Goal: Task Accomplishment & Management: Manage account settings

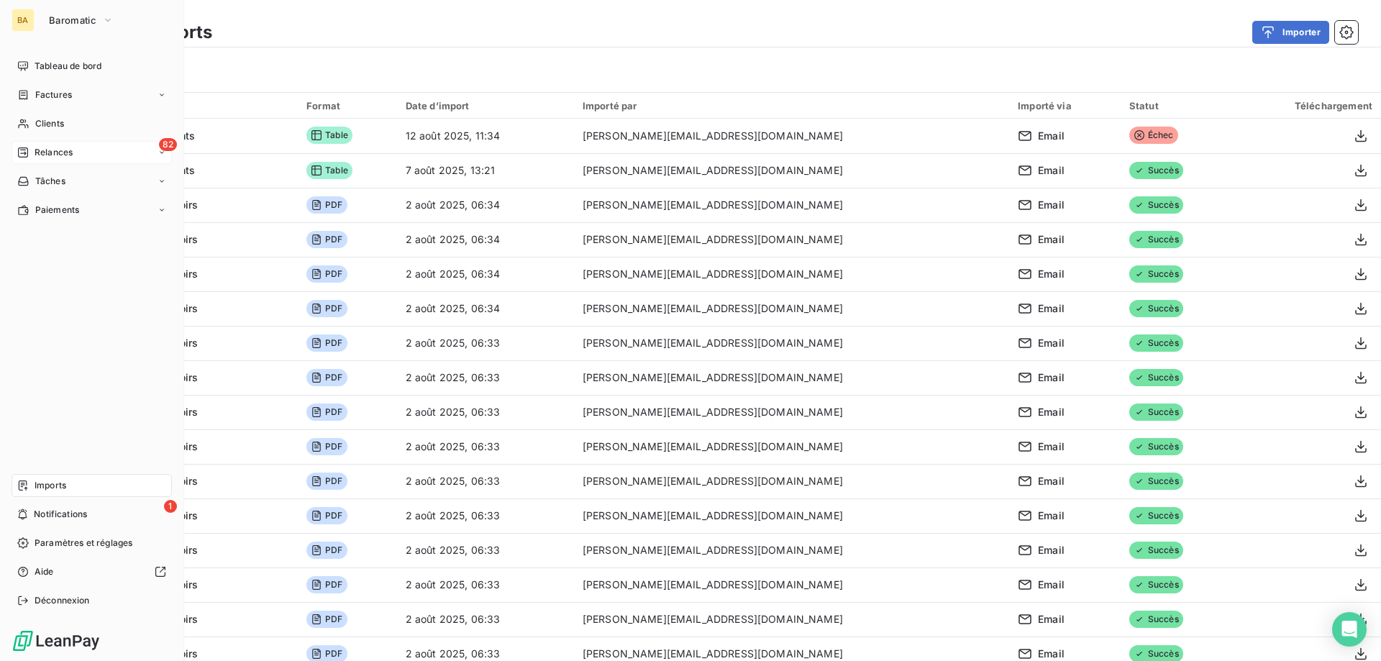
click at [161, 154] on icon at bounding box center [162, 152] width 9 height 9
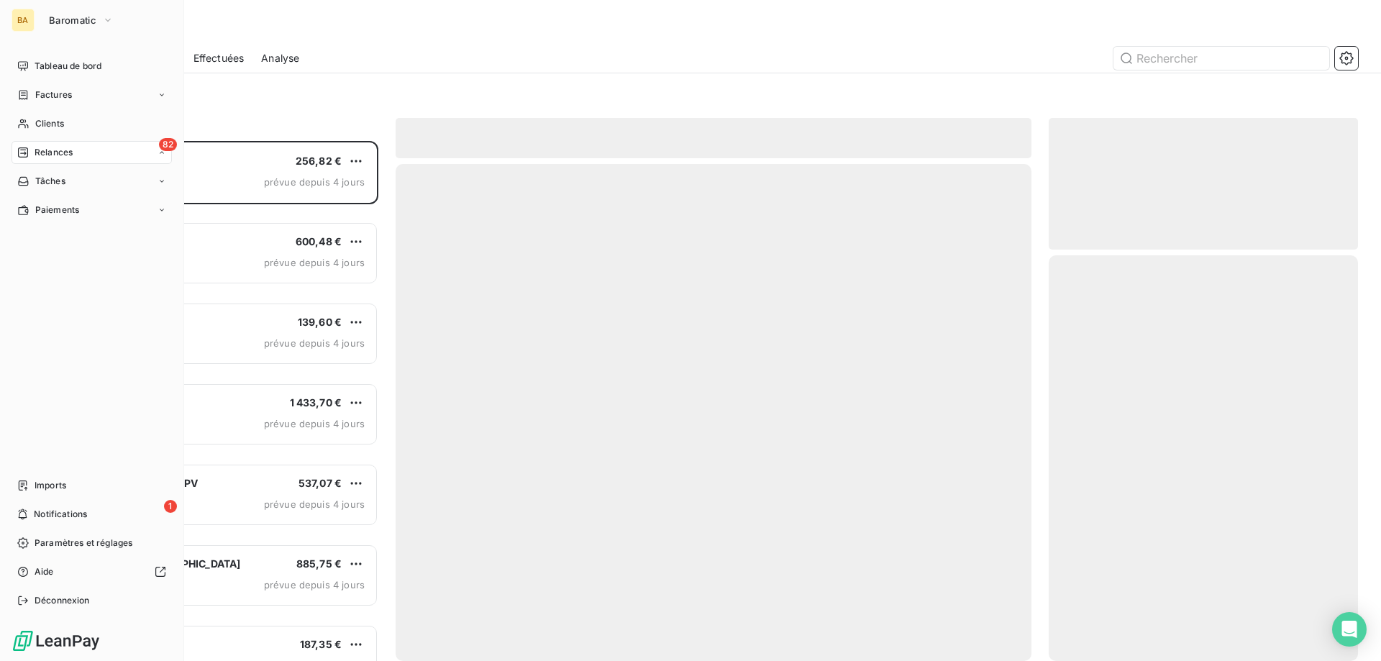
scroll to position [509, 299]
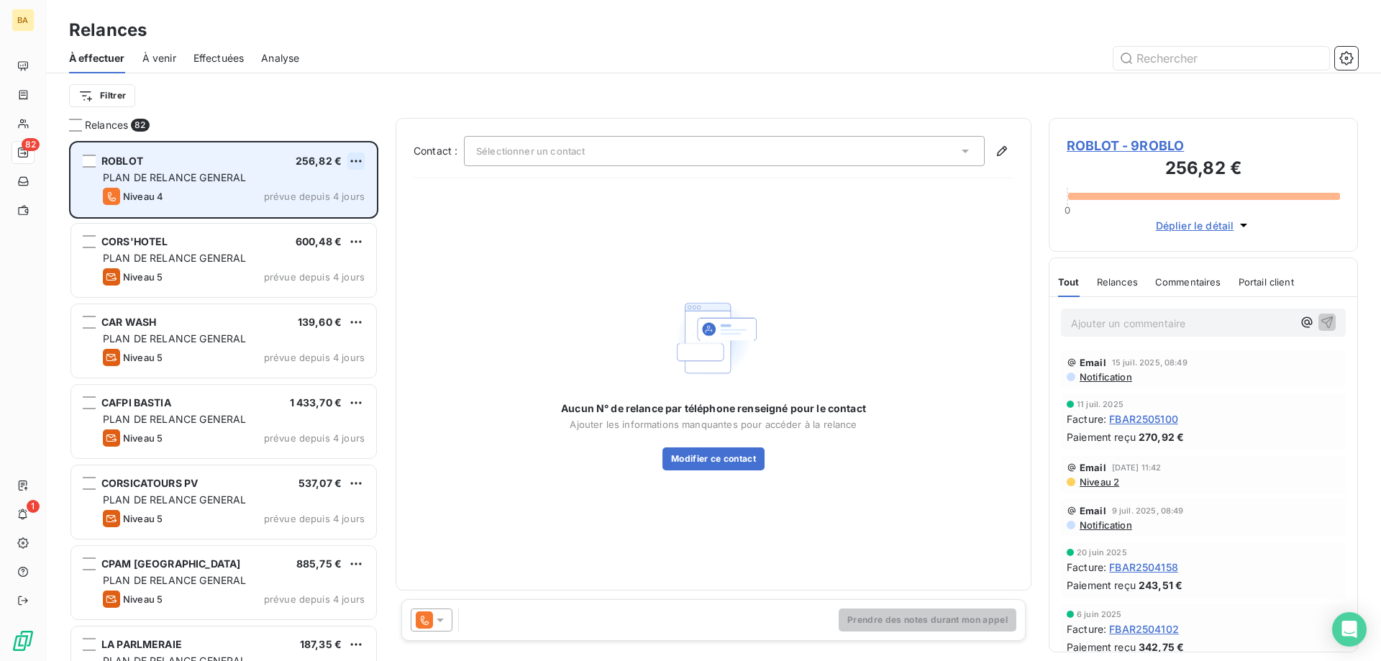
click at [355, 163] on html "BA 82 1 Relances À effectuer À venir Effectuées Analyse Filtrer Relances 82 ROB…" at bounding box center [690, 330] width 1381 height 661
click at [283, 210] on div "Passer cette action" at bounding box center [294, 215] width 129 height 23
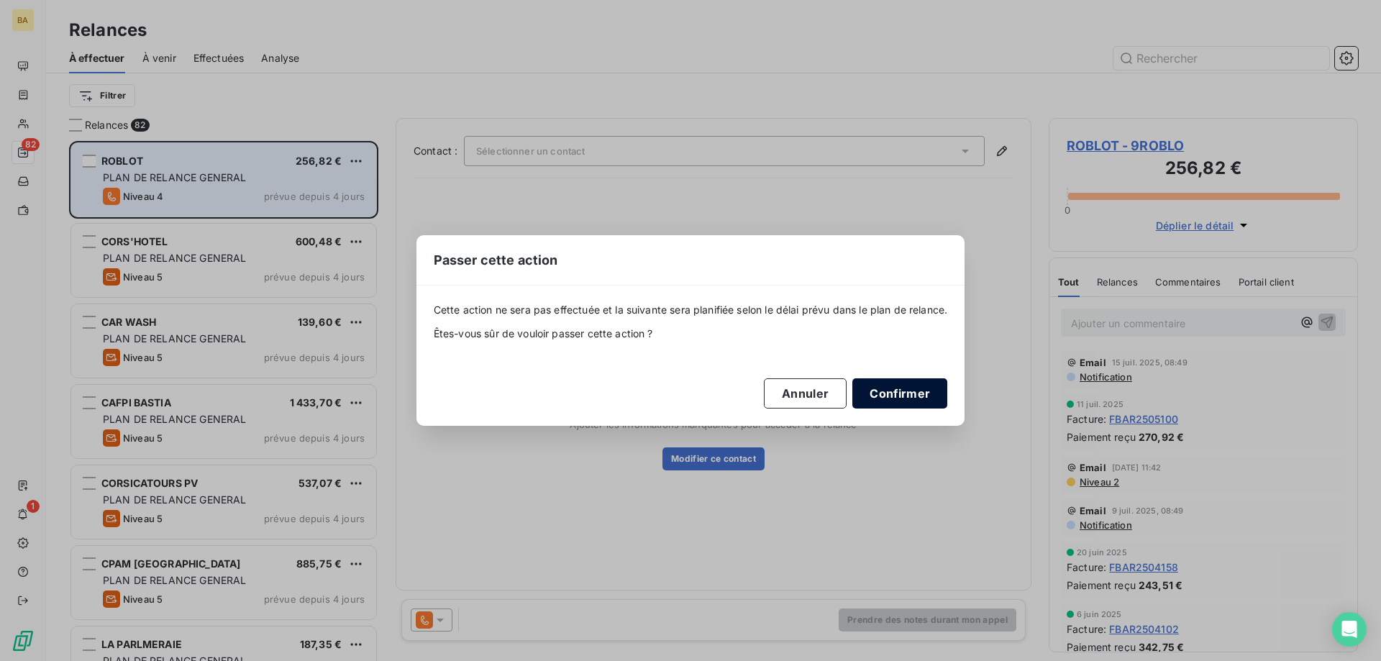
click at [901, 398] on button "Confirmer" at bounding box center [900, 393] width 95 height 30
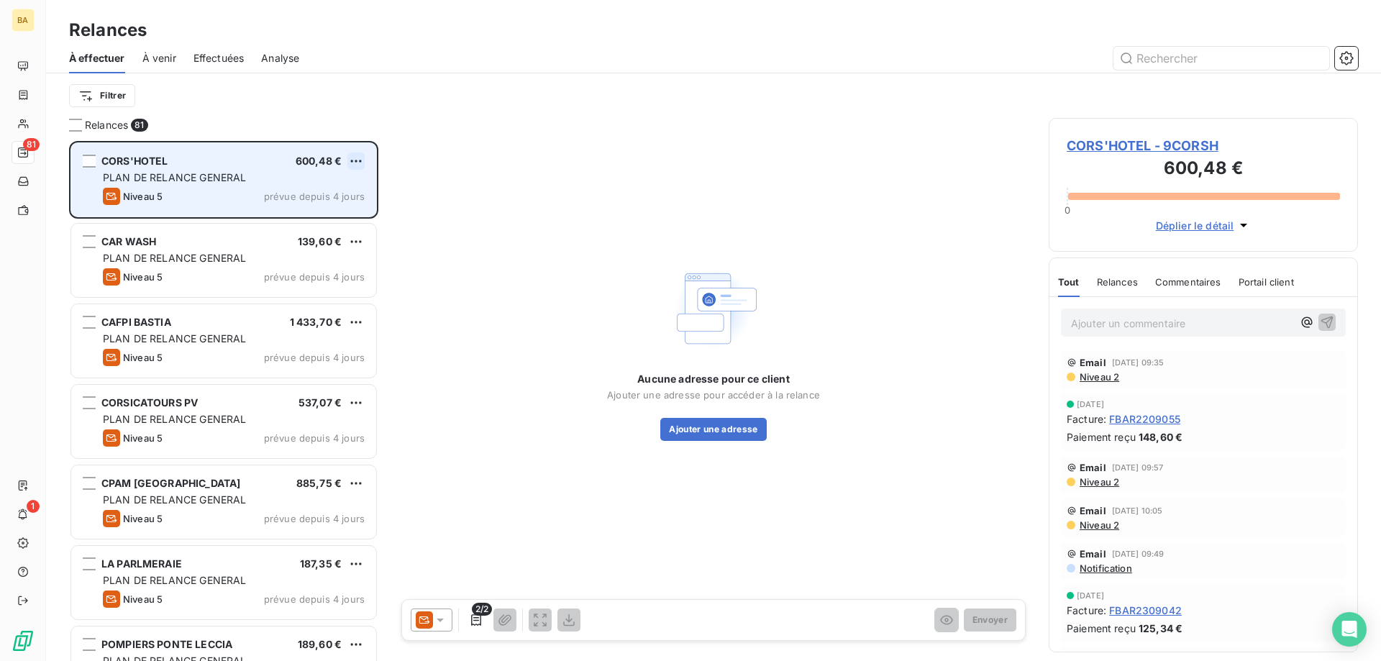
click at [356, 160] on html "BA 81 1 Relances À effectuer À venir Effectuées Analyse Filtrer Relances 81 COR…" at bounding box center [690, 330] width 1381 height 661
click at [319, 209] on div "Passer cette action" at bounding box center [294, 215] width 129 height 23
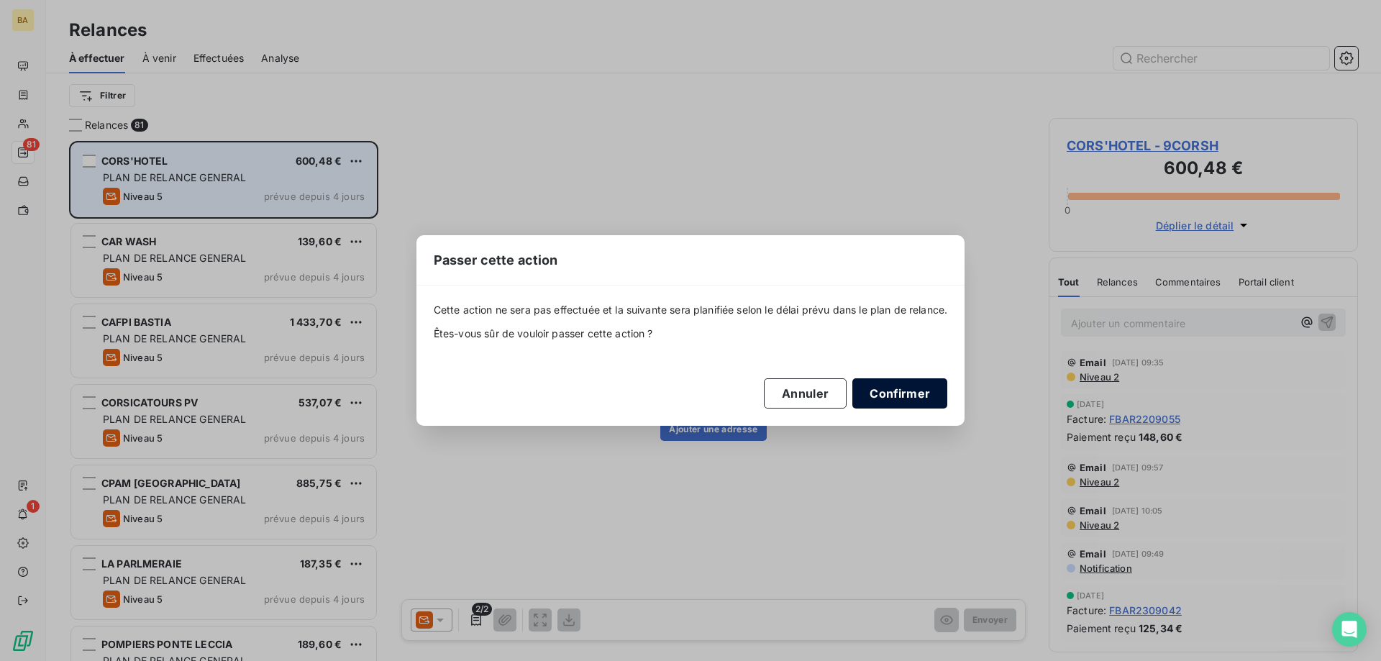
click at [930, 383] on button "Confirmer" at bounding box center [900, 393] width 95 height 30
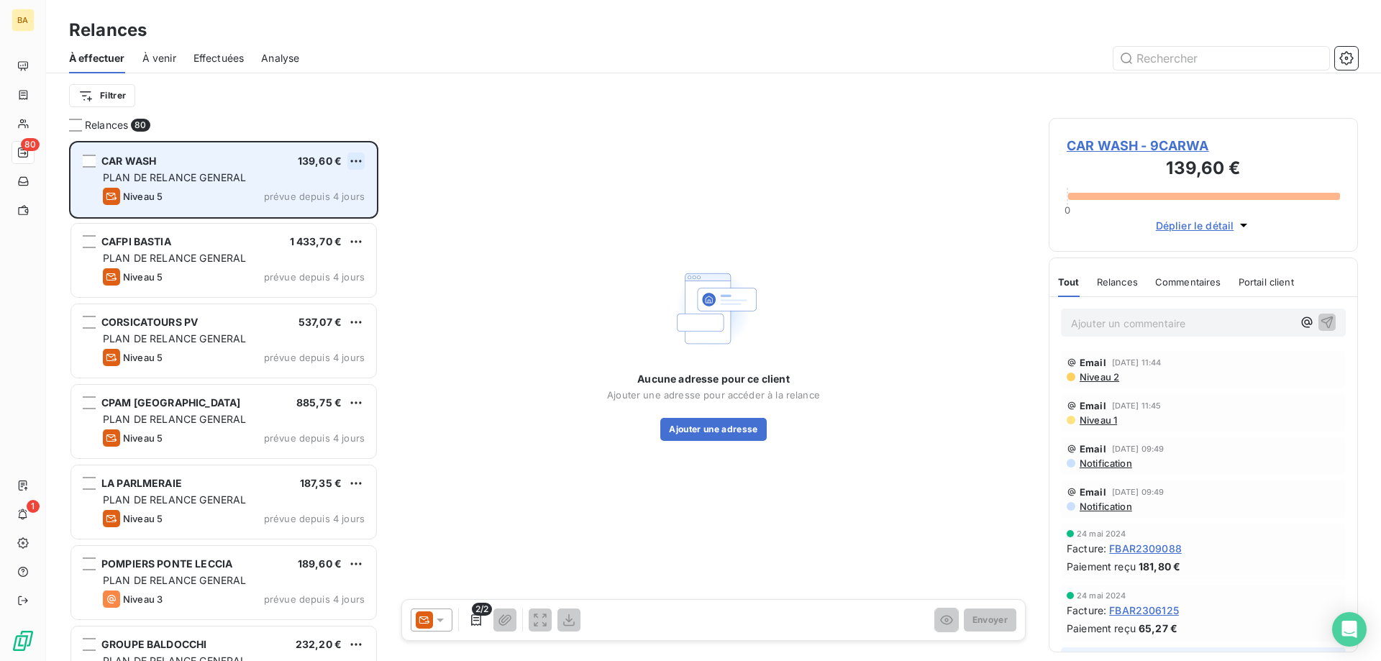
click at [355, 163] on html "BA 80 1 Relances À effectuer À venir Effectuées Analyse Filtrer Relances 80 CAR…" at bounding box center [690, 330] width 1381 height 661
click at [338, 215] on div "Passer cette action" at bounding box center [294, 215] width 129 height 23
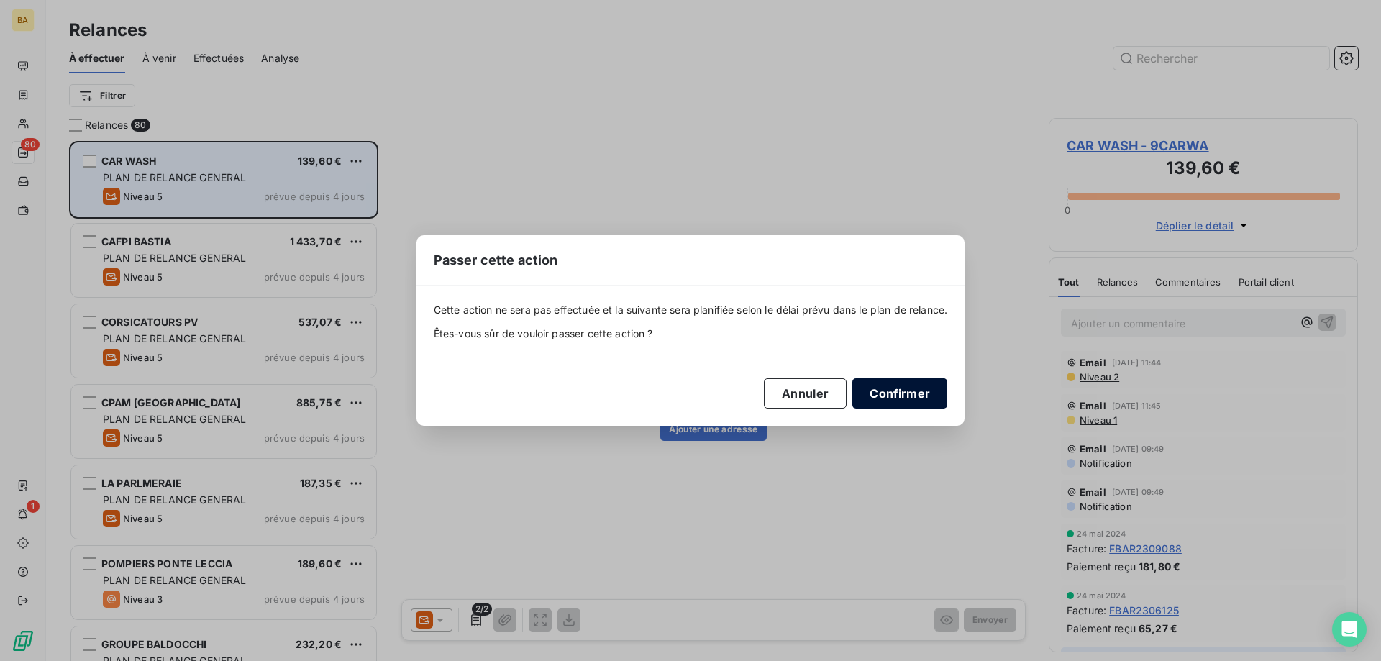
click at [904, 392] on button "Confirmer" at bounding box center [900, 393] width 95 height 30
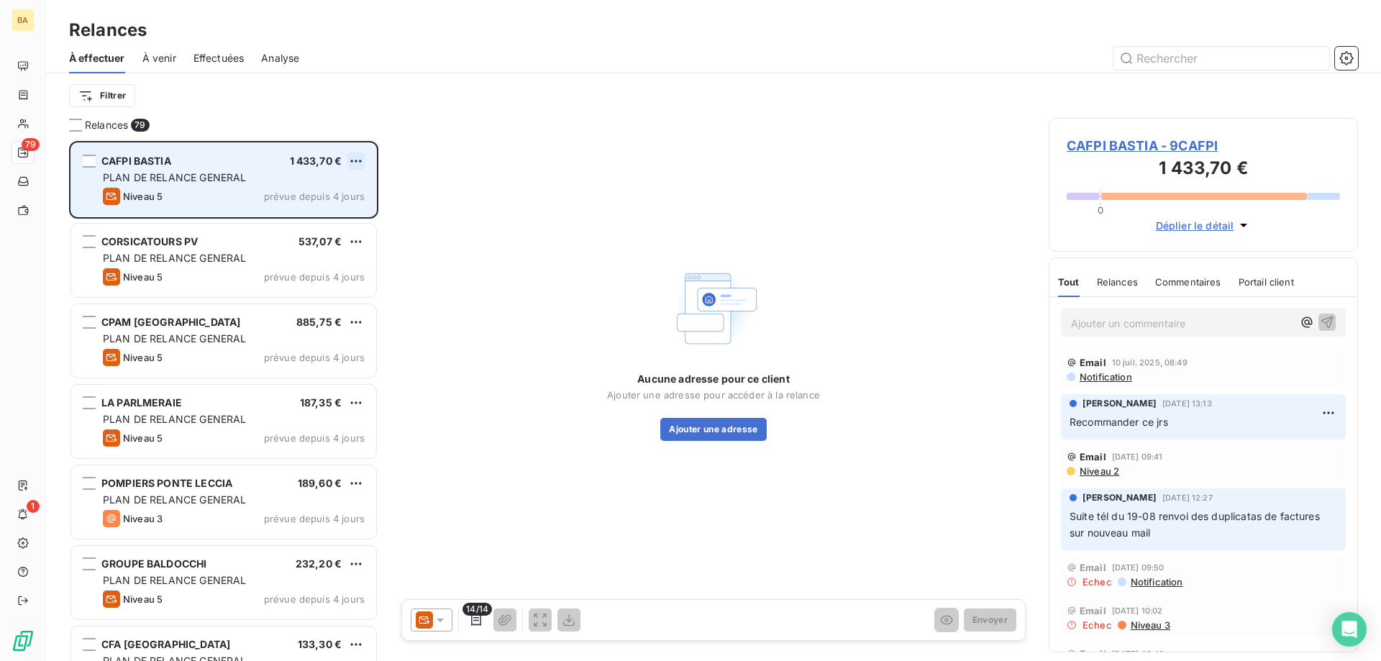
click at [360, 157] on html "BA 79 1 Relances À effectuer À venir Effectuées Analyse Filtrer Relances 79 CAF…" at bounding box center [690, 330] width 1381 height 661
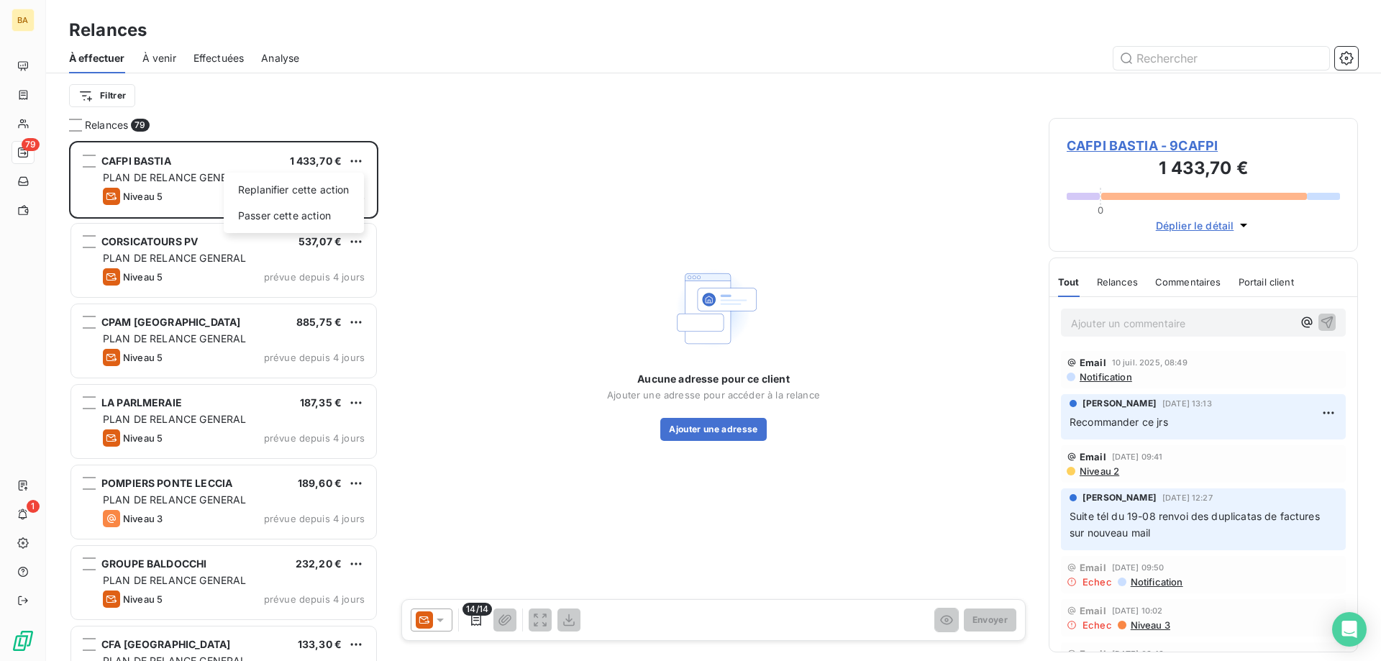
click at [355, 161] on html "BA 79 1 Relances À effectuer À venir Effectuées Analyse Filtrer Relances 79 CAF…" at bounding box center [690, 330] width 1381 height 661
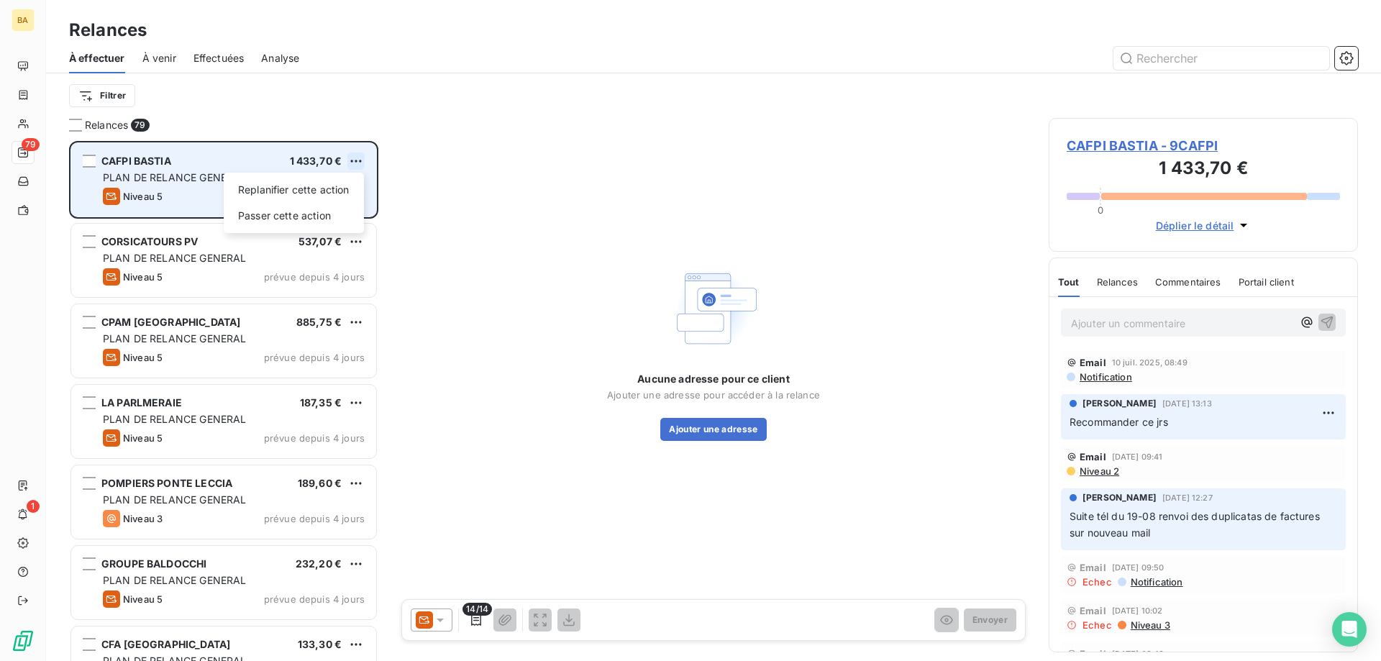
click at [353, 169] on html "BA 79 1 Relances À effectuer À venir Effectuées Analyse Filtrer Relances 79 CAF…" at bounding box center [690, 330] width 1381 height 661
click at [302, 218] on div "Passer cette action" at bounding box center [294, 215] width 129 height 23
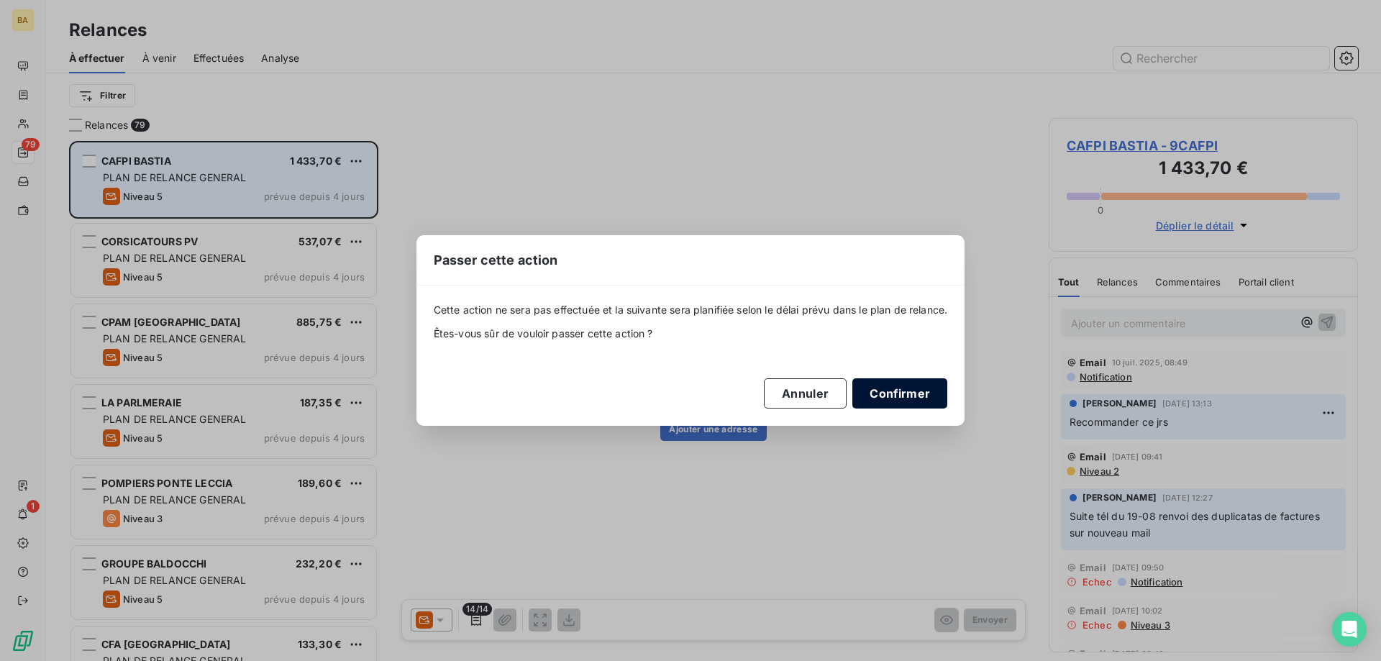
click at [921, 391] on button "Confirmer" at bounding box center [900, 393] width 95 height 30
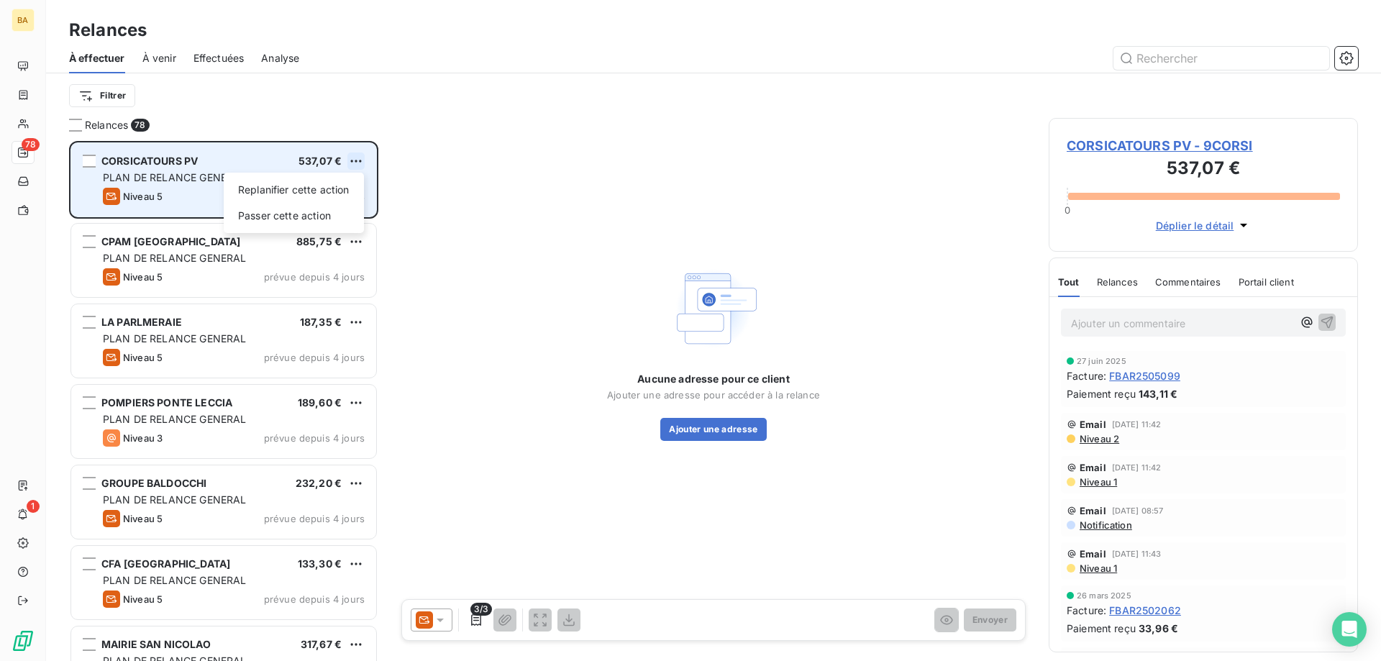
click at [357, 155] on html "BA 78 1 Relances À effectuer À venir Effectuées Analyse Filtrer Relances 78 COR…" at bounding box center [690, 330] width 1381 height 661
click at [326, 210] on div "Passer cette action" at bounding box center [294, 215] width 129 height 23
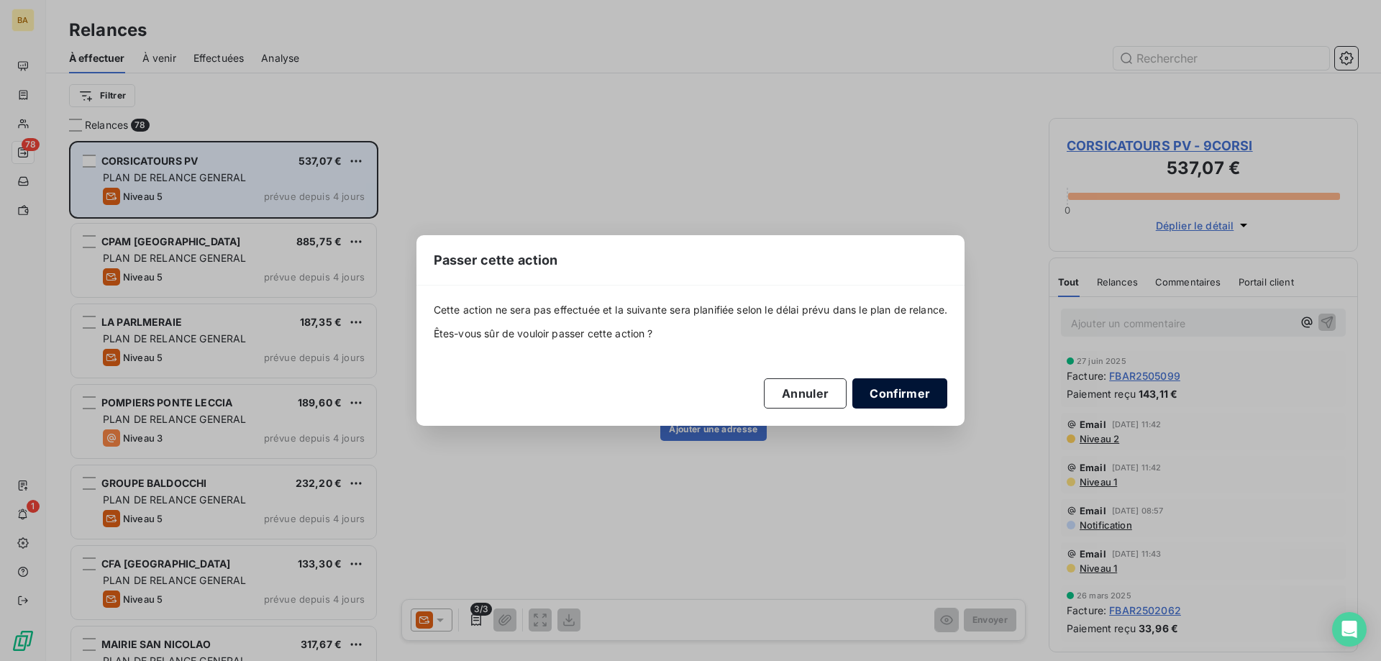
click at [917, 378] on div "Cette action ne sera pas effectuée et la suivante sera planifiée selon le délai…" at bounding box center [691, 355] width 514 height 105
click at [915, 390] on button "Confirmer" at bounding box center [900, 393] width 95 height 30
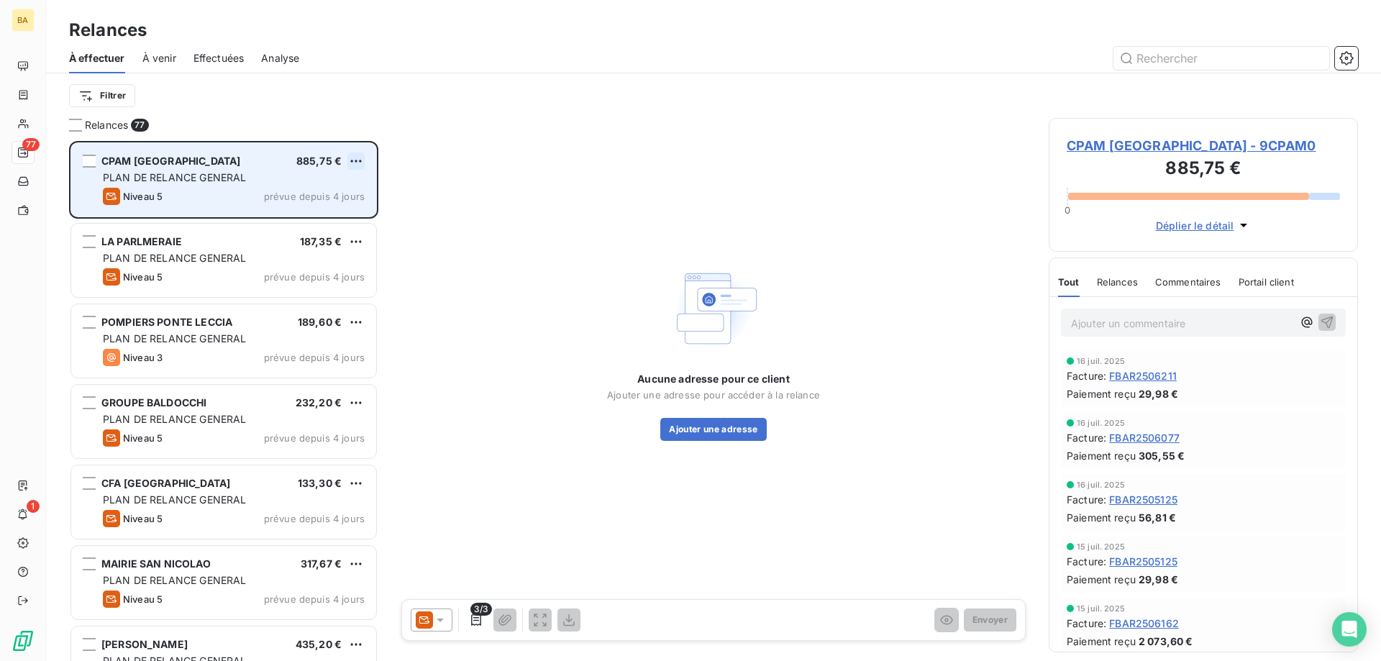
click at [353, 158] on html "BA 77 1 Relances À effectuer À venir Effectuées Analyse Filtrer Relances 77 CPA…" at bounding box center [690, 330] width 1381 height 661
click at [341, 215] on div "Passer cette action" at bounding box center [294, 215] width 129 height 23
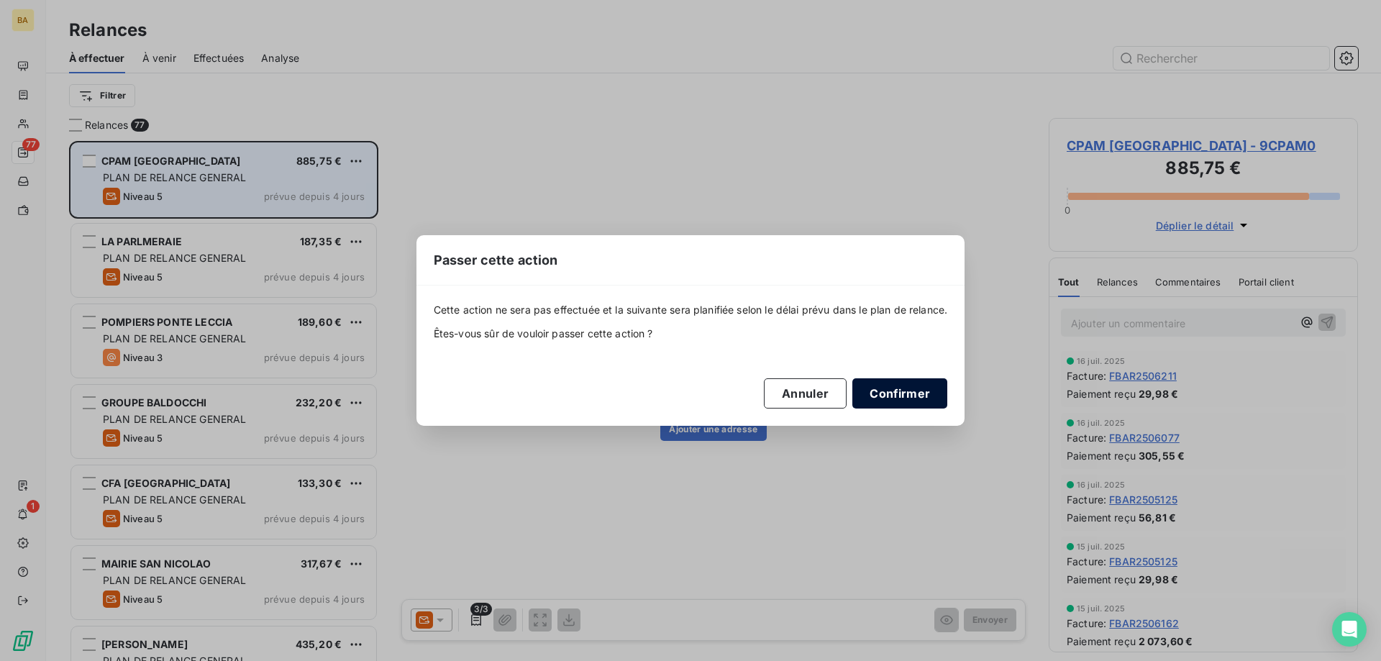
click at [914, 399] on button "Confirmer" at bounding box center [900, 393] width 95 height 30
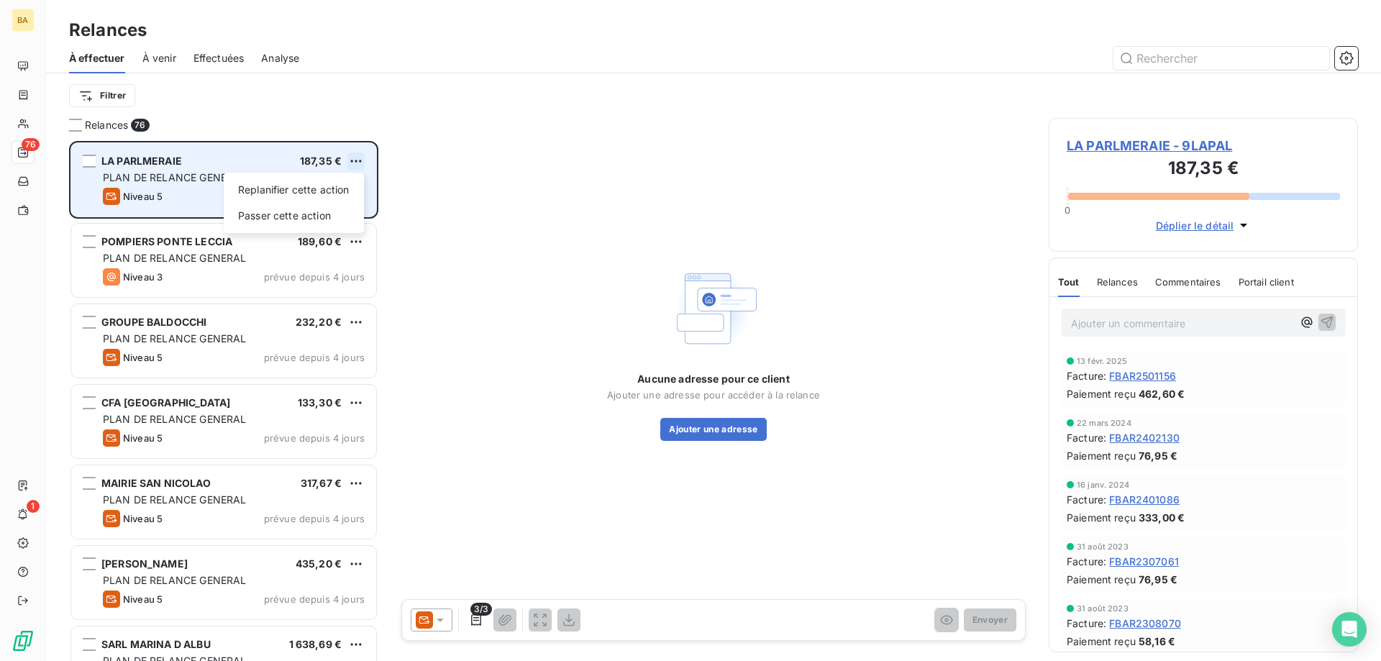
click at [358, 159] on html "BA 76 1 Relances À effectuer À venir Effectuées Analyse Filtrer Relances 76 LA …" at bounding box center [690, 330] width 1381 height 661
click at [312, 215] on div "Passer cette action" at bounding box center [294, 215] width 129 height 23
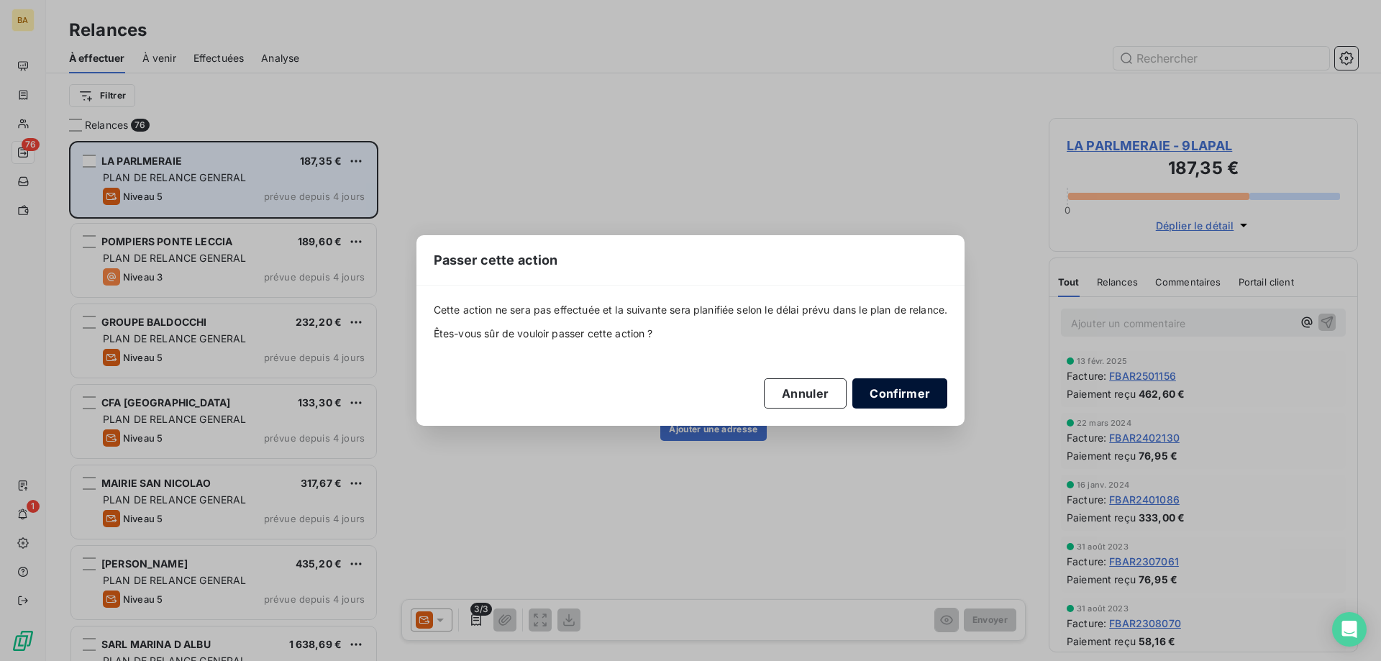
click at [924, 396] on button "Confirmer" at bounding box center [900, 393] width 95 height 30
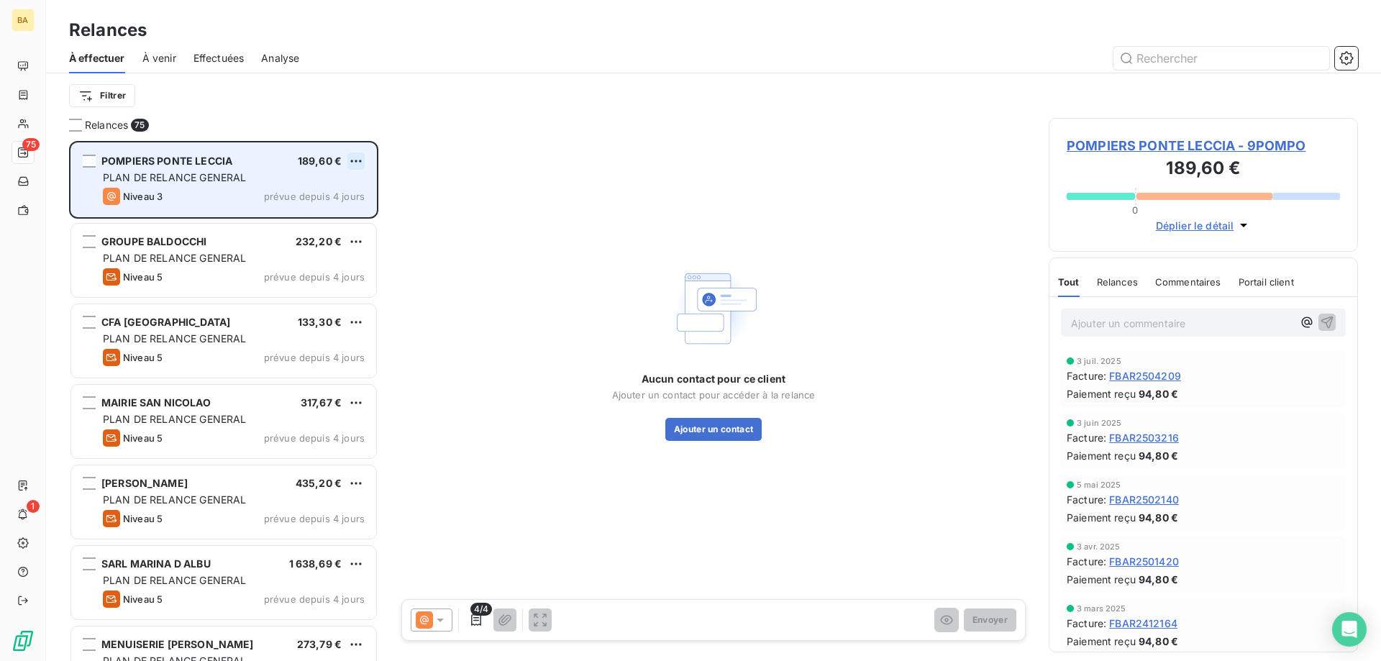
click at [352, 159] on html "BA 75 1 Relances À effectuer À venir Effectuées Analyse Filtrer Relances 75 POM…" at bounding box center [690, 330] width 1381 height 661
click at [316, 216] on div "Passer cette action" at bounding box center [294, 215] width 129 height 23
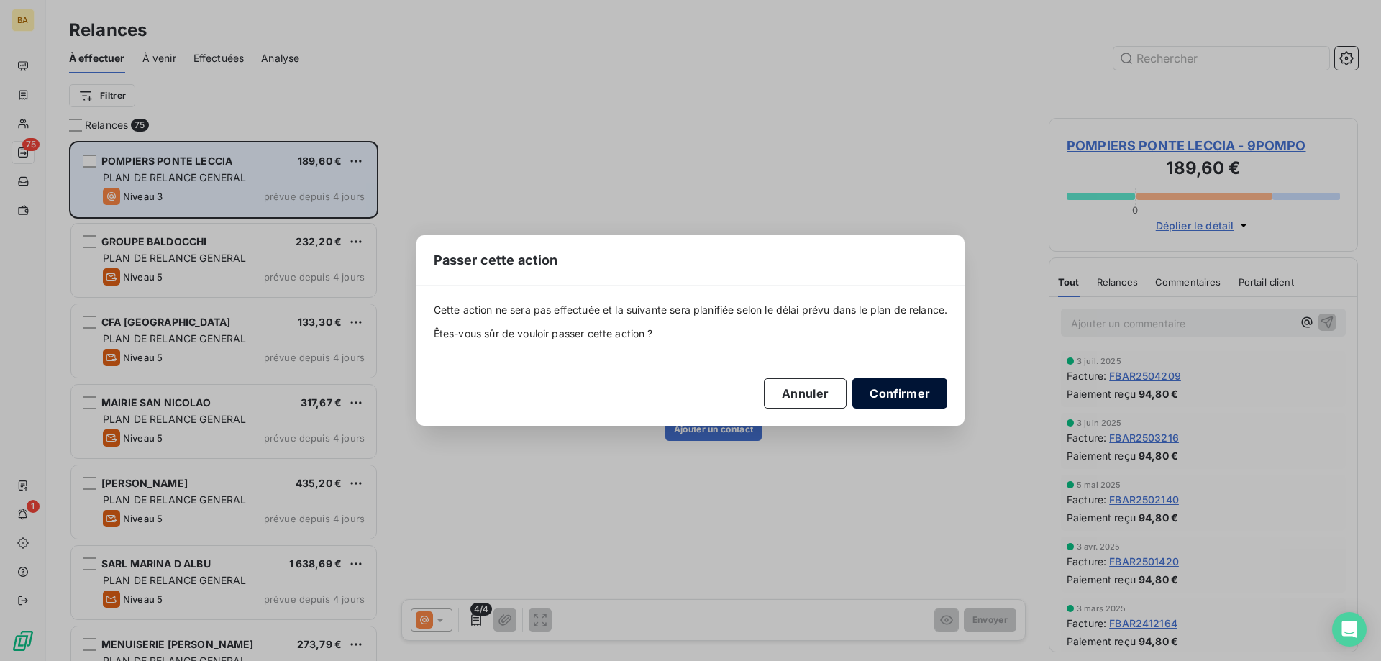
click at [899, 396] on button "Confirmer" at bounding box center [900, 393] width 95 height 30
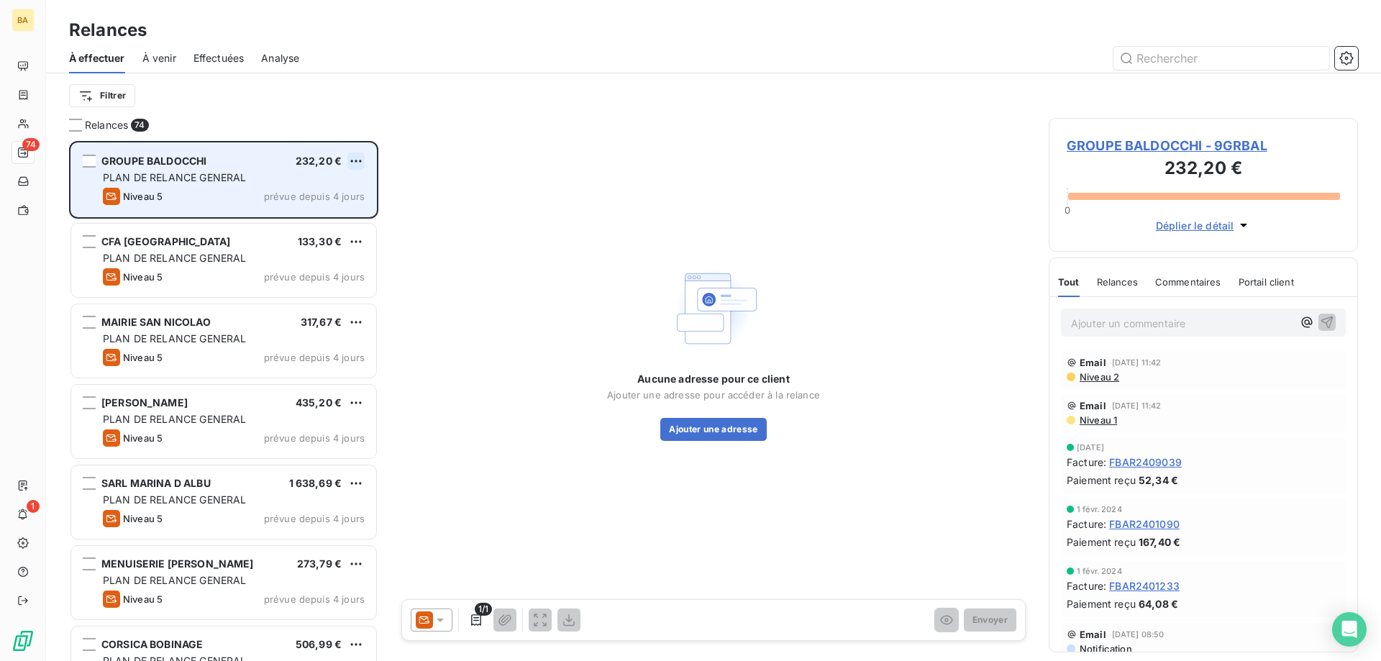
click at [357, 161] on html "BA 74 1 Relances À effectuer À venir Effectuées Analyse Filtrer Relances 74 GRO…" at bounding box center [690, 330] width 1381 height 661
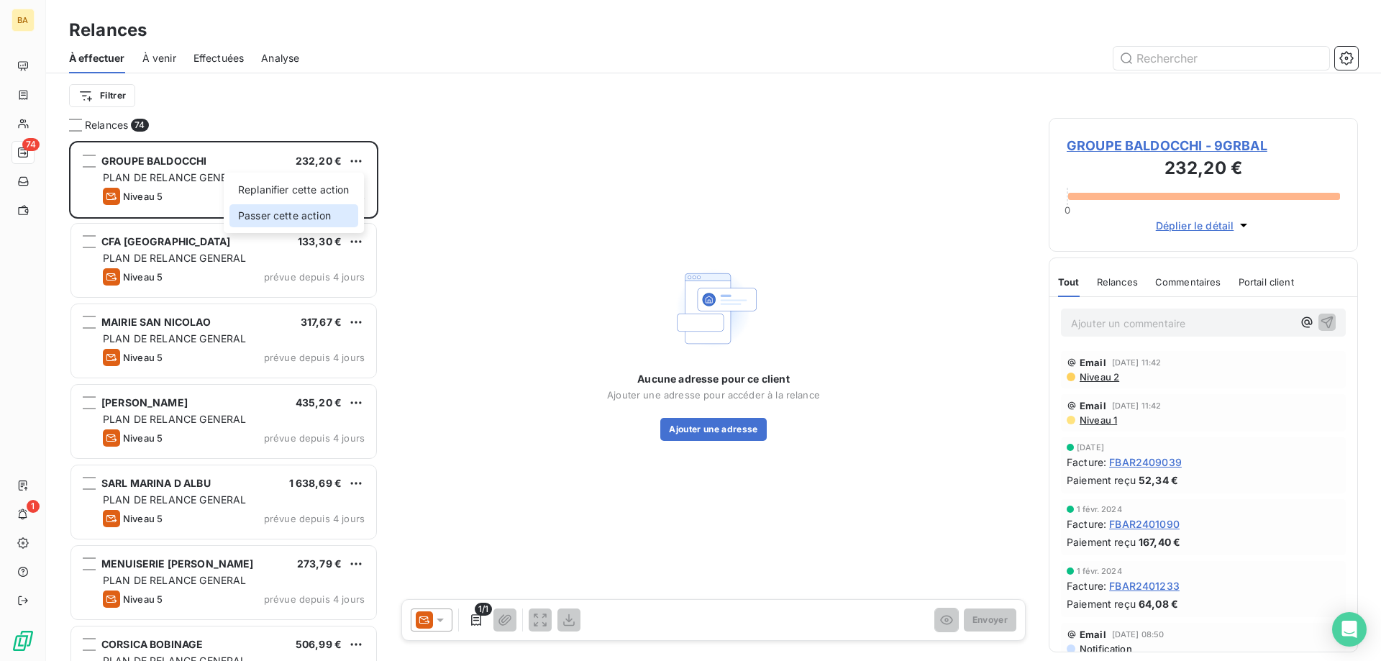
click at [324, 217] on div "Passer cette action" at bounding box center [294, 215] width 129 height 23
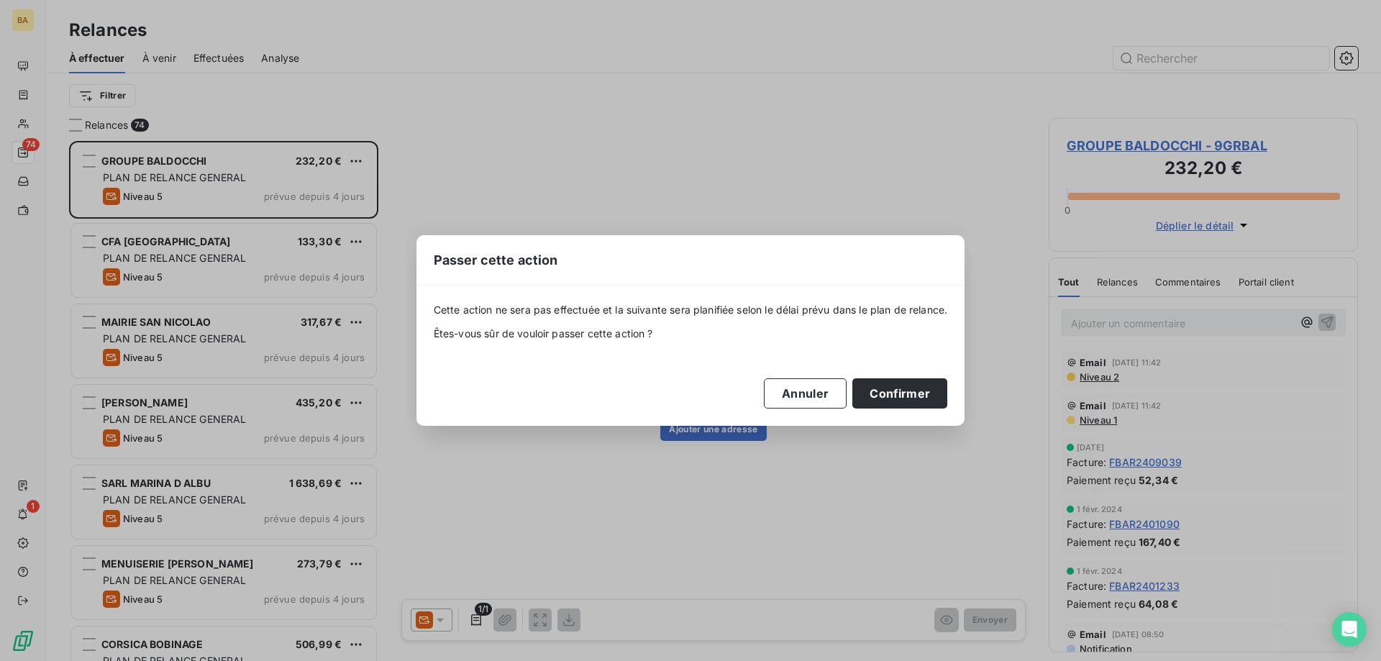
drag, startPoint x: 919, startPoint y: 388, endPoint x: 562, endPoint y: 198, distance: 404.3
click at [918, 388] on button "Confirmer" at bounding box center [900, 393] width 95 height 30
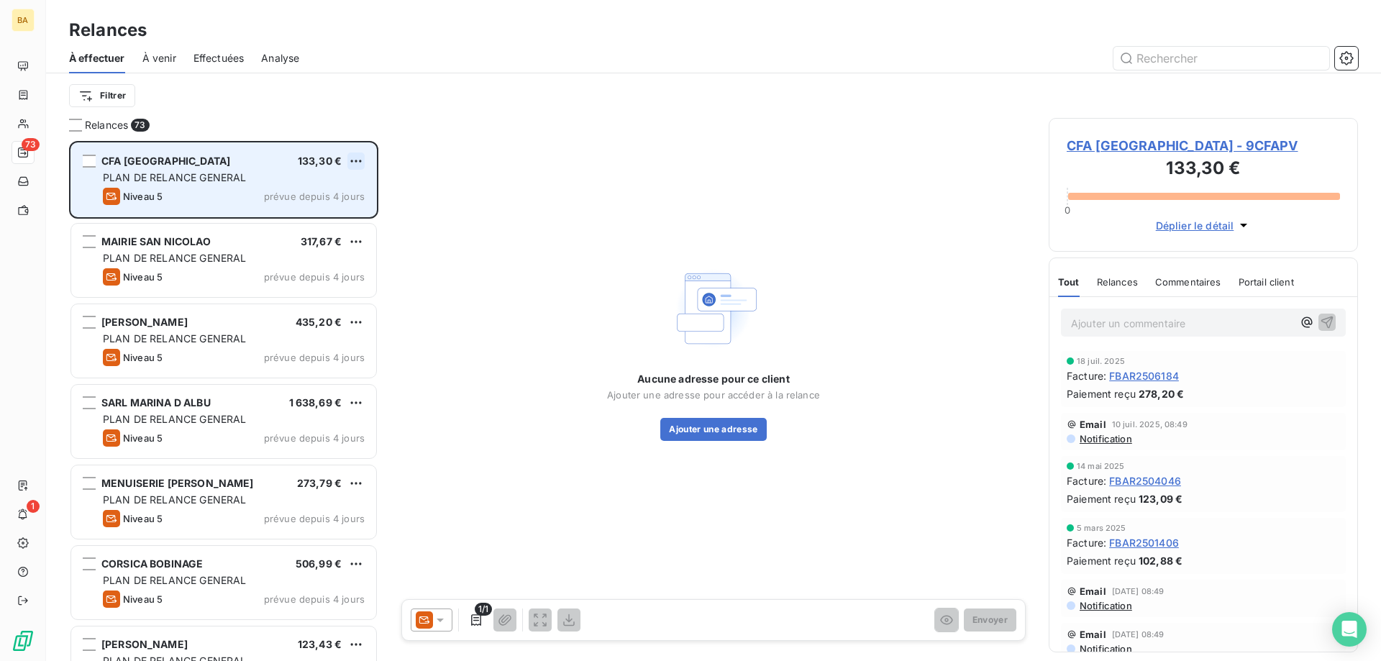
click at [357, 155] on html "BA 73 1 Relances À effectuer À venir Effectuées Analyse Filtrer Relances 73 CFA…" at bounding box center [690, 330] width 1381 height 661
click at [322, 214] on div "Passer cette action" at bounding box center [294, 215] width 129 height 23
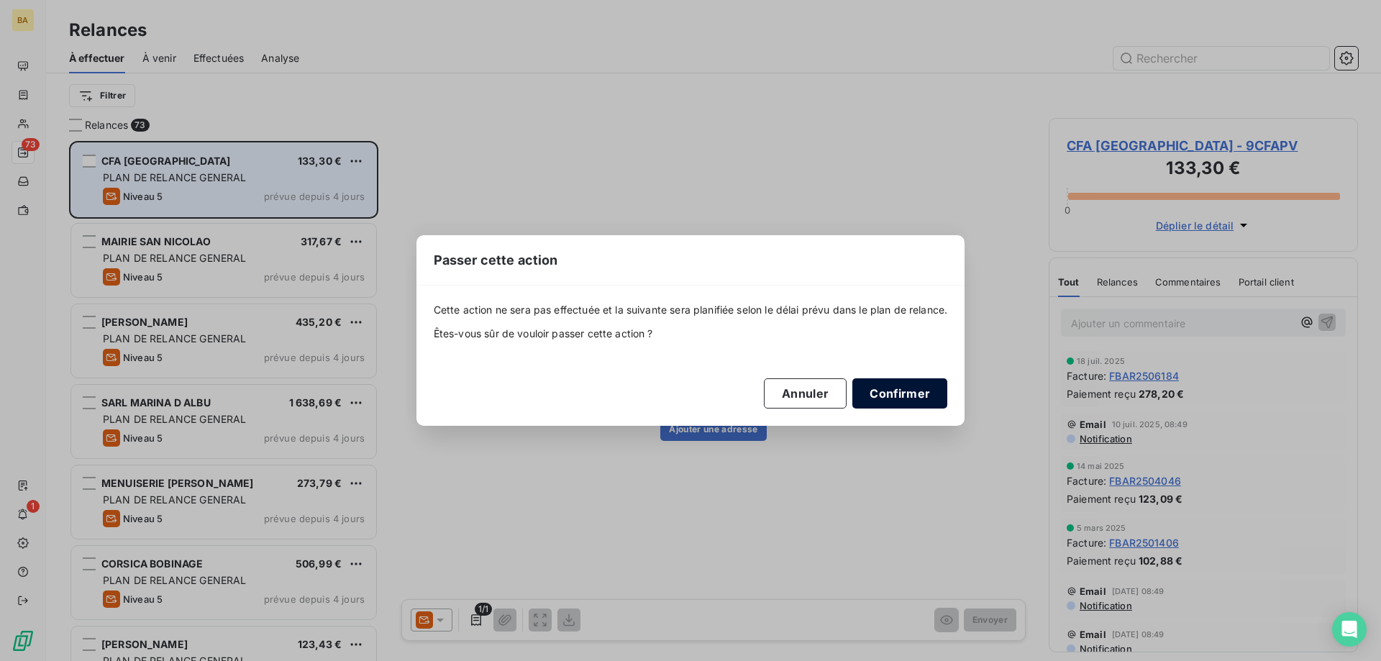
click at [903, 392] on button "Confirmer" at bounding box center [900, 393] width 95 height 30
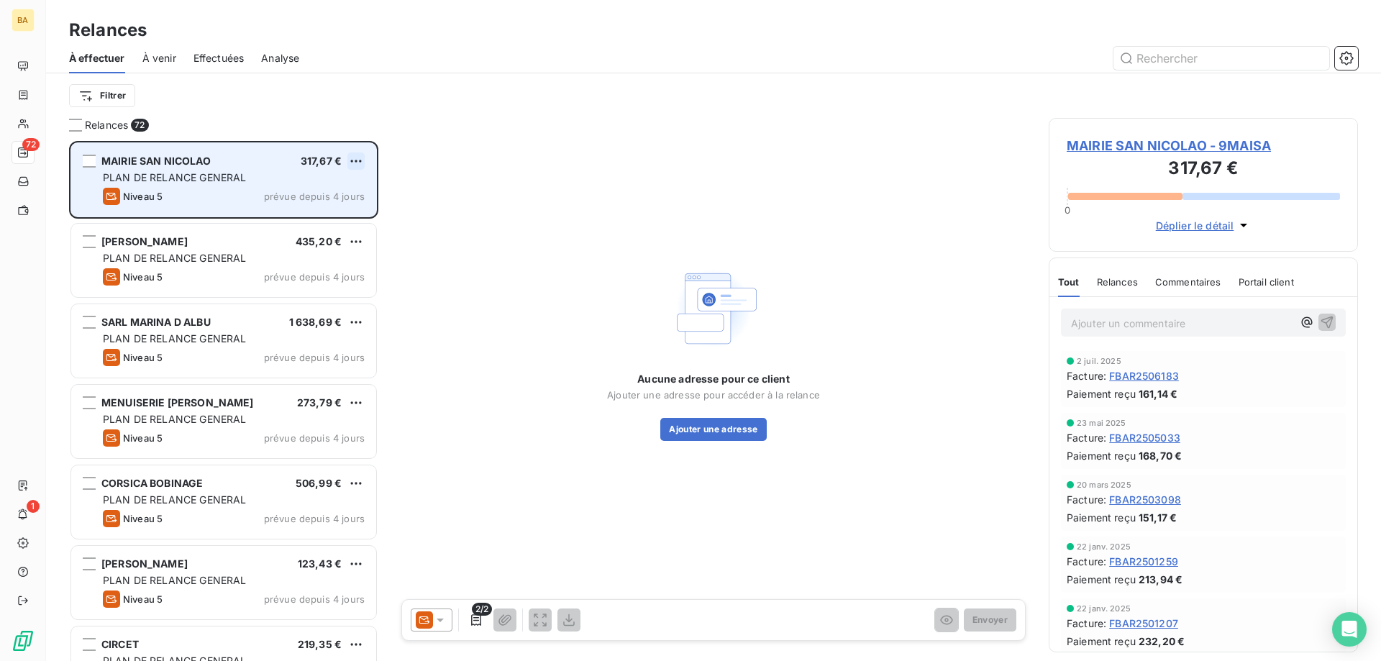
click at [356, 163] on html "BA 72 1 Relances À effectuer À venir Effectuées Analyse Filtrer Relances 72 MAI…" at bounding box center [690, 330] width 1381 height 661
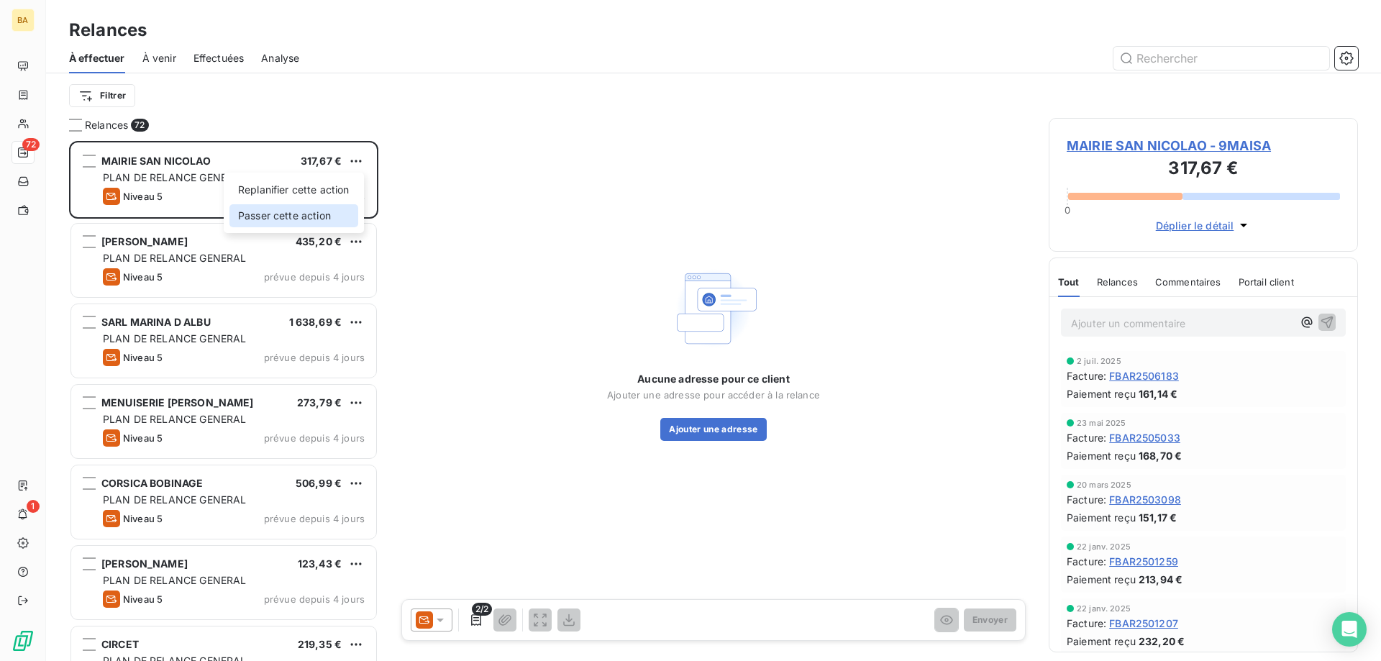
click at [313, 215] on div "Passer cette action" at bounding box center [294, 215] width 129 height 23
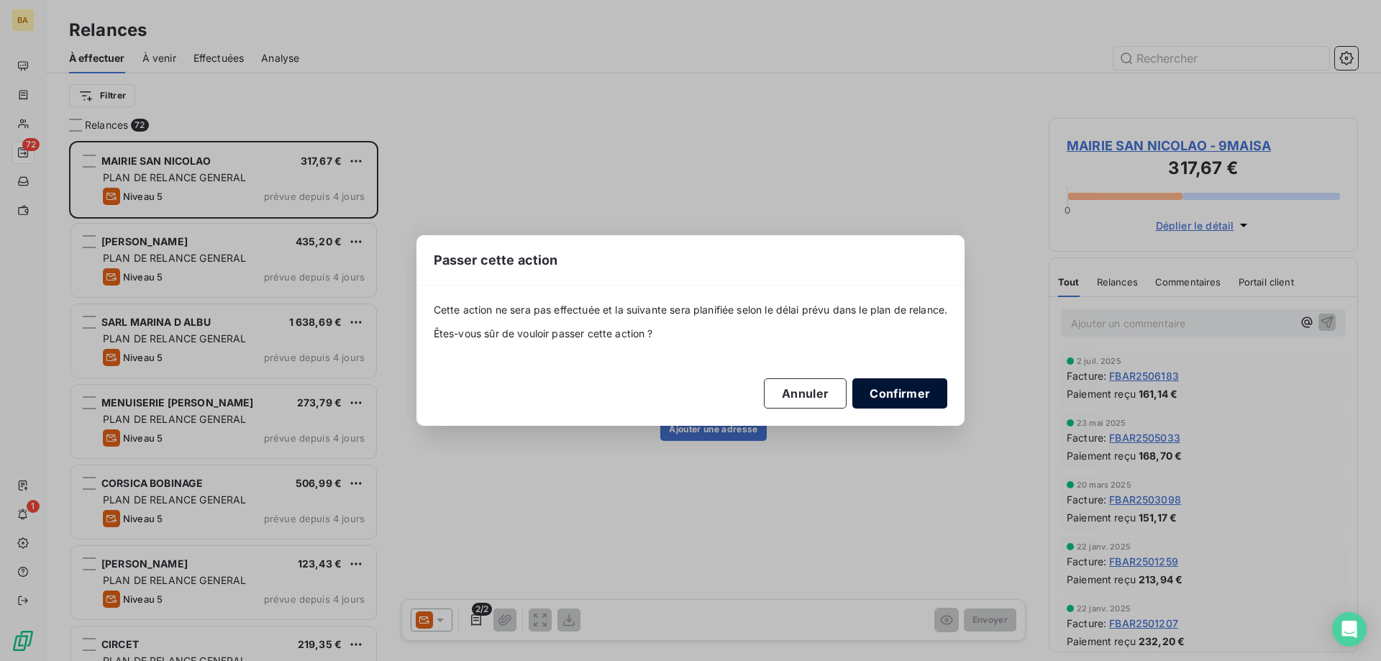
click at [914, 395] on button "Confirmer" at bounding box center [900, 393] width 95 height 30
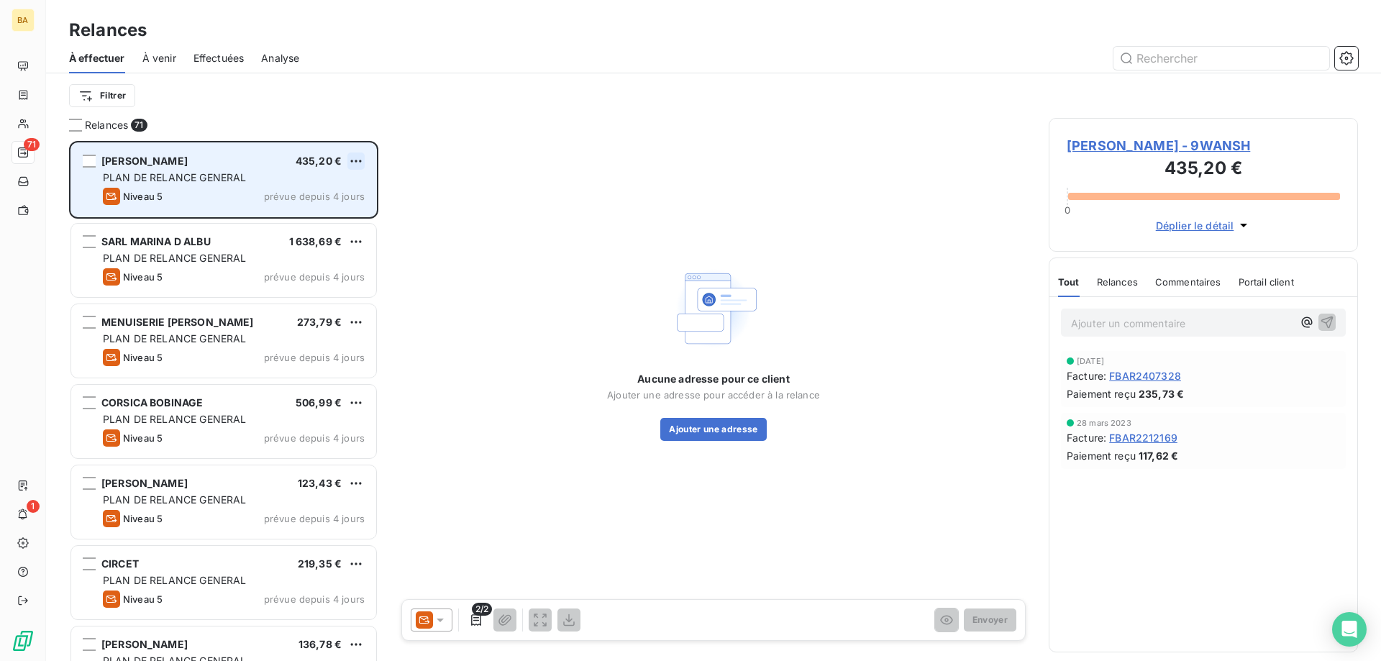
click at [360, 158] on html "BA 71 1 Relances À effectuer À venir Effectuées Analyse Filtrer Relances 71 [PE…" at bounding box center [690, 330] width 1381 height 661
click at [321, 212] on div "Passer cette action" at bounding box center [294, 215] width 129 height 23
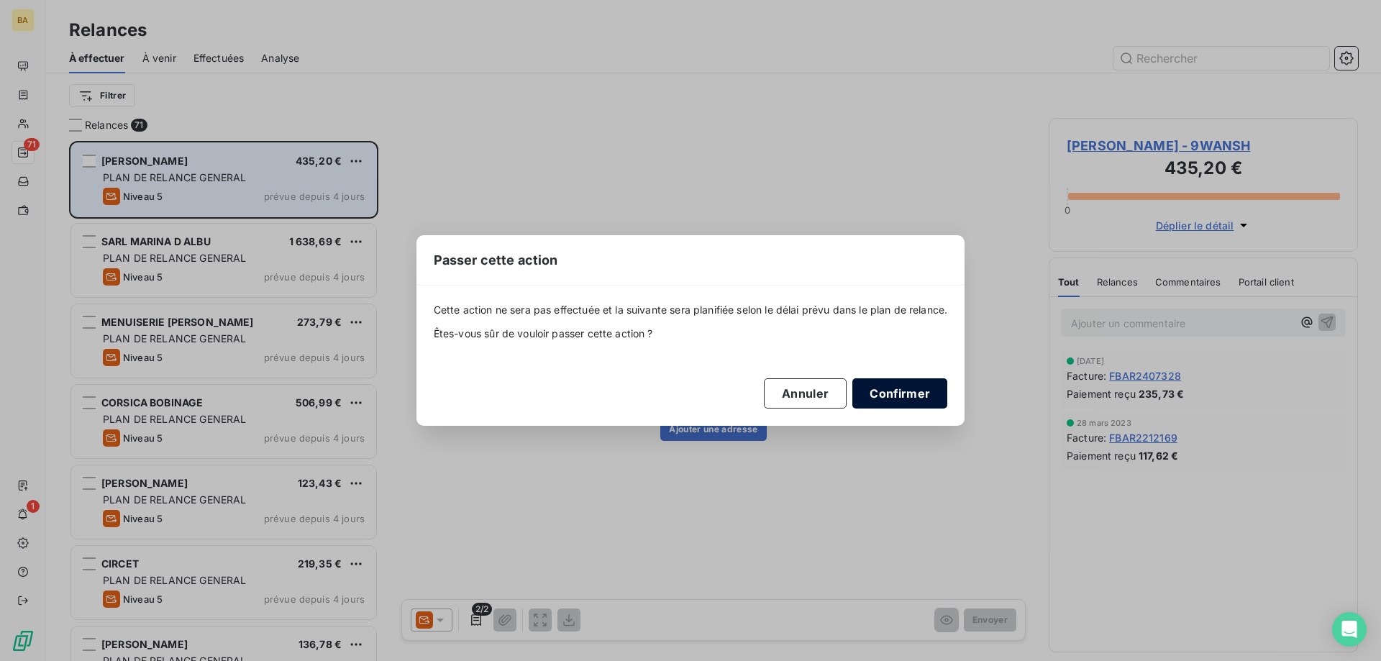
click at [908, 389] on button "Confirmer" at bounding box center [900, 393] width 95 height 30
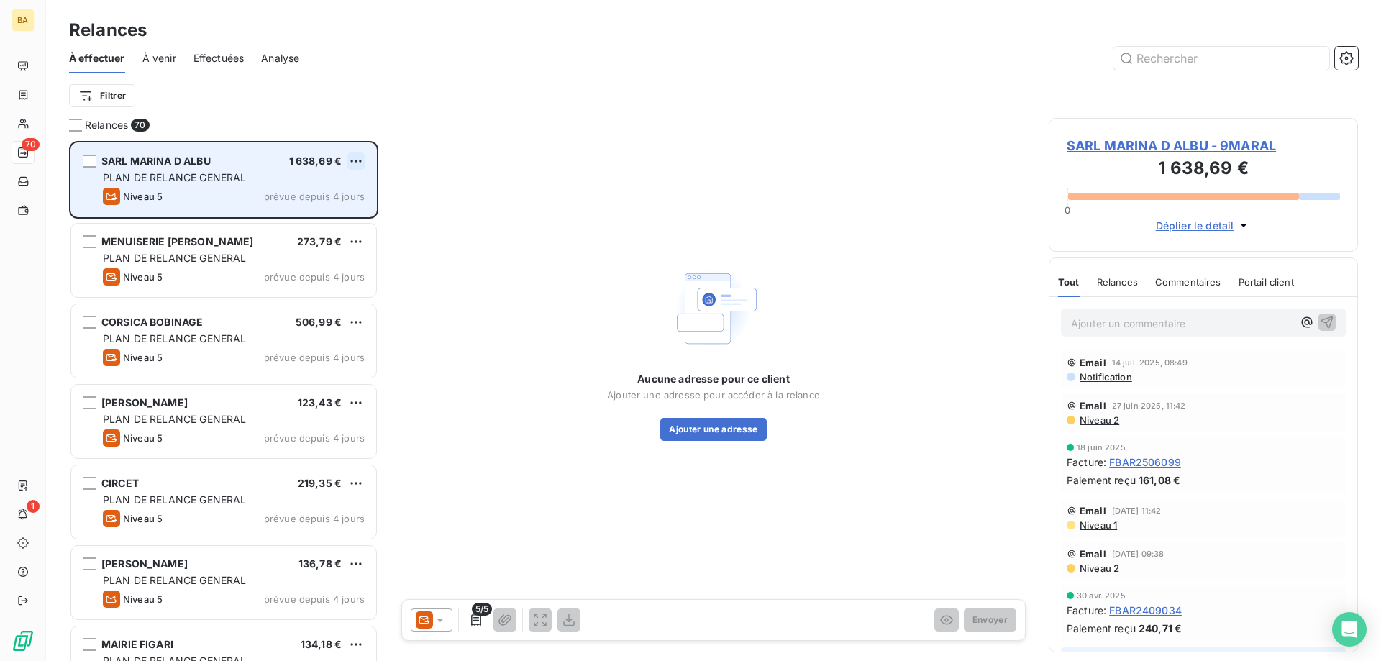
click at [357, 162] on html "BA 70 1 Relances À effectuer À venir Effectuées Analyse Filtrer Relances 70 SAR…" at bounding box center [690, 330] width 1381 height 661
click at [299, 225] on div "Passer cette action" at bounding box center [294, 215] width 129 height 23
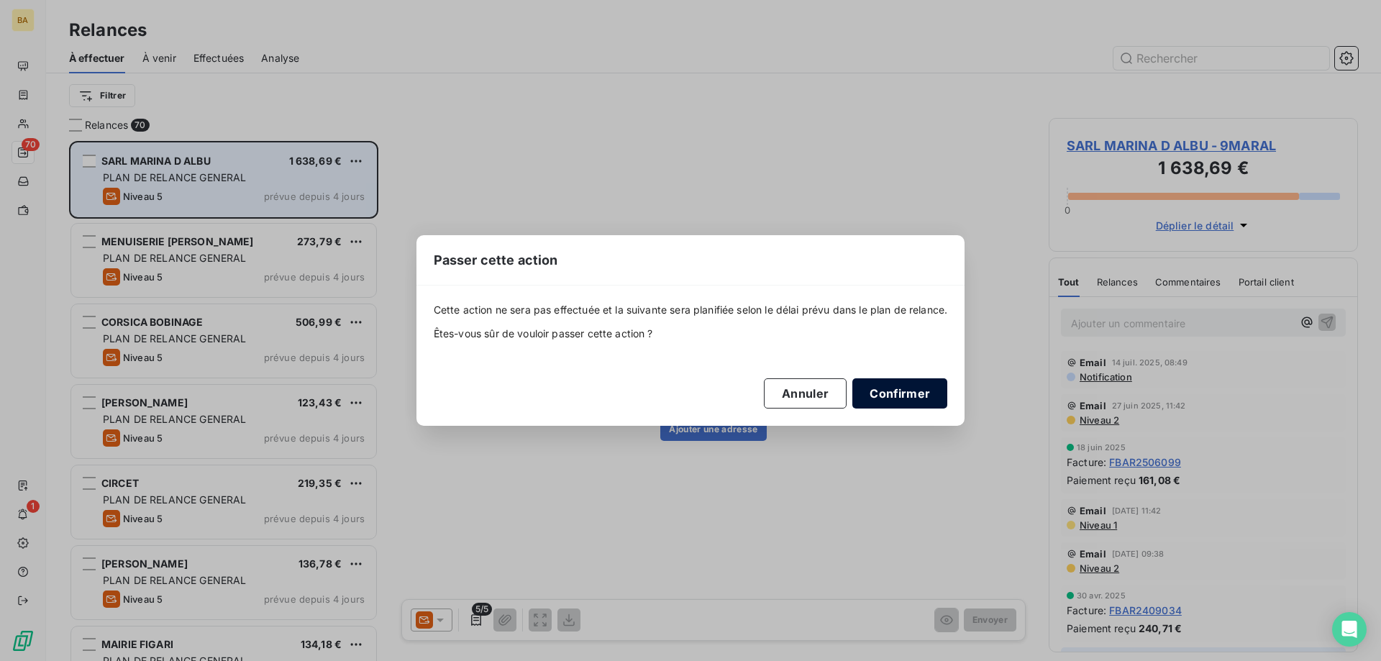
click at [917, 383] on button "Confirmer" at bounding box center [900, 393] width 95 height 30
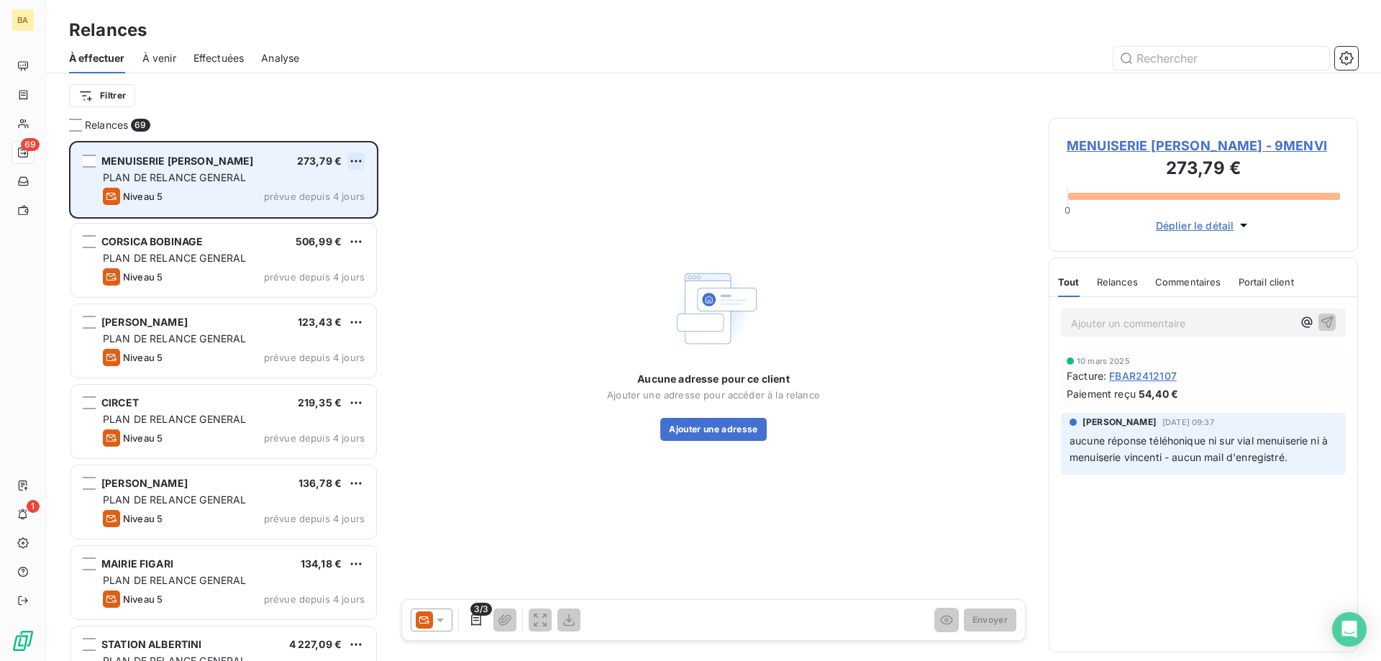
click at [354, 160] on html "BA 69 1 Relances À effectuer À venir Effectuées Analyse Filtrer Relances 69 MEN…" at bounding box center [690, 330] width 1381 height 661
click at [325, 207] on div "Passer cette action" at bounding box center [294, 215] width 129 height 23
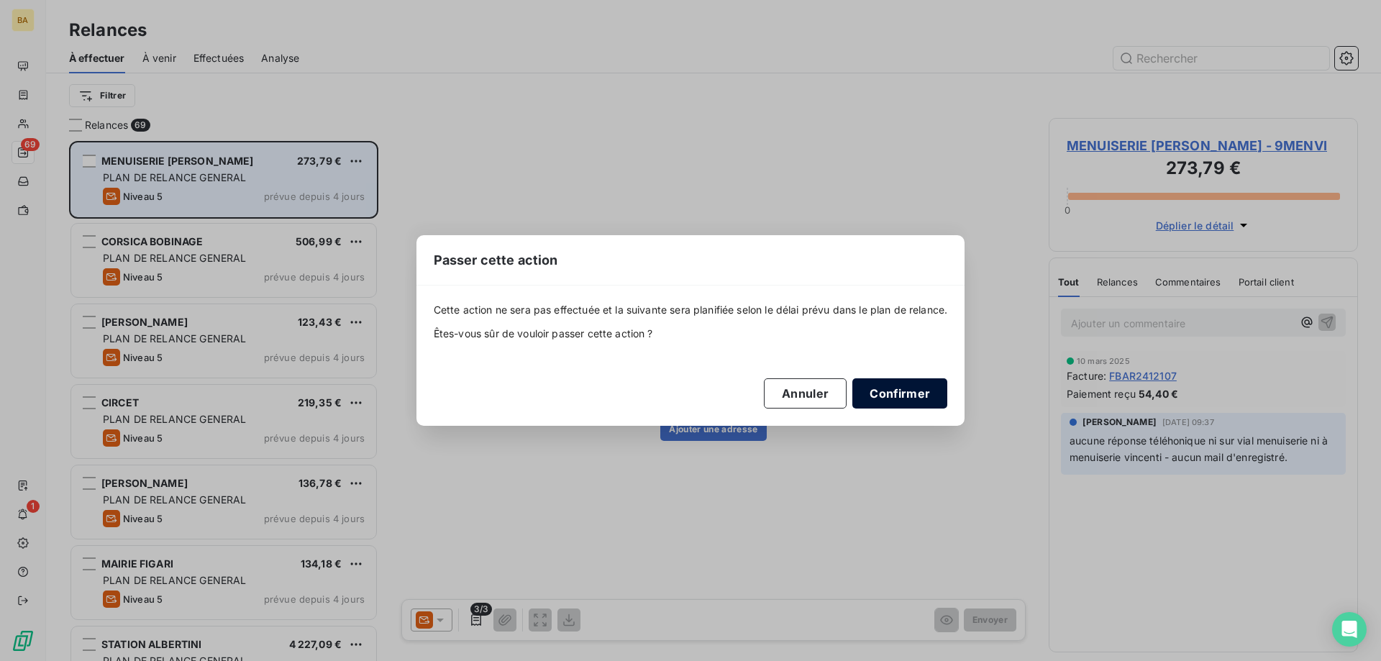
click at [912, 384] on button "Confirmer" at bounding box center [900, 393] width 95 height 30
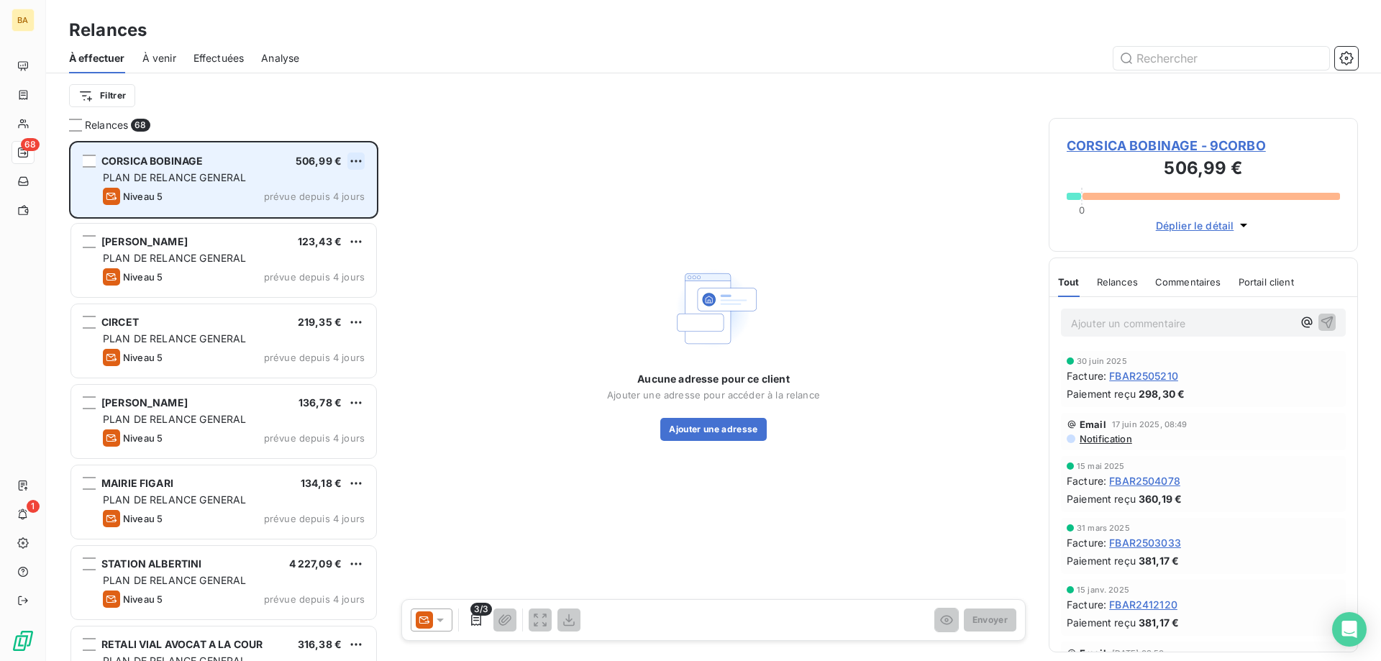
click at [358, 166] on html "BA 68 1 Relances À effectuer À venir Effectuées Analyse Filtrer Relances 68 COR…" at bounding box center [690, 330] width 1381 height 661
click at [319, 214] on div "Passer cette action" at bounding box center [294, 215] width 129 height 23
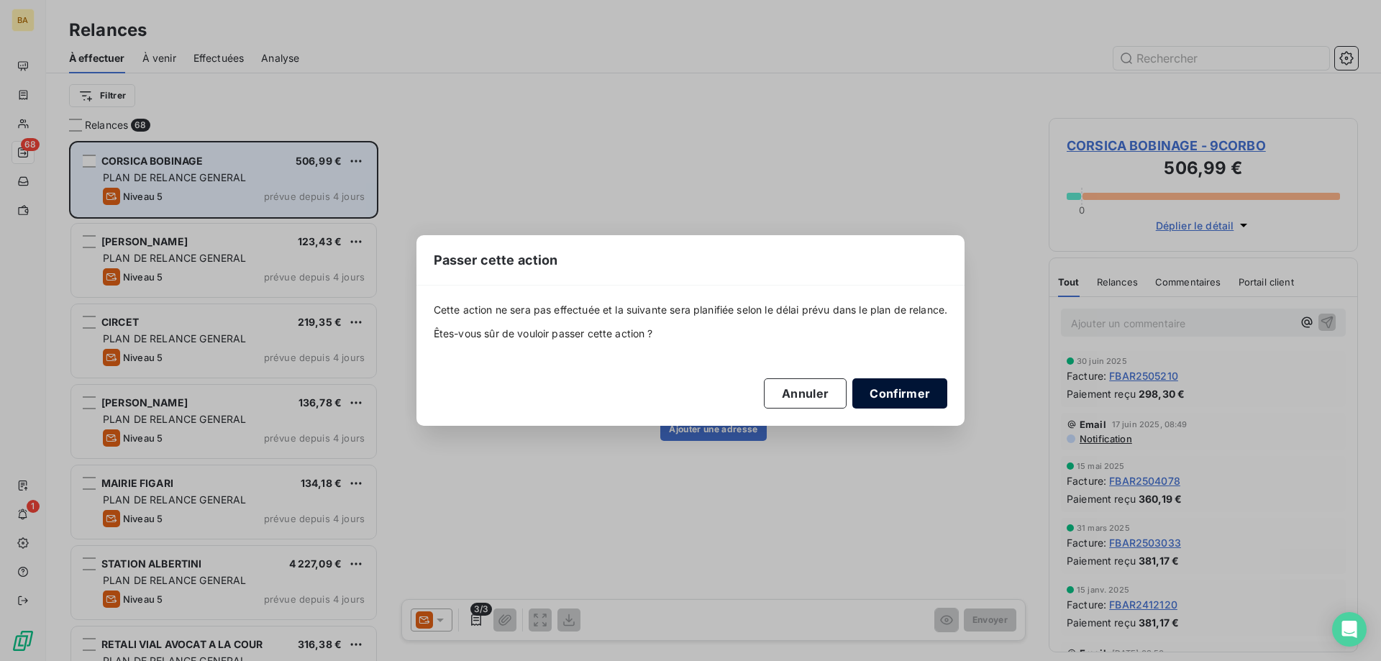
click at [899, 405] on button "Confirmer" at bounding box center [900, 393] width 95 height 30
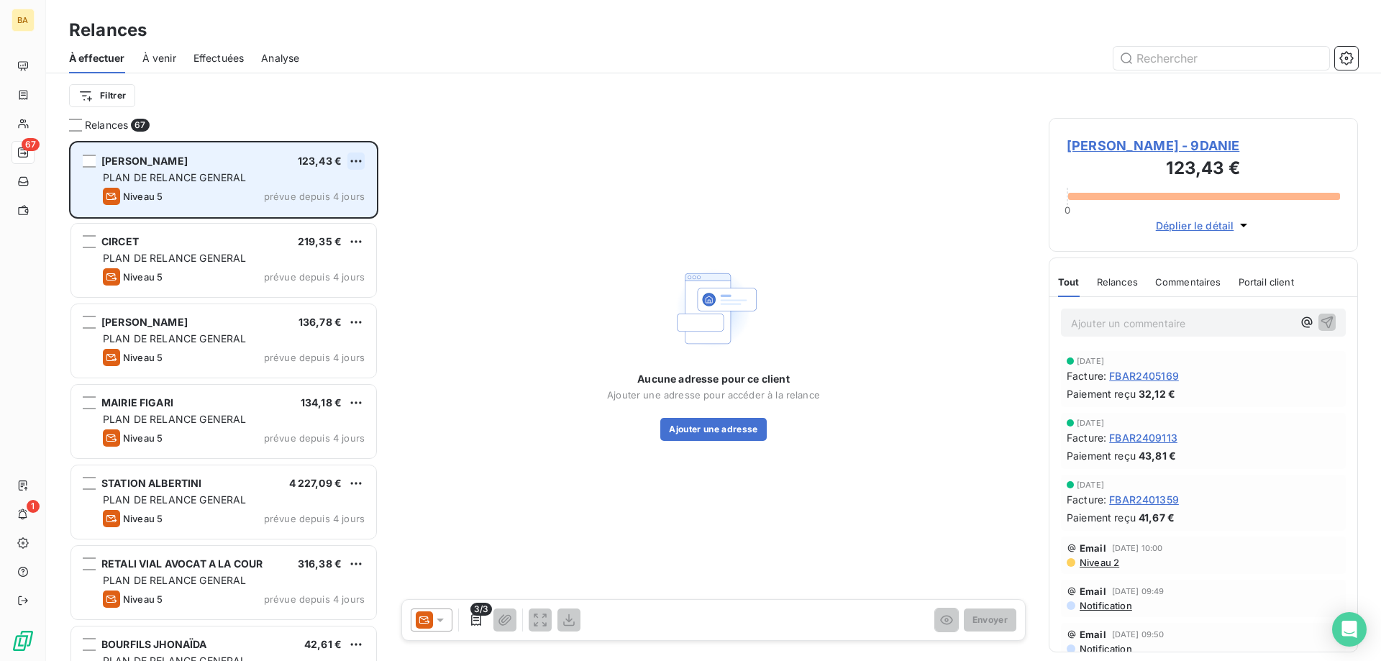
click at [363, 163] on html "BA 67 1 Relances À effectuer À venir Effectuées Analyse Filtrer Relances 67 [PE…" at bounding box center [690, 330] width 1381 height 661
click at [322, 218] on div "Passer cette action" at bounding box center [294, 215] width 129 height 23
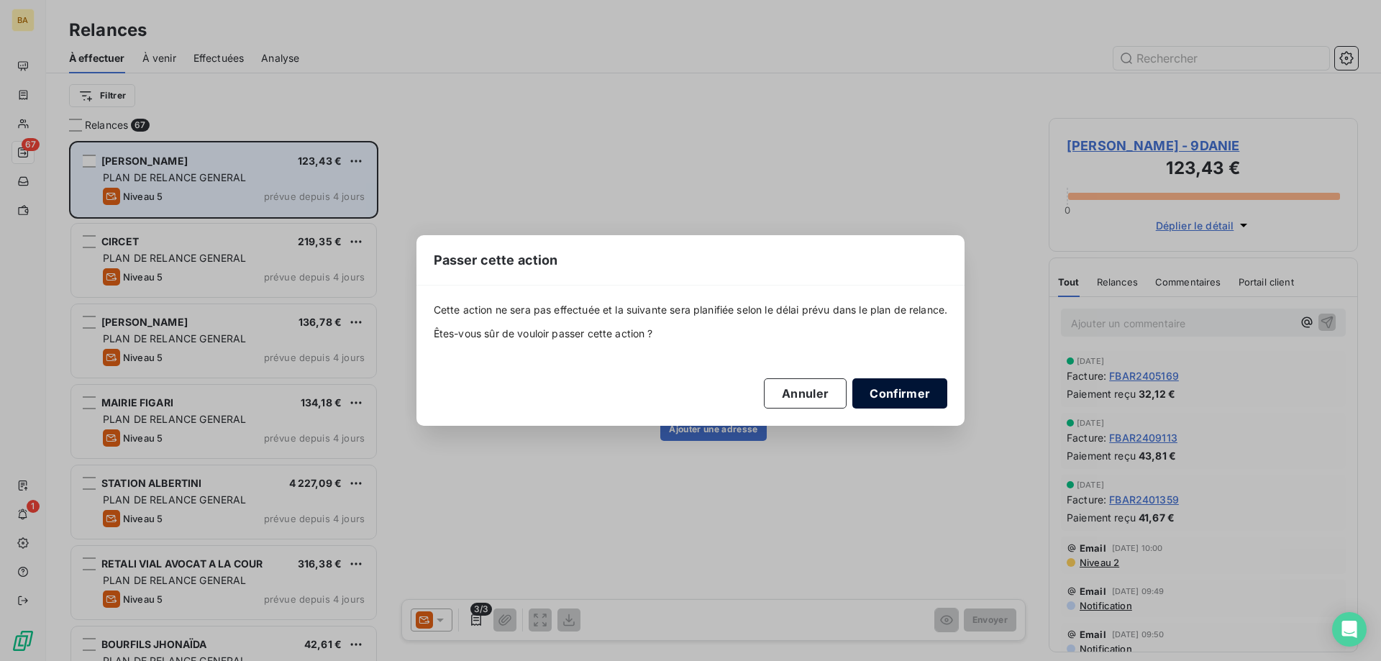
click at [894, 391] on button "Confirmer" at bounding box center [900, 393] width 95 height 30
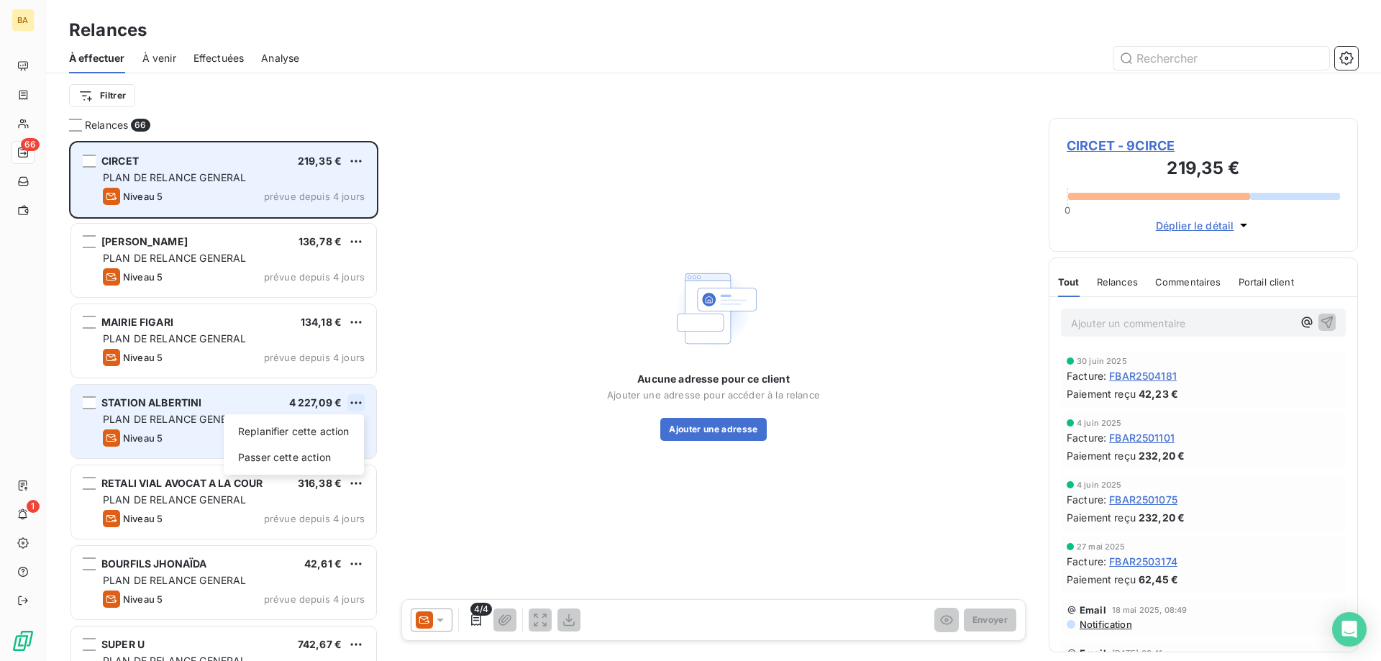
click at [358, 399] on html "BA 66 1 Relances À effectuer À venir Effectuées Analyse Filtrer Relances 66 CIR…" at bounding box center [690, 330] width 1381 height 661
click at [314, 458] on div "Passer cette action" at bounding box center [294, 457] width 129 height 23
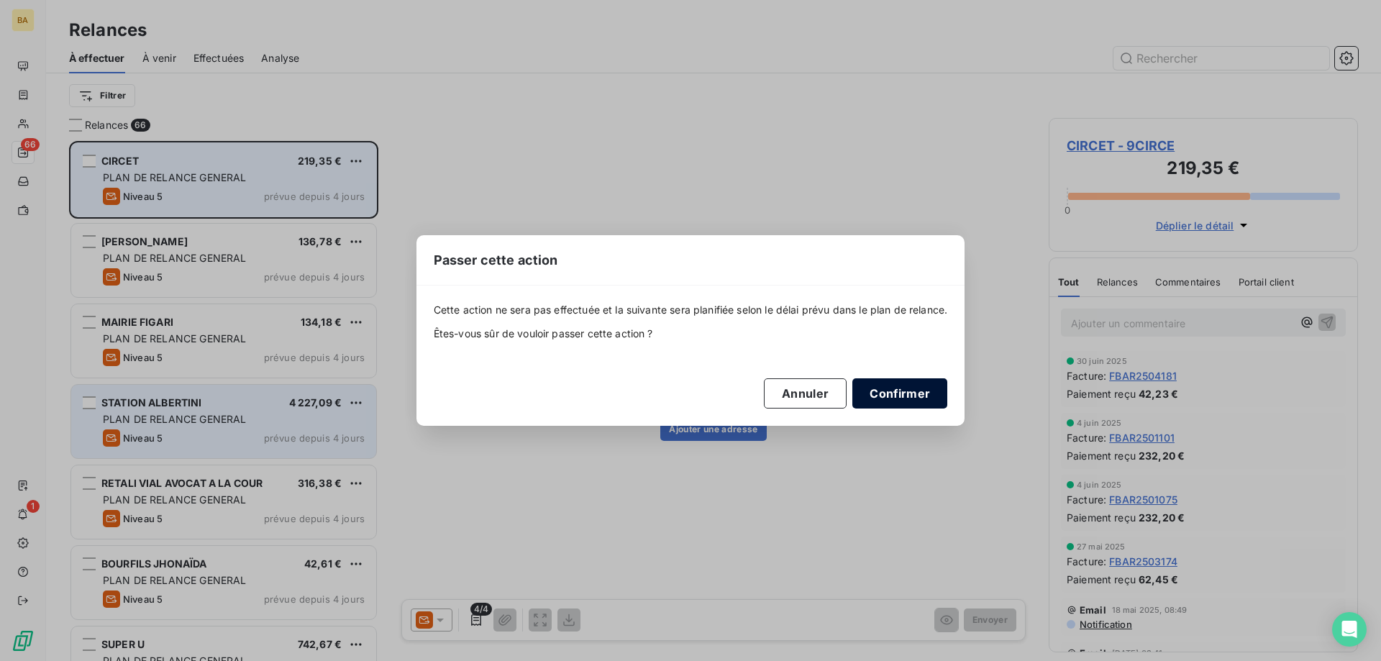
click at [909, 394] on button "Confirmer" at bounding box center [900, 393] width 95 height 30
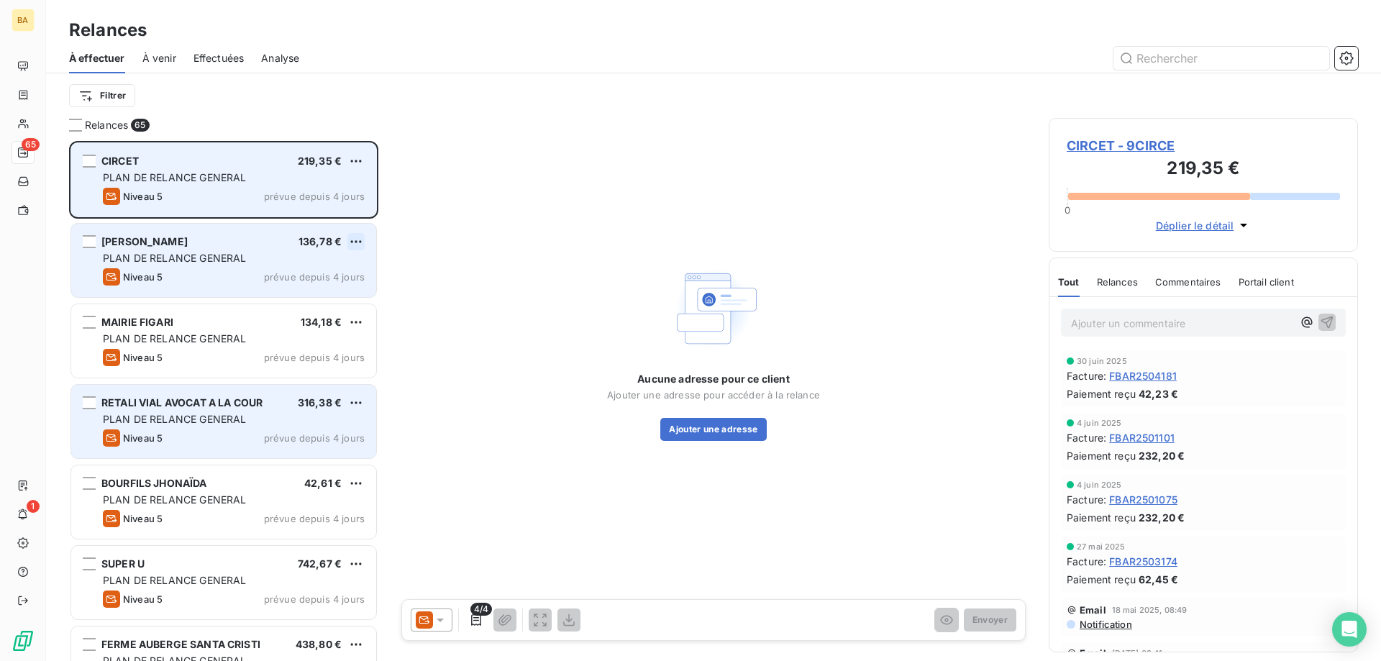
click at [354, 244] on html "BA 65 1 Relances À effectuer À venir Effectuées Analyse Filtrer Relances 65 CIR…" at bounding box center [690, 330] width 1381 height 661
drag, startPoint x: 330, startPoint y: 270, endPoint x: 329, endPoint y: 282, distance: 12.3
click at [330, 274] on div "Replanifier cette action" at bounding box center [294, 270] width 129 height 23
select select "7"
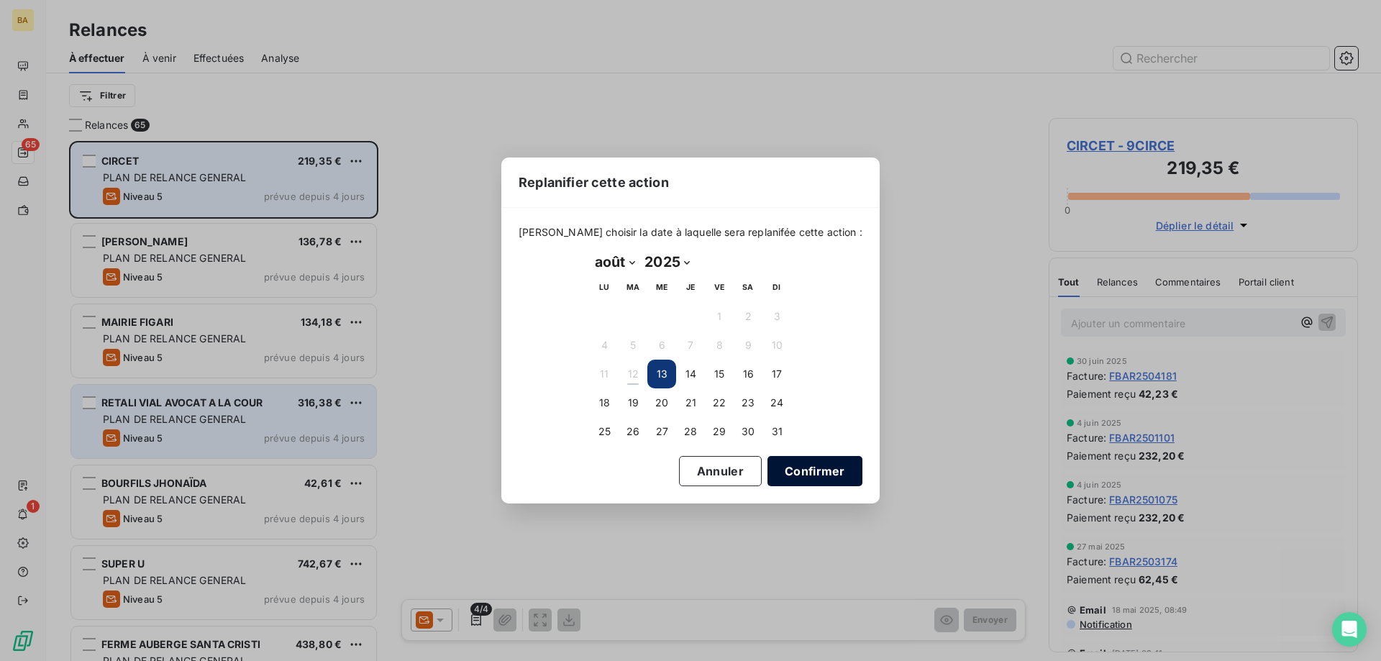
click at [802, 478] on button "Confirmer" at bounding box center [815, 471] width 95 height 30
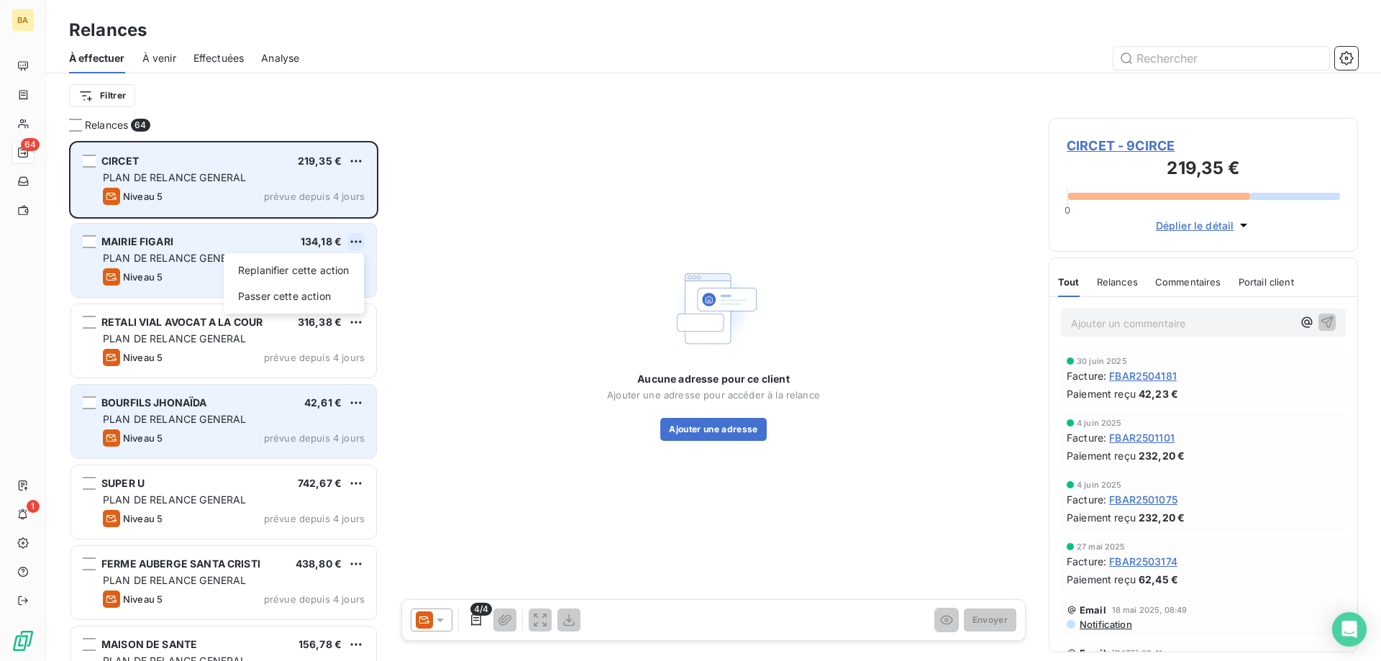
click at [354, 237] on html "BA 64 1 Relances À effectuer À venir Effectuées Analyse Filtrer Relances 64 CIR…" at bounding box center [690, 330] width 1381 height 661
click at [326, 291] on div "Passer cette action" at bounding box center [294, 296] width 129 height 23
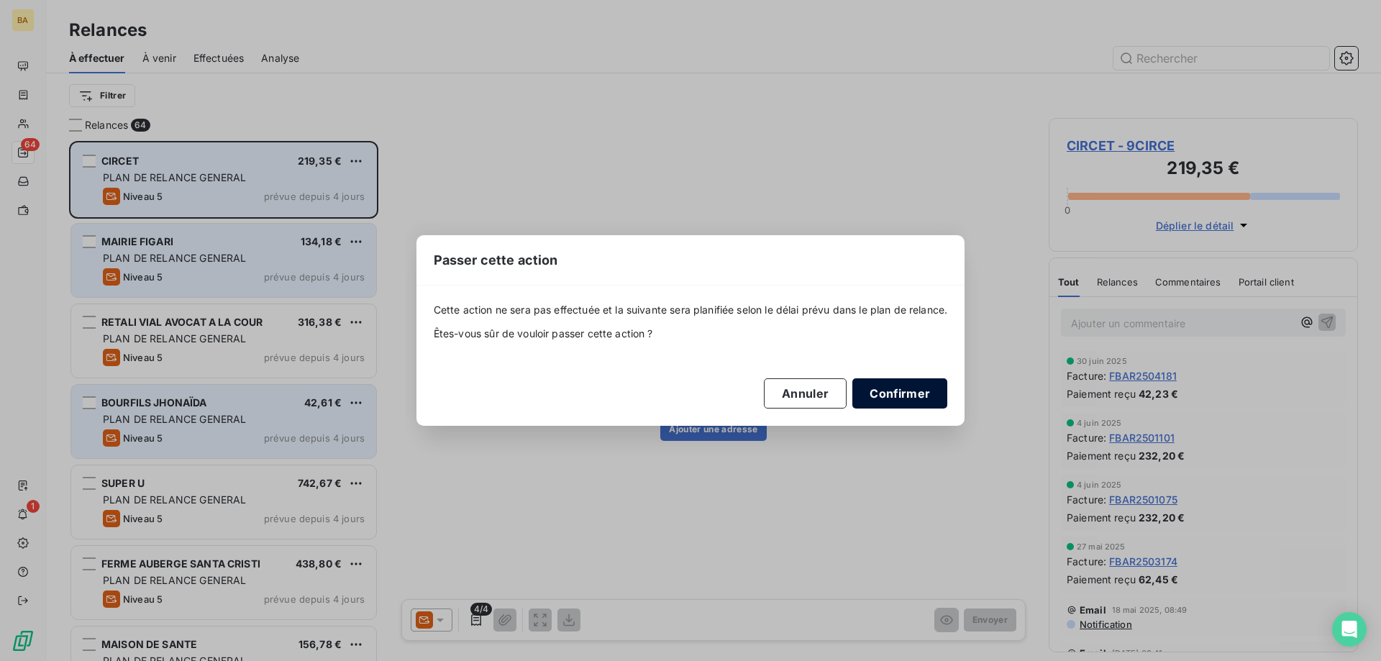
click at [886, 385] on button "Confirmer" at bounding box center [900, 393] width 95 height 30
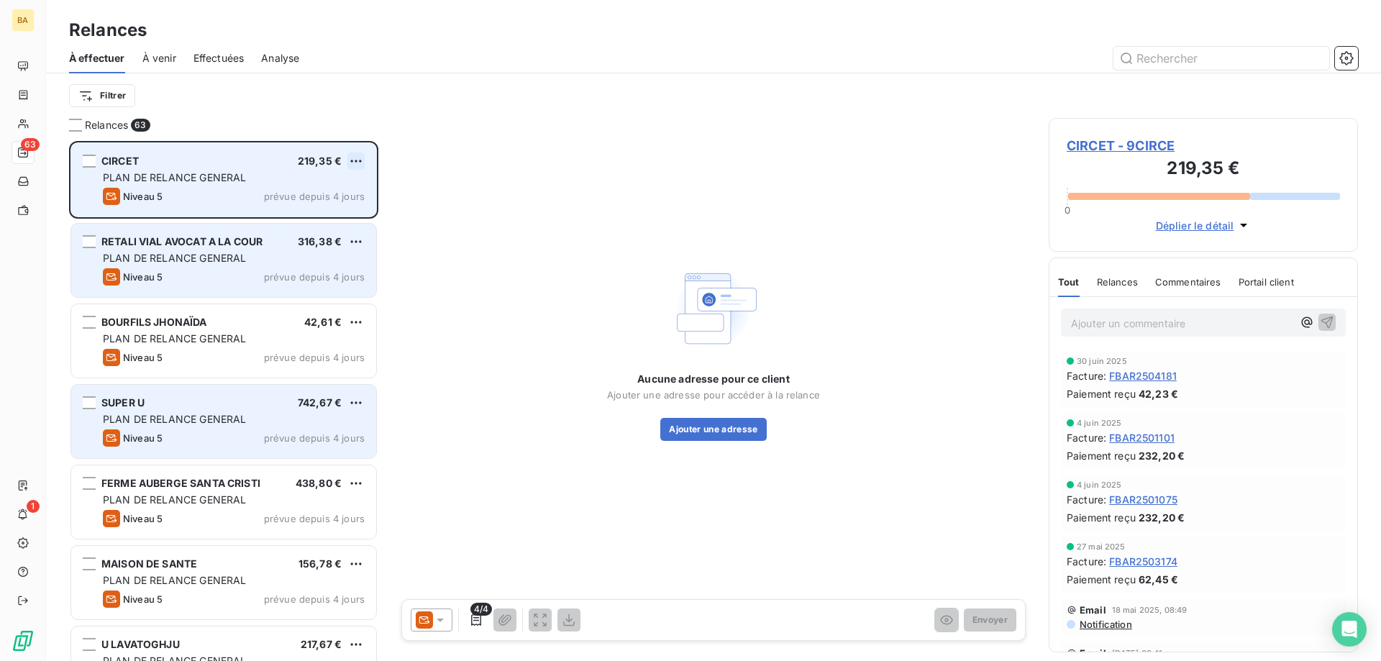
click at [360, 161] on html "BA 63 1 Relances À effectuer À venir Effectuées Analyse Filtrer Relances 63 CIR…" at bounding box center [690, 330] width 1381 height 661
click at [326, 212] on div "Passer cette action" at bounding box center [294, 215] width 129 height 23
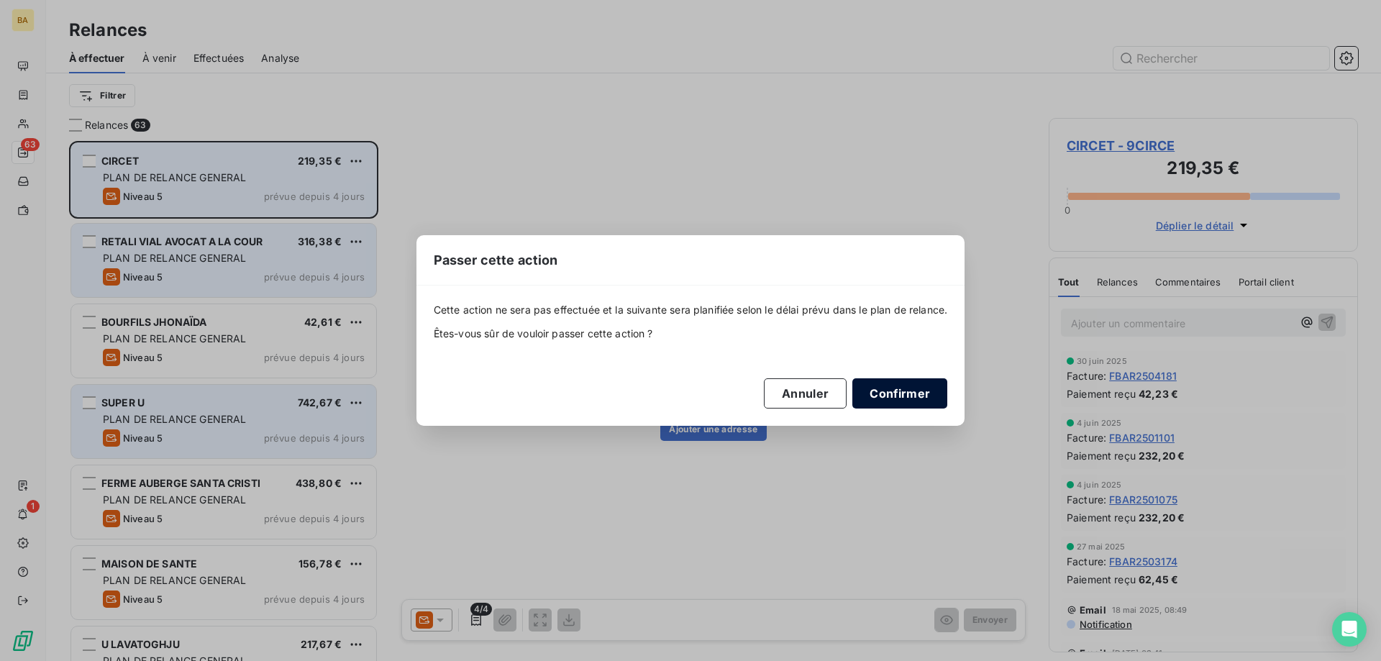
click at [904, 389] on button "Confirmer" at bounding box center [900, 393] width 95 height 30
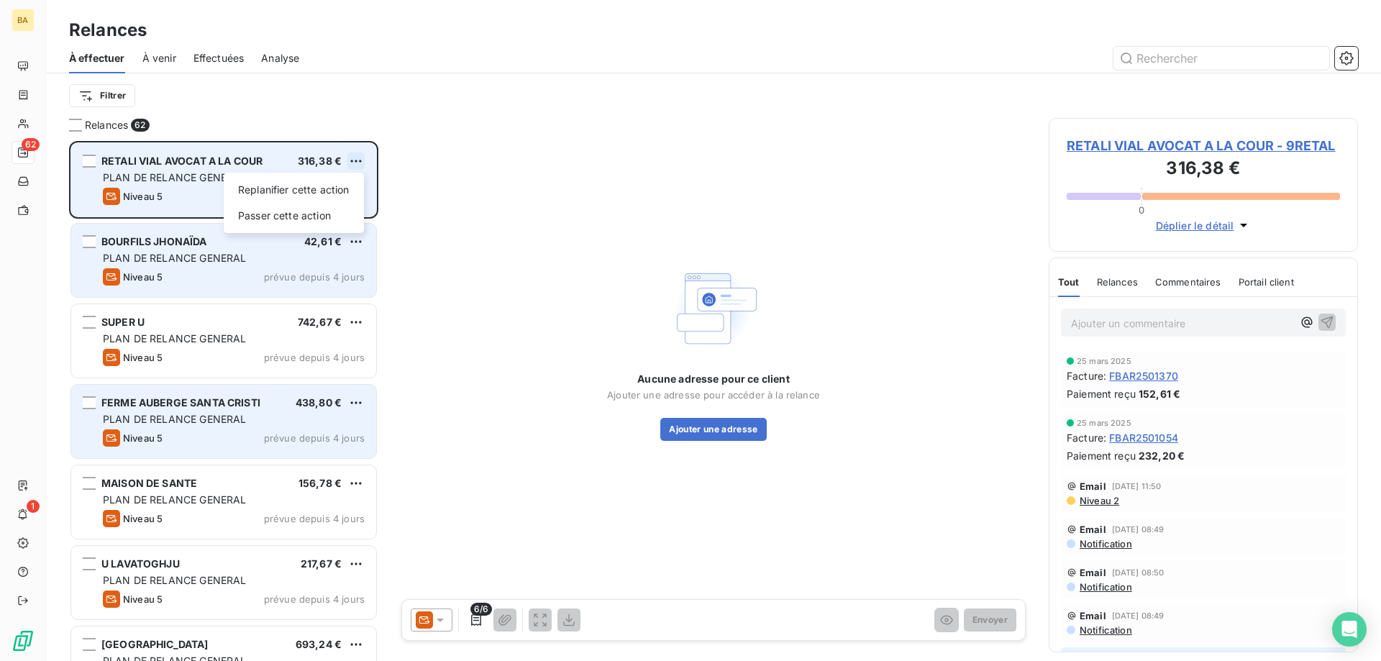
click at [354, 158] on html "BA 62 1 Relances À effectuer À venir Effectuées Analyse Filtrer Relances 62 RET…" at bounding box center [690, 330] width 1381 height 661
click at [324, 199] on div "Replanifier cette action" at bounding box center [294, 189] width 129 height 23
select select "7"
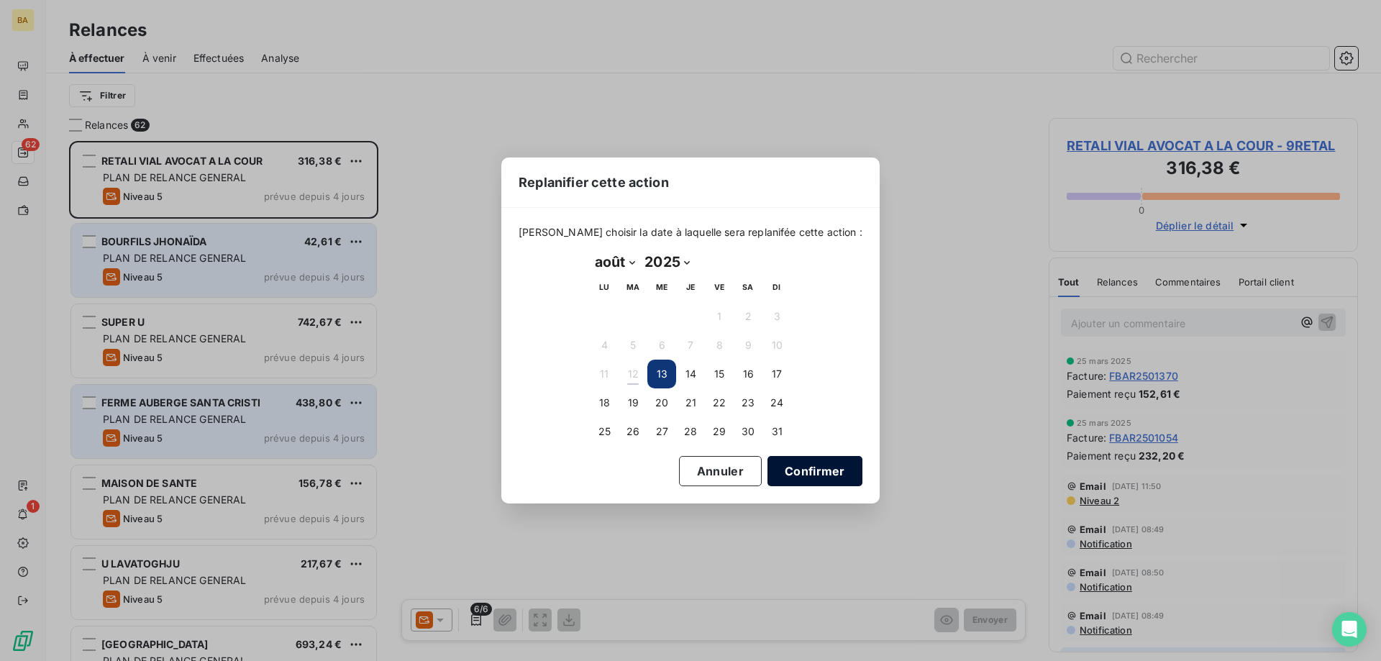
click at [807, 485] on button "Confirmer" at bounding box center [815, 471] width 95 height 30
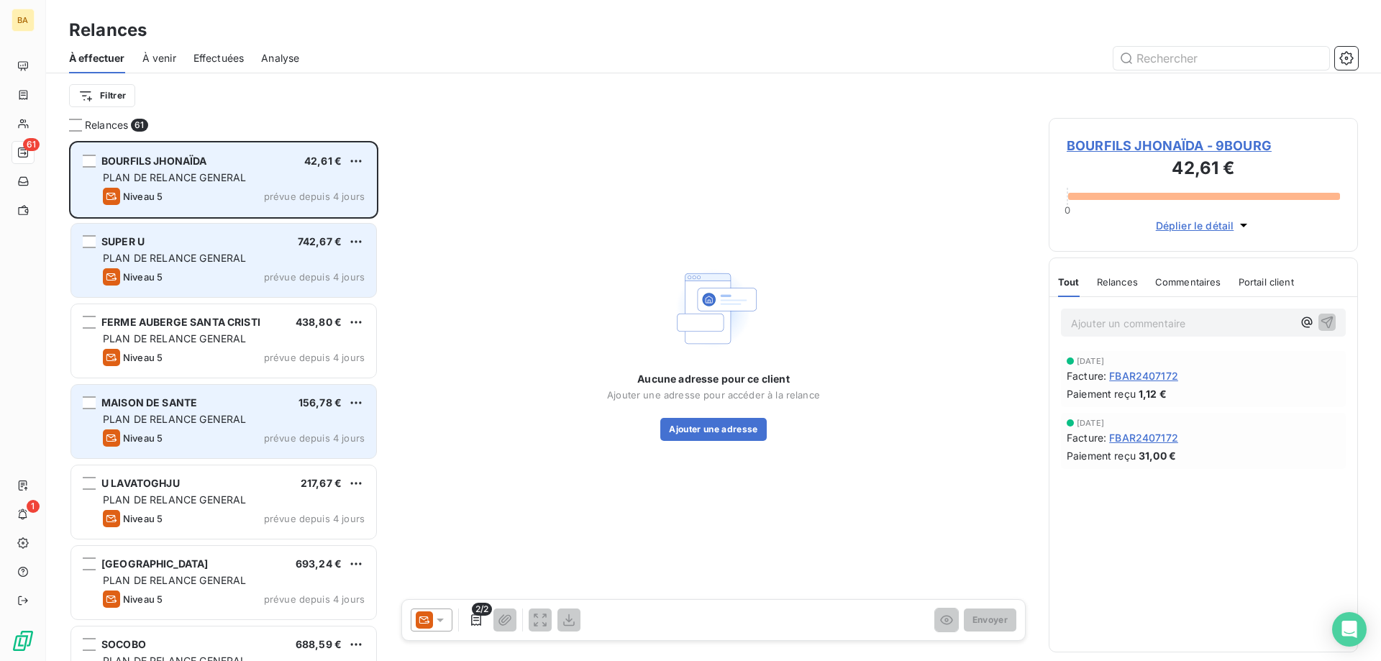
click at [365, 153] on div "BOURFILS JHONAÏDA 42,61 € PLAN DE RELANCE GENERAL Niveau 5 prévue depuis 4 jours" at bounding box center [223, 179] width 305 height 73
click at [351, 158] on html "BA 61 1 Relances À effectuer À venir Effectuées Analyse Filtrer Relances 61 BOU…" at bounding box center [690, 330] width 1381 height 661
click at [321, 219] on div "Passer cette action" at bounding box center [294, 215] width 129 height 23
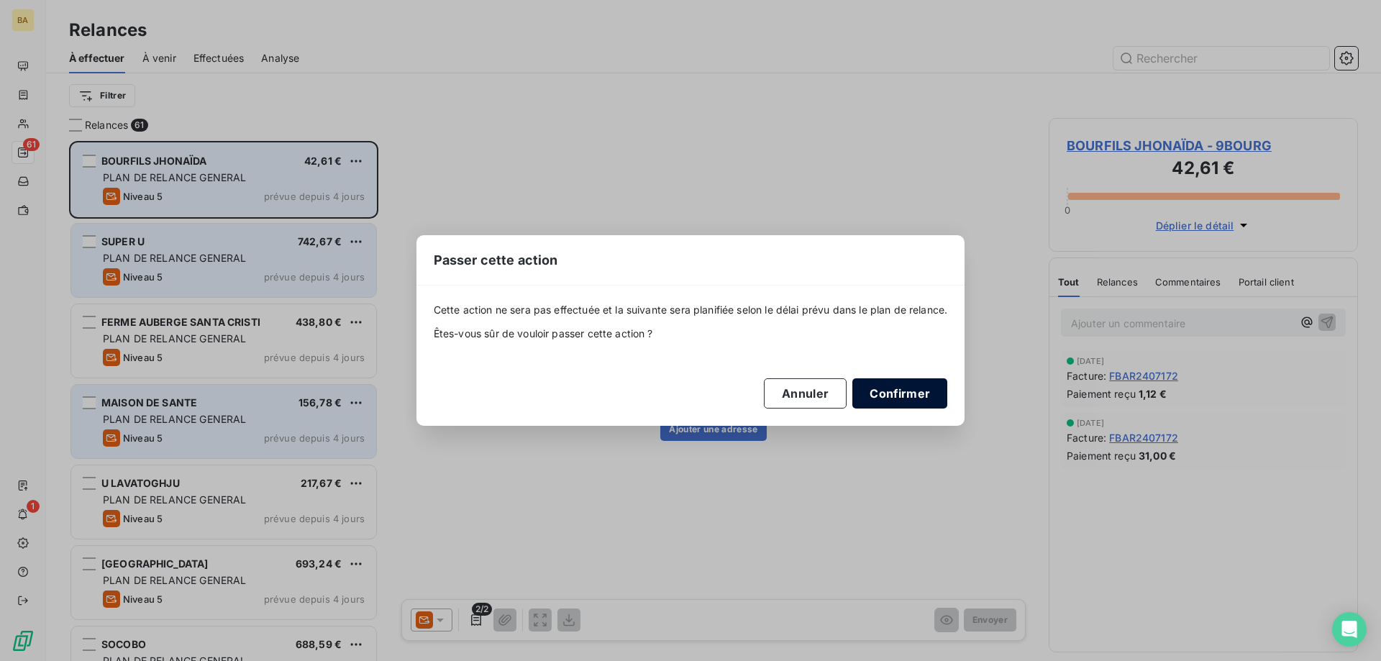
click at [889, 389] on button "Confirmer" at bounding box center [900, 393] width 95 height 30
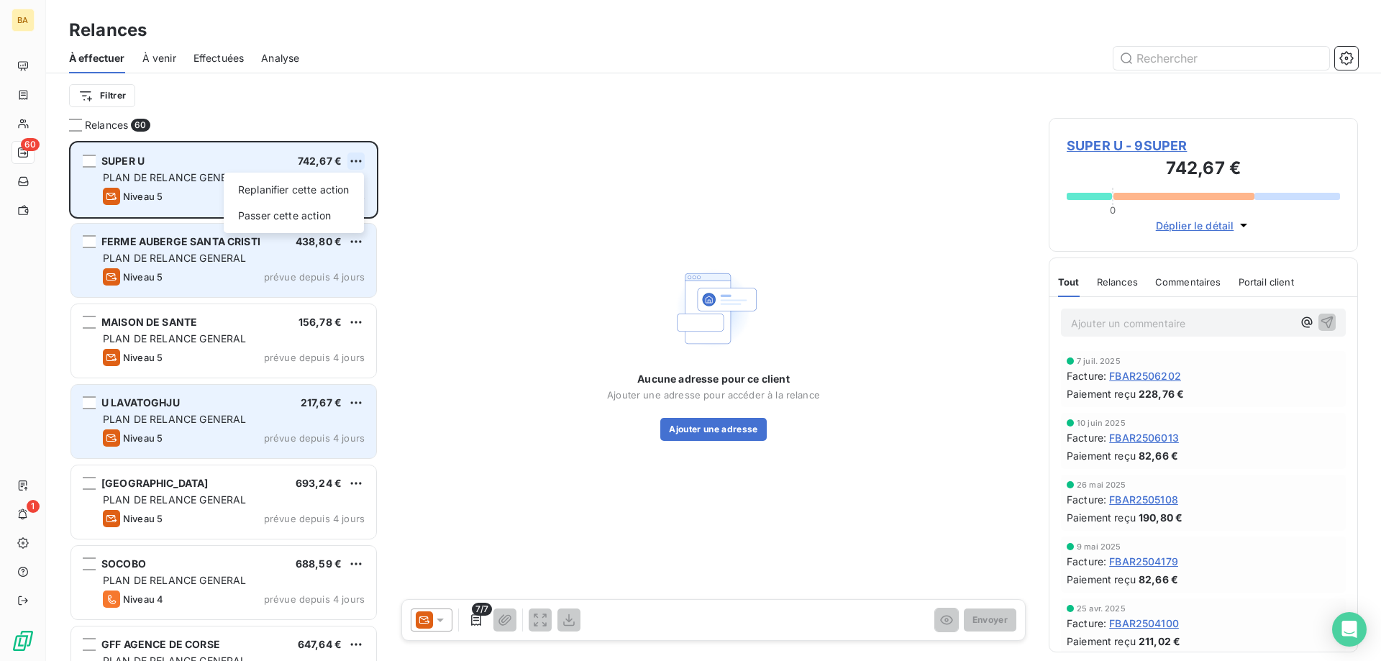
click at [348, 160] on html "BA 60 1 Relances À effectuer À venir Effectuées Analyse Filtrer Relances 60 SUP…" at bounding box center [690, 330] width 1381 height 661
click at [336, 223] on div "Passer cette action" at bounding box center [294, 215] width 129 height 23
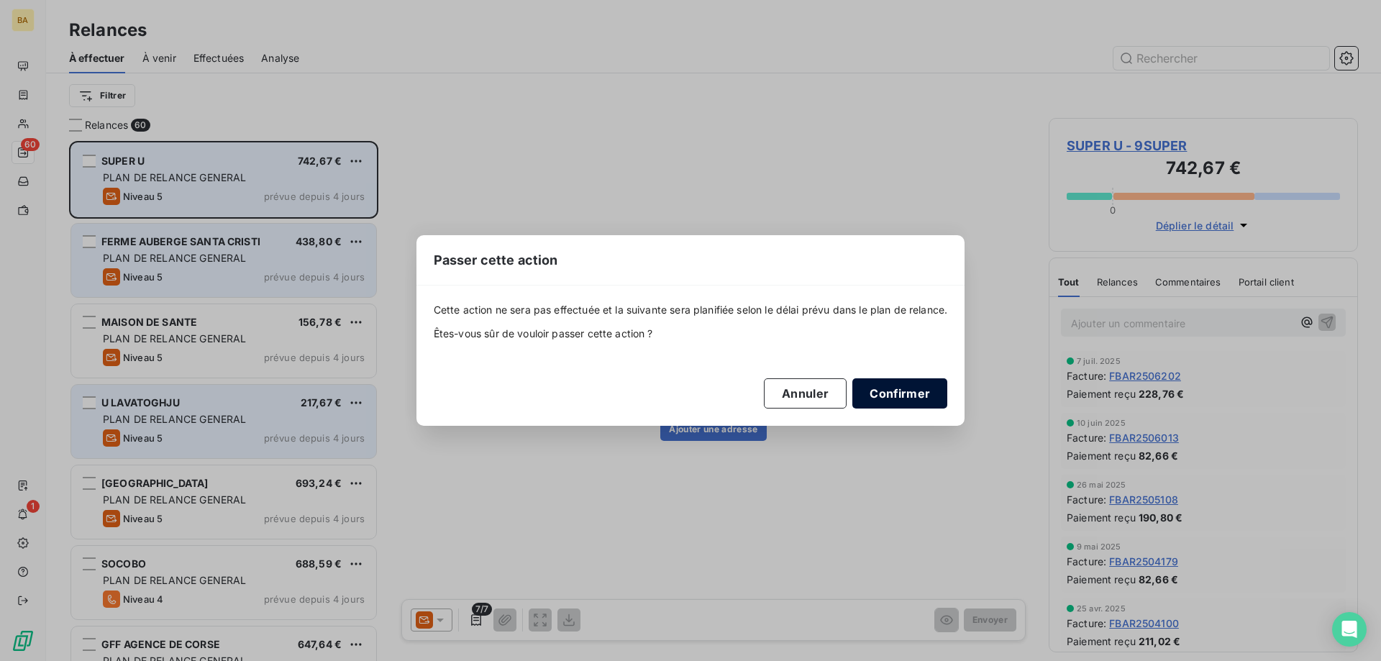
click at [905, 395] on button "Confirmer" at bounding box center [900, 393] width 95 height 30
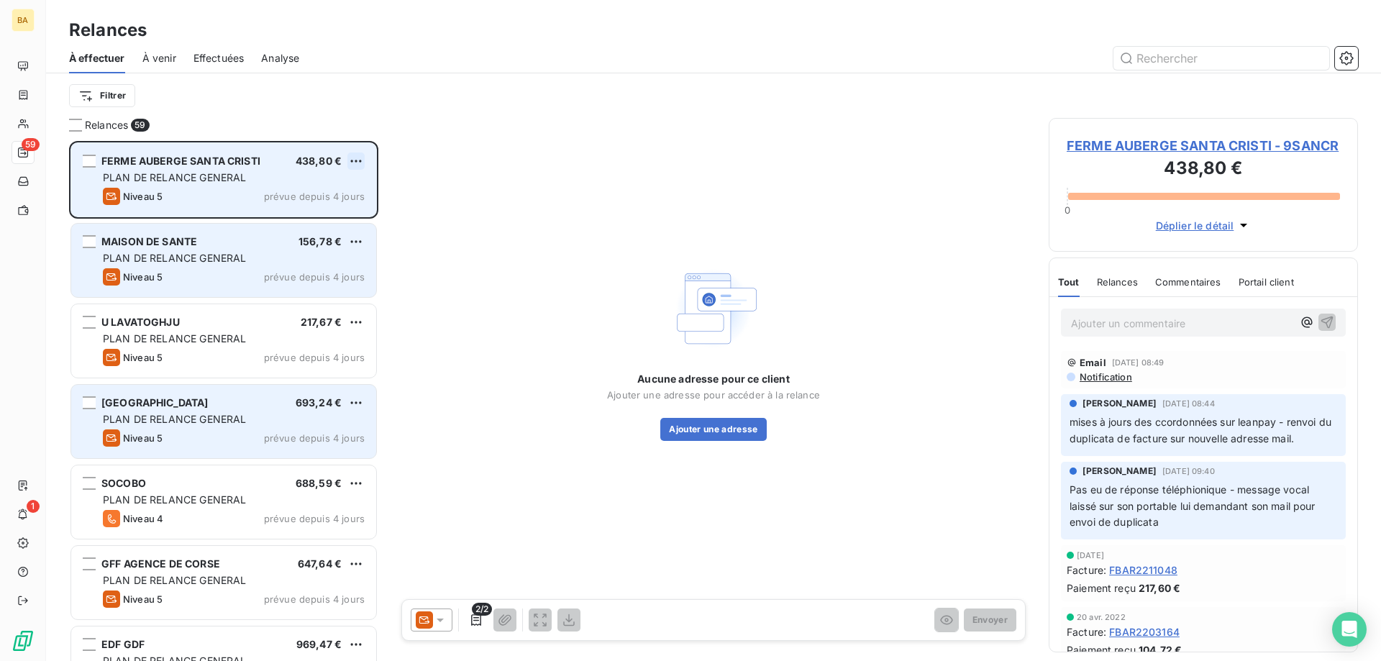
click at [358, 163] on html "BA 59 1 Relances À effectuer À venir Effectuées Analyse Filtrer Relances 59 FER…" at bounding box center [690, 330] width 1381 height 661
click at [340, 227] on div "Passer cette action" at bounding box center [294, 215] width 129 height 23
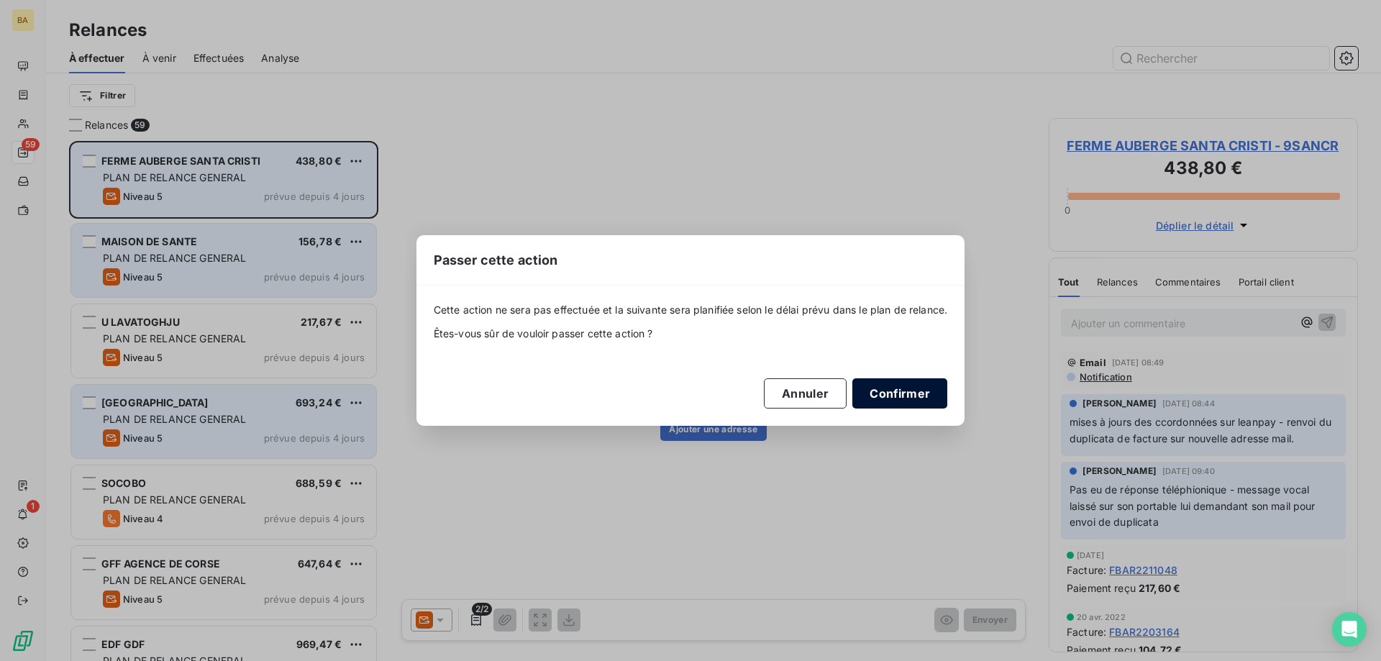
click at [922, 387] on button "Confirmer" at bounding box center [900, 393] width 95 height 30
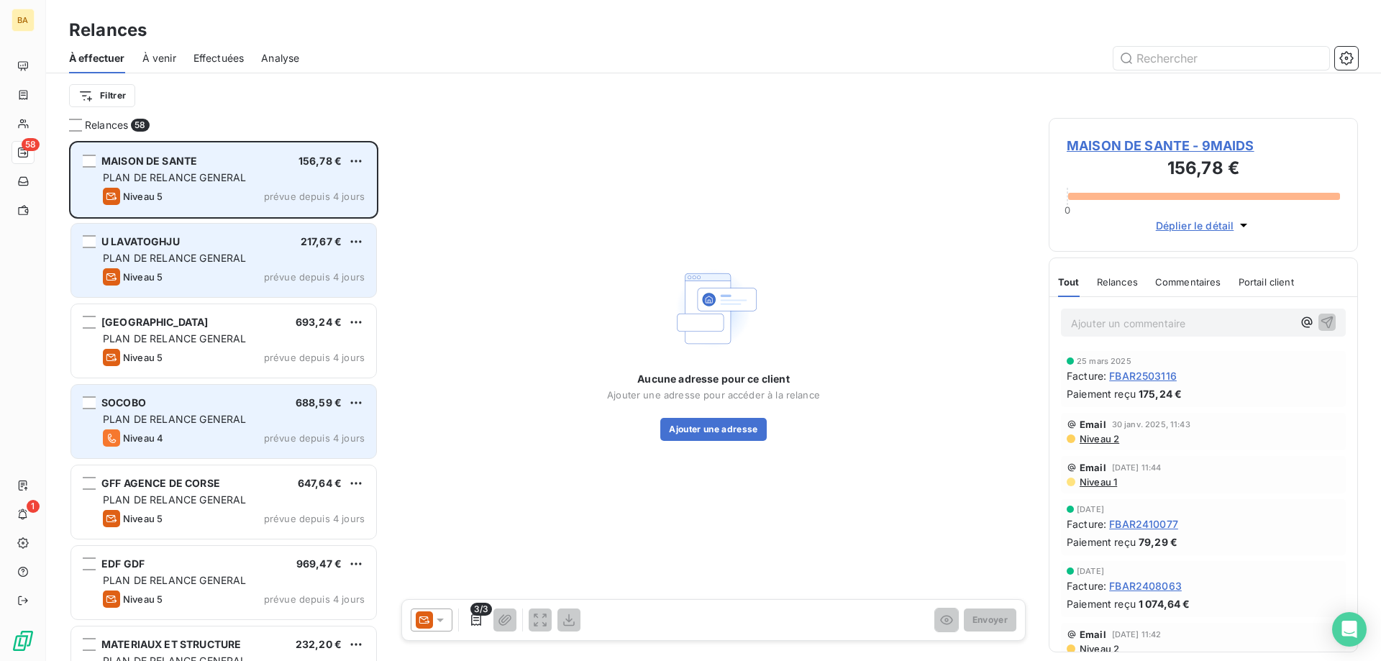
click at [346, 163] on div "MAISON DE SANTE 156,78 €" at bounding box center [234, 161] width 262 height 13
click at [355, 158] on html "BA 58 1 Relances À effectuer À venir Effectuées Analyse Filtrer Relances 58 MAI…" at bounding box center [690, 330] width 1381 height 661
click at [322, 219] on div "Passer cette action" at bounding box center [294, 215] width 129 height 23
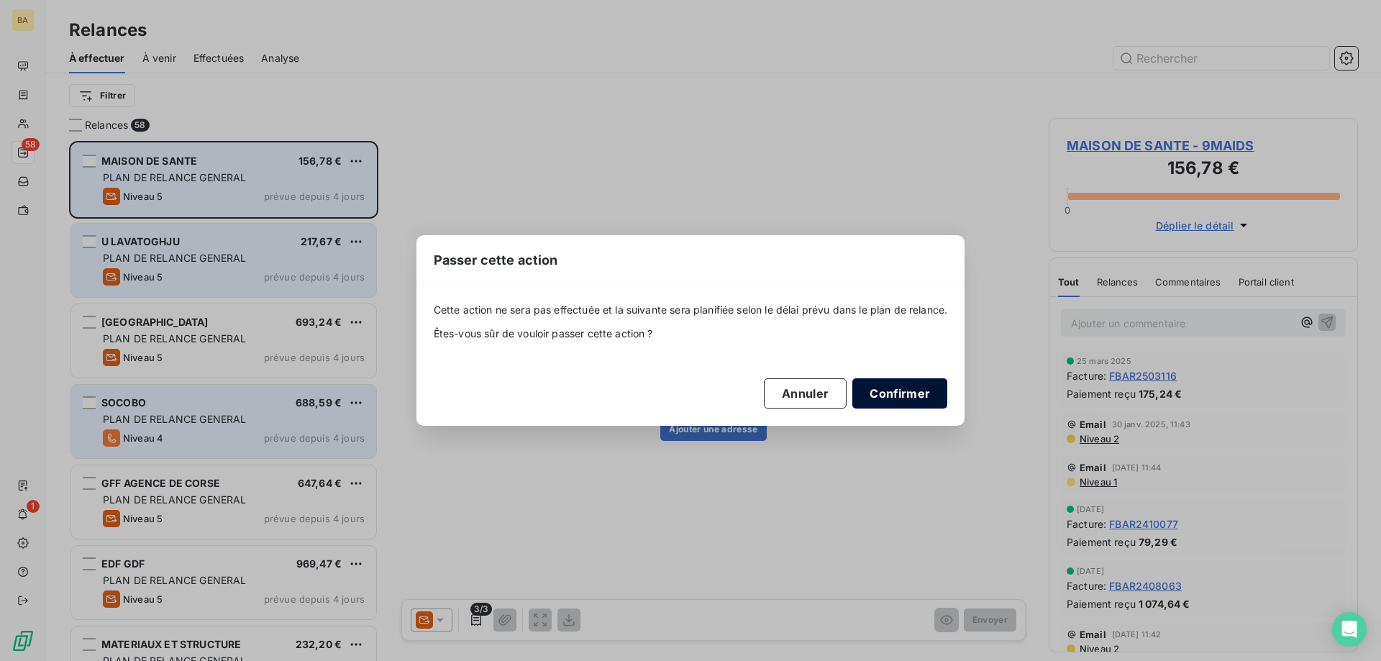
click at [930, 394] on button "Confirmer" at bounding box center [900, 393] width 95 height 30
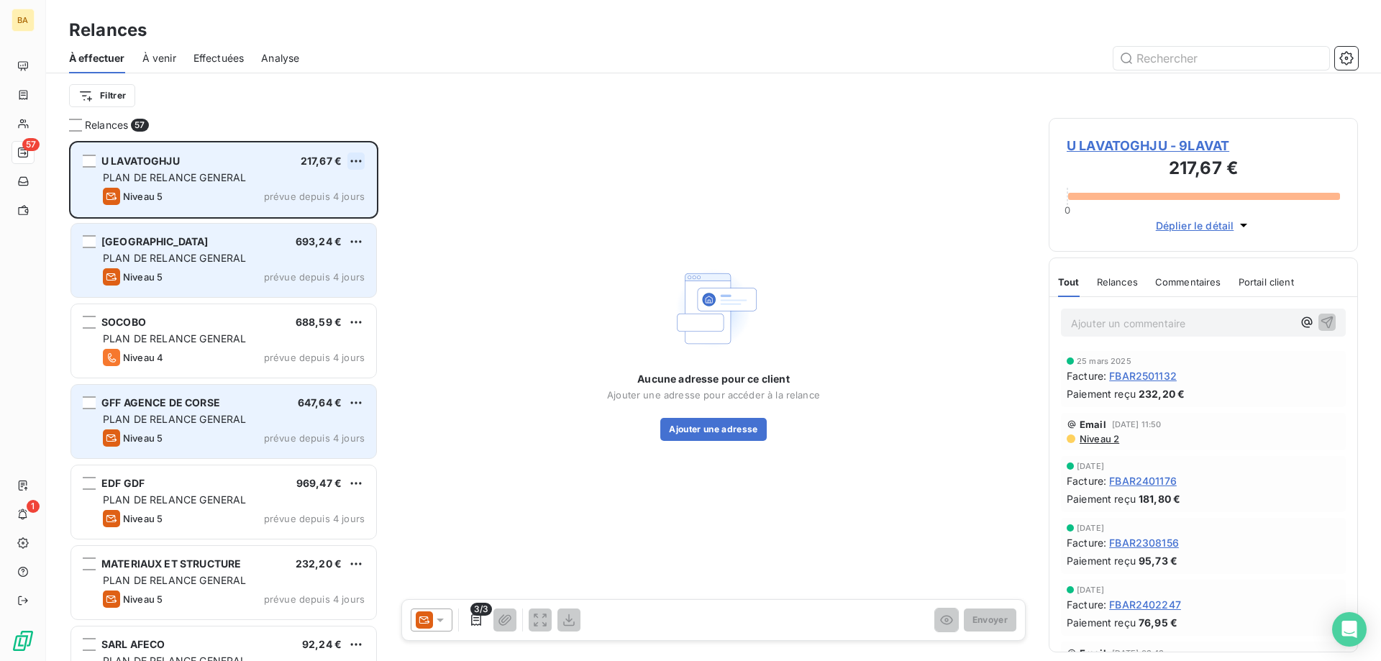
click at [360, 161] on html "BA 57 1 Relances À effectuer À venir Effectuées Analyse Filtrer Relances 57 U L…" at bounding box center [690, 330] width 1381 height 661
click at [314, 220] on div "Passer cette action" at bounding box center [294, 215] width 129 height 23
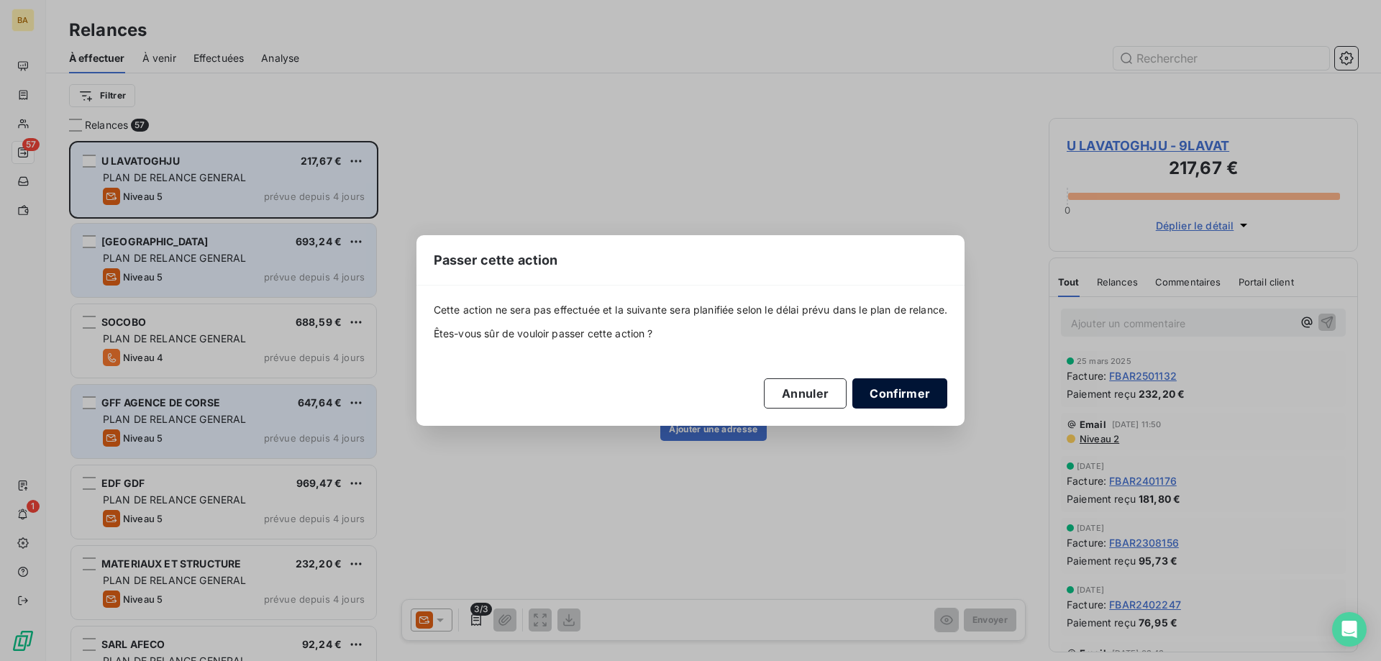
click at [914, 397] on button "Confirmer" at bounding box center [900, 393] width 95 height 30
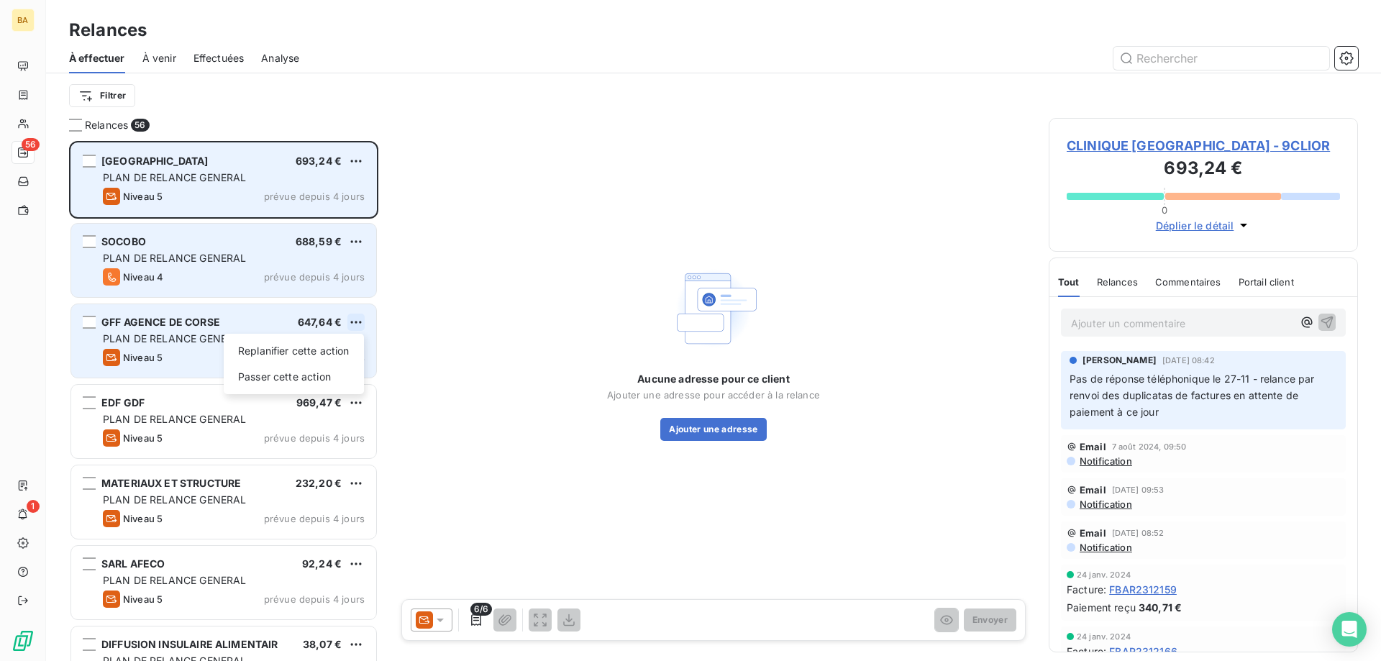
click at [360, 323] on html "BA 56 1 Relances À effectuer À venir Effectuées Analyse Filtrer Relances 56 CLI…" at bounding box center [690, 330] width 1381 height 661
click at [323, 383] on div "Passer cette action" at bounding box center [294, 376] width 129 height 23
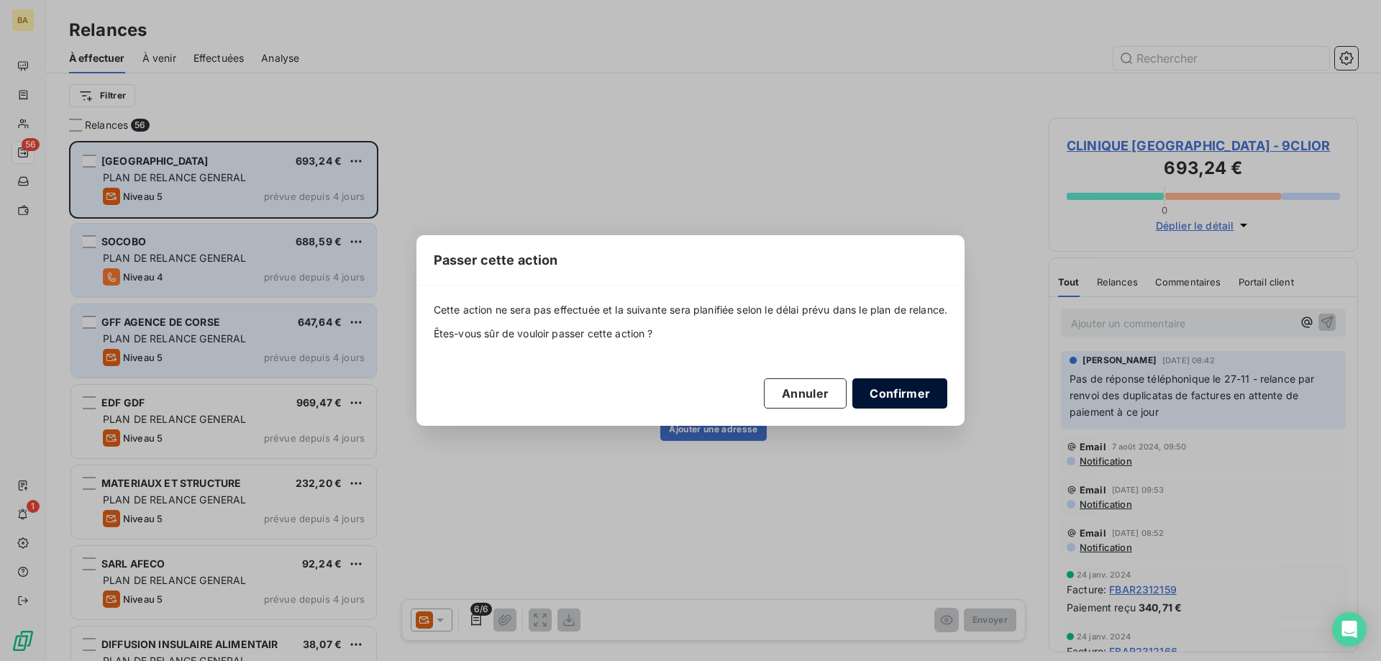
click at [907, 392] on button "Confirmer" at bounding box center [900, 393] width 95 height 30
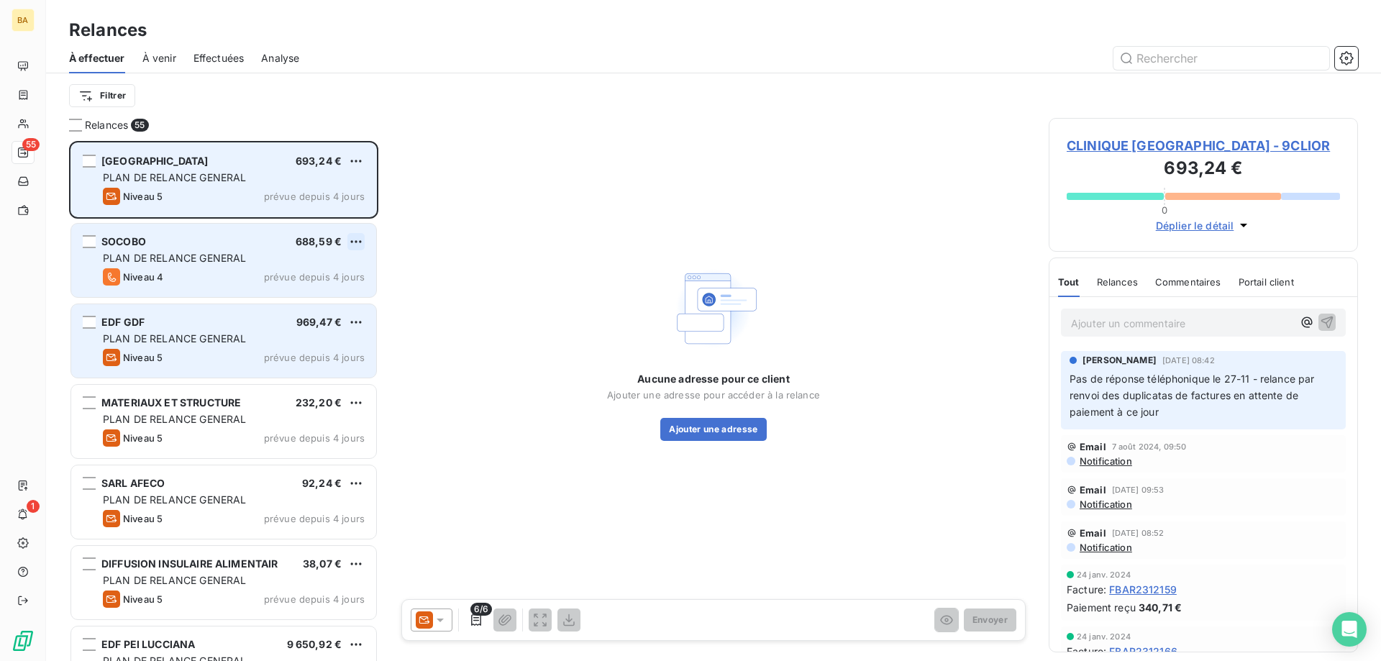
click at [364, 245] on html "BA 55 1 Relances À effectuer À venir Effectuées Analyse Filtrer Relances 55 CLI…" at bounding box center [690, 330] width 1381 height 661
click at [313, 305] on div "Passer cette action" at bounding box center [294, 296] width 129 height 23
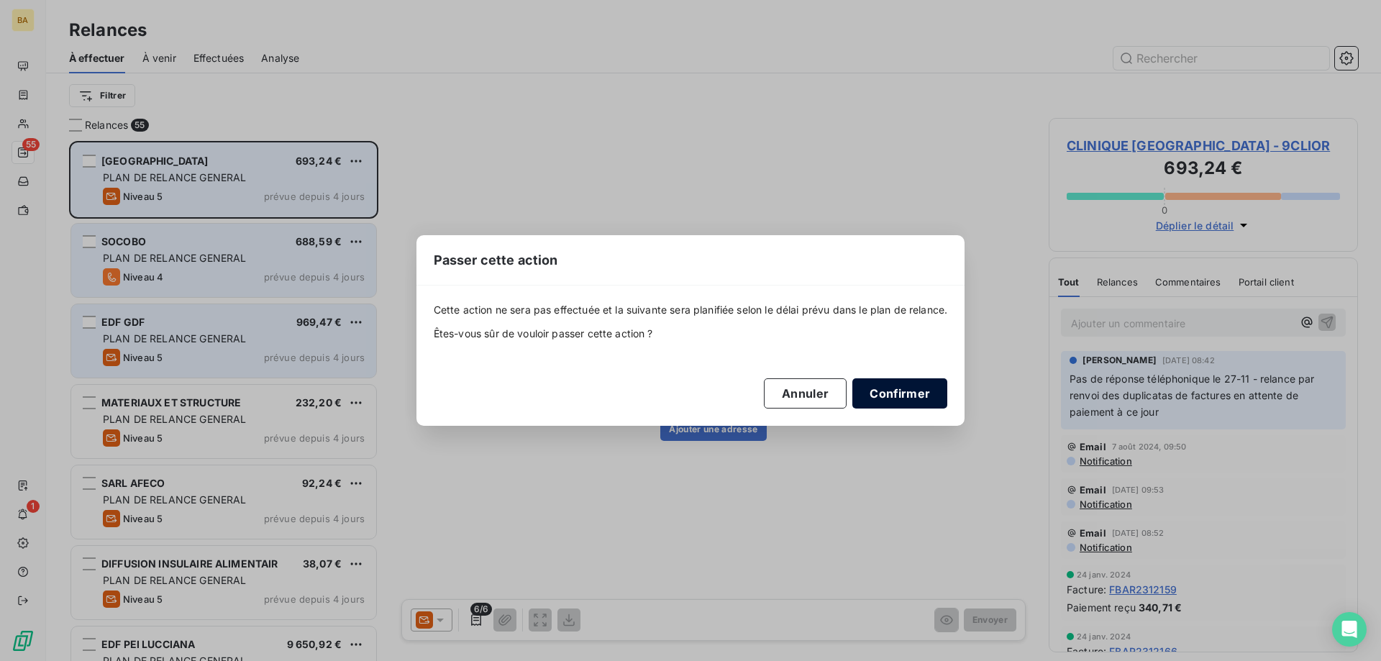
click at [907, 391] on button "Confirmer" at bounding box center [900, 393] width 95 height 30
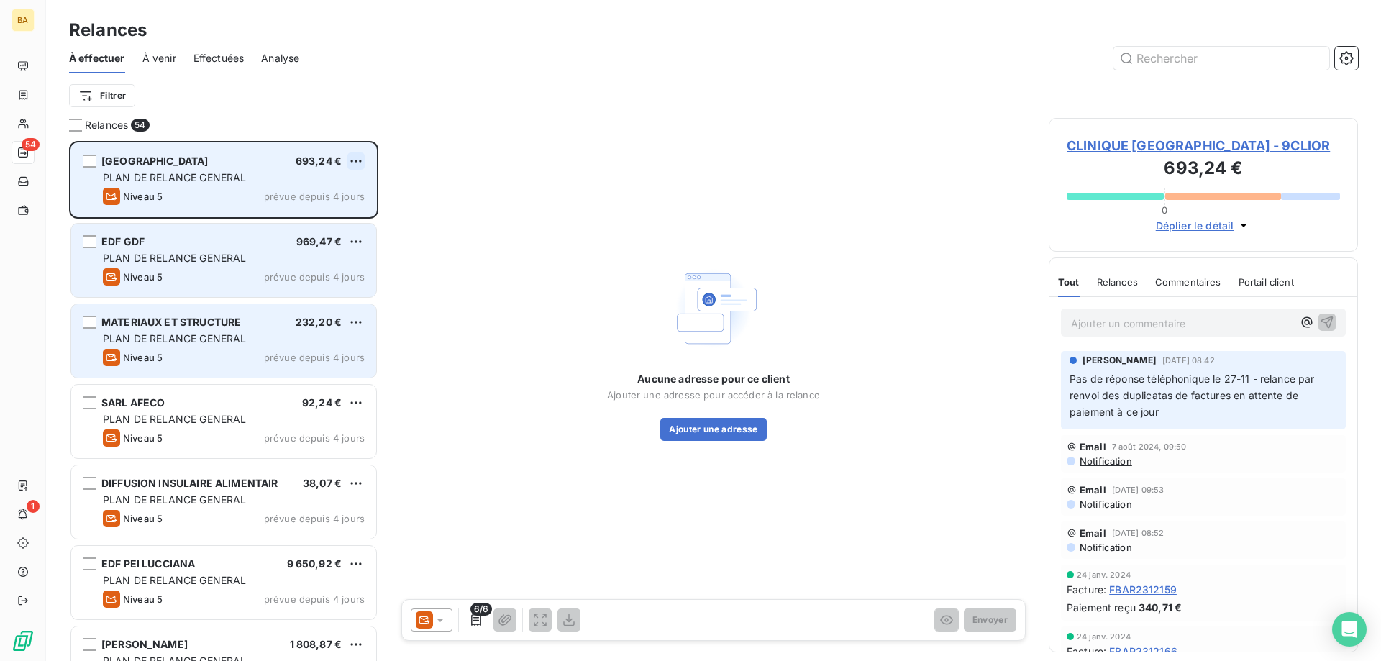
click at [350, 164] on html "BA 54 1 Relances À effectuer À venir Effectuées Analyse Filtrer Relances 54 CLI…" at bounding box center [690, 330] width 1381 height 661
click at [318, 222] on div "Passer cette action" at bounding box center [294, 215] width 129 height 23
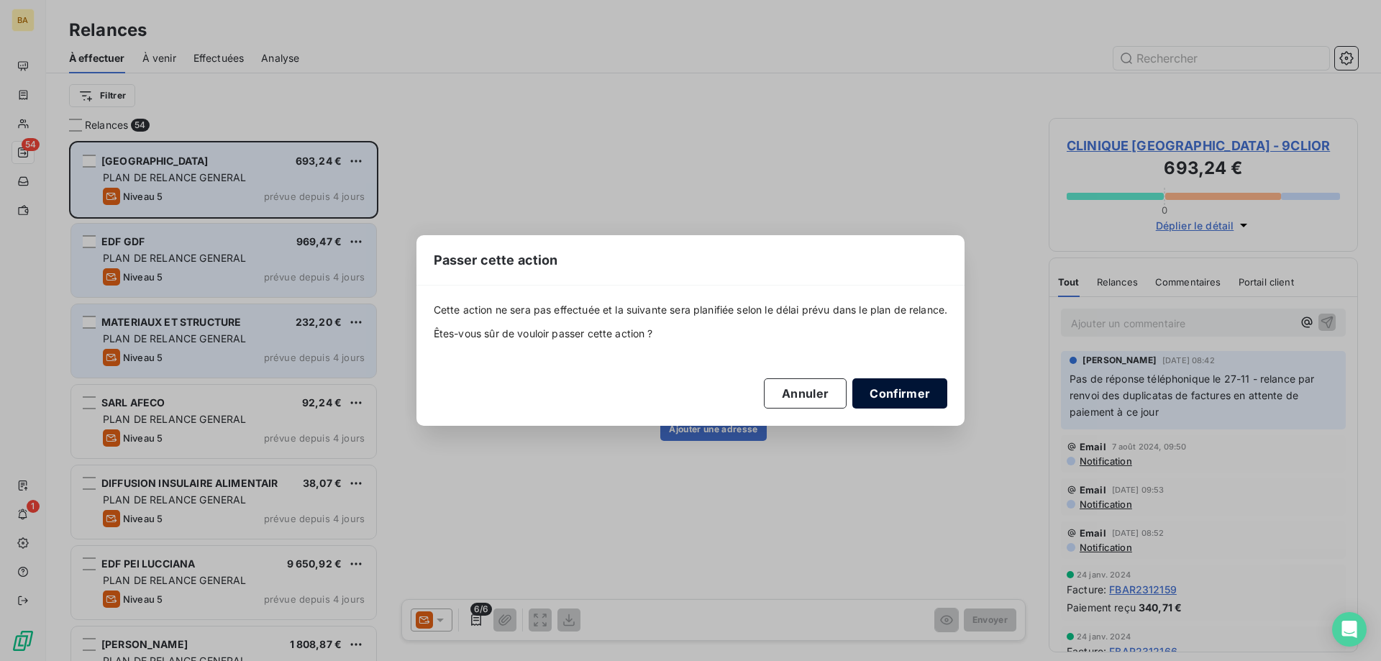
click at [922, 384] on button "Confirmer" at bounding box center [900, 393] width 95 height 30
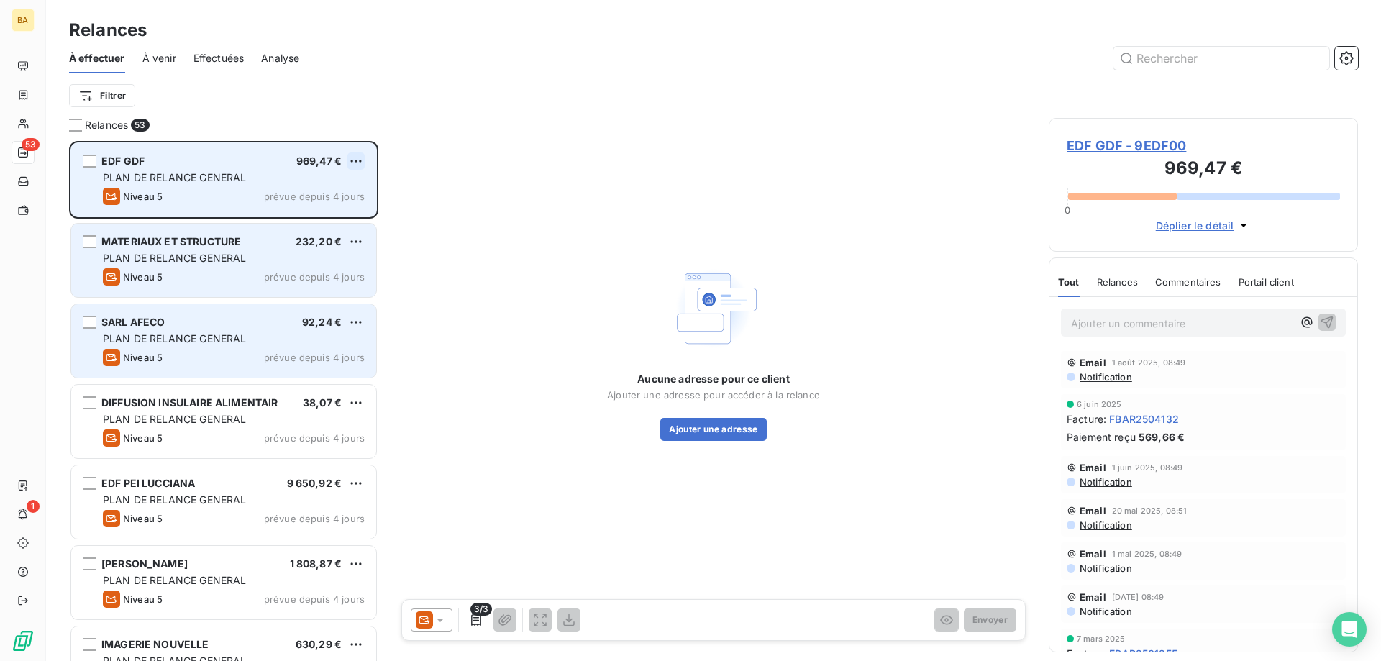
click at [359, 160] on html "BA 53 1 Relances À effectuer À venir Effectuées Analyse Filtrer Relances 53 EDF…" at bounding box center [690, 330] width 1381 height 661
click at [323, 219] on div "Passer cette action" at bounding box center [294, 215] width 129 height 23
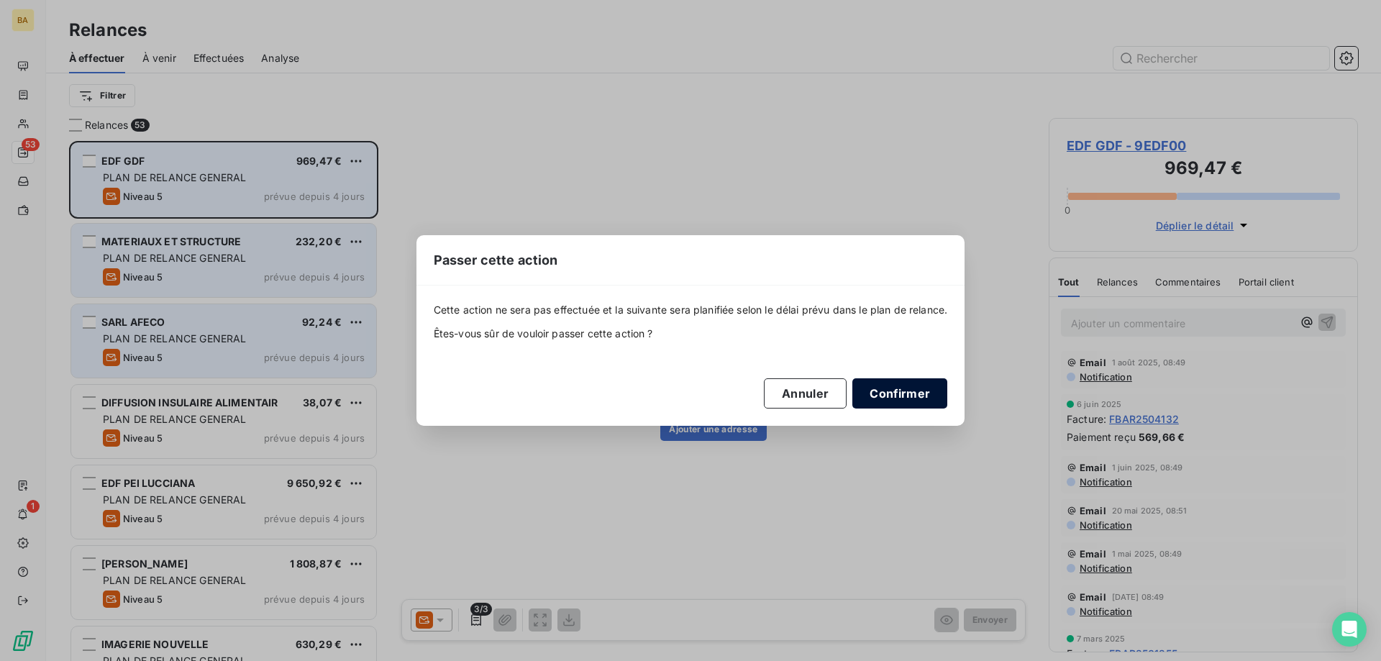
click at [926, 404] on button "Confirmer" at bounding box center [900, 393] width 95 height 30
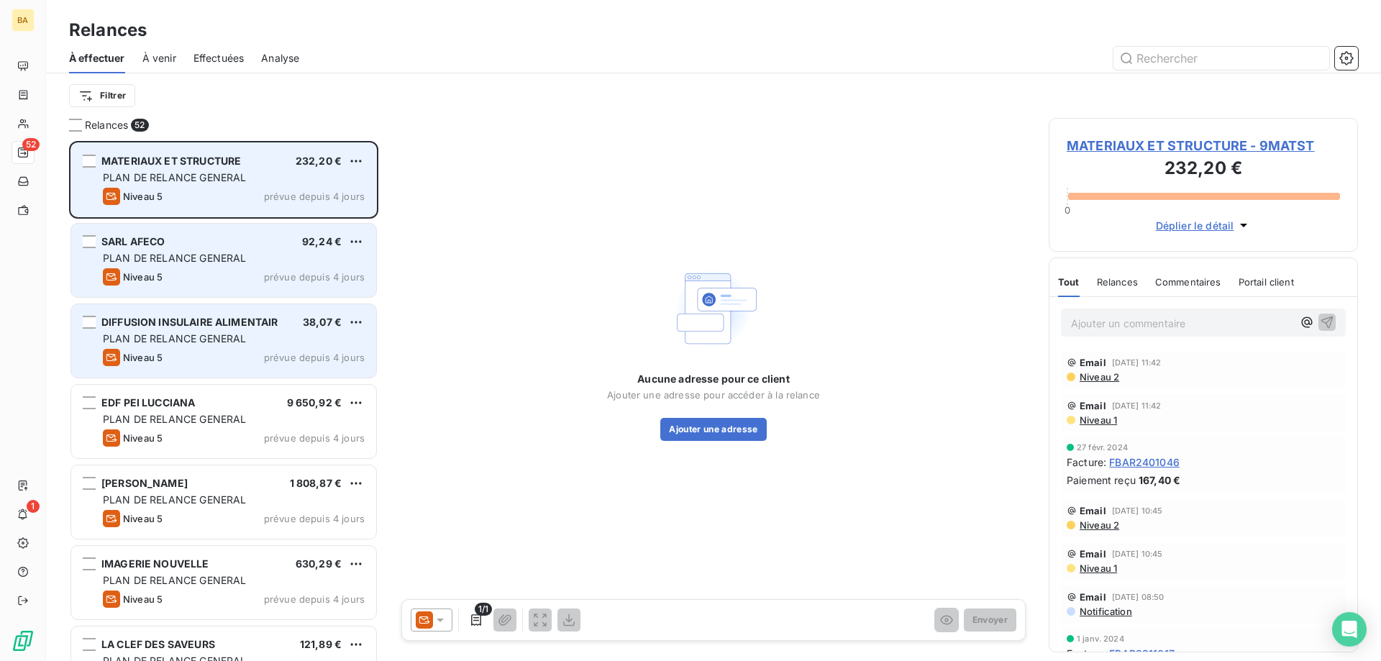
click at [361, 152] on div "MATERIAUX ET STRUCTURE 232,20 € PLAN DE RELANCE GENERAL Niveau 5 prévue depuis …" at bounding box center [223, 179] width 305 height 73
click at [365, 158] on div "MATERIAUX ET STRUCTURE 232,20 € PLAN DE RELANCE GENERAL Niveau 5 prévue depuis …" at bounding box center [223, 179] width 305 height 73
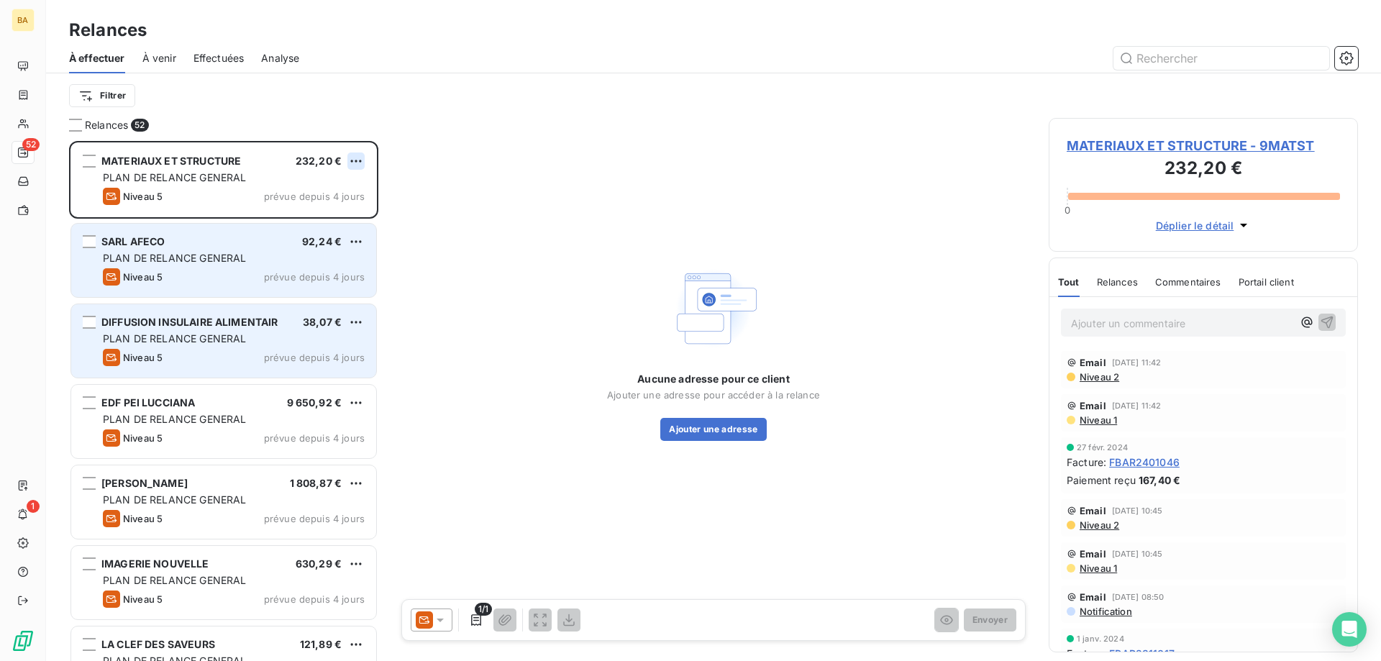
click at [363, 160] on html "BA 52 1 Relances À effectuer À venir Effectuées Analyse Filtrer Relances 52 MAT…" at bounding box center [690, 330] width 1381 height 661
click at [303, 219] on div "Passer cette action" at bounding box center [294, 215] width 129 height 23
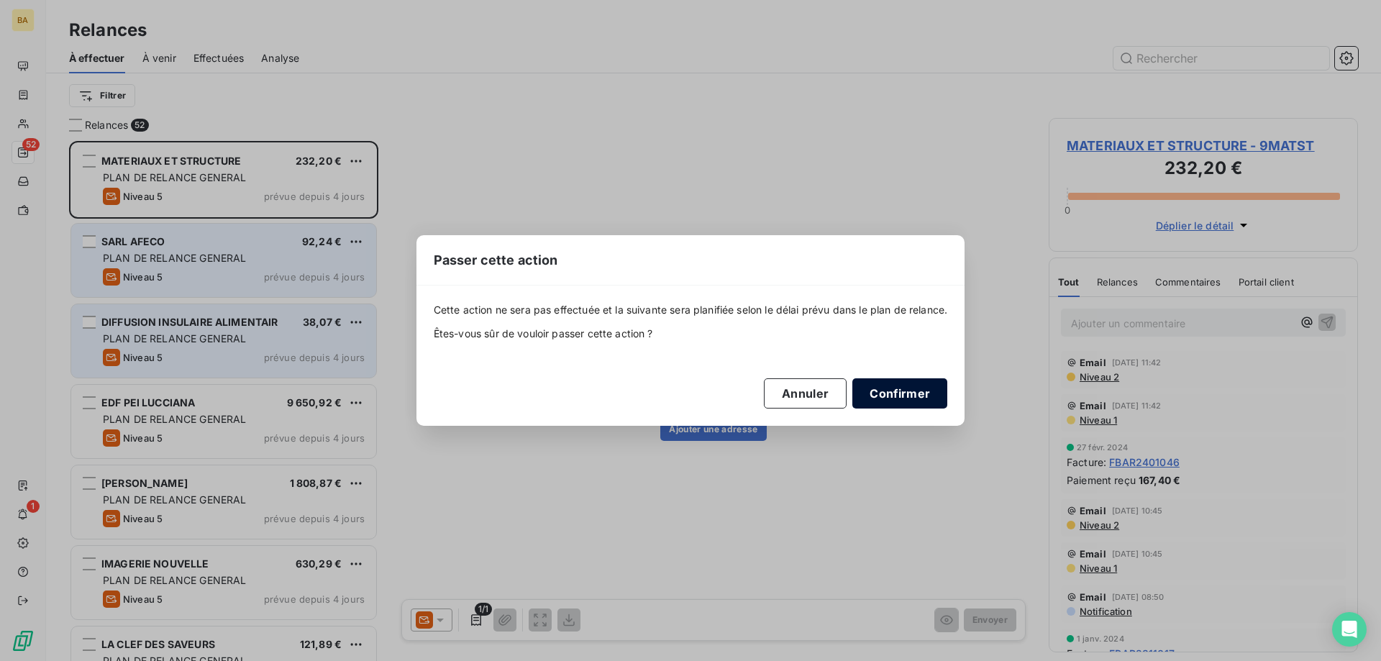
click at [903, 399] on button "Confirmer" at bounding box center [900, 393] width 95 height 30
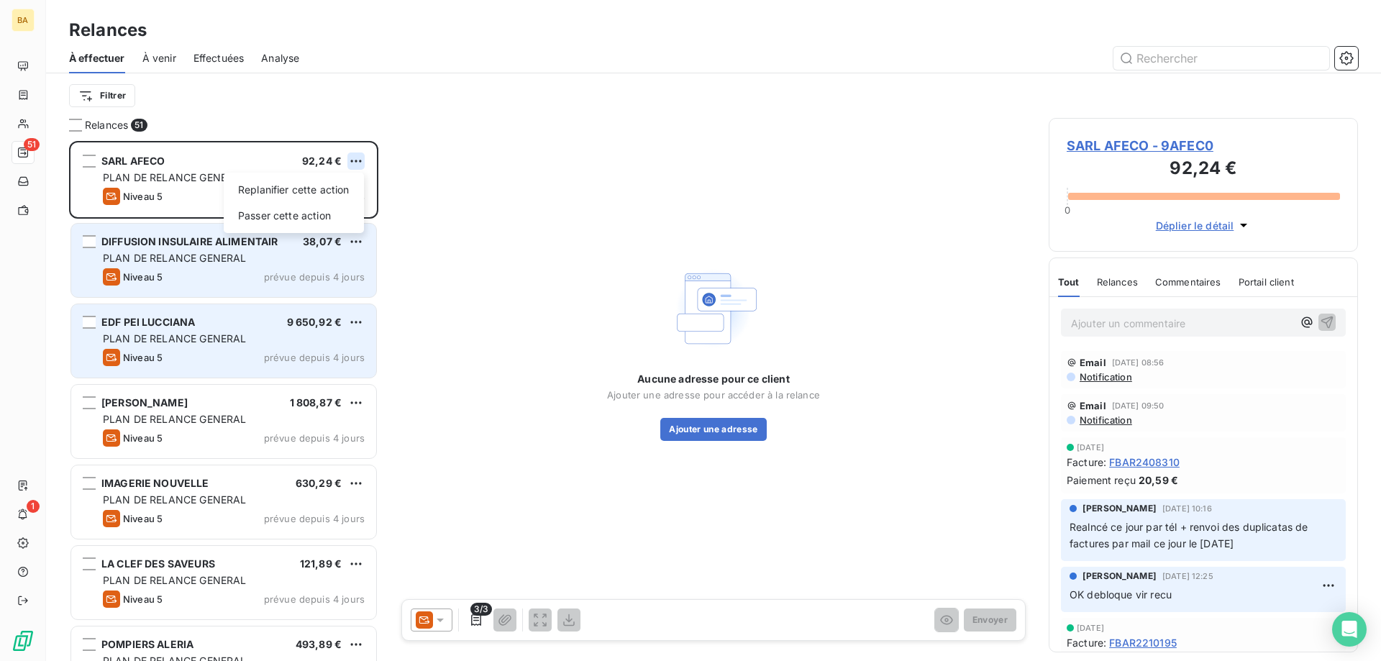
click at [350, 156] on html "BA 51 1 Relances À effectuer À venir Effectuées Analyse Filtrer Relances 51 SAR…" at bounding box center [690, 330] width 1381 height 661
click at [327, 219] on div "Passer cette action" at bounding box center [294, 215] width 129 height 23
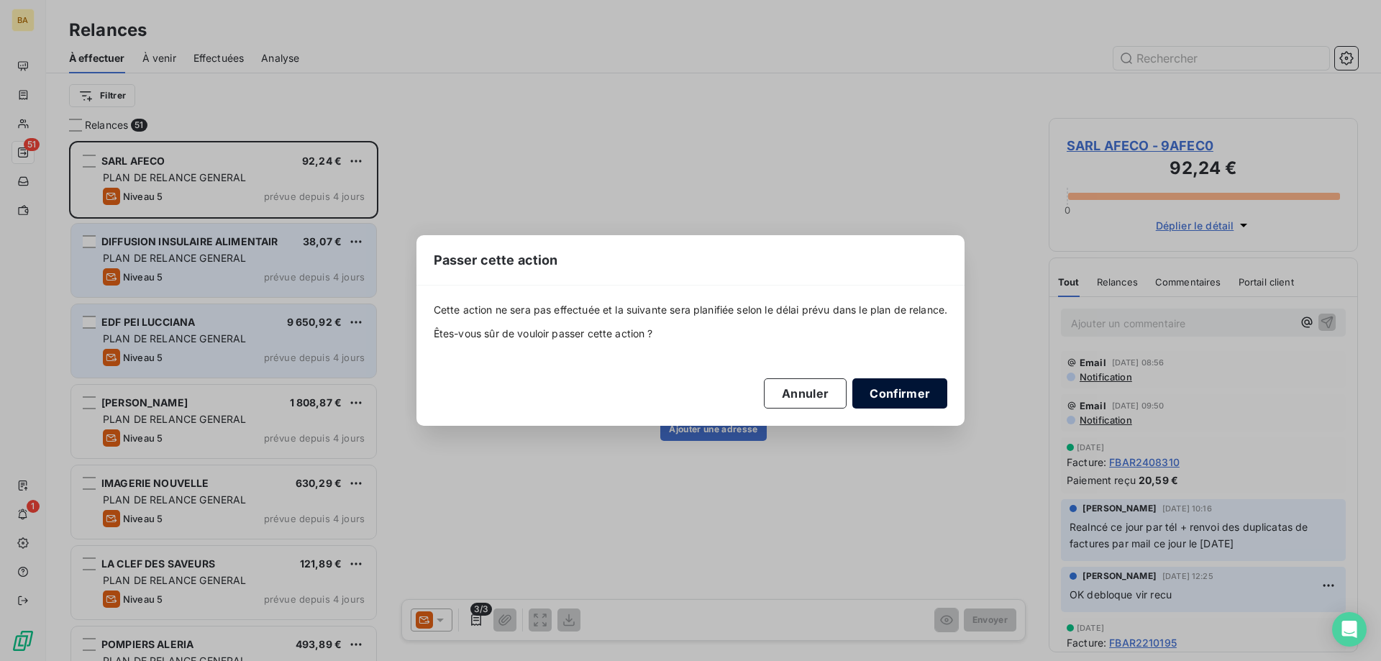
click at [919, 396] on button "Confirmer" at bounding box center [900, 393] width 95 height 30
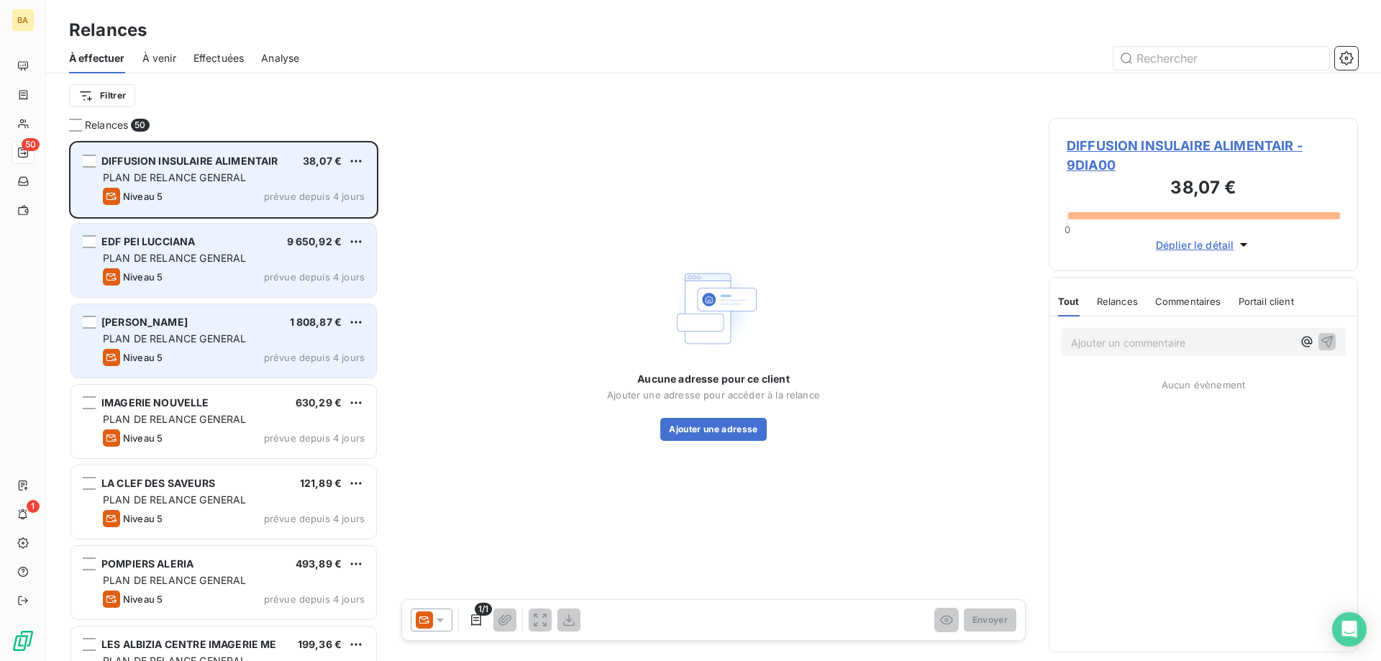
click at [366, 165] on div "DIFFUSION INSULAIRE ALIMENTAIR 38,07 € PLAN DE RELANCE GENERAL Niveau 5 prévue …" at bounding box center [223, 179] width 305 height 73
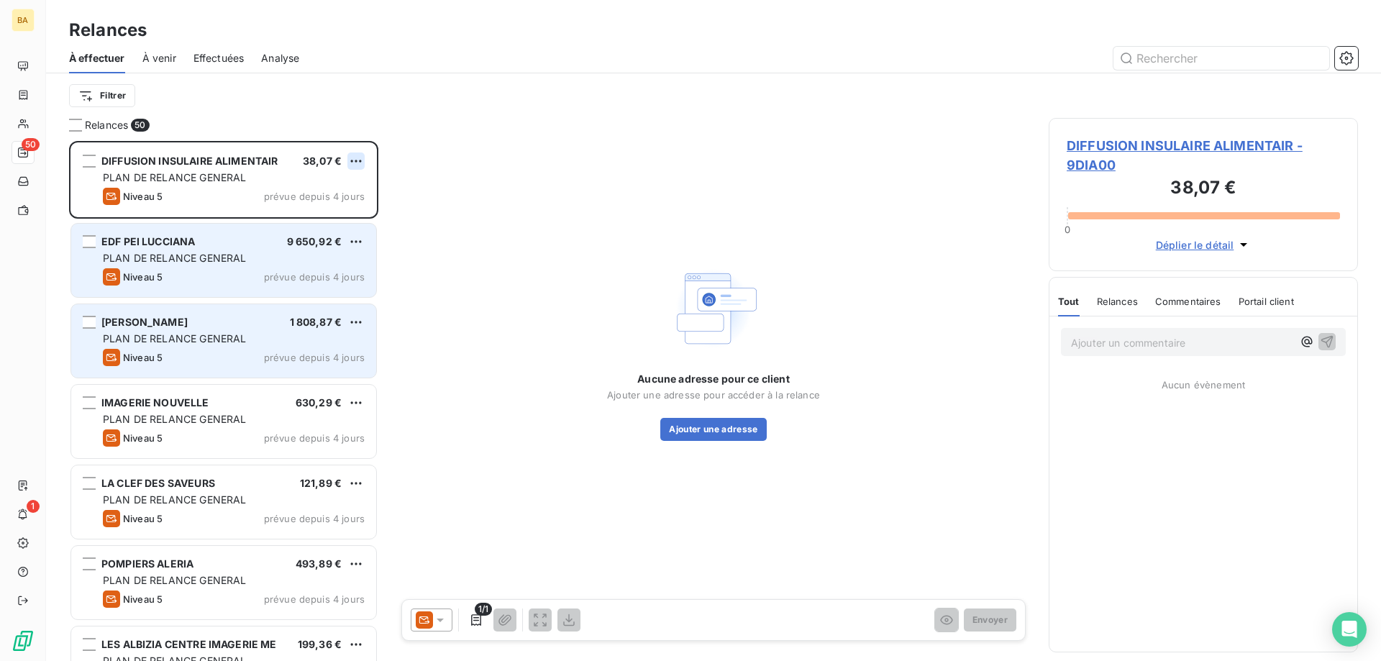
click at [359, 155] on html "BA 50 1 Relances À effectuer À venir Effectuées Analyse Filtrer Relances 50 DIF…" at bounding box center [690, 330] width 1381 height 661
click at [314, 212] on div "Passer cette action" at bounding box center [294, 215] width 129 height 23
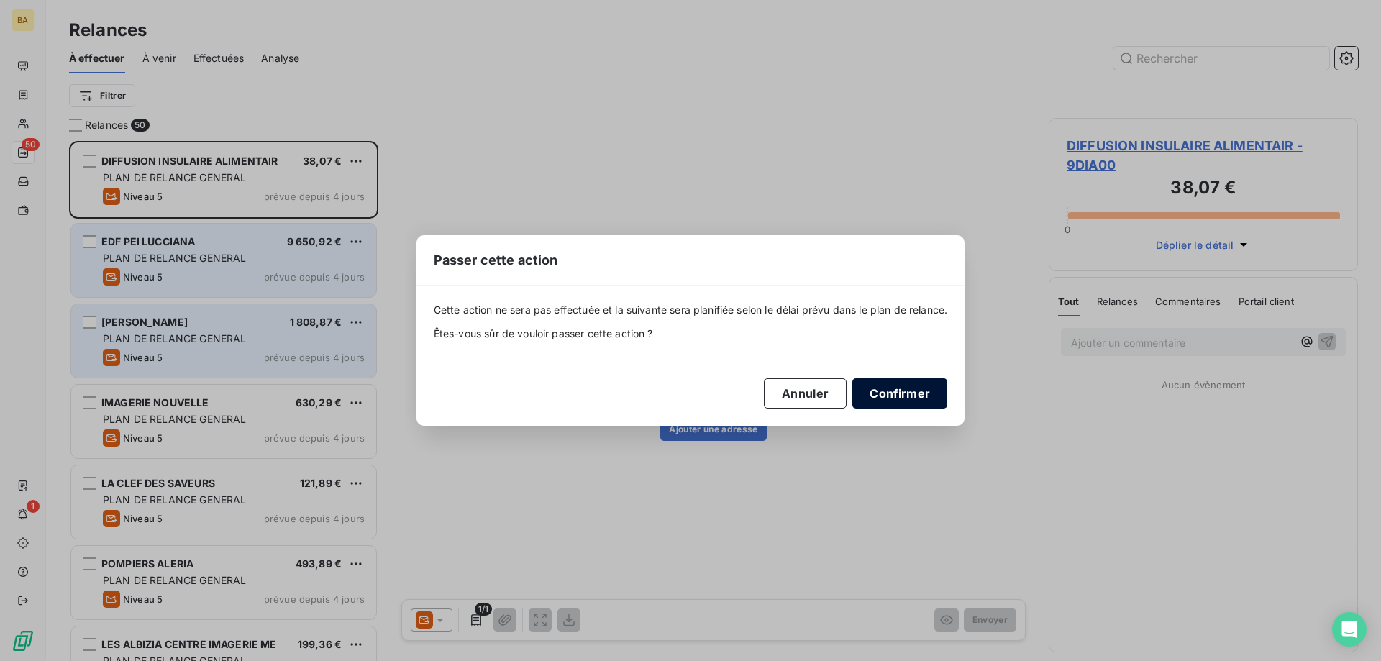
click at [920, 389] on button "Confirmer" at bounding box center [900, 393] width 95 height 30
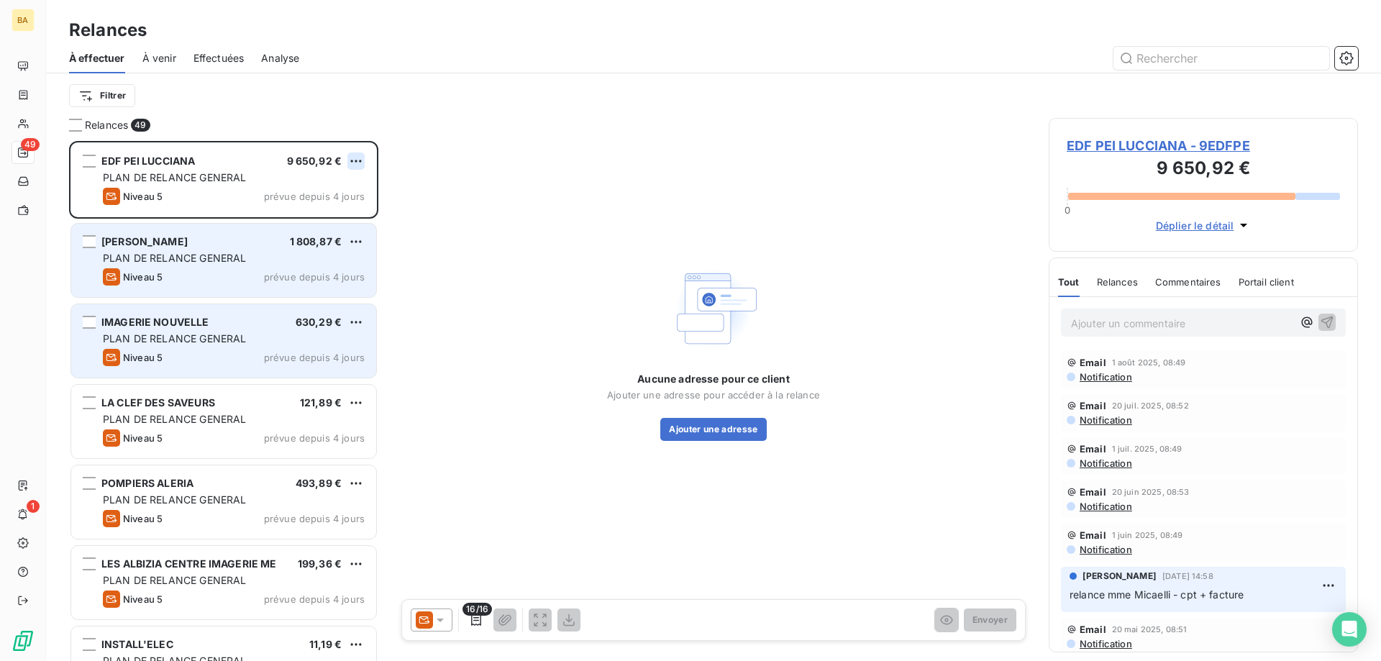
click at [354, 158] on html "BA 49 1 Relances À effectuer À venir Effectuées Analyse Filtrer Relances 49 EDF…" at bounding box center [690, 330] width 1381 height 661
click at [332, 221] on div "Passer cette action" at bounding box center [294, 215] width 129 height 23
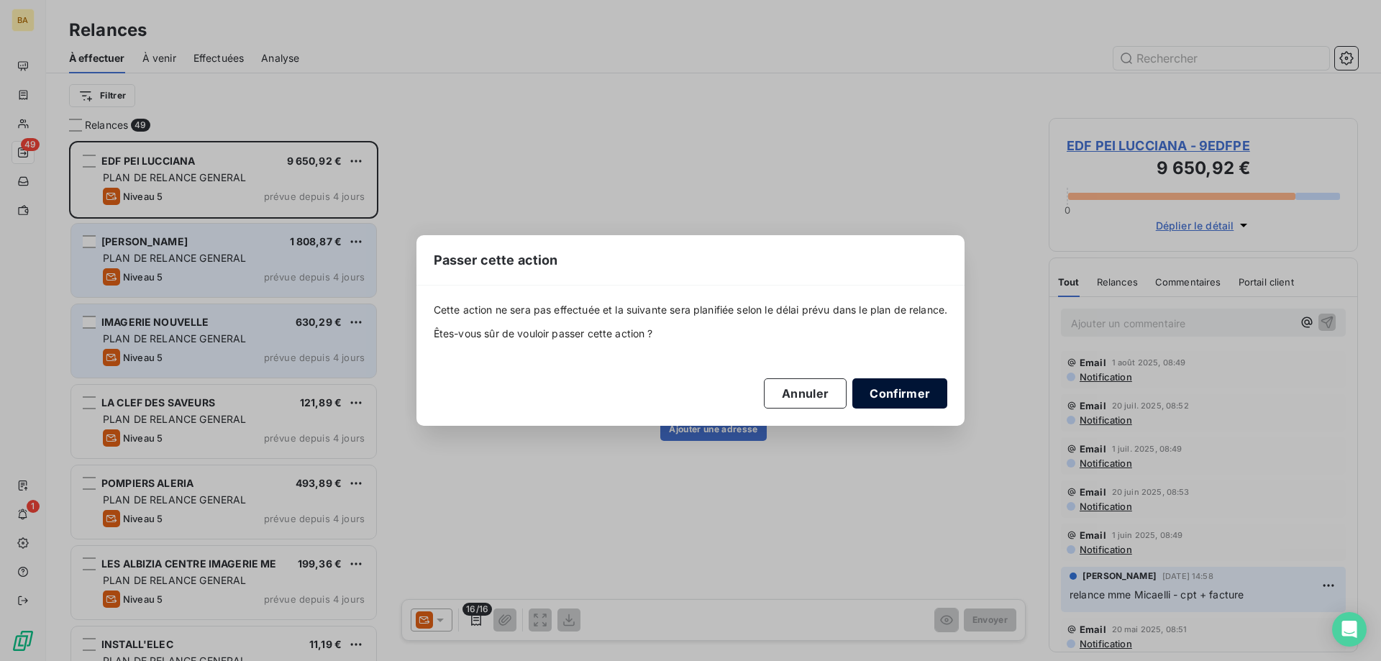
click at [929, 394] on button "Confirmer" at bounding box center [900, 393] width 95 height 30
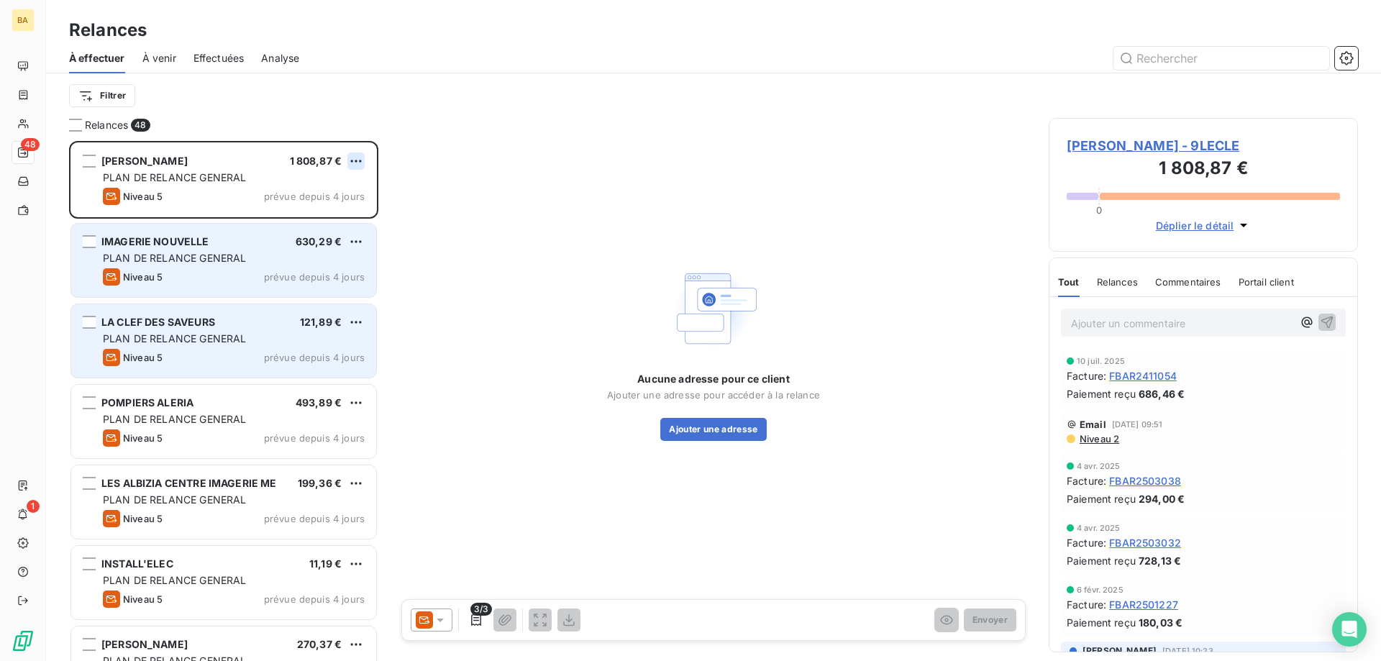
click at [359, 155] on html "BA 48 1 Relances À effectuer À venir Effectuées Analyse Filtrer Relances 48 [PE…" at bounding box center [690, 330] width 1381 height 661
click at [317, 216] on div "Passer cette action" at bounding box center [294, 215] width 129 height 23
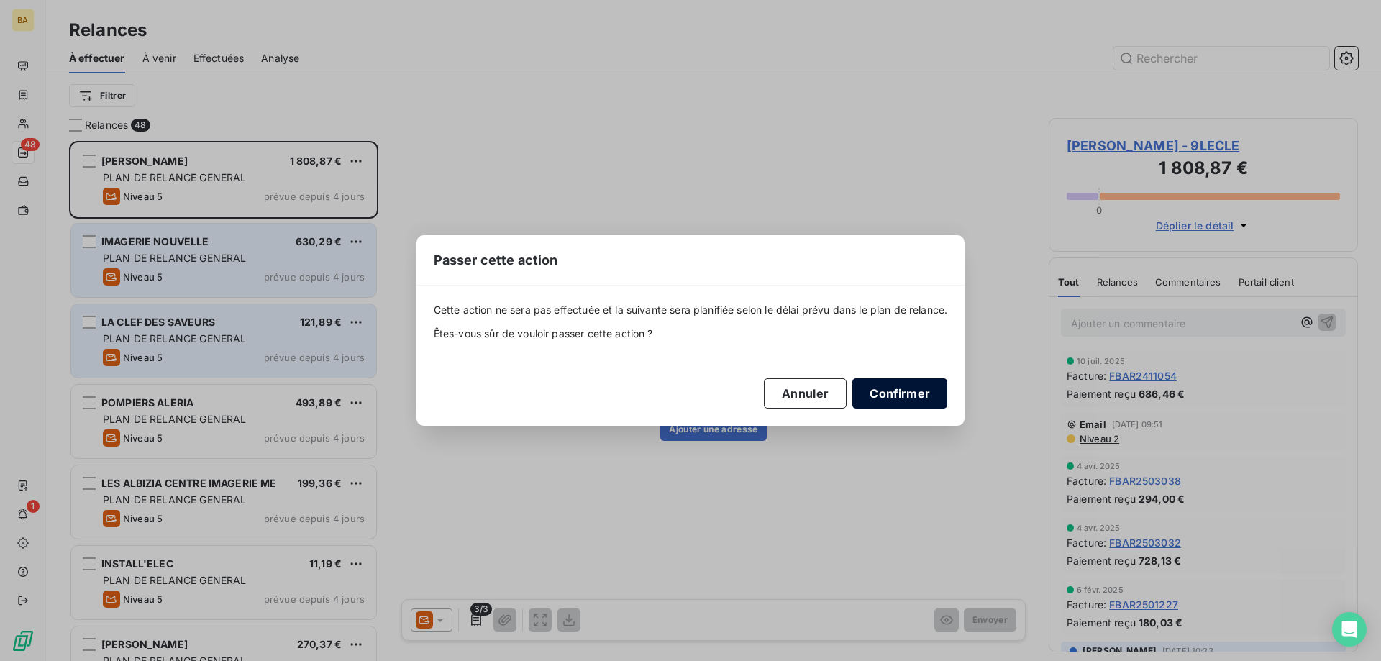
click at [923, 393] on button "Confirmer" at bounding box center [900, 393] width 95 height 30
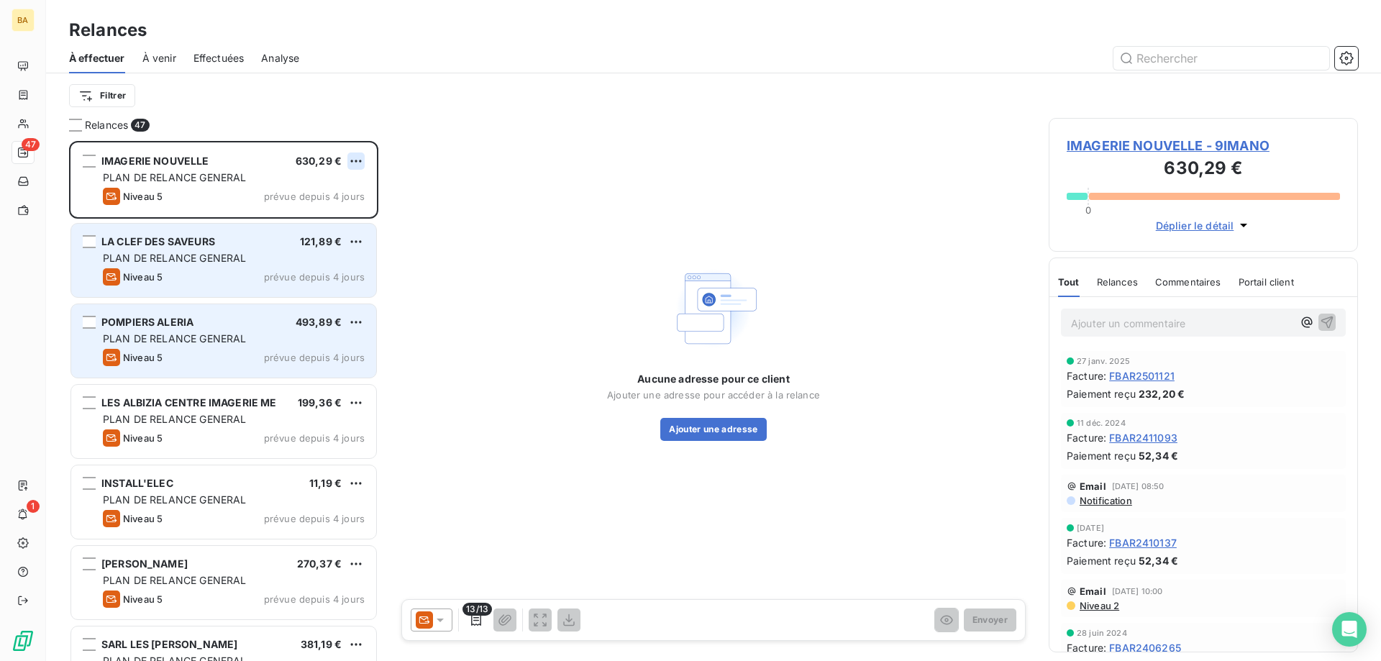
click at [356, 160] on html "BA 47 1 Relances À effectuer À venir Effectuées Analyse Filtrer Relances 47 IMA…" at bounding box center [690, 330] width 1381 height 661
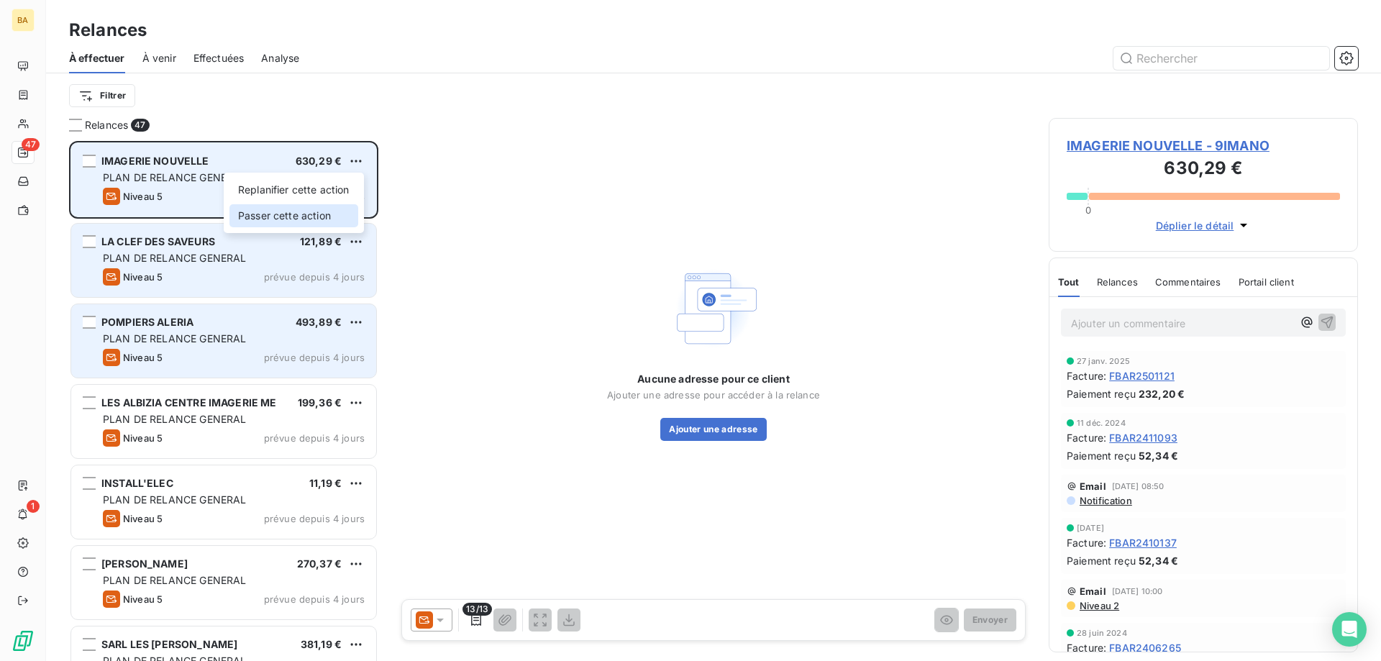
click at [338, 209] on div "Passer cette action" at bounding box center [294, 215] width 129 height 23
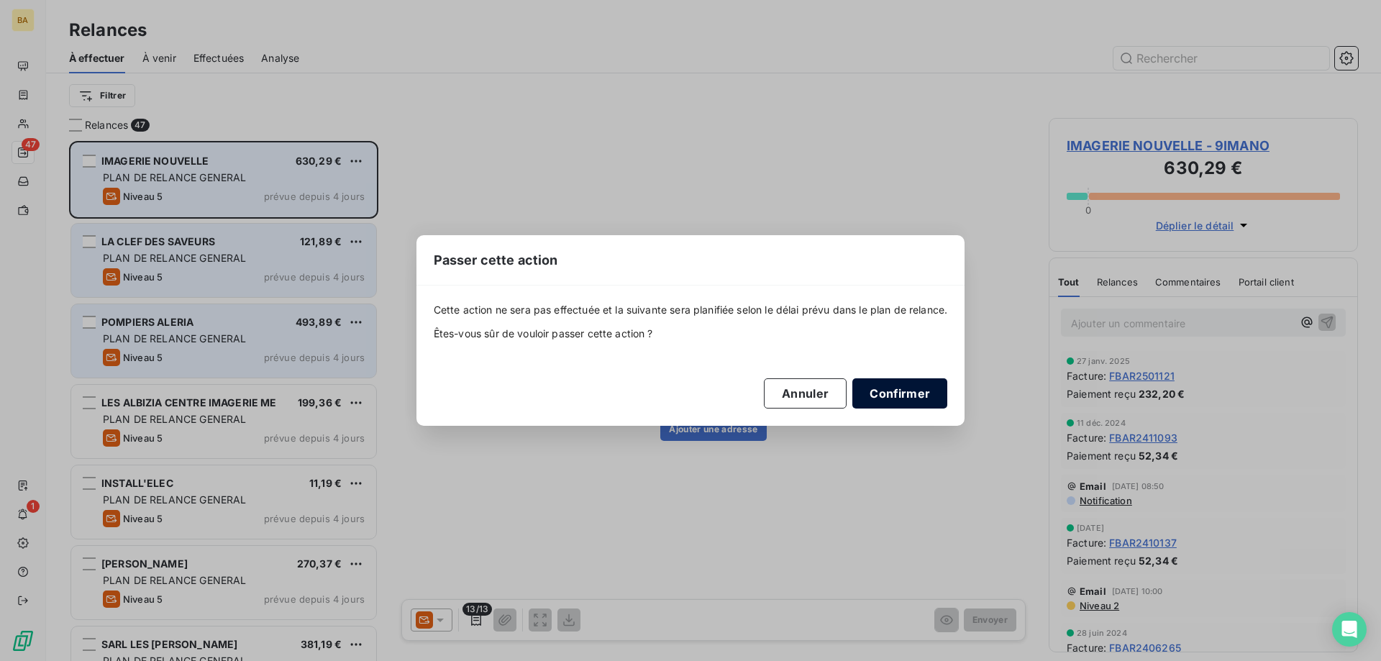
click at [894, 393] on button "Confirmer" at bounding box center [900, 393] width 95 height 30
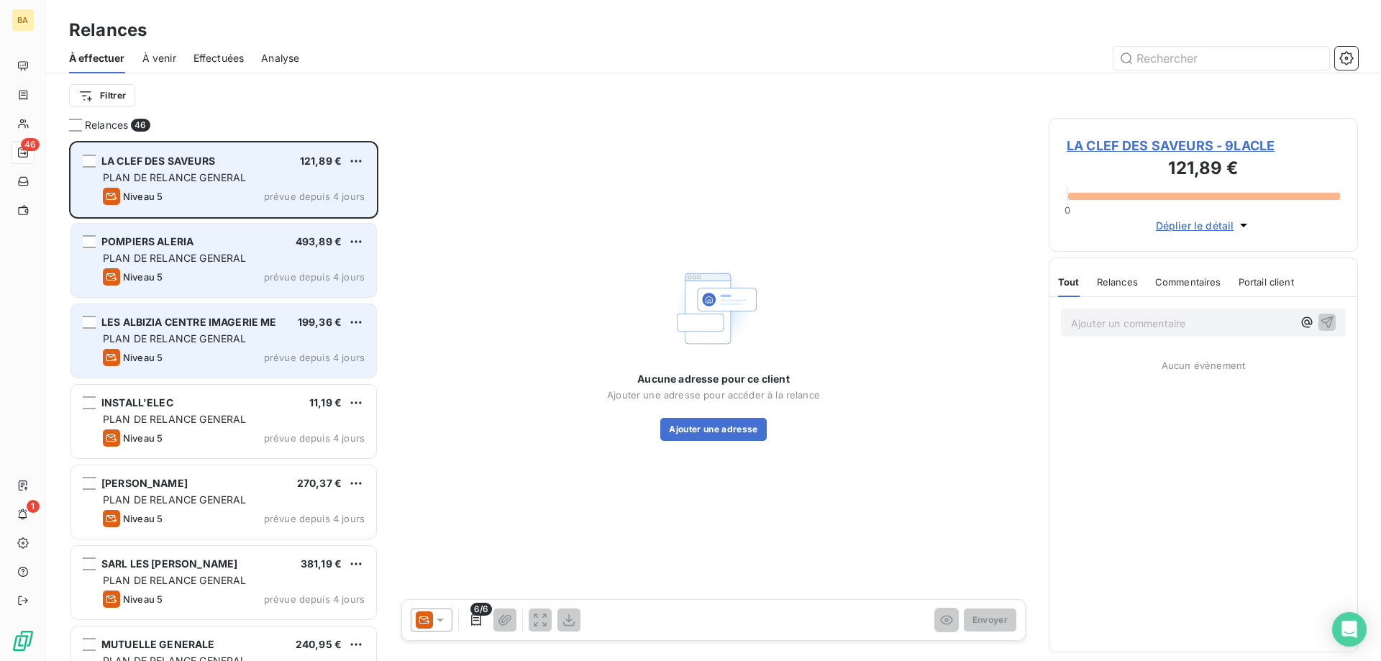
click at [365, 161] on div "LA CLEF DES SAVEURS 121,89 € PLAN DE RELANCE GENERAL [PERSON_NAME] 5 prévue dep…" at bounding box center [223, 179] width 305 height 73
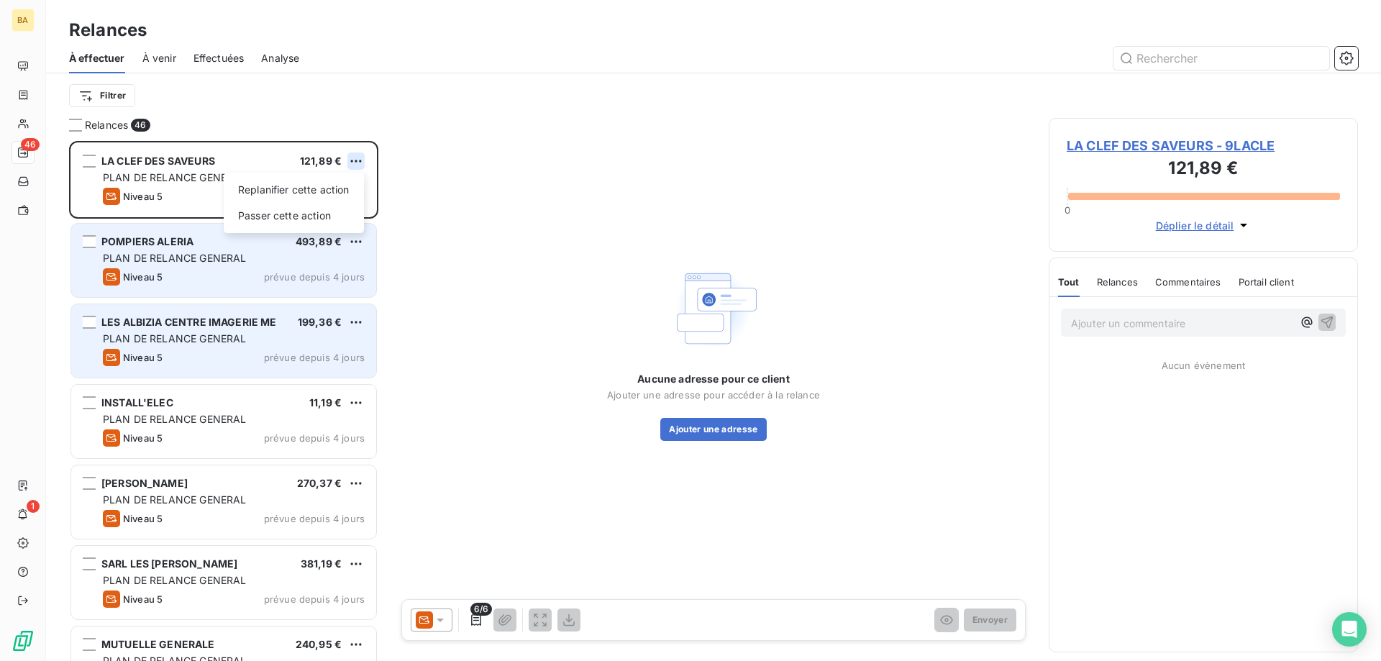
click at [355, 163] on html "BA 46 1 Relances À effectuer À venir Effectuées Analyse Filtrer Relances 46 LA …" at bounding box center [690, 330] width 1381 height 661
click at [298, 220] on div "Passer cette action" at bounding box center [294, 215] width 129 height 23
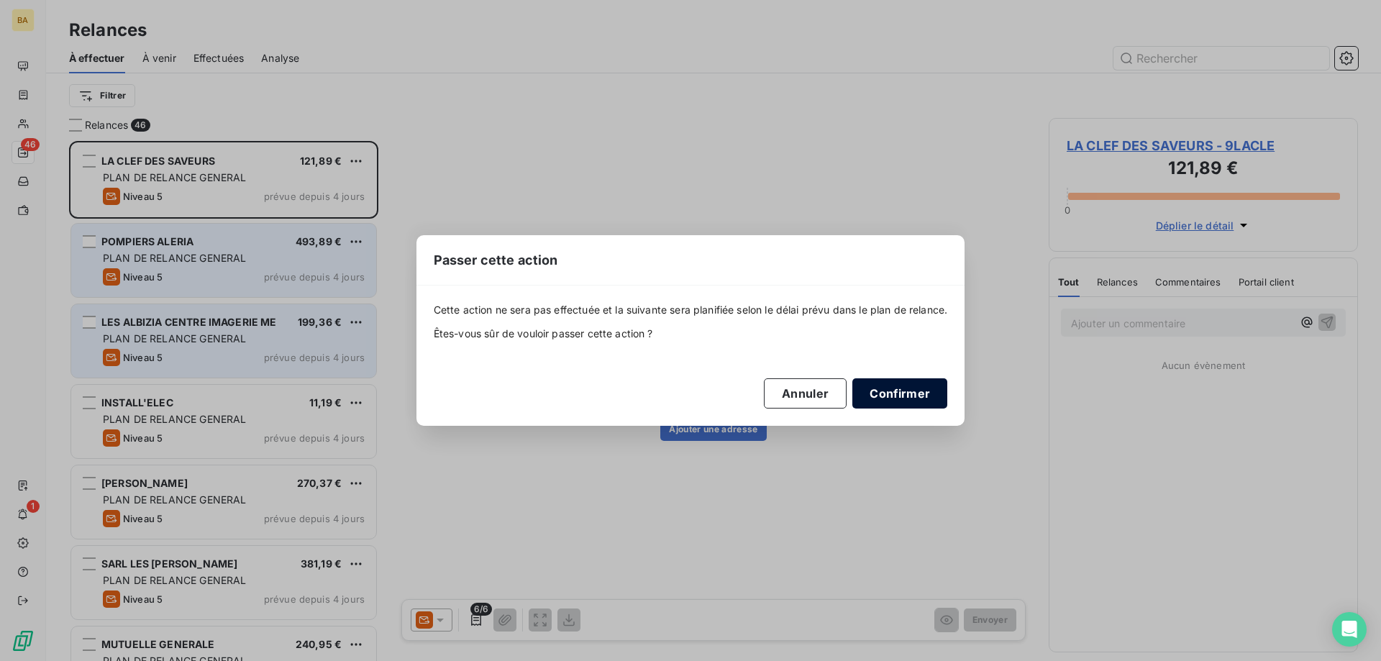
click at [889, 396] on button "Confirmer" at bounding box center [900, 393] width 95 height 30
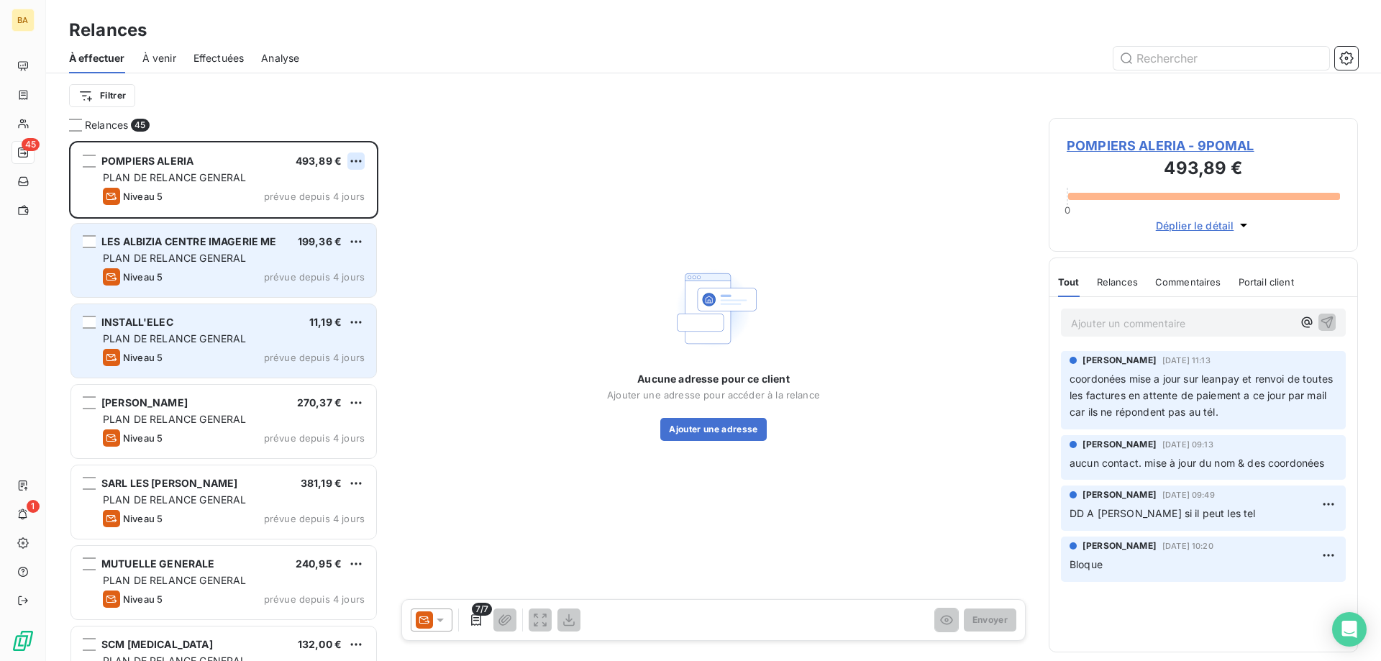
click at [358, 159] on html "BA 45 1 Relances À effectuer À venir Effectuées Analyse Filtrer Relances 45 POM…" at bounding box center [690, 330] width 1381 height 661
click at [328, 212] on div "Passer cette action" at bounding box center [294, 215] width 129 height 23
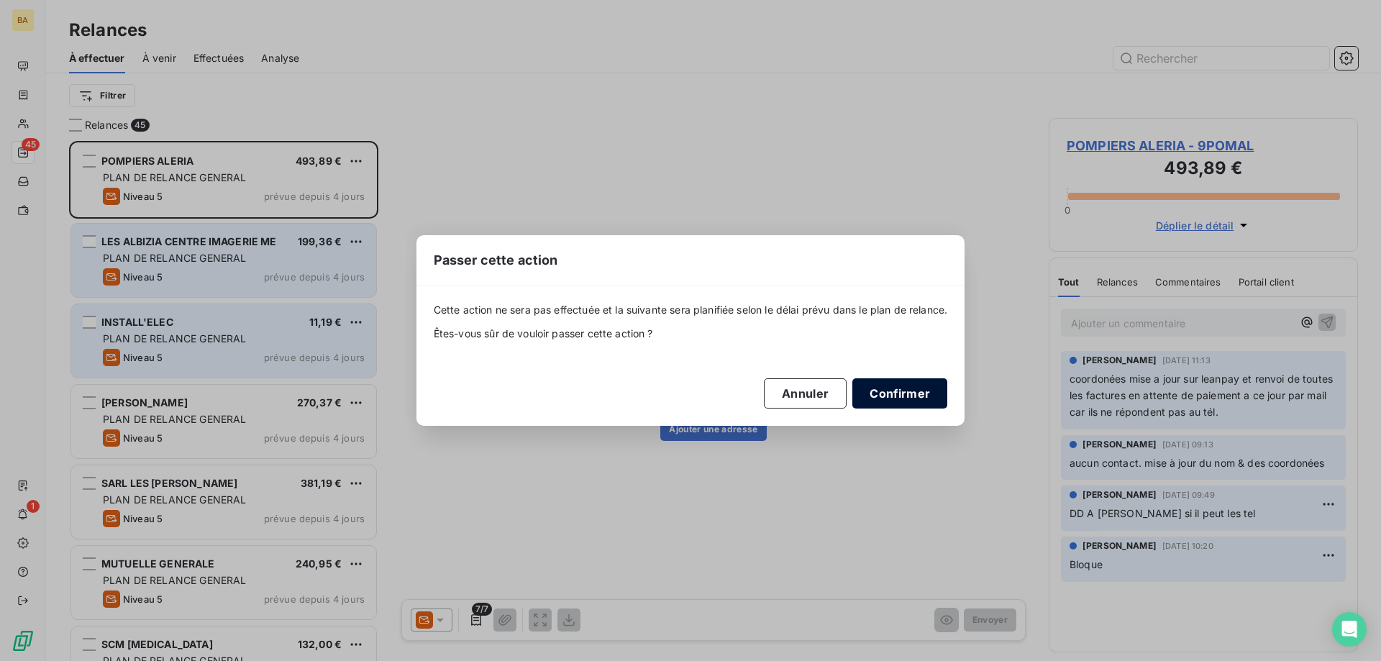
click at [912, 401] on button "Confirmer" at bounding box center [900, 393] width 95 height 30
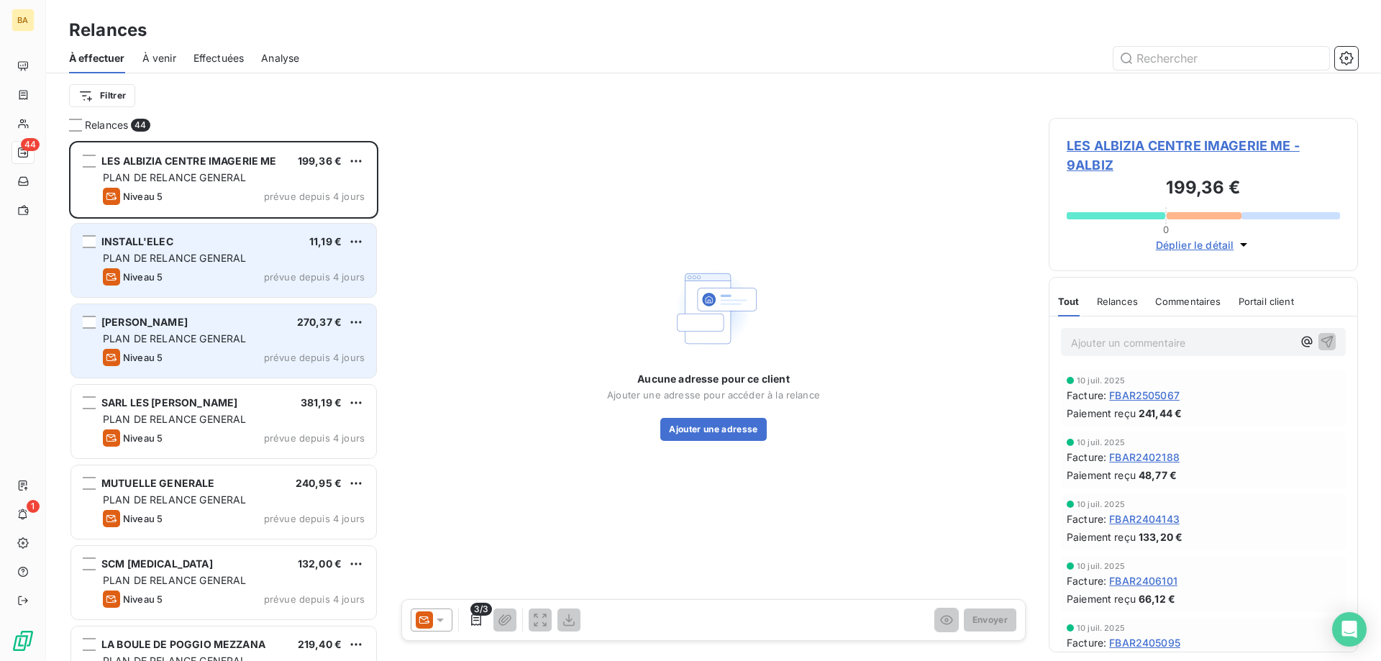
click at [350, 158] on html "BA 44 1 Relances À effectuer À venir Effectuées Analyse Filtrer Relances 44 LES…" at bounding box center [690, 330] width 1381 height 661
click at [306, 215] on div "Passer cette action" at bounding box center [294, 215] width 129 height 23
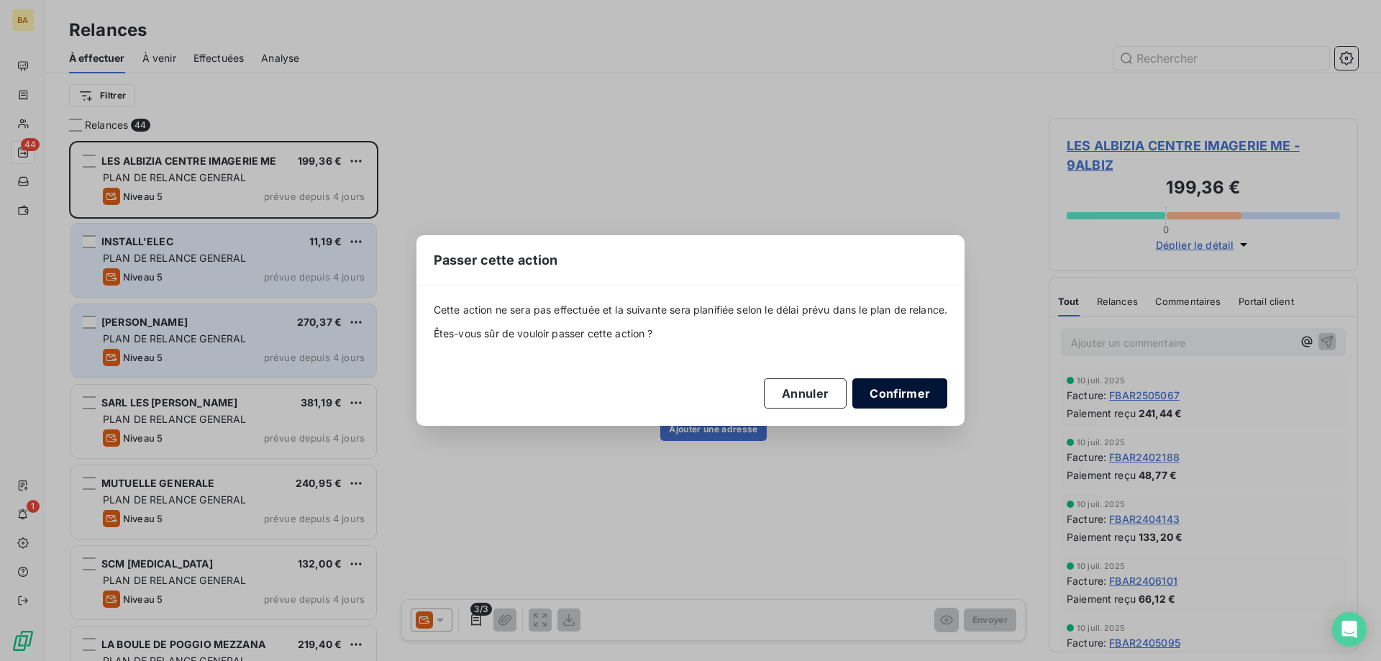
click at [917, 384] on button "Confirmer" at bounding box center [900, 393] width 95 height 30
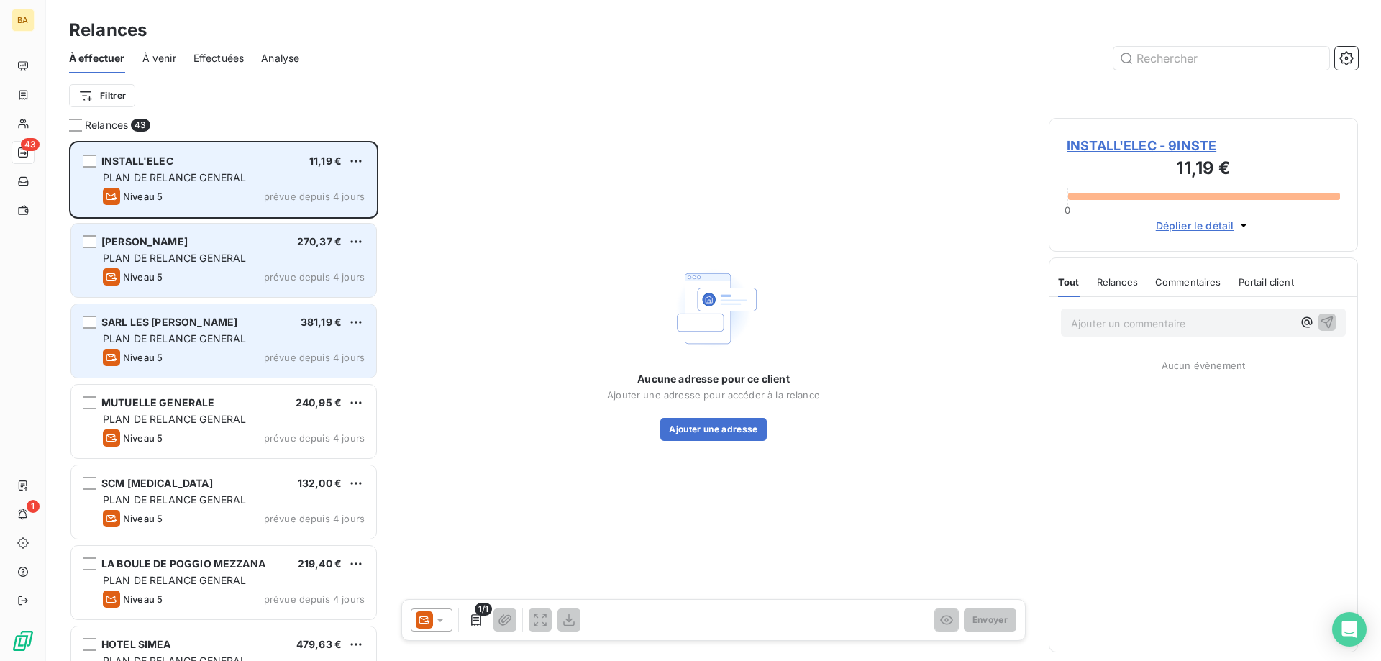
click at [365, 159] on div "INSTALL'ELEC 11,19 € PLAN DE RELANCE GENERAL Niveau 5 prévue depuis 4 jours" at bounding box center [223, 179] width 305 height 73
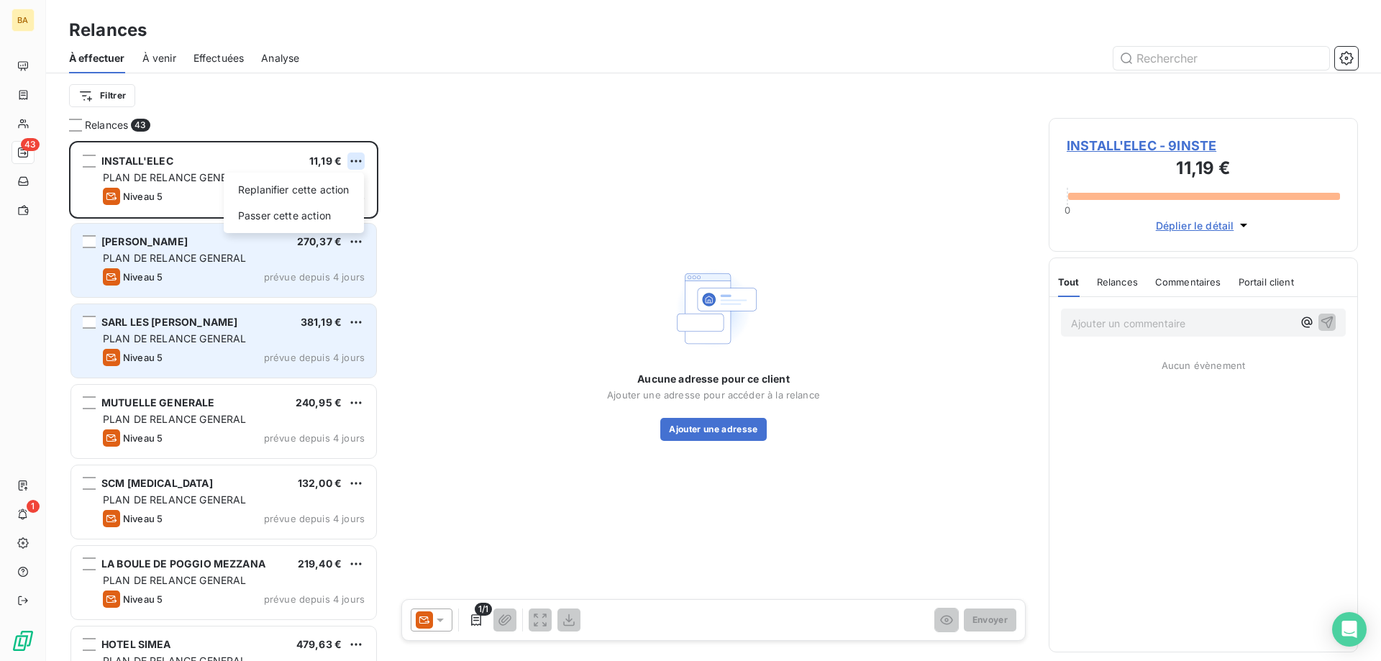
click at [358, 162] on html "BA 43 1 Relances À effectuer À venir Effectuées Analyse Filtrer Relances 43 INS…" at bounding box center [690, 330] width 1381 height 661
click at [340, 222] on div "Passer cette action" at bounding box center [294, 215] width 129 height 23
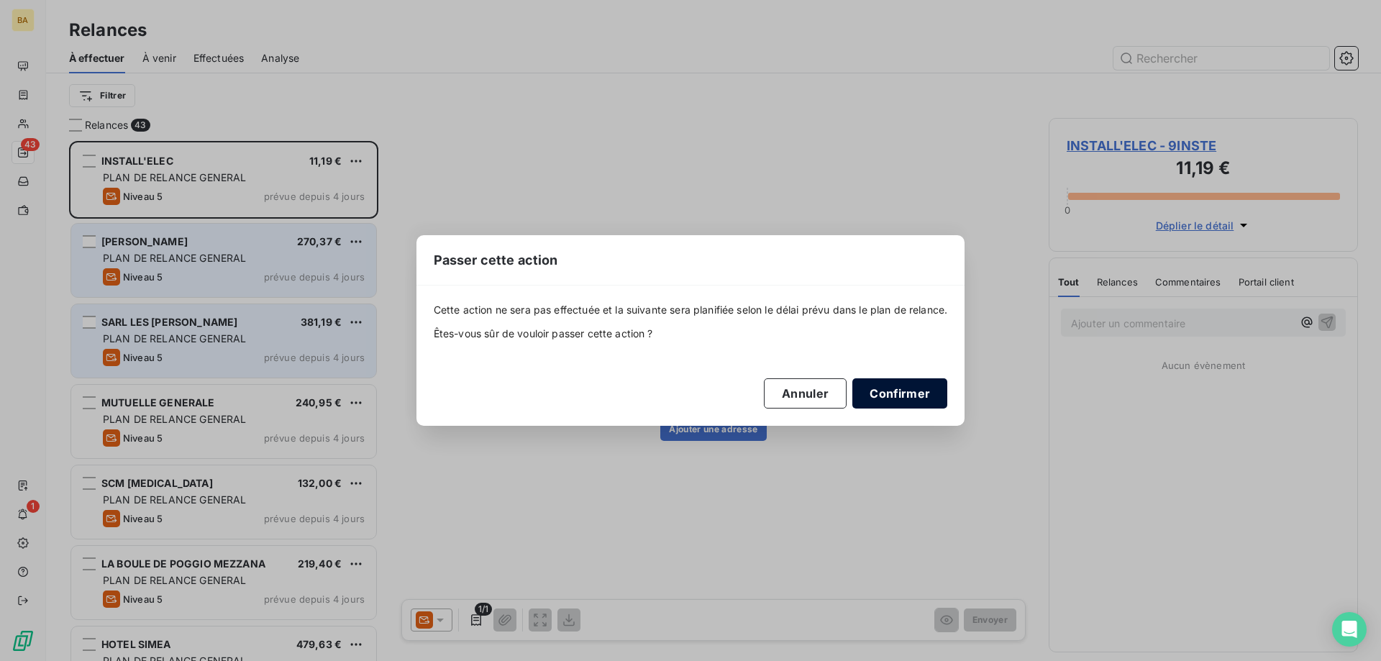
click at [926, 397] on button "Confirmer" at bounding box center [900, 393] width 95 height 30
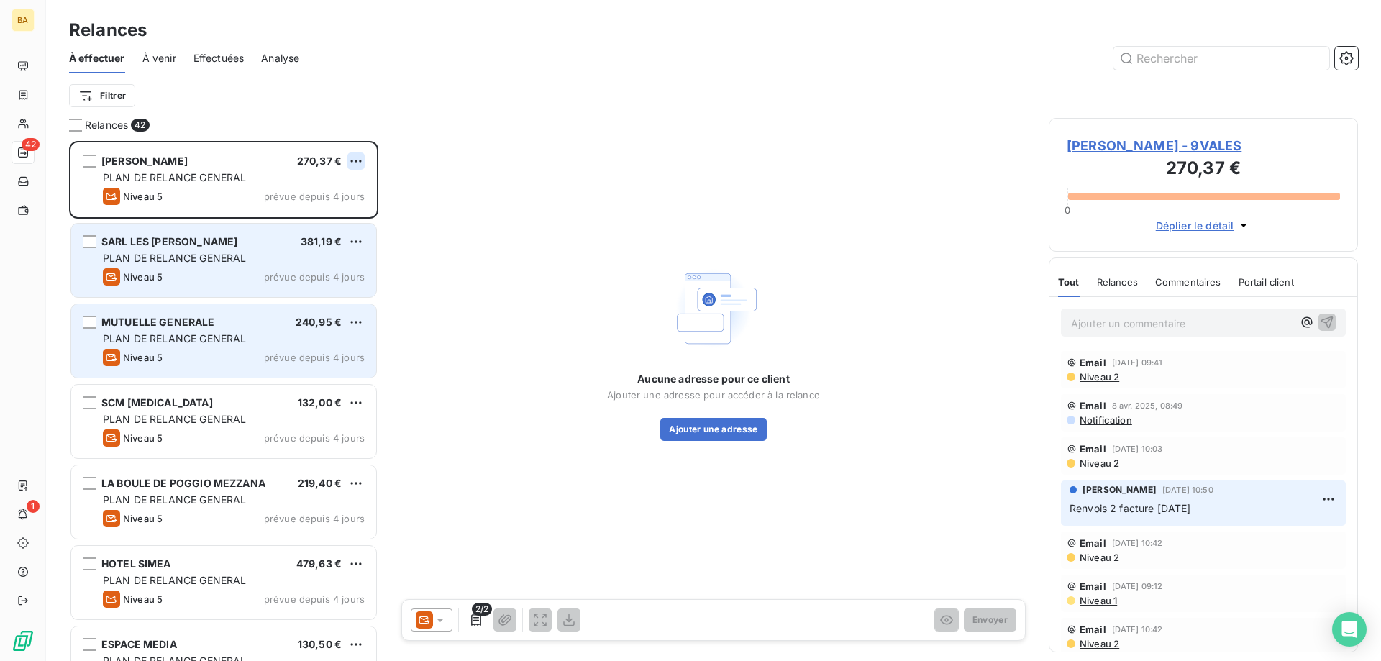
click at [361, 163] on html "BA 42 1 Relances À effectuer À venir Effectuées Analyse Filtrer Relances 42 [PE…" at bounding box center [690, 330] width 1381 height 661
click at [340, 206] on div "Passer cette action" at bounding box center [294, 215] width 129 height 23
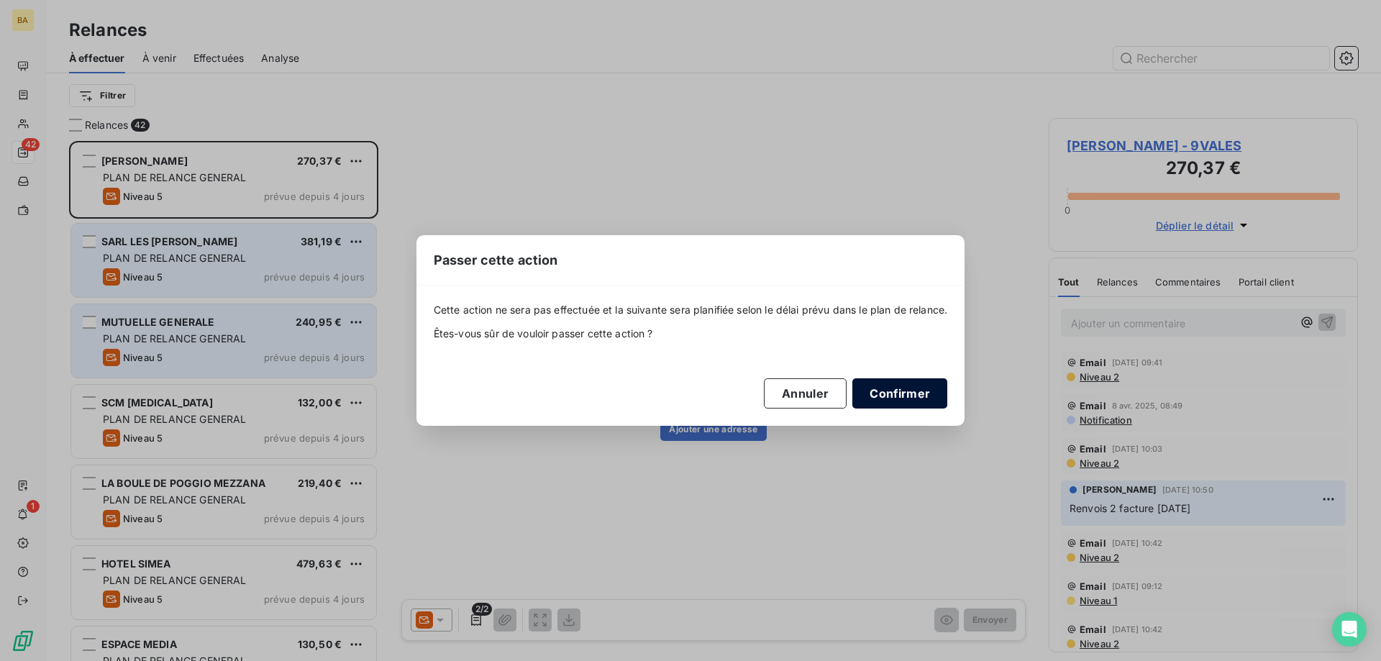
click at [920, 396] on button "Confirmer" at bounding box center [900, 393] width 95 height 30
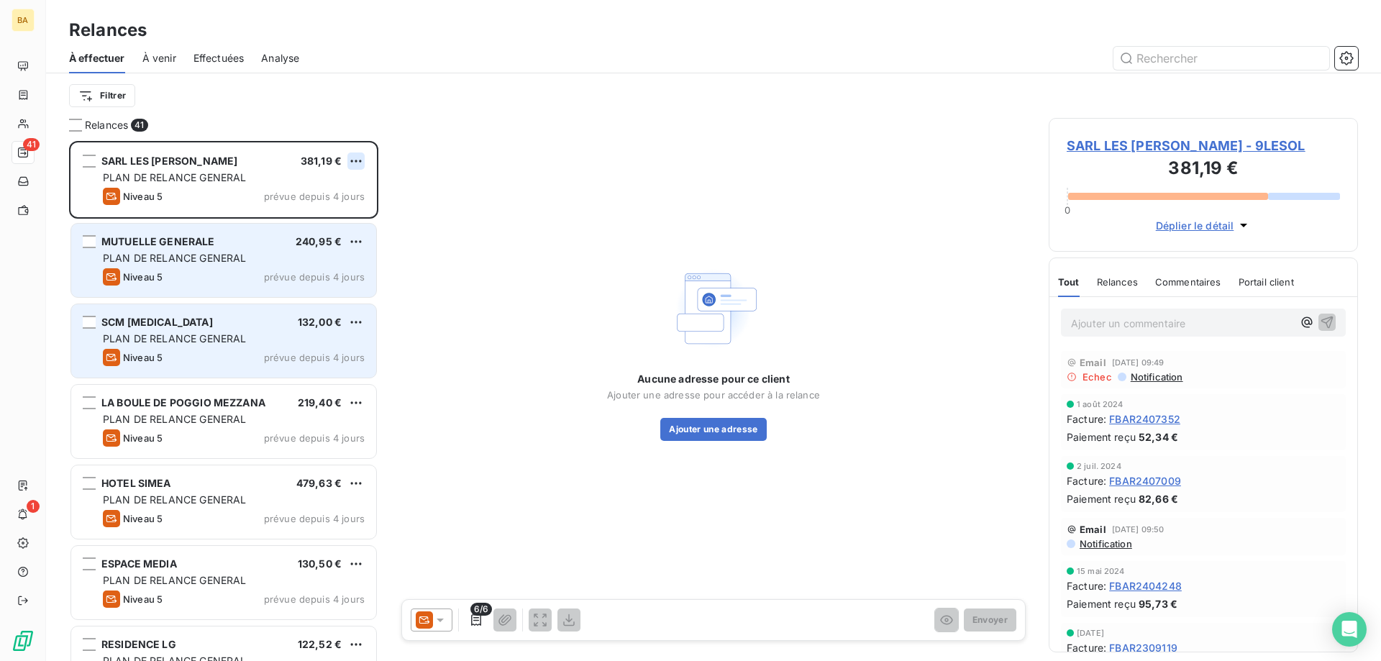
click at [363, 153] on html "BA 41 1 Relances À effectuer À venir Effectuées Analyse Filtrer Relances 41 SAR…" at bounding box center [690, 330] width 1381 height 661
click at [336, 213] on div "Passer cette action" at bounding box center [294, 215] width 129 height 23
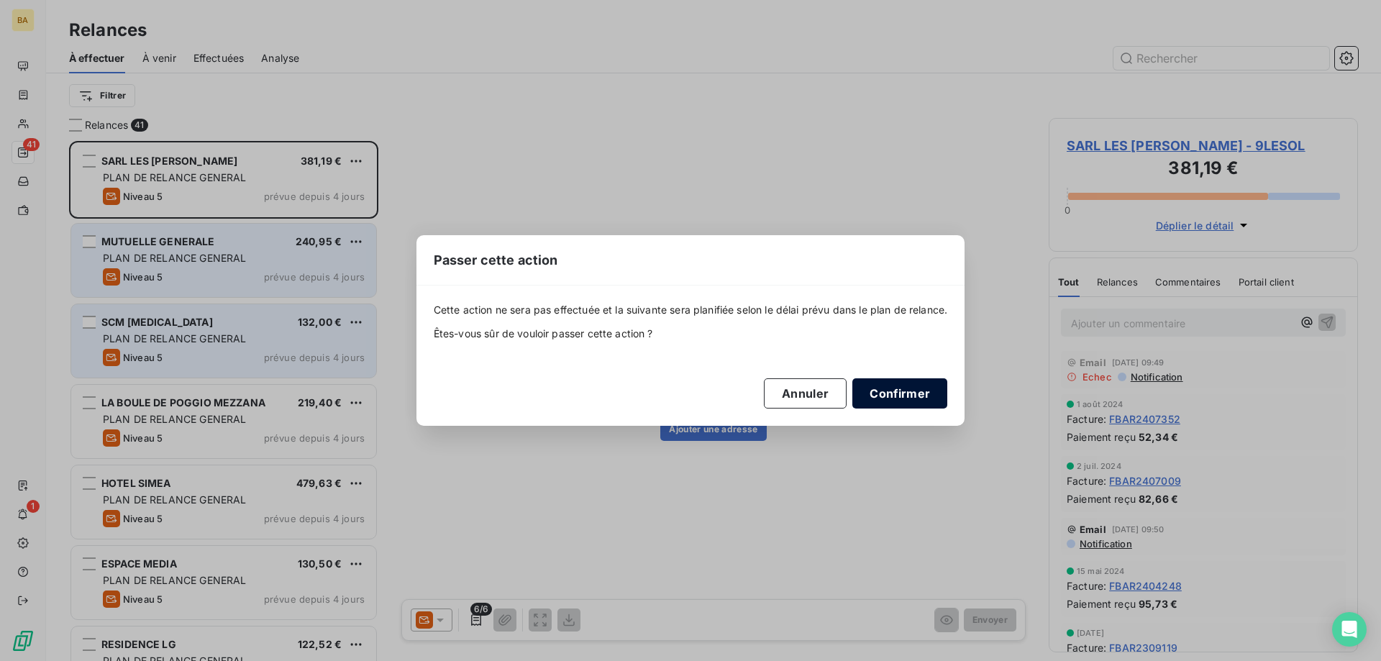
click at [930, 399] on button "Confirmer" at bounding box center [900, 393] width 95 height 30
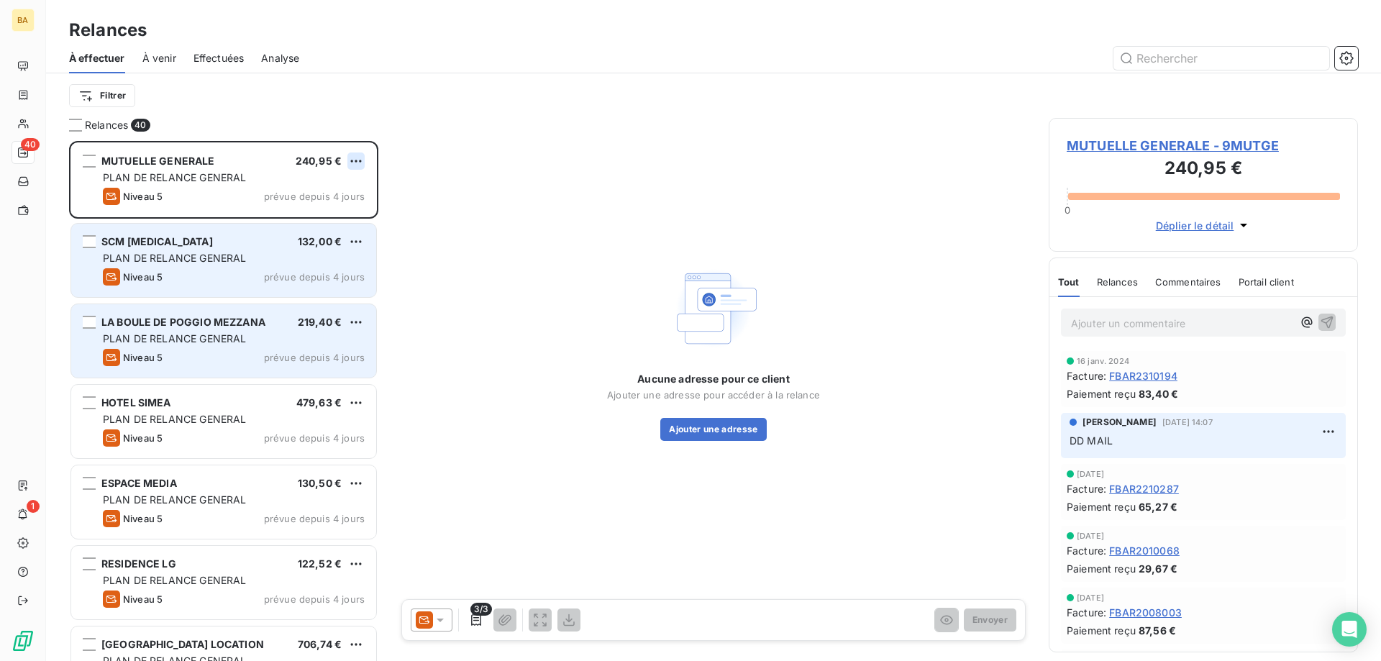
click at [358, 161] on html "BA 40 1 Relances À effectuer À venir Effectuées Analyse Filtrer Relances 40 MUT…" at bounding box center [690, 330] width 1381 height 661
click at [334, 211] on div "Passer cette action" at bounding box center [294, 215] width 129 height 23
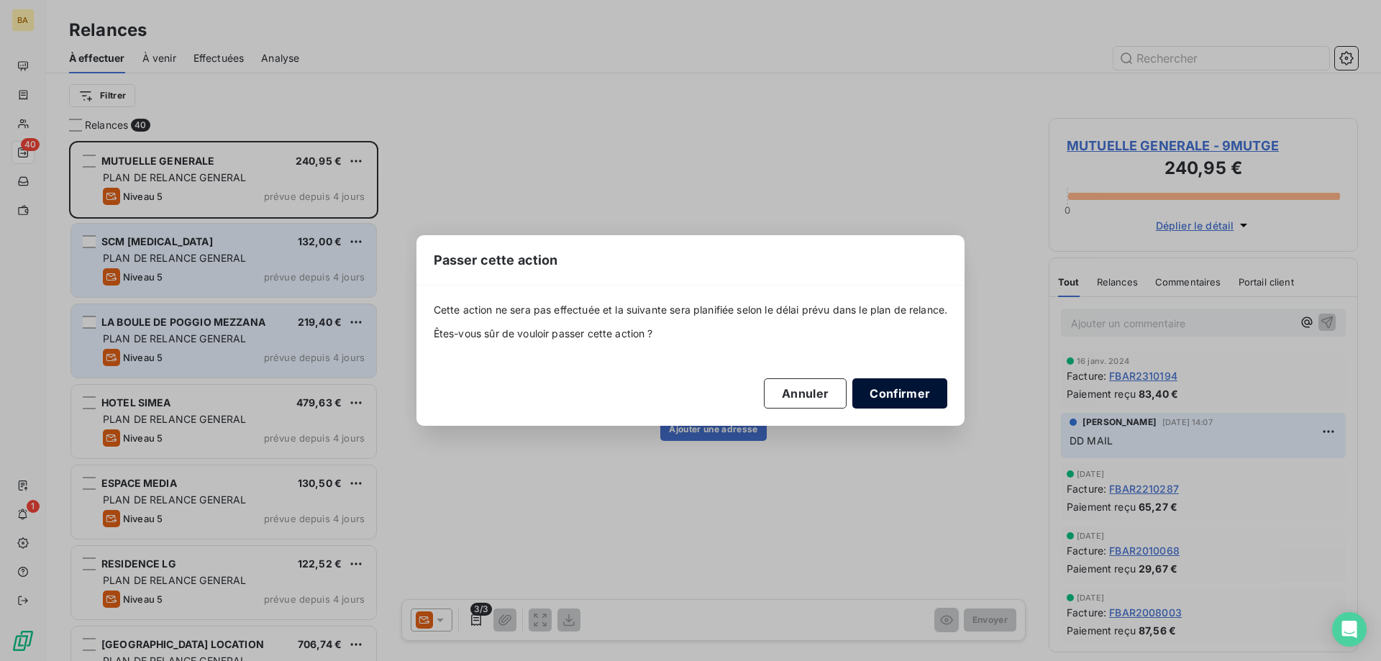
click at [912, 386] on button "Confirmer" at bounding box center [900, 393] width 95 height 30
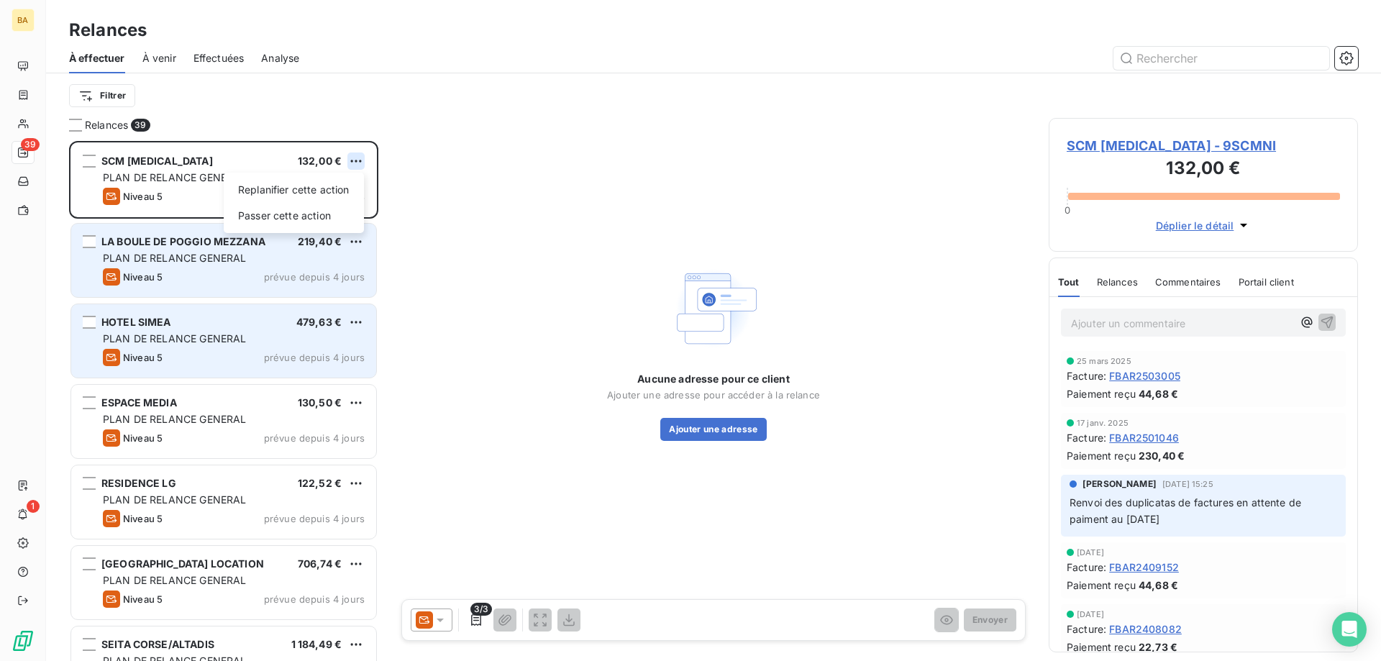
click at [364, 155] on html "BA 39 1 Relances À effectuer À venir Effectuées Analyse Filtrer Relances 39 SCM…" at bounding box center [690, 330] width 1381 height 661
click at [319, 212] on div "Passer cette action" at bounding box center [294, 215] width 129 height 23
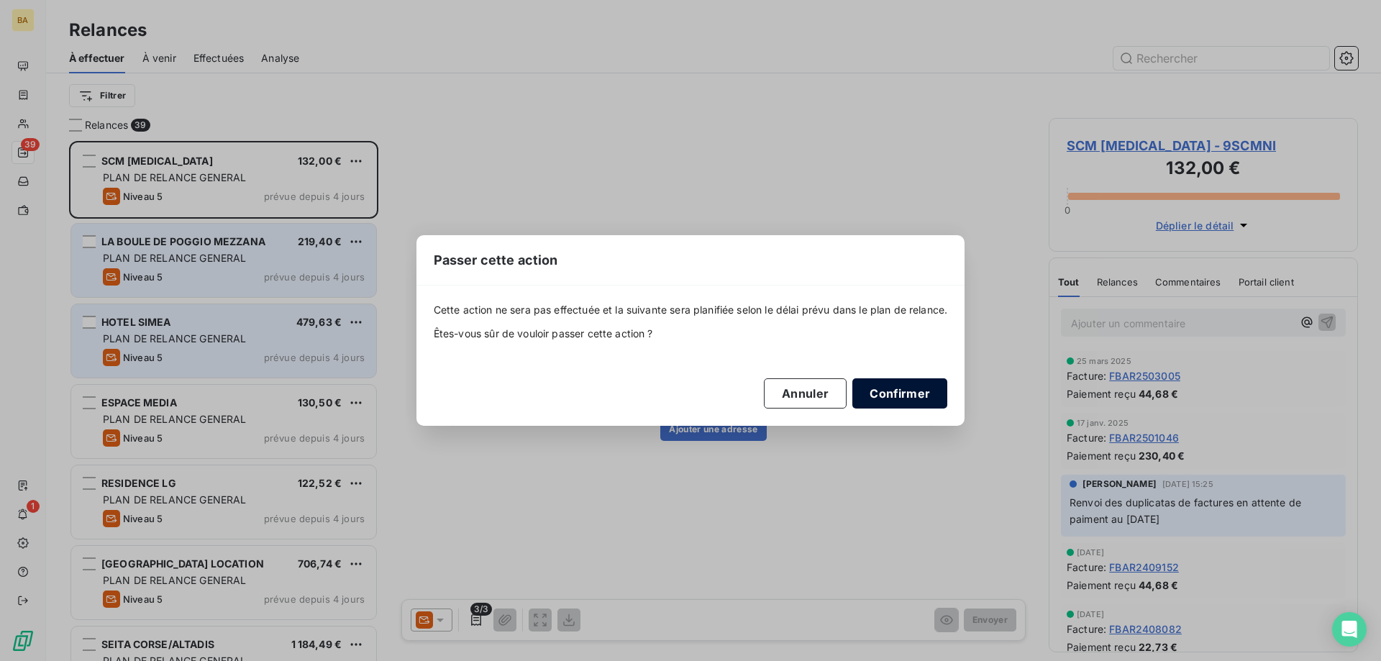
click at [912, 386] on button "Confirmer" at bounding box center [900, 393] width 95 height 30
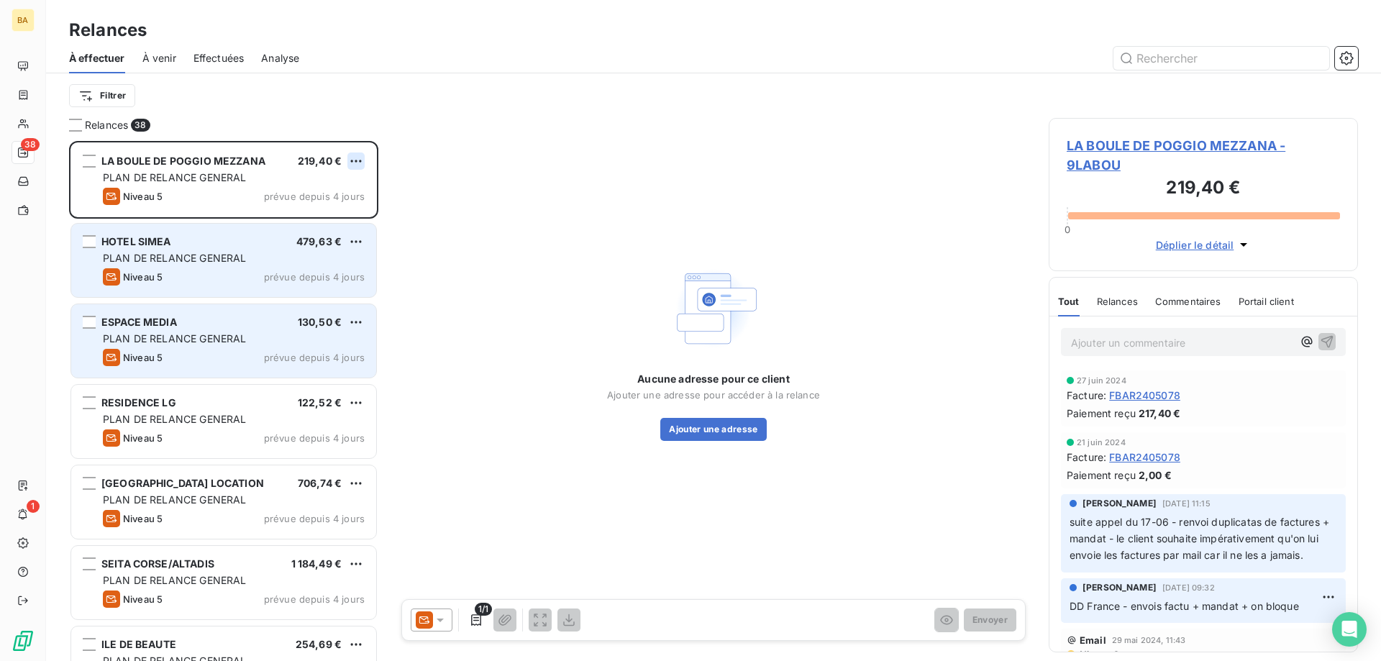
drag, startPoint x: 366, startPoint y: 162, endPoint x: 355, endPoint y: 169, distance: 13.0
click at [361, 163] on div "LA BOULE DE POGGIO MEZZANA 219,40 € PLAN DE RELANCE GENERAL Niveau 5 prévue dep…" at bounding box center [223, 179] width 305 height 73
click at [355, 161] on html "BA 38 1 Relances À effectuer À venir Effectuées Analyse Filtrer Relances 38 LA …" at bounding box center [690, 330] width 1381 height 661
click at [322, 202] on div "Replanifier cette action Passer cette action" at bounding box center [294, 203] width 140 height 60
click at [329, 205] on div "Passer cette action" at bounding box center [294, 215] width 129 height 23
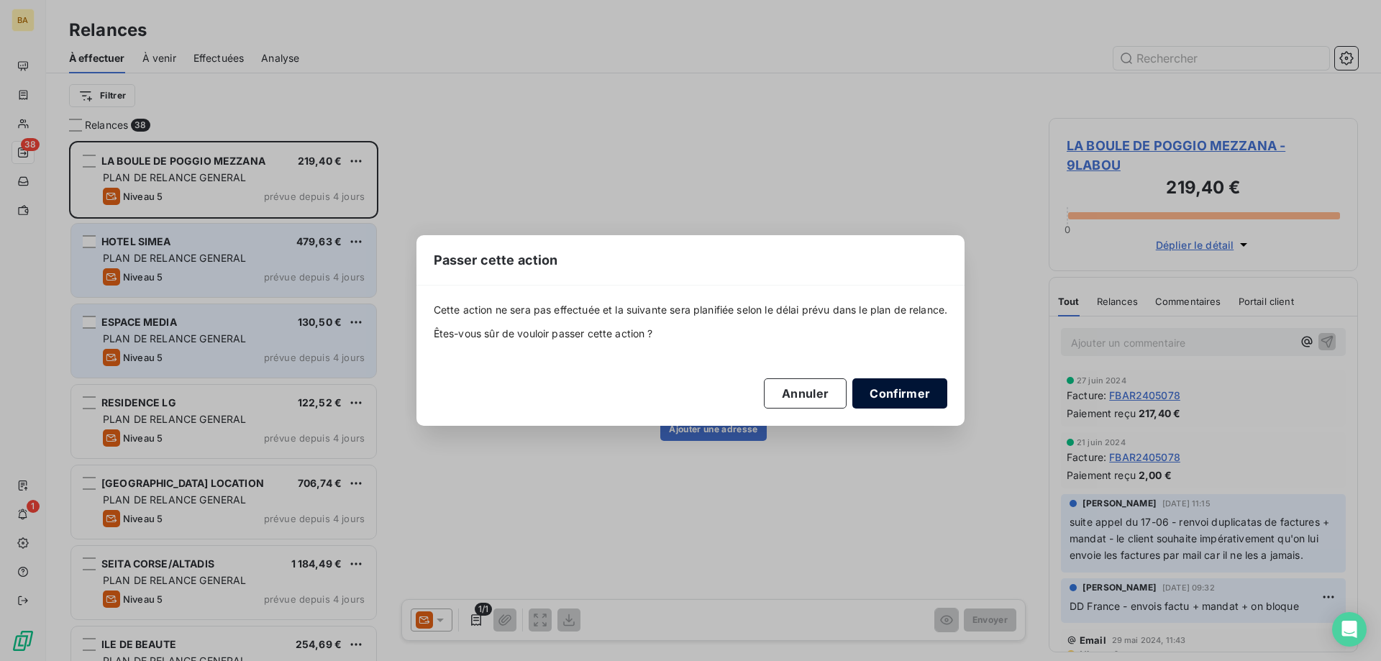
click at [895, 398] on button "Confirmer" at bounding box center [900, 393] width 95 height 30
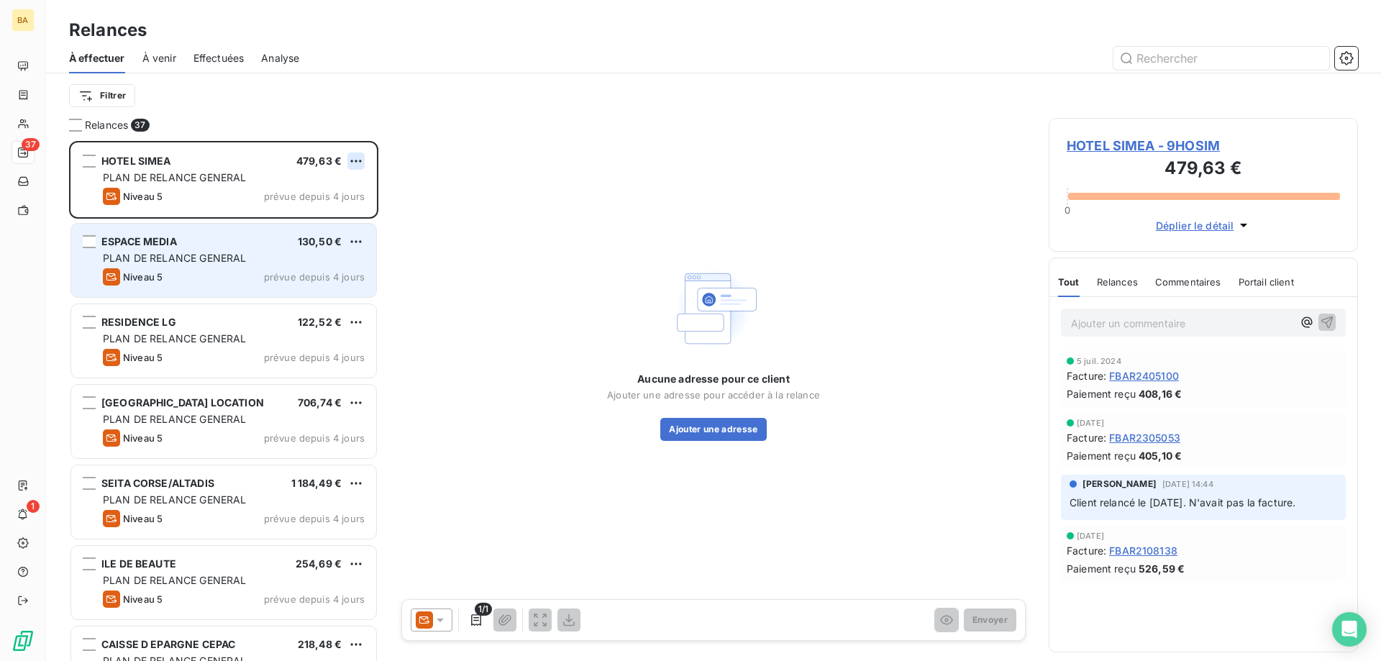
click at [360, 165] on html "BA 37 1 Relances À effectuer À venir Effectuées Analyse Filtrer Relances 37 HOT…" at bounding box center [690, 330] width 1381 height 661
click at [340, 196] on div "Replanifier cette action" at bounding box center [294, 189] width 129 height 23
select select "7"
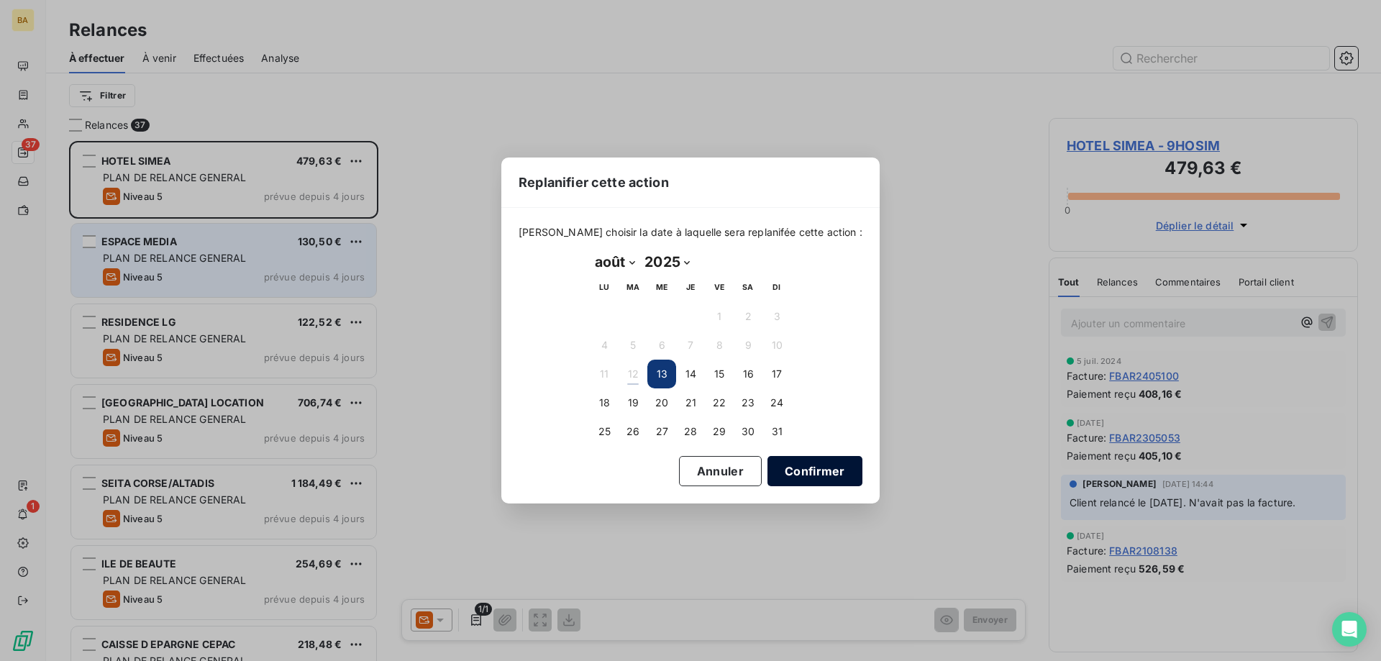
click at [768, 478] on button "Confirmer" at bounding box center [815, 471] width 95 height 30
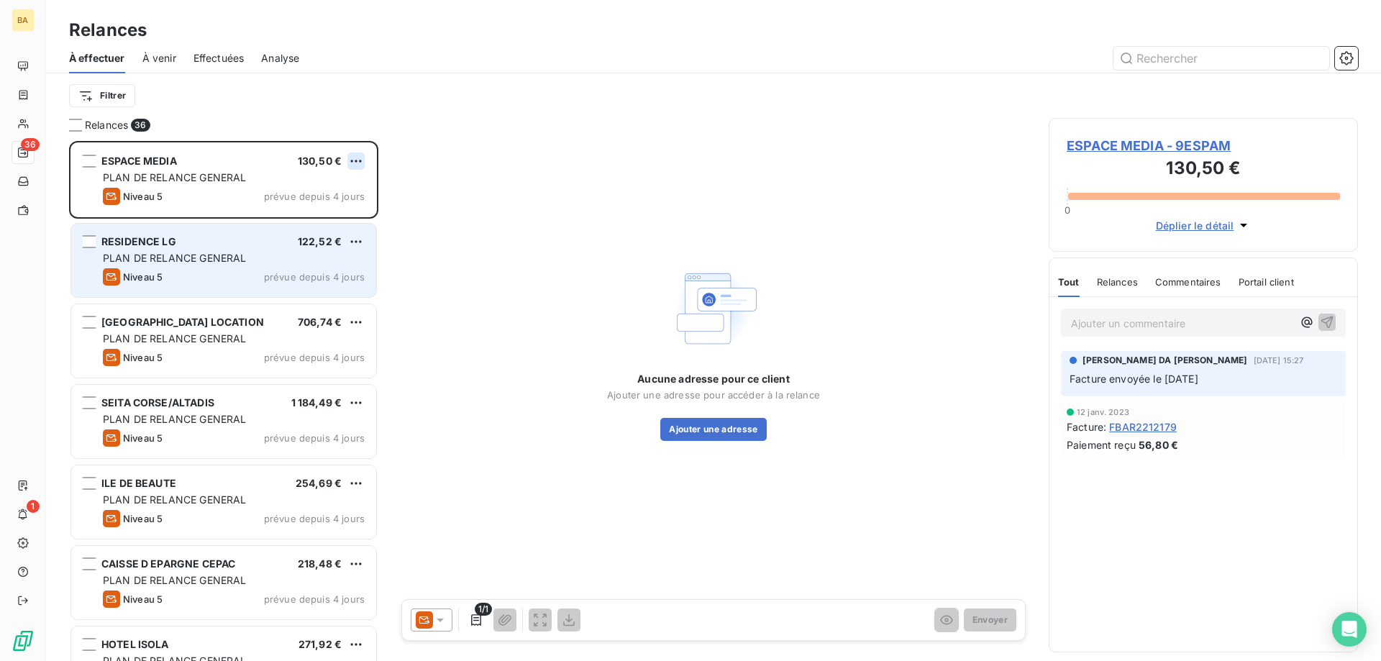
click at [355, 165] on html "BA 36 1 Relances À effectuer À venir Effectuées Analyse Filtrer Relances 36 ESP…" at bounding box center [690, 330] width 1381 height 661
click at [309, 214] on div "Passer cette action" at bounding box center [294, 215] width 129 height 23
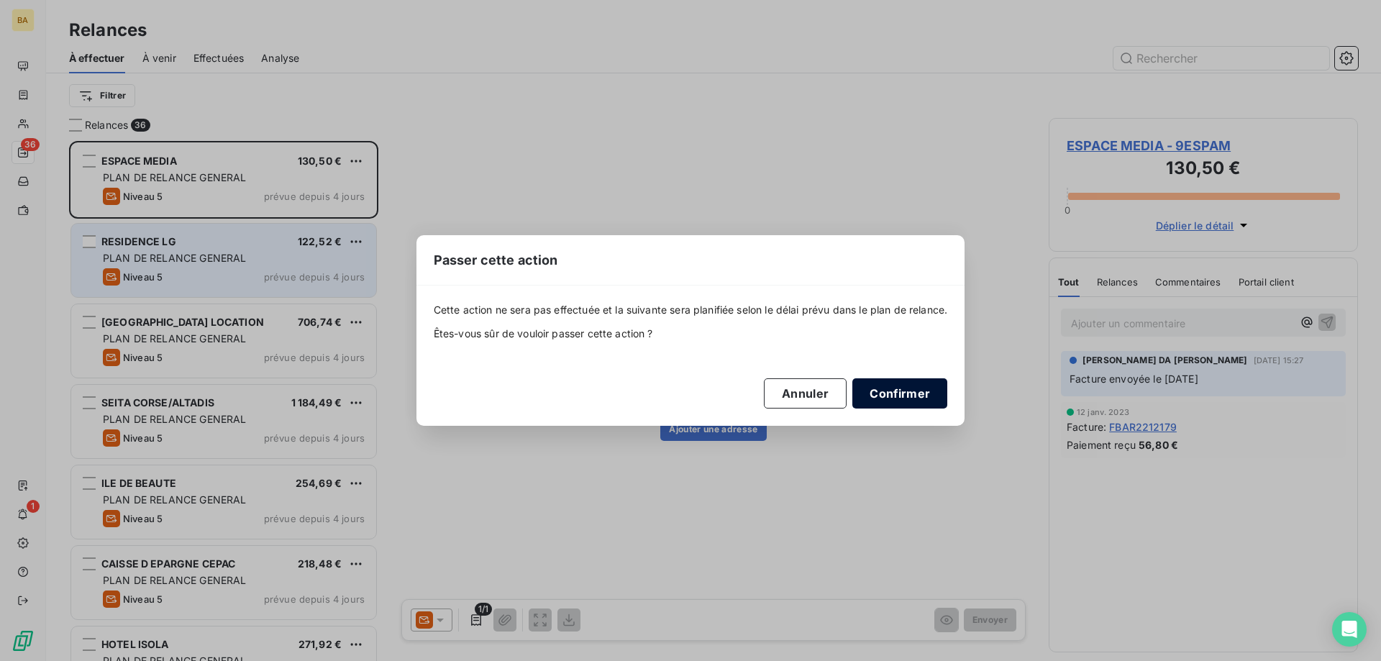
click at [891, 399] on button "Confirmer" at bounding box center [900, 393] width 95 height 30
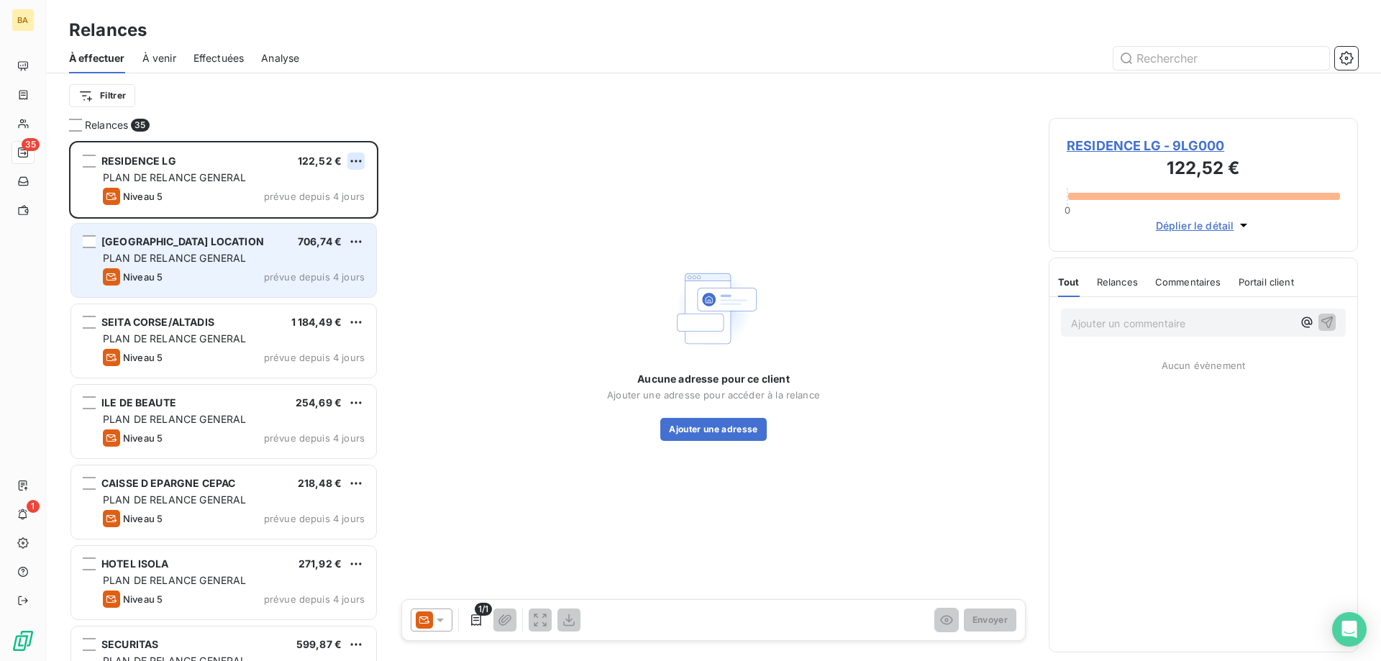
click at [360, 157] on html "BA 35 1 Relances À effectuer À venir Effectuées Analyse Filtrer Relances 35 RES…" at bounding box center [690, 330] width 1381 height 661
click at [303, 218] on div "Passer cette action" at bounding box center [294, 215] width 129 height 23
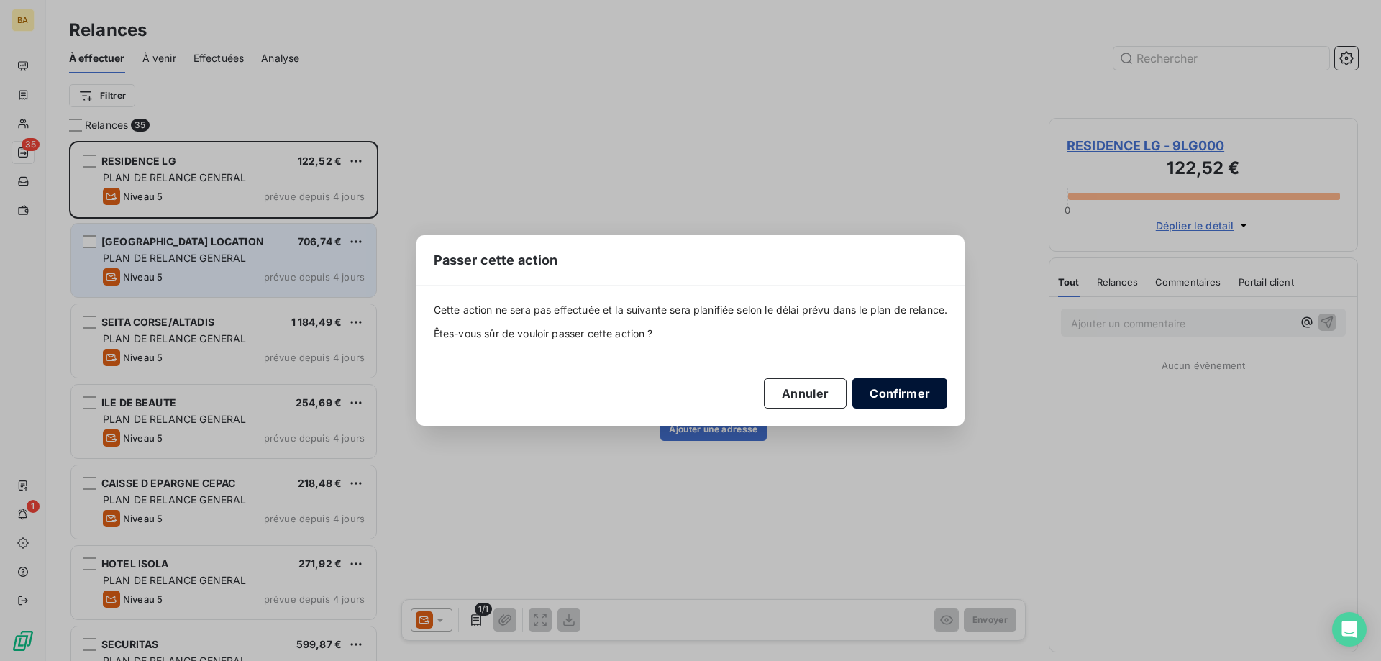
click at [925, 389] on button "Confirmer" at bounding box center [900, 393] width 95 height 30
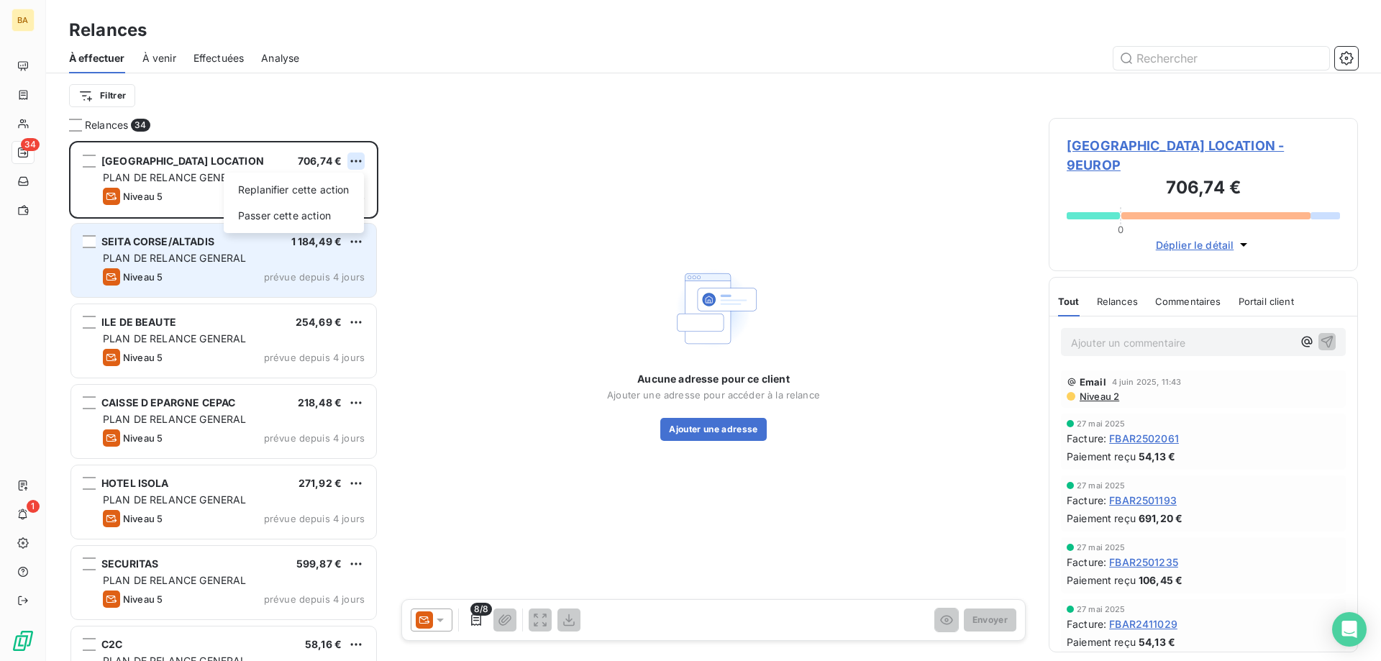
click at [364, 163] on html "BA 34 1 Relances À effectuer À venir Effectuées Analyse Filtrer Relances 34 BAL…" at bounding box center [690, 330] width 1381 height 661
click at [336, 215] on div "Passer cette action" at bounding box center [294, 215] width 129 height 23
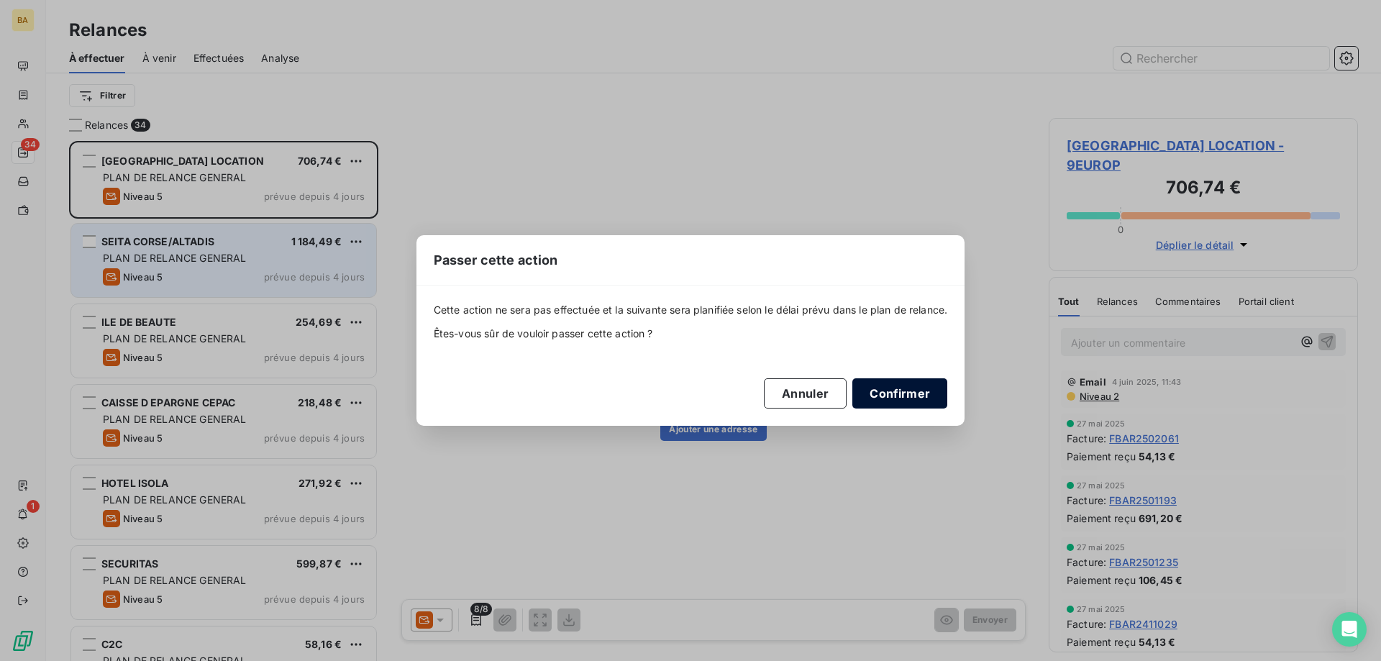
click at [909, 392] on button "Confirmer" at bounding box center [900, 393] width 95 height 30
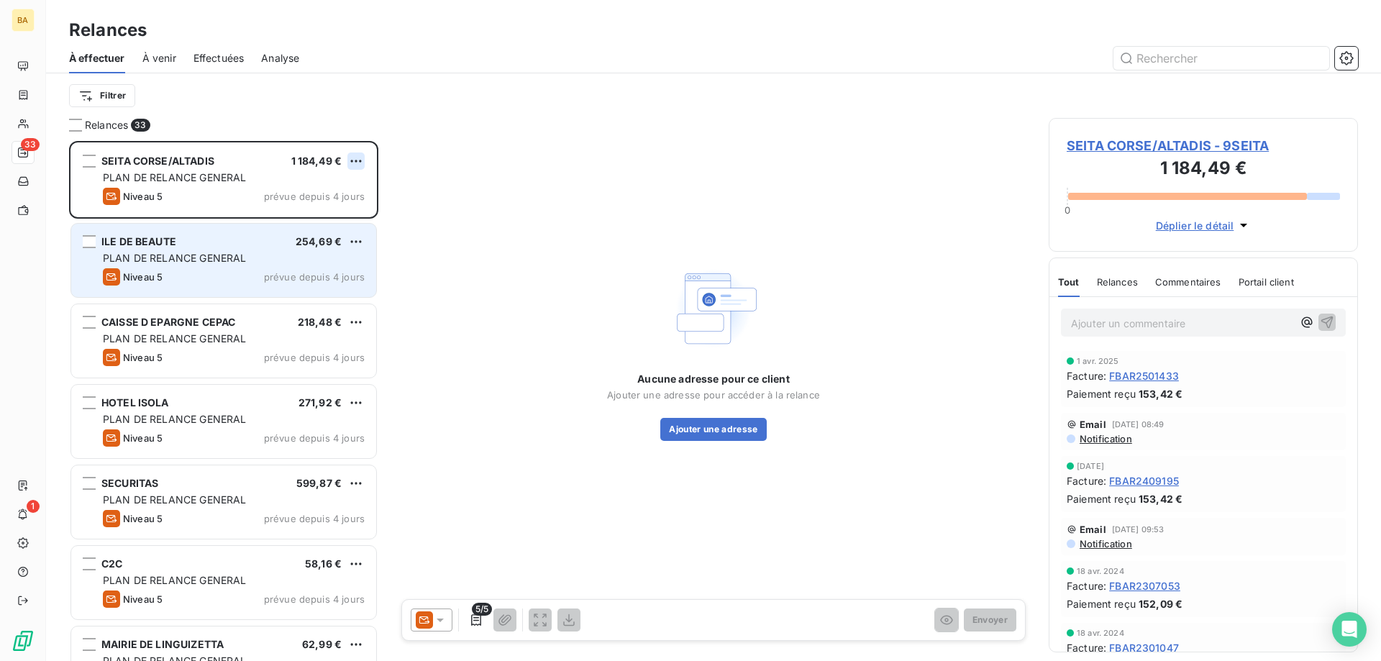
click at [363, 156] on html "BA 33 1 Relances À effectuer À venir Effectuées Analyse Filtrer Relances 33 SEI…" at bounding box center [690, 330] width 1381 height 661
click at [329, 216] on div "Passer cette action" at bounding box center [294, 215] width 129 height 23
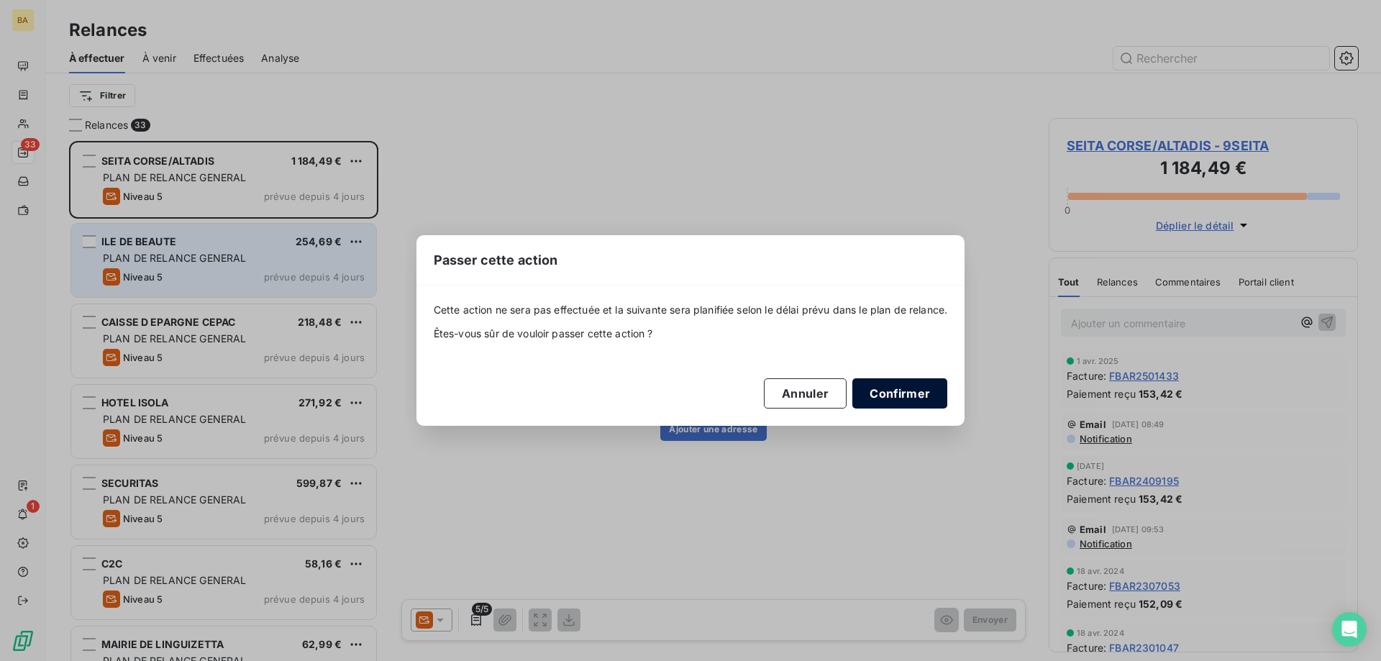
click at [940, 400] on button "Confirmer" at bounding box center [900, 393] width 95 height 30
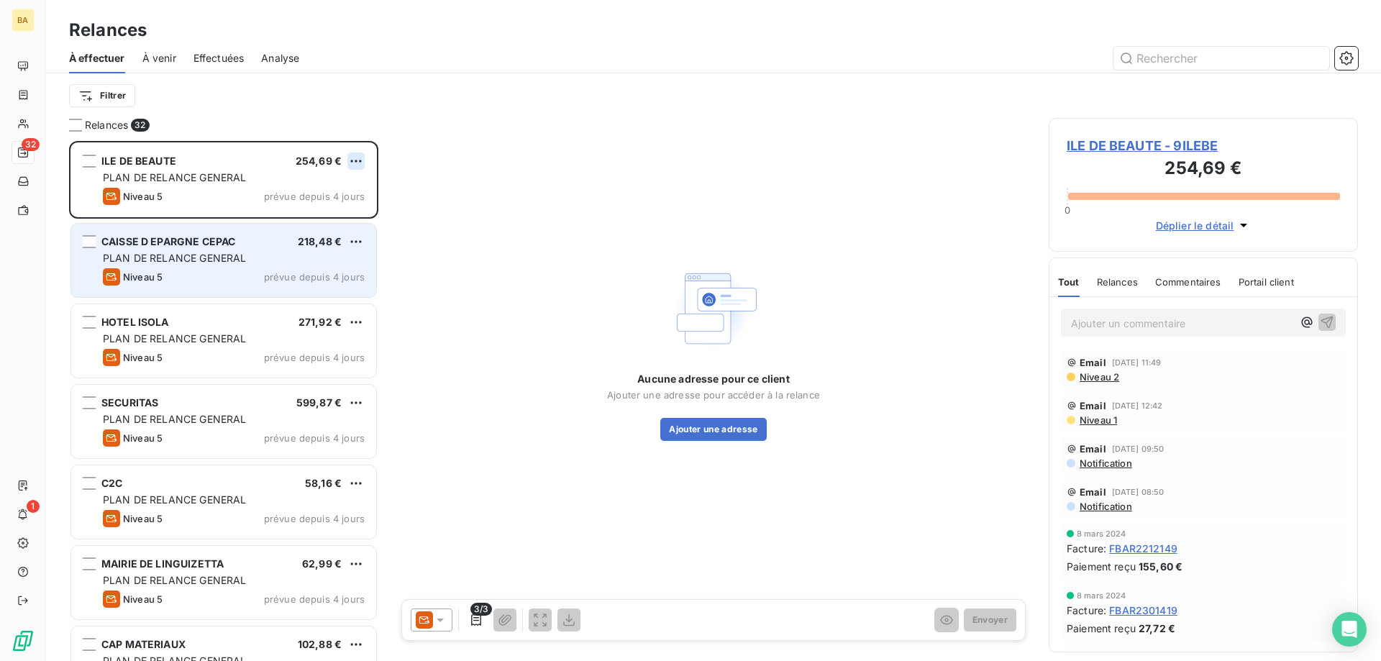
click at [359, 165] on html "BA 32 1 Relances À effectuer À venir Effectuées Analyse Filtrer Relances 32 ILE…" at bounding box center [690, 330] width 1381 height 661
click at [324, 216] on div "Passer cette action" at bounding box center [294, 215] width 129 height 23
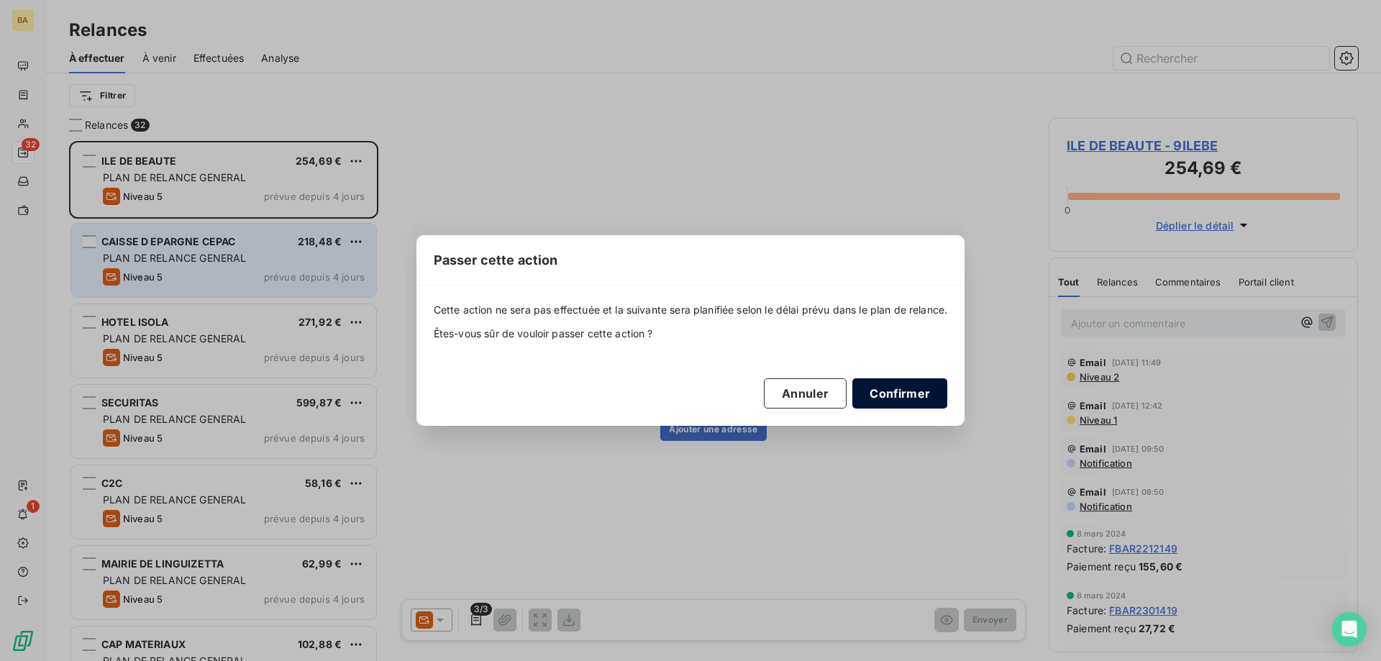
click at [902, 401] on button "Confirmer" at bounding box center [900, 393] width 95 height 30
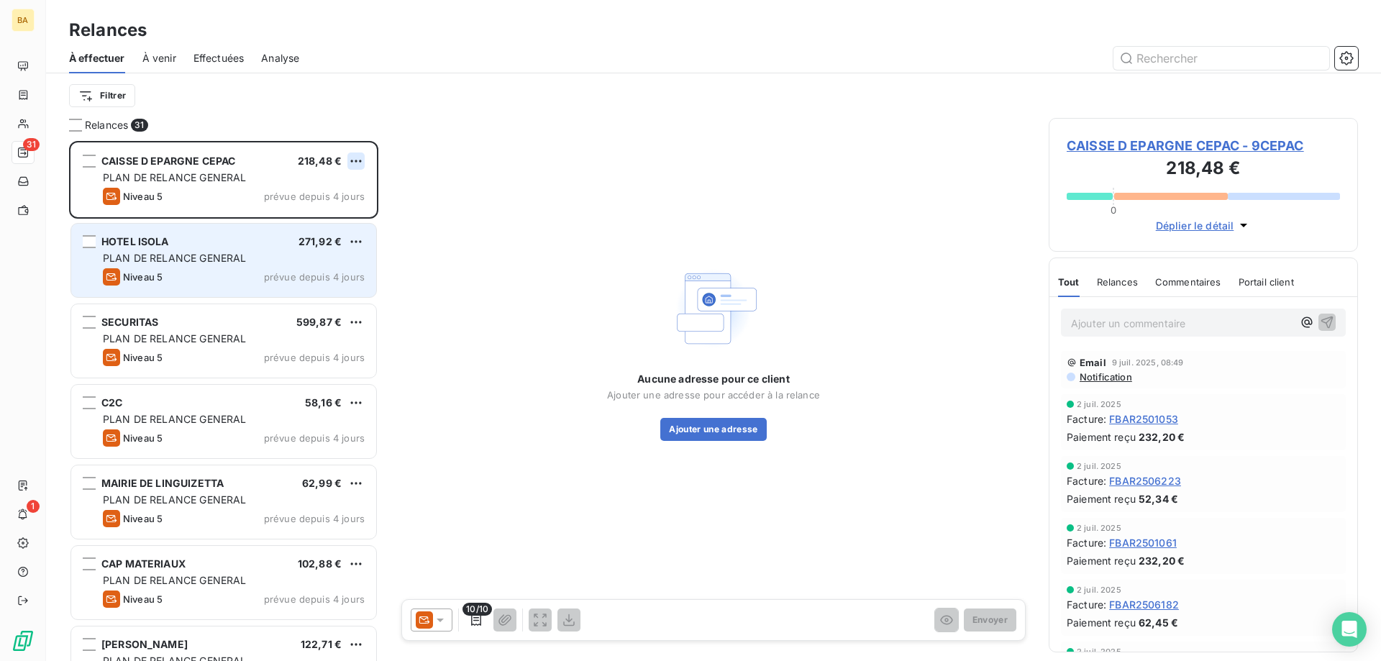
click at [356, 157] on html "BA 31 1 Relances À effectuer À venir Effectuées Analyse Filtrer Relances 31 CAI…" at bounding box center [690, 330] width 1381 height 661
click at [328, 217] on div "Passer cette action" at bounding box center [294, 215] width 129 height 23
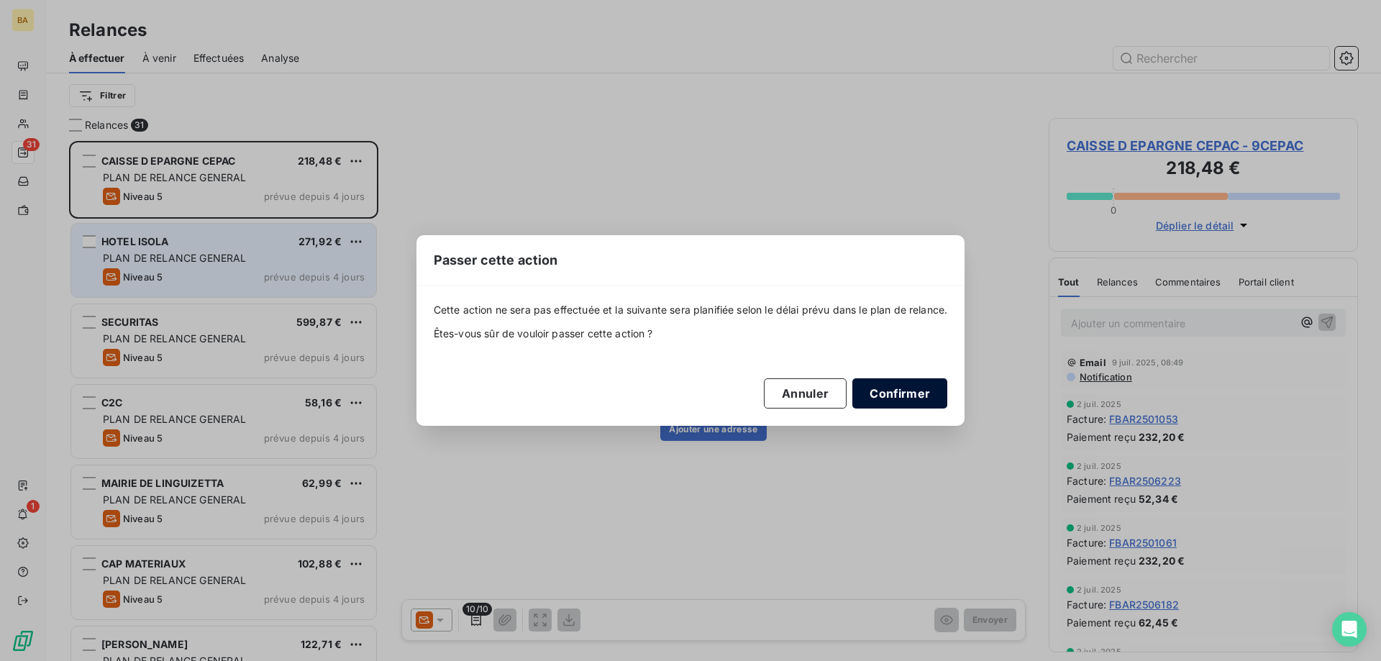
click at [894, 387] on button "Confirmer" at bounding box center [900, 393] width 95 height 30
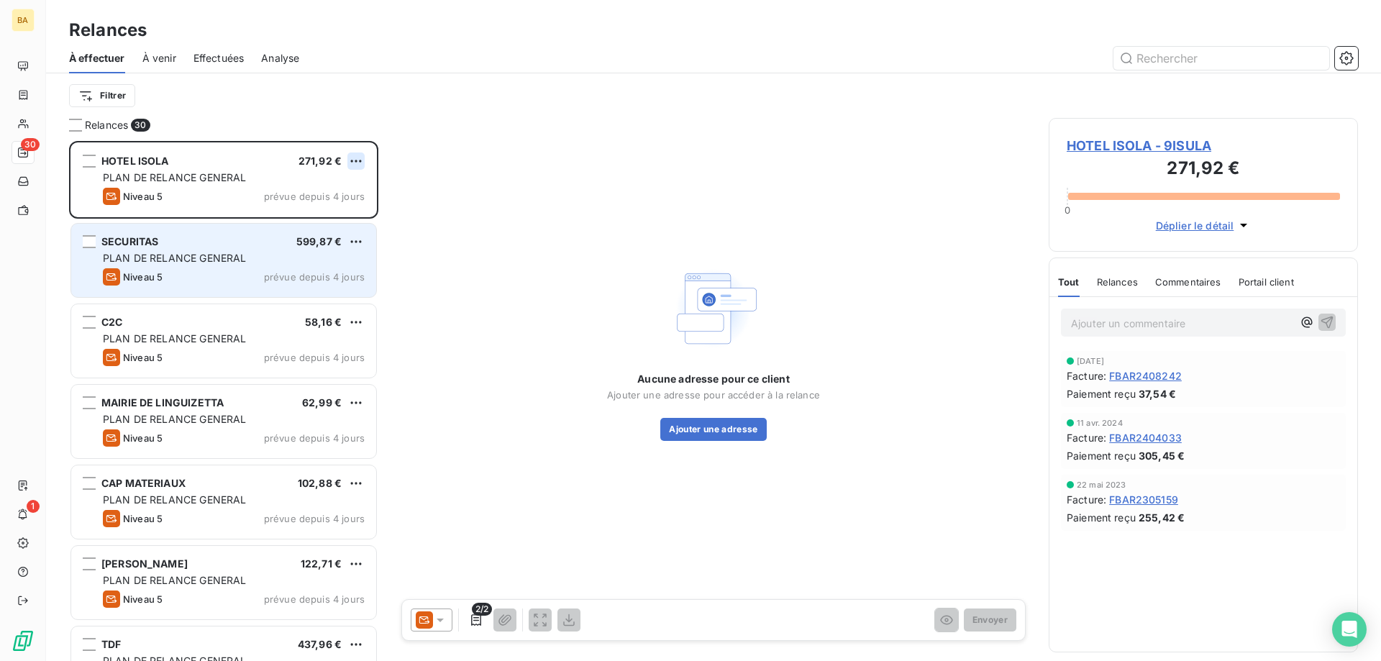
drag, startPoint x: 344, startPoint y: 160, endPoint x: 356, endPoint y: 160, distance: 12.3
click at [354, 160] on div "HOTEL ISOLA 271,92 €" at bounding box center [234, 161] width 262 height 13
click at [362, 160] on html "BA 30 1 Relances À effectuer À venir Effectuées Analyse Filtrer Relances 30 HOT…" at bounding box center [690, 330] width 1381 height 661
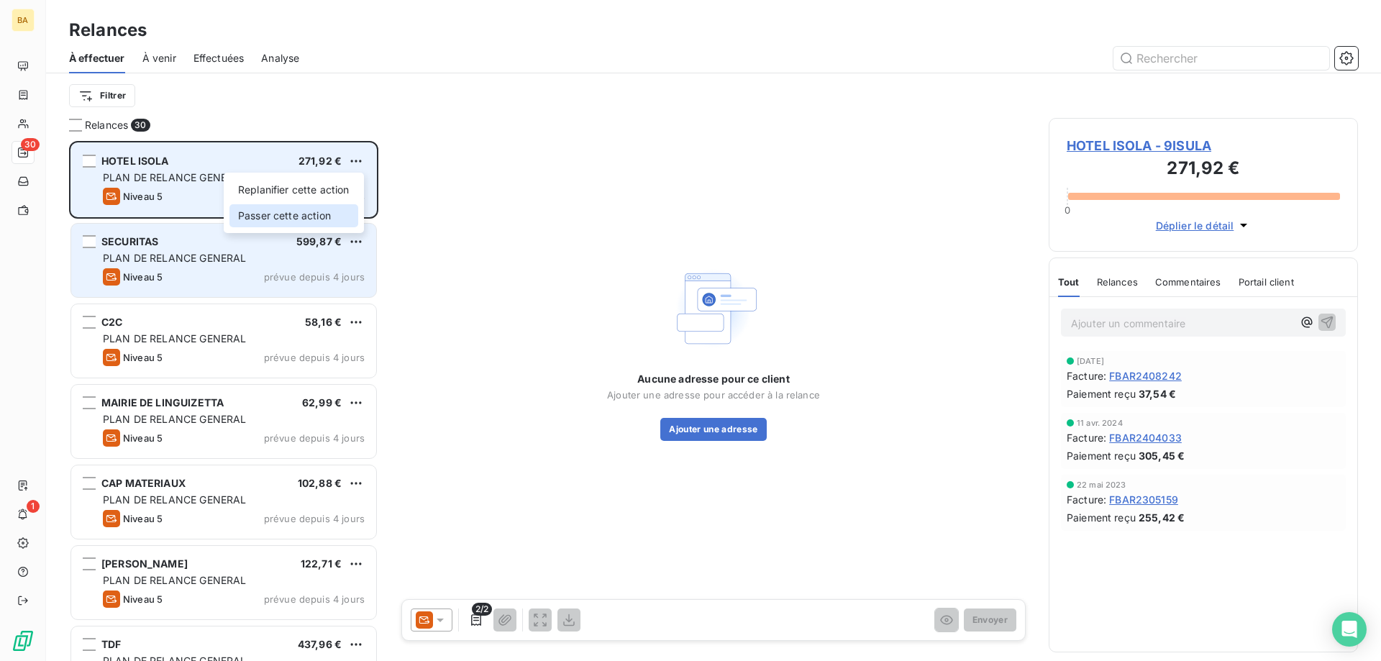
click at [304, 212] on div "Passer cette action" at bounding box center [294, 215] width 129 height 23
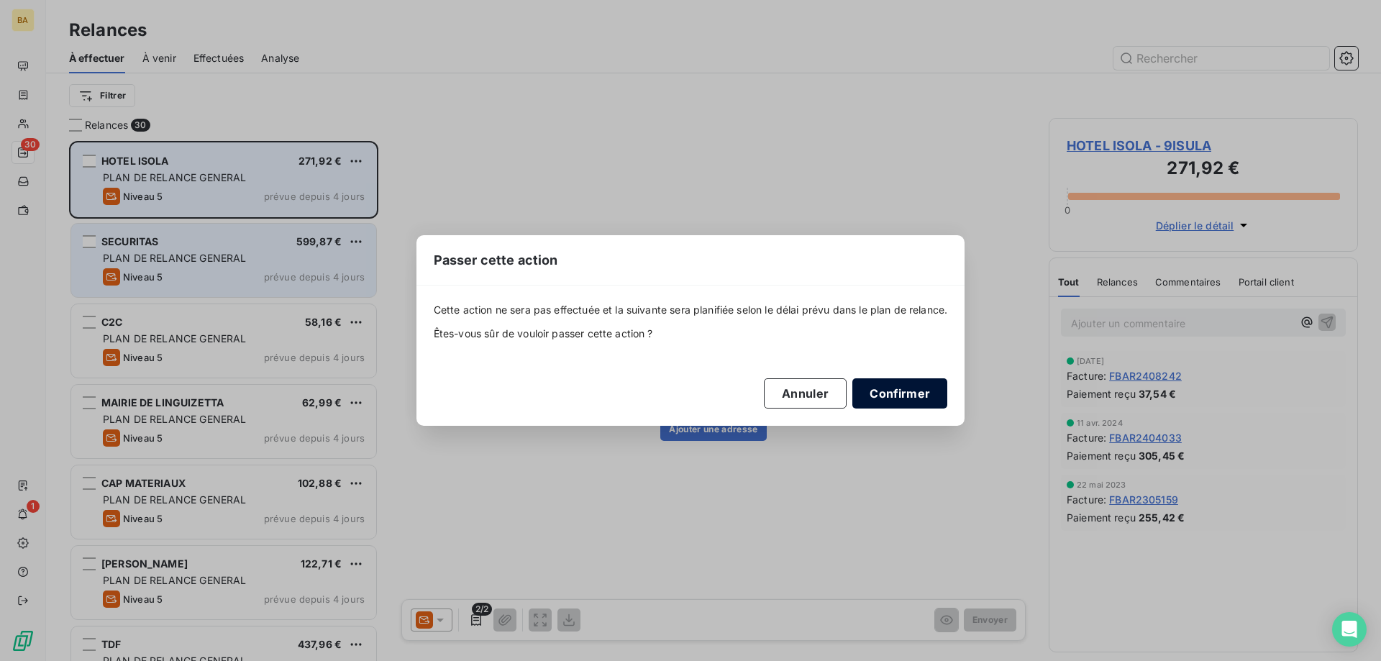
click at [942, 393] on button "Confirmer" at bounding box center [900, 393] width 95 height 30
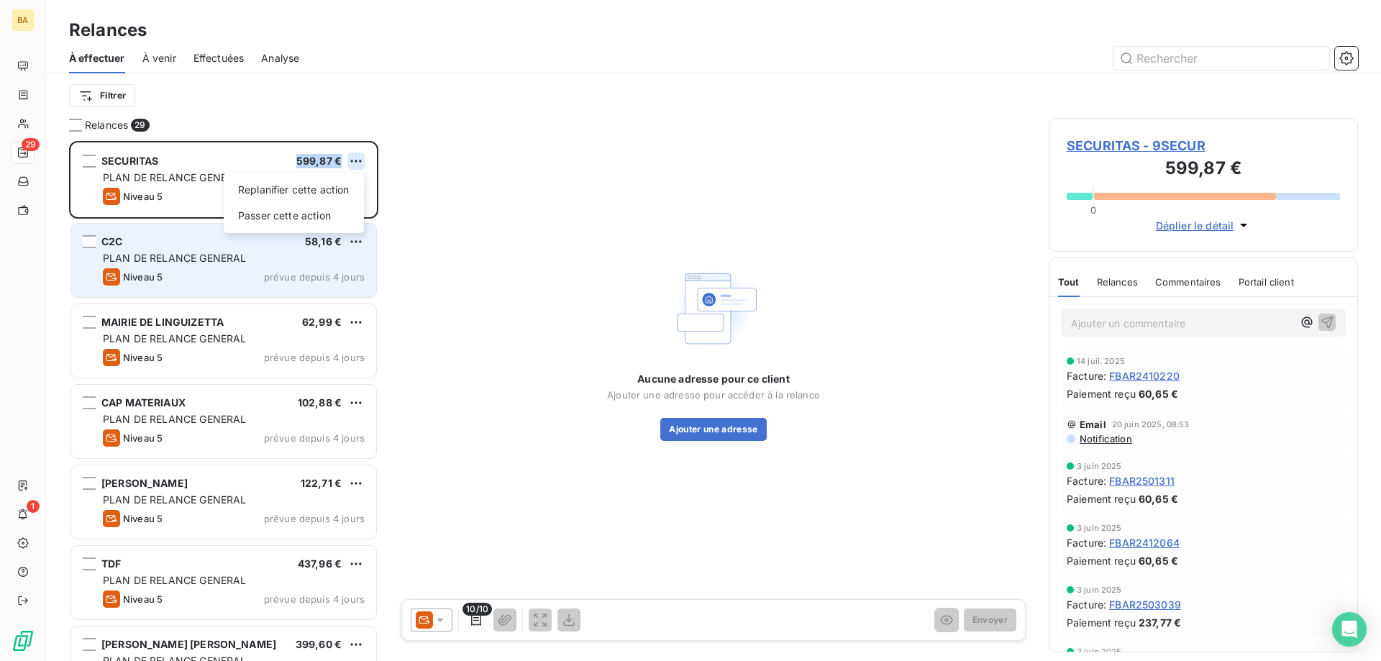
click at [362, 162] on html "BA 29 1 Relances À effectuer À venir Effectuées Analyse Filtrer Relances 29 SEC…" at bounding box center [690, 330] width 1381 height 661
click at [327, 219] on div "Passer cette action" at bounding box center [294, 215] width 129 height 23
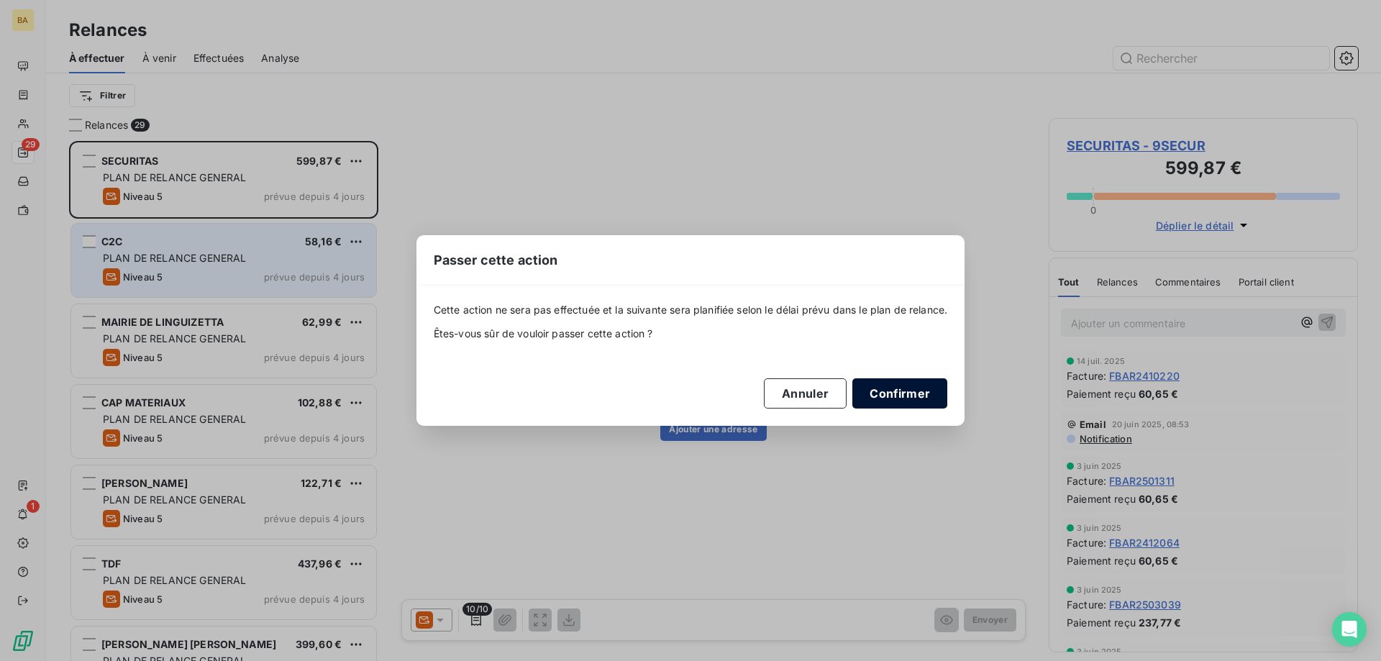
click at [901, 380] on button "Confirmer" at bounding box center [900, 393] width 95 height 30
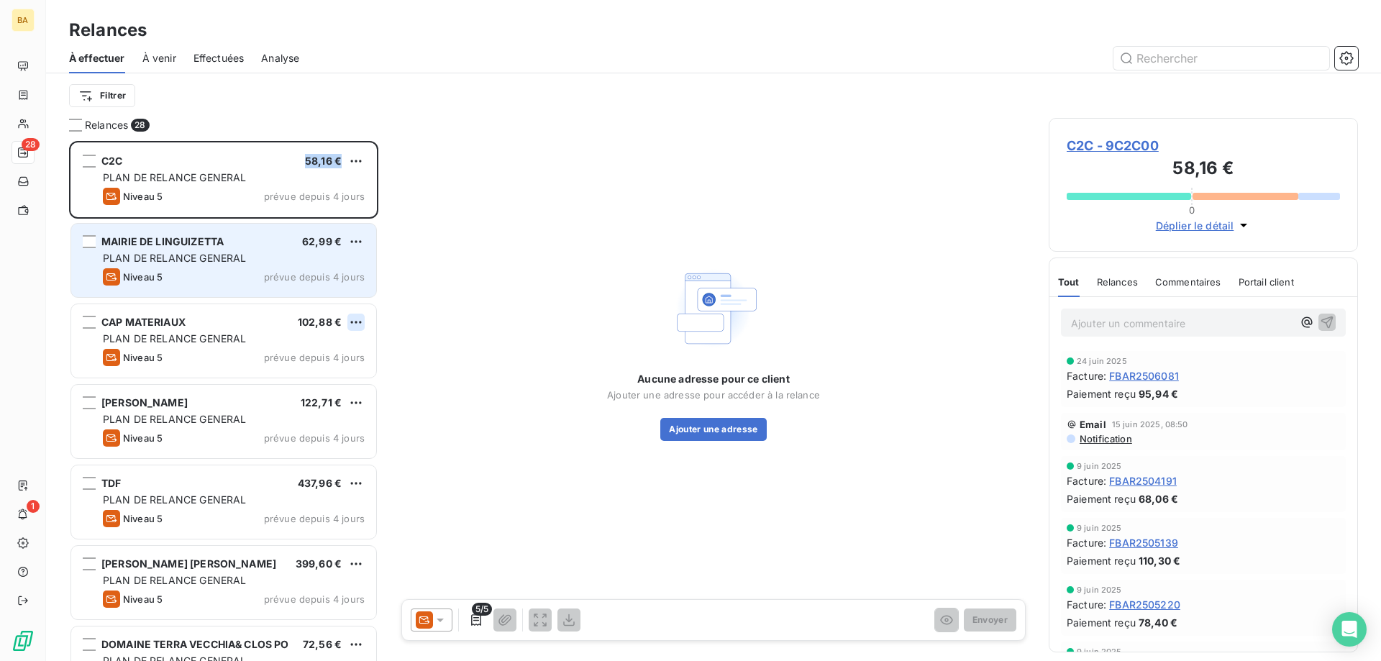
click at [356, 324] on html "BA 28 1 Relances À effectuer À venir Effectuées Analyse Filtrer Relances 28 C2C…" at bounding box center [690, 330] width 1381 height 661
click at [342, 371] on div "Passer cette action" at bounding box center [294, 376] width 129 height 23
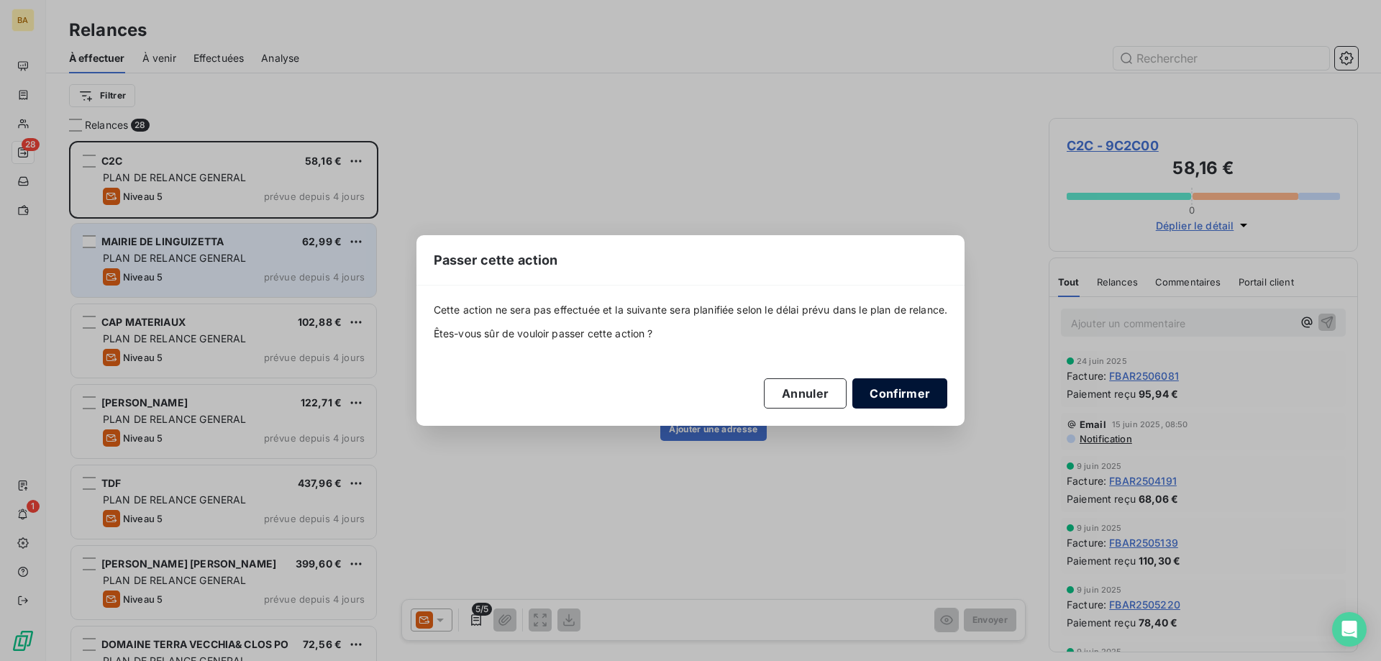
click at [914, 387] on button "Confirmer" at bounding box center [900, 393] width 95 height 30
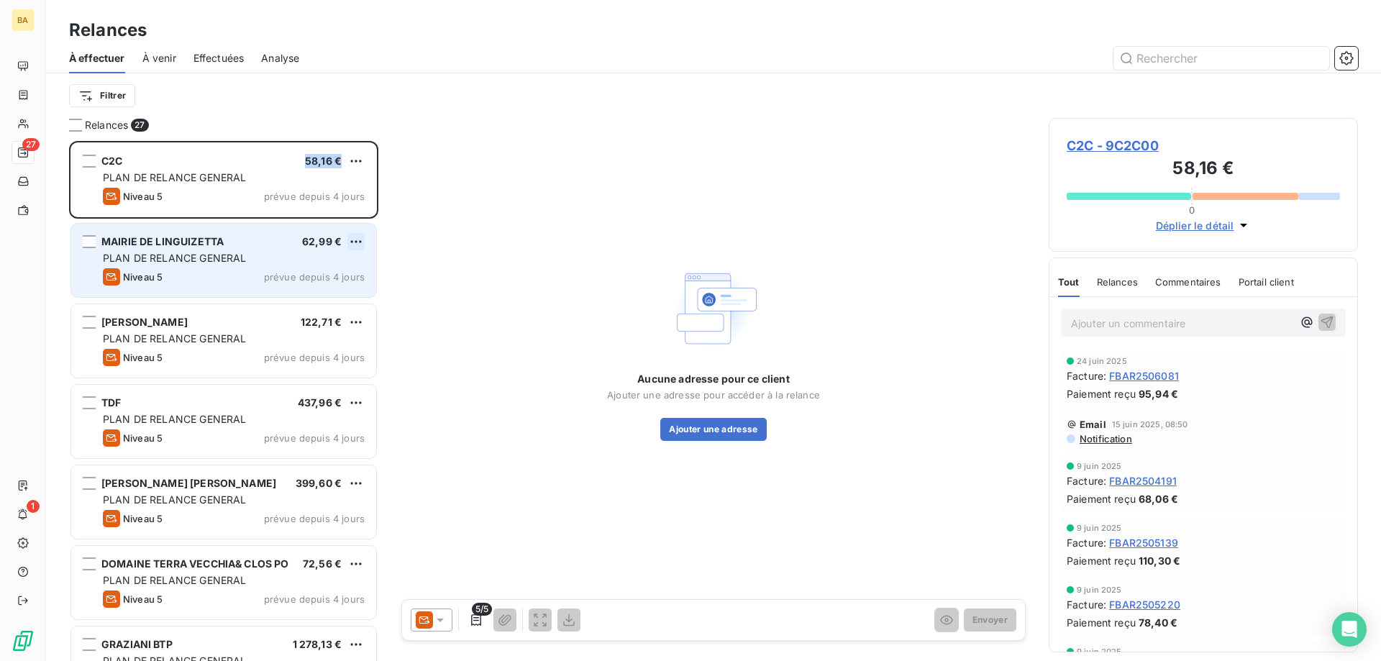
click at [353, 240] on html "BA 27 1 Relances À effectuer À venir Effectuées Analyse Filtrer Relances 27 C2C…" at bounding box center [690, 330] width 1381 height 661
click at [311, 286] on div "Passer cette action" at bounding box center [294, 296] width 129 height 23
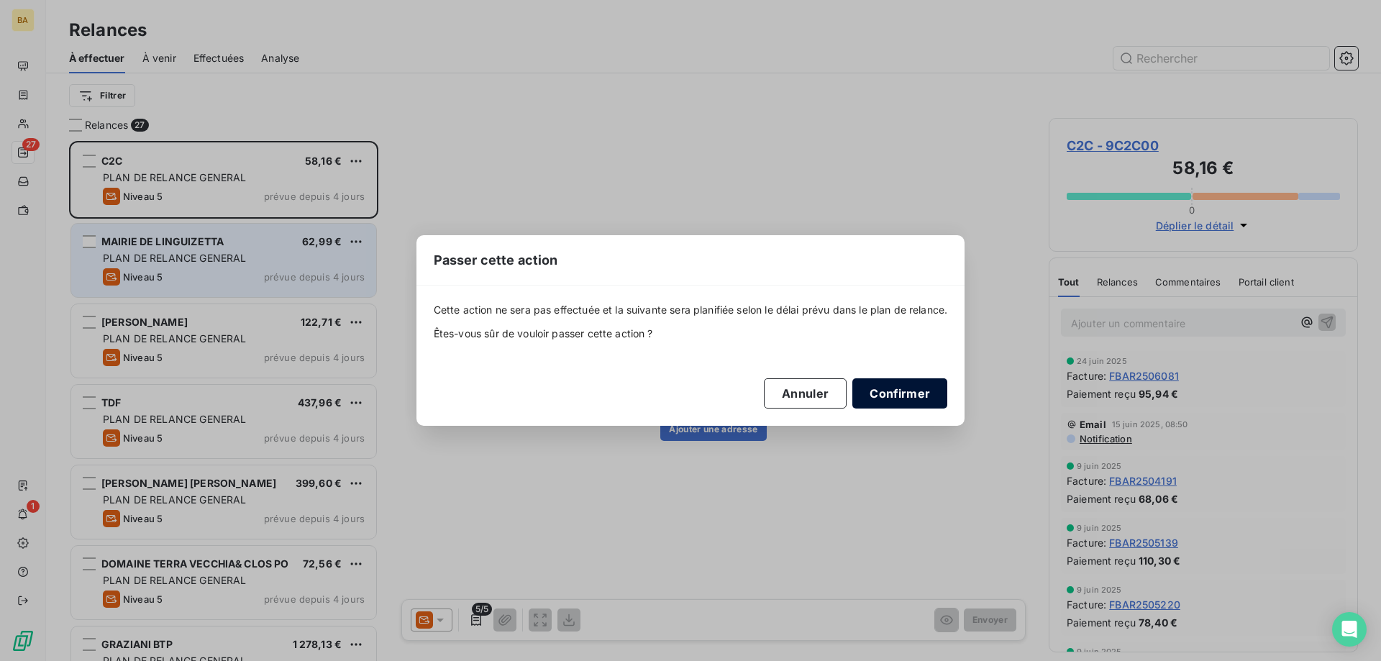
click at [895, 395] on button "Confirmer" at bounding box center [900, 393] width 95 height 30
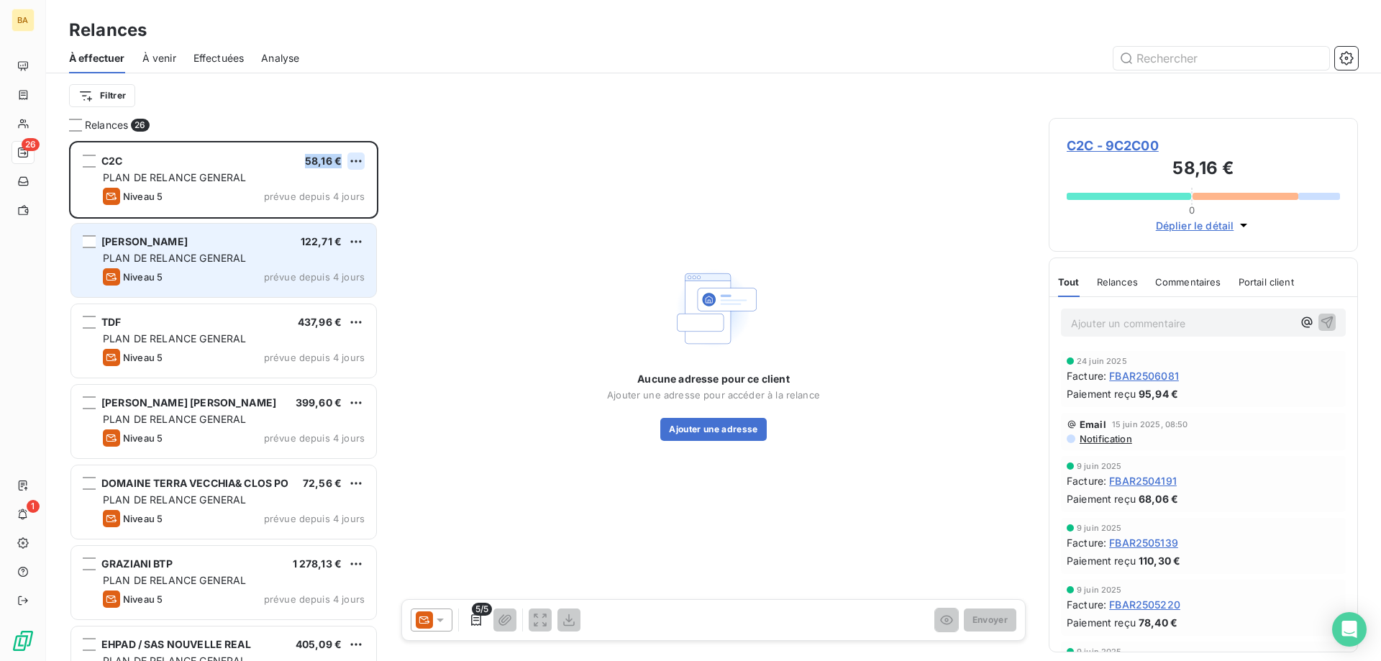
click at [360, 164] on html "BA 26 1 Relances À effectuer À venir Effectuées Analyse Filtrer Relances 26 C2C…" at bounding box center [690, 330] width 1381 height 661
click at [327, 207] on div "Passer cette action" at bounding box center [294, 215] width 129 height 23
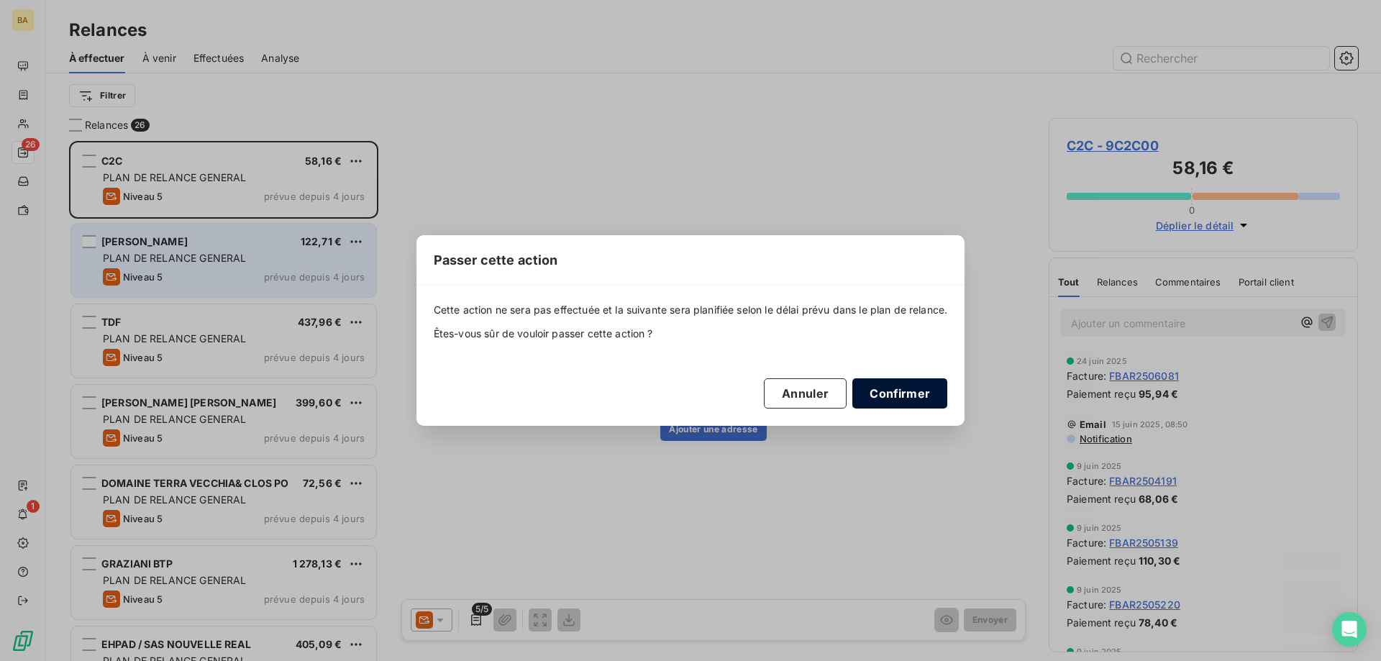
click at [930, 401] on button "Confirmer" at bounding box center [900, 393] width 95 height 30
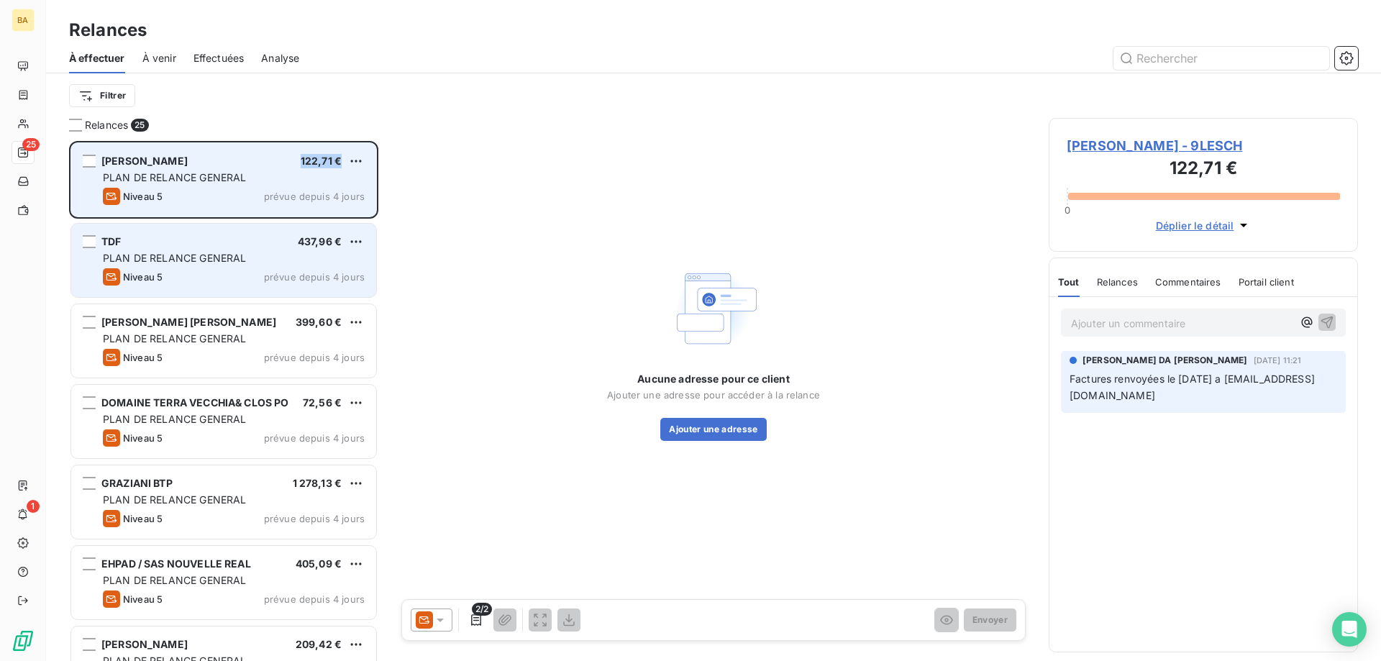
click at [364, 157] on div "[PERSON_NAME] 122,71 € PLAN DE RELANCE GENERAL Niveau 5 prévue depuis 4 jours" at bounding box center [223, 179] width 305 height 73
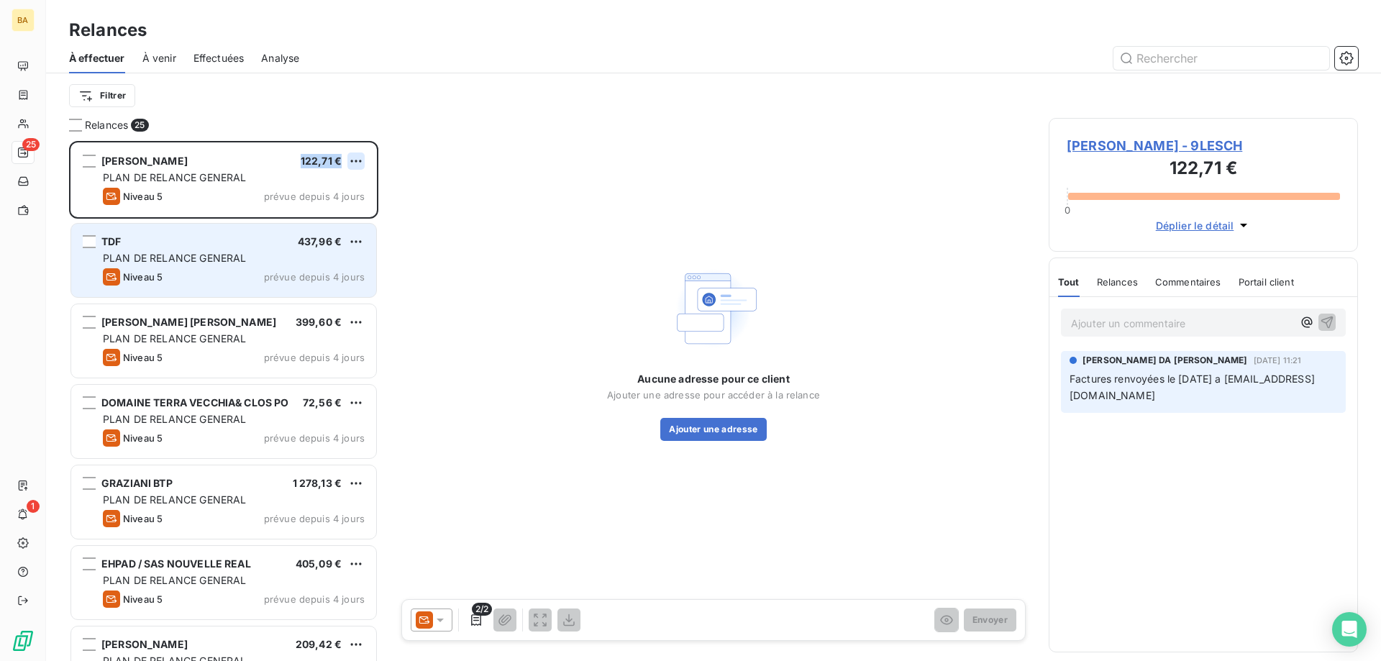
click at [359, 160] on html "BA 25 1 Relances À effectuer À venir Effectuées Analyse Filtrer Relances 25 [PE…" at bounding box center [690, 330] width 1381 height 661
click at [355, 206] on div "Passer cette action" at bounding box center [294, 215] width 129 height 23
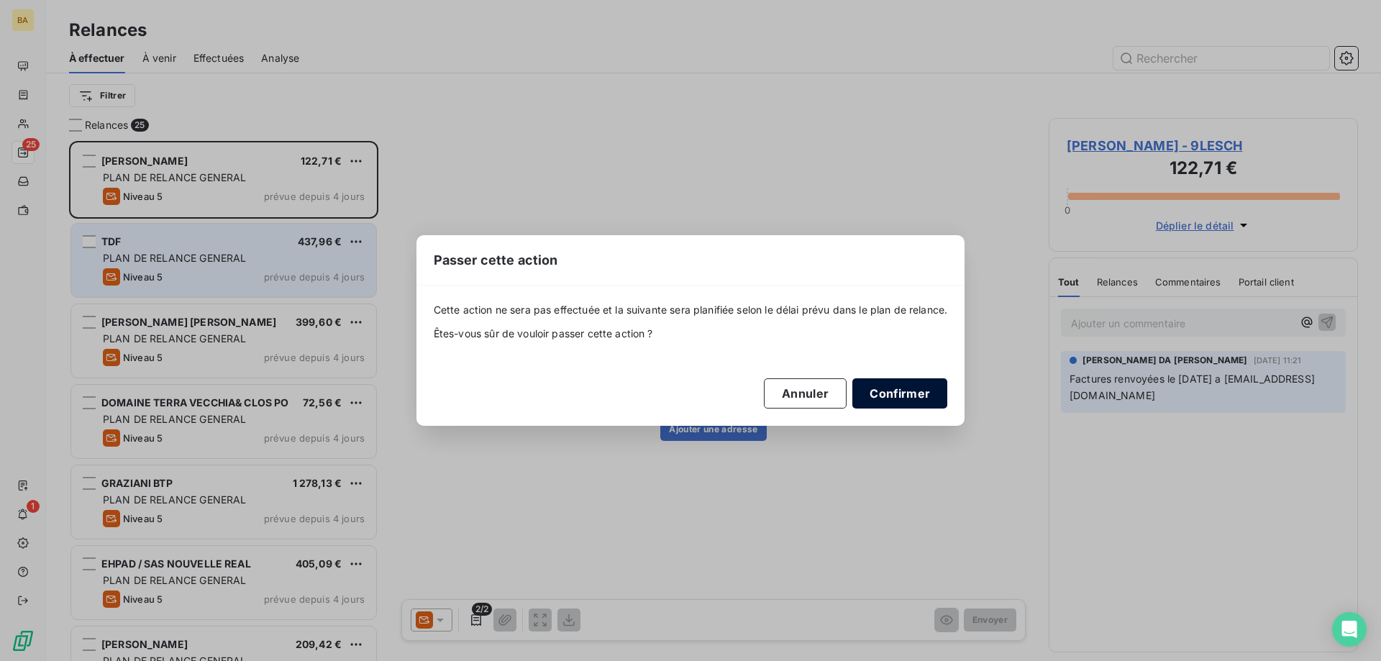
click at [915, 396] on button "Confirmer" at bounding box center [900, 393] width 95 height 30
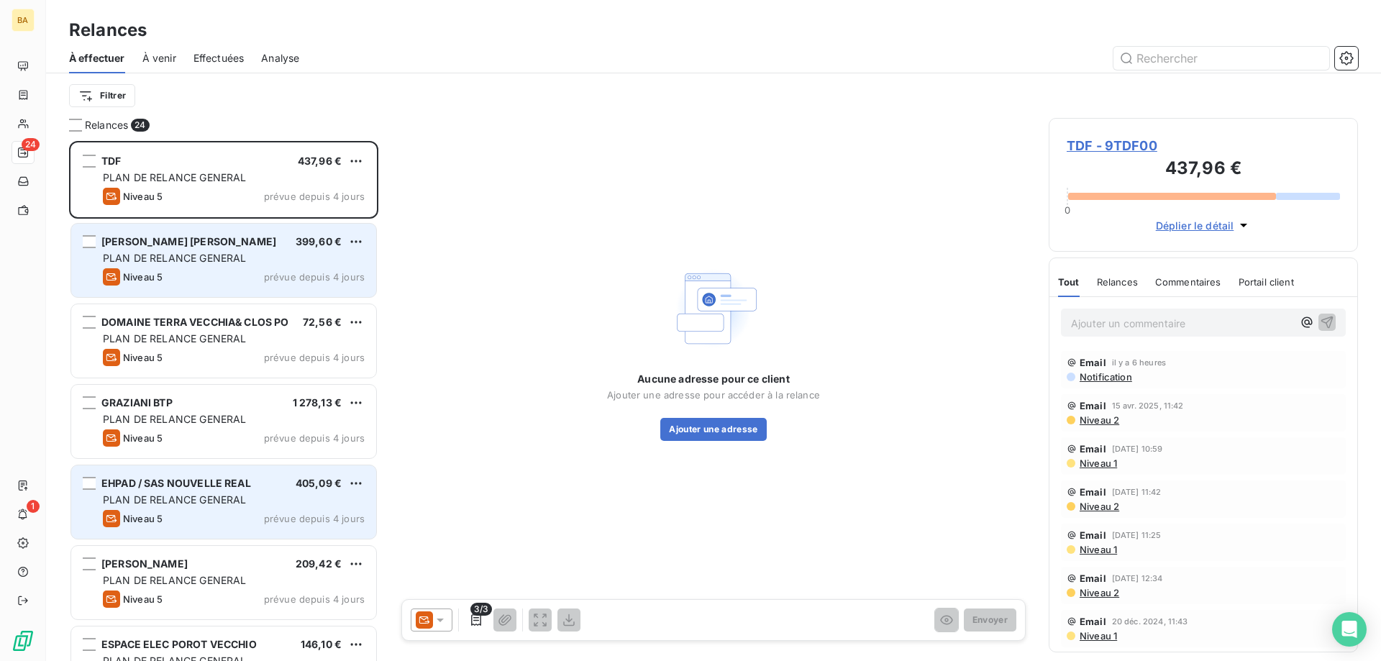
click at [367, 477] on div "EHPAD / SAS NOUVELLE REAL 405,09 € PLAN DE RELANCE GENERAL [PERSON_NAME] 5 prév…" at bounding box center [223, 502] width 305 height 73
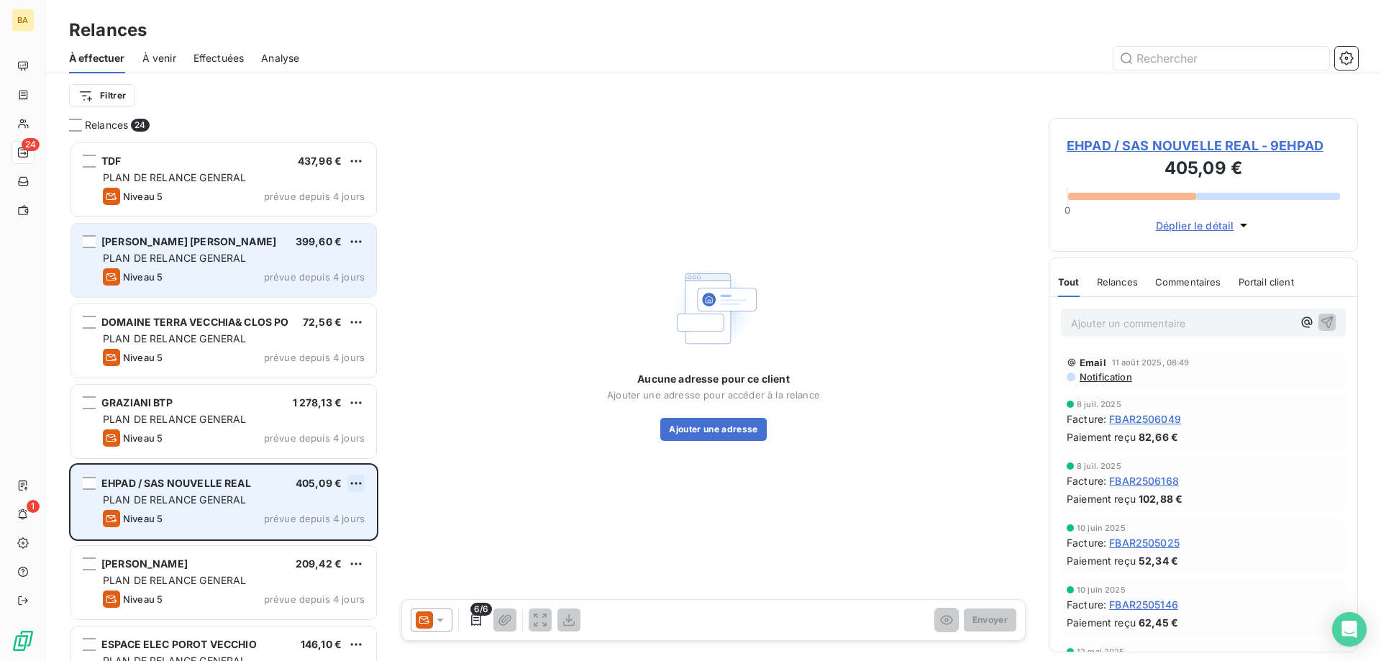
click at [358, 481] on html "BA 24 1 Relances À effectuer À venir Effectuées Analyse Filtrer Relances 24 TDF…" at bounding box center [690, 330] width 1381 height 661
click at [304, 533] on div "Passer cette action" at bounding box center [294, 538] width 129 height 23
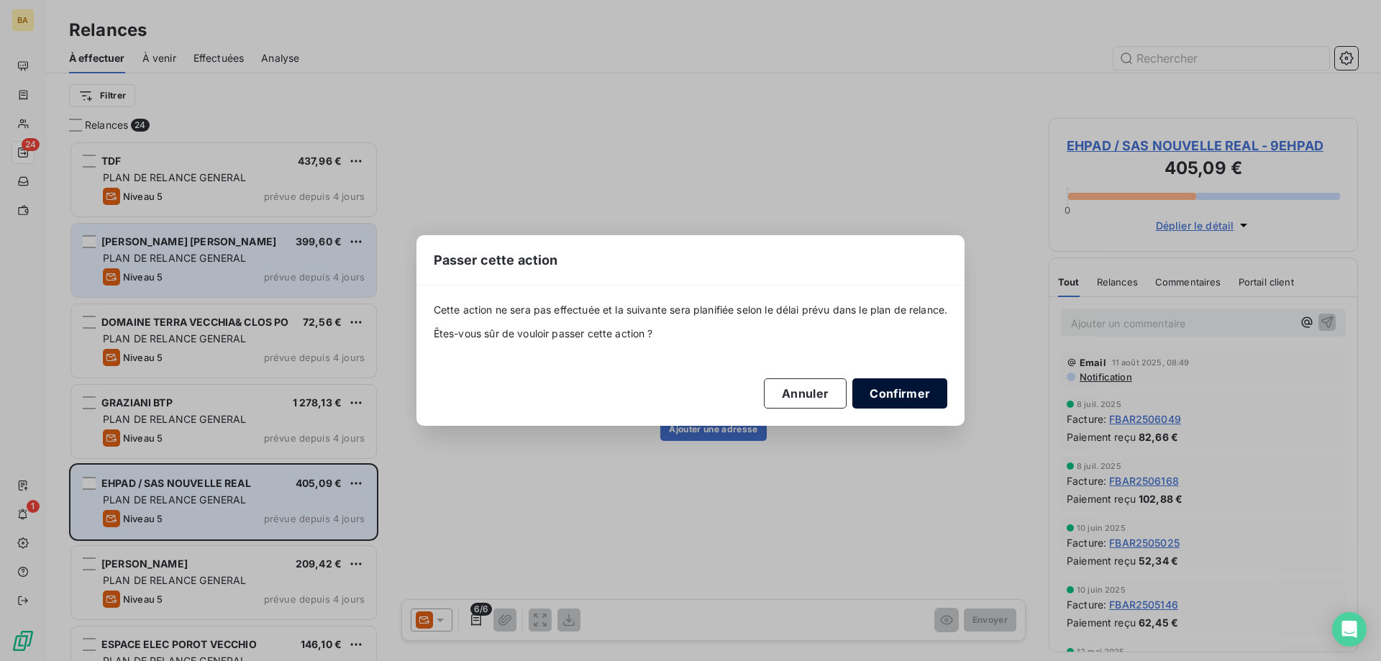
click at [940, 388] on button "Confirmer" at bounding box center [900, 393] width 95 height 30
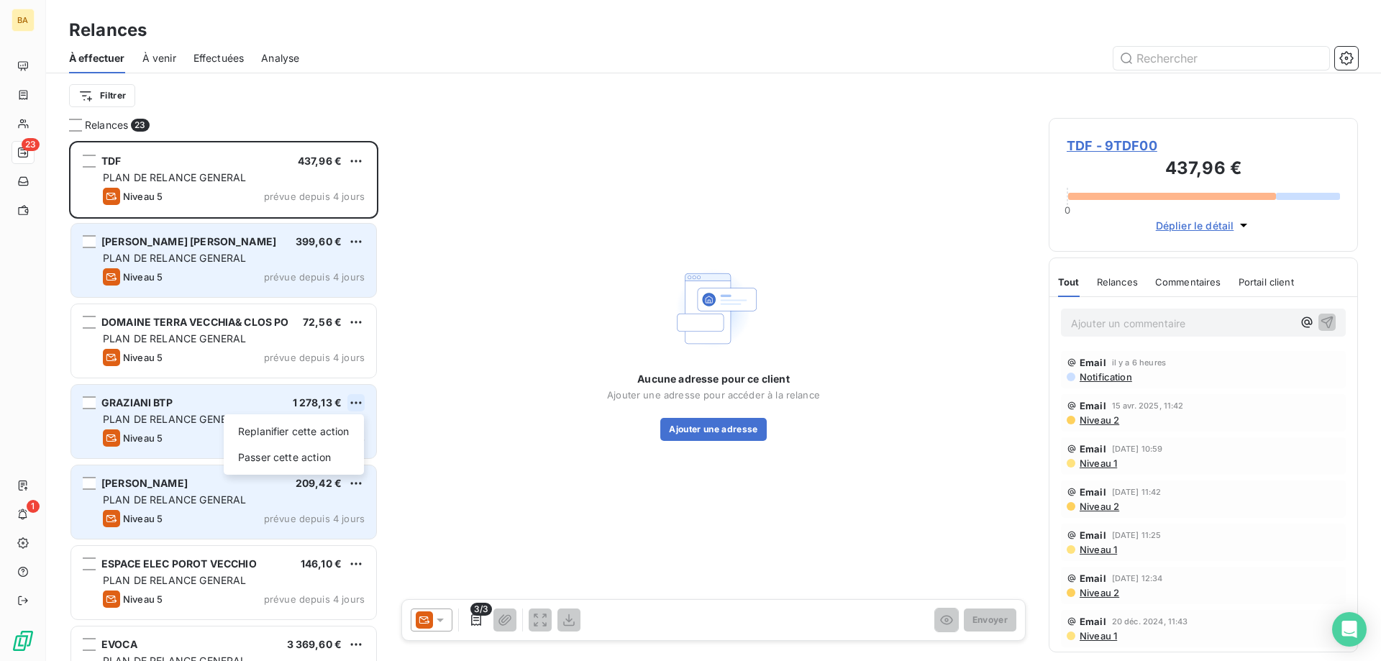
click at [360, 401] on html "BA 23 1 Relances À effectuer À venir Effectuées Analyse Filtrer Relances 23 TDF…" at bounding box center [690, 330] width 1381 height 661
click at [318, 464] on div "Passer cette action" at bounding box center [294, 457] width 129 height 23
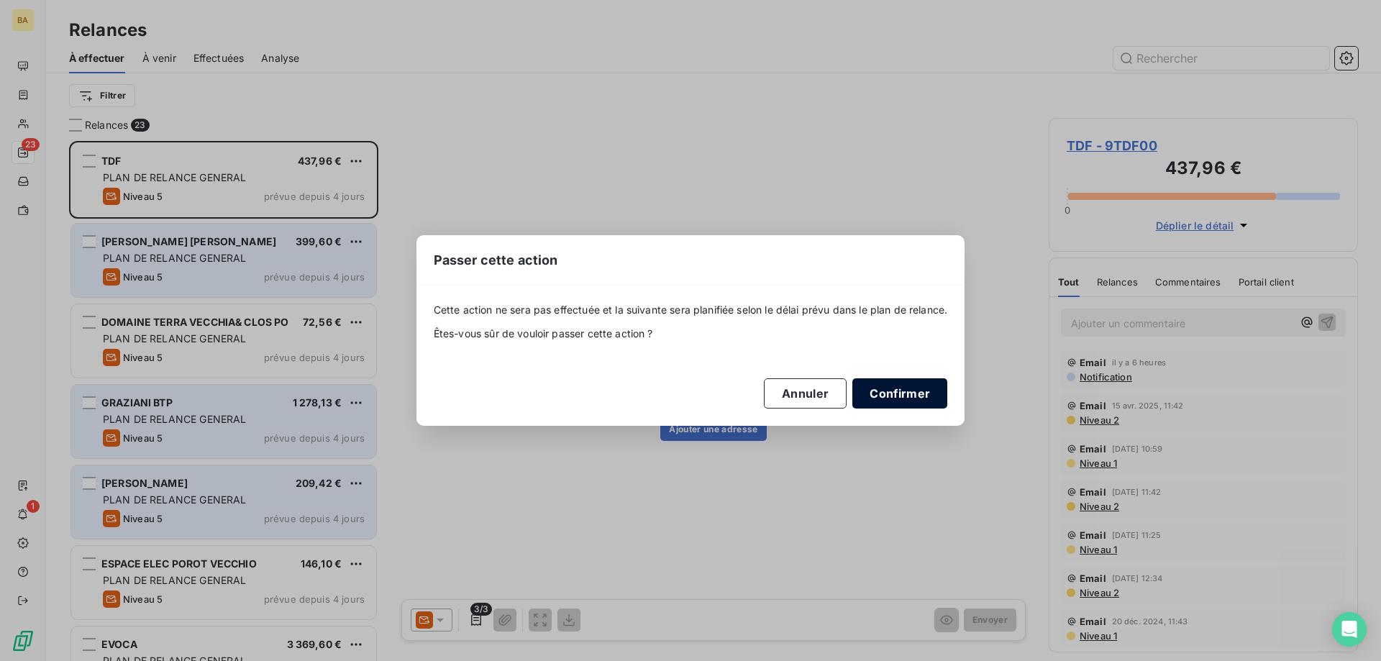
click at [924, 381] on button "Confirmer" at bounding box center [900, 393] width 95 height 30
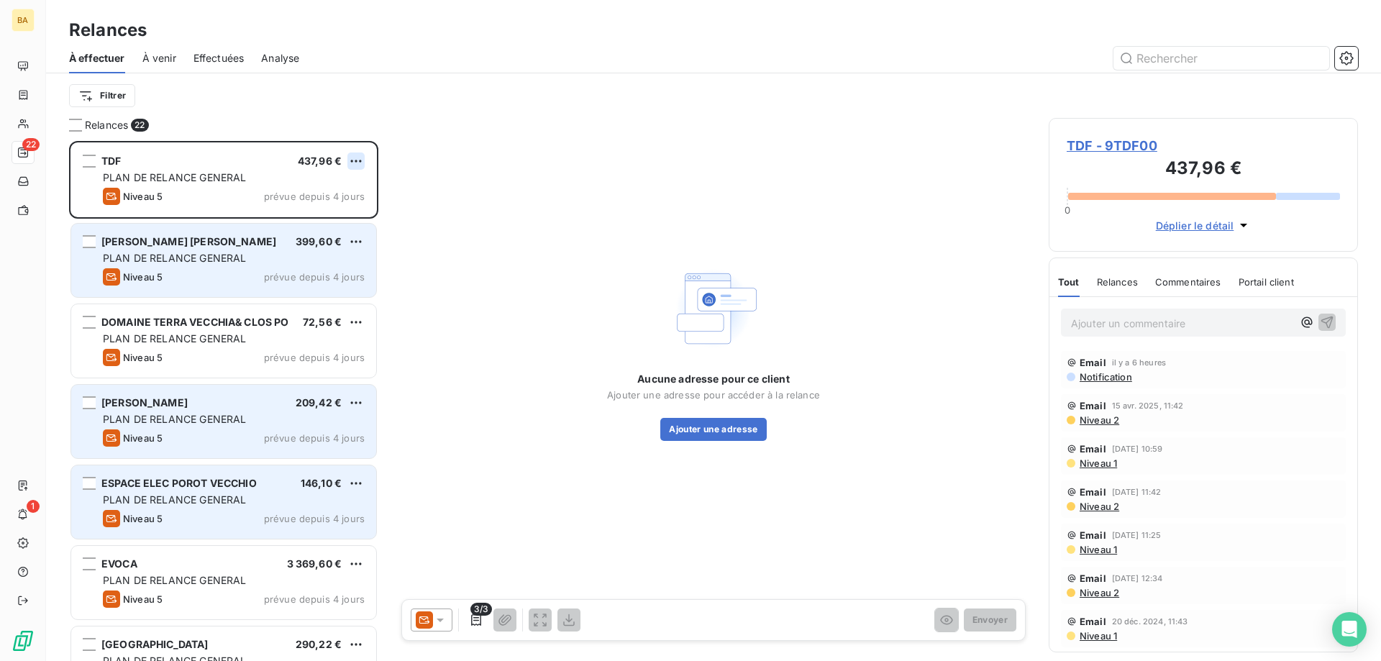
click at [359, 158] on html "BA 22 1 Relances À effectuer À venir Effectuées Analyse Filtrer Relances 22 TDF…" at bounding box center [690, 330] width 1381 height 661
click at [319, 217] on div "Passer cette action" at bounding box center [294, 215] width 129 height 23
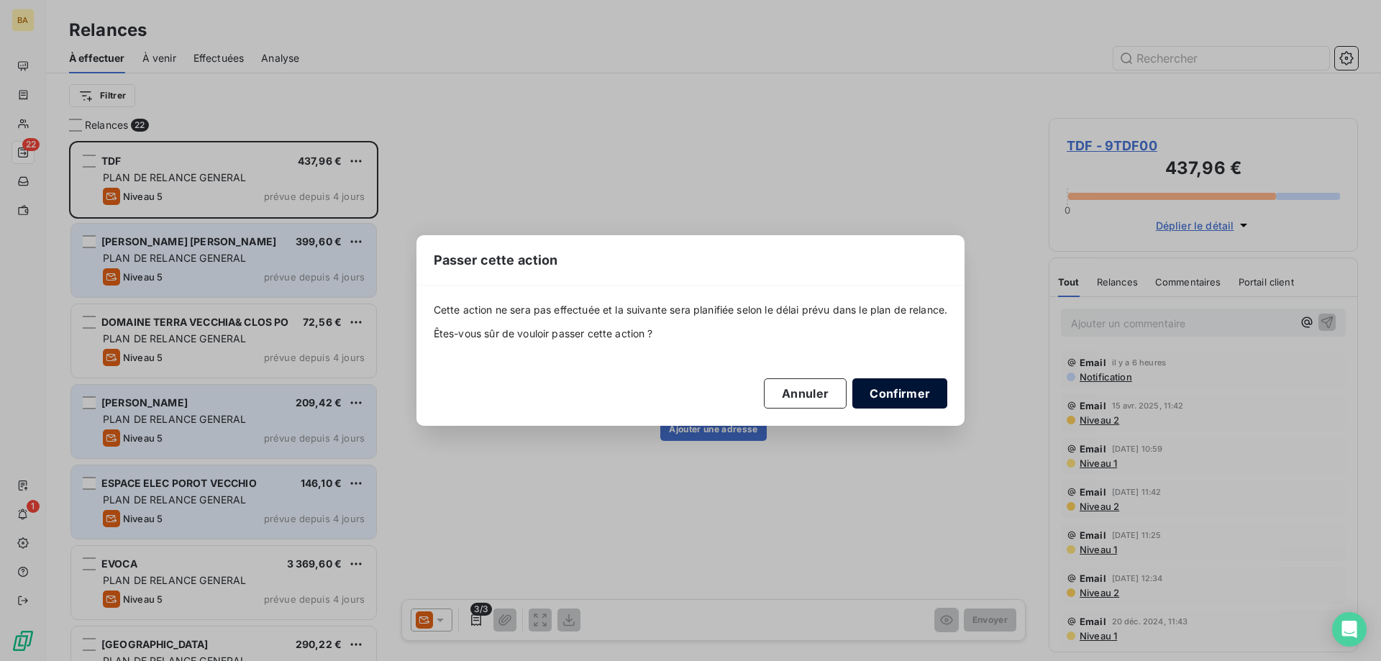
click at [927, 387] on button "Confirmer" at bounding box center [900, 393] width 95 height 30
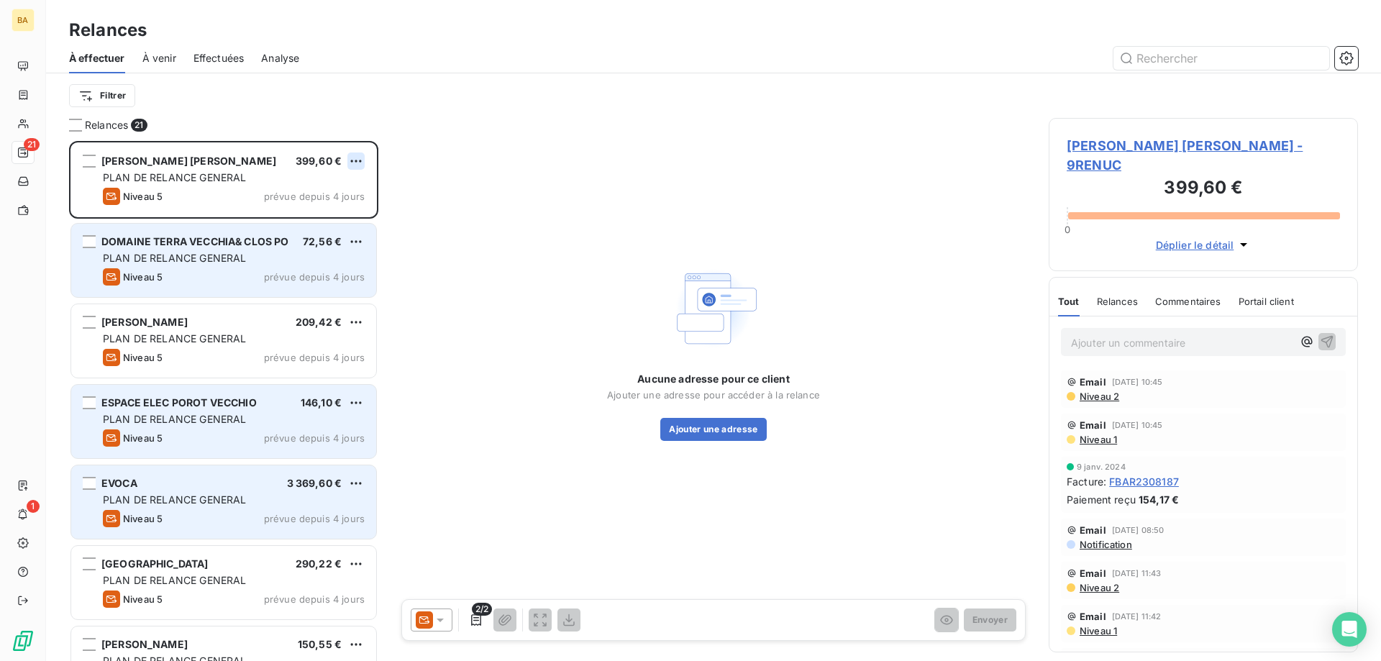
click at [355, 163] on html "BA 21 1 Relances À effectuer À venir Effectuées Analyse Filtrer Relances 21 [PE…" at bounding box center [690, 330] width 1381 height 661
click at [324, 221] on div "Passer cette action" at bounding box center [294, 215] width 129 height 23
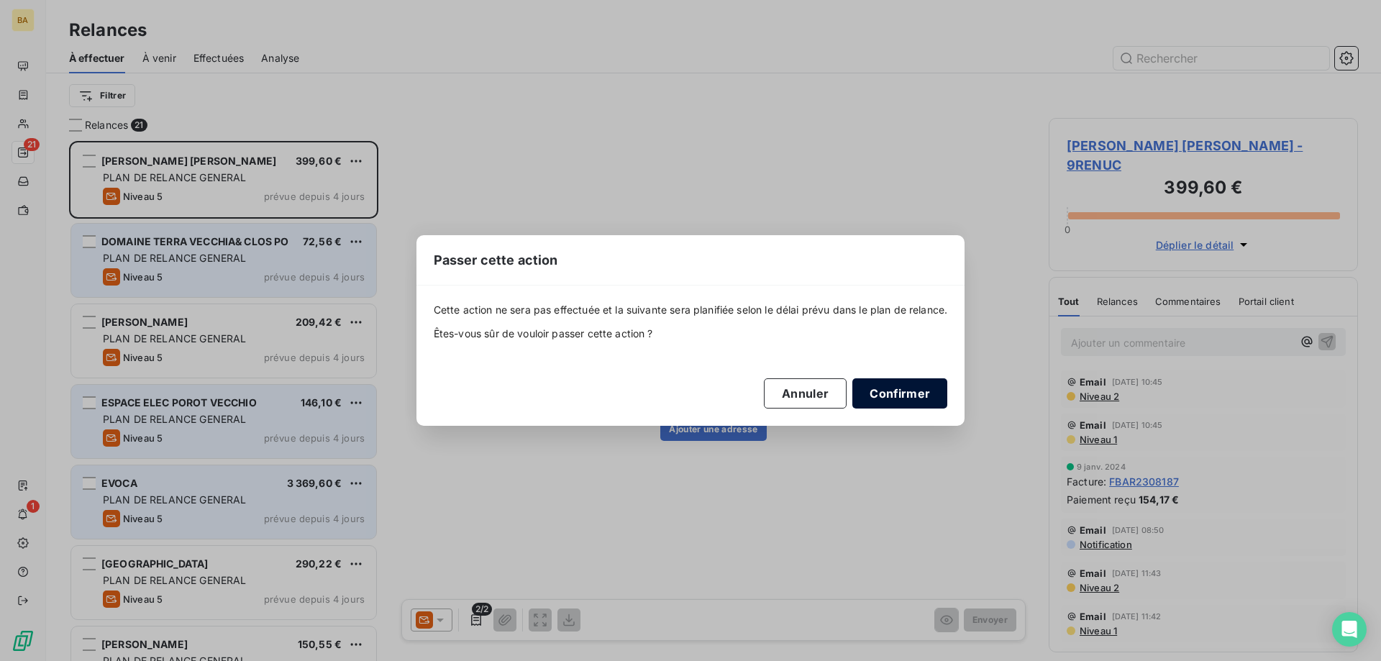
click at [913, 394] on button "Confirmer" at bounding box center [900, 393] width 95 height 30
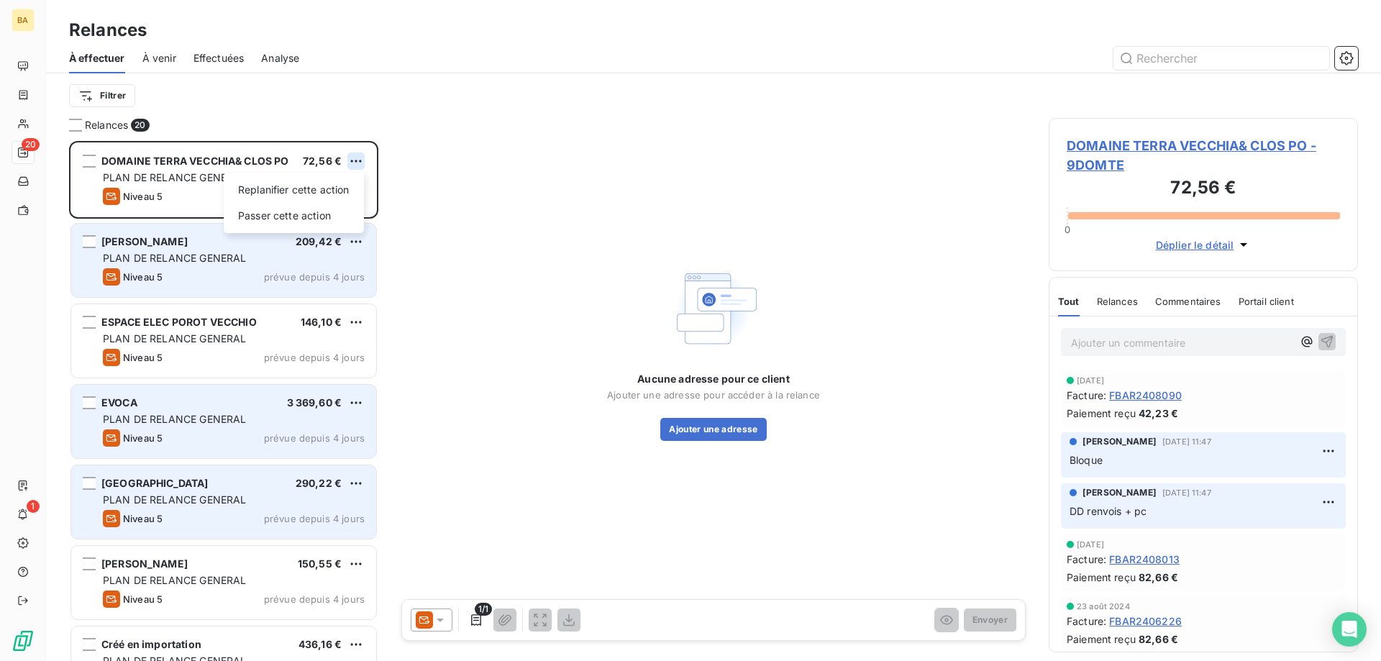
click at [349, 164] on html "BA 20 1 Relances À effectuer À venir Effectuées Analyse Filtrer Relances 20 DOM…" at bounding box center [690, 330] width 1381 height 661
click at [329, 204] on div "Replanifier cette action Passer cette action" at bounding box center [294, 203] width 140 height 60
click at [262, 226] on div "Passer cette action" at bounding box center [294, 215] width 129 height 23
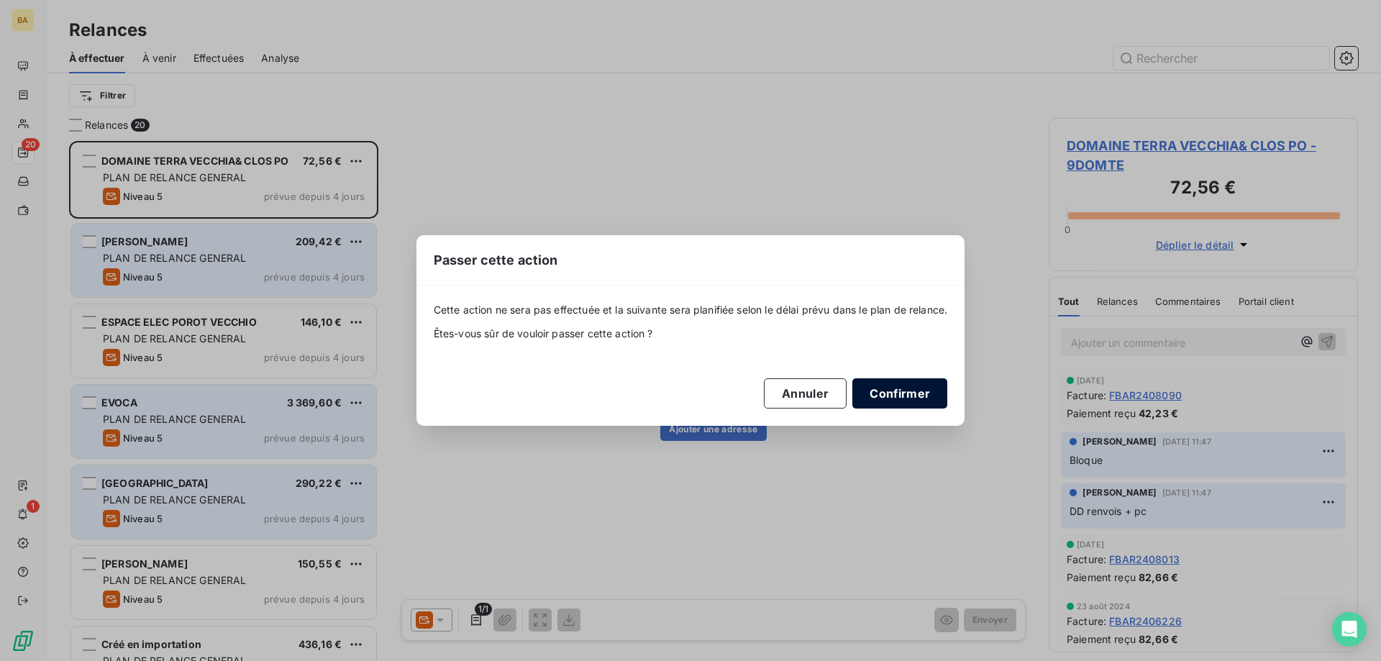
drag, startPoint x: 945, startPoint y: 386, endPoint x: 921, endPoint y: 399, distance: 27.7
click at [945, 386] on button "Confirmer" at bounding box center [900, 393] width 95 height 30
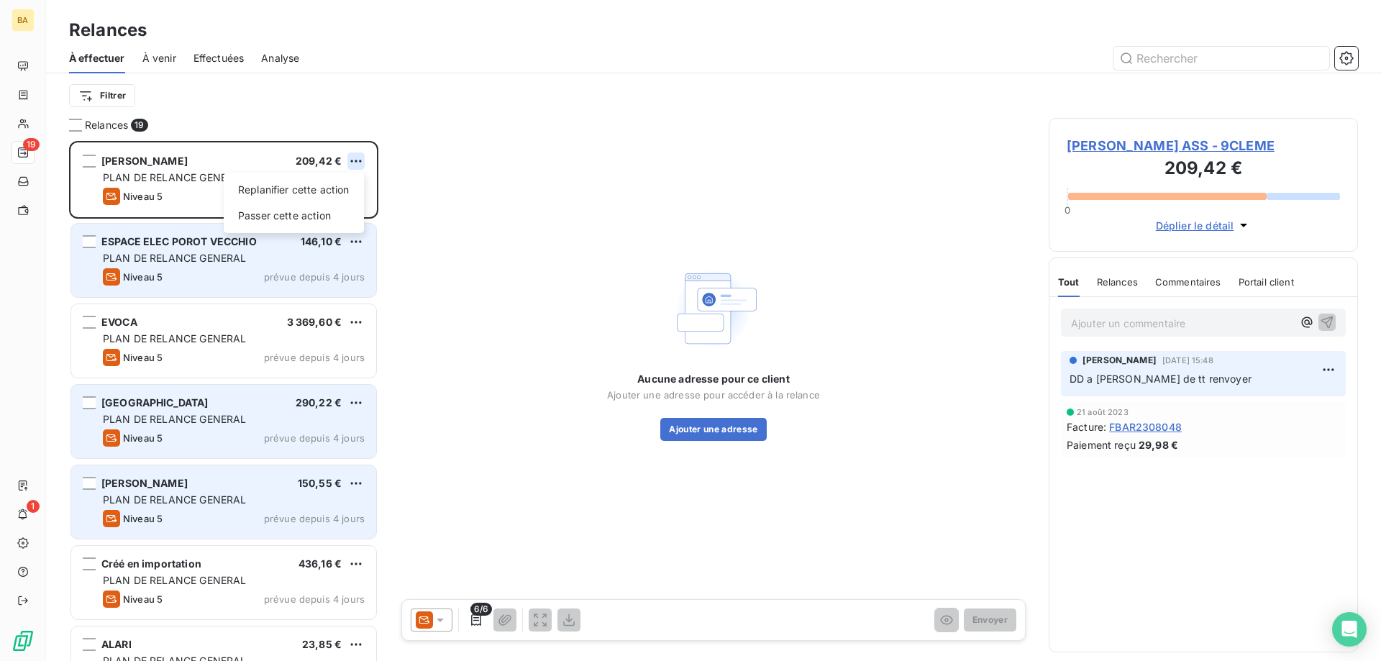
click at [351, 160] on html "BA 19 1 Relances À effectuer À venir Effectuées Analyse Filtrer Relances 19 [PE…" at bounding box center [690, 330] width 1381 height 661
click at [289, 217] on div "Passer cette action" at bounding box center [294, 215] width 129 height 23
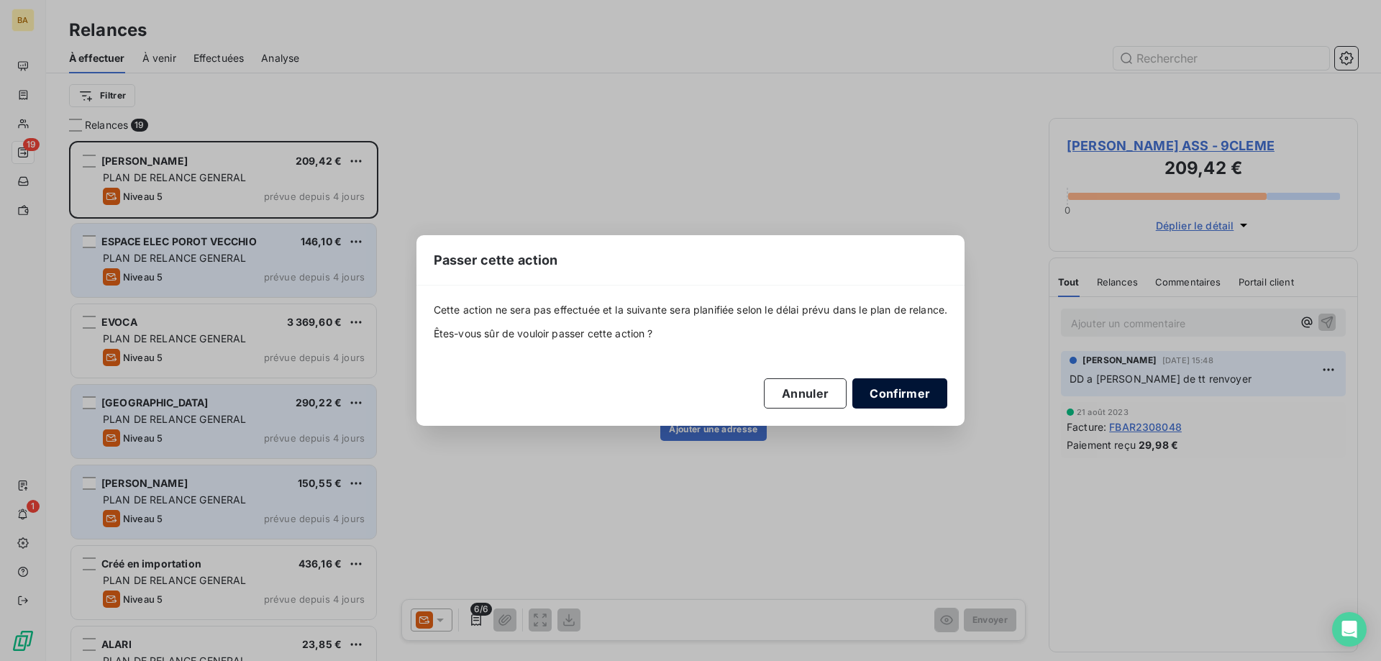
click at [926, 386] on button "Confirmer" at bounding box center [900, 393] width 95 height 30
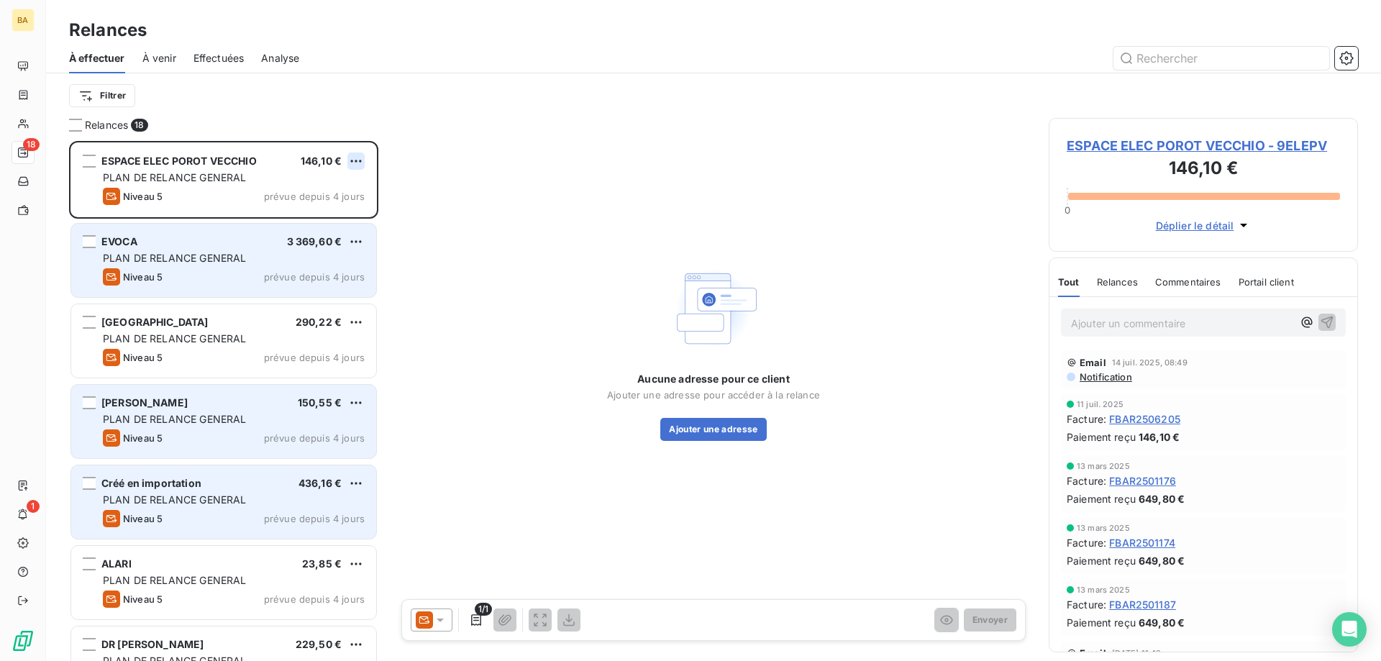
click at [351, 160] on html "BA 18 1 Relances À effectuer À venir Effectuées Analyse Filtrer Relances 18 ESP…" at bounding box center [690, 330] width 1381 height 661
click at [312, 209] on div "Passer cette action" at bounding box center [294, 215] width 129 height 23
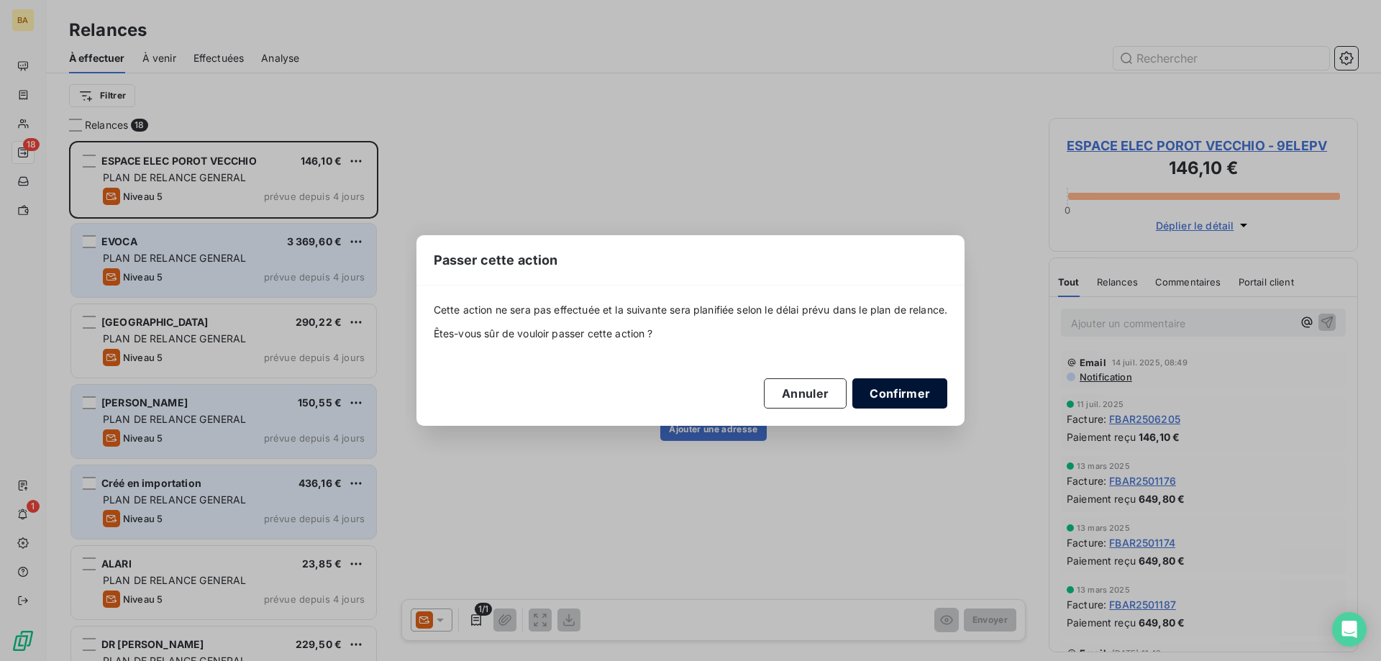
click at [910, 399] on button "Confirmer" at bounding box center [900, 393] width 95 height 30
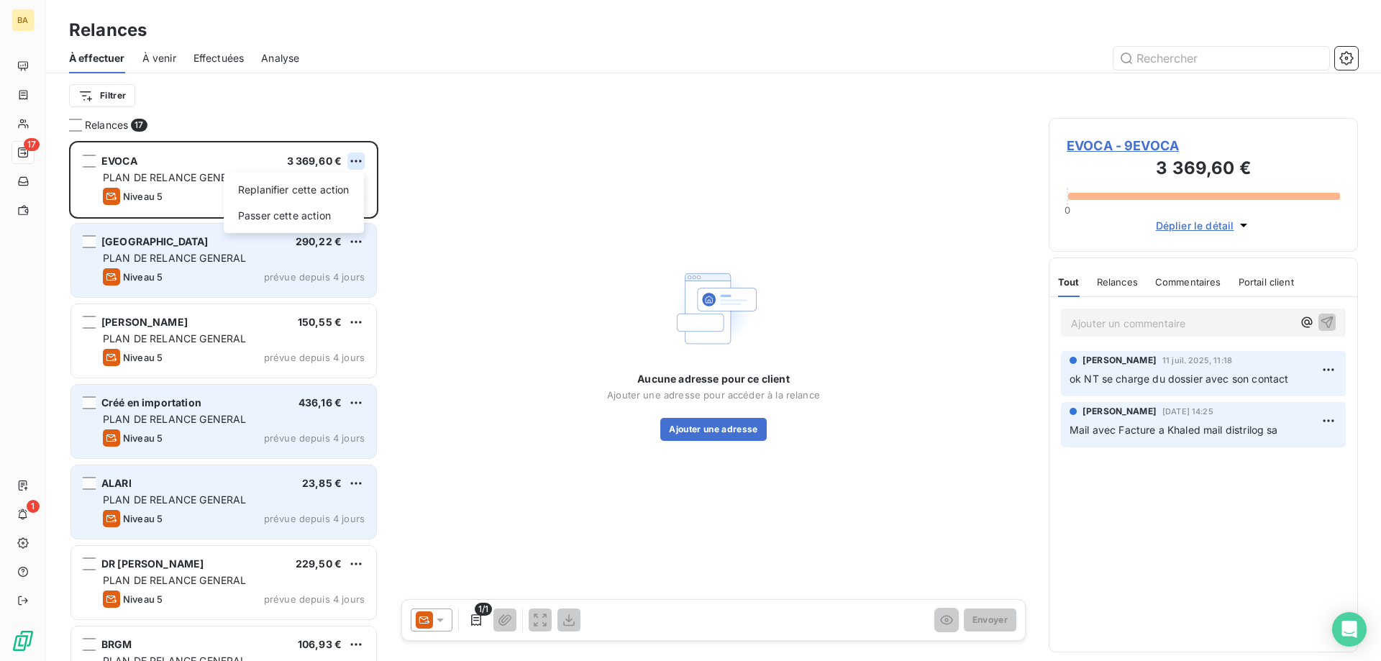
click at [358, 155] on html "BA 17 1 Relances À effectuer À venir Effectuées Analyse Filtrer Relances 17 EVO…" at bounding box center [690, 330] width 1381 height 661
click at [322, 209] on div "Passer cette action" at bounding box center [294, 215] width 129 height 23
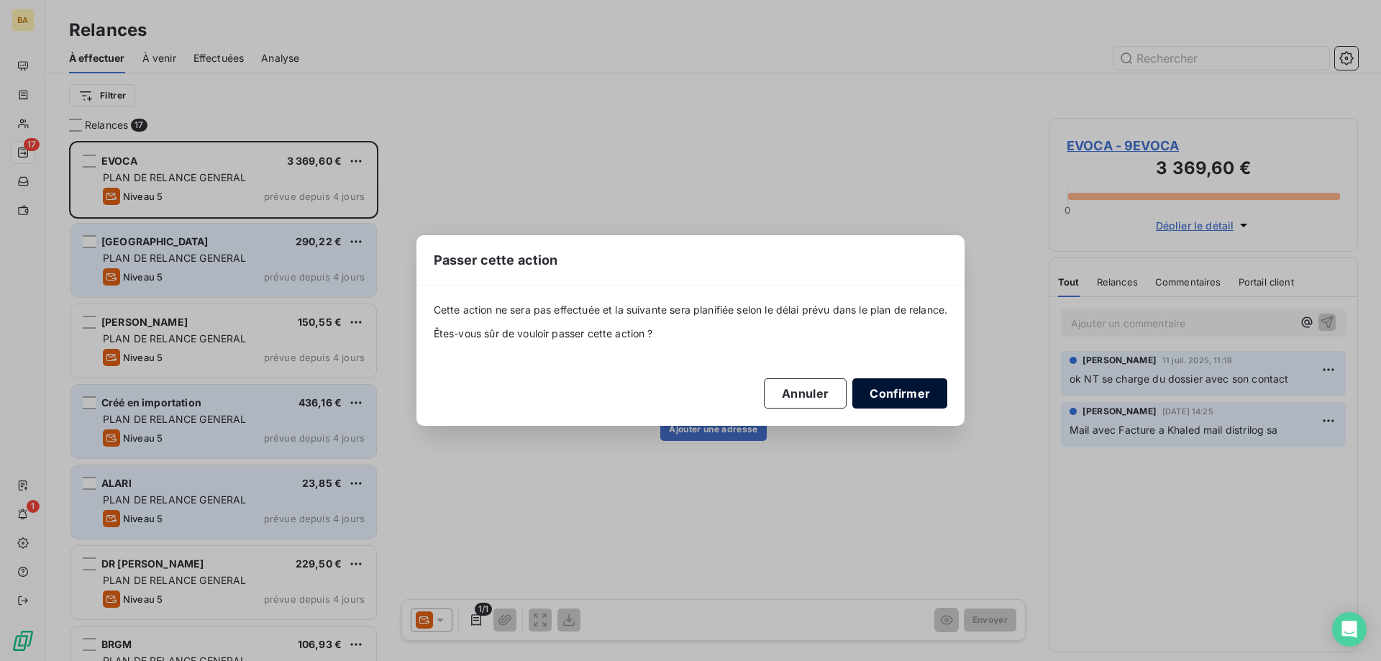
click at [926, 405] on button "Confirmer" at bounding box center [900, 393] width 95 height 30
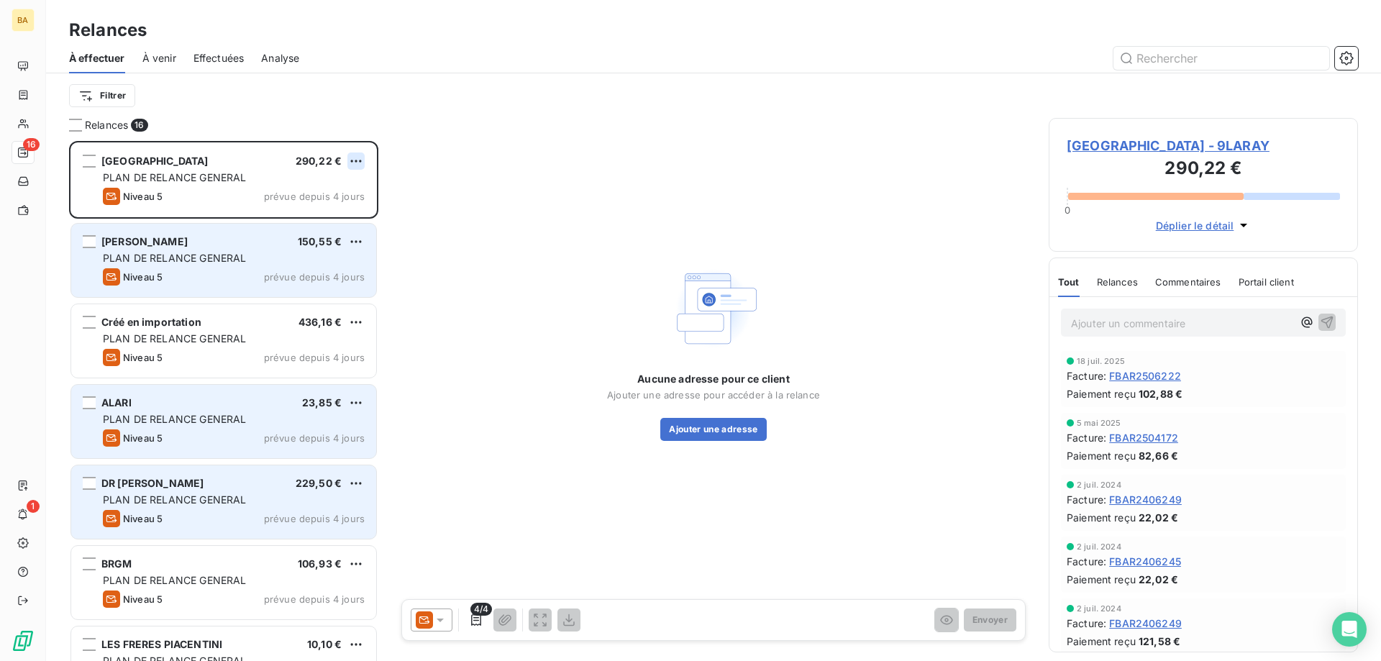
click at [364, 165] on html "BA 16 1 Relances À effectuer À venir Effectuées Analyse Filtrer Relances 16 [GE…" at bounding box center [690, 330] width 1381 height 661
click at [340, 212] on div "Passer cette action" at bounding box center [294, 215] width 129 height 23
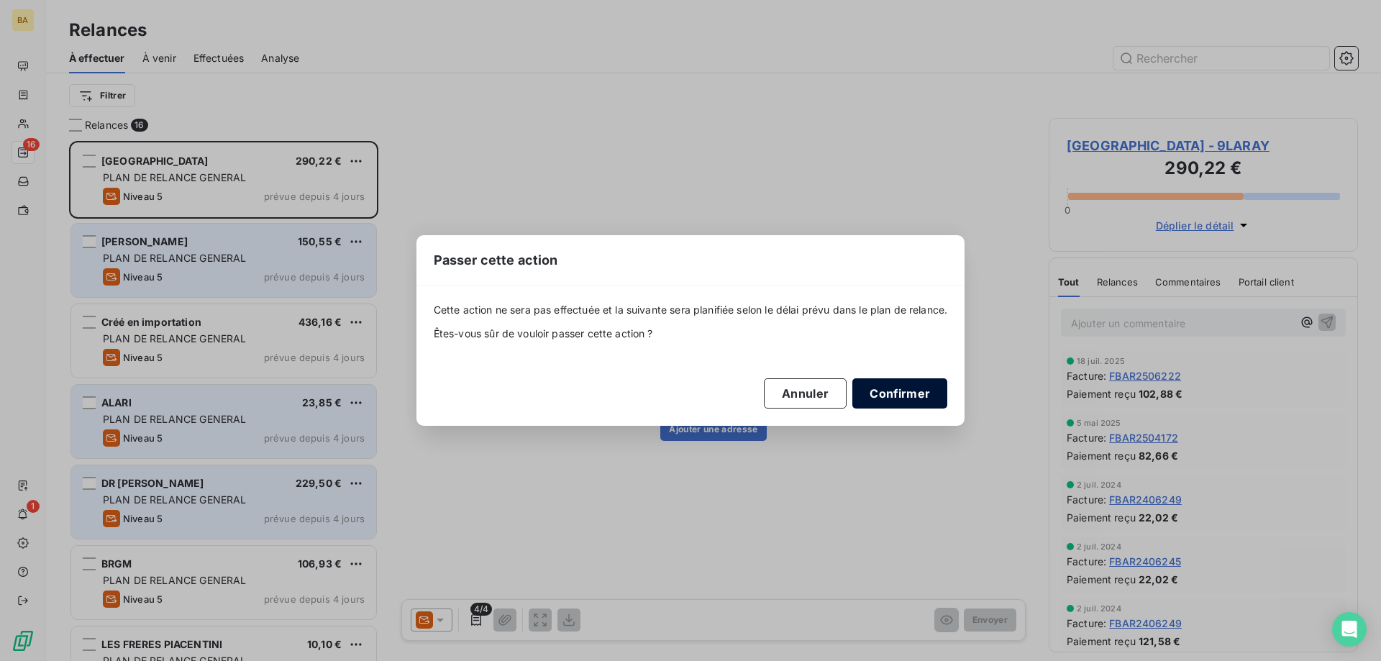
click at [881, 391] on button "Confirmer" at bounding box center [900, 393] width 95 height 30
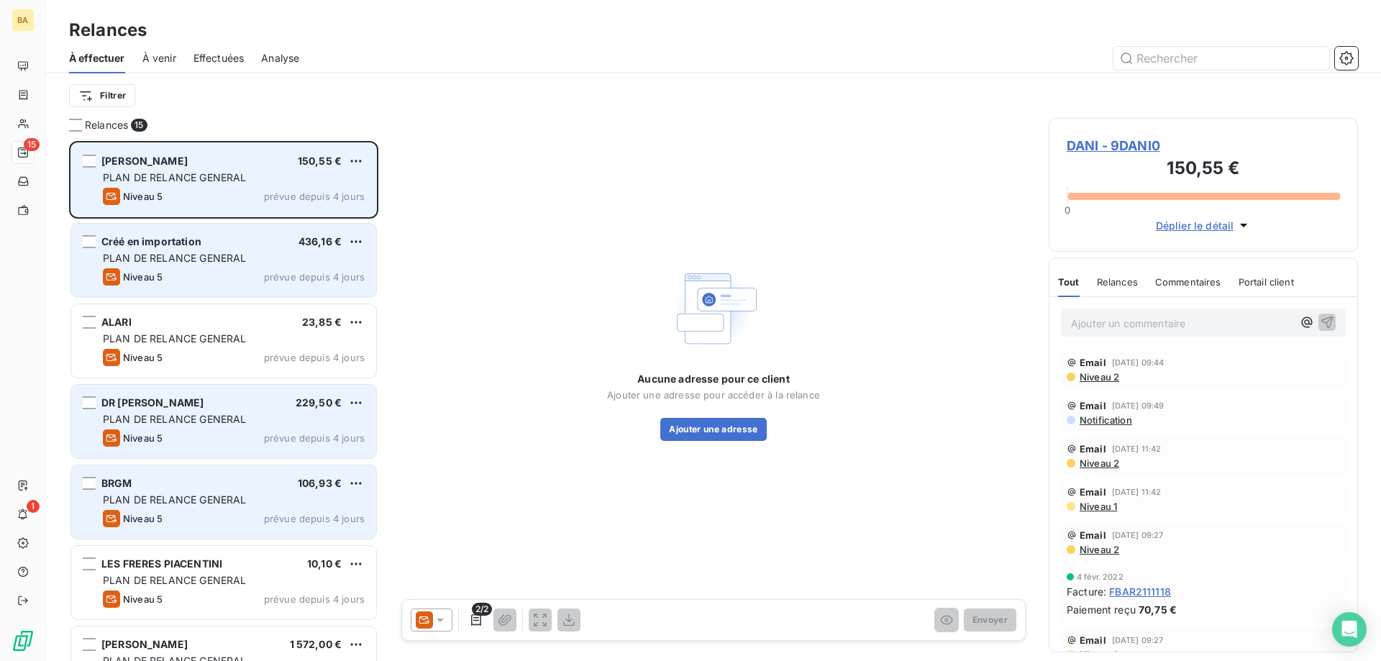
click at [363, 151] on div "DANI 150,55 € PLAN DE RELANCE GENERAL [PERSON_NAME] 5 prévue depuis 4 jours" at bounding box center [223, 179] width 305 height 73
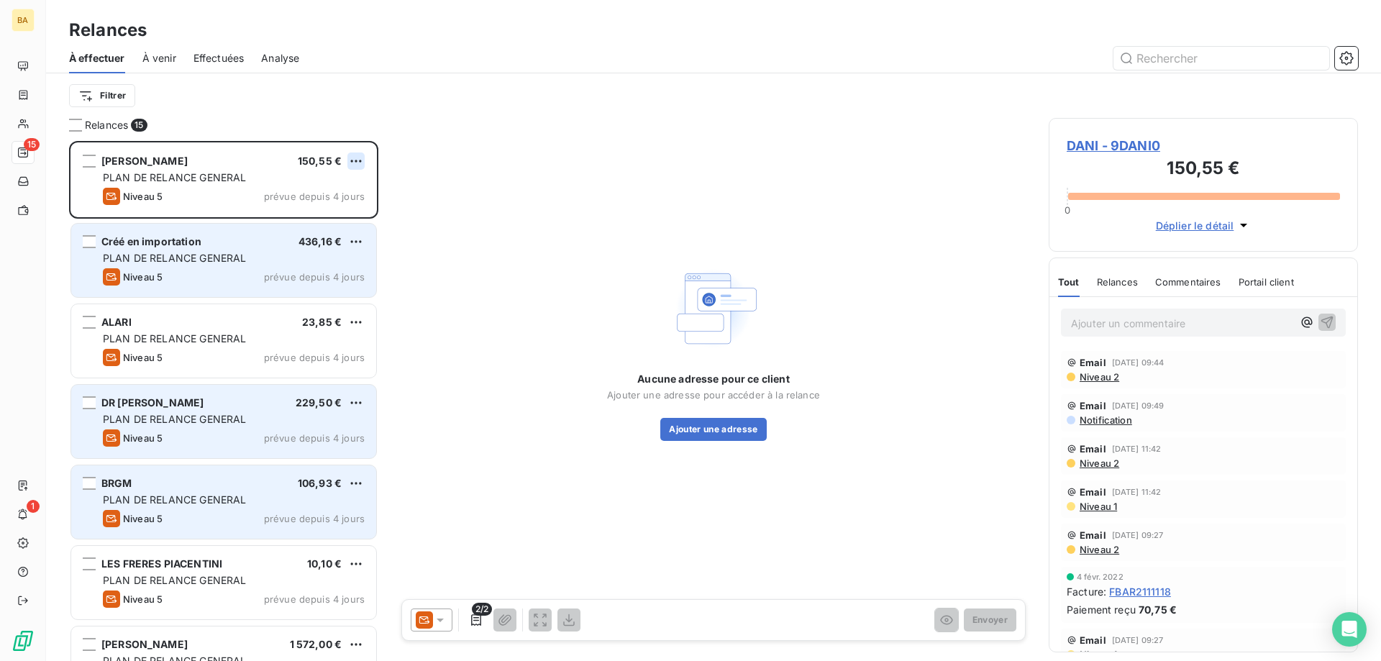
click at [355, 165] on html "BA 15 1 Relances À effectuer À venir Effectuées Analyse Filtrer Relances 15 DAN…" at bounding box center [690, 330] width 1381 height 661
click at [343, 214] on div "Passer cette action" at bounding box center [294, 215] width 129 height 23
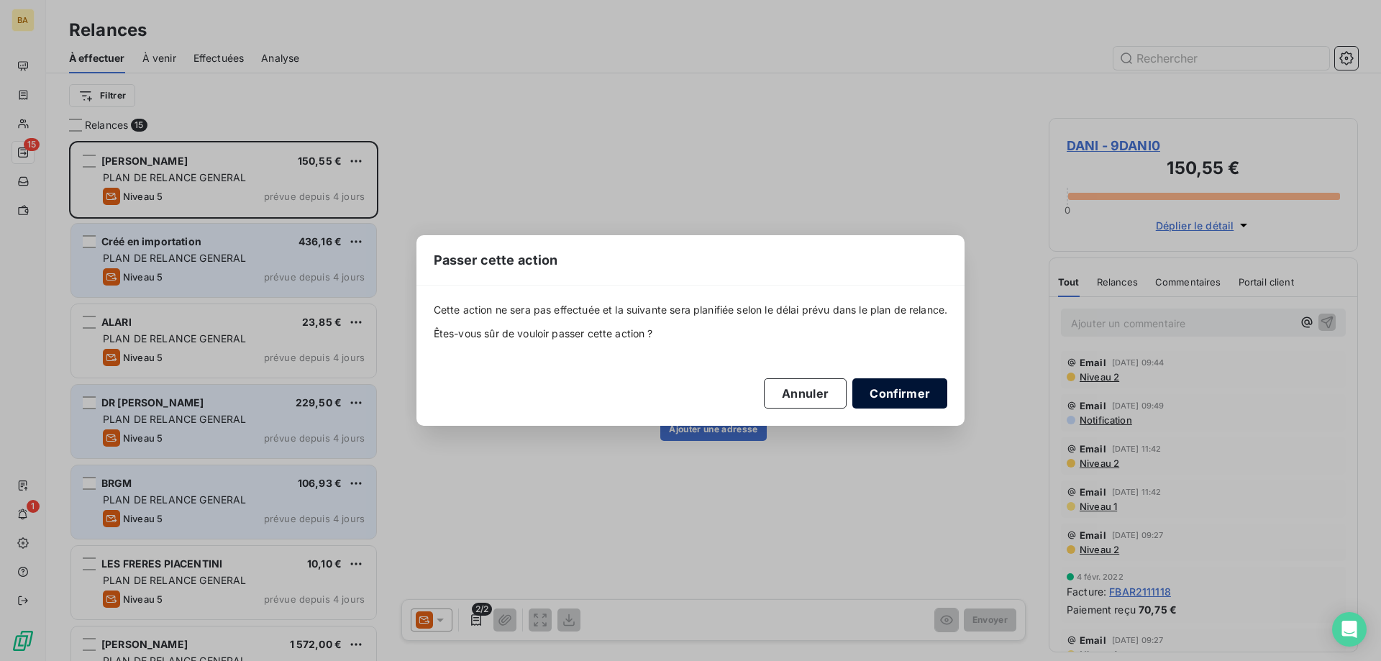
click at [890, 389] on button "Confirmer" at bounding box center [900, 393] width 95 height 30
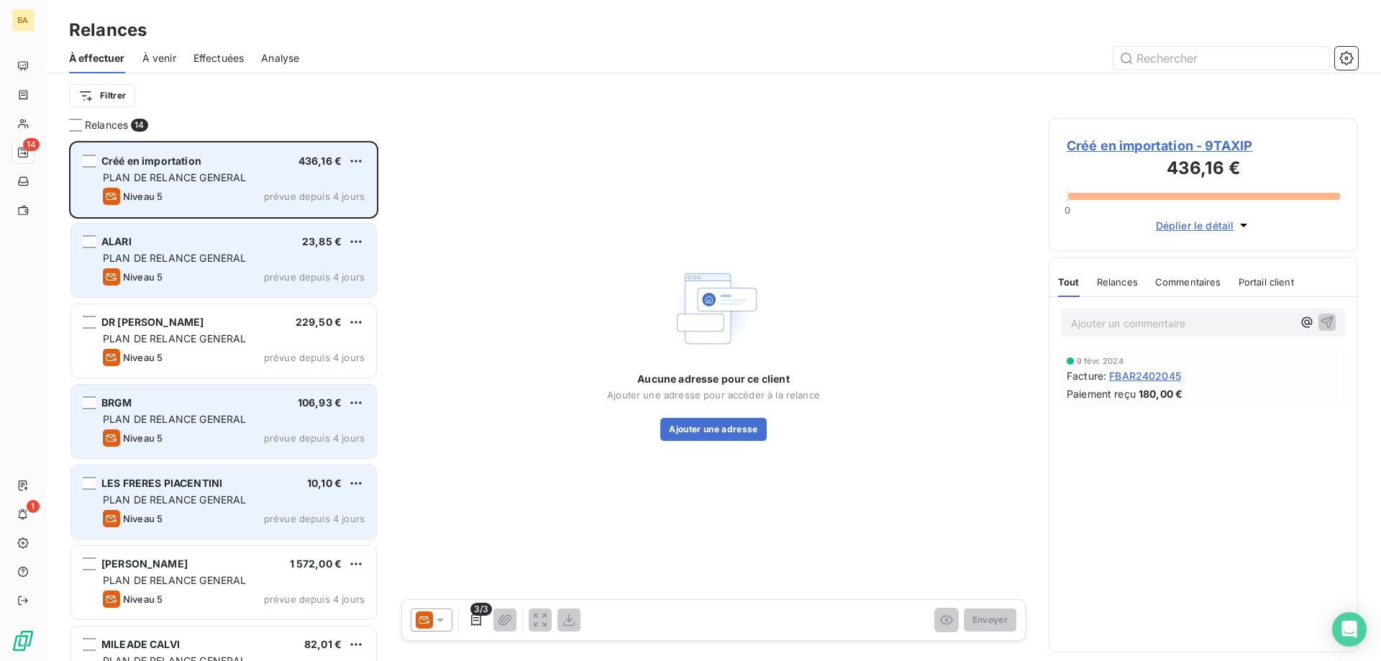
click at [368, 164] on div "Créé en importation 436,16 € PLAN DE RELANCE GENERAL Niveau 5 prévue depuis 4 j…" at bounding box center [223, 179] width 305 height 73
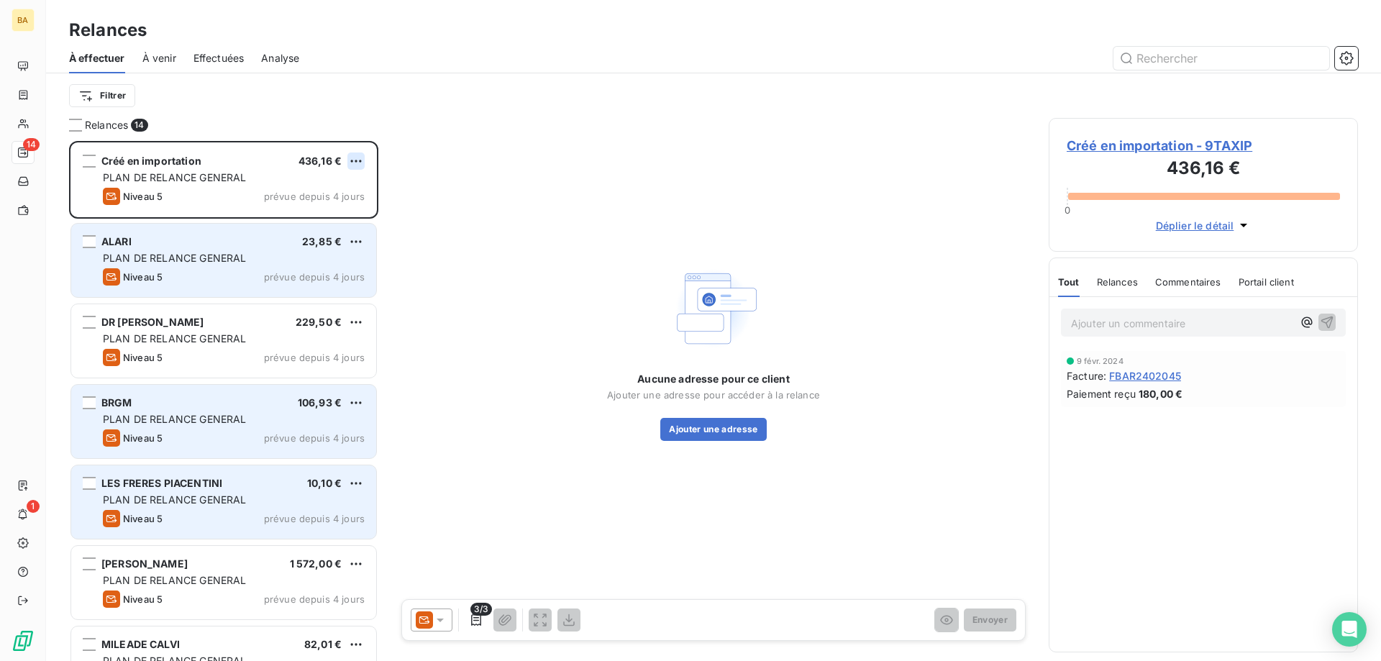
click at [361, 160] on html "BA 14 1 Relances À effectuer À venir Effectuées Analyse Filtrer Relances 14 Cré…" at bounding box center [690, 330] width 1381 height 661
click at [302, 225] on div "Passer cette action" at bounding box center [294, 215] width 129 height 23
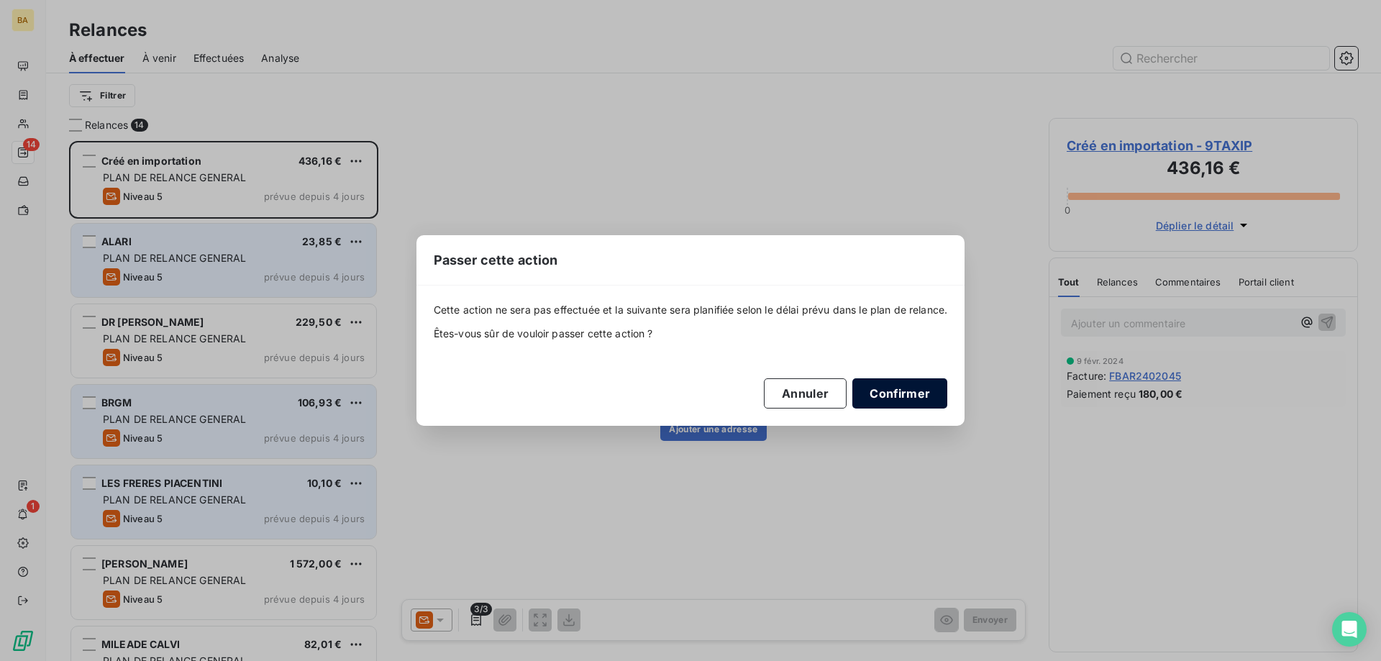
click at [914, 390] on button "Confirmer" at bounding box center [900, 393] width 95 height 30
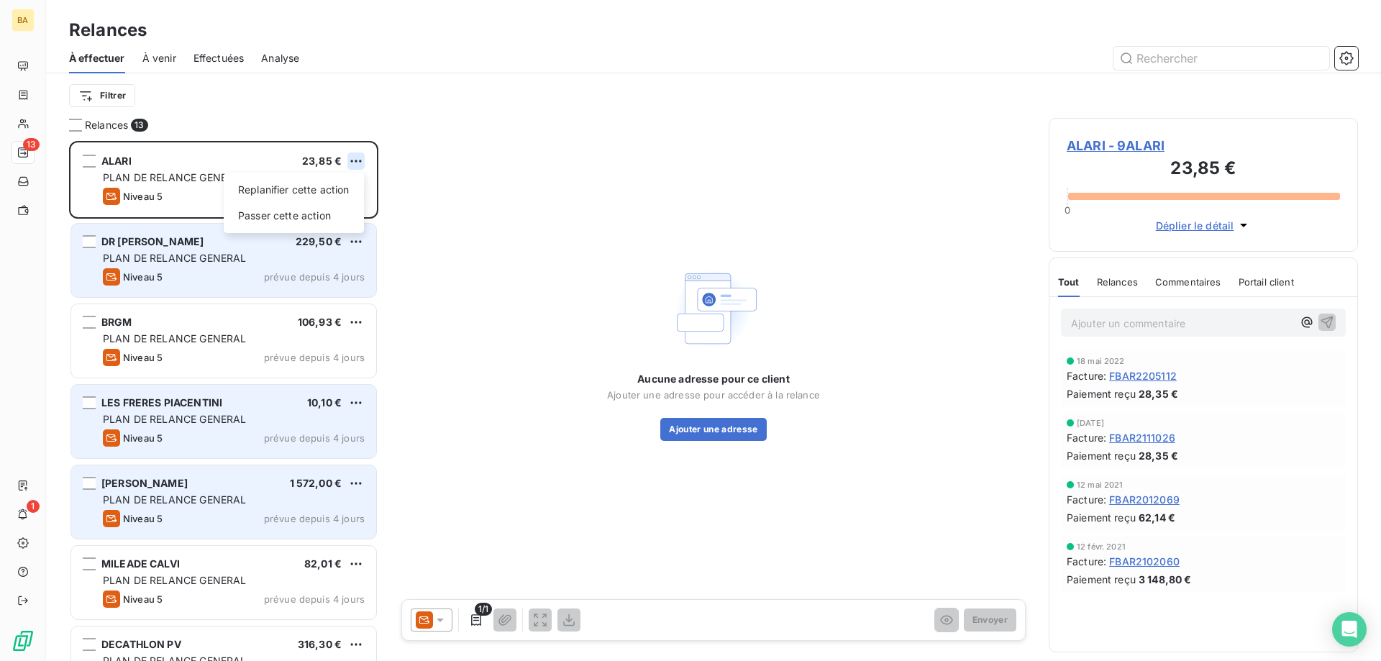
click at [363, 160] on html "BA 13 1 Relances À effectuer À venir Effectuées Analyse Filtrer Relances 13 ALA…" at bounding box center [690, 330] width 1381 height 661
click at [353, 216] on div "Passer cette action" at bounding box center [294, 215] width 129 height 23
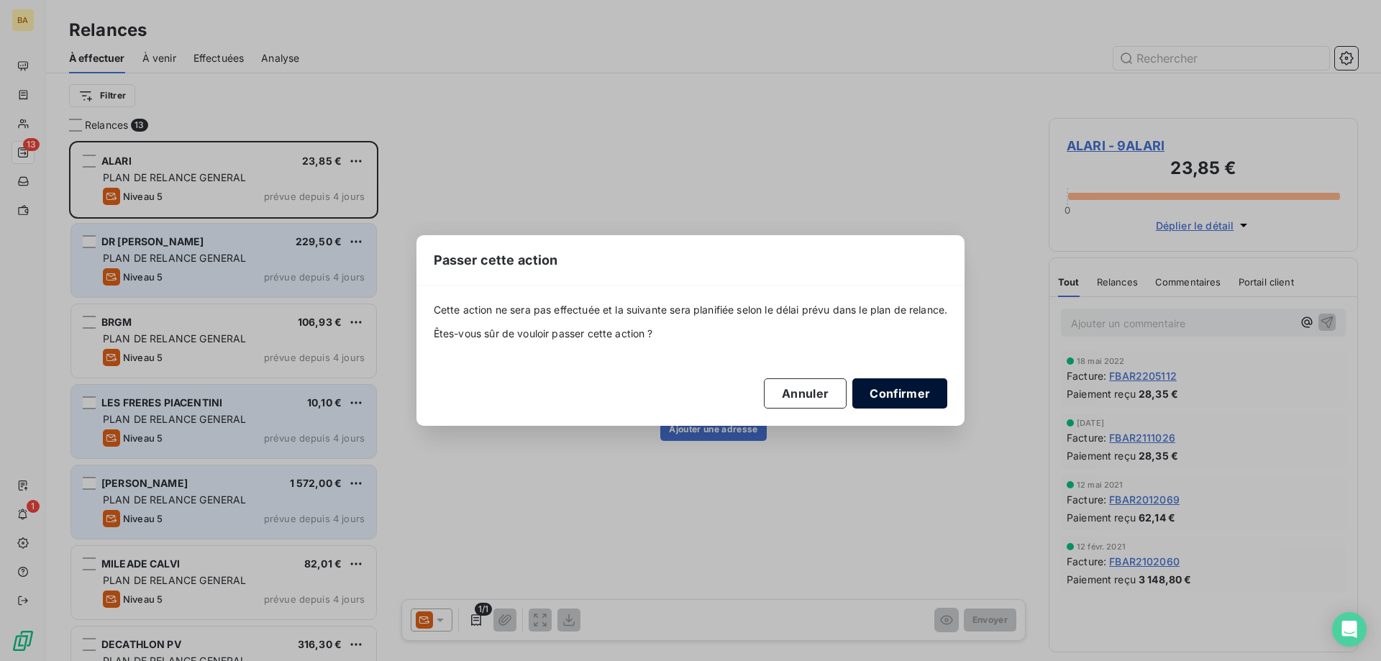
click at [904, 394] on button "Confirmer" at bounding box center [900, 393] width 95 height 30
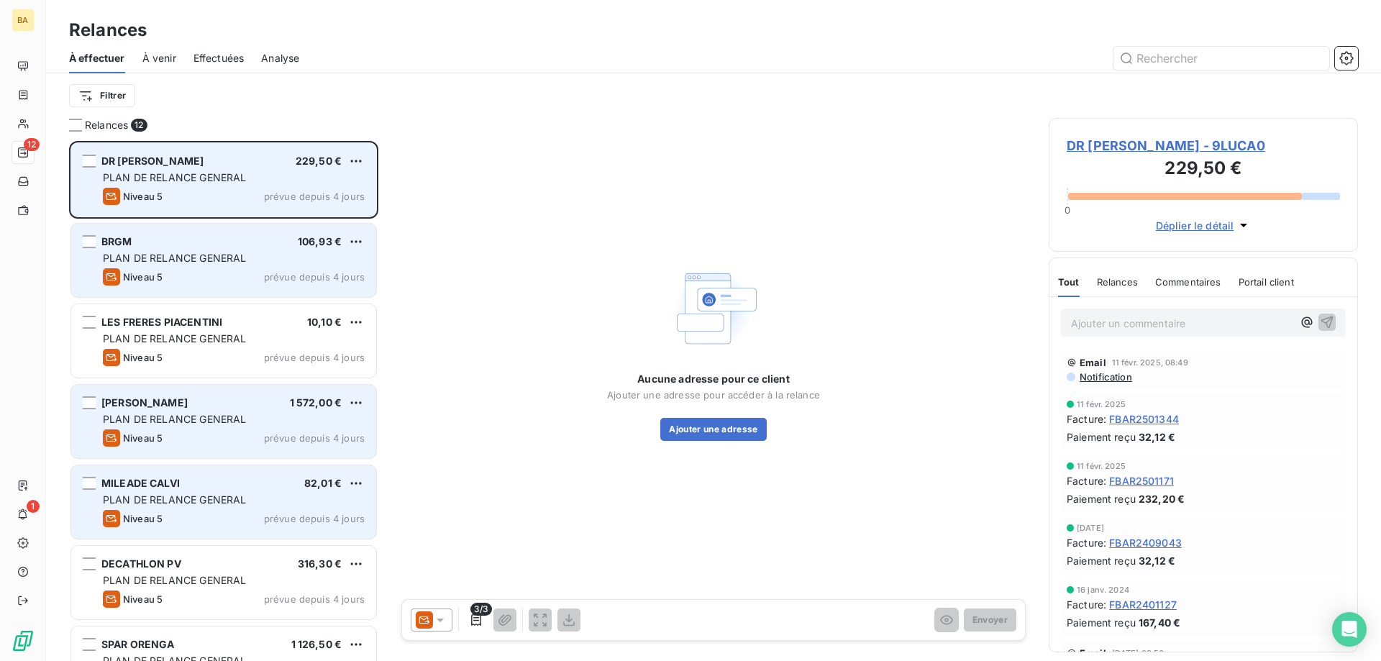
click at [371, 153] on div "DR [PERSON_NAME] 229,50 € PLAN DE RELANCE GENERAL Niveau 5 prévue depuis 4 jours" at bounding box center [223, 179] width 305 height 73
click at [367, 162] on div "DR [PERSON_NAME] 229,50 € PLAN DE RELANCE GENERAL Niveau 5 prévue depuis 4 jours" at bounding box center [223, 179] width 305 height 73
click at [365, 156] on div "DR [PERSON_NAME] 229,50 € PLAN DE RELANCE GENERAL Niveau 5 prévue depuis 4 jours" at bounding box center [223, 179] width 305 height 73
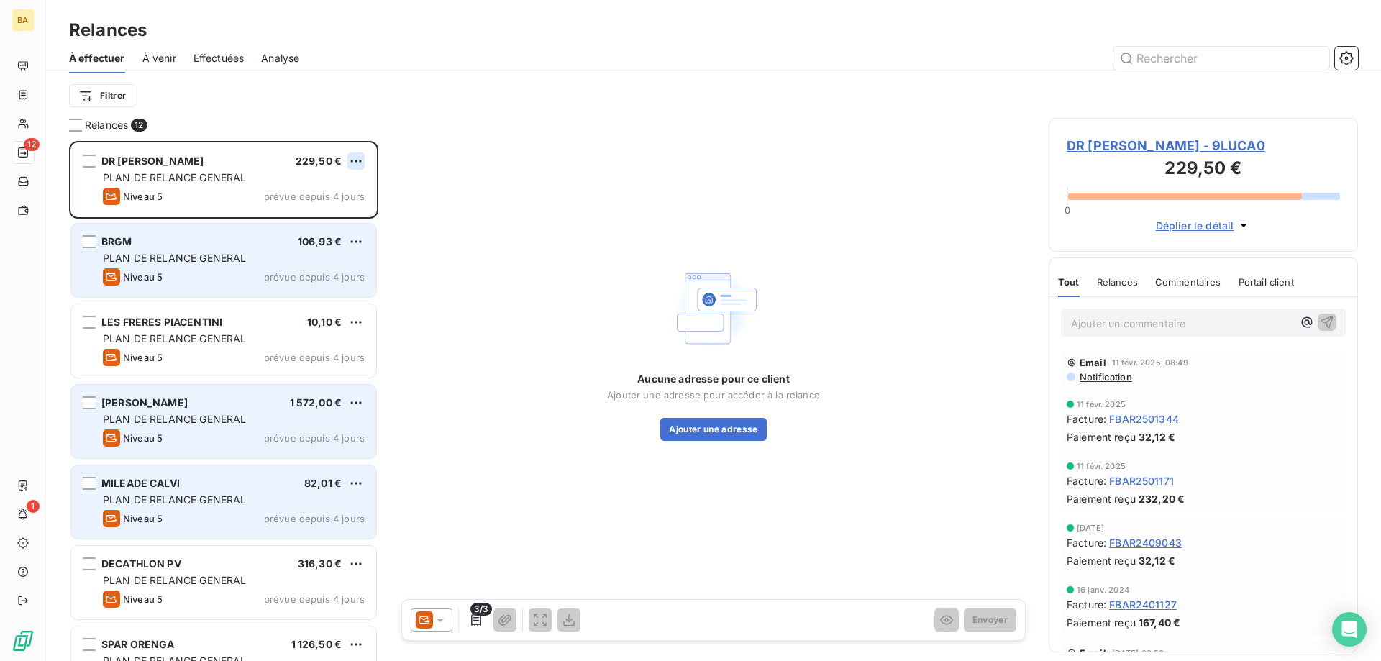
click at [355, 160] on html "BA 12 1 Relances À effectuer À venir Effectuées Analyse Filtrer Relances 12 DR …" at bounding box center [690, 330] width 1381 height 661
click at [335, 214] on div "Passer cette action" at bounding box center [294, 215] width 129 height 23
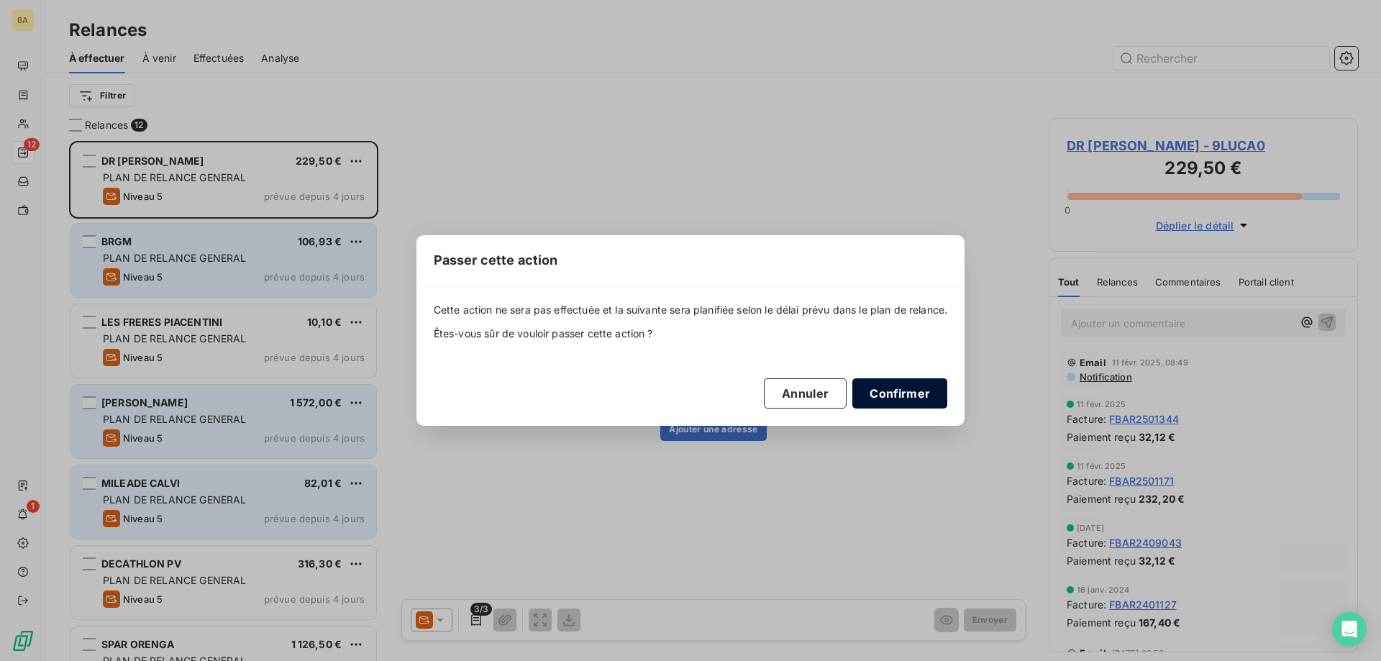
click at [880, 390] on button "Confirmer" at bounding box center [900, 393] width 95 height 30
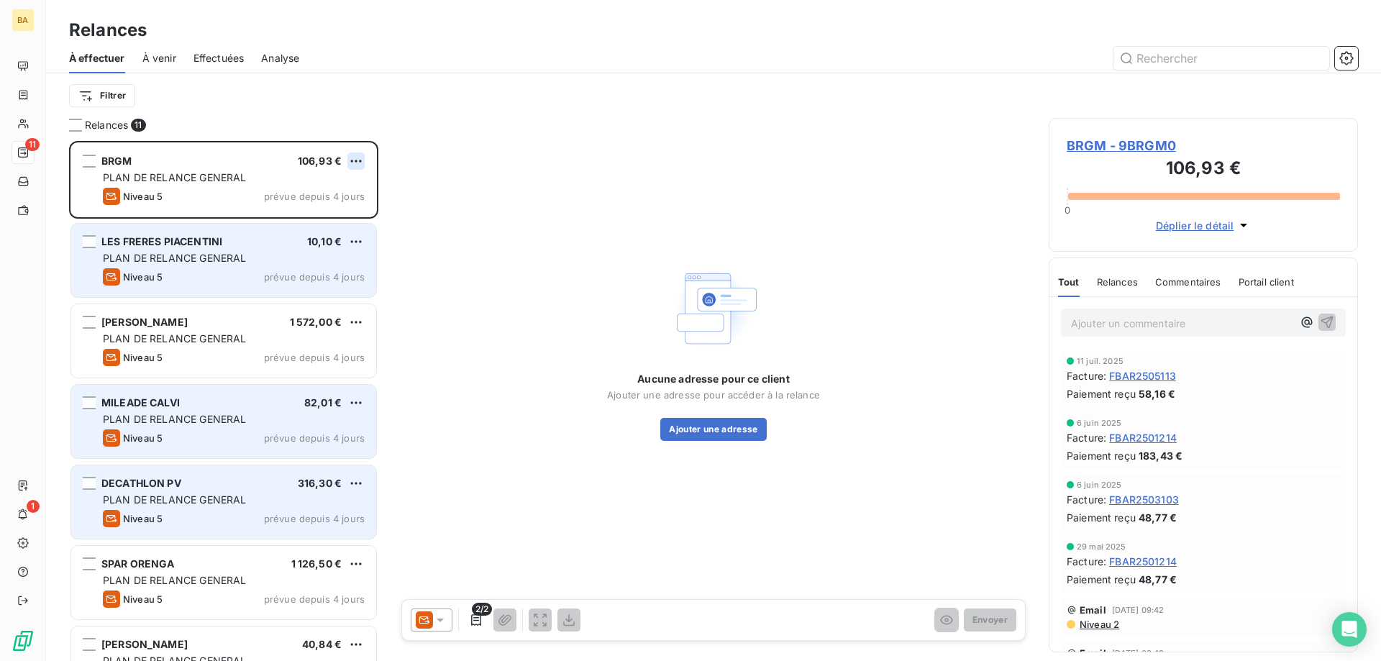
click at [353, 165] on html "BA 11 1 Relances À effectuer À venir Effectuées Analyse Filtrer Relances 11 BRG…" at bounding box center [690, 330] width 1381 height 661
click at [322, 210] on div "Passer cette action" at bounding box center [294, 215] width 129 height 23
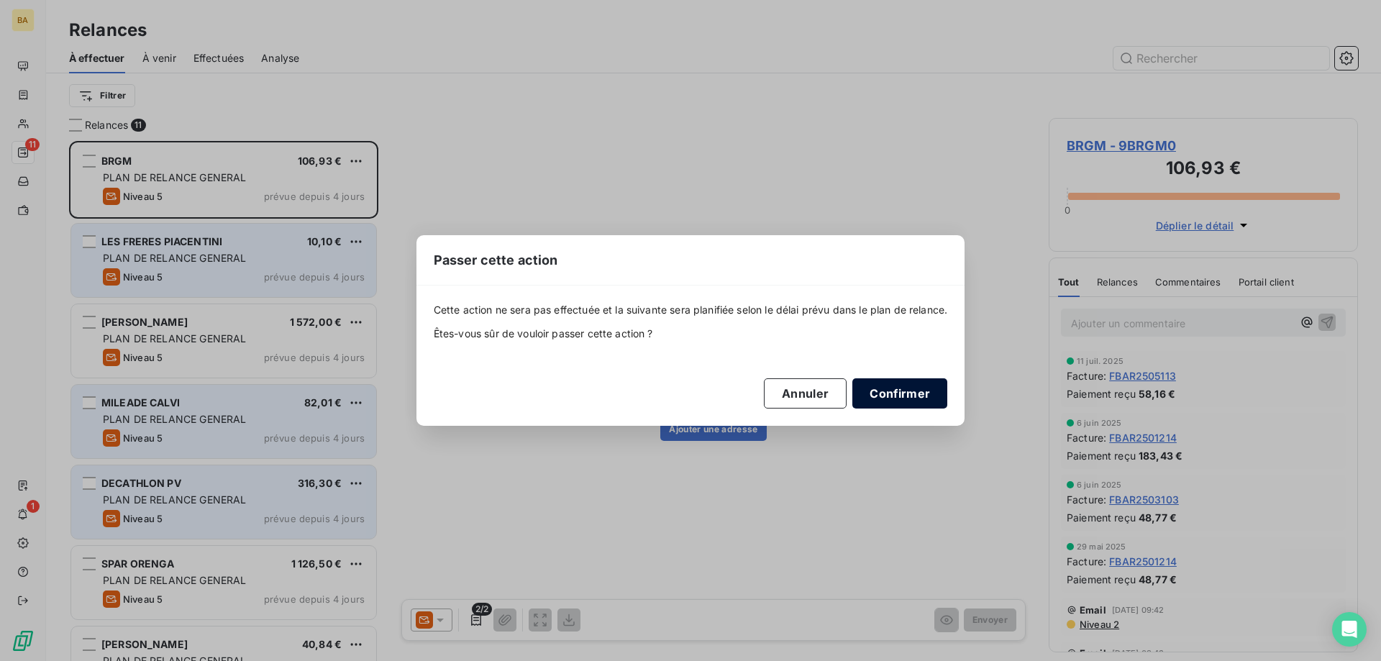
click at [929, 398] on button "Confirmer" at bounding box center [900, 393] width 95 height 30
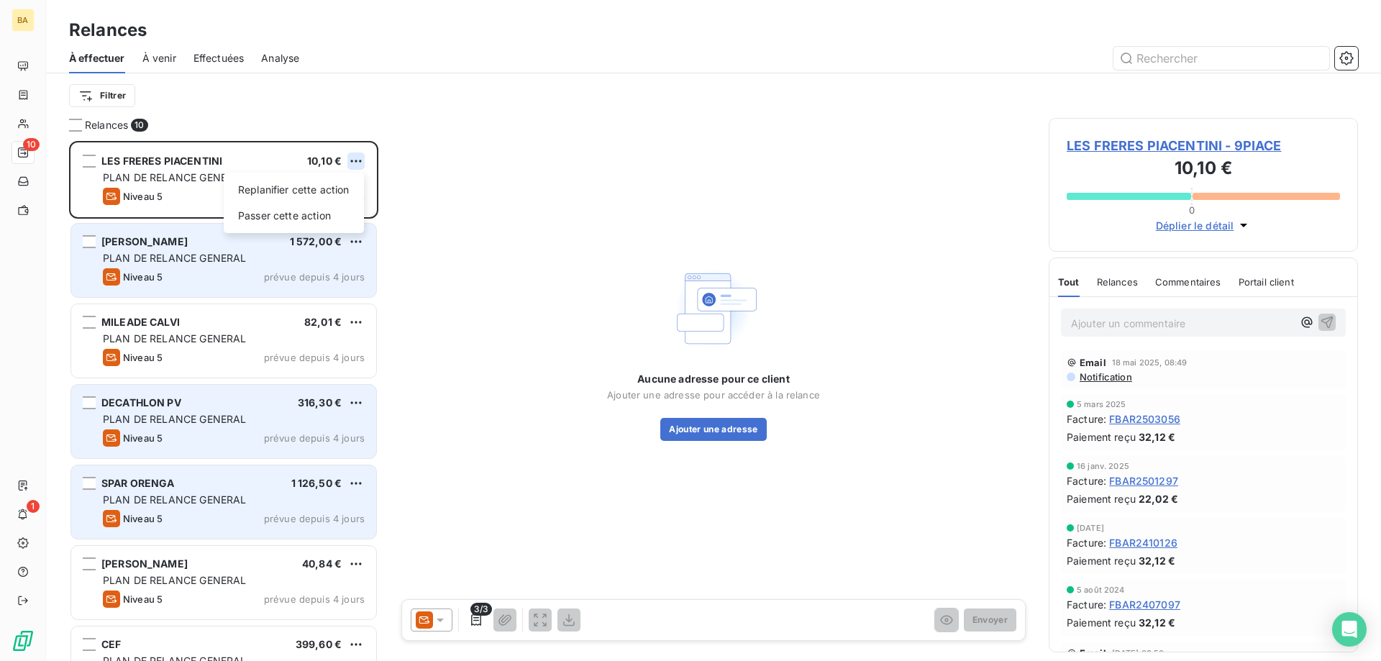
click at [349, 160] on html "BA 10 1 Relances À effectuer À venir Effectuées Analyse Filtrer Relances 10 LES…" at bounding box center [690, 330] width 1381 height 661
click at [329, 206] on div "Passer cette action" at bounding box center [294, 215] width 129 height 23
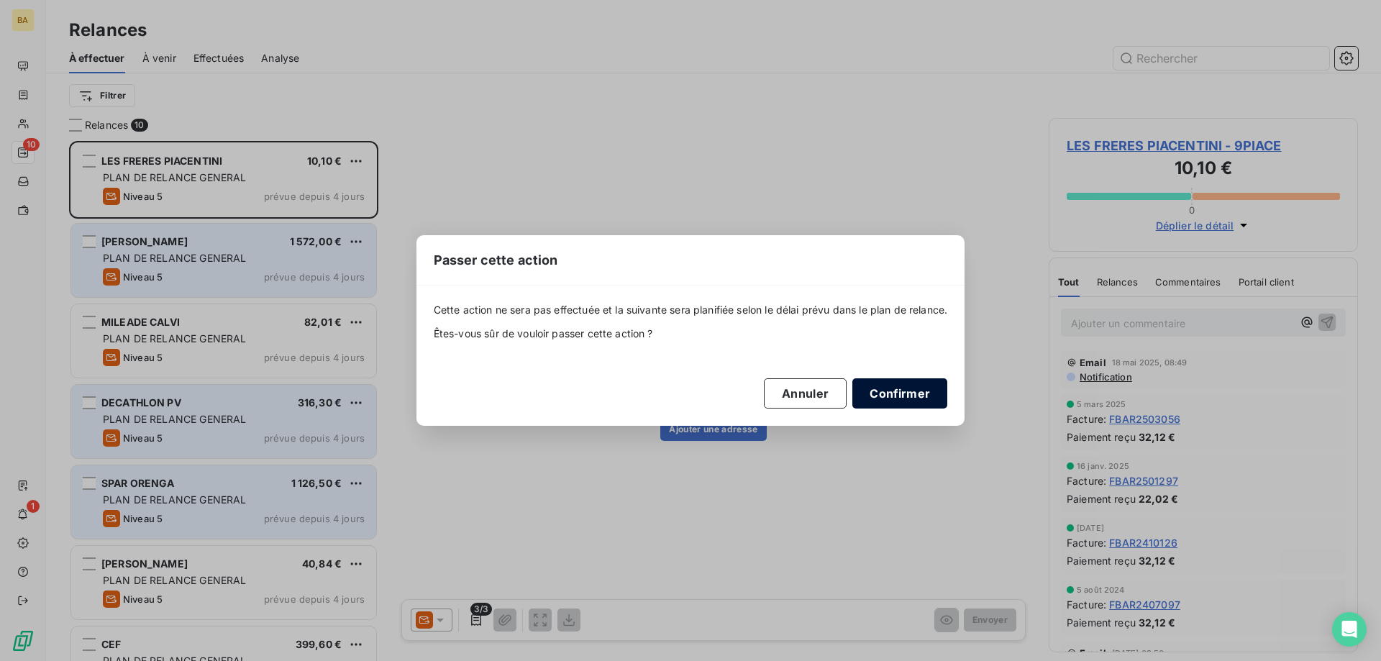
click at [932, 390] on button "Confirmer" at bounding box center [900, 393] width 95 height 30
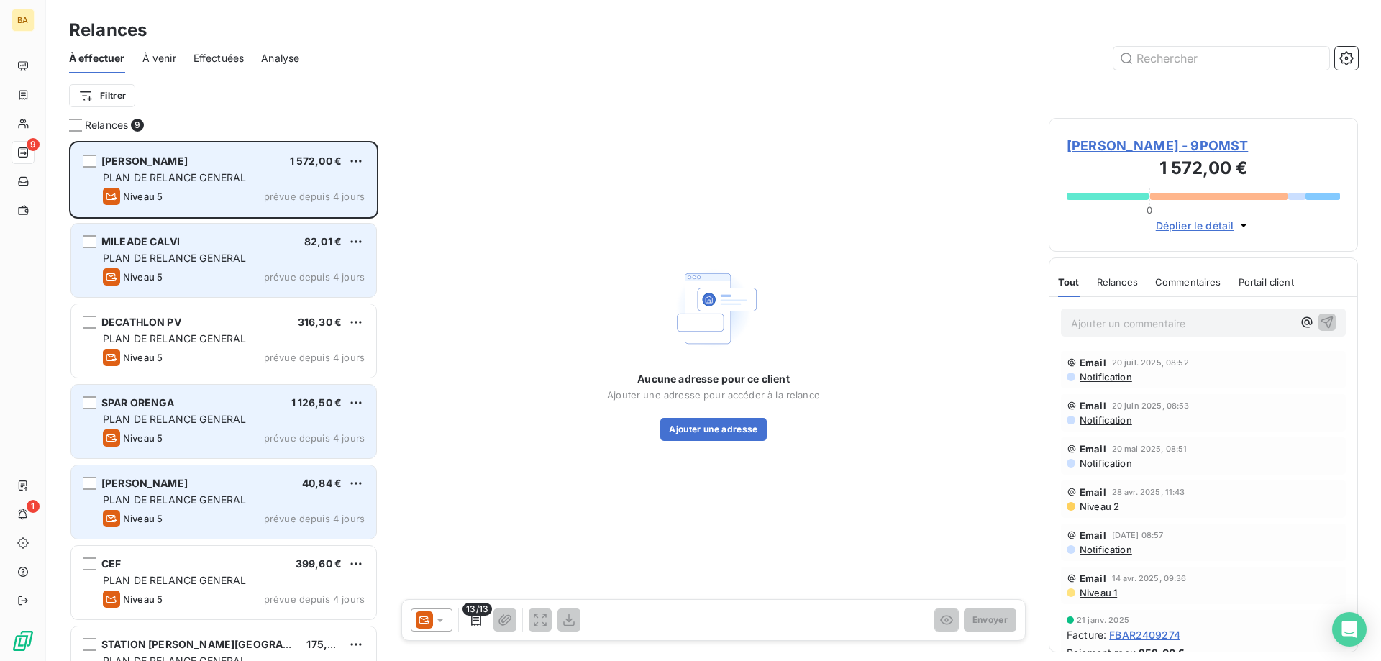
click at [236, 183] on span "PLAN DE RELANCE GENERAL" at bounding box center [174, 177] width 143 height 12
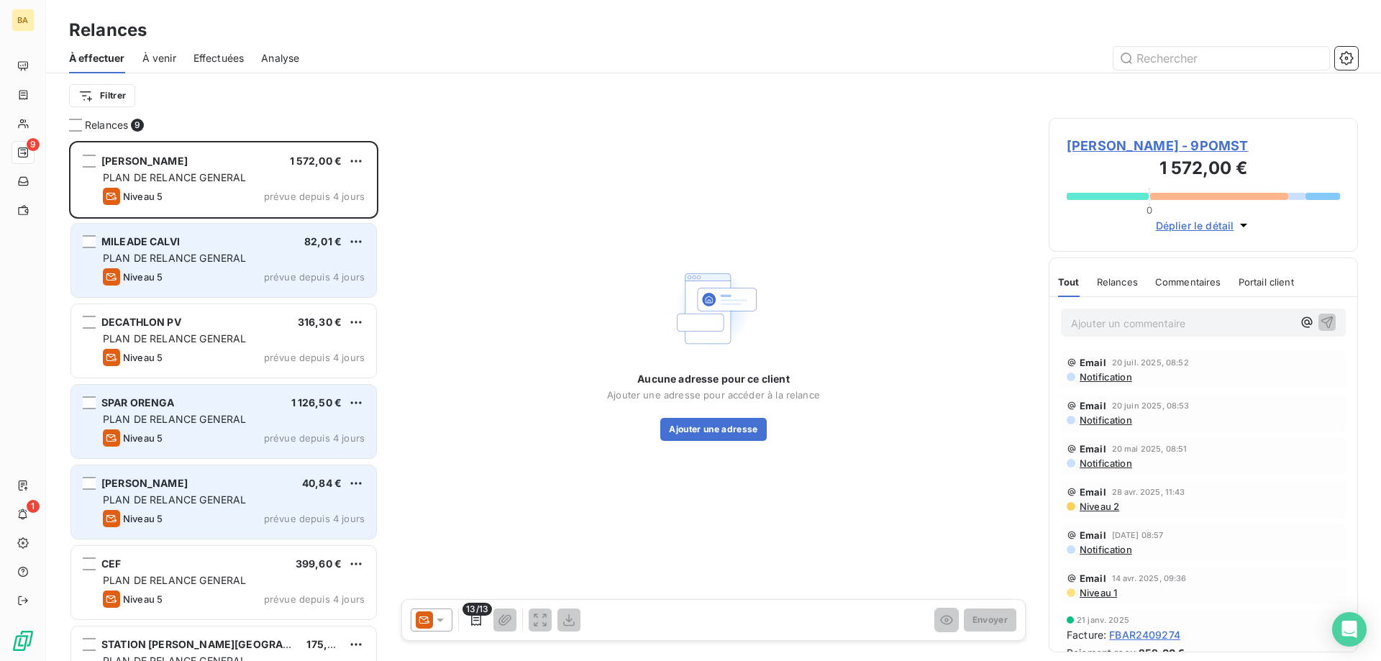
click at [440, 617] on icon at bounding box center [440, 620] width 14 height 14
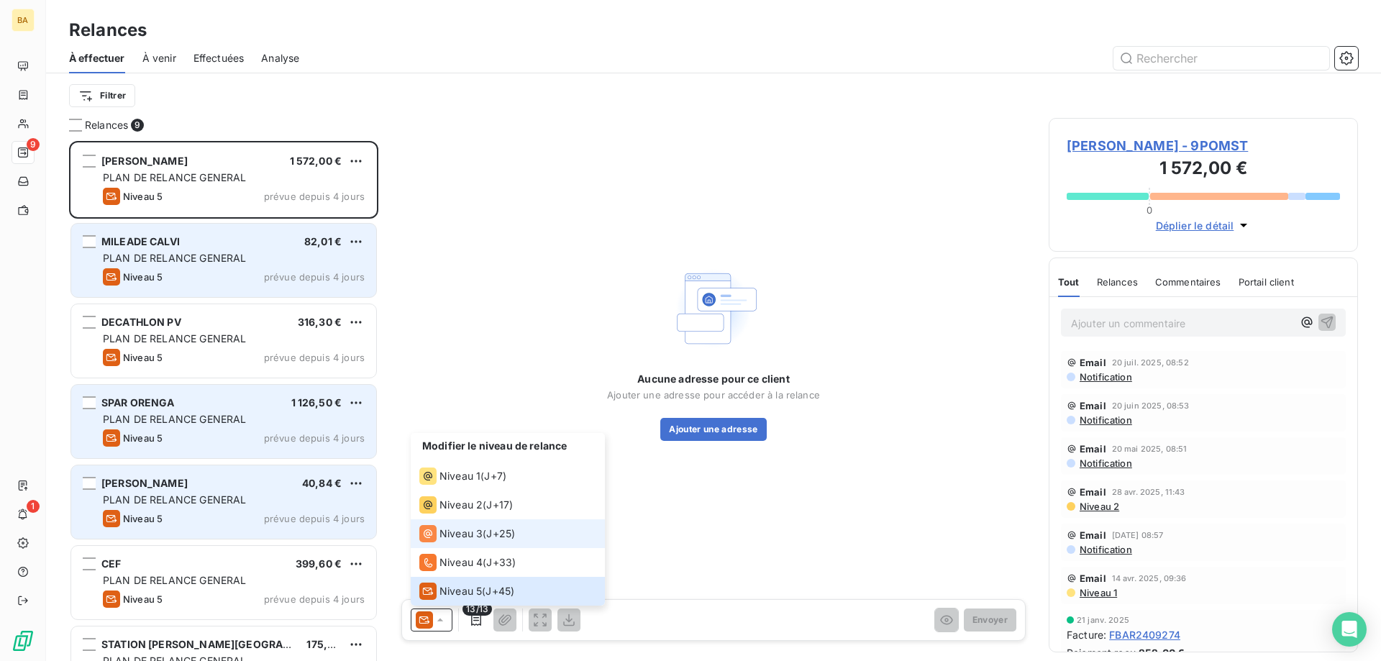
click at [464, 529] on span "Niveau 3" at bounding box center [461, 534] width 43 height 14
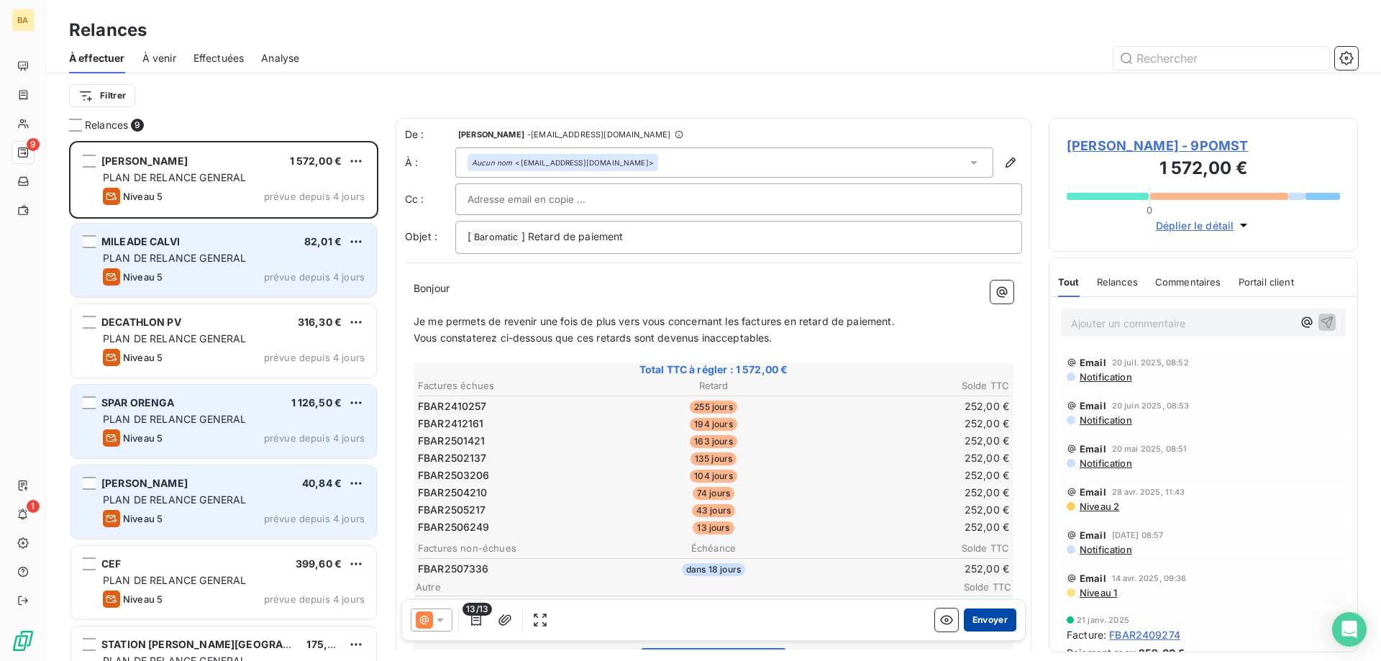
click at [989, 614] on button "Envoyer" at bounding box center [990, 620] width 53 height 23
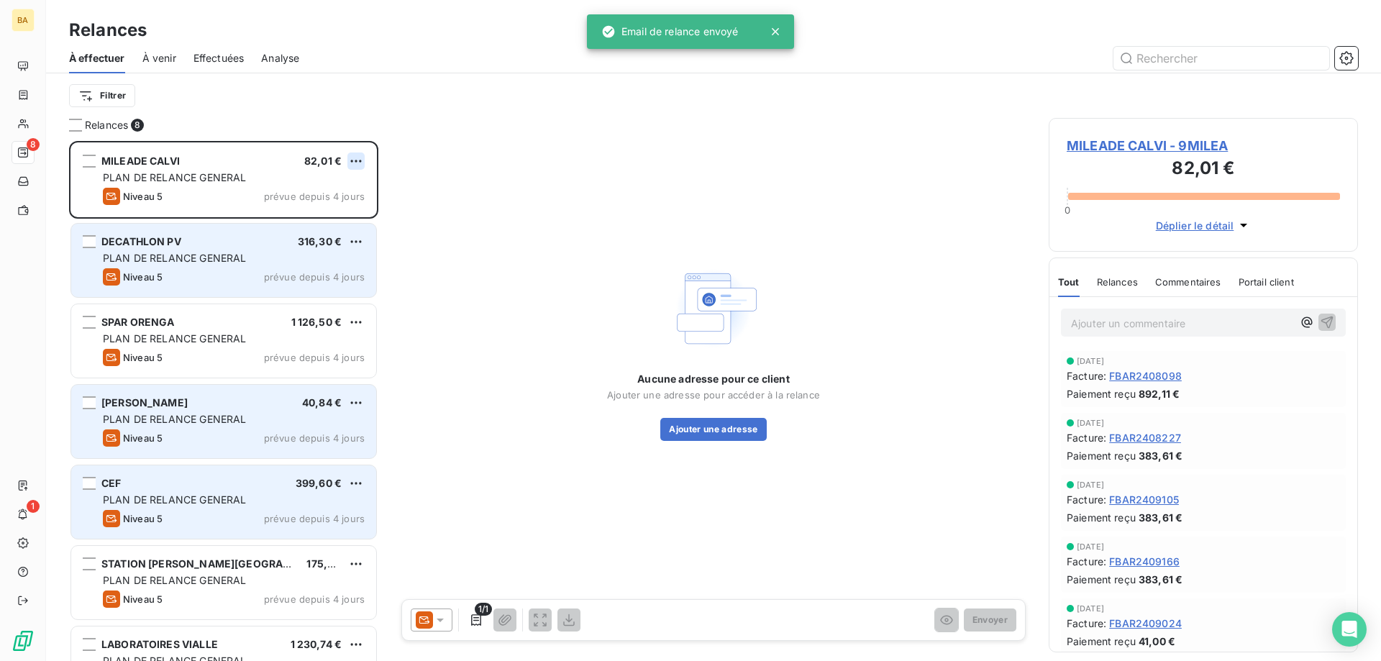
click at [354, 156] on html "BA 8 1 Relances À effectuer À venir Effectuées Analyse Filtrer Relances 8 MILEA…" at bounding box center [690, 330] width 1381 height 661
click at [319, 214] on div "Passer cette action" at bounding box center [294, 215] width 129 height 23
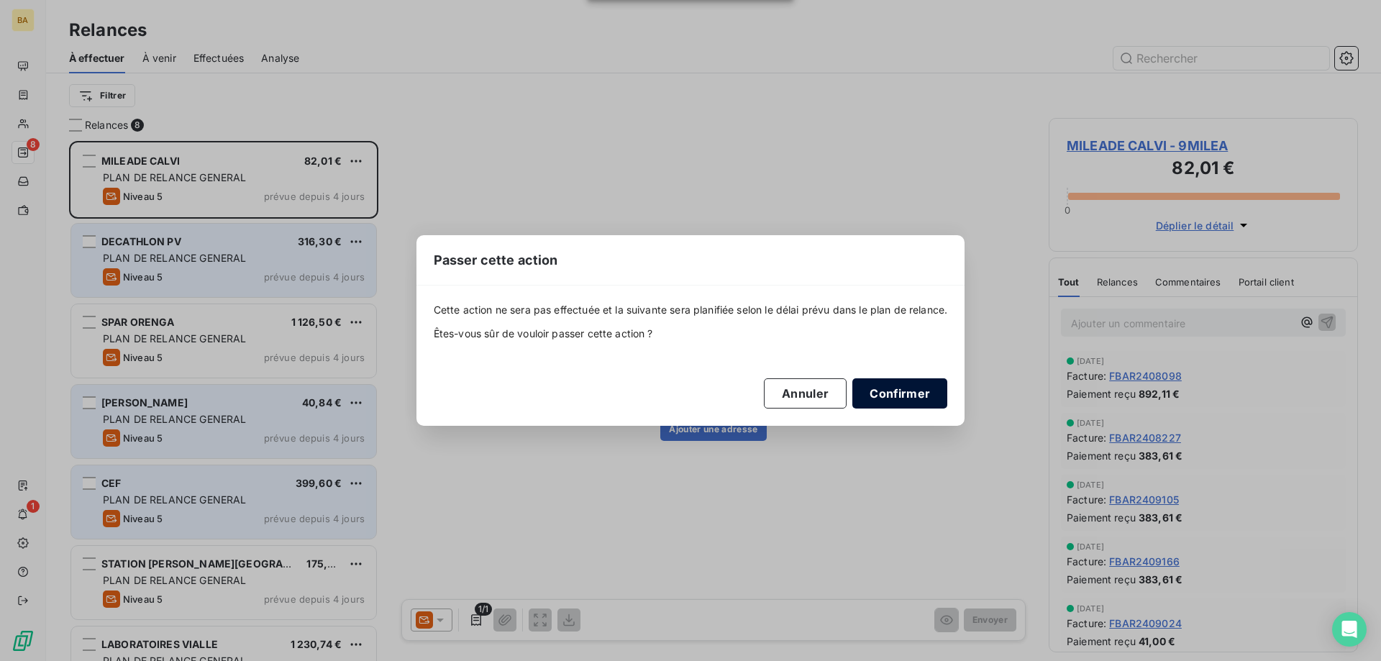
click at [899, 391] on button "Confirmer" at bounding box center [900, 393] width 95 height 30
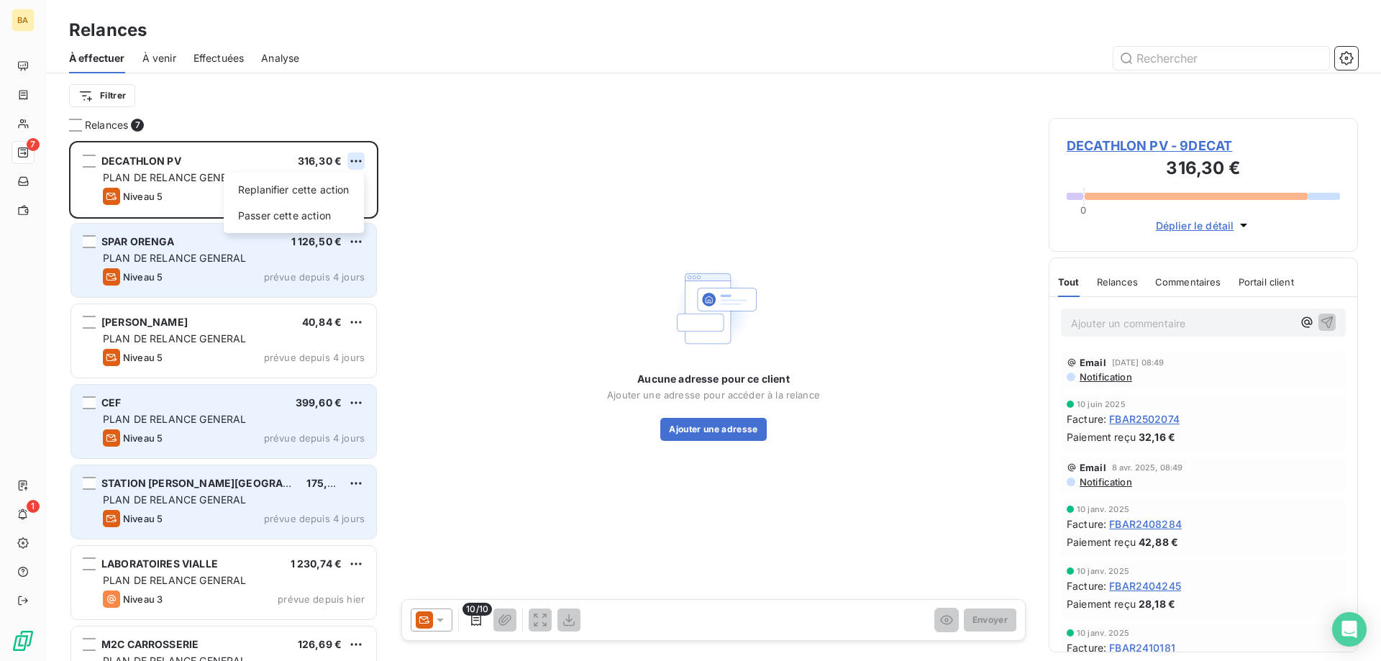
click at [356, 158] on html "BA 7 1 Relances À effectuer À venir Effectuées Analyse Filtrer Relances 7 DECAT…" at bounding box center [690, 330] width 1381 height 661
click at [304, 222] on div "Passer cette action" at bounding box center [294, 215] width 129 height 23
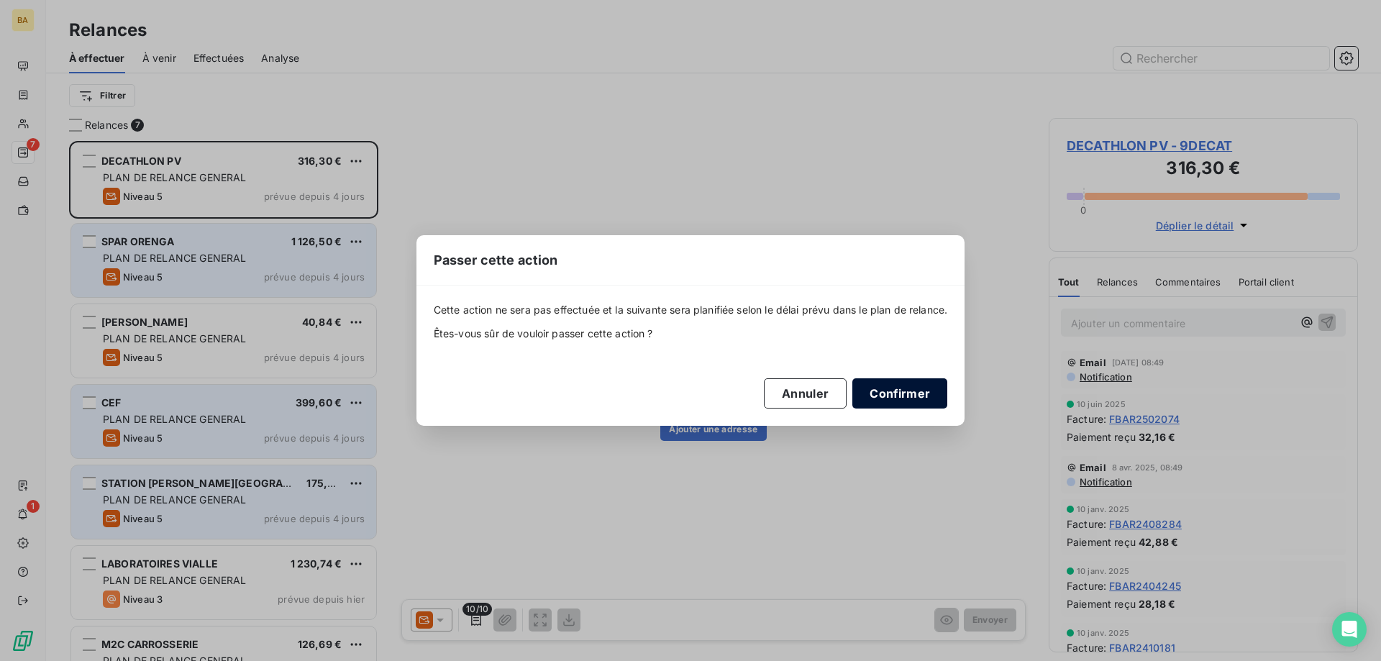
click at [886, 391] on button "Confirmer" at bounding box center [900, 393] width 95 height 30
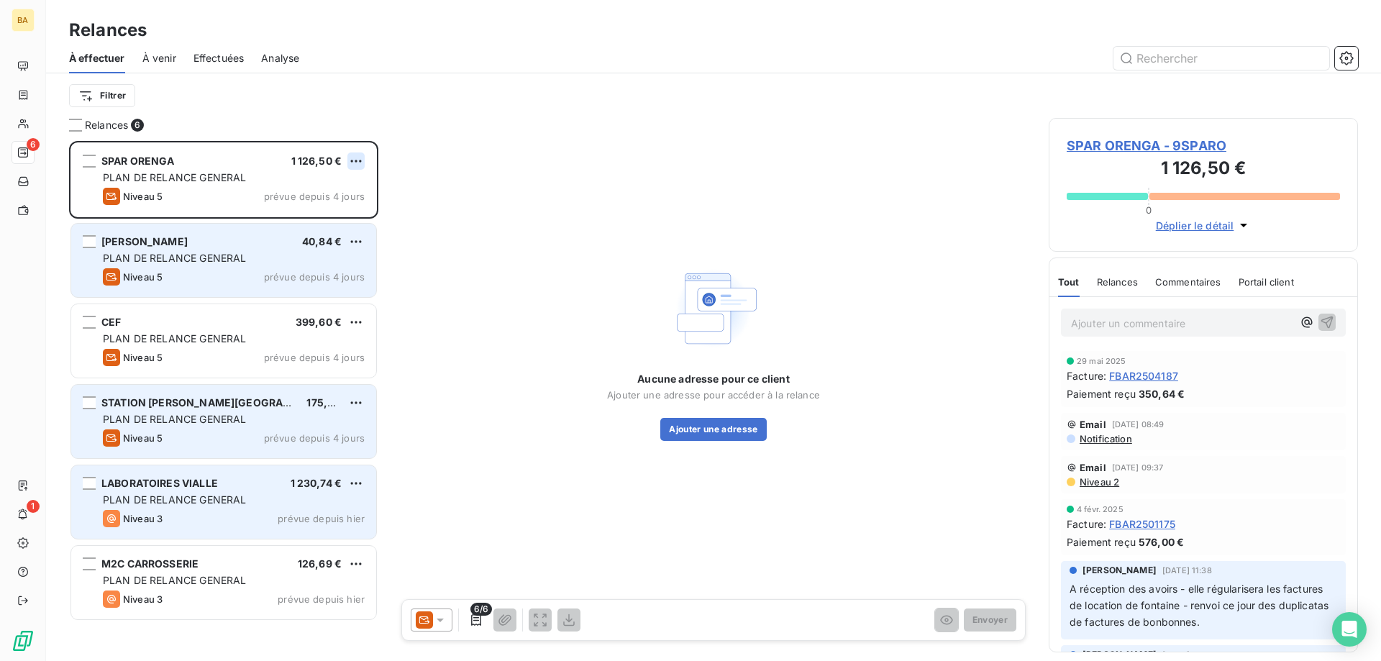
click at [356, 159] on html "BA 6 1 Relances À effectuer À venir Effectuées Analyse Filtrer Relances 6 SPAR …" at bounding box center [690, 330] width 1381 height 661
click at [286, 223] on div "Passer cette action" at bounding box center [294, 215] width 129 height 23
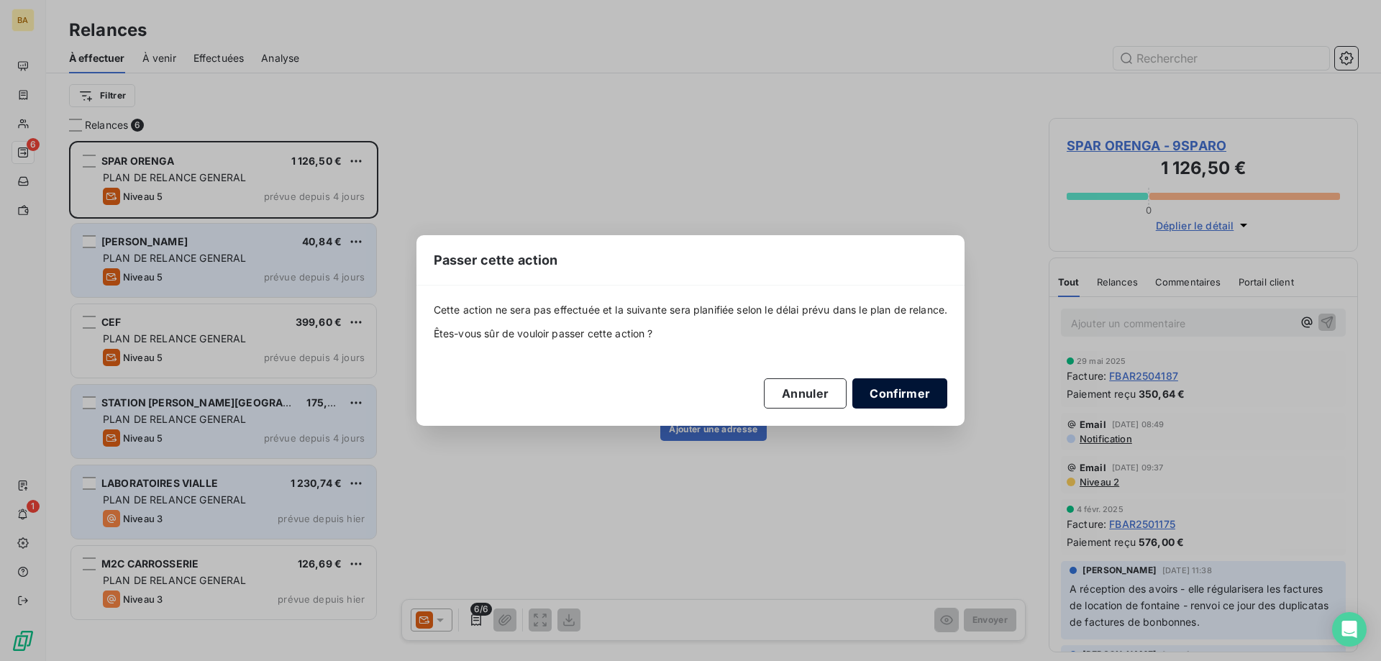
click at [922, 395] on button "Confirmer" at bounding box center [900, 393] width 95 height 30
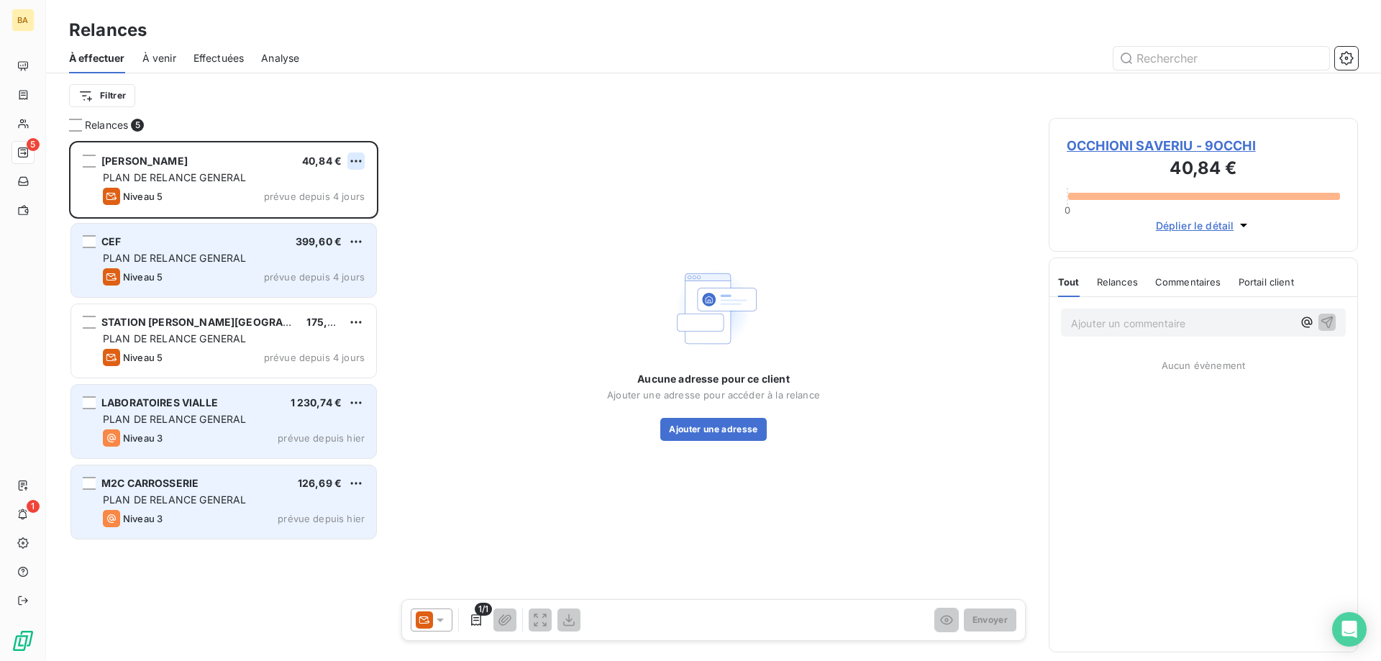
click at [355, 155] on html "BA 5 1 Relances À effectuer À venir Effectuées Analyse Filtrer Relances 5 OCCHI…" at bounding box center [690, 330] width 1381 height 661
click at [324, 216] on div "Passer cette action" at bounding box center [294, 215] width 129 height 23
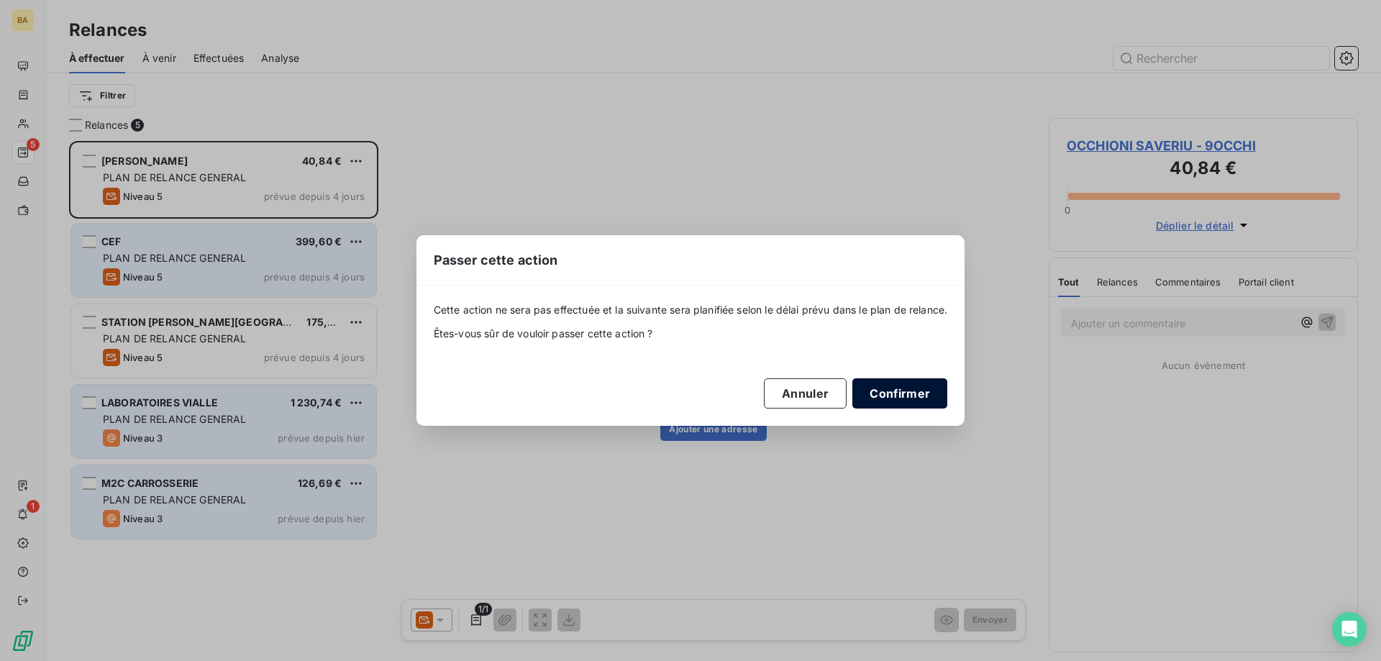
click at [888, 389] on button "Confirmer" at bounding box center [900, 393] width 95 height 30
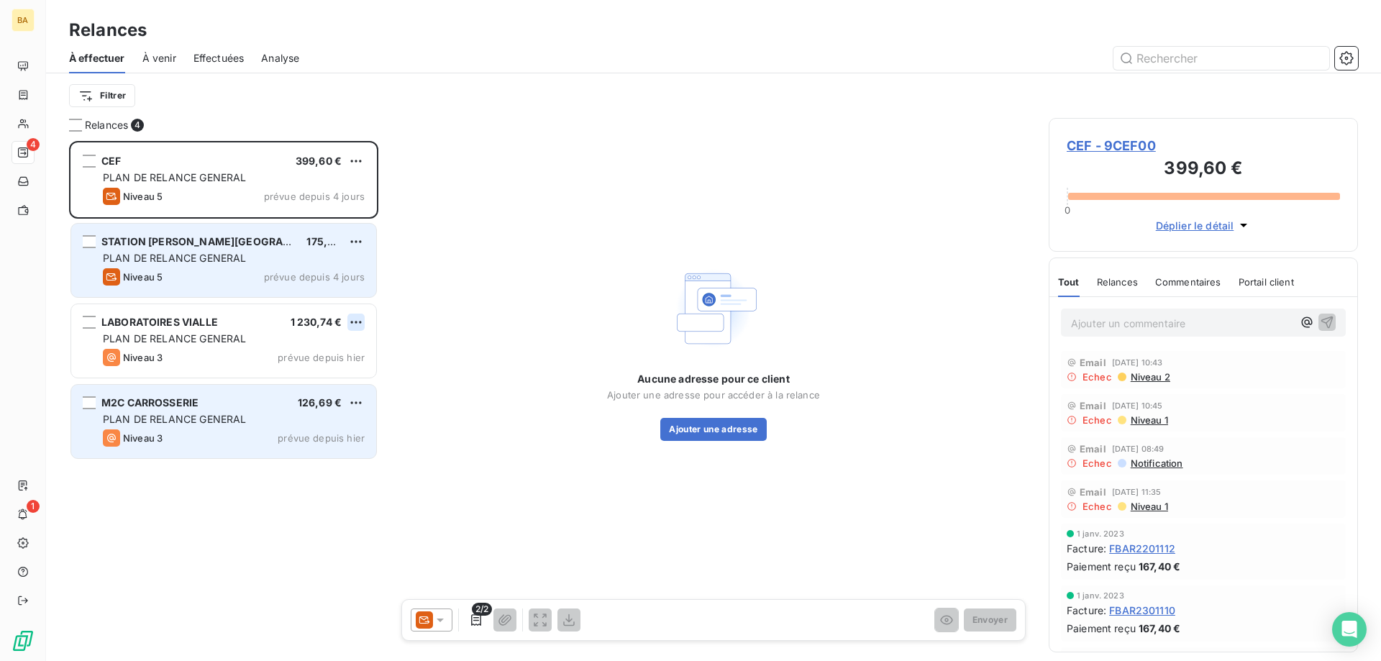
click at [362, 322] on html "BA 4 1 Relances À effectuer À venir Effectuées Analyse Filtrer Relances 4 CEF 3…" at bounding box center [690, 330] width 1381 height 661
click at [305, 369] on div "Passer cette action" at bounding box center [294, 376] width 129 height 23
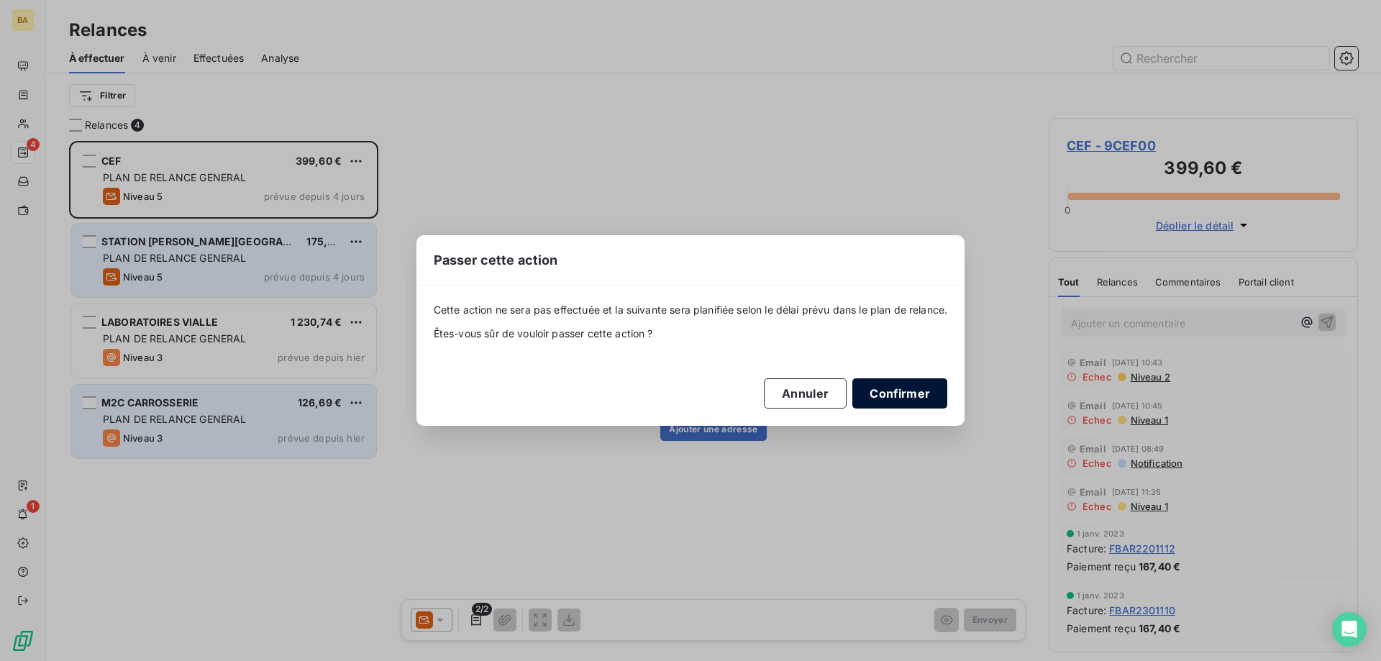
click at [932, 404] on button "Confirmer" at bounding box center [900, 393] width 95 height 30
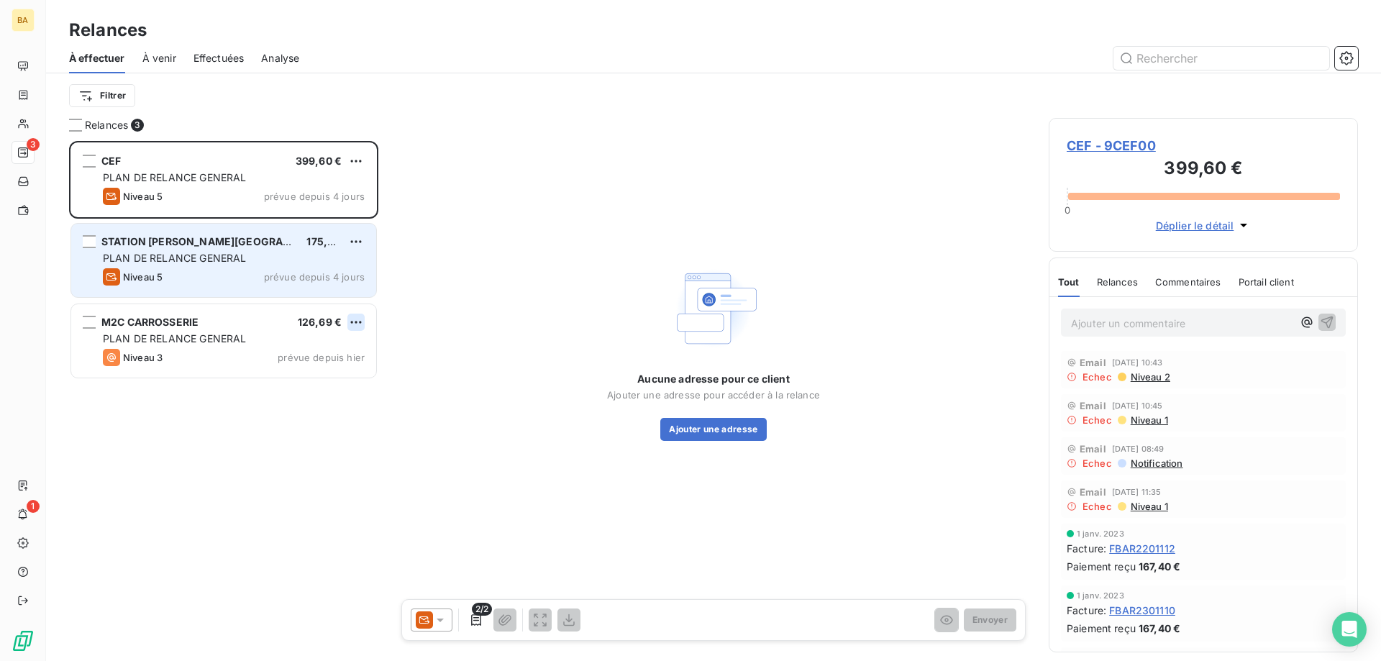
click at [358, 318] on html "BA 3 1 Relances À effectuer À venir Effectuées Analyse Filtrer Relances 3 CEF 3…" at bounding box center [690, 330] width 1381 height 661
click at [304, 378] on div "Passer cette action" at bounding box center [294, 376] width 129 height 23
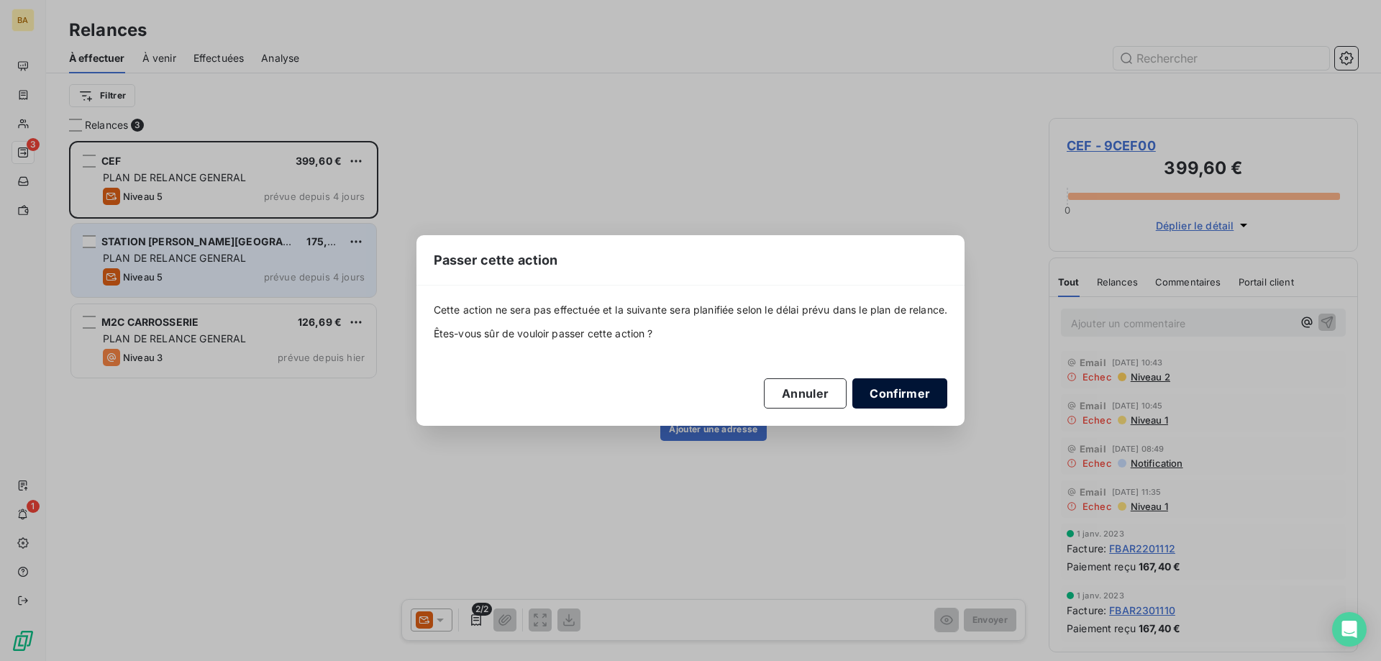
click at [901, 399] on button "Confirmer" at bounding box center [900, 393] width 95 height 30
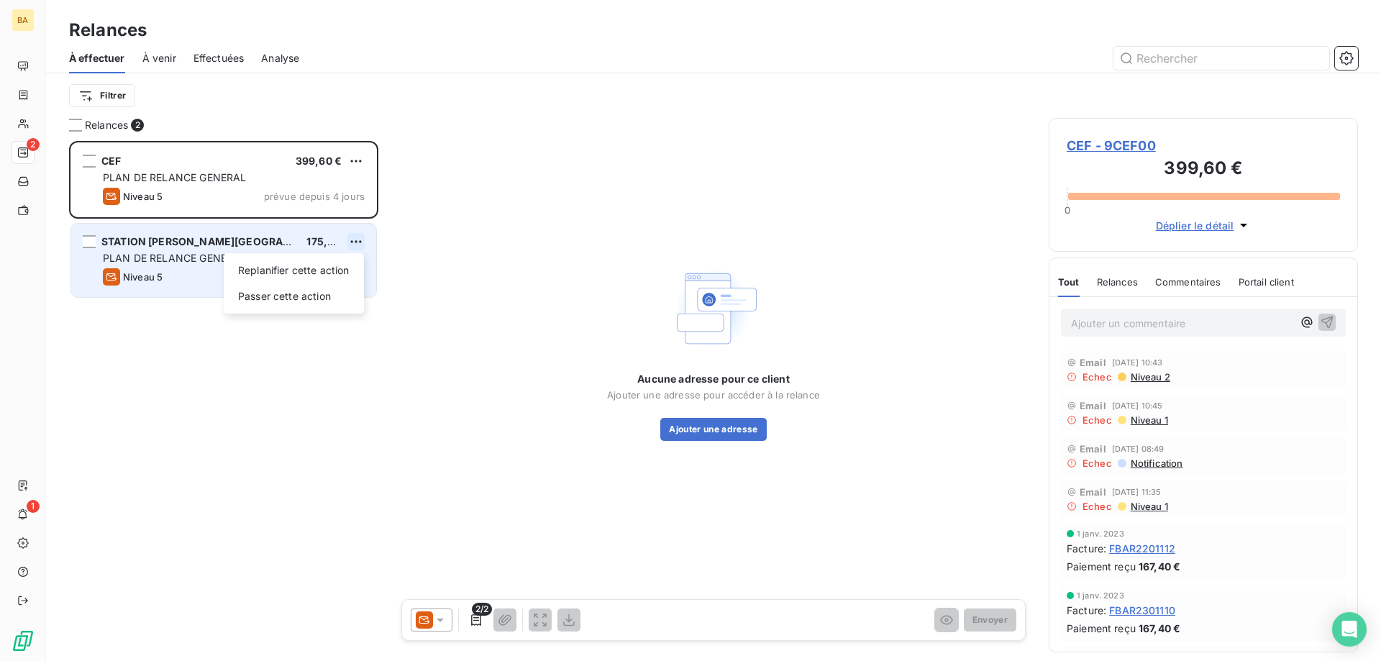
click at [355, 233] on html "BA 2 1 Relances À effectuer À venir Effectuées Analyse Filtrer Relances 2 CEF 3…" at bounding box center [690, 330] width 1381 height 661
click at [306, 301] on div "Passer cette action" at bounding box center [294, 296] width 129 height 23
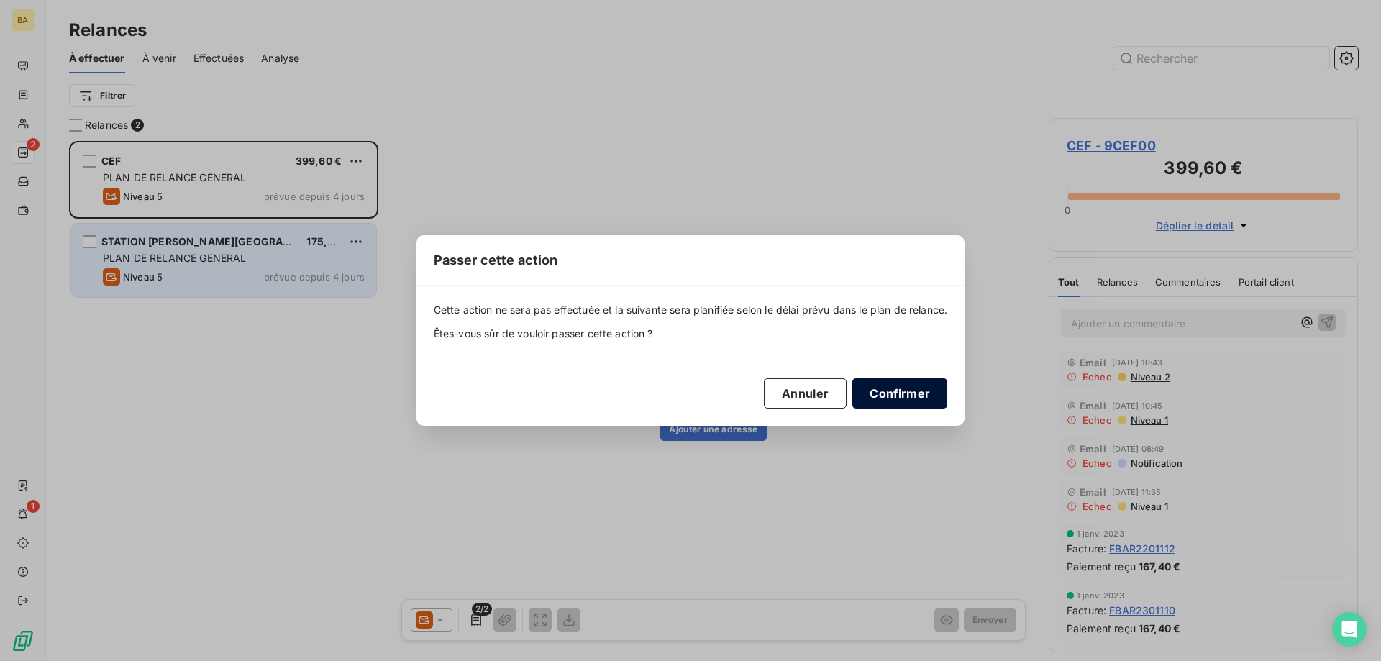
click at [883, 395] on button "Confirmer" at bounding box center [900, 393] width 95 height 30
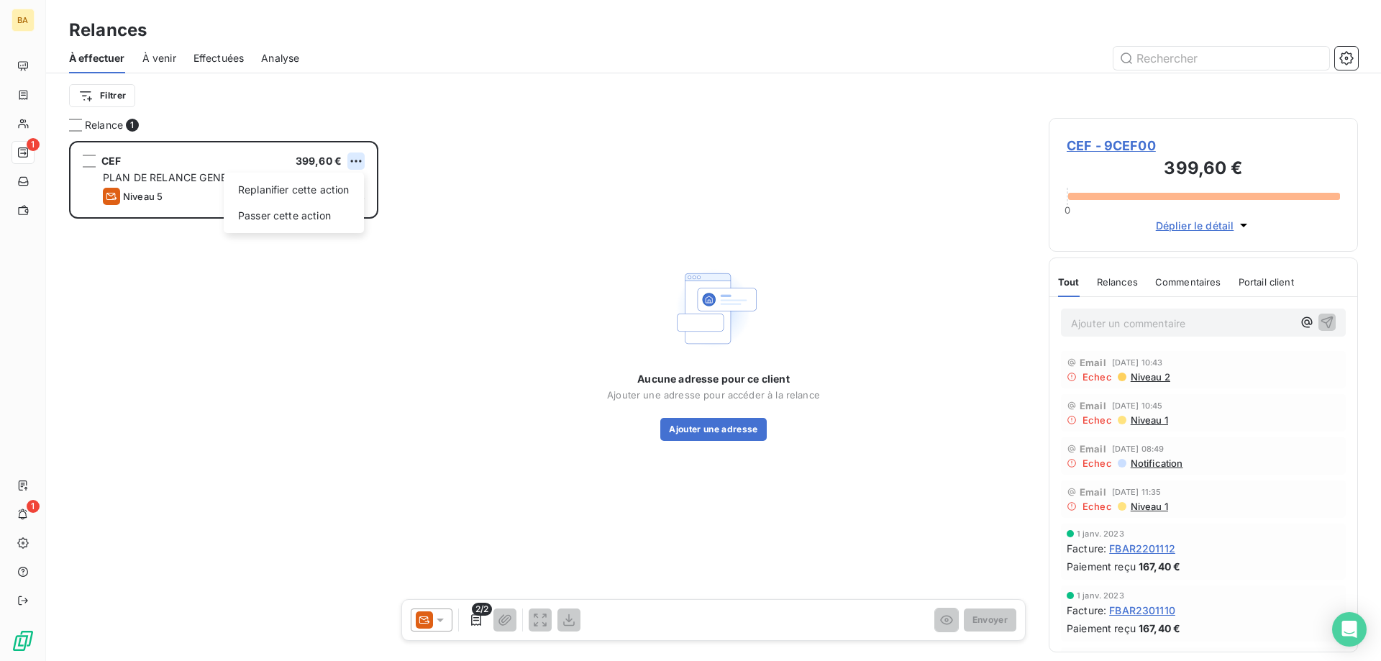
click at [353, 162] on html "BA 1 1 Relances À effectuer À venir Effectuées Analyse Filtrer Relance 1 CEF 39…" at bounding box center [690, 330] width 1381 height 661
click at [309, 216] on div "Passer cette action" at bounding box center [294, 215] width 129 height 23
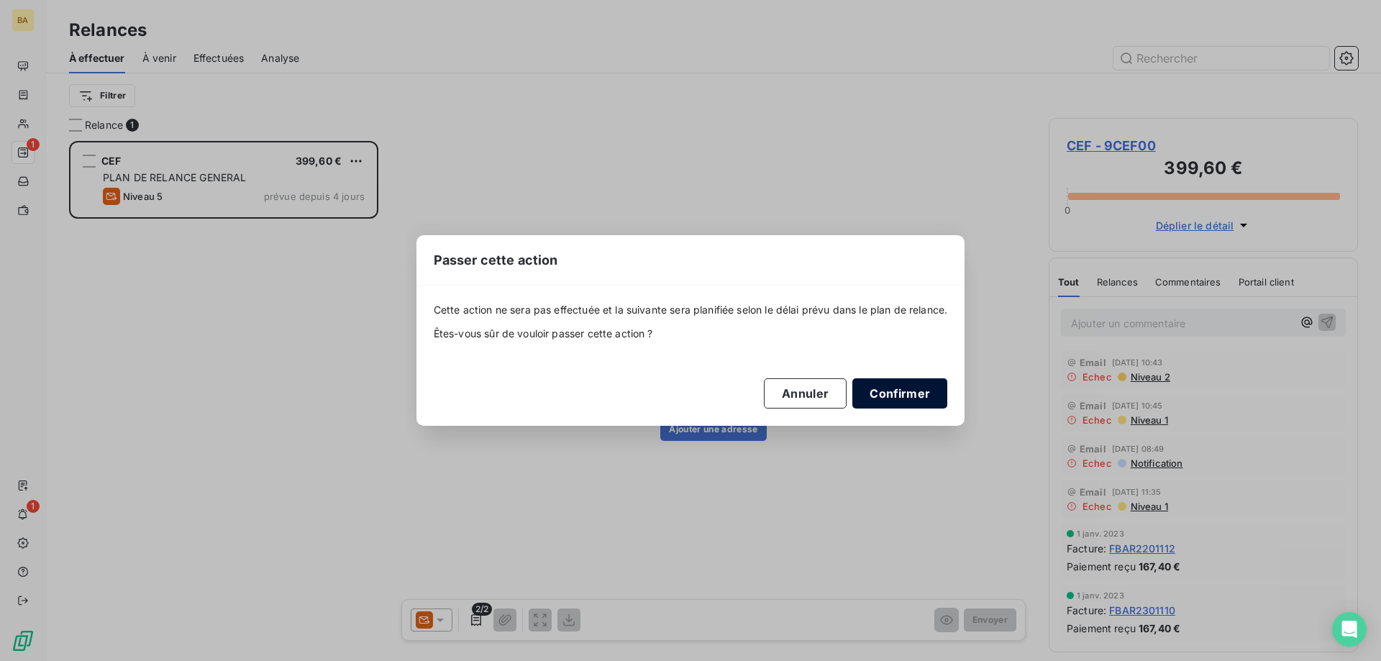
click at [904, 396] on button "Confirmer" at bounding box center [900, 393] width 95 height 30
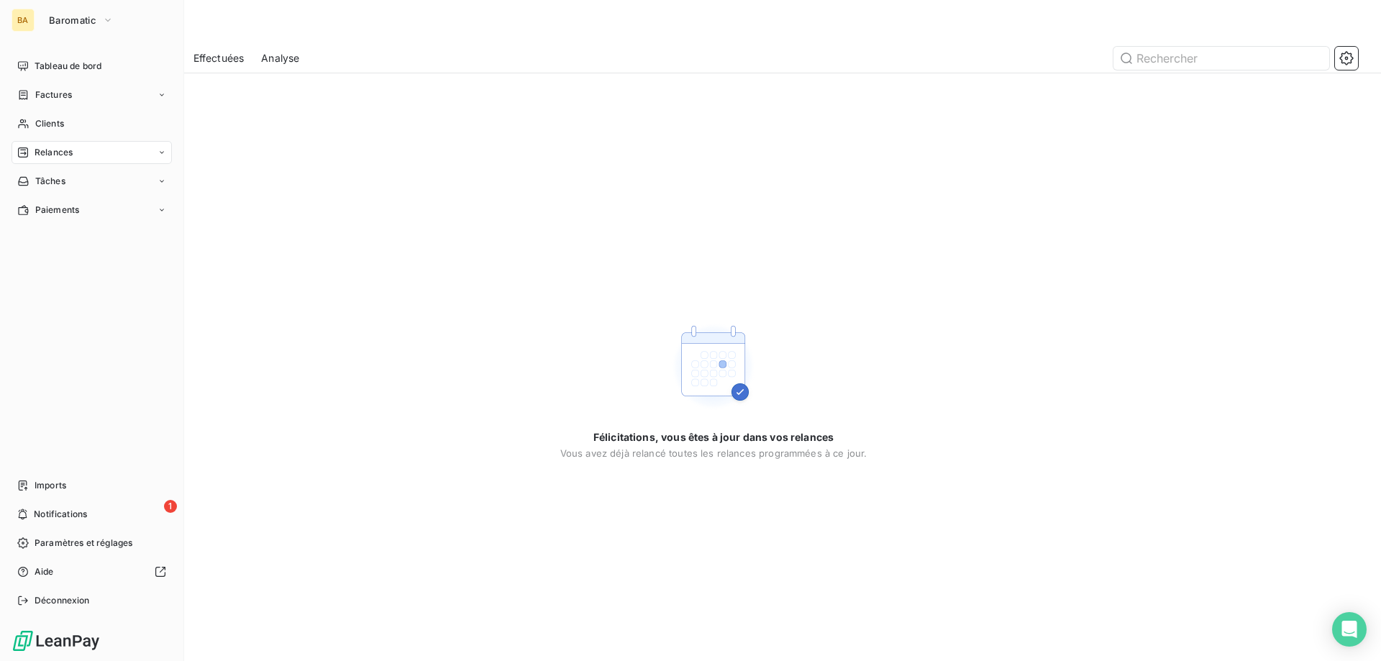
click at [34, 19] on div "BA" at bounding box center [23, 20] width 23 height 23
click at [88, 29] on button "Baromatic" at bounding box center [81, 20] width 82 height 23
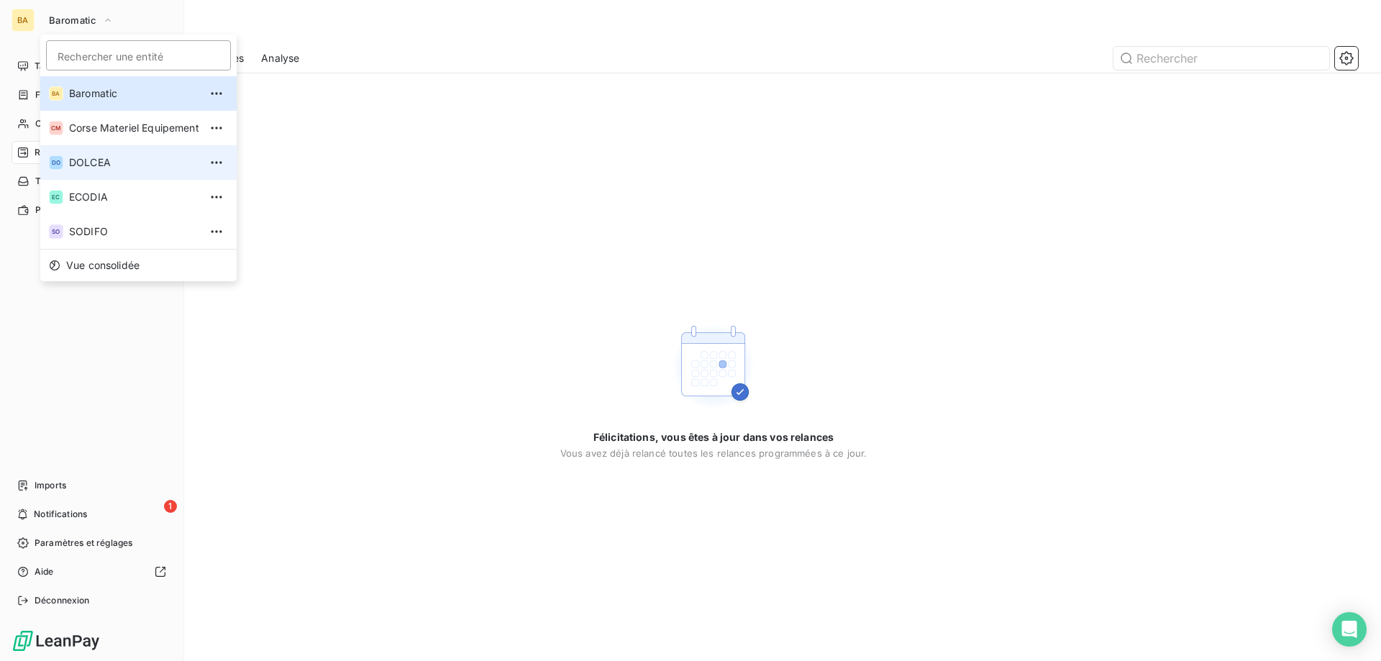
click at [122, 171] on li "DO DOLCEA" at bounding box center [138, 162] width 196 height 35
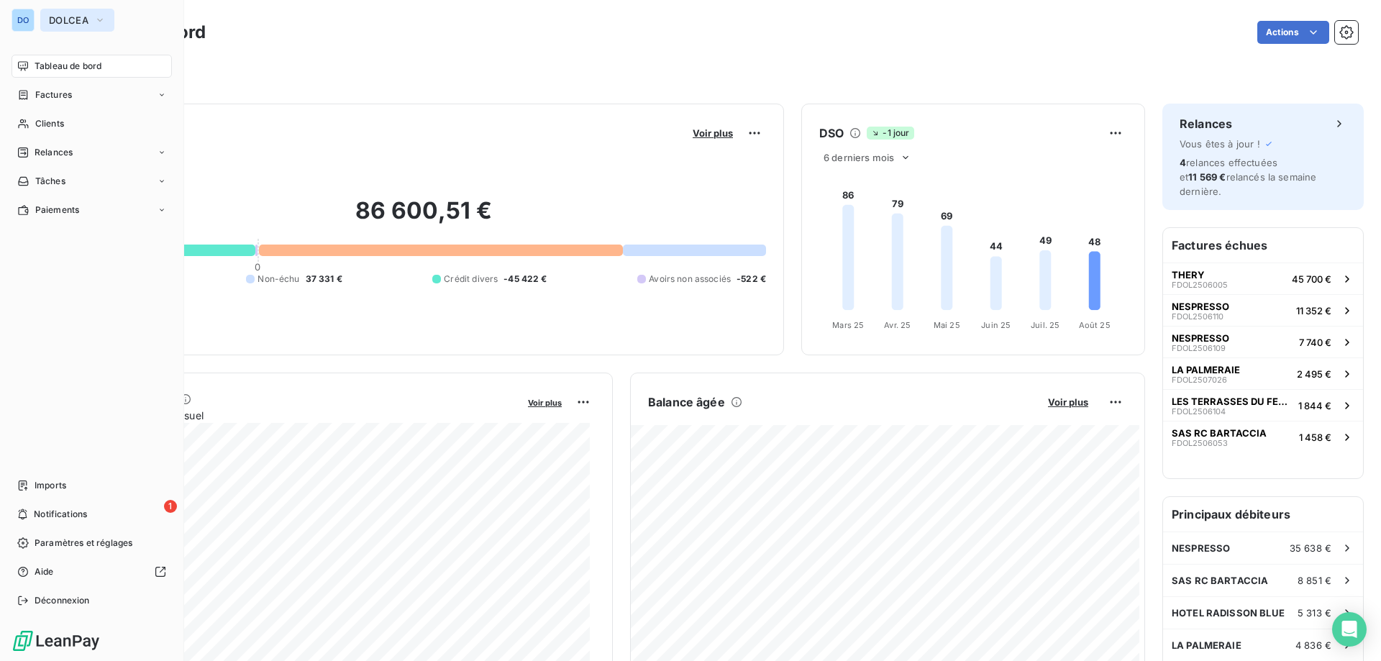
click at [89, 19] on button "DOLCEA" at bounding box center [77, 20] width 74 height 23
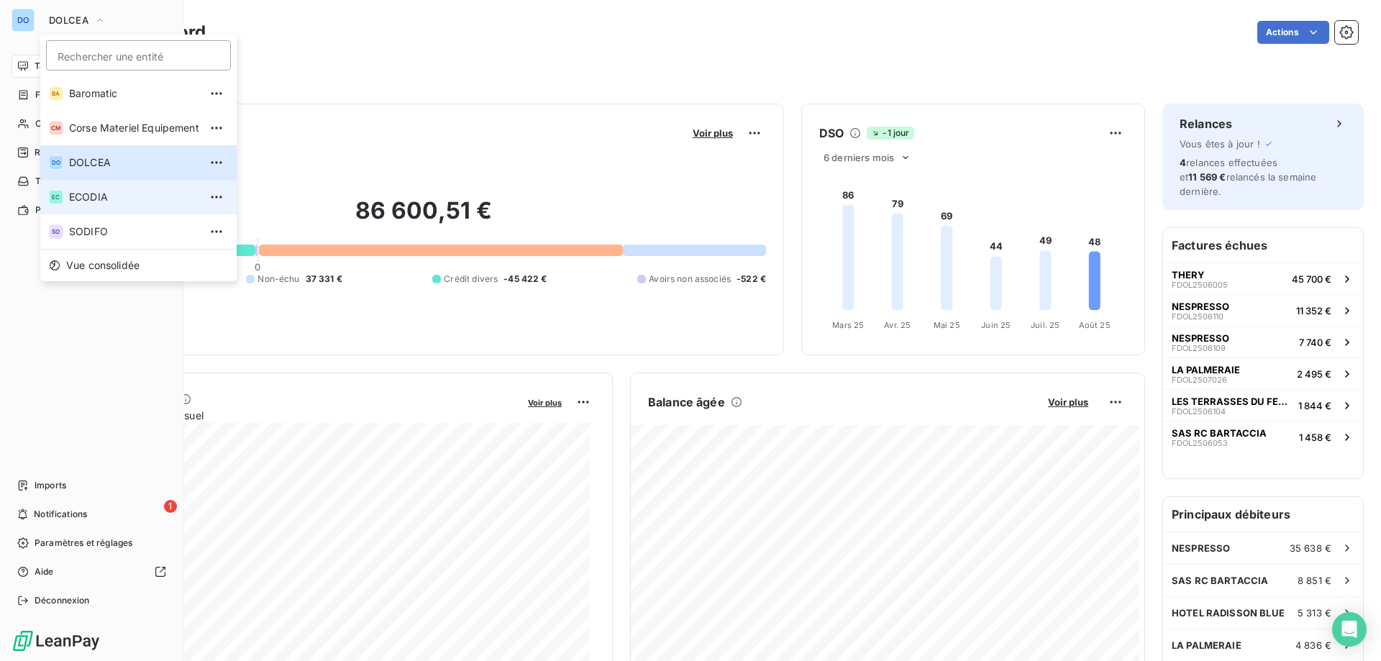
click at [112, 201] on span "ECODIA" at bounding box center [134, 197] width 130 height 14
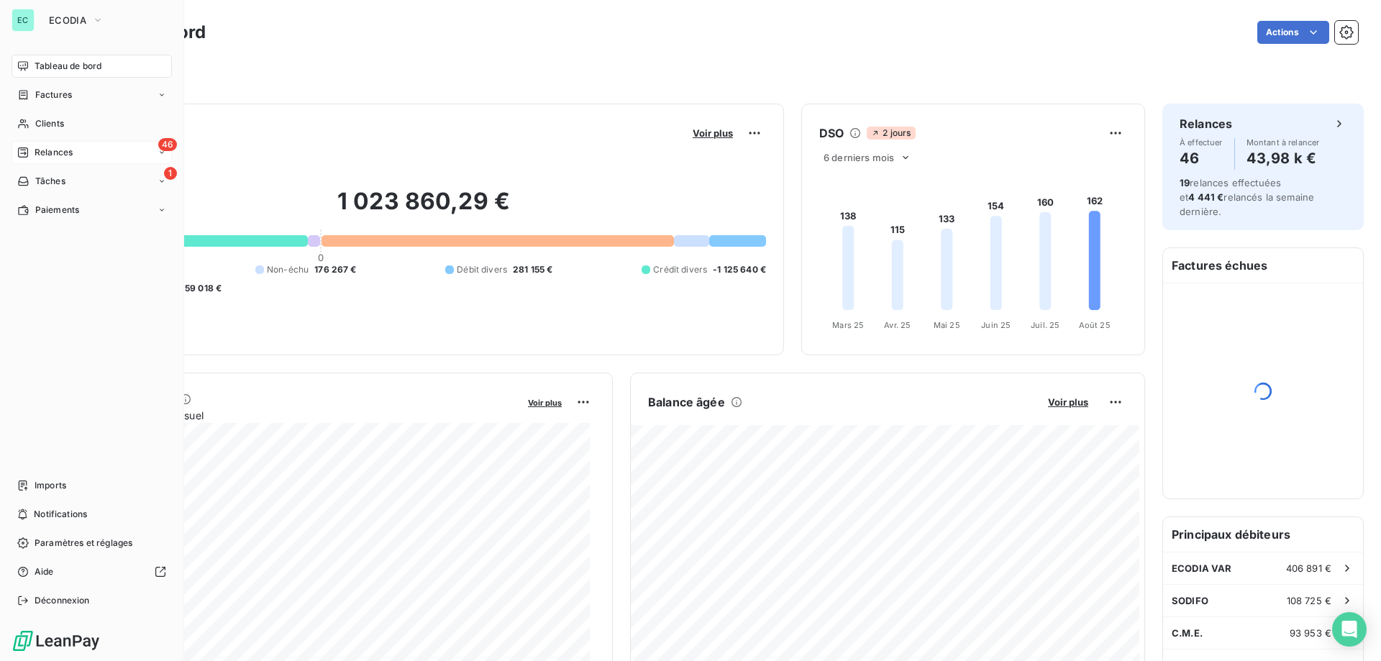
click at [28, 151] on icon at bounding box center [23, 152] width 10 height 10
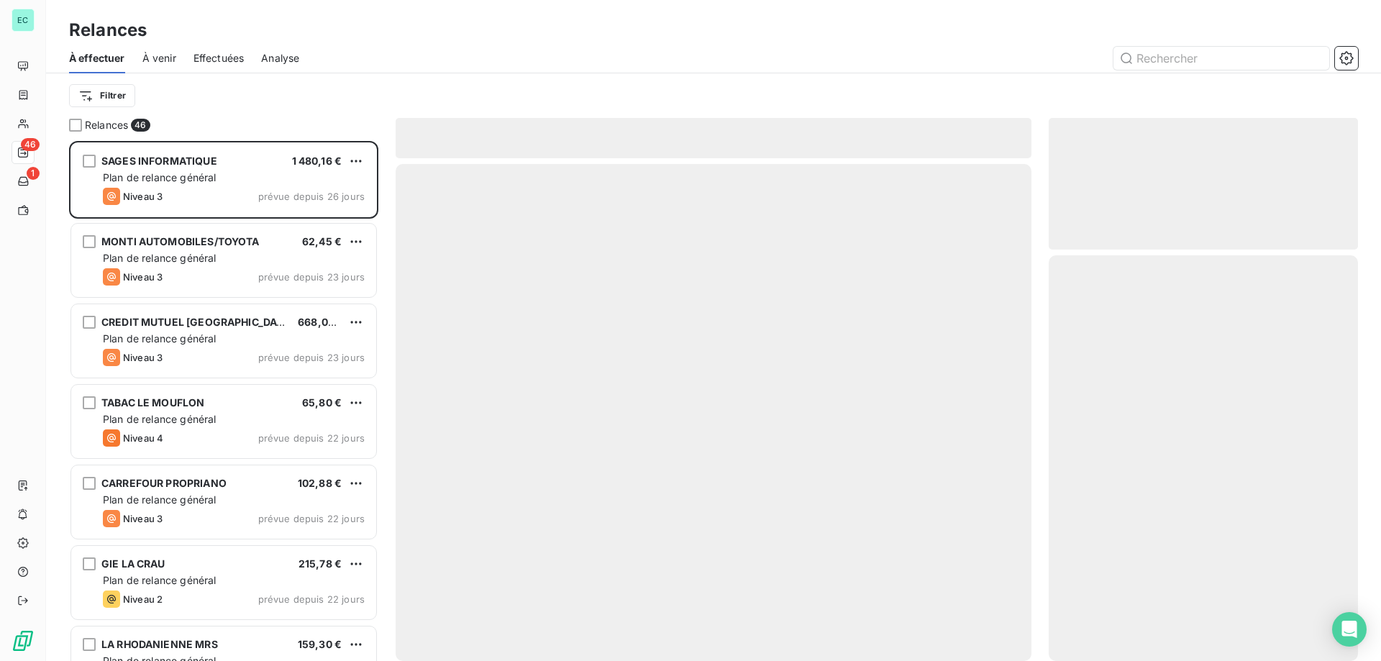
scroll to position [509, 299]
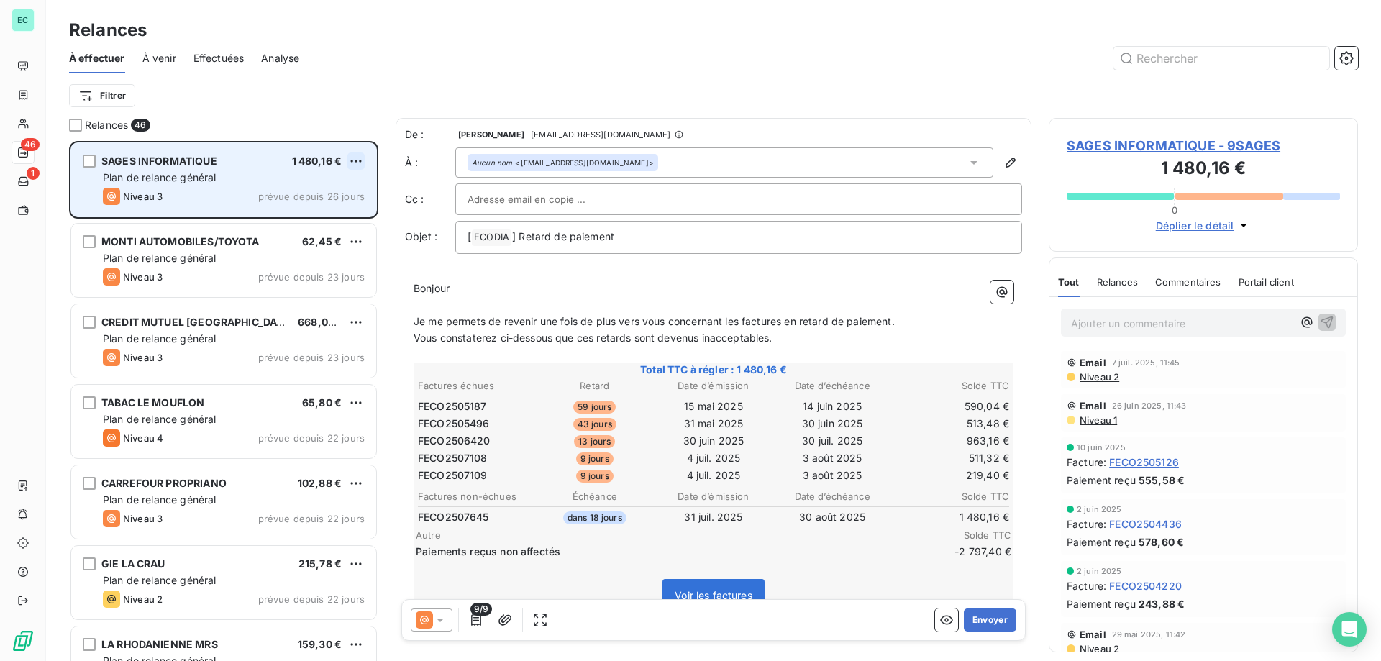
click at [361, 161] on html "EC 46 1 Relances À effectuer À venir Effectuées Analyse Filtrer Relances 46 SAG…" at bounding box center [690, 330] width 1381 height 661
click at [294, 222] on div "Passer cette action" at bounding box center [294, 215] width 129 height 23
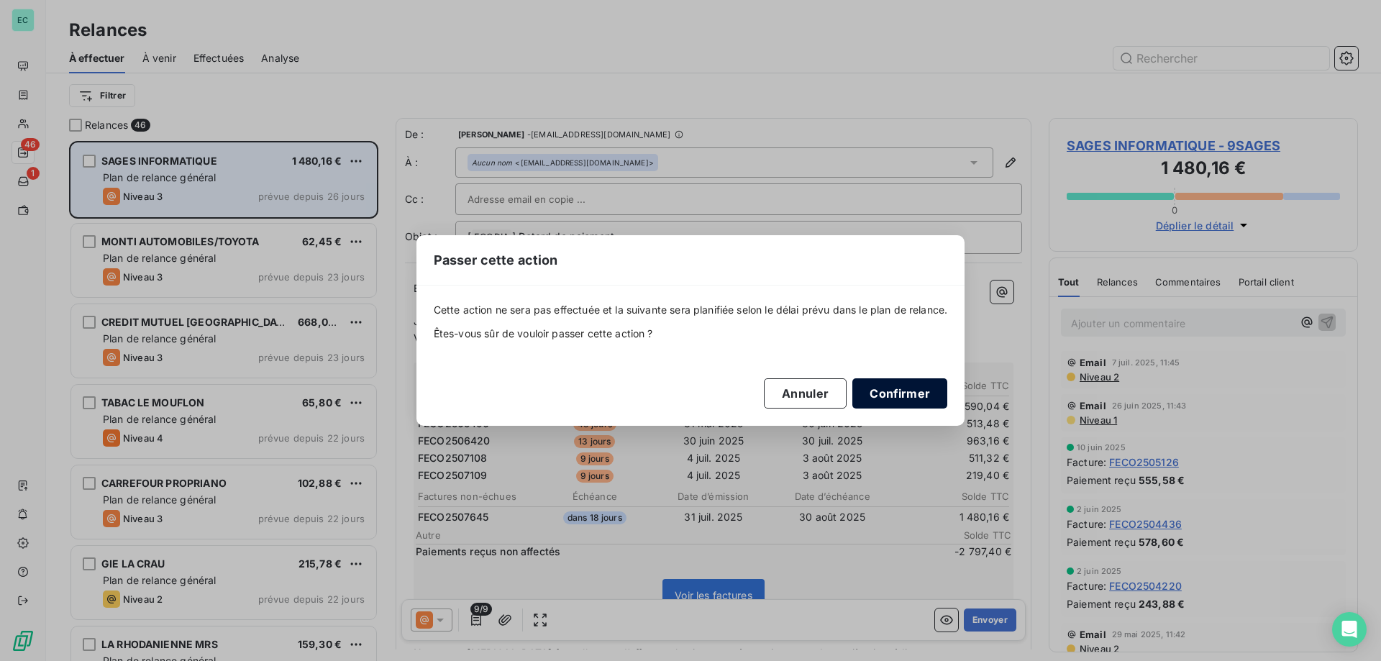
drag, startPoint x: 899, startPoint y: 379, endPoint x: 904, endPoint y: 387, distance: 9.8
click at [902, 381] on button "Confirmer" at bounding box center [900, 393] width 95 height 30
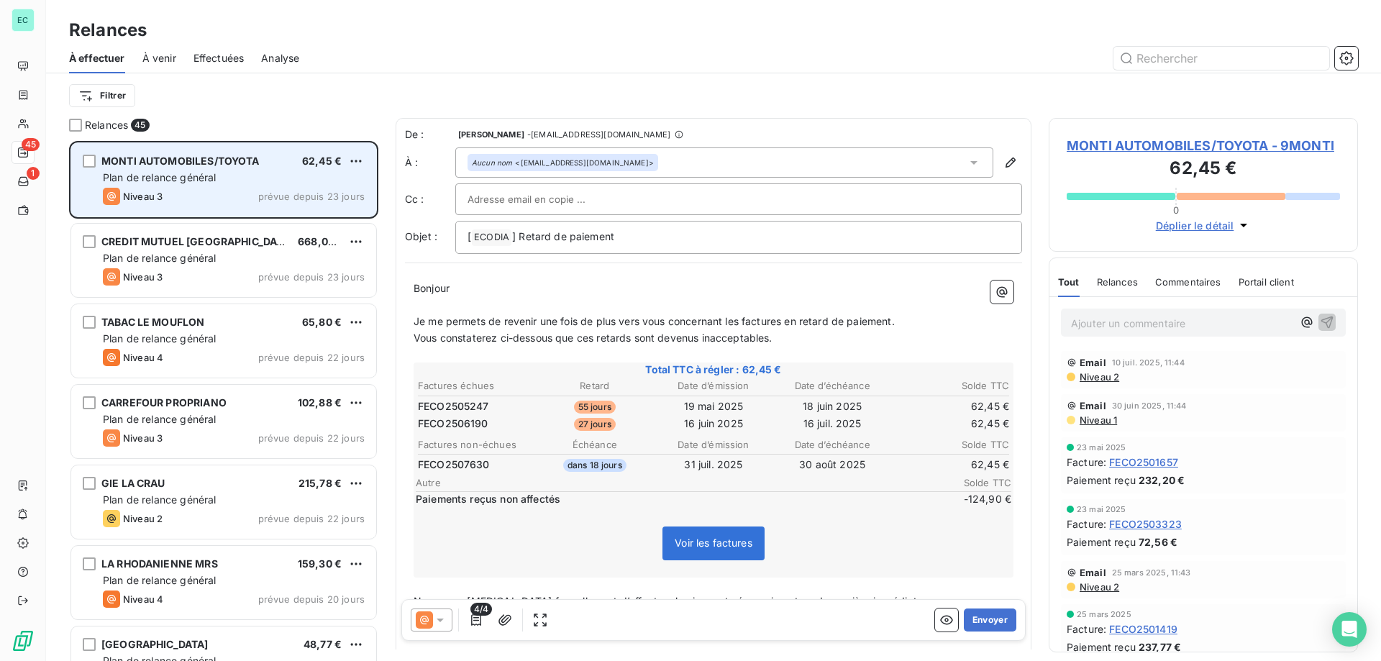
click at [354, 149] on div "MONTI AUTOMOBILES/TOYOTA 62,45 € Plan de relance général Niveau 3 prévue depuis…" at bounding box center [223, 179] width 305 height 73
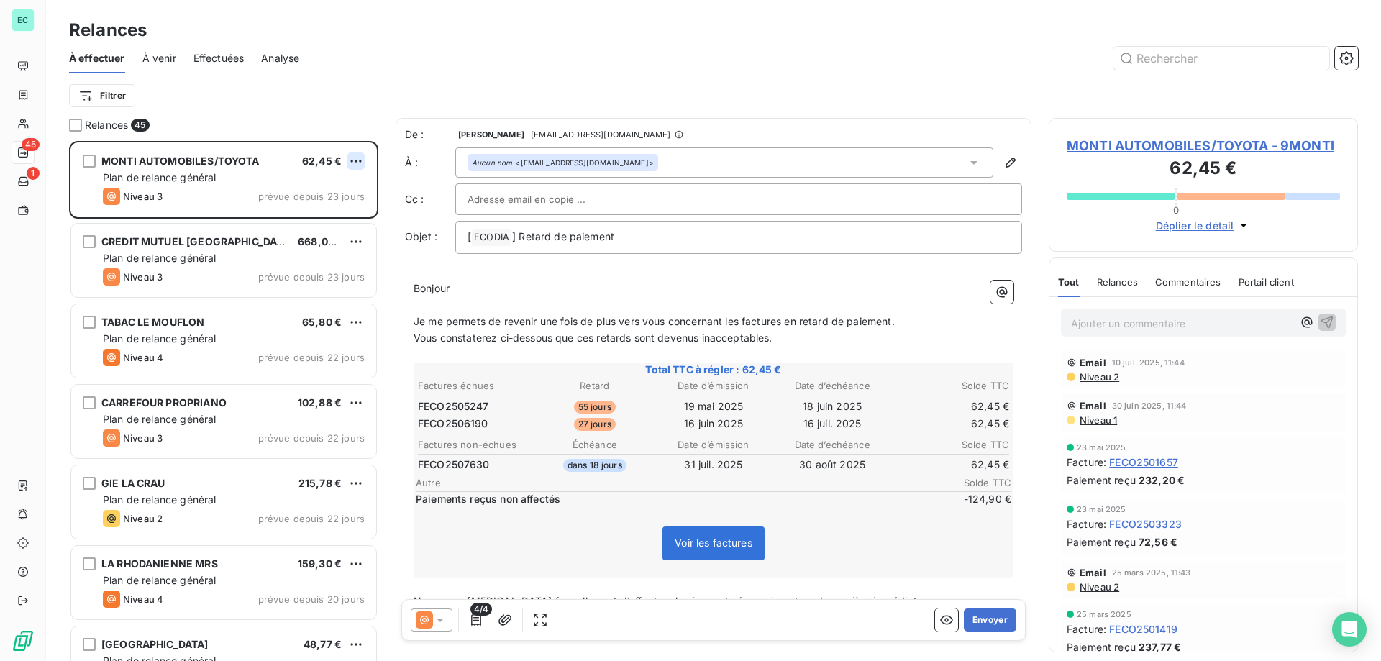
click at [357, 165] on html "EC 45 1 Relances À effectuer À venir Effectuées Analyse Filtrer Relances 45 MON…" at bounding box center [690, 330] width 1381 height 661
click at [323, 206] on div "Passer cette action" at bounding box center [294, 215] width 129 height 23
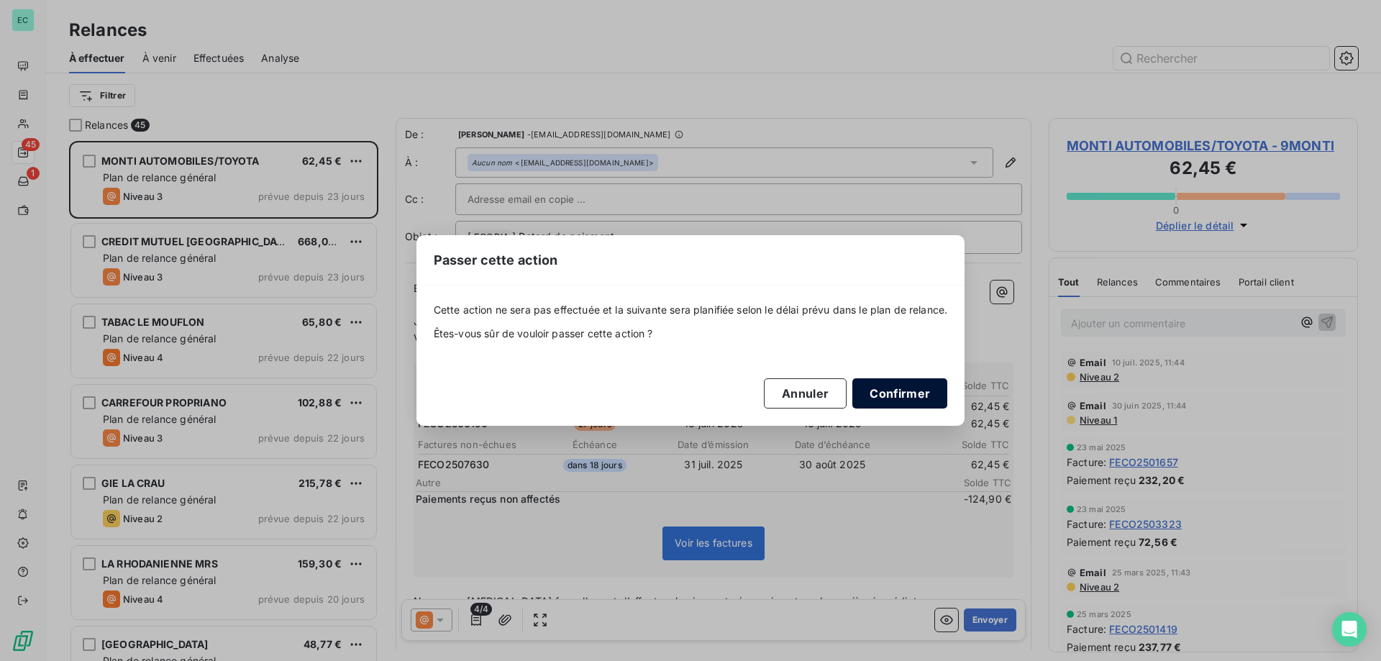
click at [899, 401] on button "Confirmer" at bounding box center [900, 393] width 95 height 30
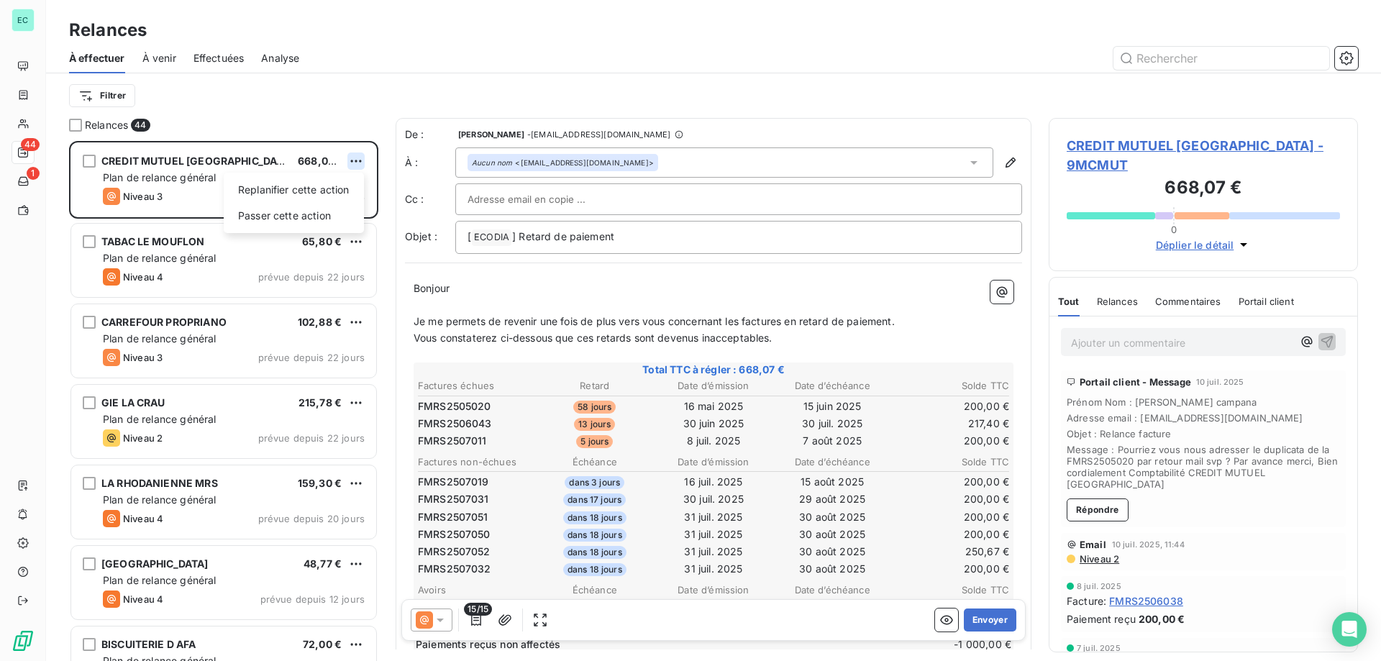
click at [358, 162] on html "EC 44 1 Relances À effectuer À venir Effectuées Analyse Filtrer Relances 44 CRE…" at bounding box center [690, 330] width 1381 height 661
click at [323, 230] on div "Replanifier cette action Passer cette action" at bounding box center [294, 203] width 140 height 60
click at [322, 211] on div "Passer cette action" at bounding box center [294, 215] width 129 height 23
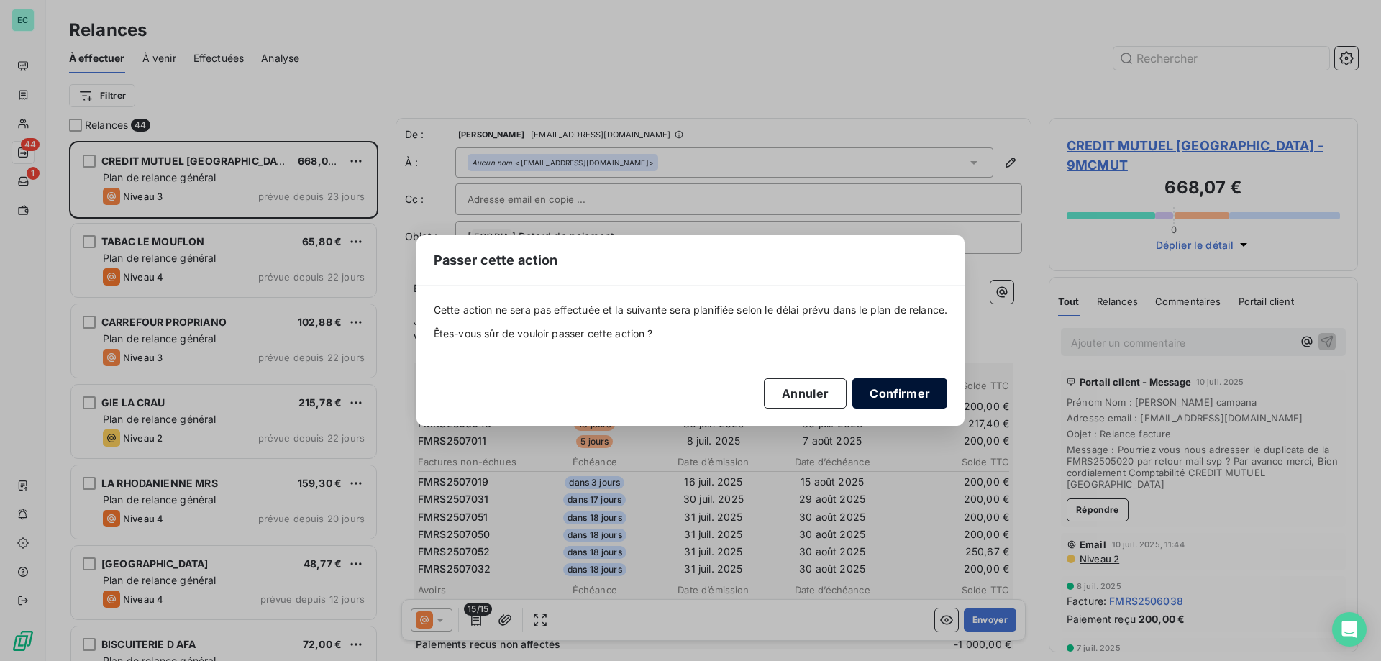
click at [906, 396] on button "Confirmer" at bounding box center [900, 393] width 95 height 30
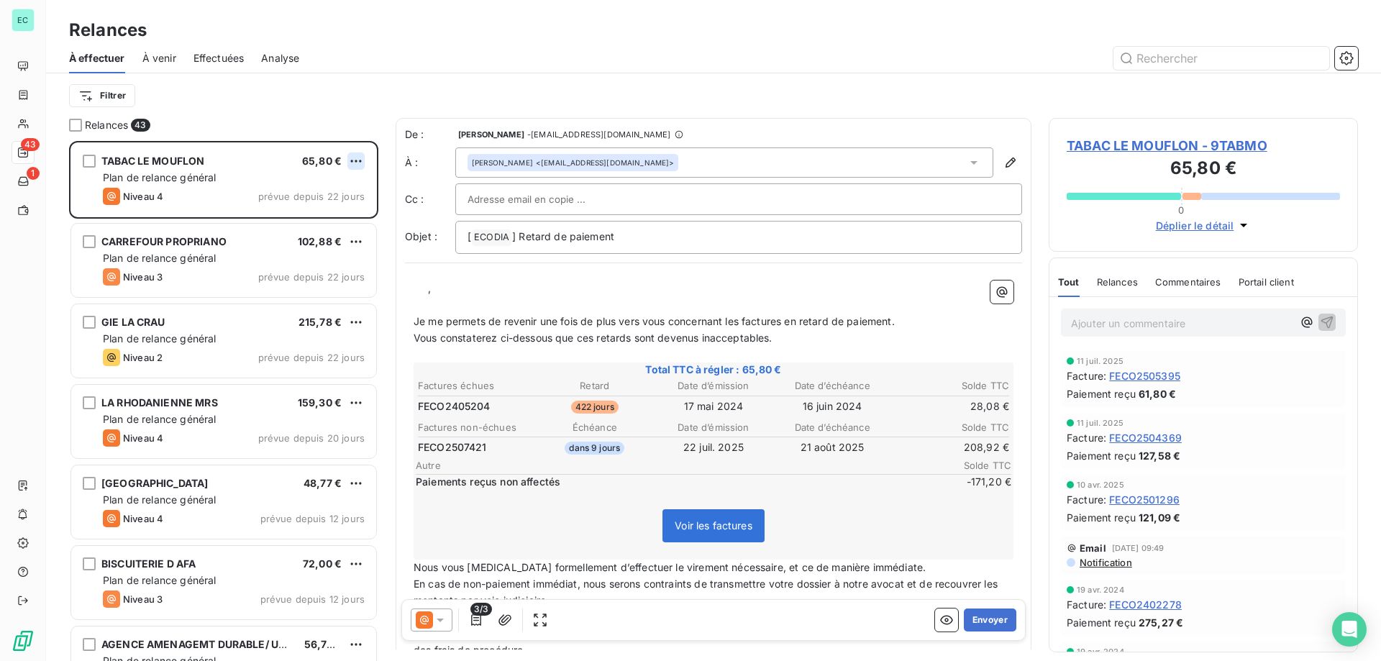
click at [355, 160] on html "EC 43 1 Relances À effectuer À venir Effectuées Analyse Filtrer Relances 43 TAB…" at bounding box center [690, 330] width 1381 height 661
click at [305, 214] on div "Passer cette action" at bounding box center [294, 215] width 129 height 23
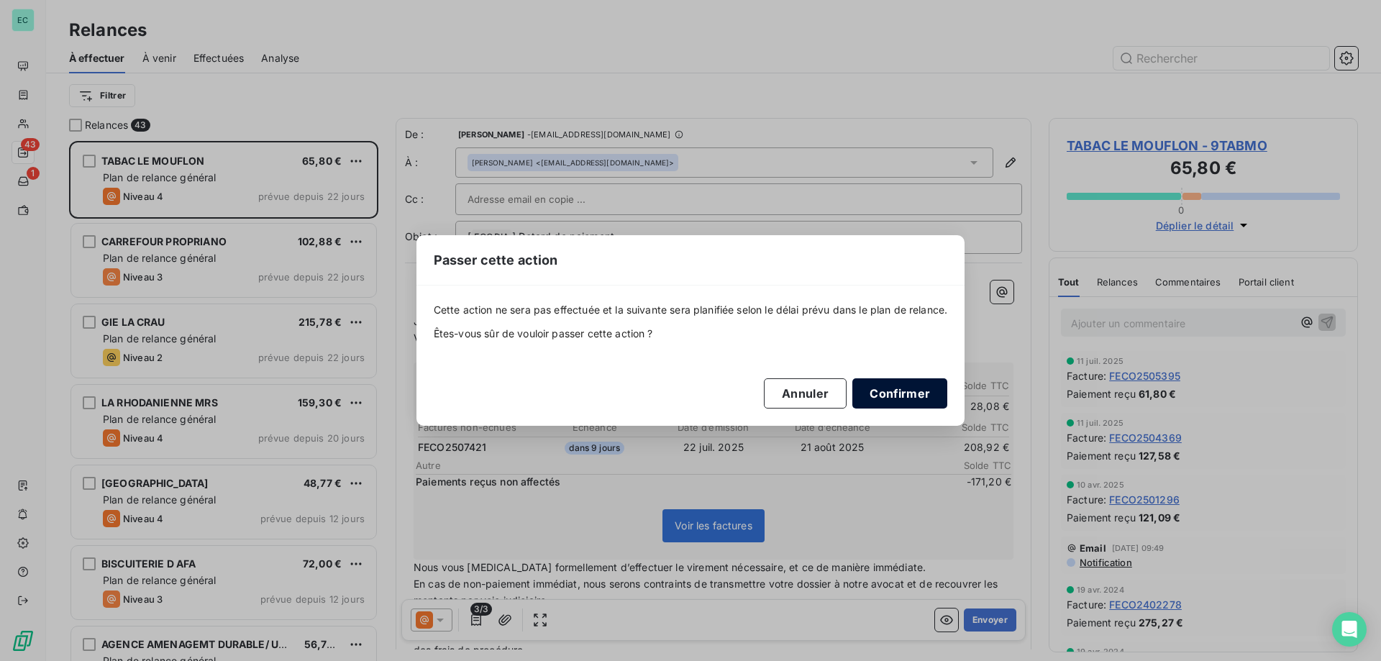
click at [899, 392] on button "Confirmer" at bounding box center [900, 393] width 95 height 30
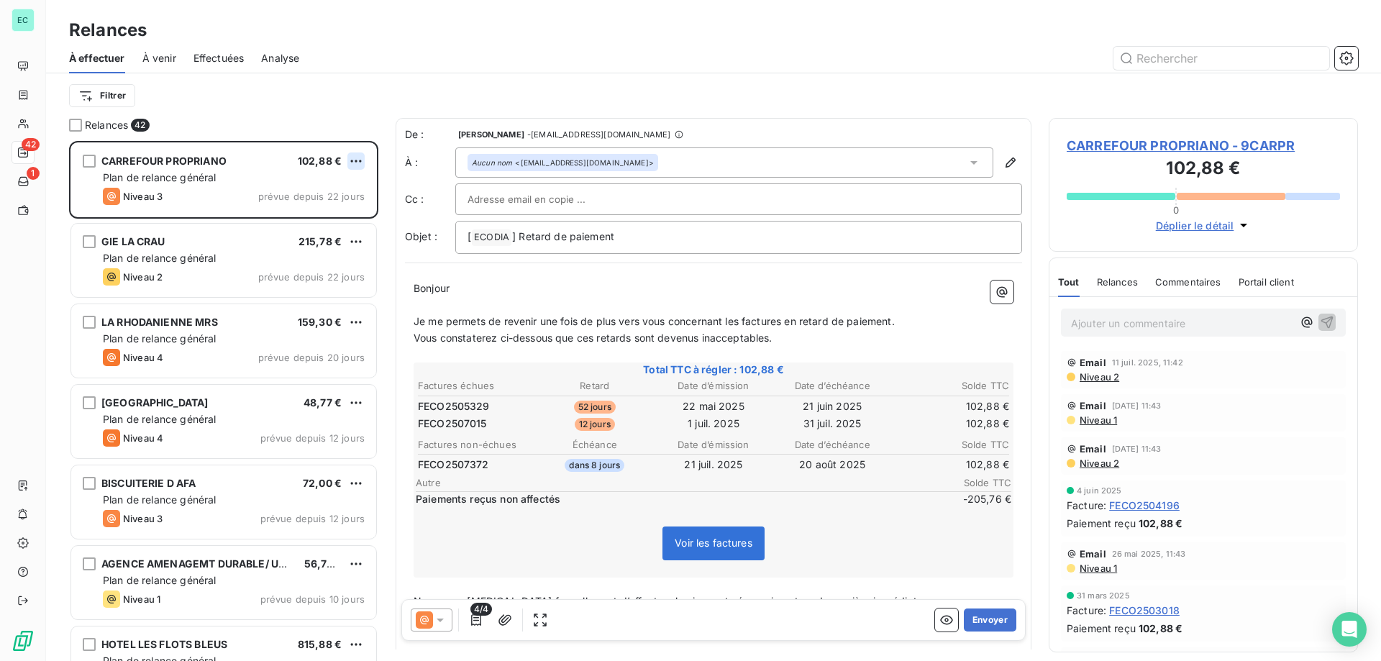
click at [362, 162] on html "EC 42 1 Relances À effectuer À venir Effectuées Analyse Filtrer Relances 42 CAR…" at bounding box center [690, 330] width 1381 height 661
click at [338, 209] on div "Passer cette action" at bounding box center [294, 215] width 129 height 23
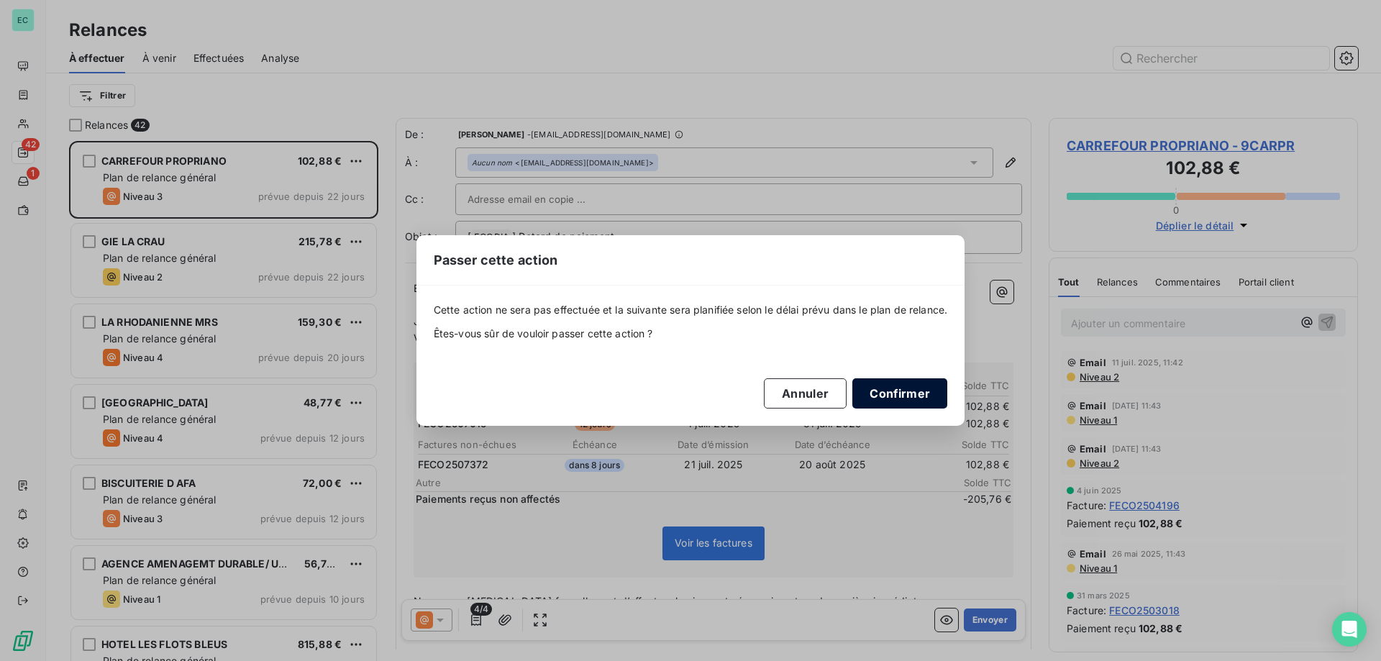
click at [947, 394] on button "Confirmer" at bounding box center [900, 393] width 95 height 30
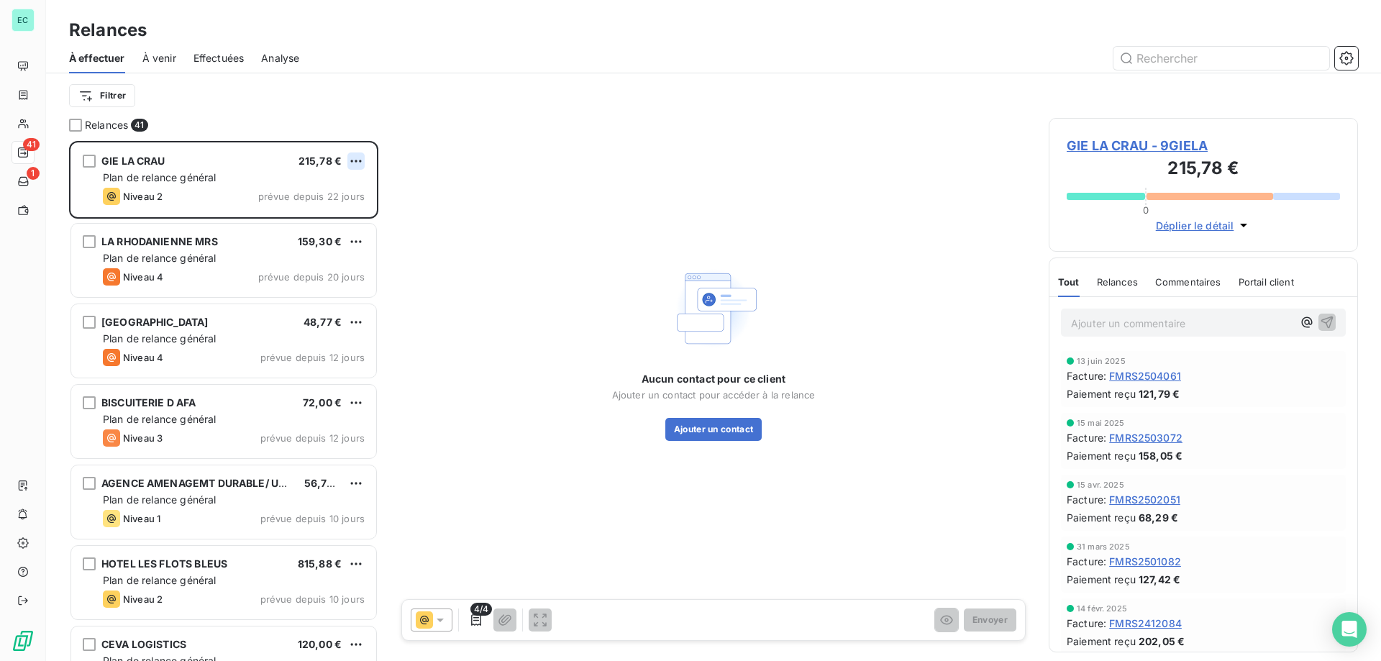
click at [357, 159] on html "EC 41 1 Relances À effectuer À venir Effectuées Analyse Filtrer Relances 41 GIE…" at bounding box center [690, 330] width 1381 height 661
click at [309, 210] on div "Passer cette action" at bounding box center [294, 215] width 129 height 23
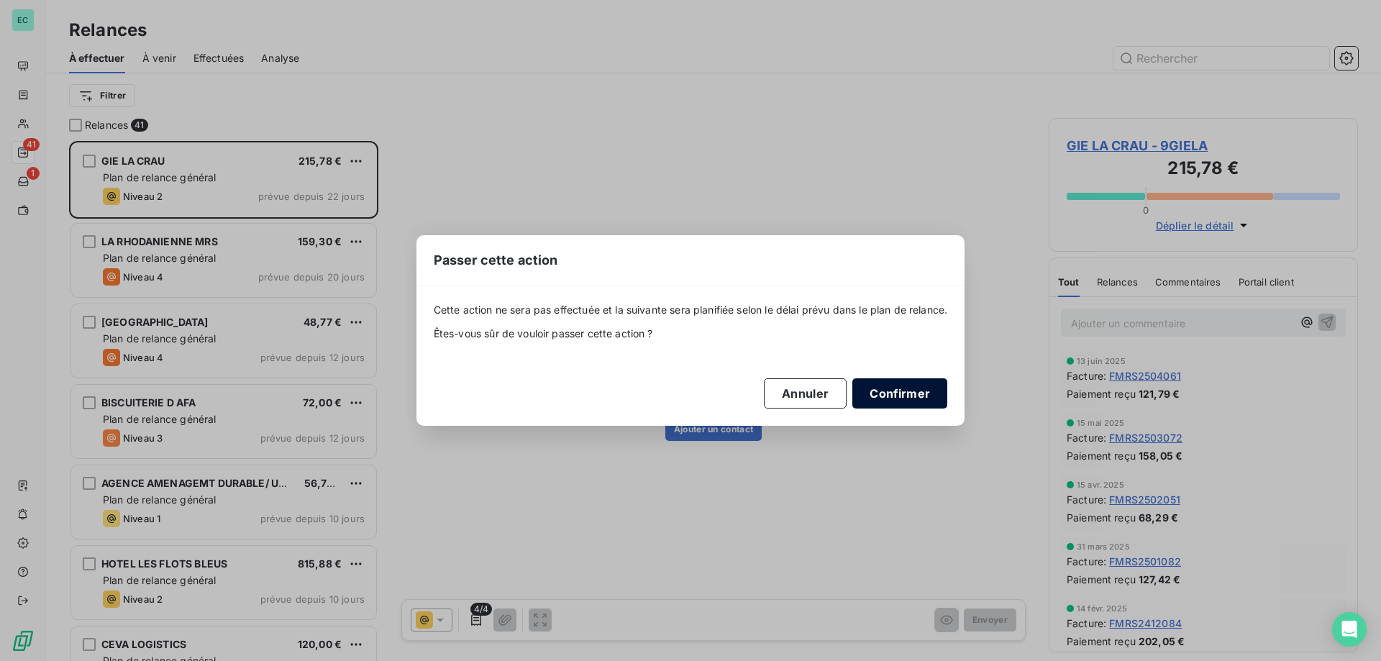
click at [923, 395] on button "Confirmer" at bounding box center [900, 393] width 95 height 30
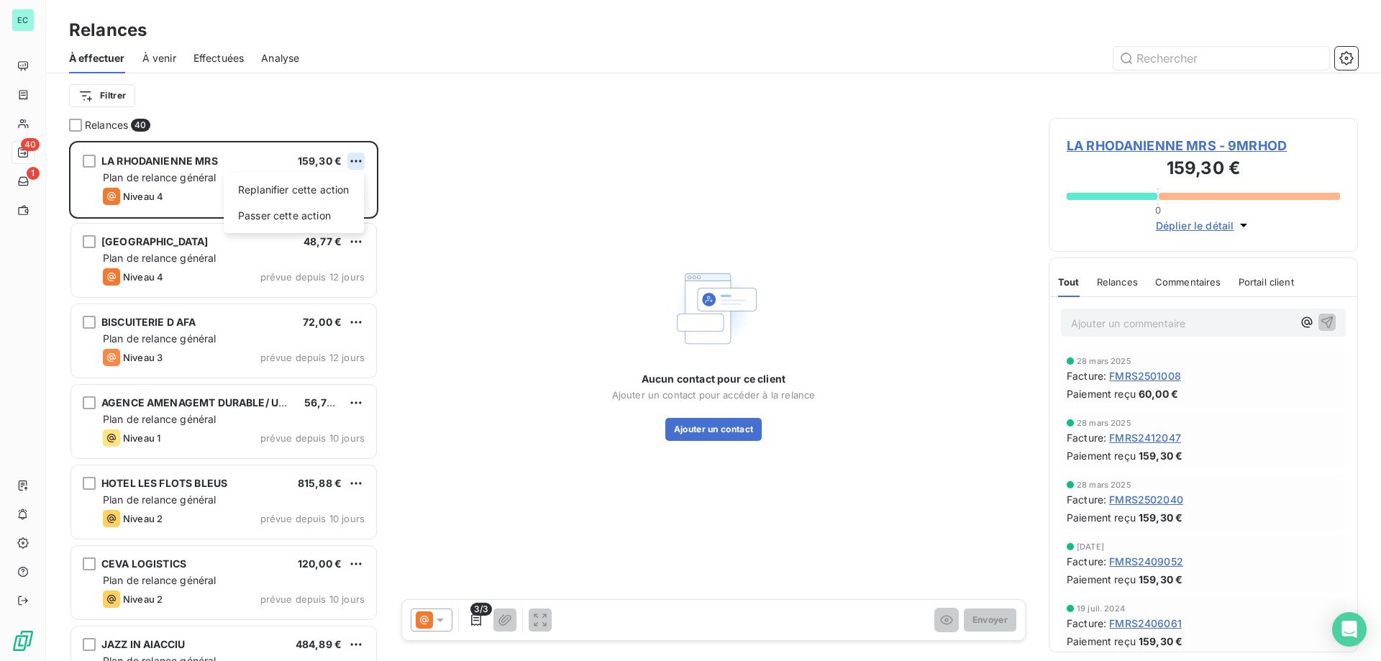
click at [360, 165] on html "EC 40 1 Relances À effectuer À venir Effectuées Analyse Filtrer Relances 40 LA …" at bounding box center [690, 330] width 1381 height 661
click at [314, 214] on div "Passer cette action" at bounding box center [294, 215] width 129 height 23
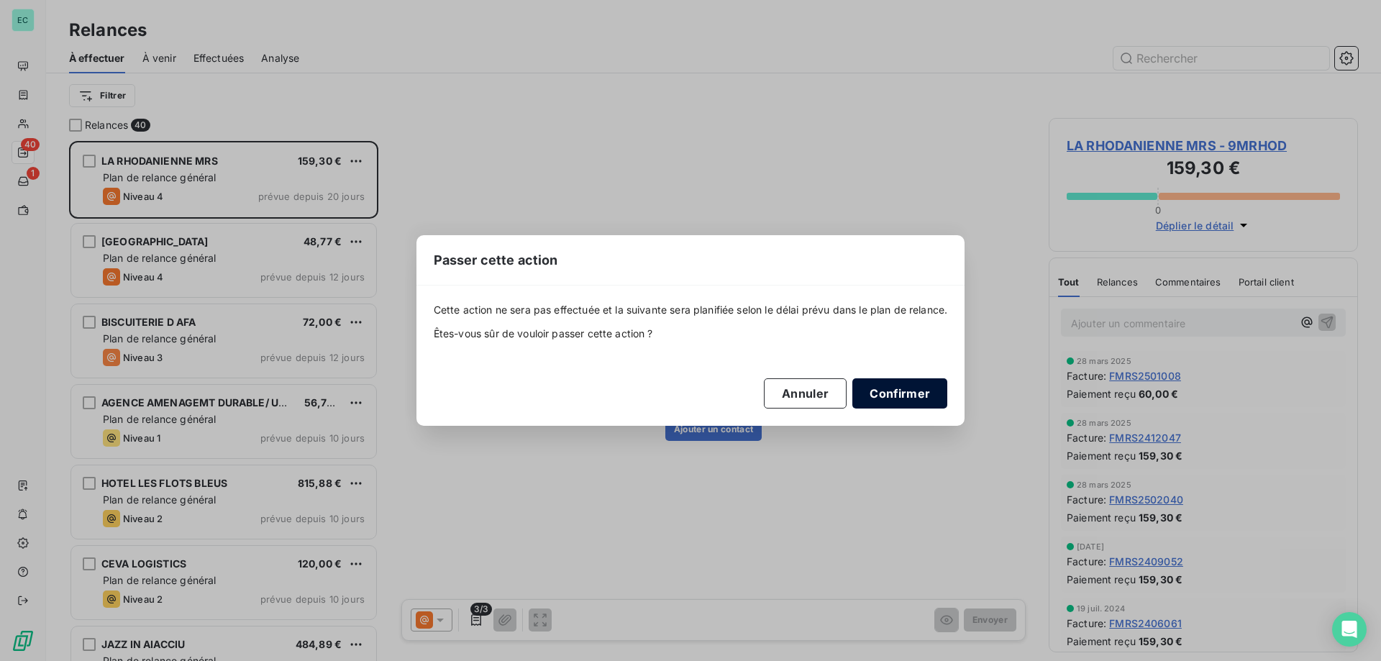
click at [906, 397] on button "Confirmer" at bounding box center [900, 393] width 95 height 30
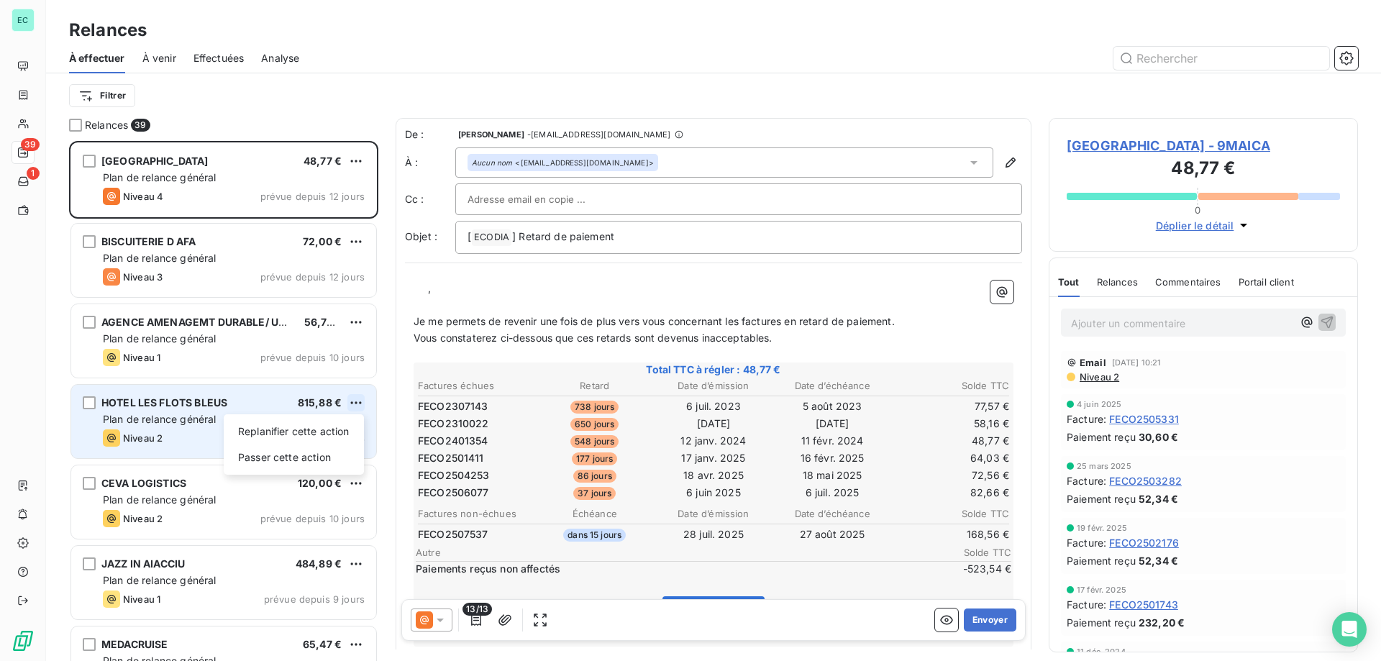
click at [358, 398] on html "EC 39 1 Relances À effectuer À venir Effectuées Analyse Filtrer Relances 39 MAI…" at bounding box center [690, 330] width 1381 height 661
click at [328, 455] on div "Passer cette action" at bounding box center [294, 457] width 129 height 23
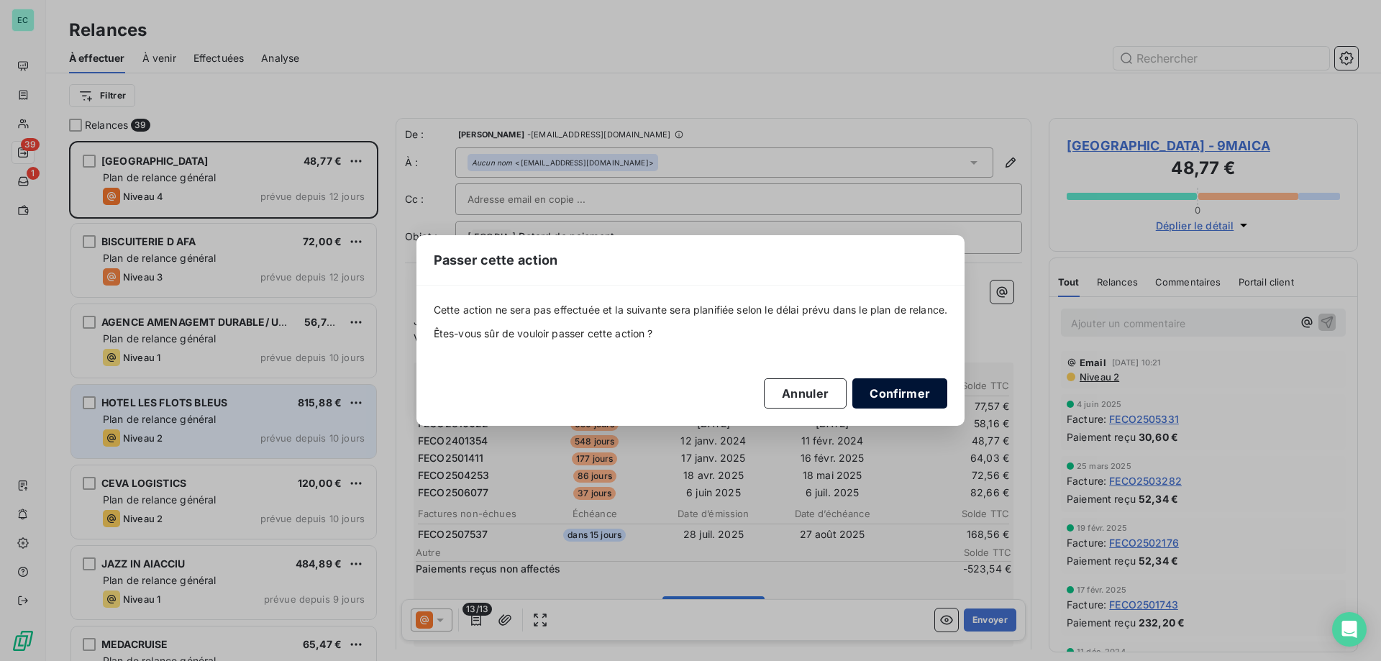
click at [917, 393] on button "Confirmer" at bounding box center [900, 393] width 95 height 30
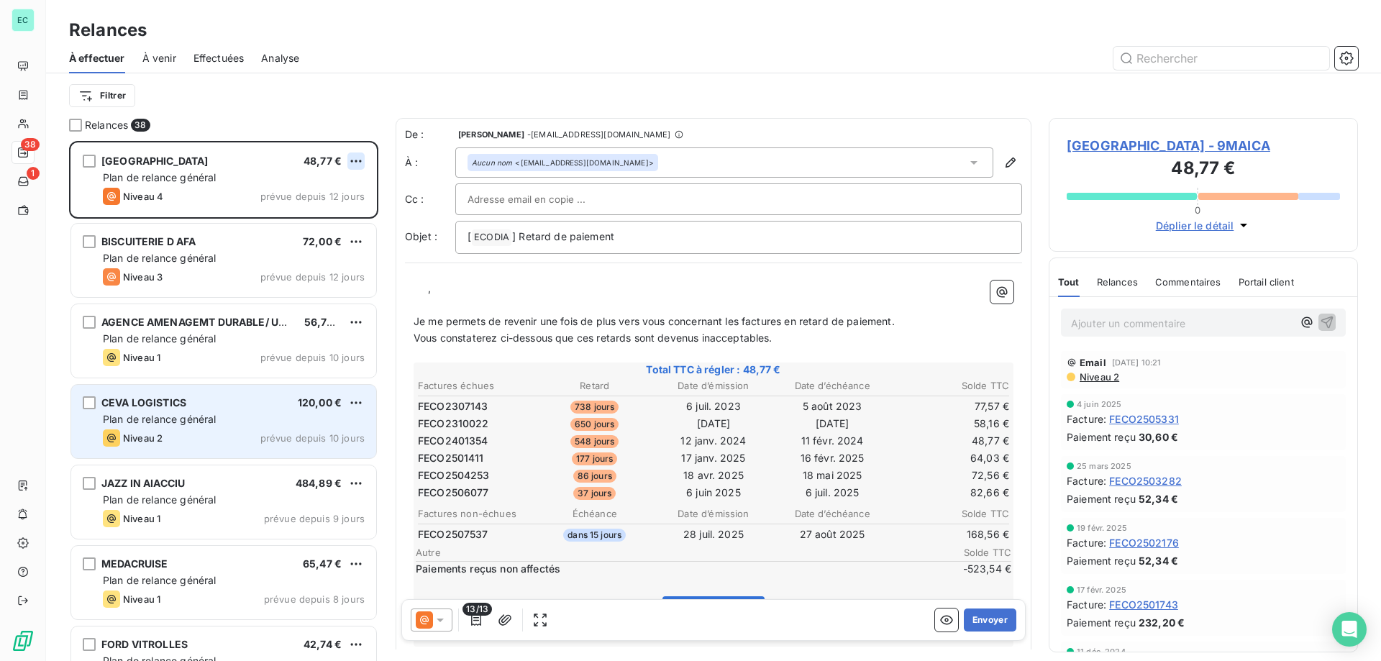
click at [358, 159] on html "EC 38 1 Relances À effectuer À venir Effectuées Analyse Filtrer Relances 38 MAI…" at bounding box center [690, 330] width 1381 height 661
click at [309, 216] on div "Passer cette action" at bounding box center [294, 215] width 129 height 23
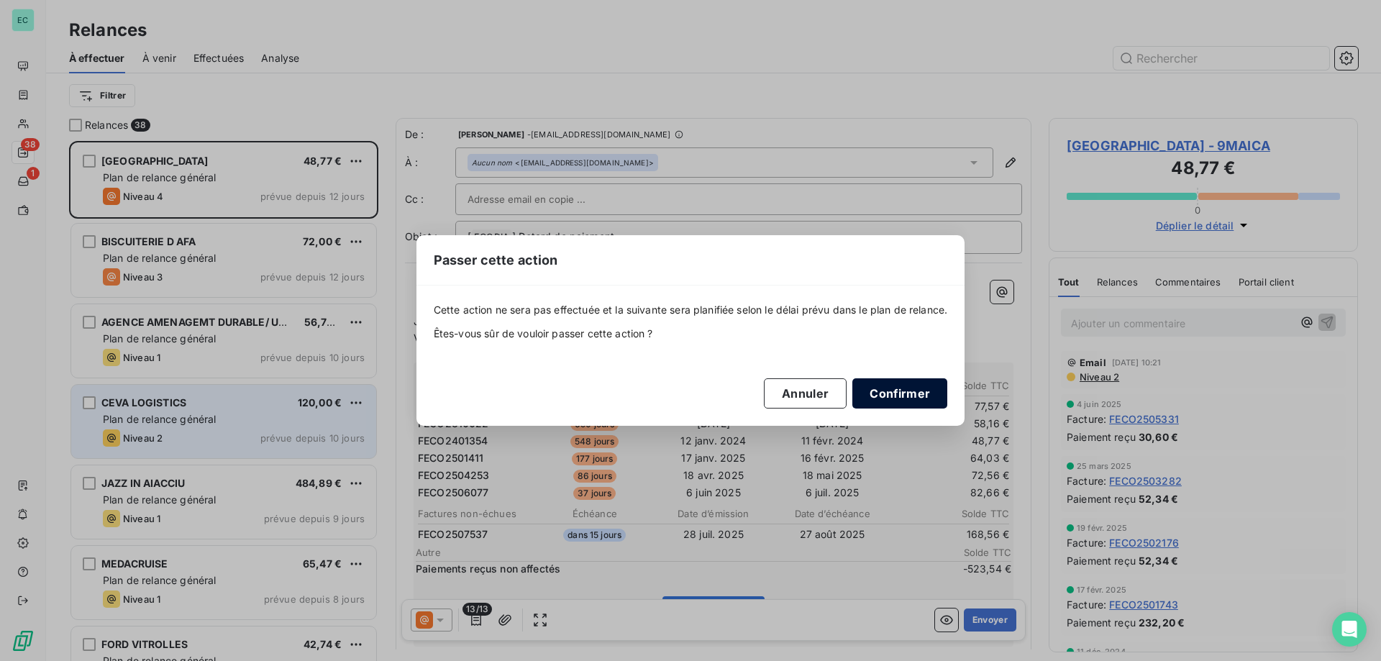
drag, startPoint x: 939, startPoint y: 398, endPoint x: 882, endPoint y: 398, distance: 56.8
click at [937, 398] on button "Confirmer" at bounding box center [900, 393] width 95 height 30
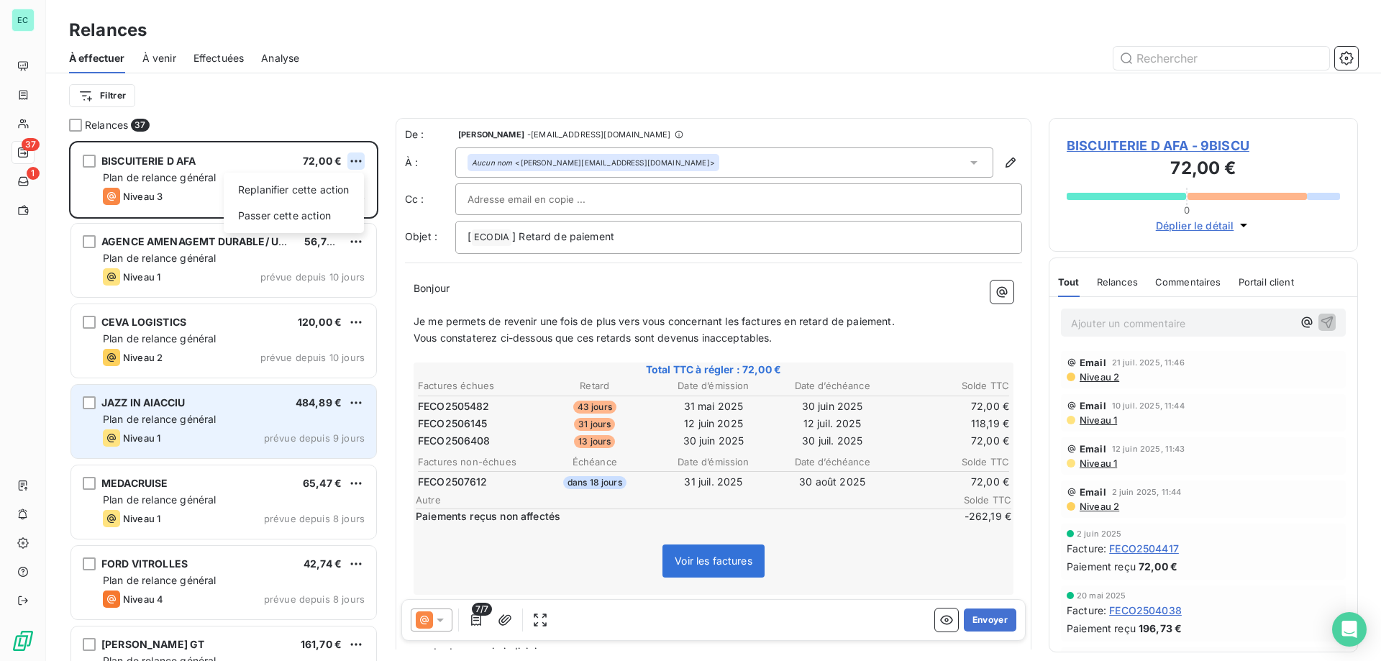
click at [360, 160] on html "EC 37 1 Relances À effectuer À venir Effectuées Analyse Filtrer Relances 37 BIS…" at bounding box center [690, 330] width 1381 height 661
click at [326, 212] on div "Passer cette action" at bounding box center [294, 215] width 129 height 23
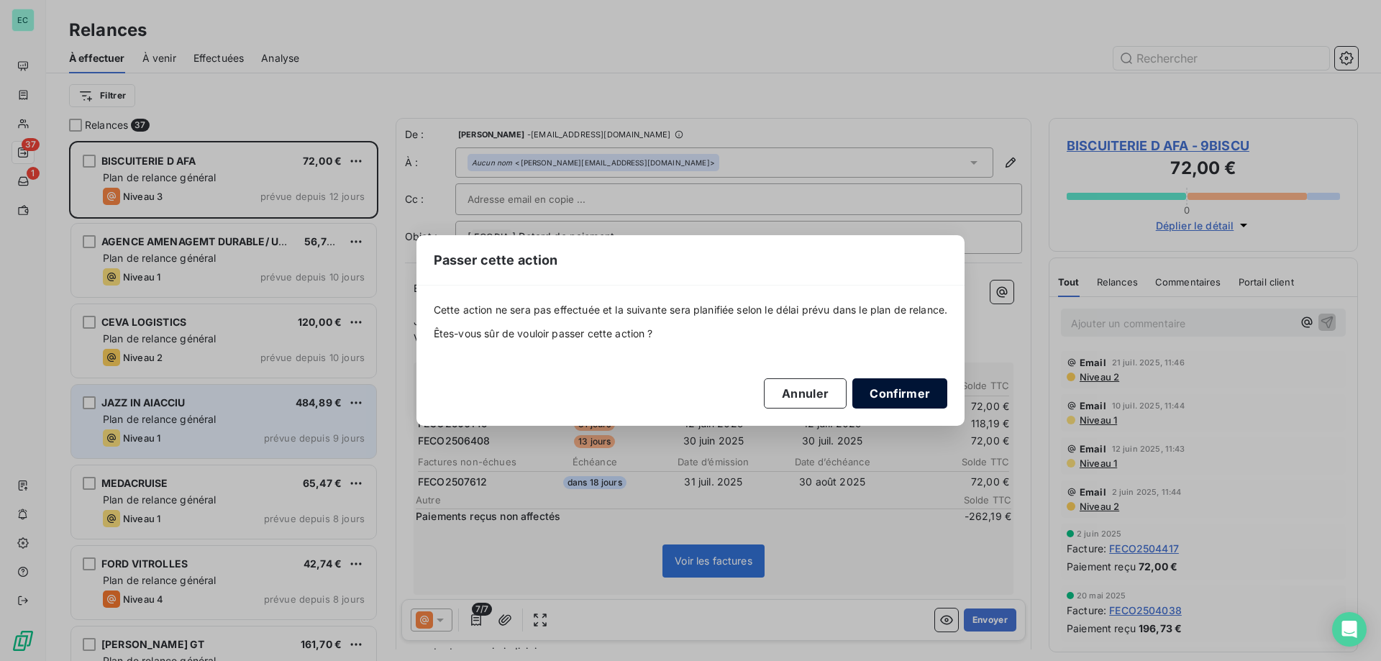
click at [908, 396] on button "Confirmer" at bounding box center [900, 393] width 95 height 30
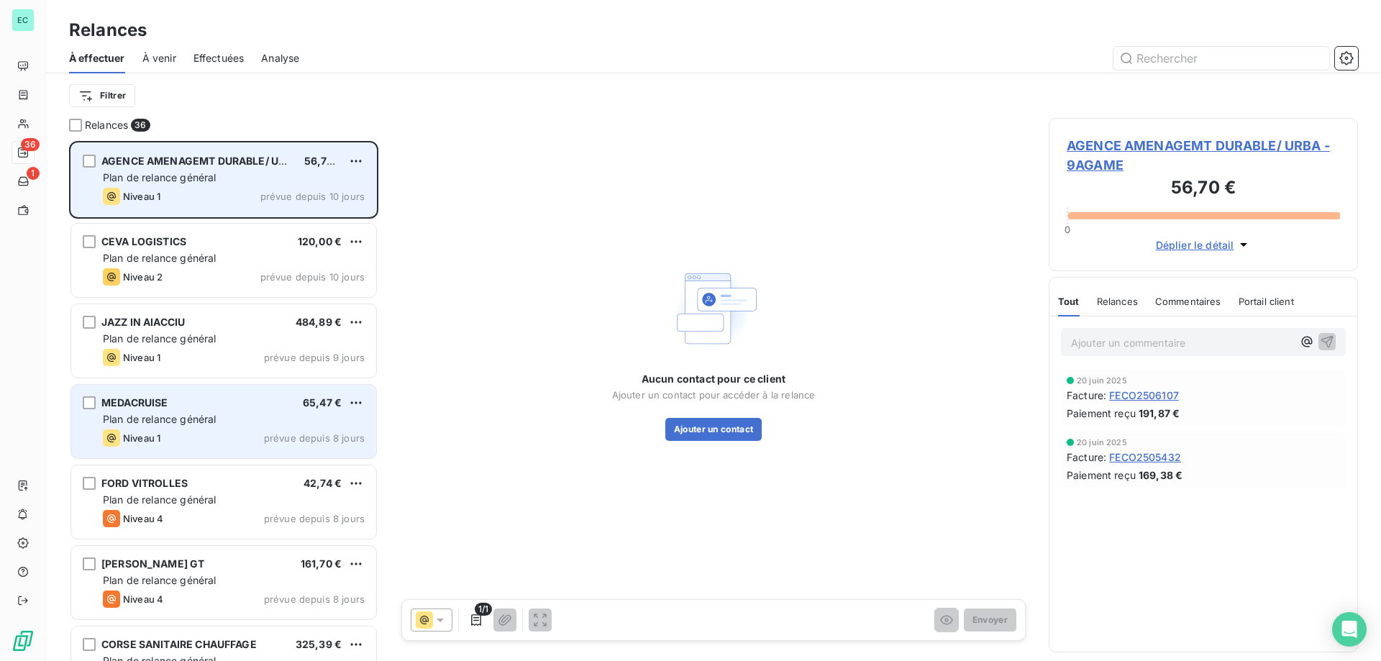
click at [367, 157] on div "AGENCE AMENAGEMT DURABLE/ URBA 56,70 € Plan de relance général Niveau 1 prévue …" at bounding box center [223, 179] width 305 height 73
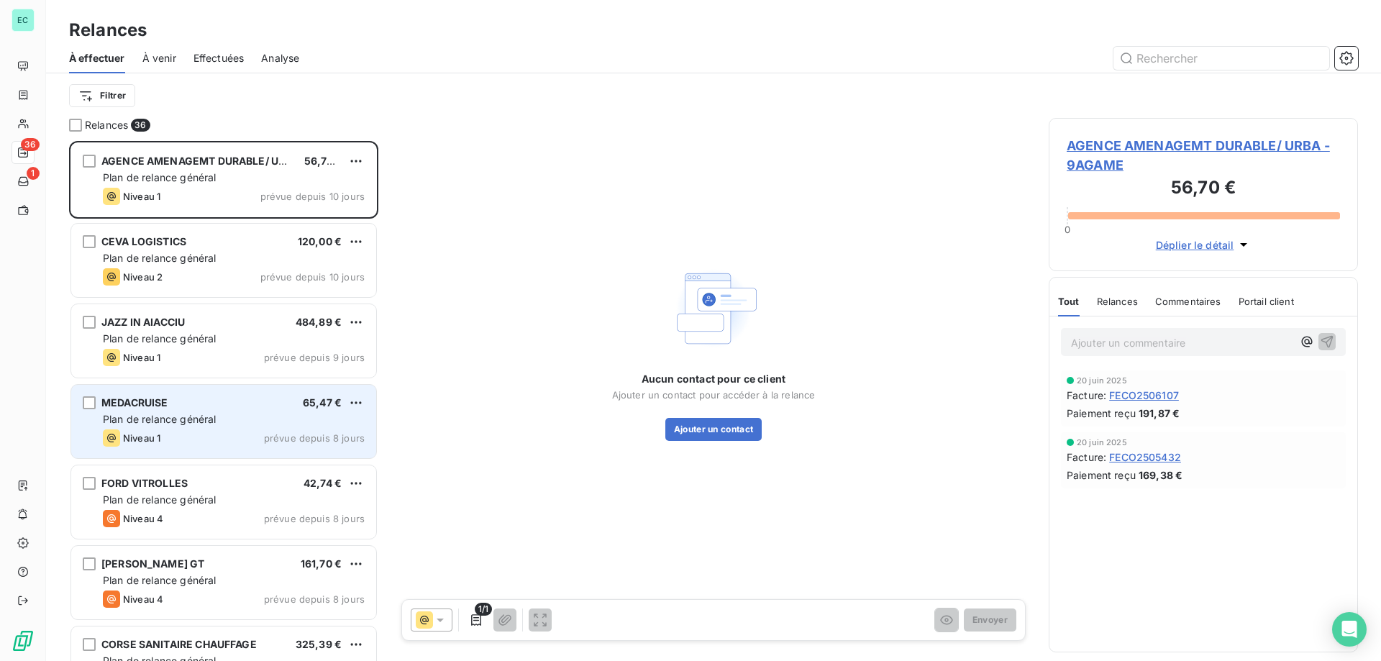
click at [346, 166] on div "AGENCE AMENAGEMT DURABLE/ URBA 56,70 €" at bounding box center [234, 161] width 262 height 13
click at [350, 156] on html "EC 36 1 Relances À effectuer À venir Effectuées Analyse Filtrer Relances 36 AGE…" at bounding box center [690, 330] width 1381 height 661
click at [315, 216] on div "Passer cette action" at bounding box center [294, 215] width 129 height 23
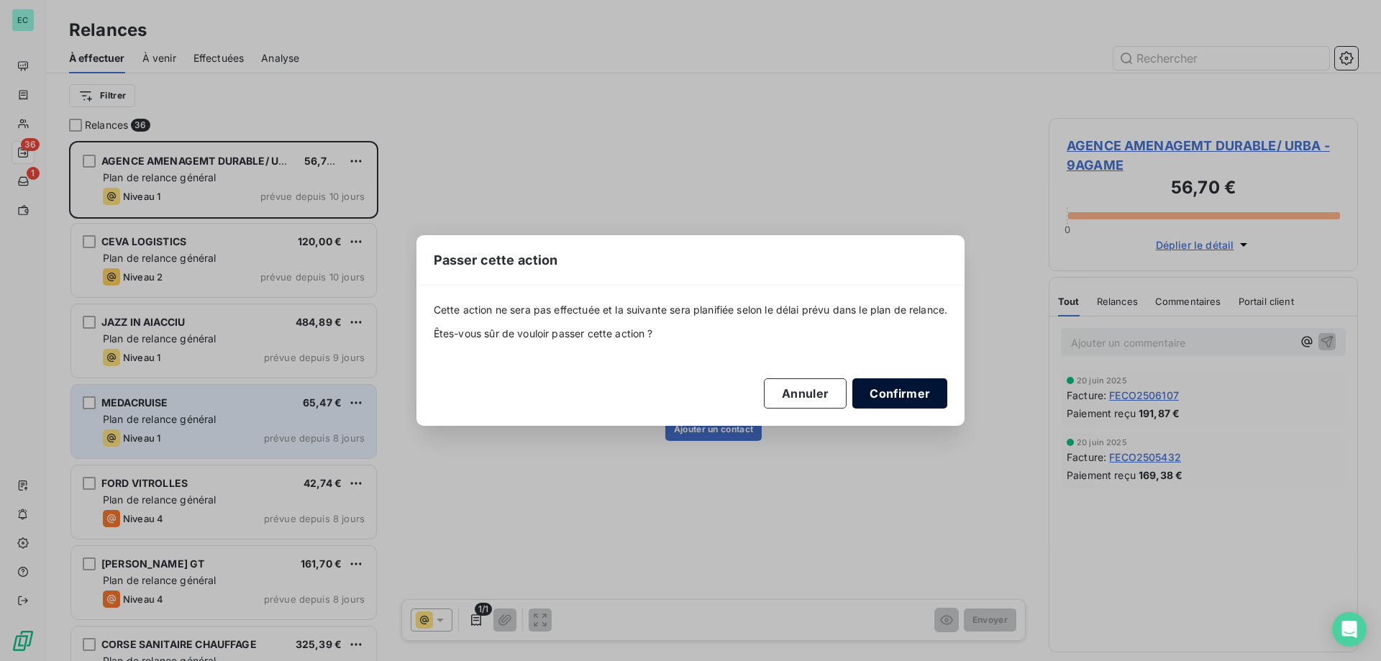
click at [920, 390] on button "Confirmer" at bounding box center [900, 393] width 95 height 30
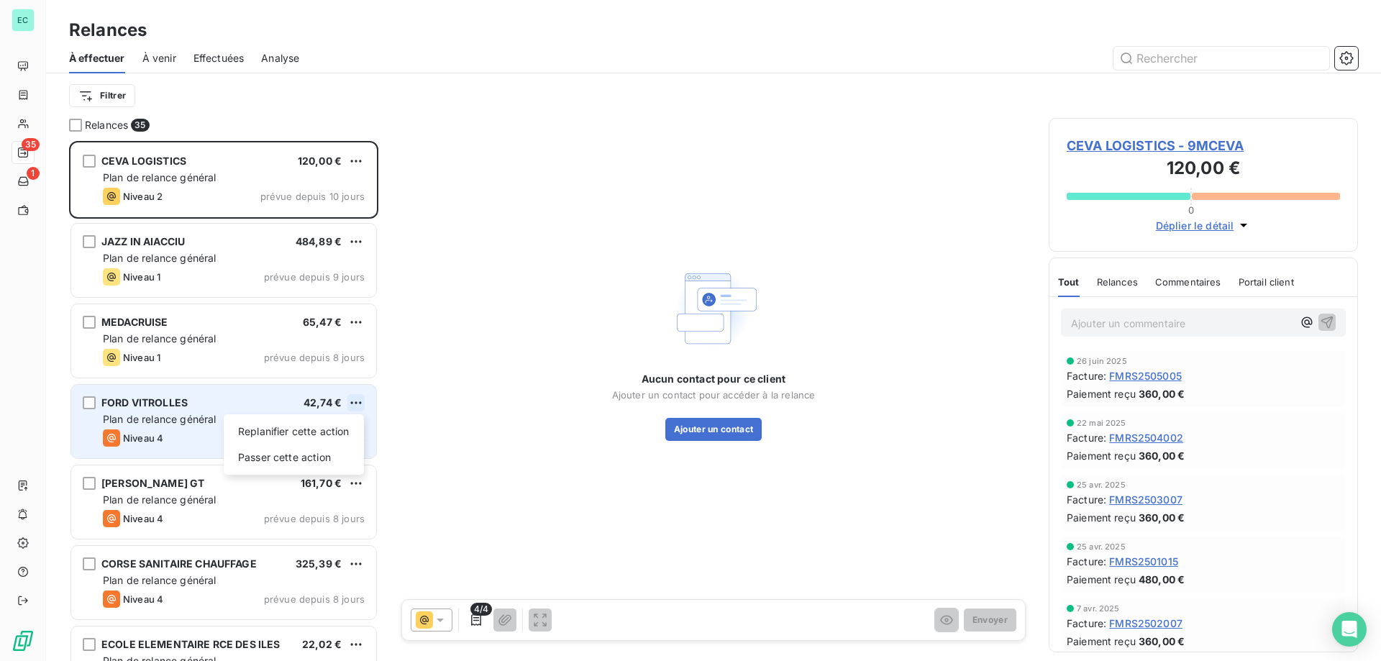
click at [355, 403] on html "EC 35 1 Relances À effectuer À venir Effectuées Analyse Filtrer Relances 35 CEV…" at bounding box center [690, 330] width 1381 height 661
drag, startPoint x: 327, startPoint y: 453, endPoint x: 342, endPoint y: 453, distance: 15.1
click at [327, 453] on div "Passer cette action" at bounding box center [294, 457] width 129 height 23
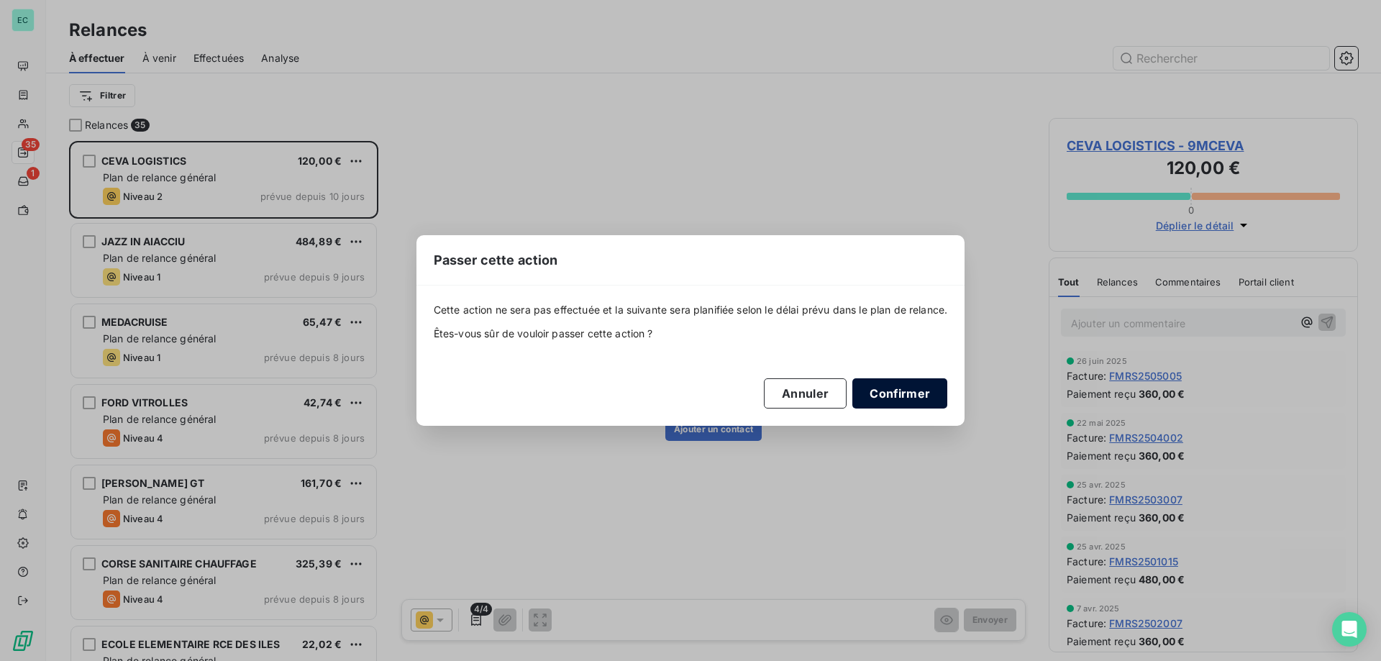
click at [917, 393] on button "Confirmer" at bounding box center [900, 393] width 95 height 30
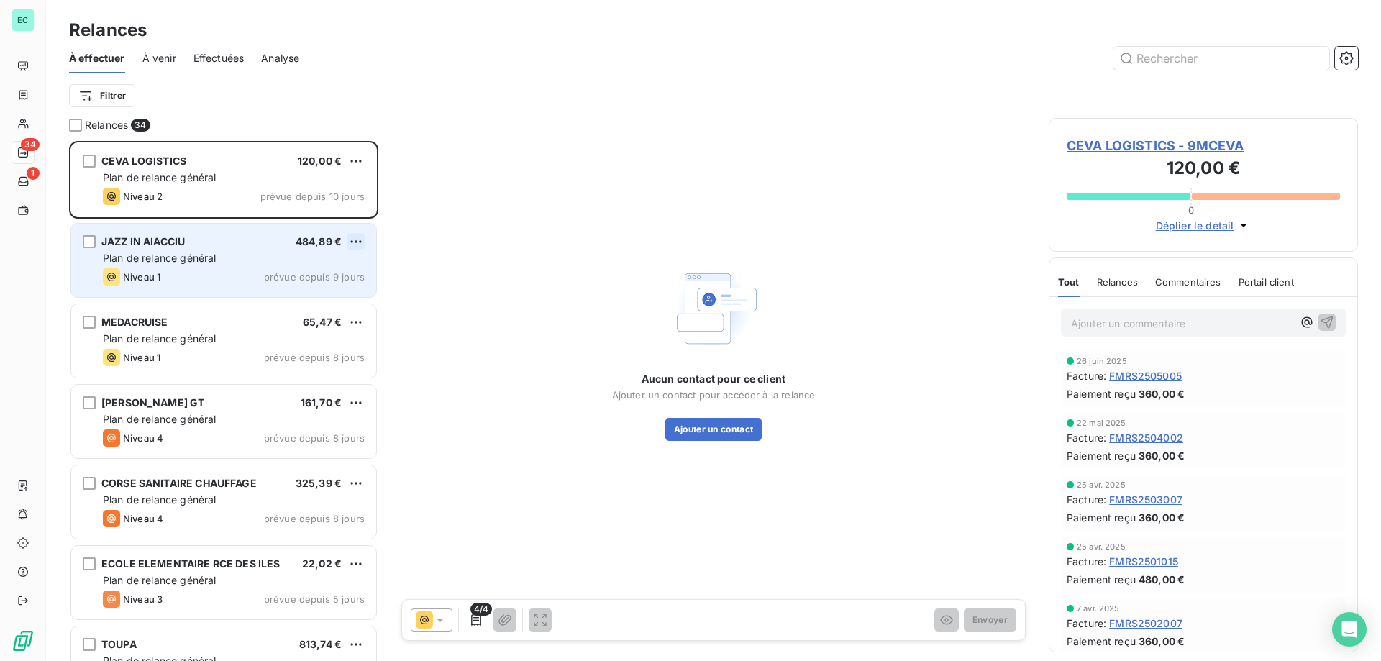
click at [352, 240] on html "EC 34 1 Relances À effectuer À venir Effectuées Analyse Filtrer Relances 34 CEV…" at bounding box center [690, 330] width 1381 height 661
click at [290, 300] on div "Passer cette action" at bounding box center [294, 296] width 129 height 23
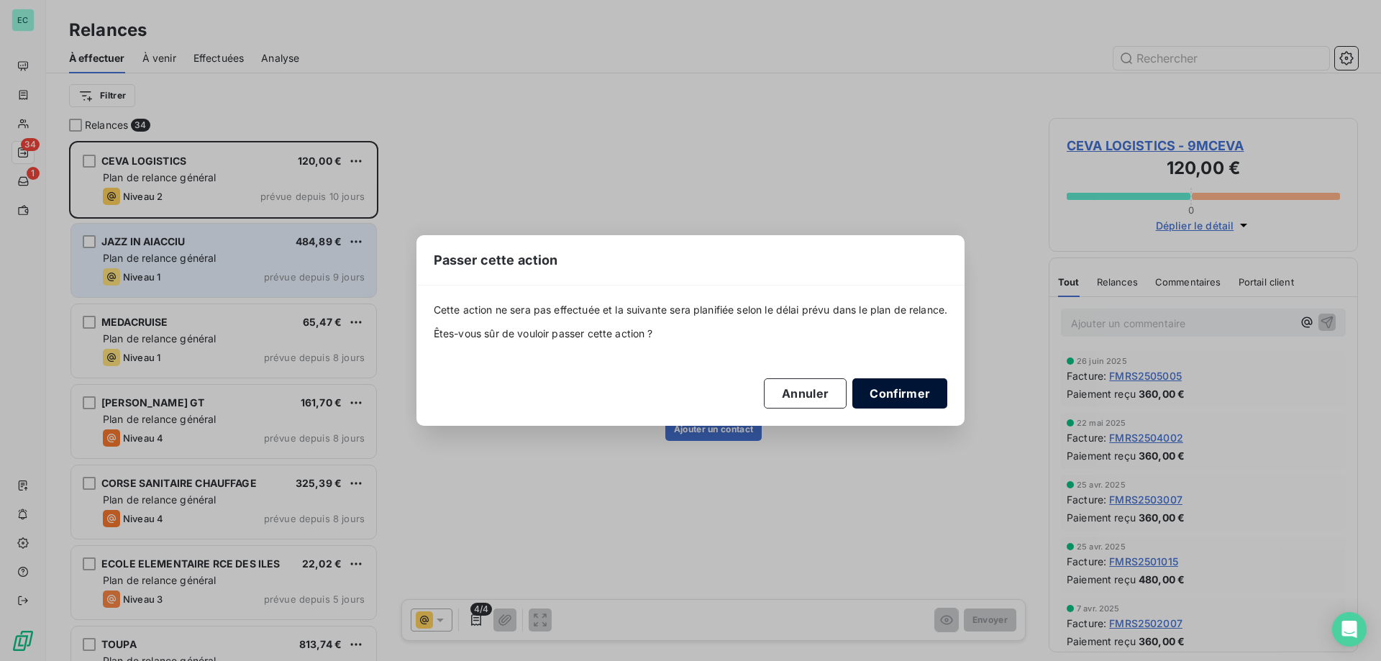
click at [905, 395] on button "Confirmer" at bounding box center [900, 393] width 95 height 30
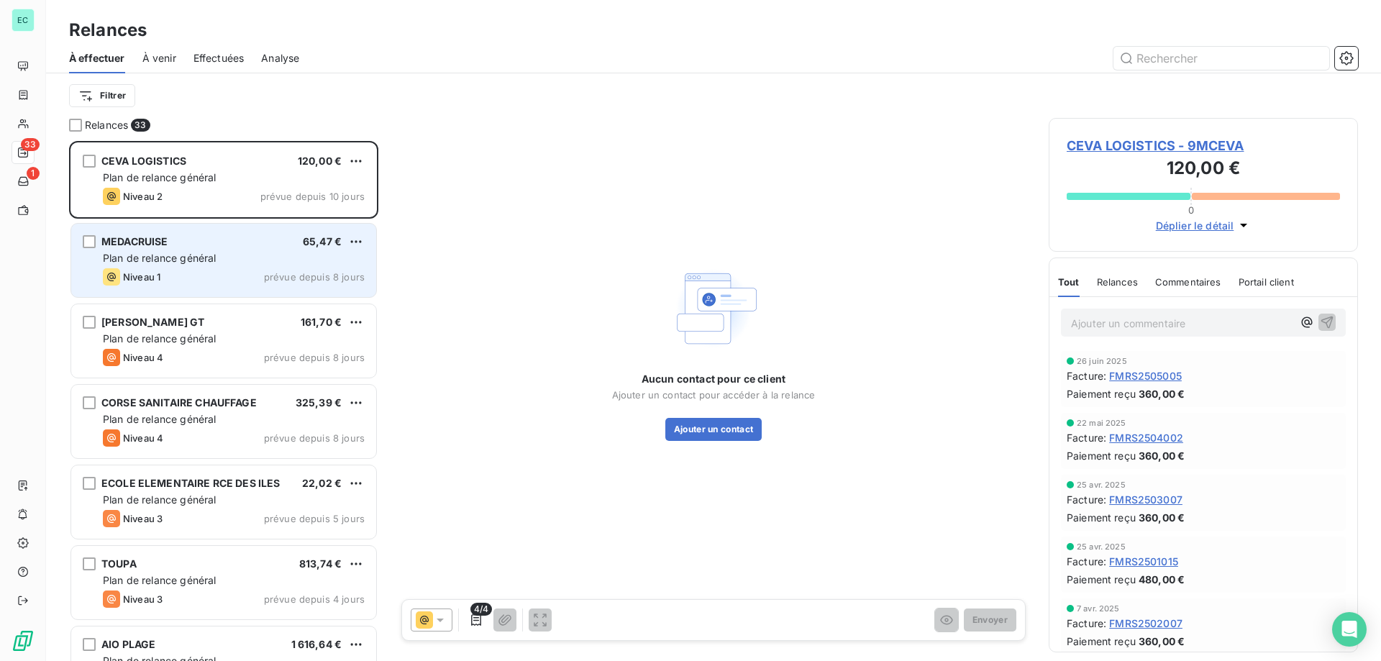
drag, startPoint x: 346, startPoint y: 158, endPoint x: 349, endPoint y: 173, distance: 14.7
click at [348, 159] on div "CEVA LOGISTICS 120,00 €" at bounding box center [234, 161] width 262 height 13
click at [357, 153] on html "EC 33 1 Relances À effectuer À venir Effectuées Analyse Filtrer Relances 33 CEV…" at bounding box center [690, 330] width 1381 height 661
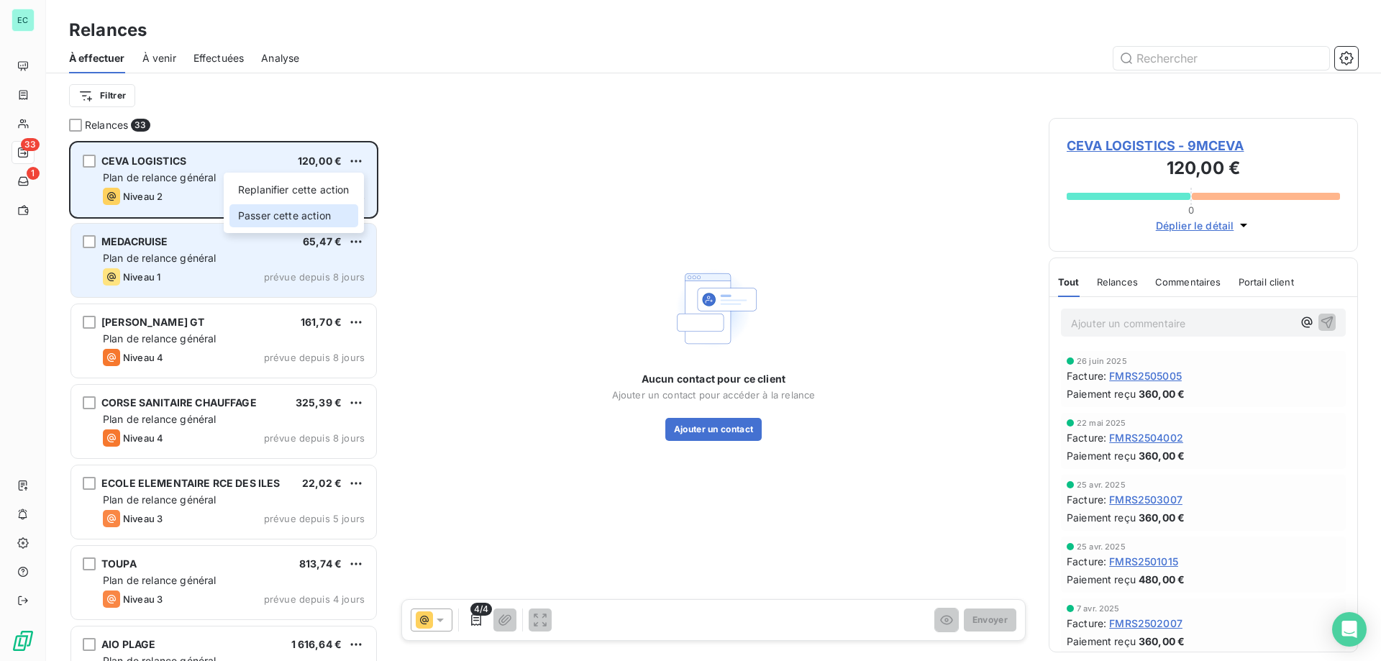
click at [298, 206] on div "Passer cette action" at bounding box center [294, 215] width 129 height 23
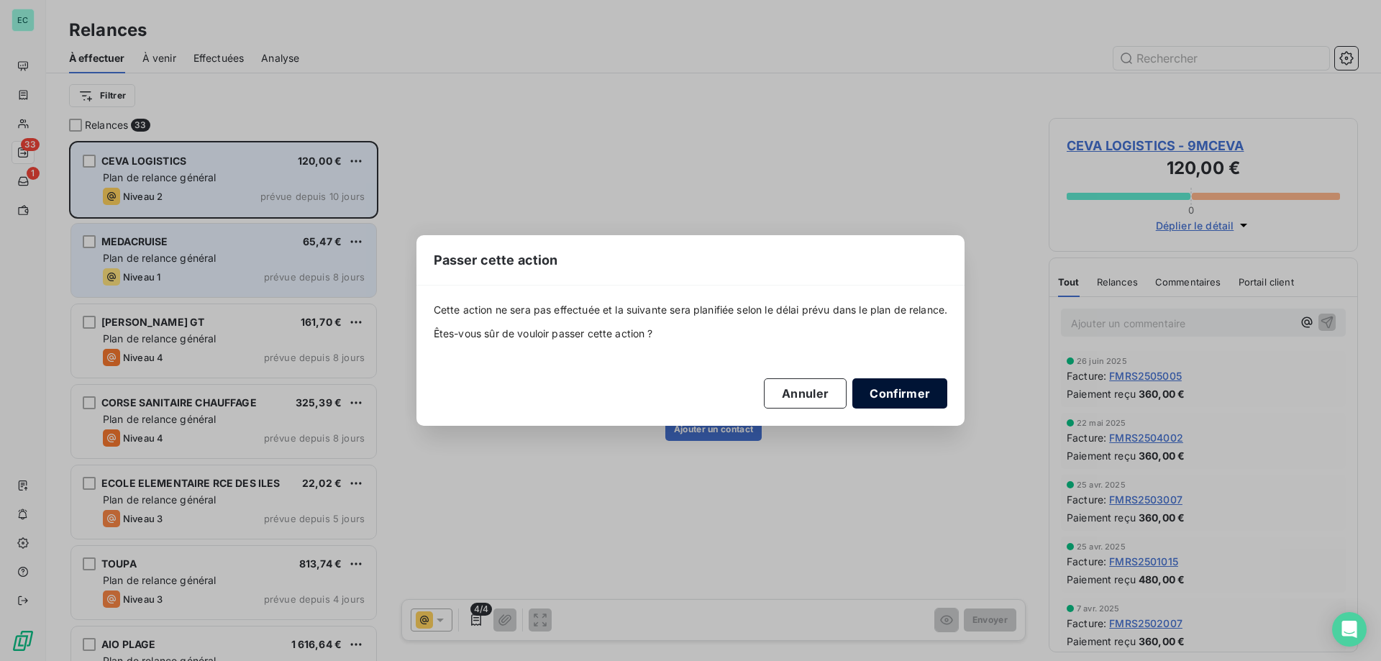
click at [875, 387] on button "Confirmer" at bounding box center [900, 393] width 95 height 30
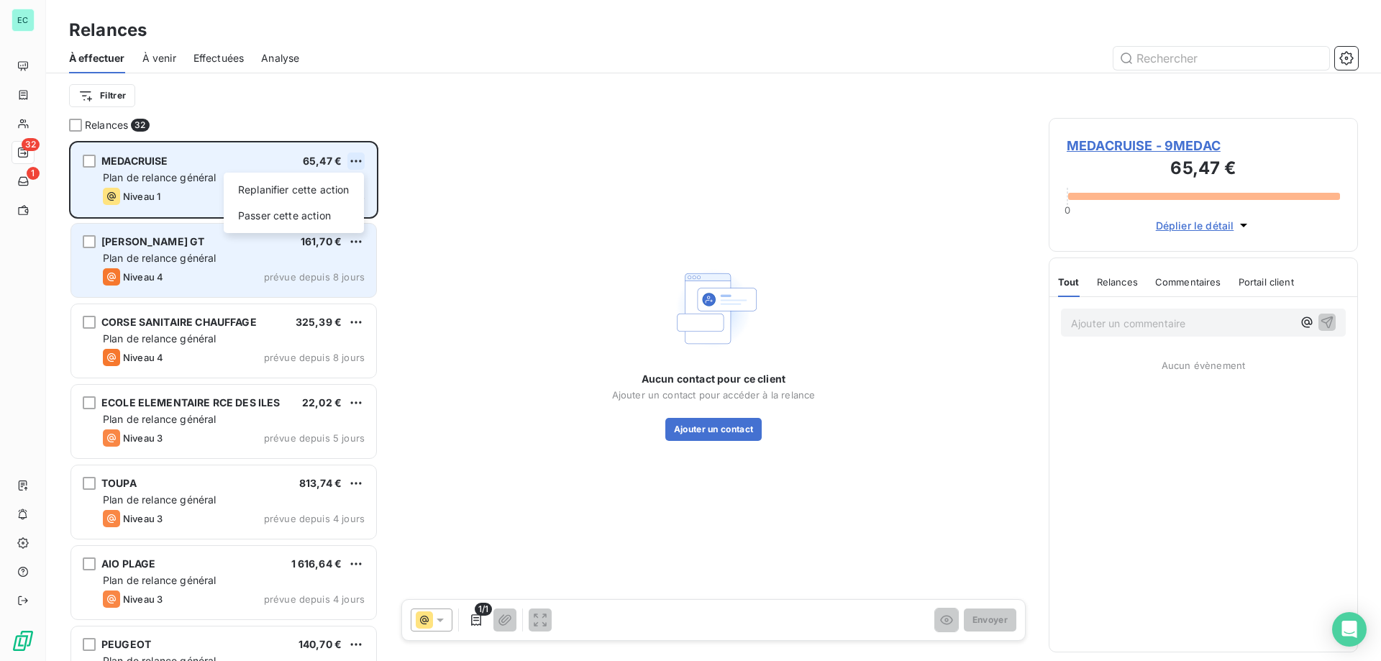
click at [358, 157] on html "EC 32 1 Relances À effectuer À venir Effectuées Analyse Filtrer Relances 32 MED…" at bounding box center [690, 330] width 1381 height 661
click at [329, 215] on div "Passer cette action" at bounding box center [294, 215] width 129 height 23
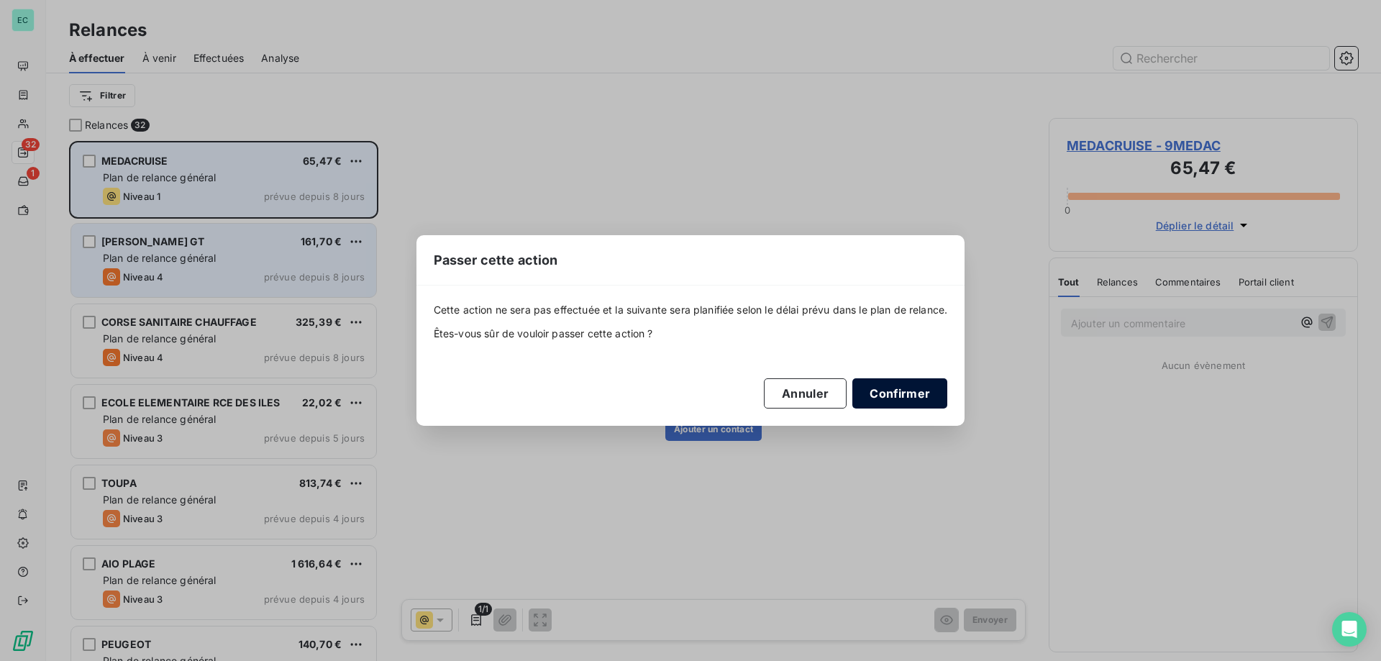
click at [891, 394] on button "Confirmer" at bounding box center [900, 393] width 95 height 30
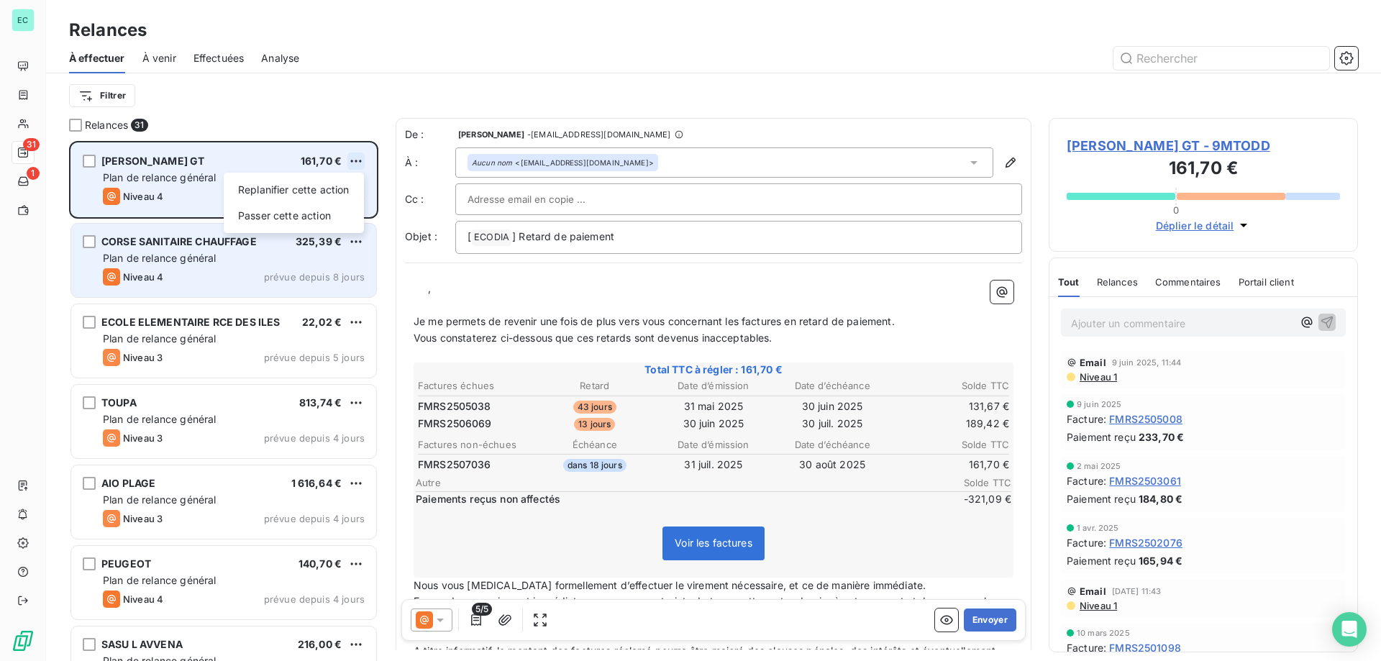
click at [355, 164] on html "EC 31 1 Relances À effectuer À venir Effectuées Analyse Filtrer Relances 31 TOD…" at bounding box center [690, 330] width 1381 height 661
click at [329, 222] on div "Passer cette action" at bounding box center [294, 215] width 129 height 23
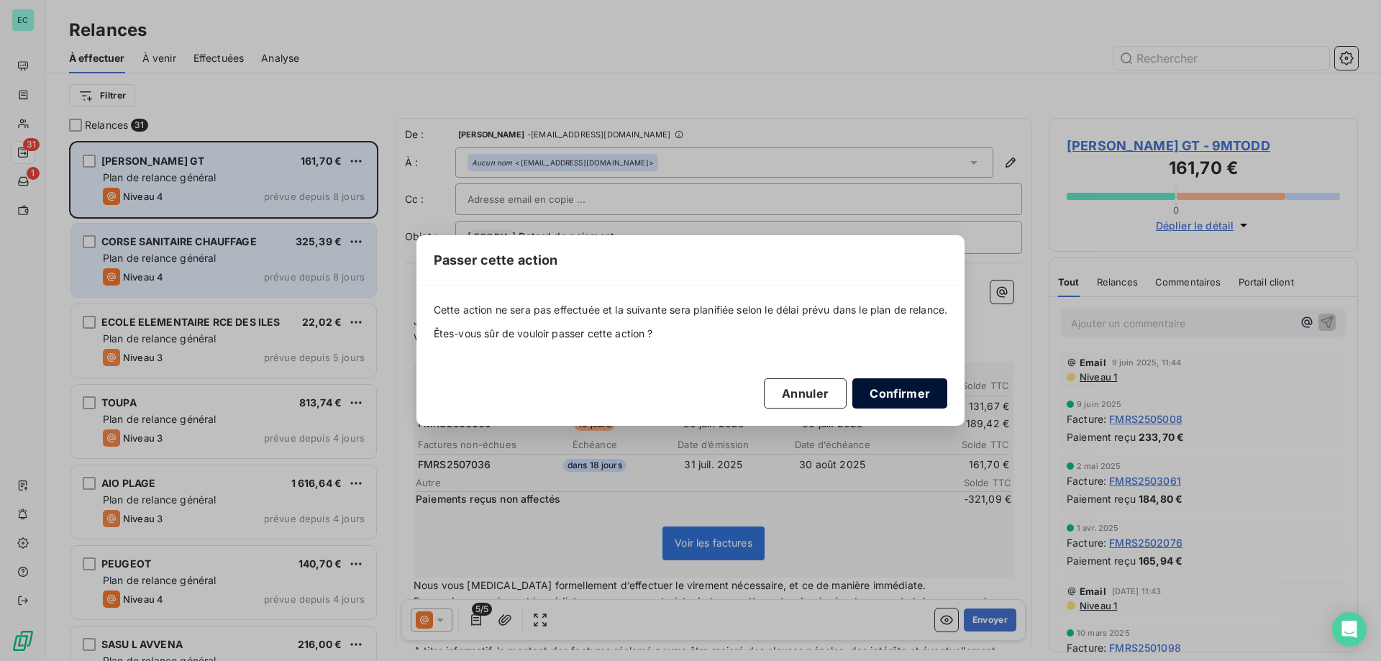
click at [907, 397] on button "Confirmer" at bounding box center [900, 393] width 95 height 30
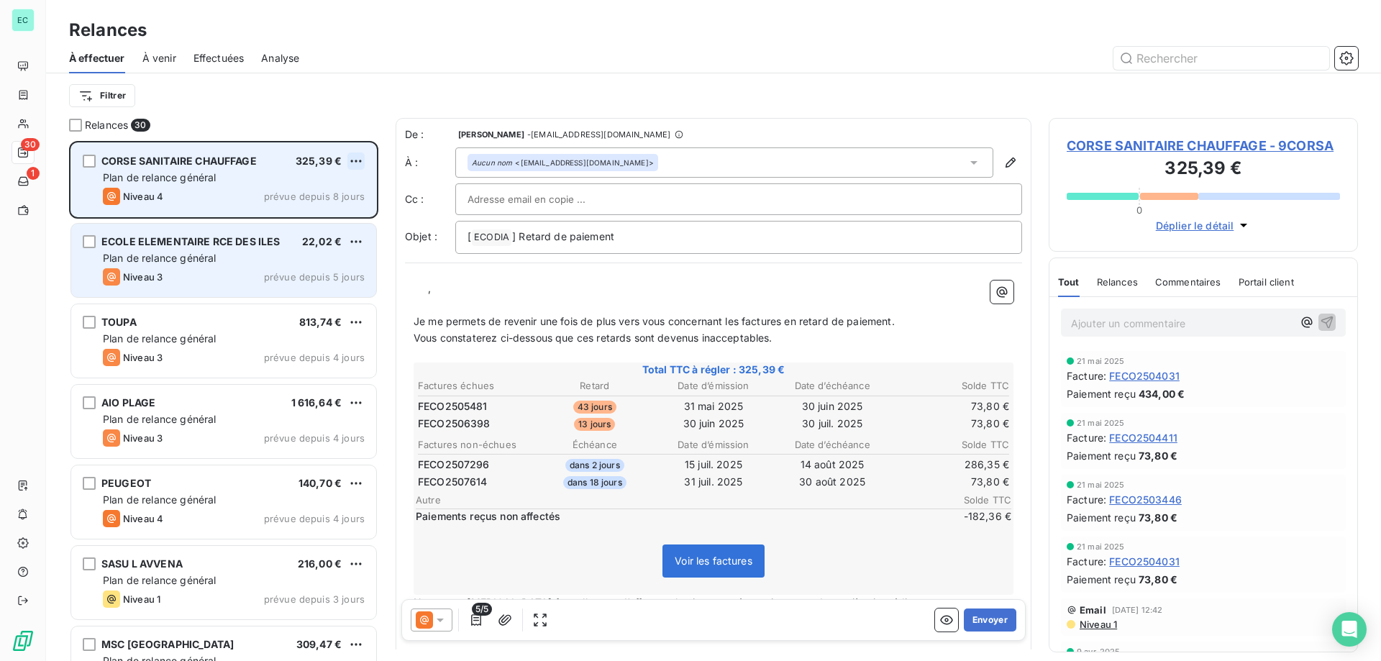
click at [362, 161] on html "EC 30 1 Relances À effectuer À venir Effectuées Analyse Filtrer Relances 30 COR…" at bounding box center [690, 330] width 1381 height 661
click at [314, 207] on div "Passer cette action" at bounding box center [294, 215] width 129 height 23
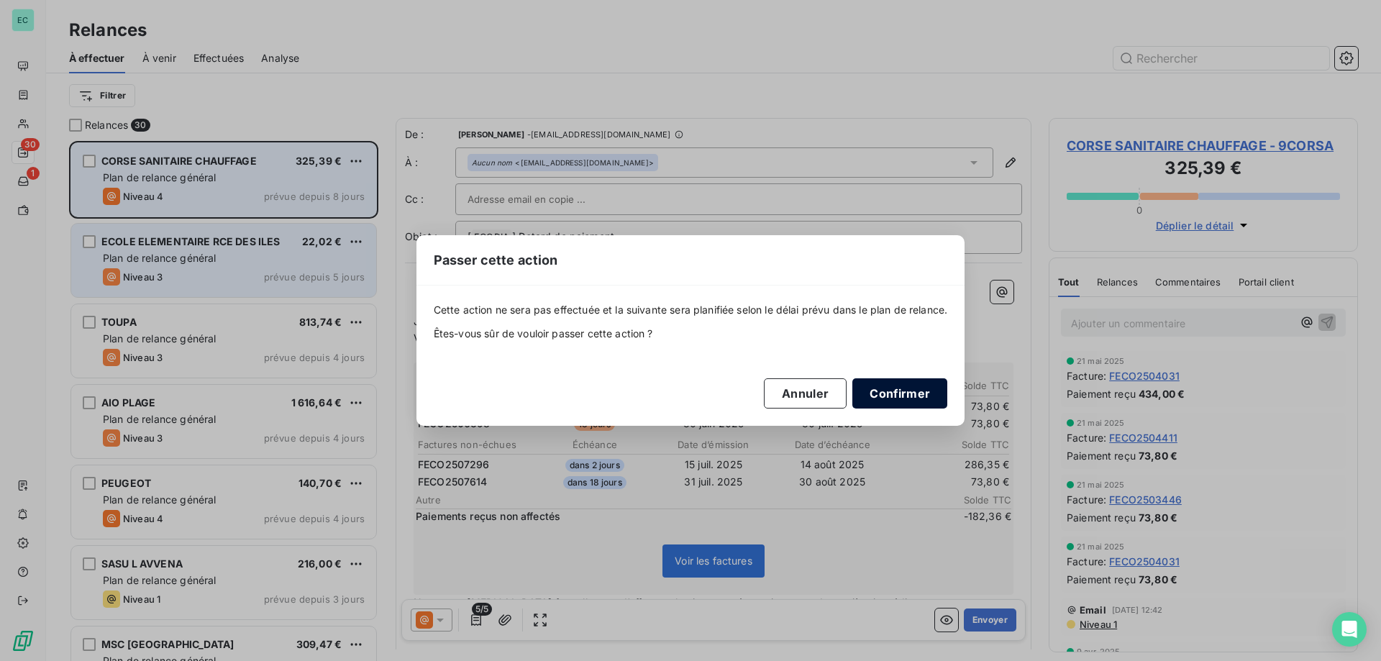
click at [893, 394] on button "Confirmer" at bounding box center [900, 393] width 95 height 30
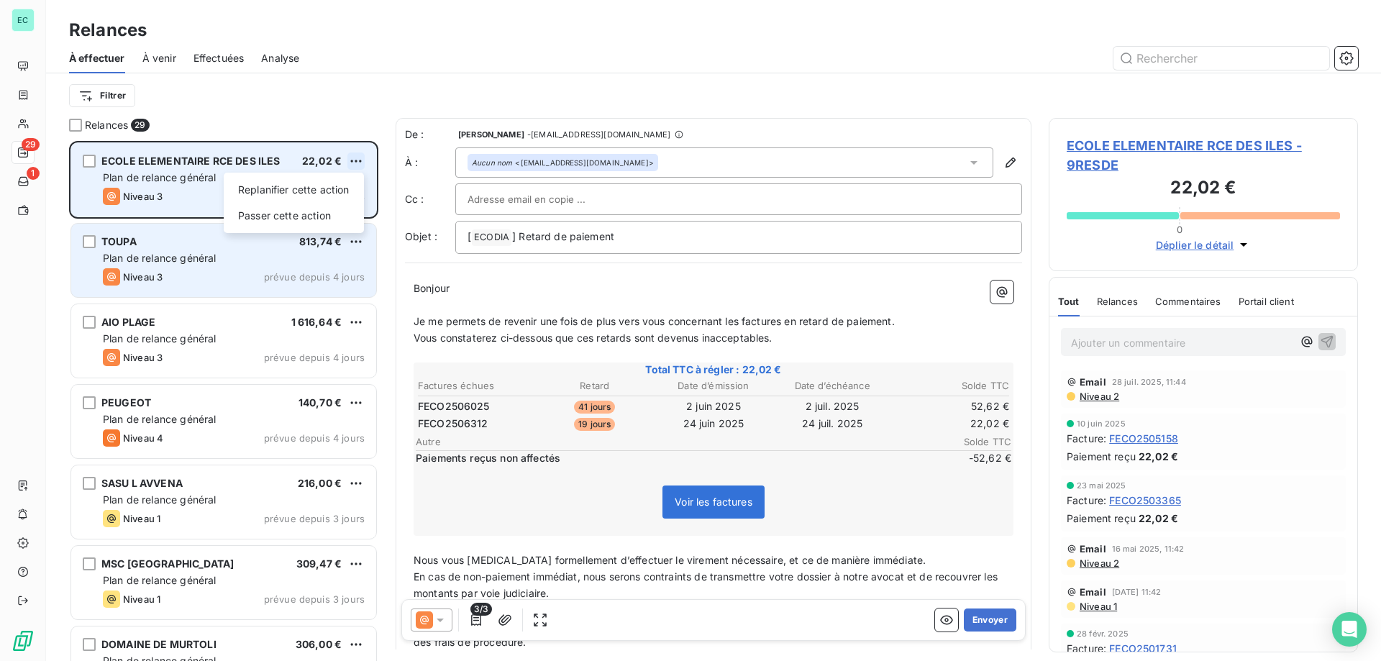
click at [353, 153] on html "EC 29 1 Relances À effectuer À venir Effectuées Analyse Filtrer Relances 29 ECO…" at bounding box center [690, 330] width 1381 height 661
click at [316, 207] on div "Passer cette action" at bounding box center [294, 215] width 129 height 23
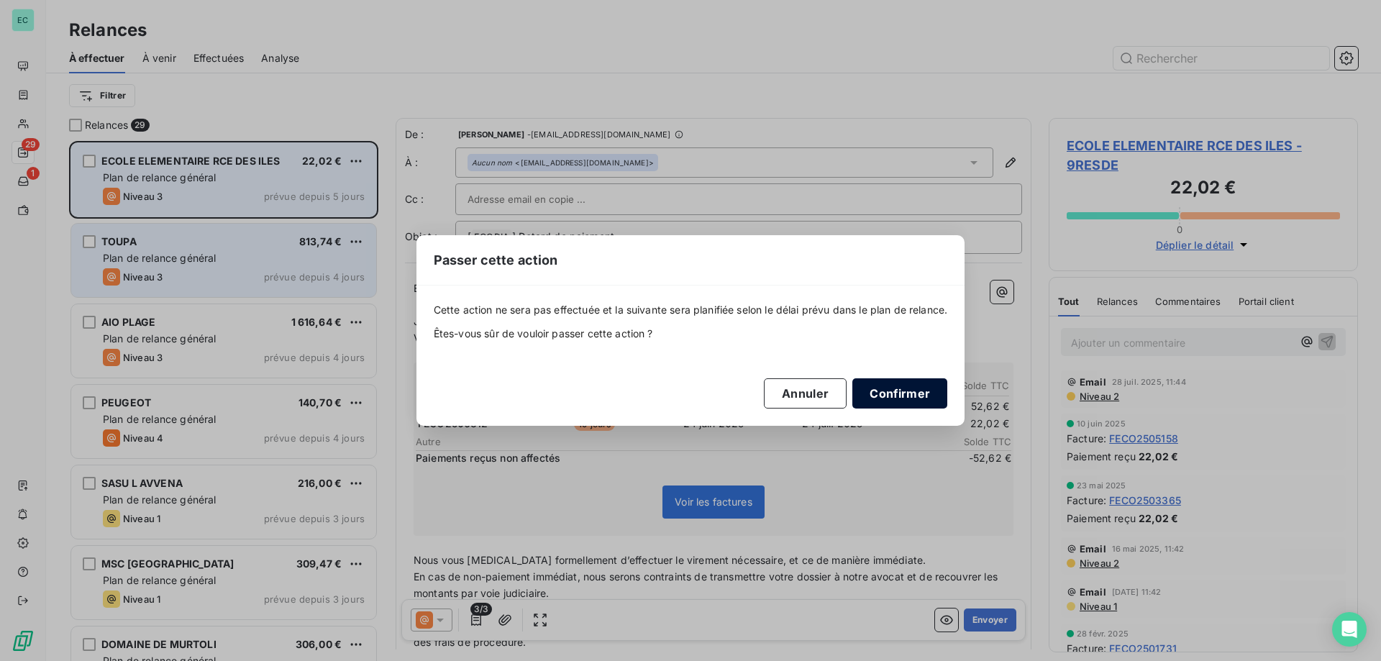
click at [913, 389] on button "Confirmer" at bounding box center [900, 393] width 95 height 30
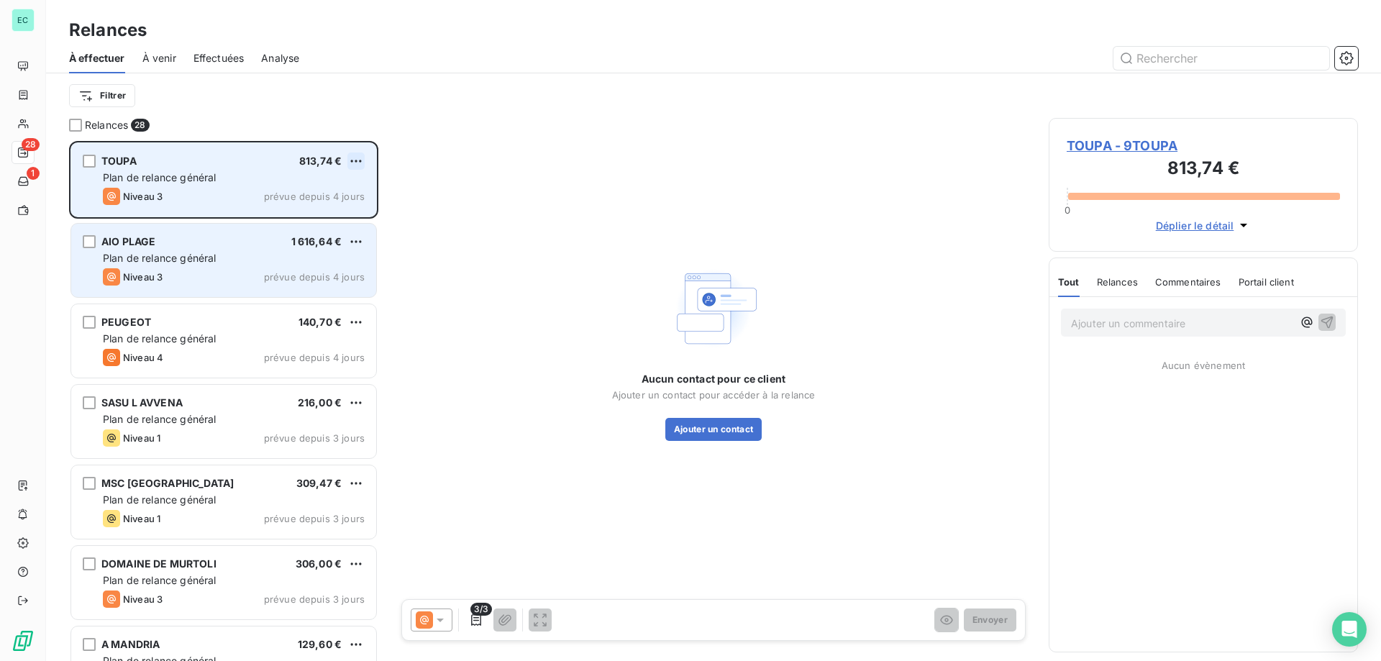
click at [350, 153] on html "EC 28 1 Relances À effectuer À venir Effectuées Analyse Filtrer Relances 28 TOU…" at bounding box center [690, 330] width 1381 height 661
click at [328, 212] on div "Passer cette action" at bounding box center [294, 215] width 129 height 23
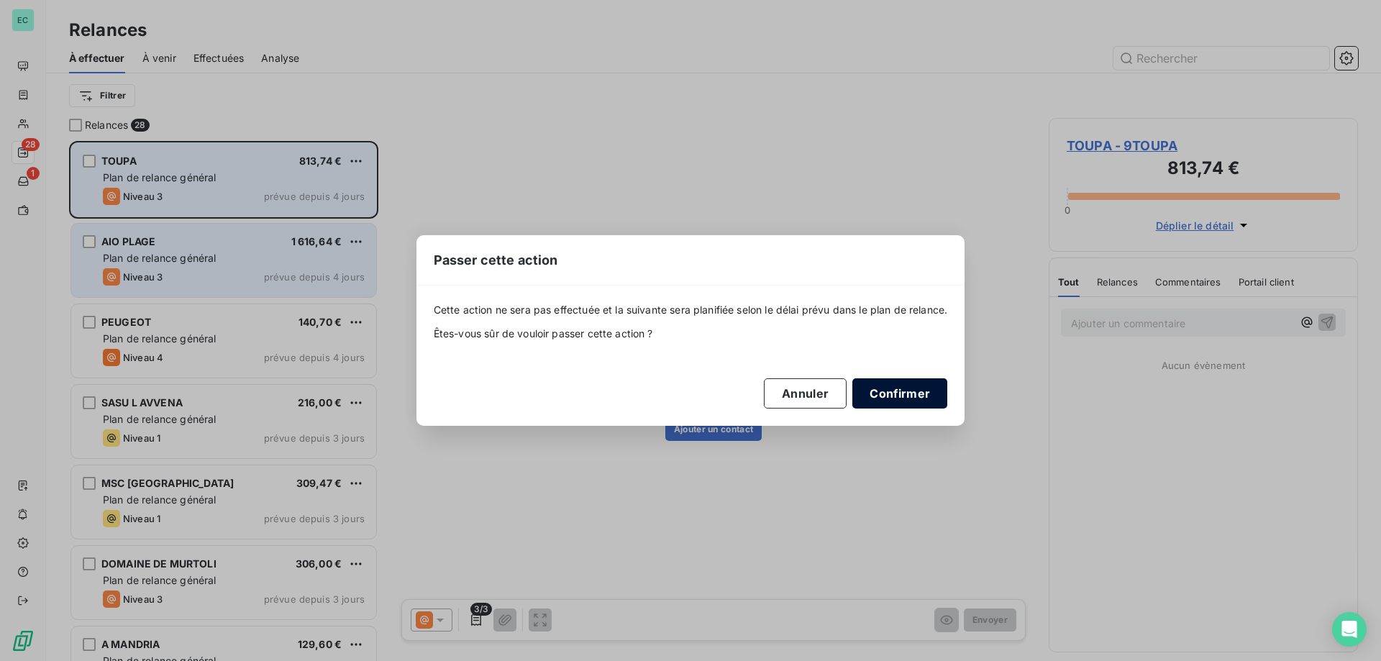
click at [924, 401] on button "Confirmer" at bounding box center [900, 393] width 95 height 30
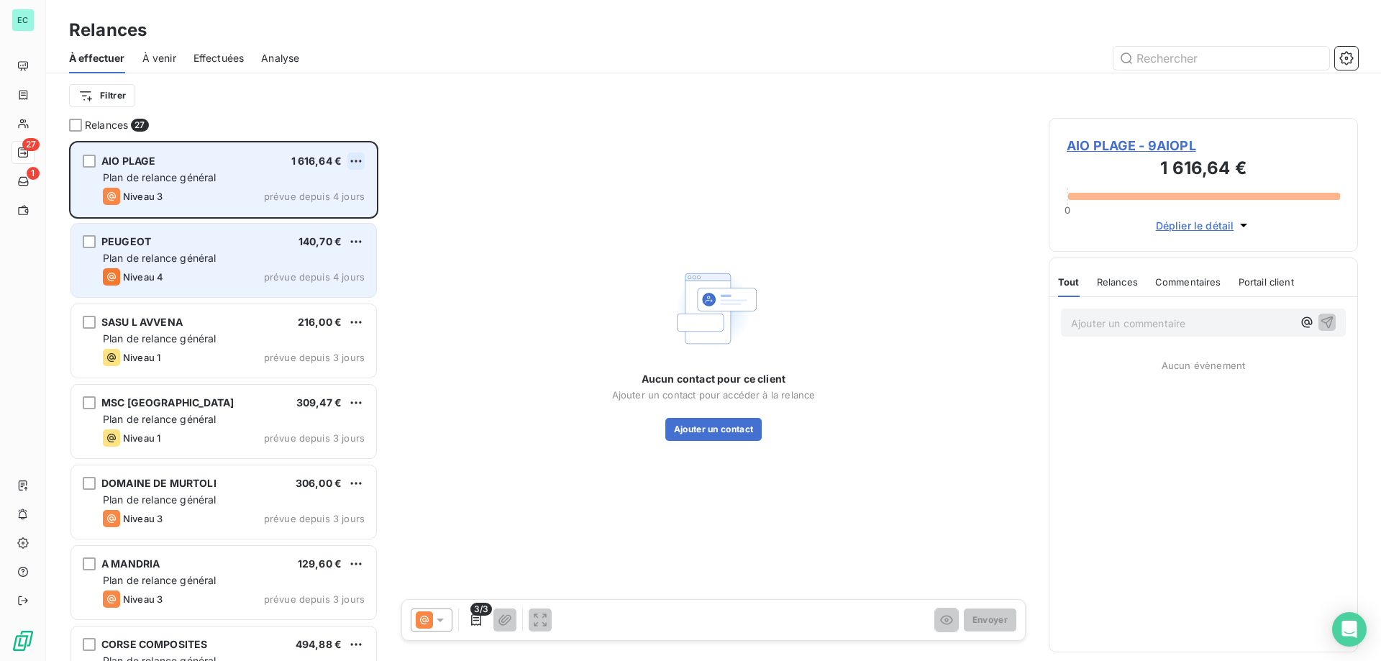
click at [357, 158] on html "EC 27 1 Relances À effectuer À venir Effectuées Analyse Filtrer Relances 27 AIO…" at bounding box center [690, 330] width 1381 height 661
click at [311, 219] on div "Passer cette action" at bounding box center [294, 215] width 129 height 23
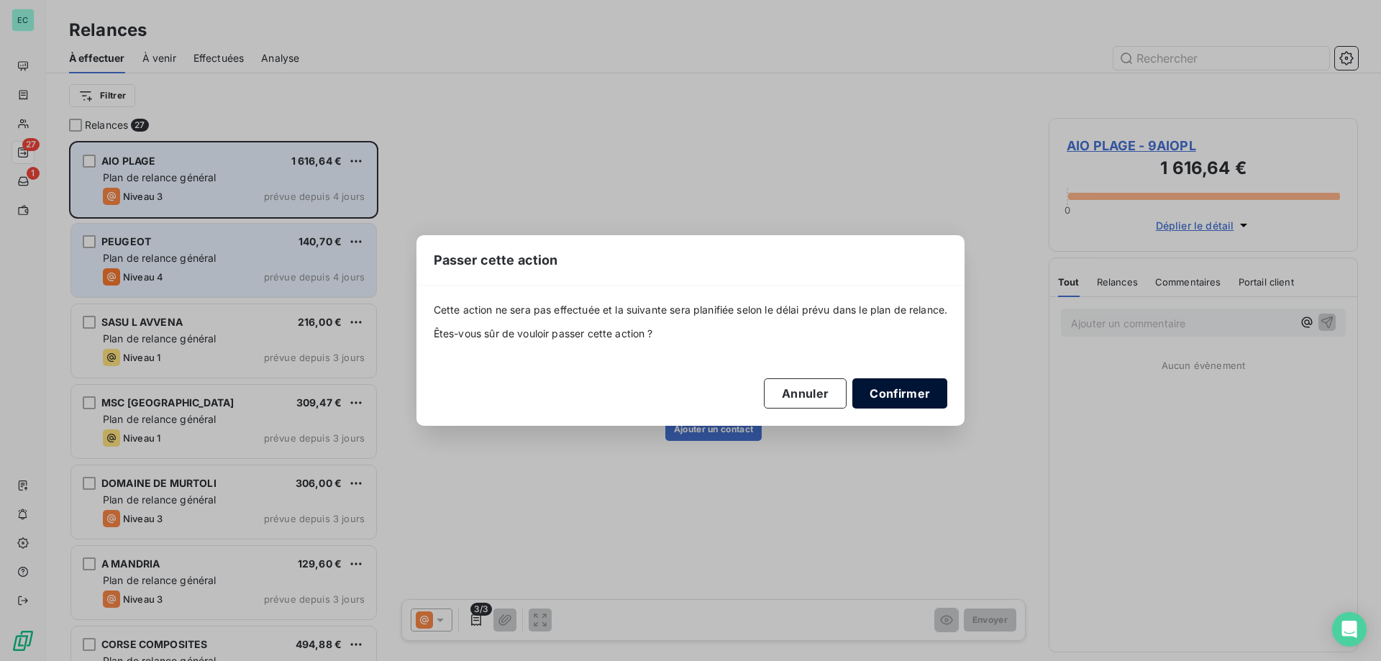
click at [922, 397] on button "Confirmer" at bounding box center [900, 393] width 95 height 30
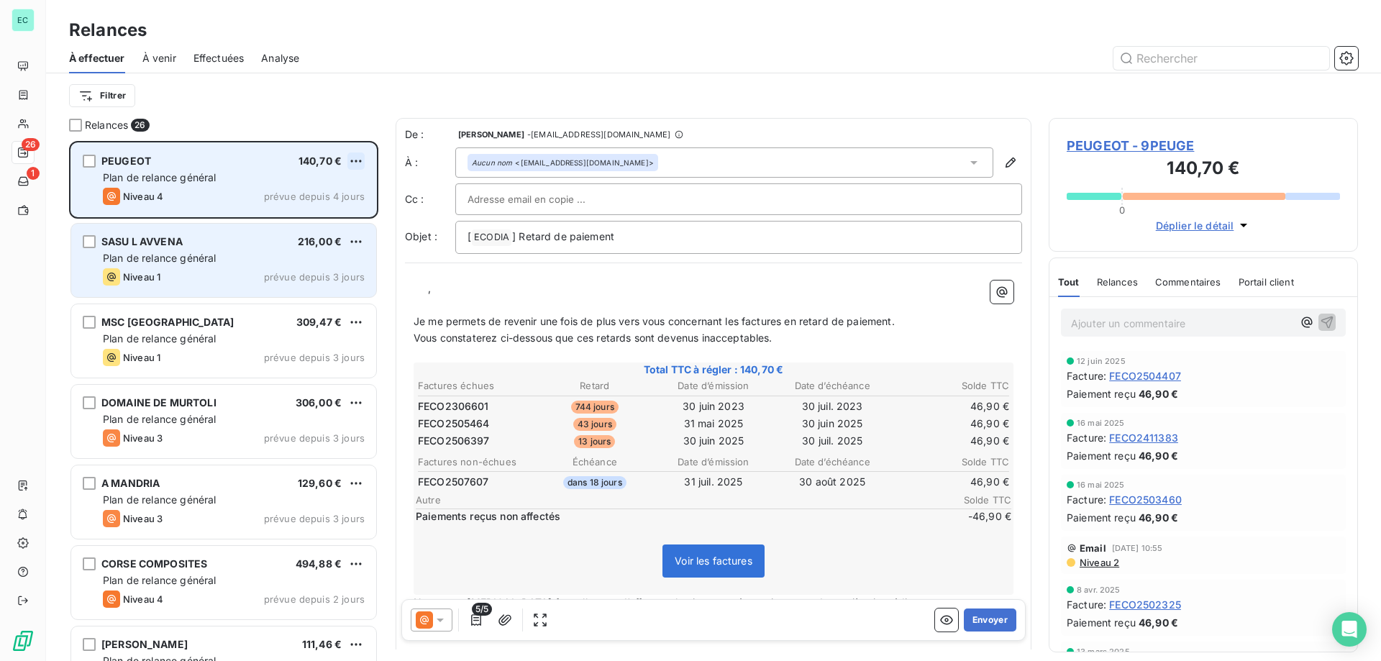
click at [360, 160] on html "EC 26 1 Relances À effectuer À venir Effectuées Analyse Filtrer Relances 26 PEU…" at bounding box center [690, 330] width 1381 height 661
click at [296, 220] on div "Passer cette action" at bounding box center [294, 215] width 129 height 23
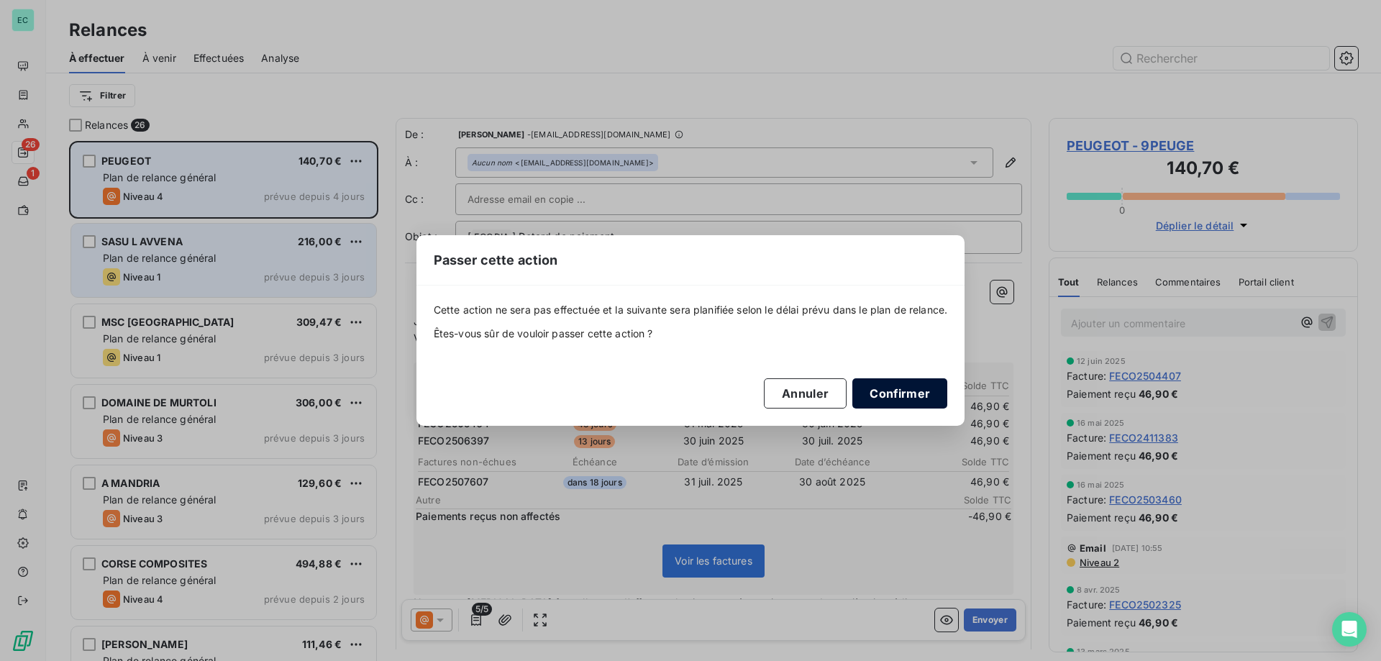
click at [896, 396] on button "Confirmer" at bounding box center [900, 393] width 95 height 30
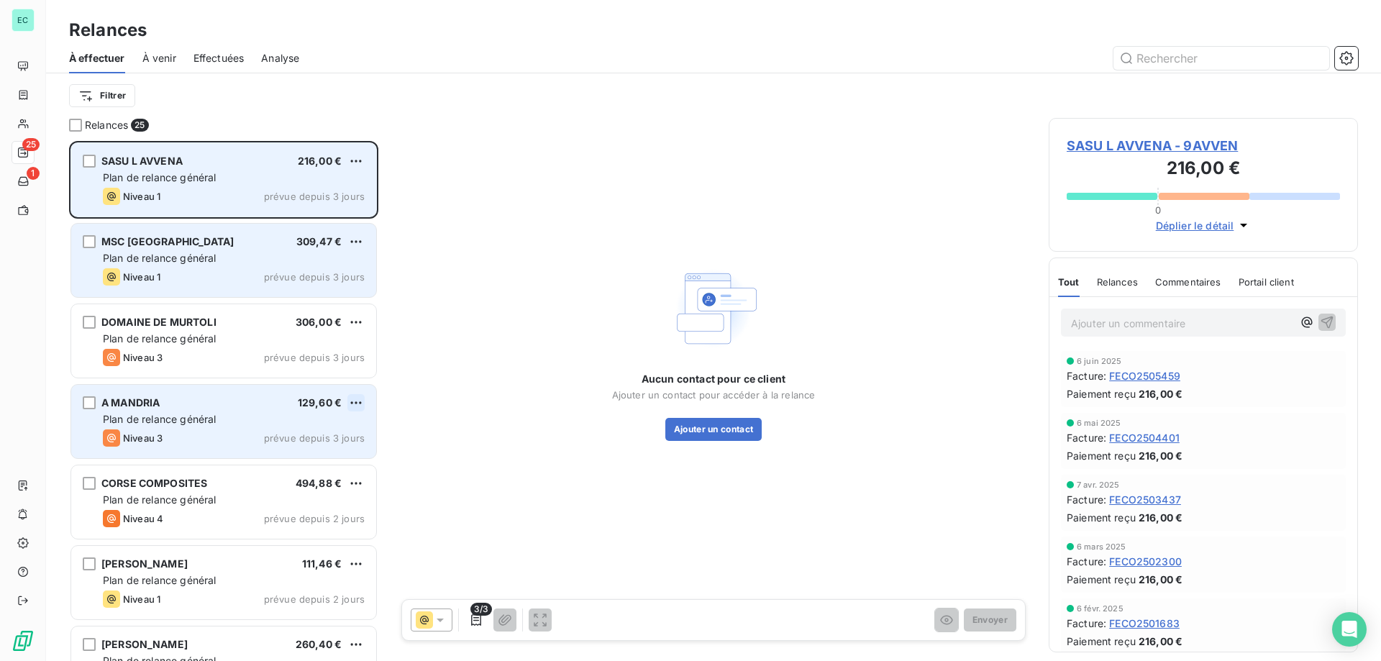
click at [353, 410] on html "EC 25 1 Relances À effectuer À venir Effectuées Analyse Filtrer Relances 25 SAS…" at bounding box center [690, 330] width 1381 height 661
drag, startPoint x: 320, startPoint y: 453, endPoint x: 358, endPoint y: 442, distance: 38.9
click at [322, 453] on div "Passer cette action" at bounding box center [294, 457] width 129 height 23
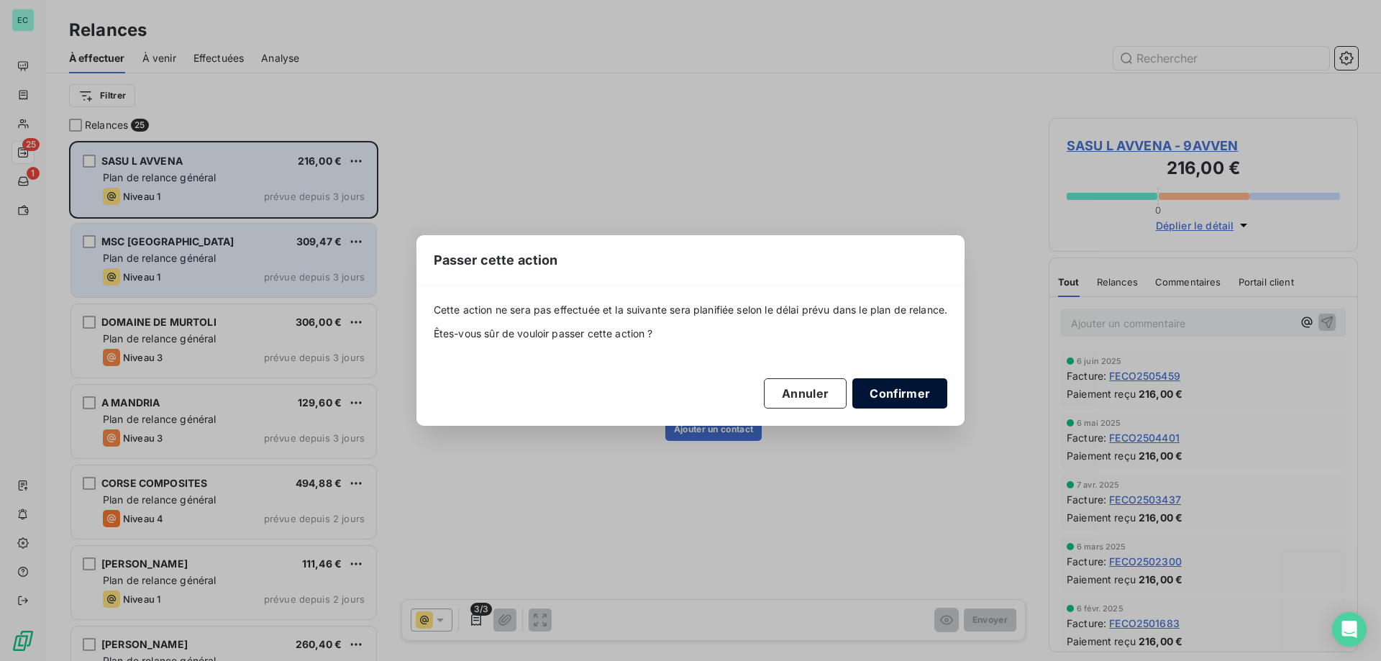
click at [899, 388] on button "Confirmer" at bounding box center [900, 393] width 95 height 30
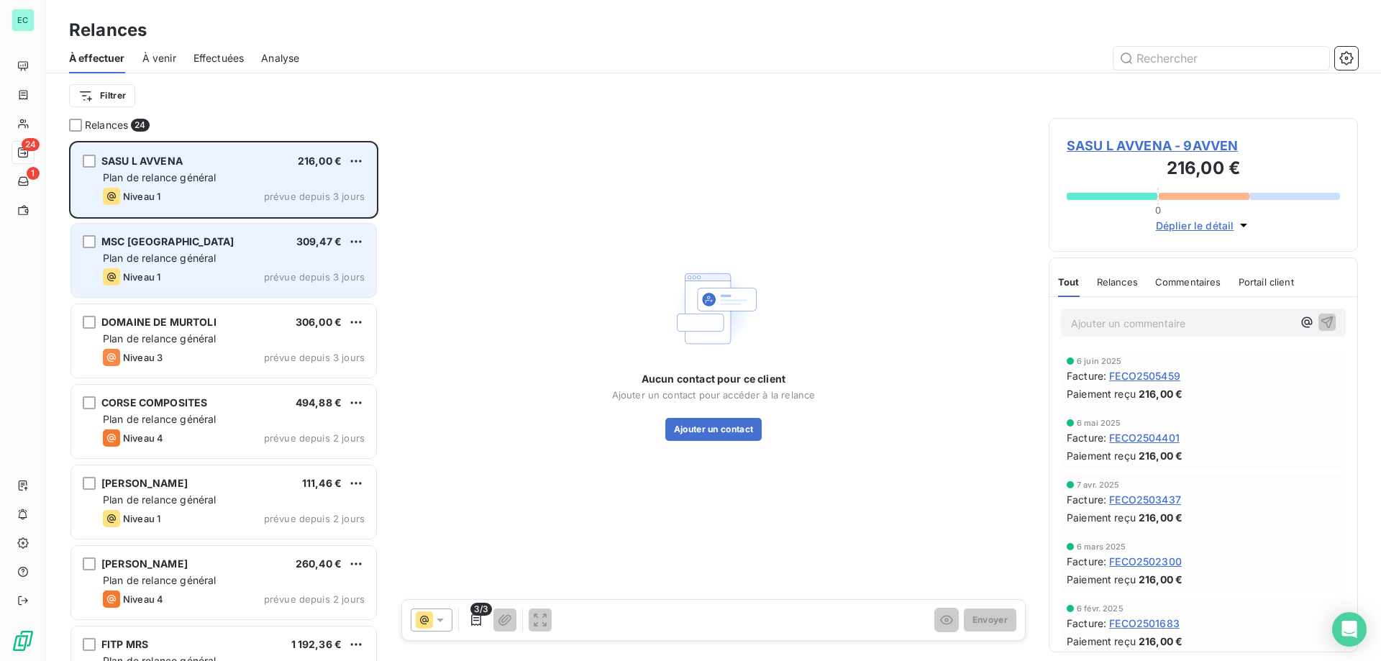
click at [365, 239] on div "MSC FRANCE 309,47 € Plan de relance général Niveau 1 prévue depuis 3 jours" at bounding box center [223, 260] width 305 height 73
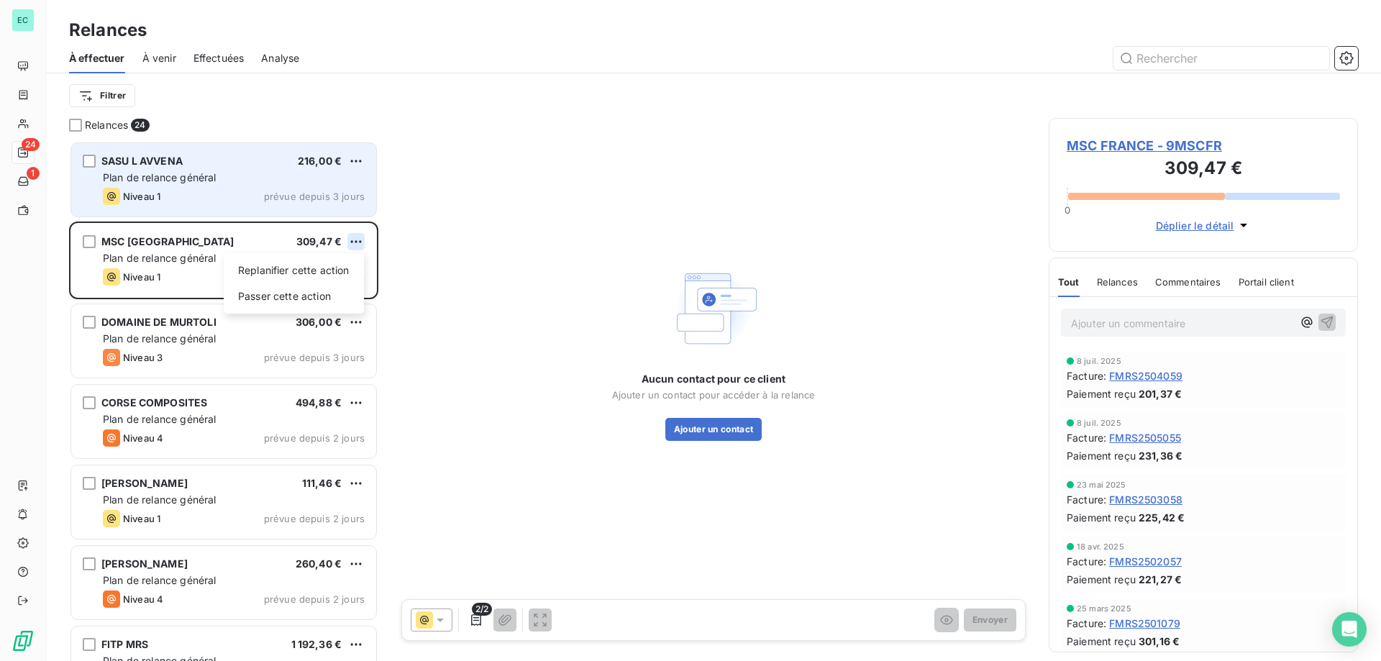
click at [360, 237] on html "EC 24 1 Relances À effectuer À venir Effectuées Analyse Filtrer Relances 24 SAS…" at bounding box center [690, 330] width 1381 height 661
click at [319, 301] on div "Passer cette action" at bounding box center [294, 296] width 129 height 23
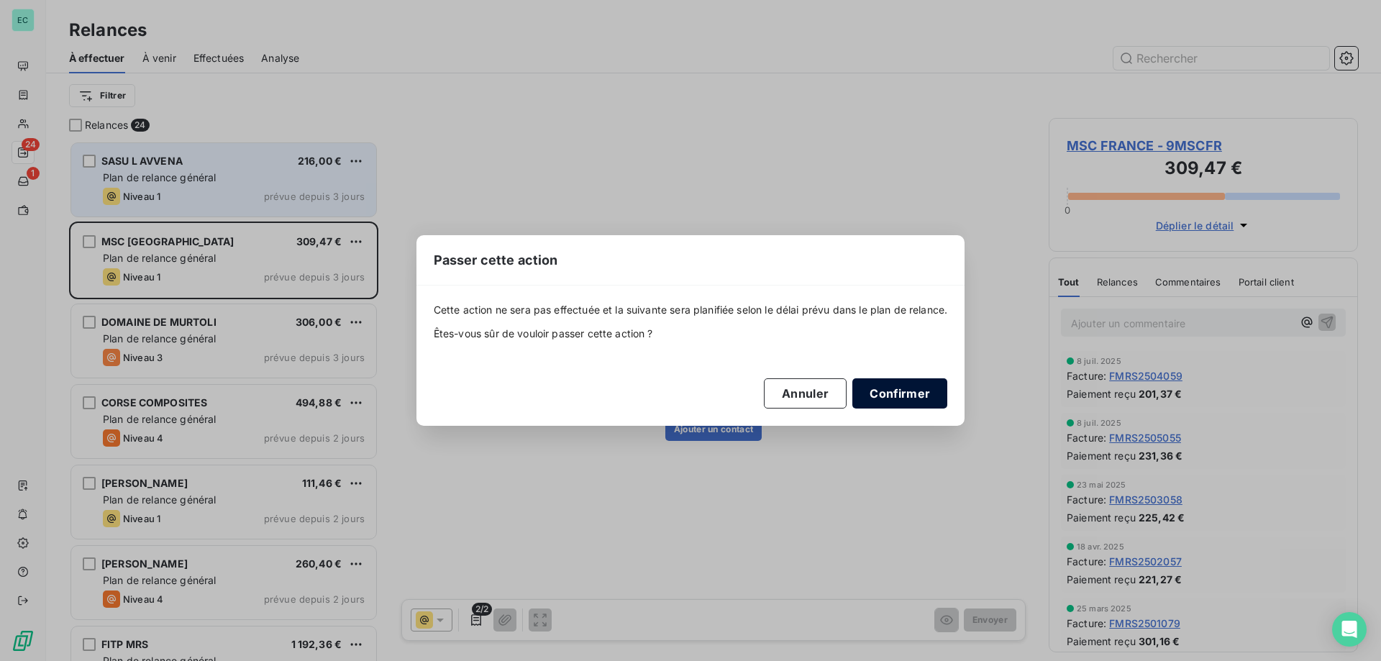
click at [886, 395] on button "Confirmer" at bounding box center [900, 393] width 95 height 30
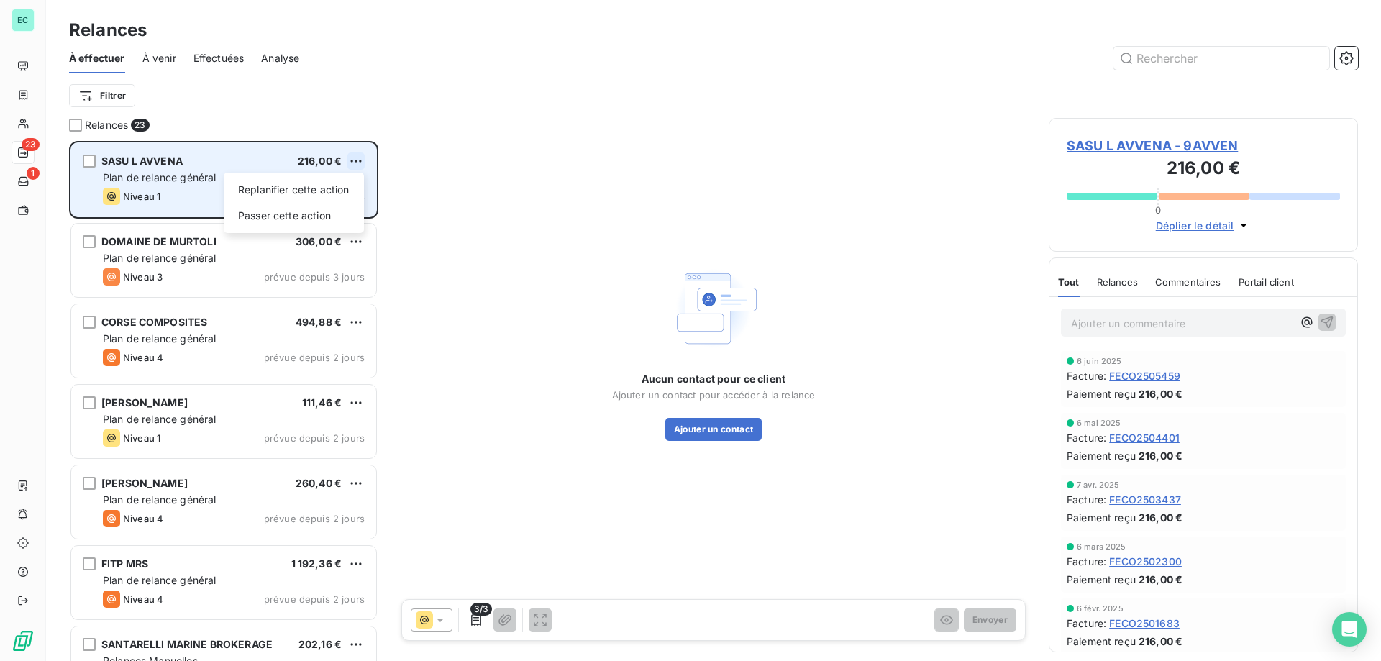
click at [355, 156] on html "EC 23 1 Relances À effectuer À venir Effectuées Analyse Filtrer Relances 23 SAS…" at bounding box center [690, 330] width 1381 height 661
click at [282, 212] on div "Passer cette action" at bounding box center [294, 215] width 129 height 23
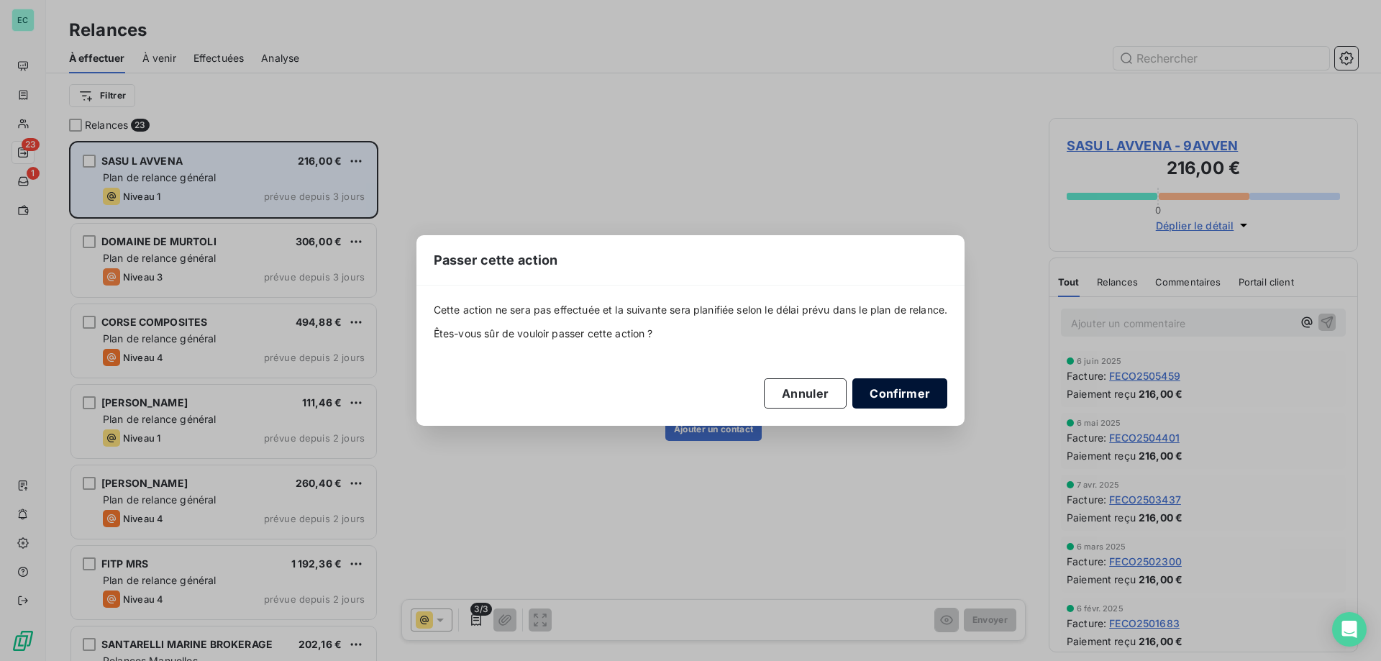
click at [912, 387] on button "Confirmer" at bounding box center [900, 393] width 95 height 30
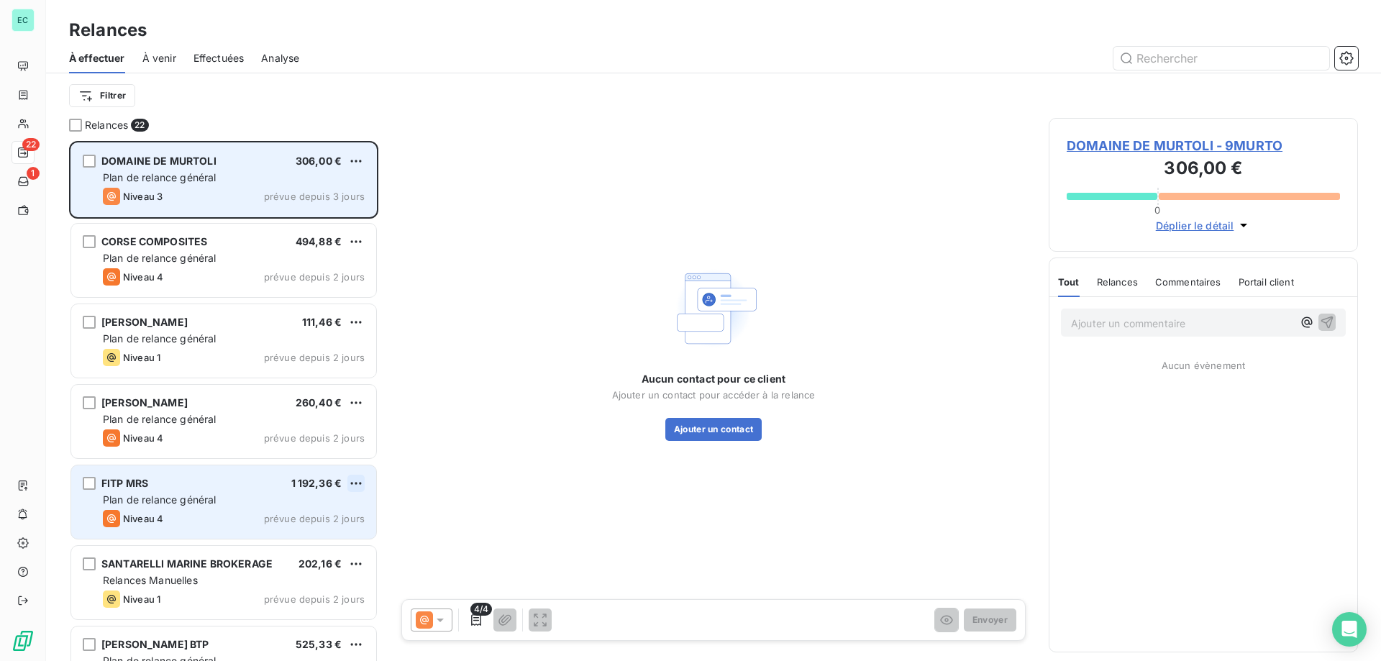
click at [350, 486] on html "EC 22 1 Relances À effectuer À venir Effectuées Analyse Filtrer Relances 22 DOM…" at bounding box center [690, 330] width 1381 height 661
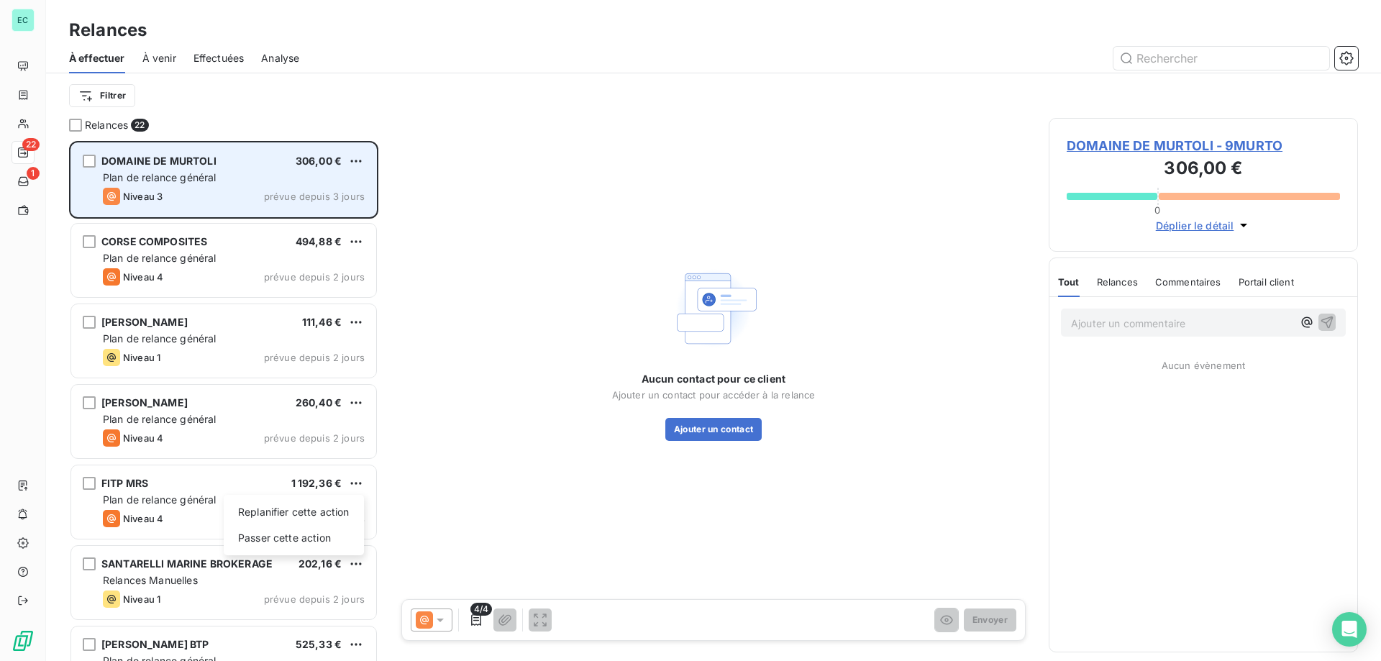
click at [358, 486] on html "EC 22 1 Relances À effectuer À venir Effectuées Analyse Filtrer Relances 22 DOM…" at bounding box center [690, 330] width 1381 height 661
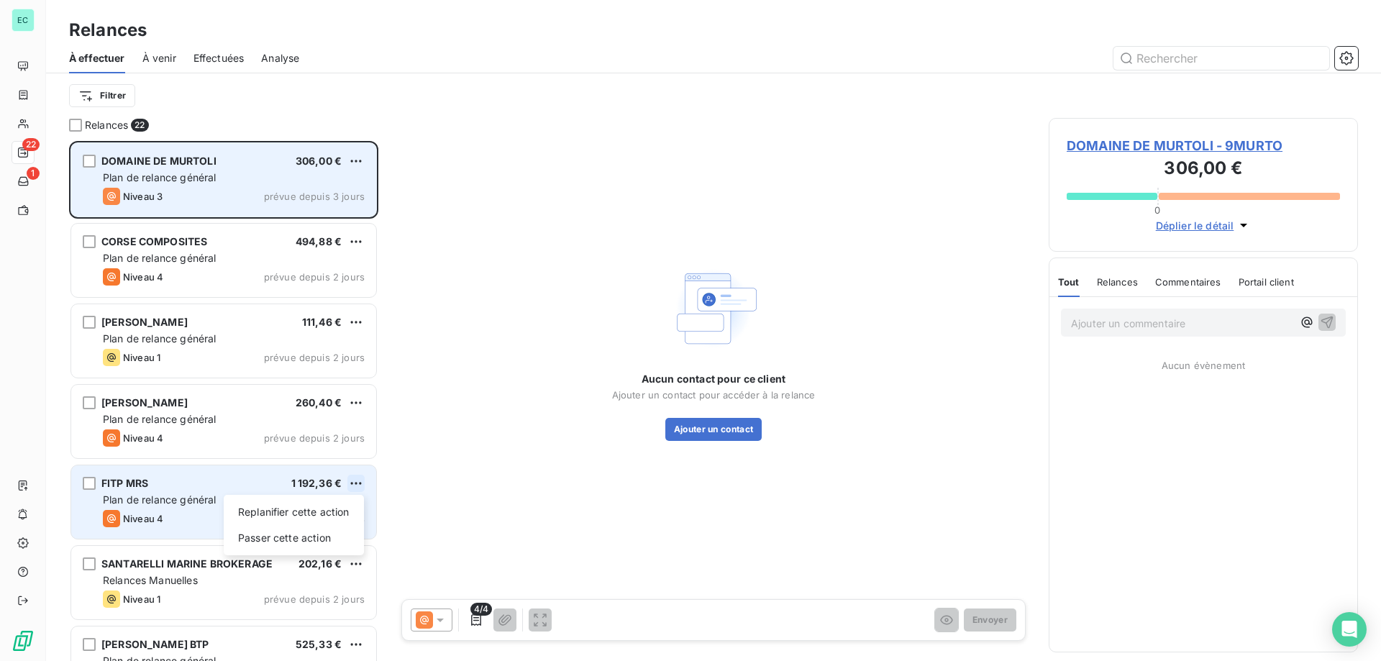
click at [359, 482] on html "EC 22 1 Relances À effectuer À venir Effectuées Analyse Filtrer Relances 22 DOM…" at bounding box center [690, 330] width 1381 height 661
click at [348, 527] on div "Passer cette action" at bounding box center [294, 538] width 129 height 23
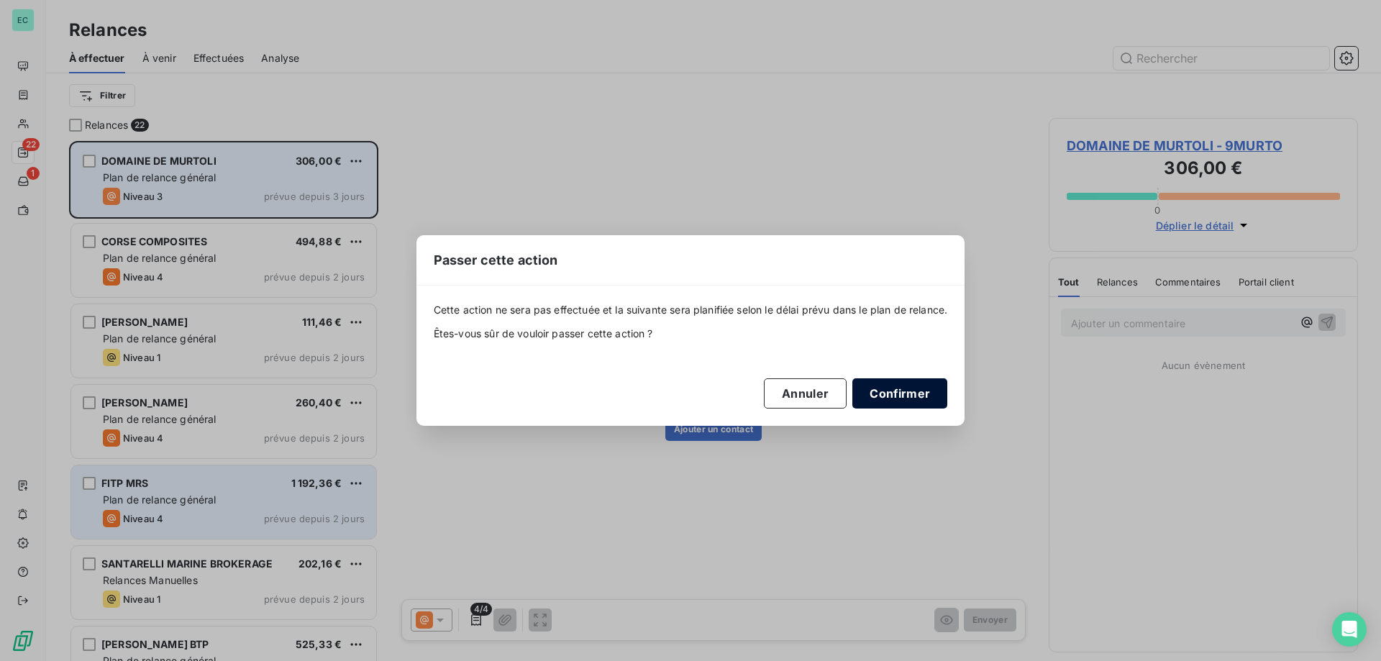
click at [882, 392] on button "Confirmer" at bounding box center [900, 393] width 95 height 30
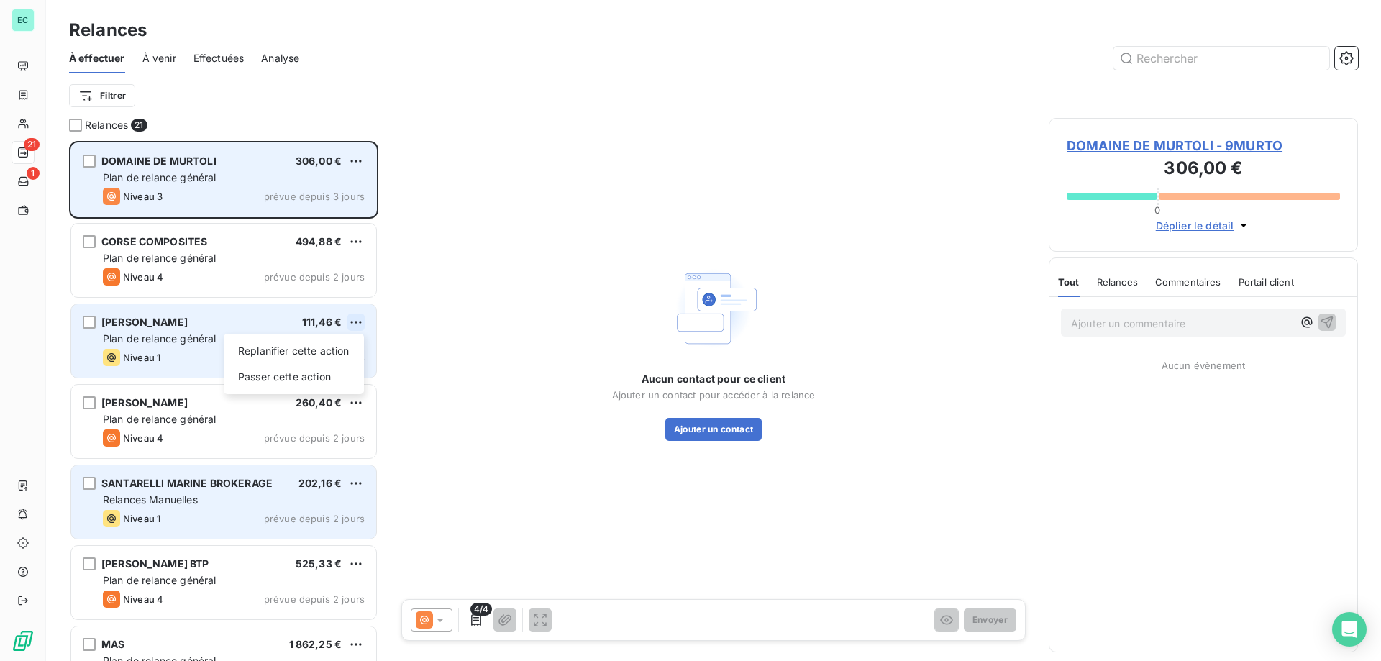
click at [352, 317] on html "EC 21 1 Relances À effectuer À venir Effectuées Analyse Filtrer Relances 21 DOM…" at bounding box center [690, 330] width 1381 height 661
click at [319, 383] on div "Passer cette action" at bounding box center [294, 376] width 129 height 23
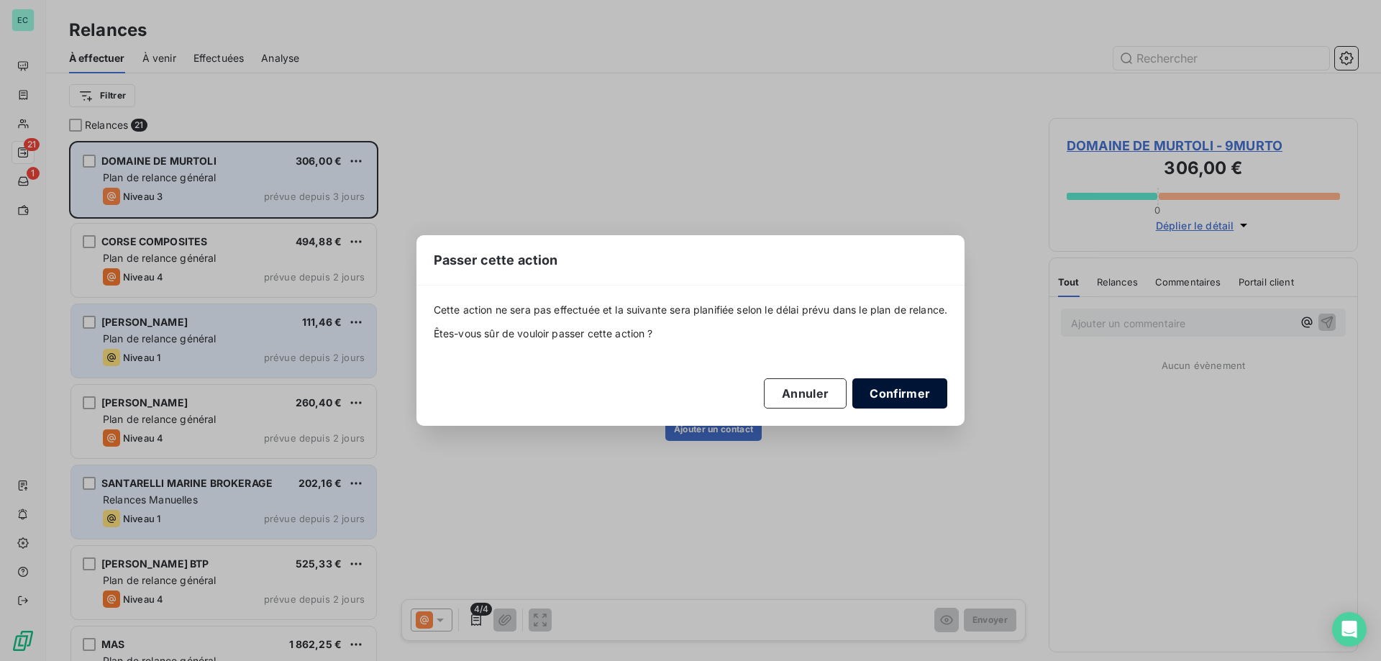
click at [929, 400] on button "Confirmer" at bounding box center [900, 393] width 95 height 30
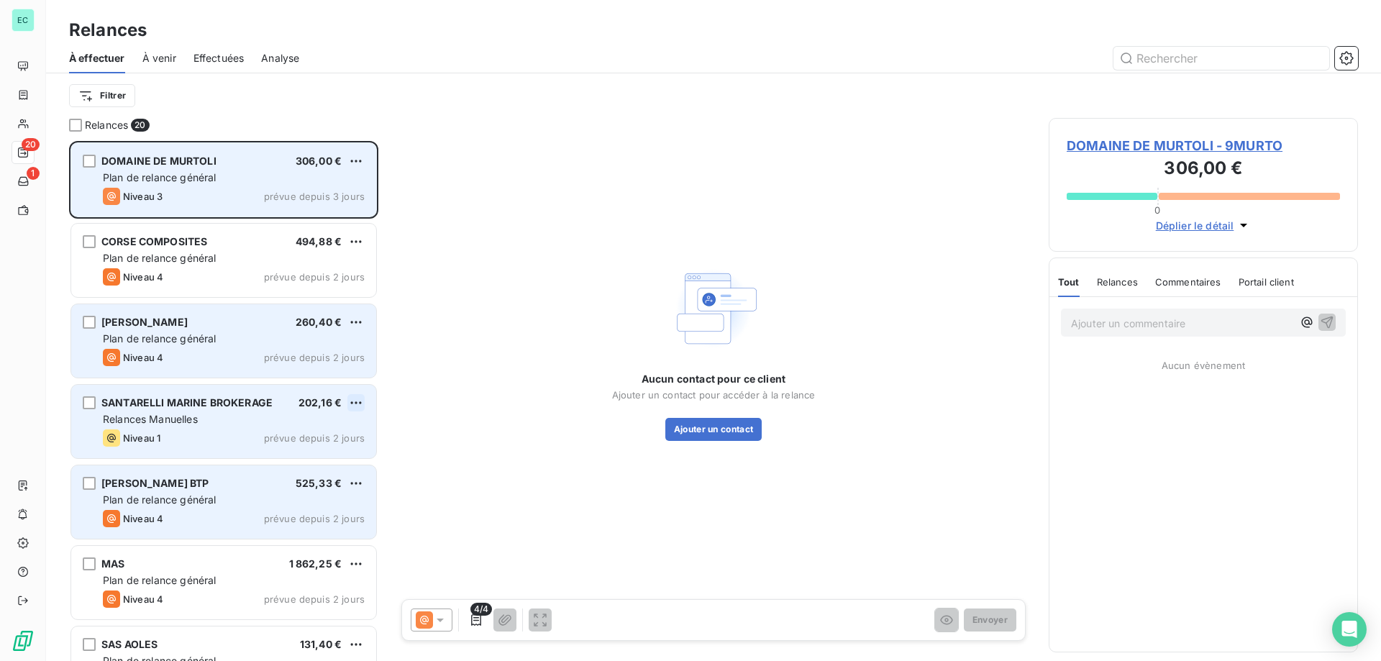
click at [353, 404] on html "EC 20 1 Relances À effectuer À venir Effectuées Analyse Filtrer Relances 20 DOM…" at bounding box center [690, 330] width 1381 height 661
click at [278, 455] on div "Passer cette action" at bounding box center [294, 457] width 129 height 23
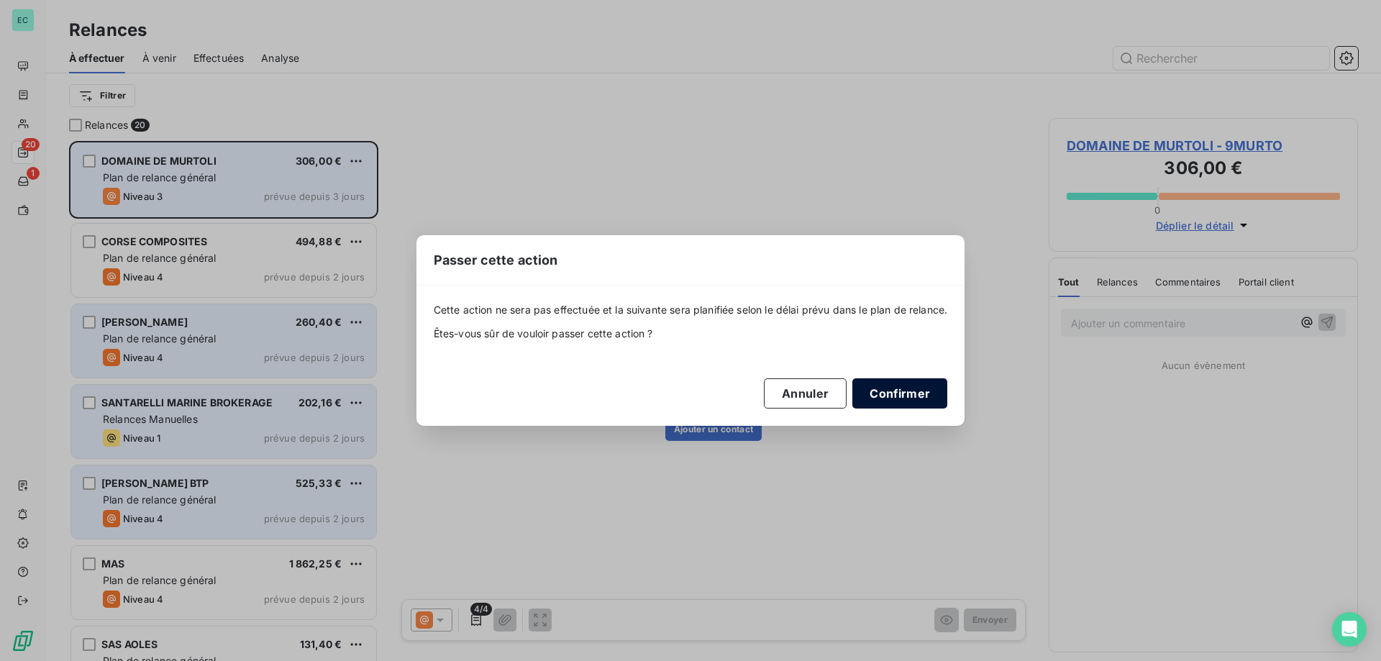
click at [907, 393] on button "Confirmer" at bounding box center [900, 393] width 95 height 30
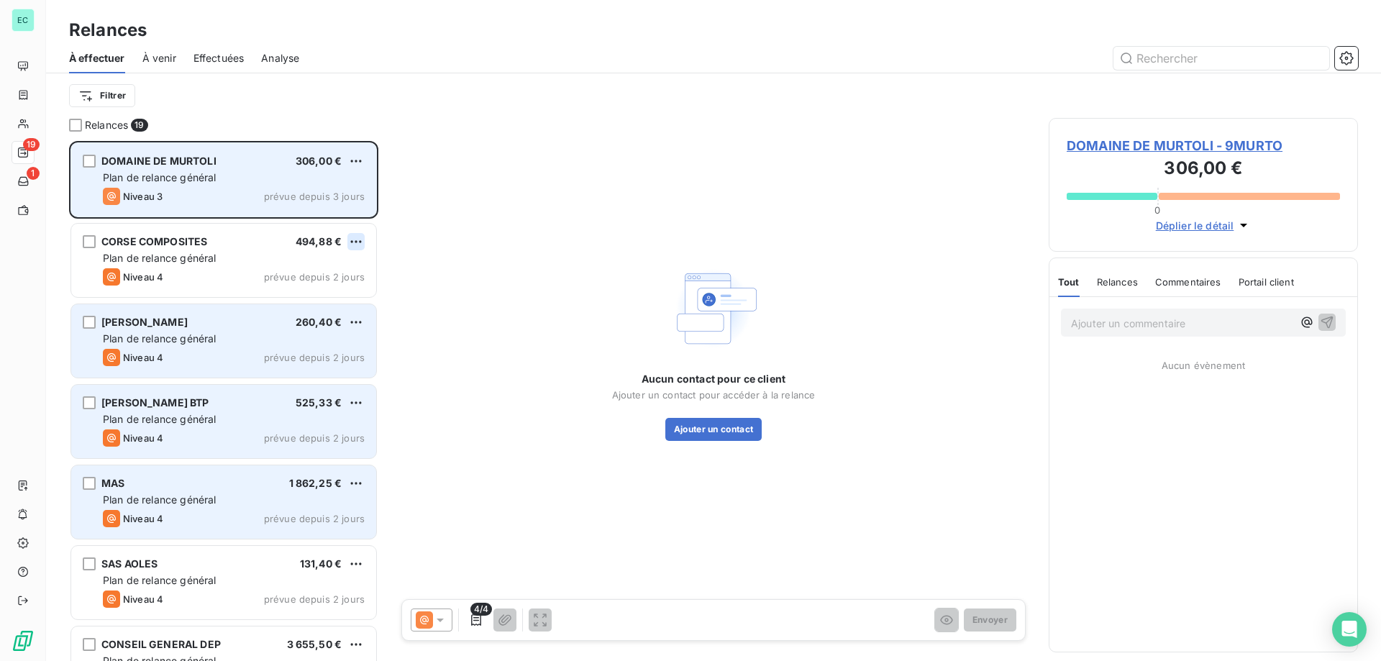
click at [360, 237] on html "EC 19 1 Relances À effectuer À venir Effectuées Analyse Filtrer Relances 19 DOM…" at bounding box center [690, 330] width 1381 height 661
click at [327, 301] on div "Passer cette action" at bounding box center [294, 296] width 129 height 23
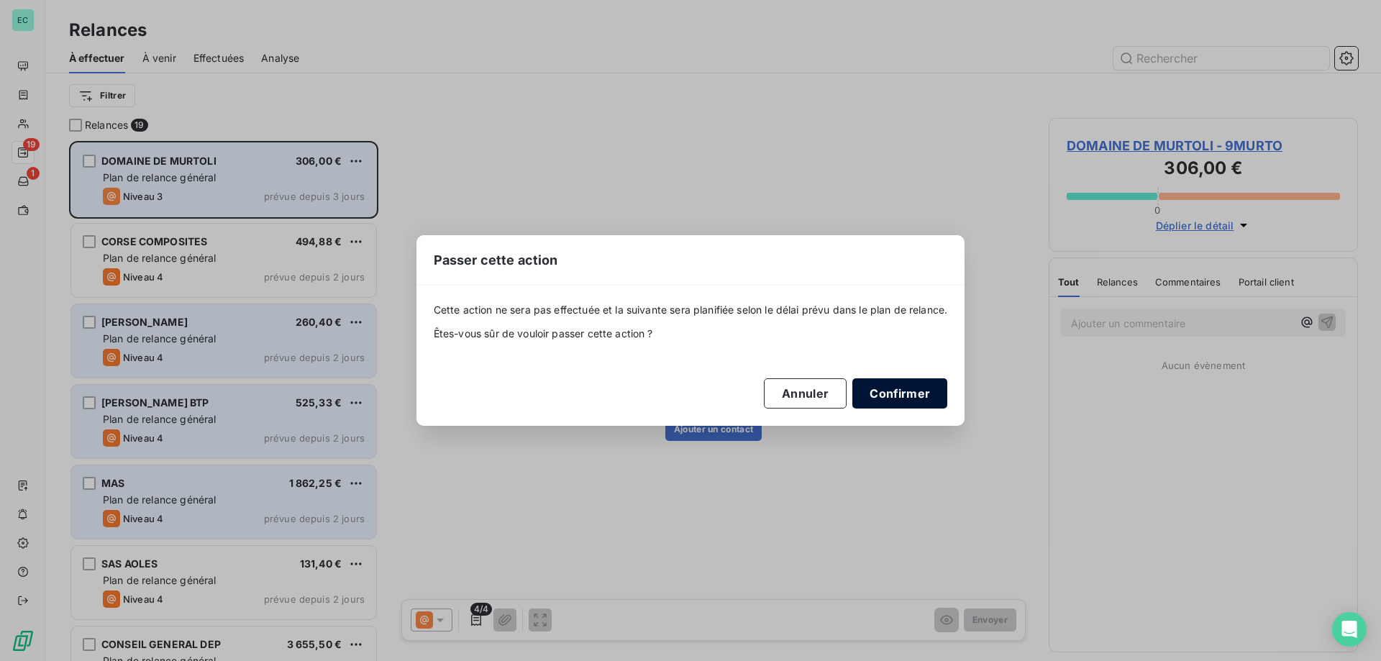
click at [908, 387] on button "Confirmer" at bounding box center [900, 393] width 95 height 30
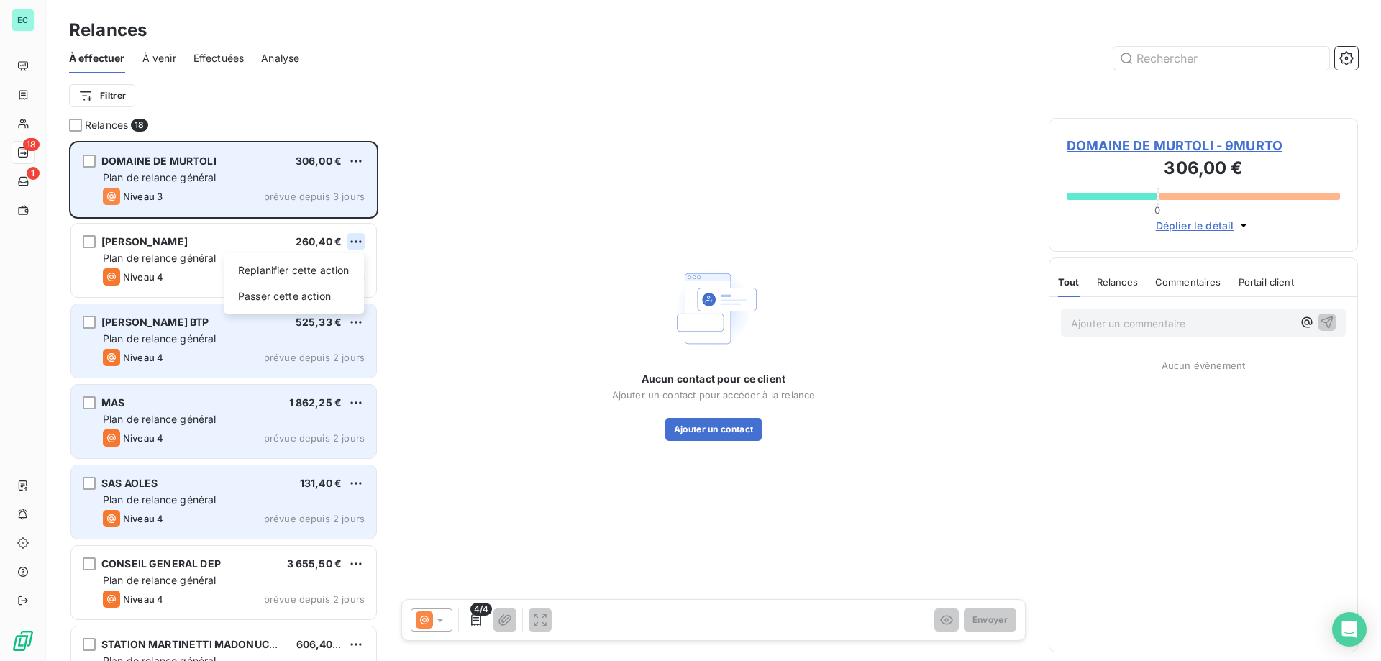
click at [355, 237] on html "EC 18 1 Relances À effectuer À venir Effectuées Analyse Filtrer Relances 18 DOM…" at bounding box center [690, 330] width 1381 height 661
click at [310, 280] on div "Replanifier cette action" at bounding box center [294, 270] width 129 height 23
select select "7"
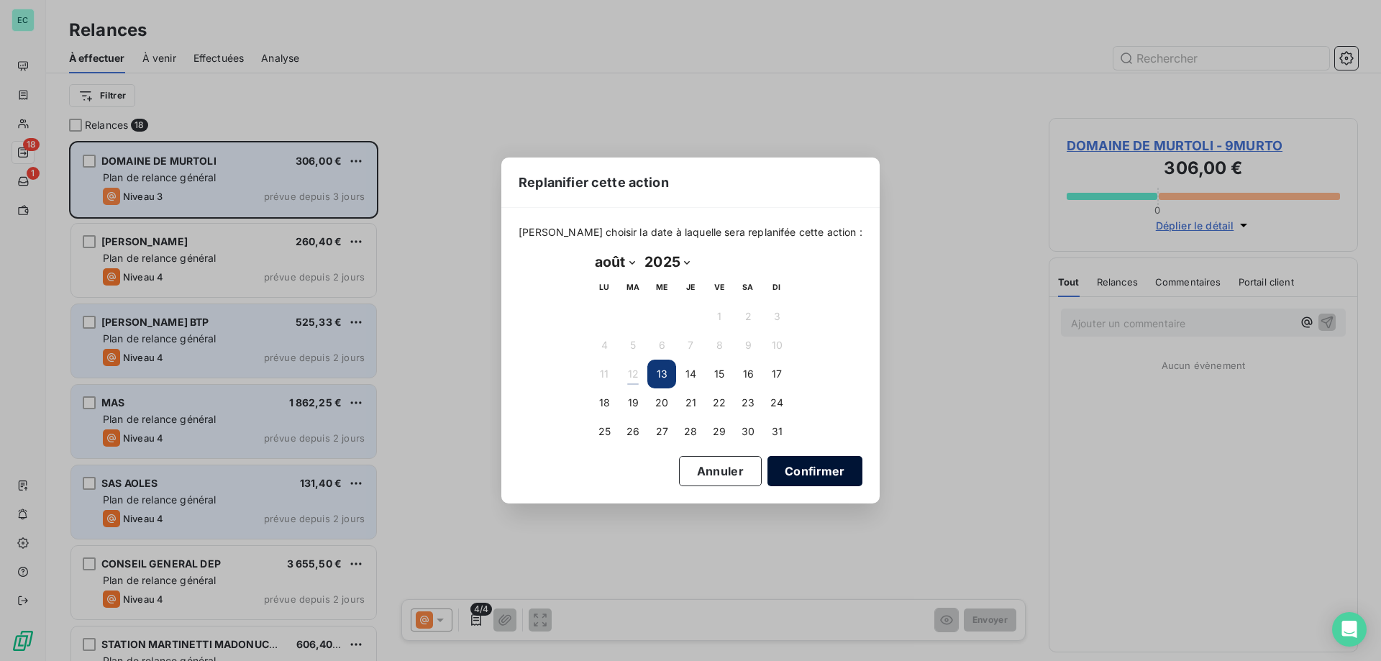
click at [807, 477] on button "Confirmer" at bounding box center [815, 471] width 95 height 30
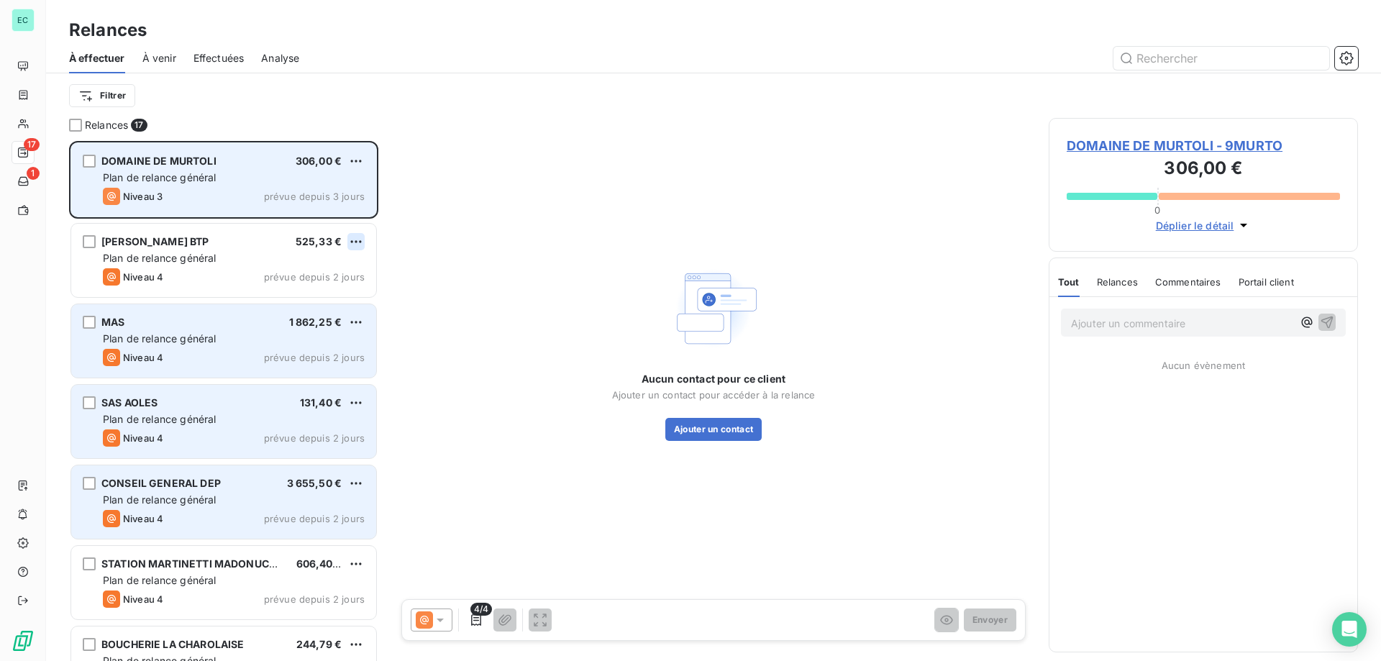
click at [354, 245] on html "EC 17 1 Relances À effectuer À venir Effectuées Analyse Filtrer Relances 17 DOM…" at bounding box center [690, 330] width 1381 height 661
click at [314, 298] on div "Passer cette action" at bounding box center [294, 296] width 129 height 23
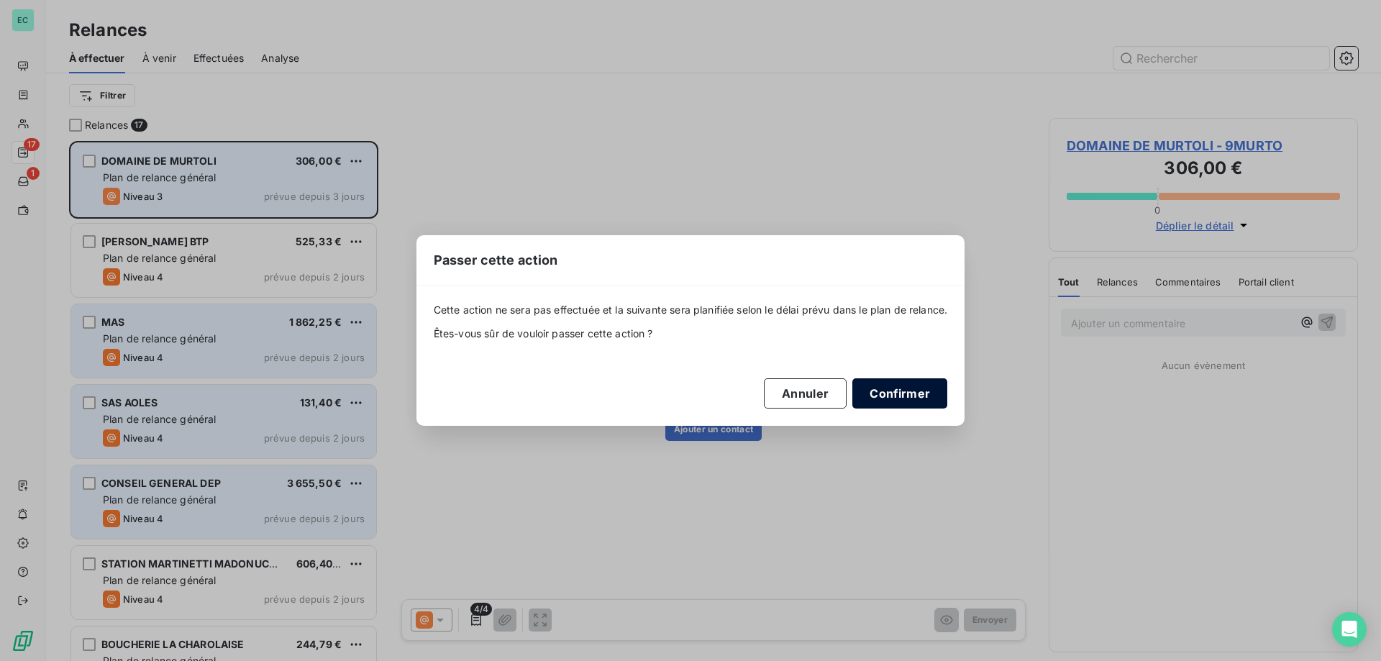
click at [894, 397] on button "Confirmer" at bounding box center [900, 393] width 95 height 30
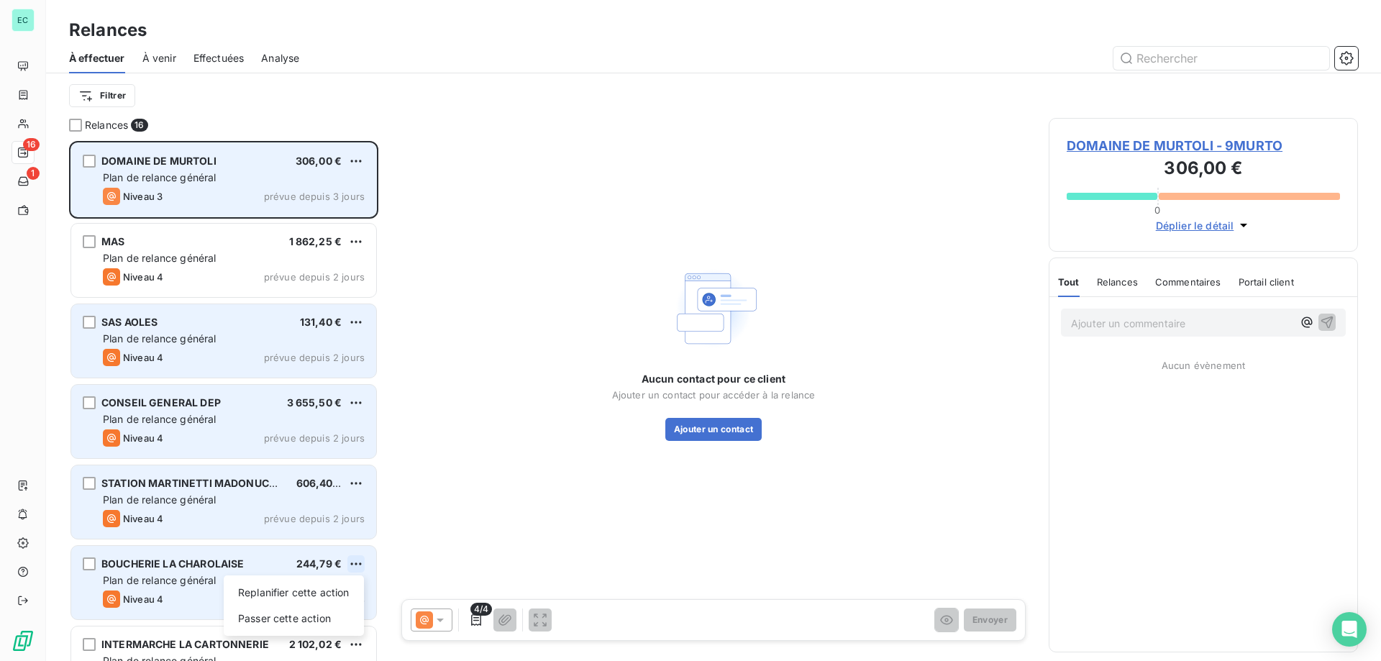
click at [359, 567] on html "EC 16 1 Relances À effectuer À venir Effectuées Analyse Filtrer Relances 16 DOM…" at bounding box center [690, 330] width 1381 height 661
click at [318, 609] on div "Passer cette action" at bounding box center [294, 618] width 129 height 23
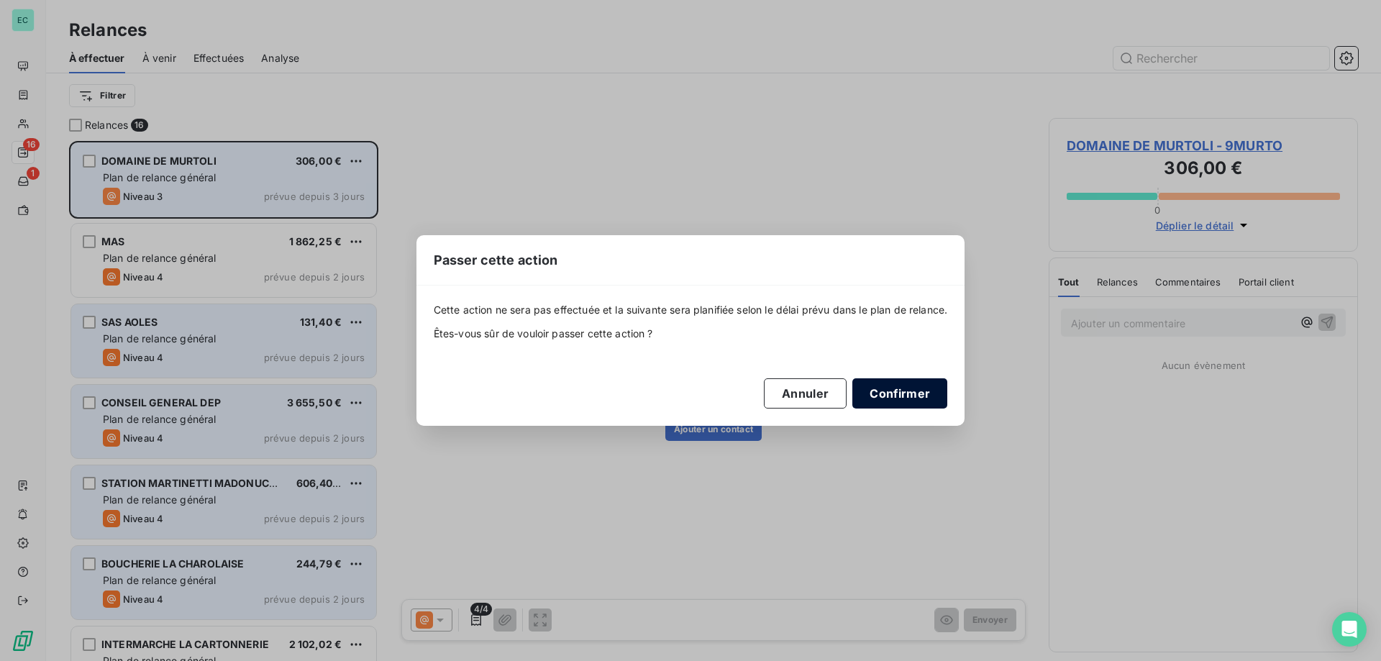
click at [907, 405] on button "Confirmer" at bounding box center [900, 393] width 95 height 30
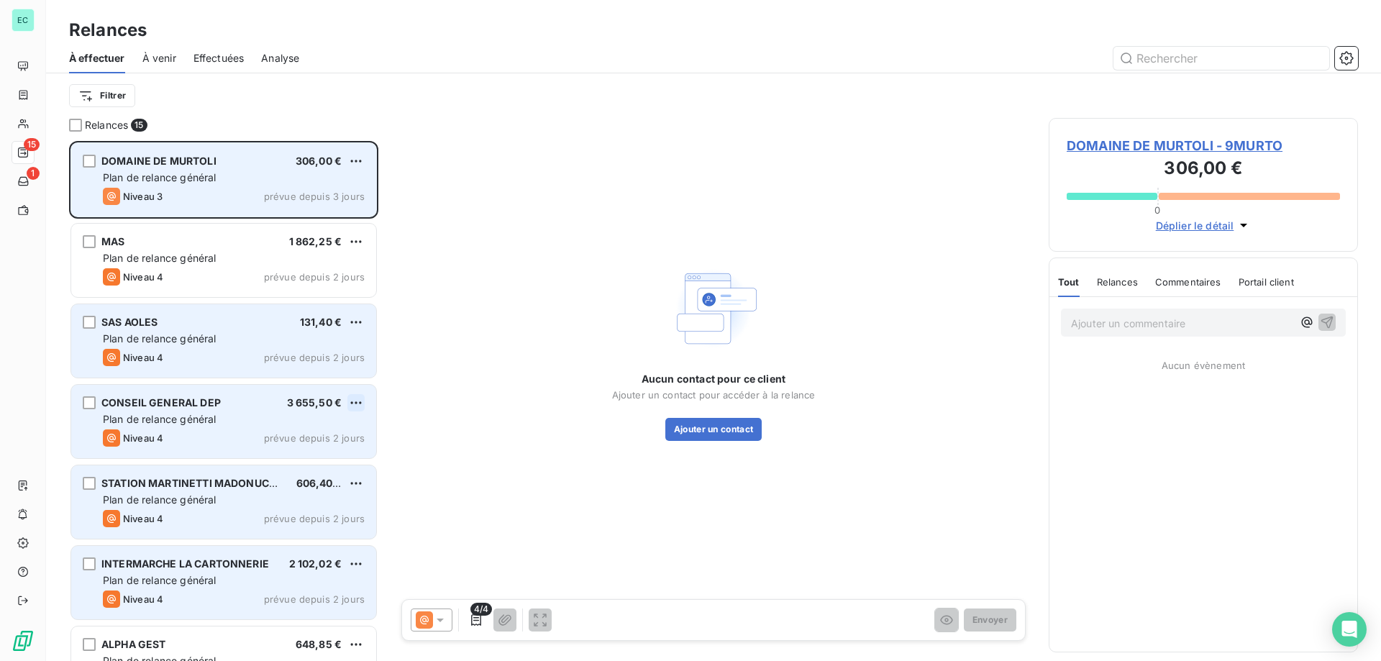
click at [355, 401] on html "EC 15 1 Relances À effectuer À venir Effectuées Analyse Filtrer Relances 15 DOM…" at bounding box center [690, 330] width 1381 height 661
click at [319, 456] on div "Passer cette action" at bounding box center [294, 457] width 129 height 23
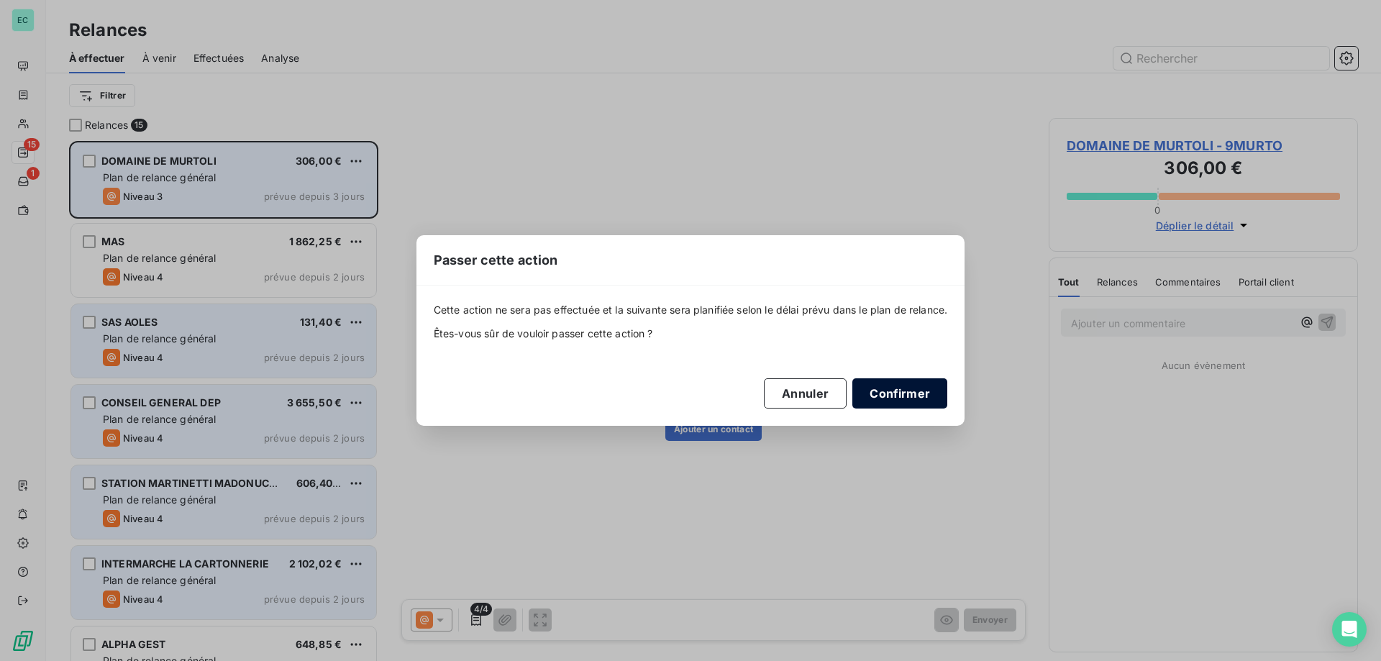
click at [908, 408] on button "Confirmer" at bounding box center [900, 393] width 95 height 30
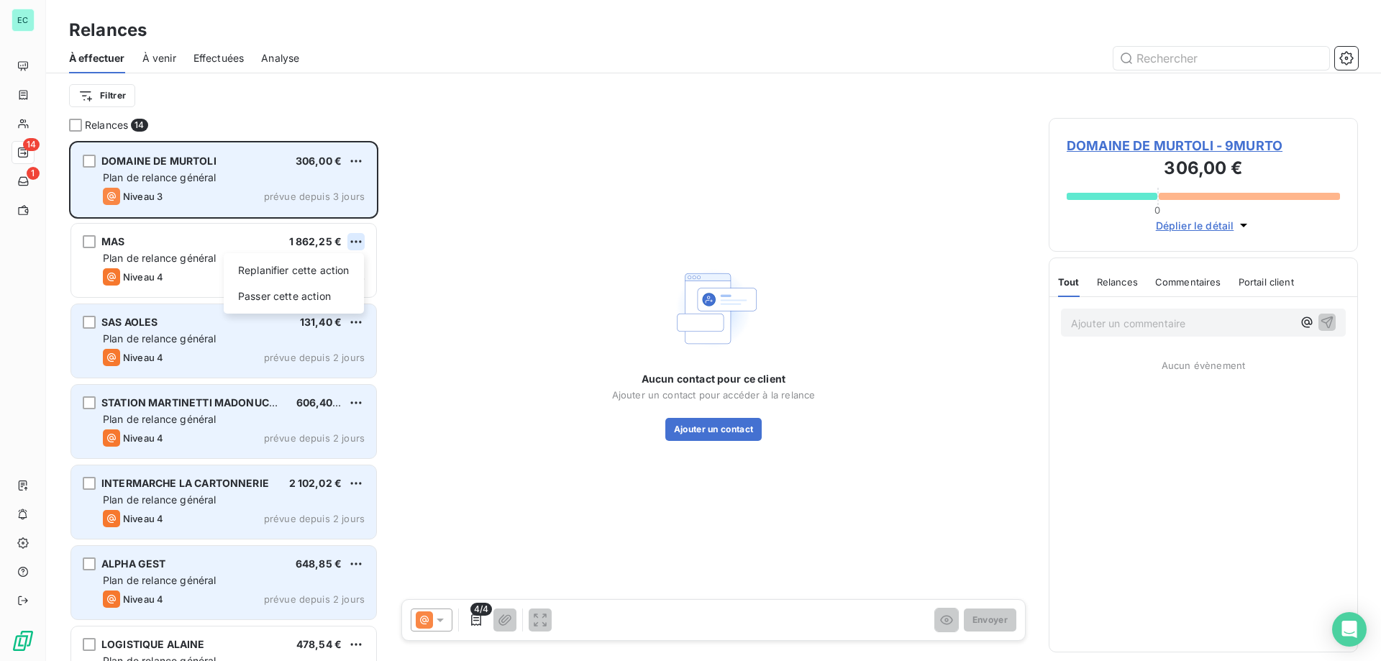
click at [358, 236] on html "EC 14 1 Relances À effectuer À venir Effectuées Analyse Filtrer Relances 14 DOM…" at bounding box center [690, 330] width 1381 height 661
click at [297, 286] on div "Passer cette action" at bounding box center [294, 296] width 129 height 23
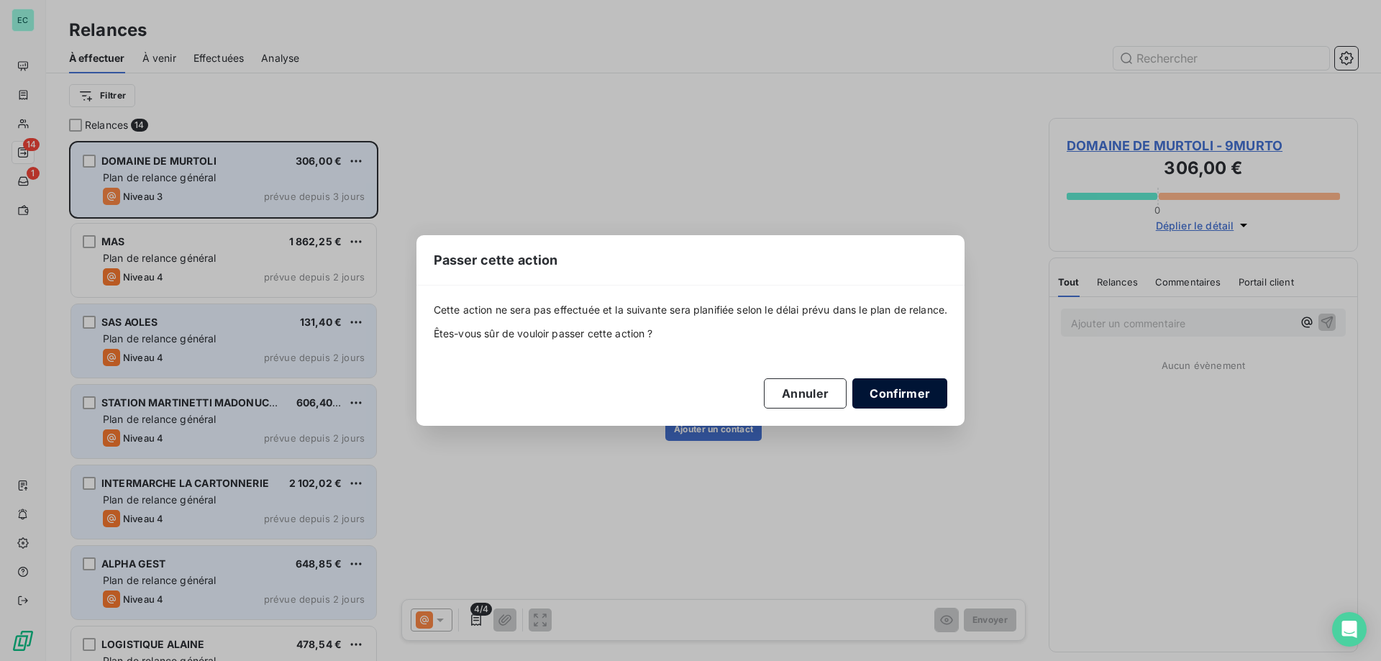
click at [909, 389] on button "Confirmer" at bounding box center [900, 393] width 95 height 30
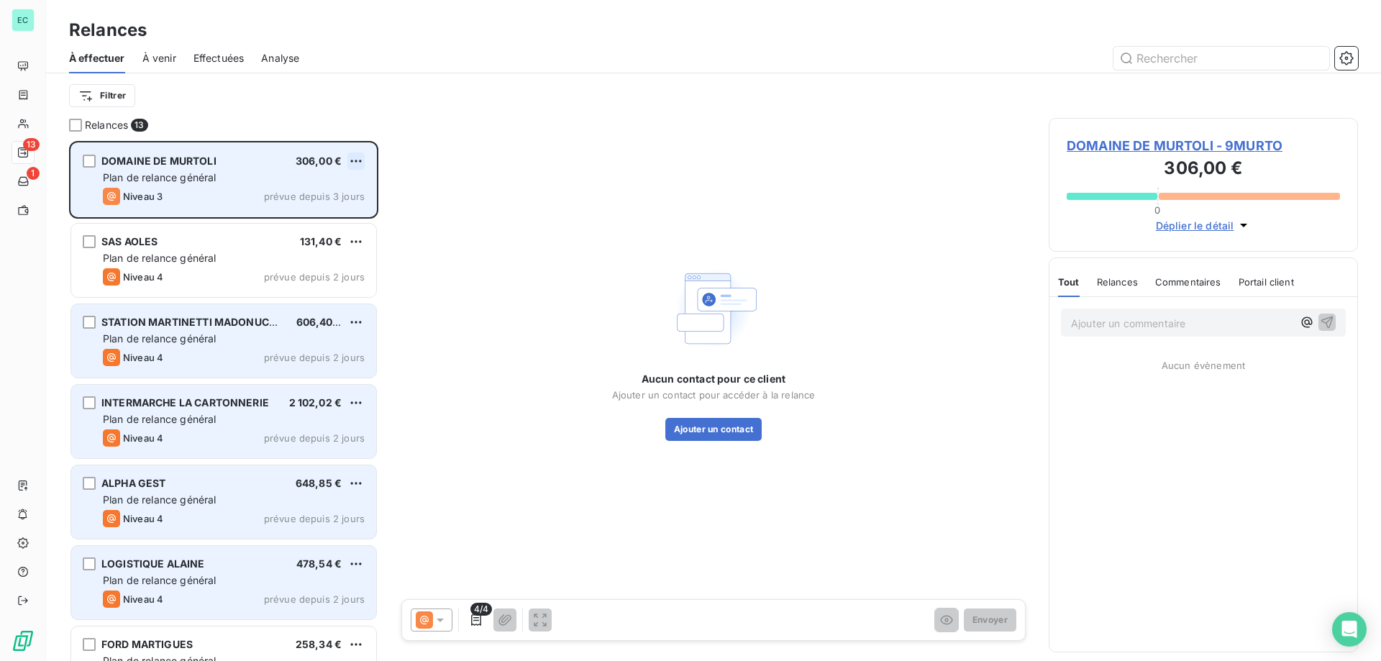
click at [361, 159] on html "EC 13 1 Relances À effectuer À venir Effectuées Analyse Filtrer Relances 13 DOM…" at bounding box center [690, 330] width 1381 height 661
click at [299, 212] on div "Passer cette action" at bounding box center [294, 215] width 129 height 23
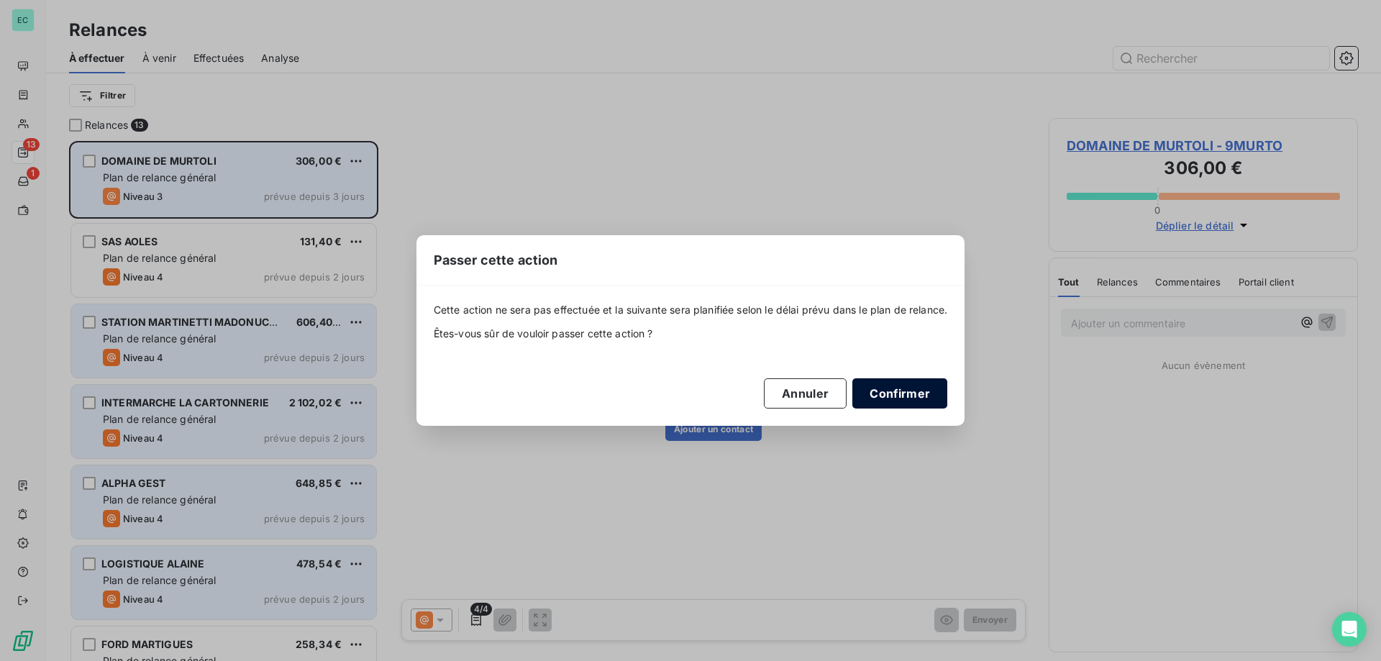
click at [885, 392] on button "Confirmer" at bounding box center [900, 393] width 95 height 30
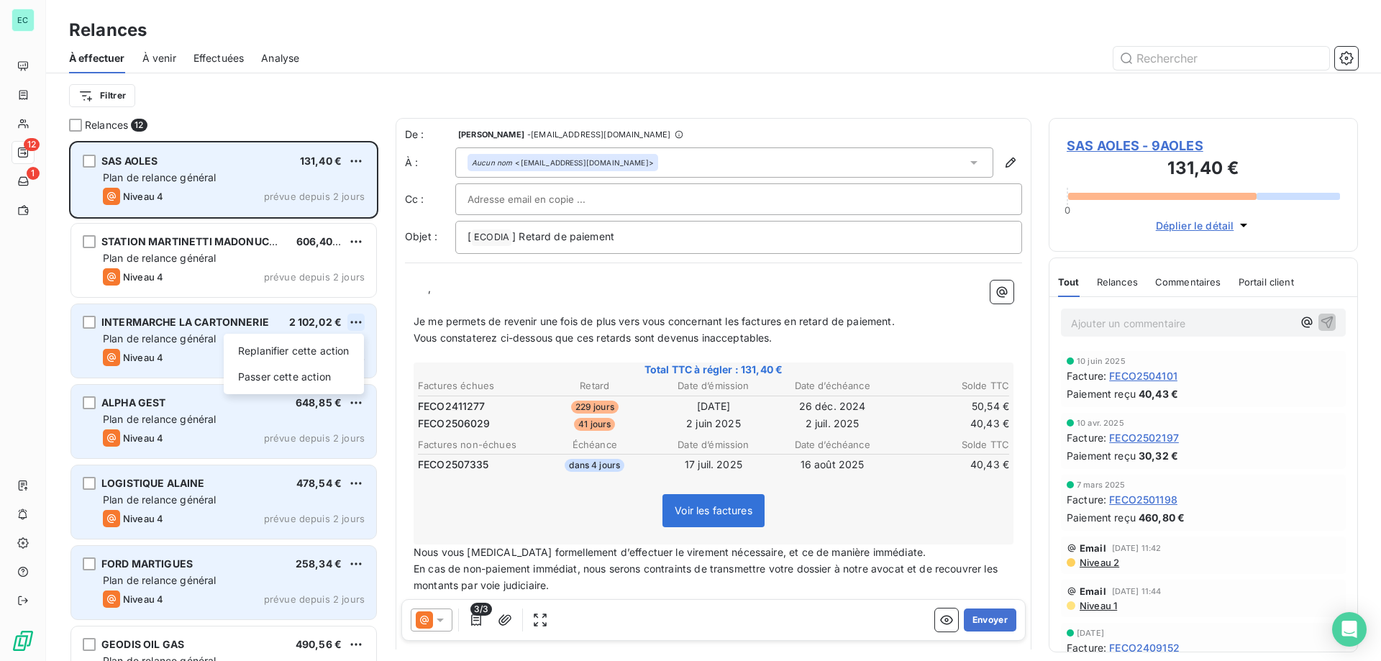
click at [361, 322] on html "EC 12 1 Relances À effectuer À venir Effectuées Analyse Filtrer Relances 12 SAS…" at bounding box center [690, 330] width 1381 height 661
click at [316, 367] on div "Passer cette action" at bounding box center [294, 376] width 129 height 23
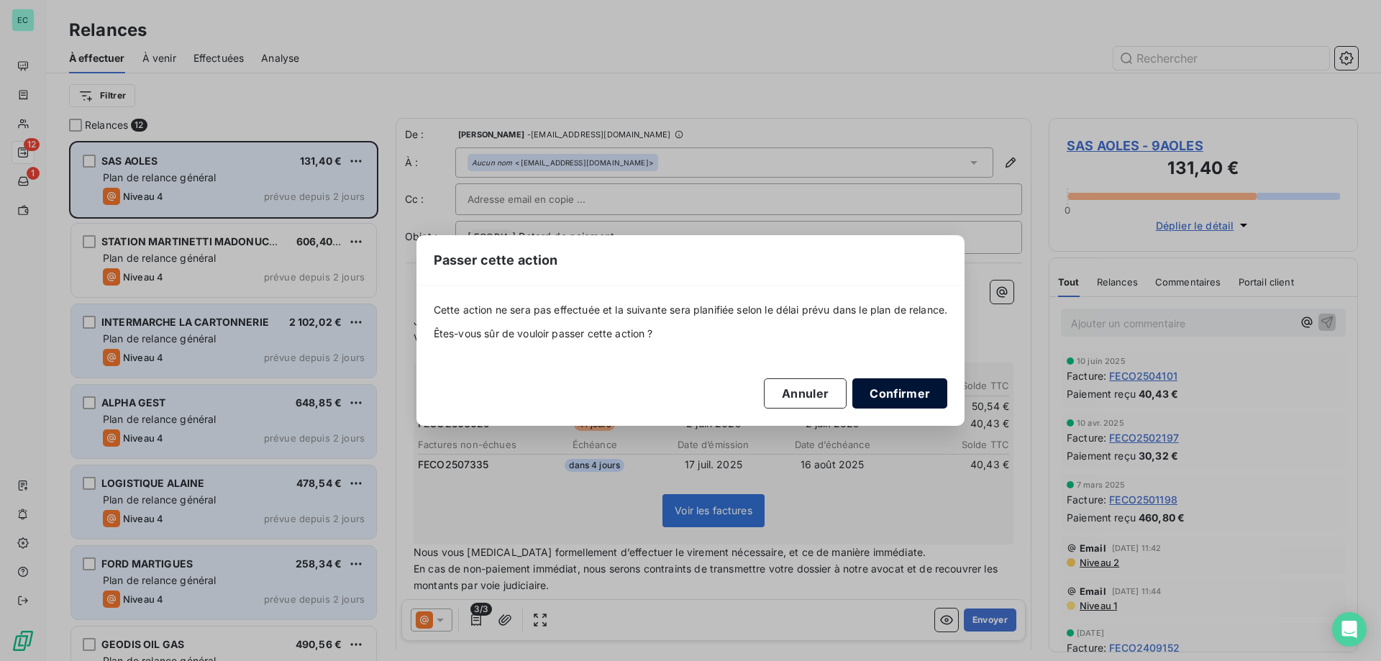
click at [922, 396] on button "Confirmer" at bounding box center [900, 393] width 95 height 30
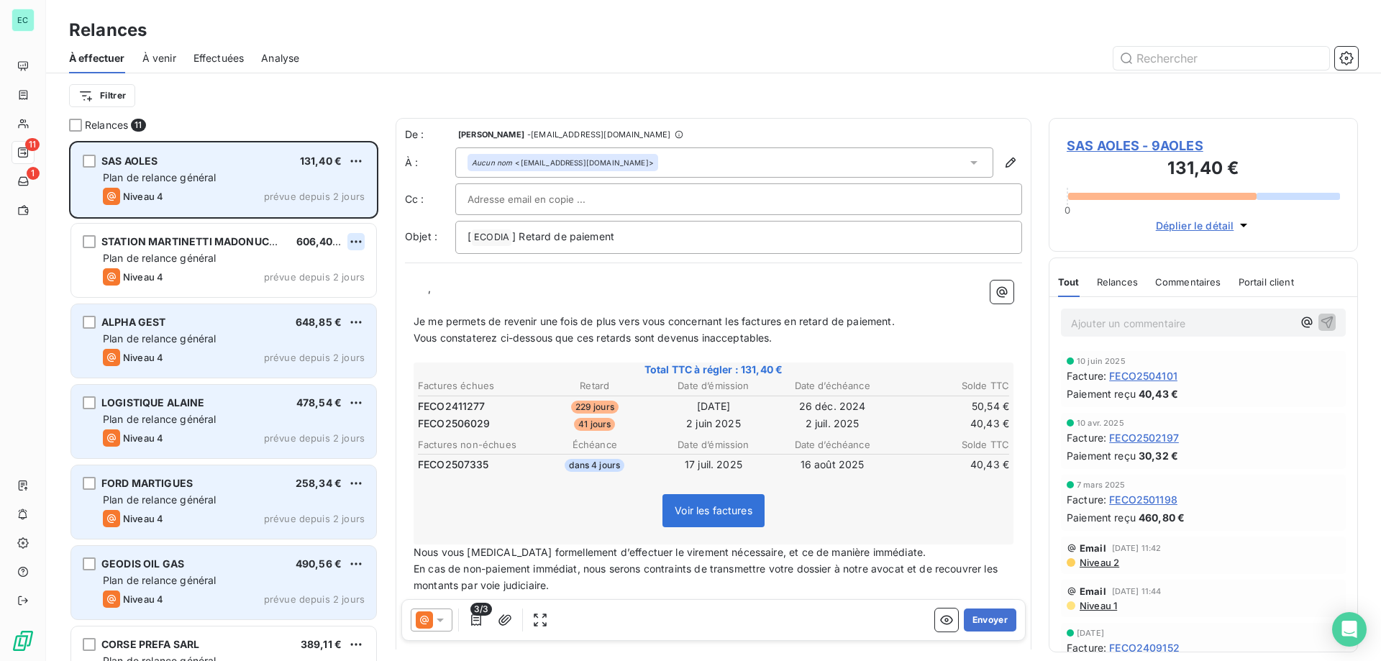
click at [351, 237] on html "EC 11 1 Relances À effectuer À venir Effectuées Analyse Filtrer Relances 11 SAS…" at bounding box center [690, 330] width 1381 height 661
click at [344, 291] on div "Passer cette action" at bounding box center [294, 296] width 129 height 23
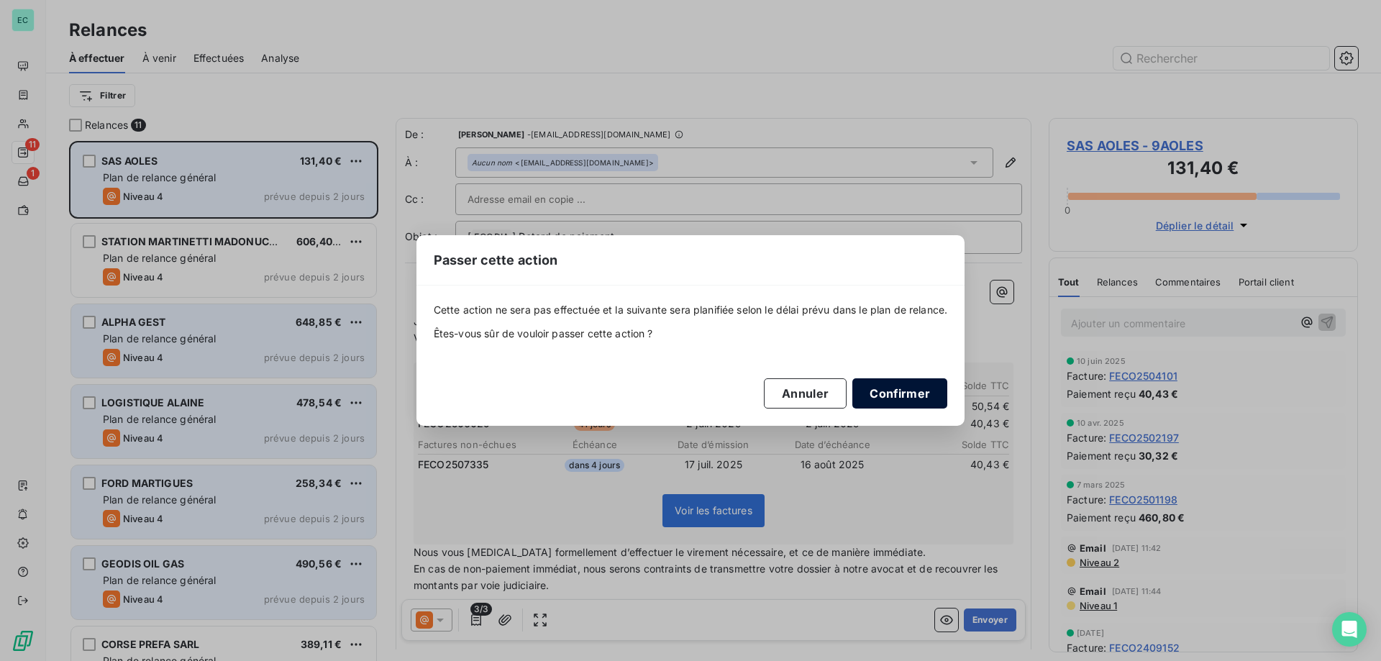
click at [937, 389] on button "Confirmer" at bounding box center [900, 393] width 95 height 30
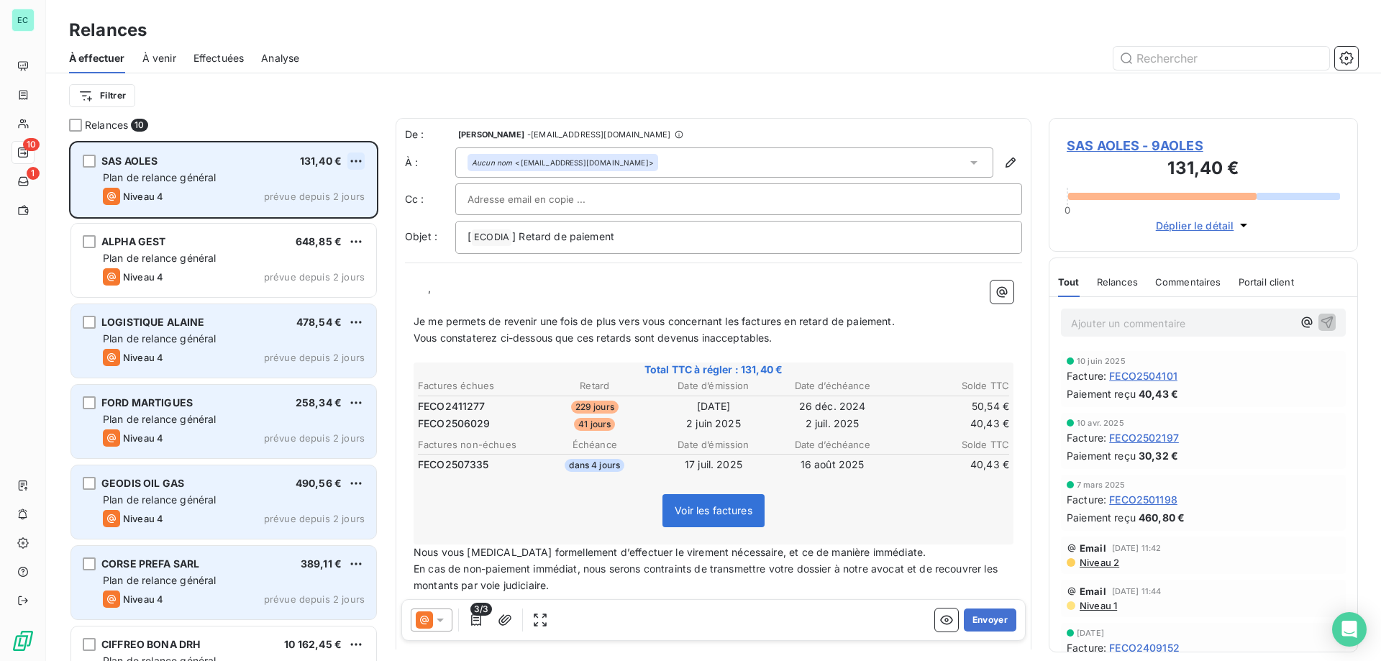
click at [356, 163] on html "EC 10 1 Relances À effectuer À venir Effectuées Analyse Filtrer Relances 10 SAS…" at bounding box center [690, 330] width 1381 height 661
click at [322, 208] on div "Passer cette action" at bounding box center [294, 215] width 129 height 23
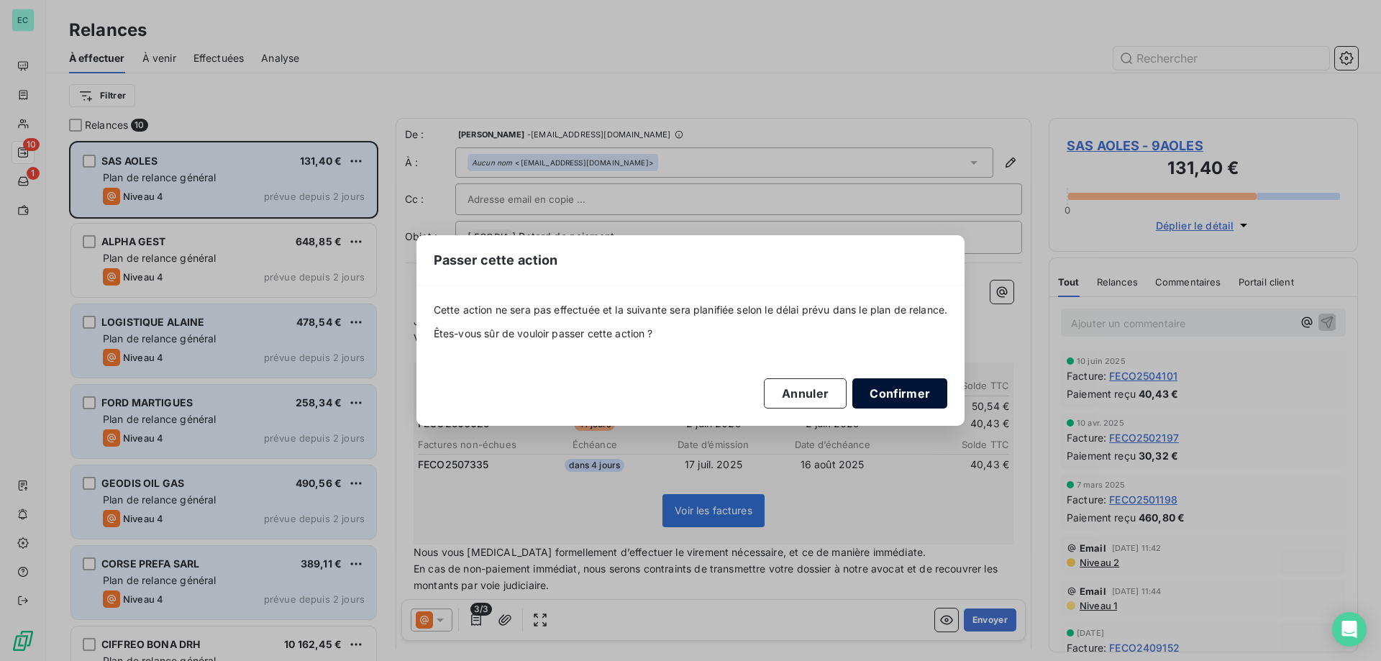
click at [913, 394] on button "Confirmer" at bounding box center [900, 393] width 95 height 30
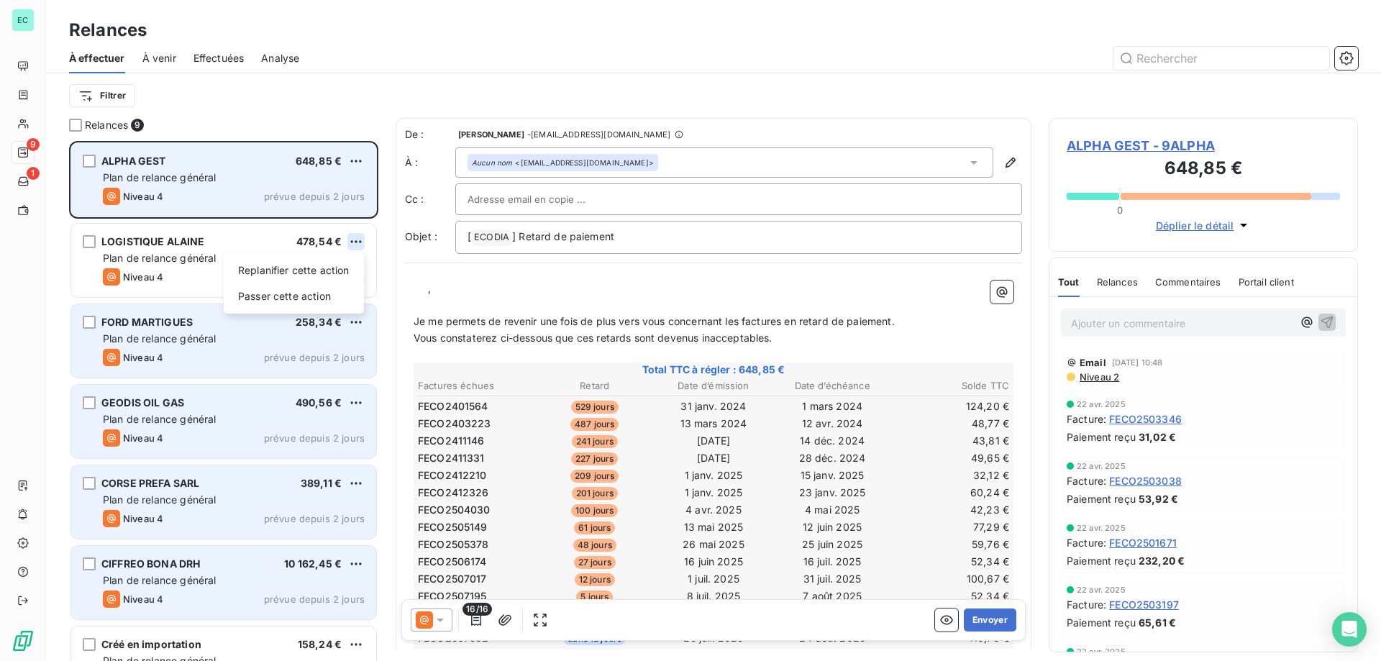
click at [358, 240] on html "EC 9 1 Relances À effectuer À venir Effectuées Analyse Filtrer Relances 9 ALPHA…" at bounding box center [690, 330] width 1381 height 661
click at [303, 308] on div "Replanifier cette action Passer cette action" at bounding box center [294, 283] width 140 height 60
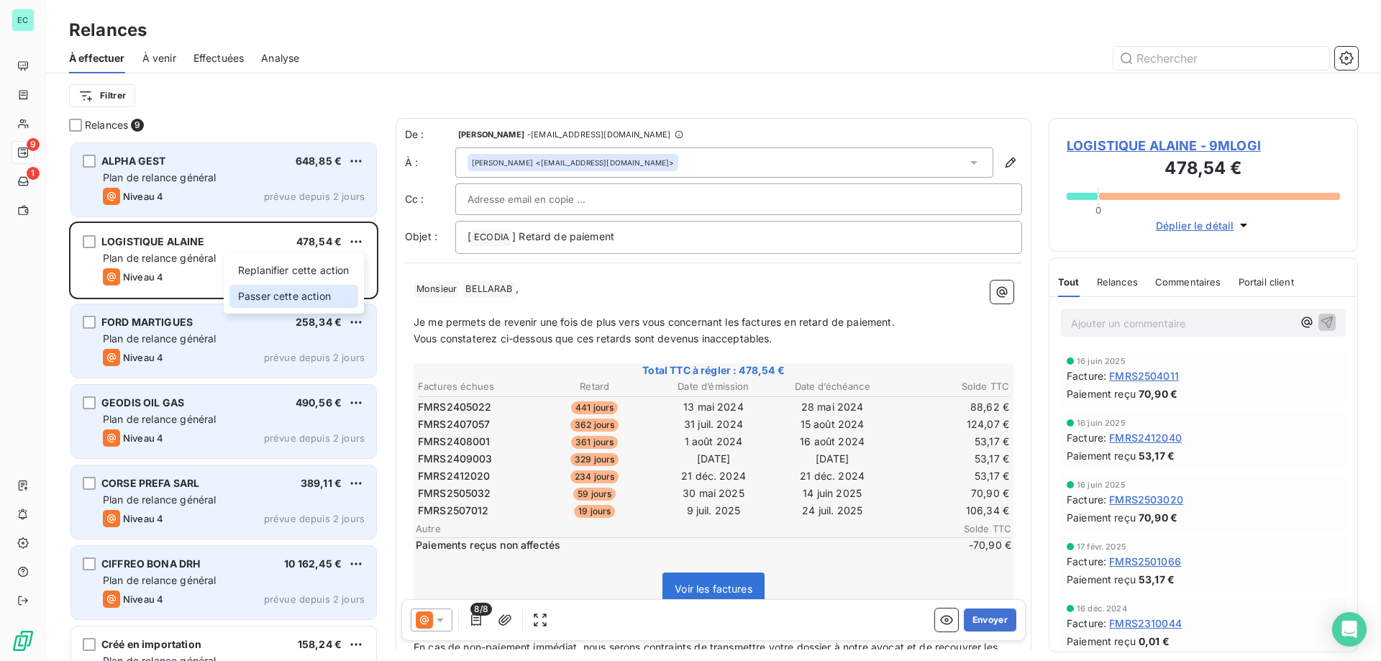
click at [313, 303] on div "Passer cette action" at bounding box center [294, 296] width 129 height 23
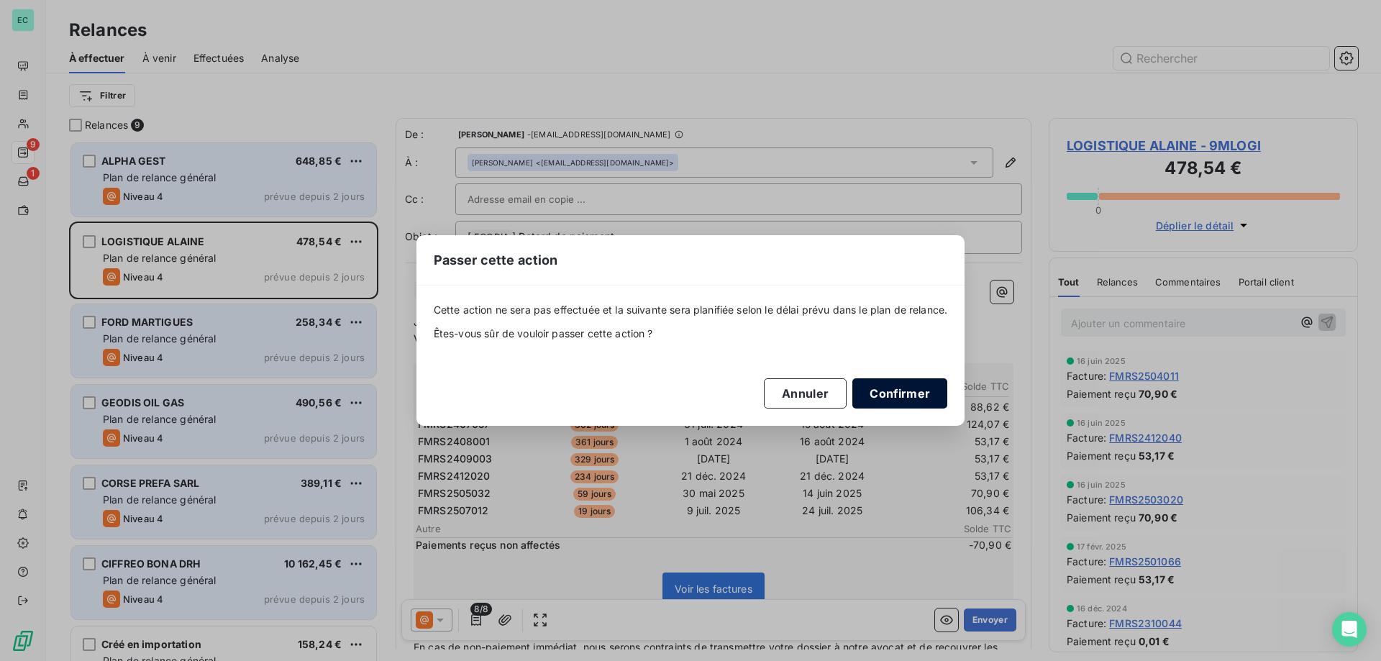
click at [924, 391] on button "Confirmer" at bounding box center [900, 393] width 95 height 30
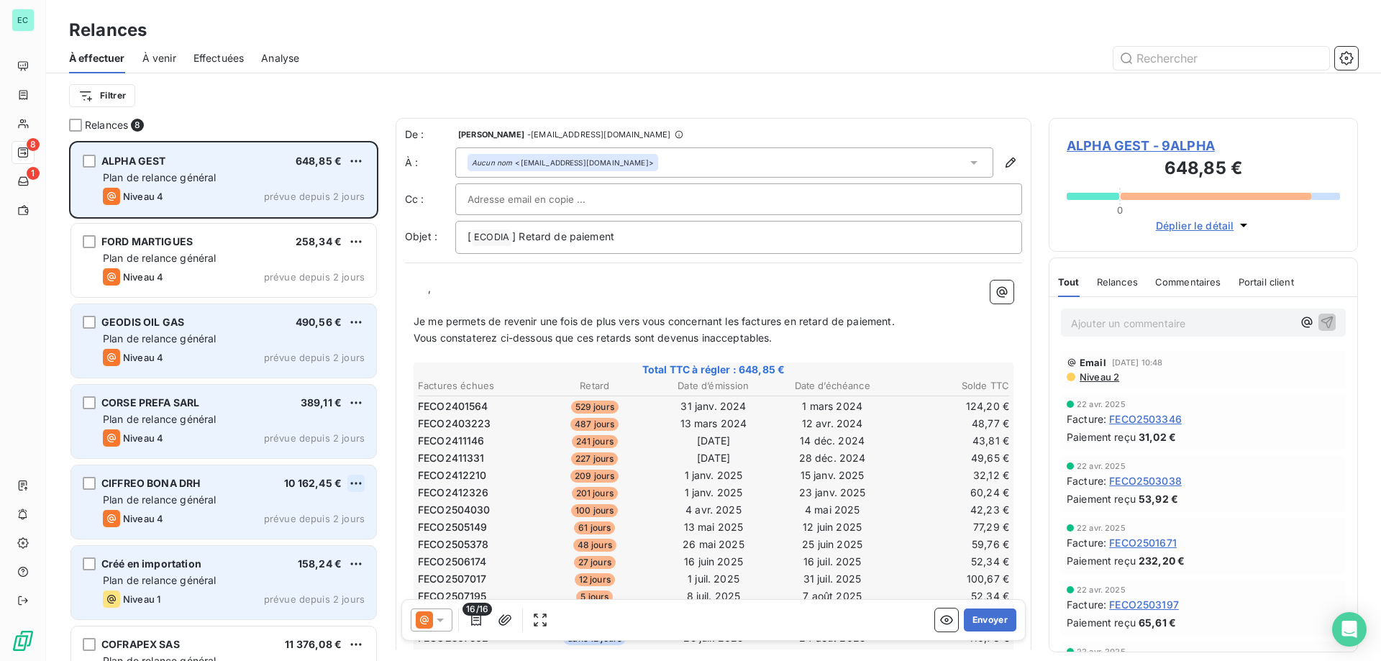
click at [363, 484] on html "EC 8 1 Relances À effectuer À venir Effectuées Analyse Filtrer Relances 8 ALPHA…" at bounding box center [690, 330] width 1381 height 661
click at [265, 497] on div "Replanifier cette action Passer cette action" at bounding box center [294, 525] width 140 height 60
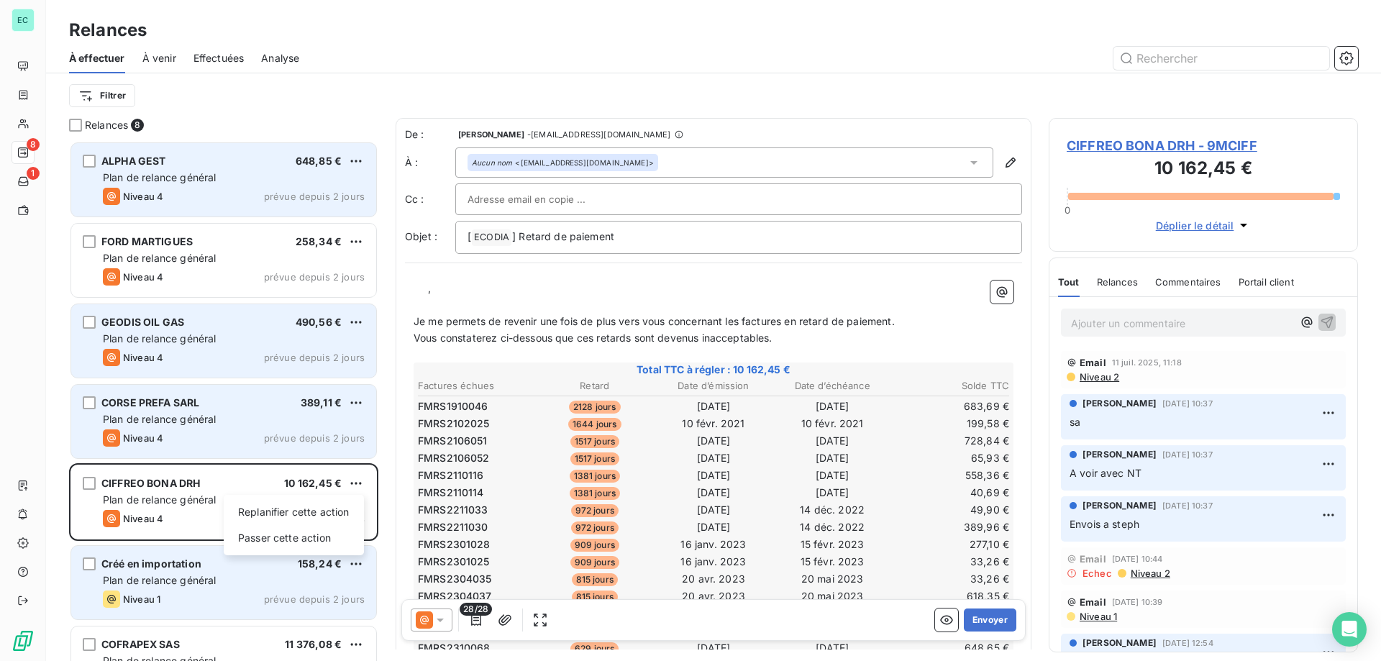
click at [427, 613] on html "EC 8 1 Relances À effectuer À venir Effectuées Analyse Filtrer Relances 8 ALPHA…" at bounding box center [690, 330] width 1381 height 661
click at [442, 620] on icon at bounding box center [440, 621] width 7 height 4
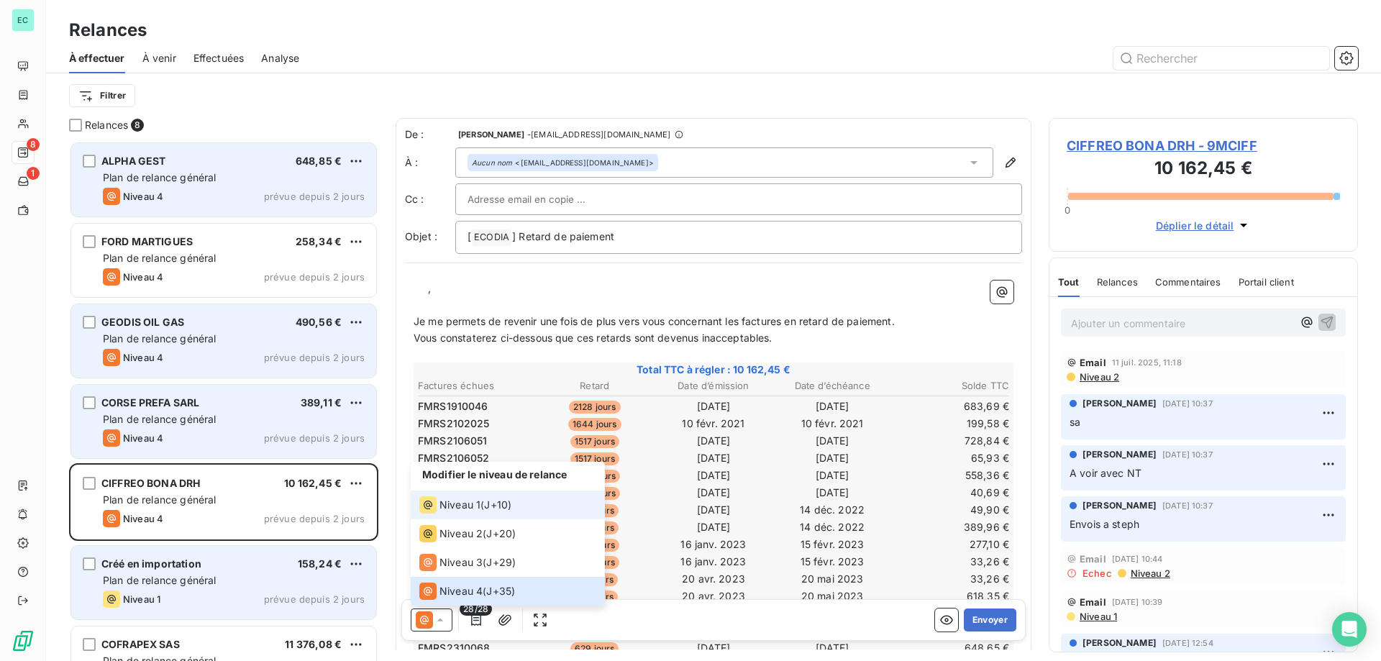
click at [460, 509] on span "Niveau 1" at bounding box center [460, 505] width 41 height 14
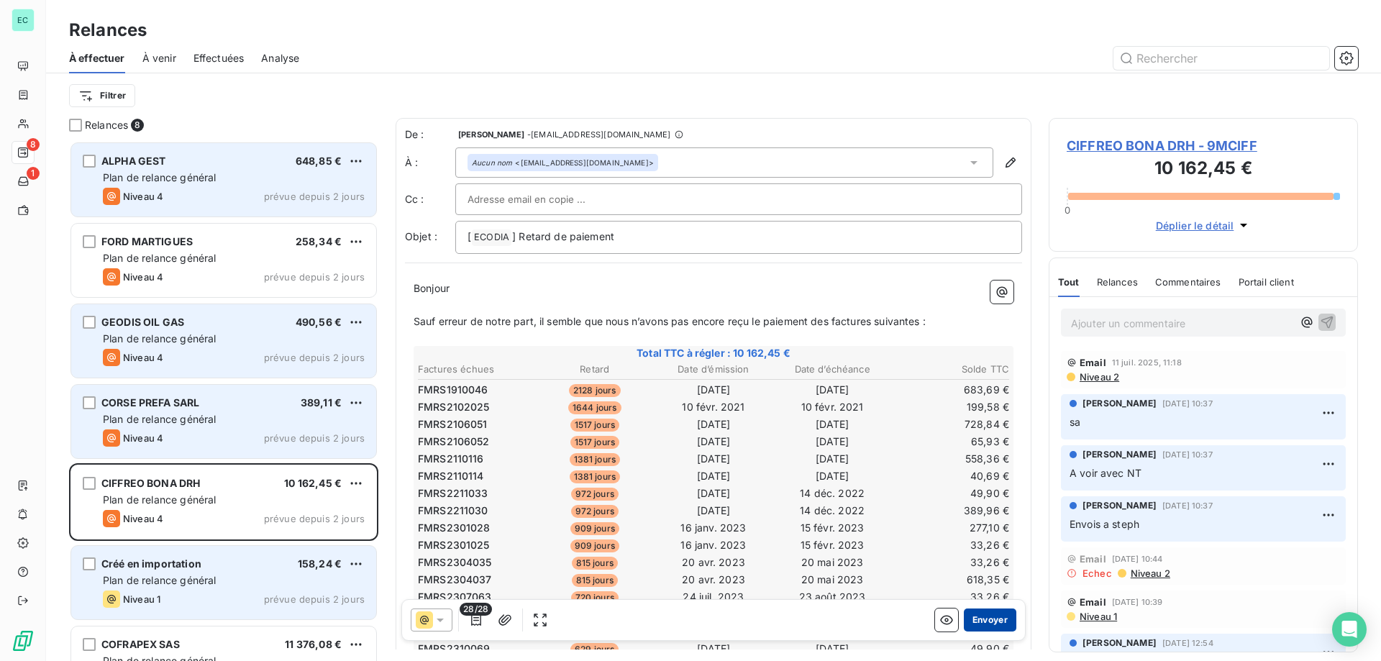
click at [984, 614] on button "Envoyer" at bounding box center [990, 620] width 53 height 23
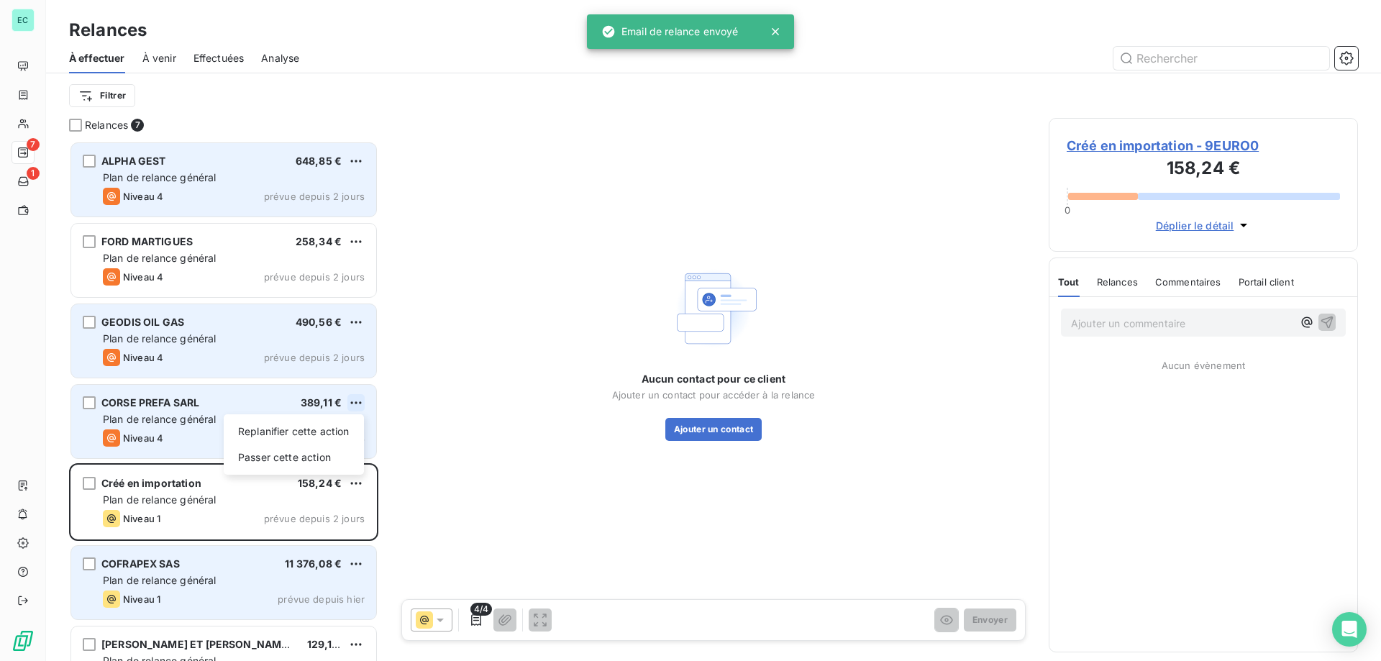
click at [354, 402] on html "EC 7 1 Relances À effectuer À venir Effectuées Analyse Filtrer Relances 7 ALPHA…" at bounding box center [690, 330] width 1381 height 661
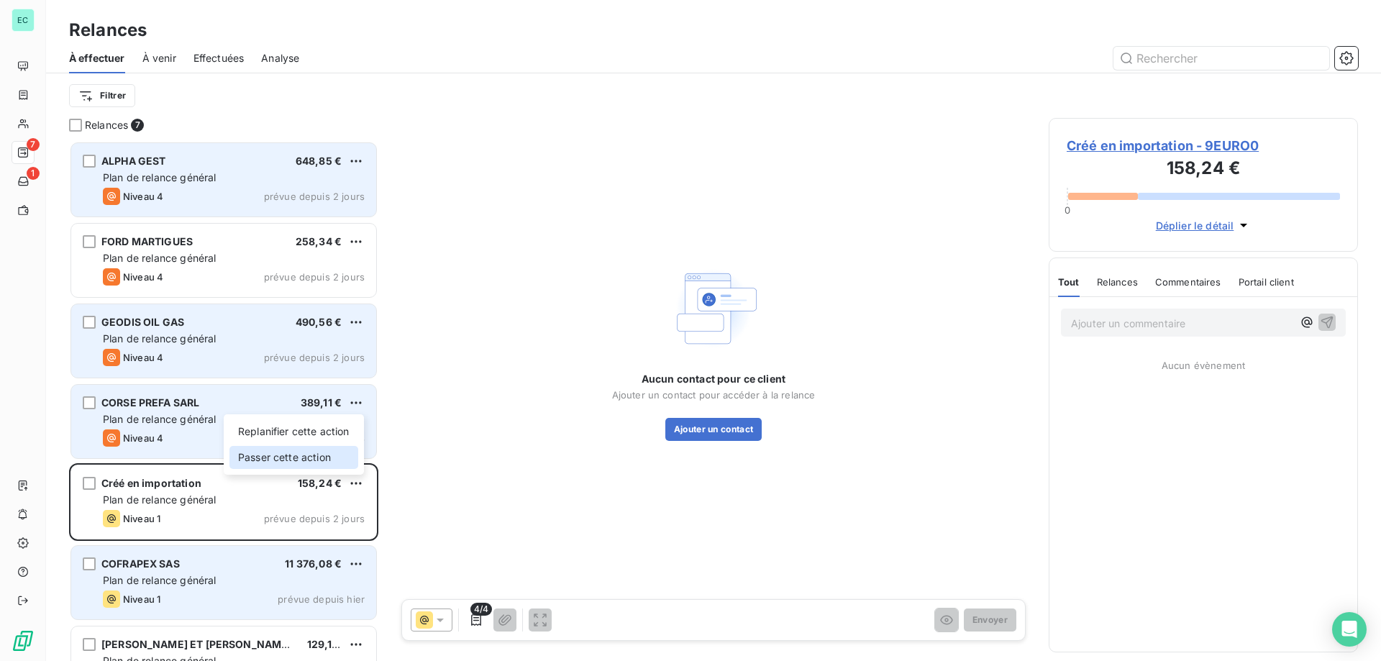
click at [309, 455] on div "Passer cette action" at bounding box center [294, 457] width 129 height 23
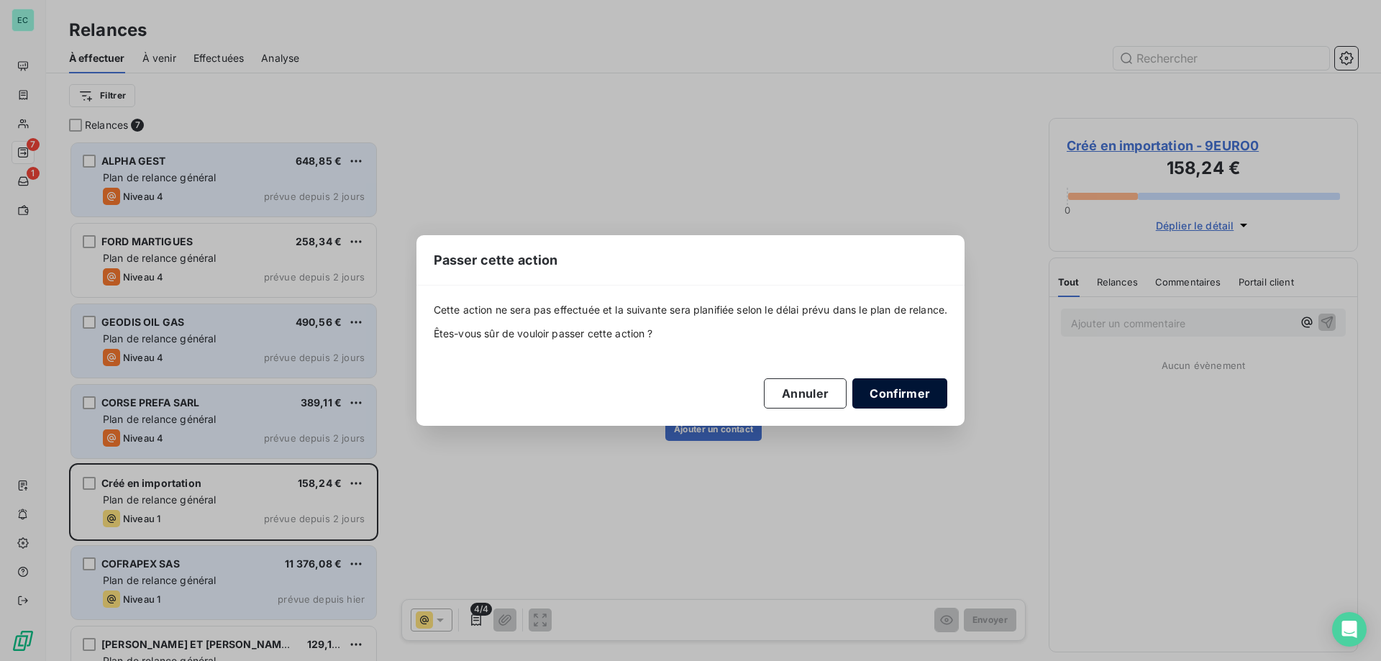
click at [904, 389] on button "Confirmer" at bounding box center [900, 393] width 95 height 30
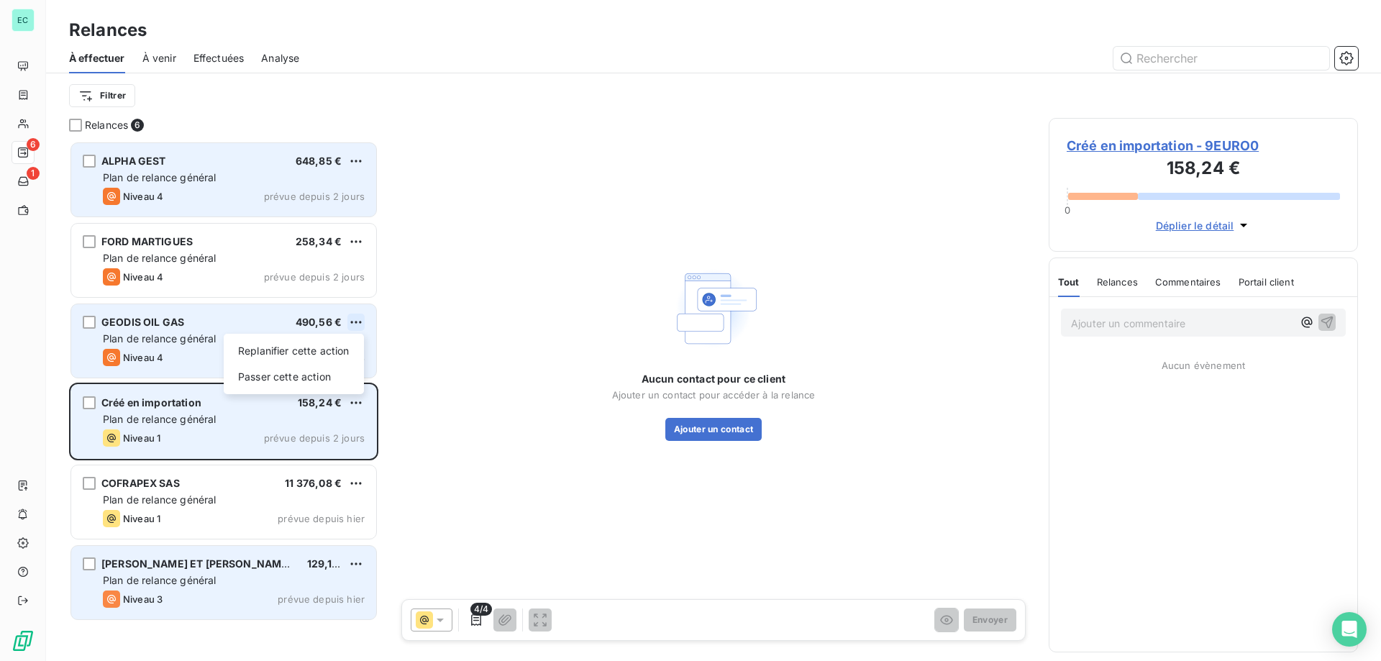
click at [358, 322] on html "EC 6 1 Relances À effectuer À venir Effectuées Analyse Filtrer Relances 6 ALPHA…" at bounding box center [690, 330] width 1381 height 661
click at [325, 376] on div "Passer cette action" at bounding box center [294, 376] width 129 height 23
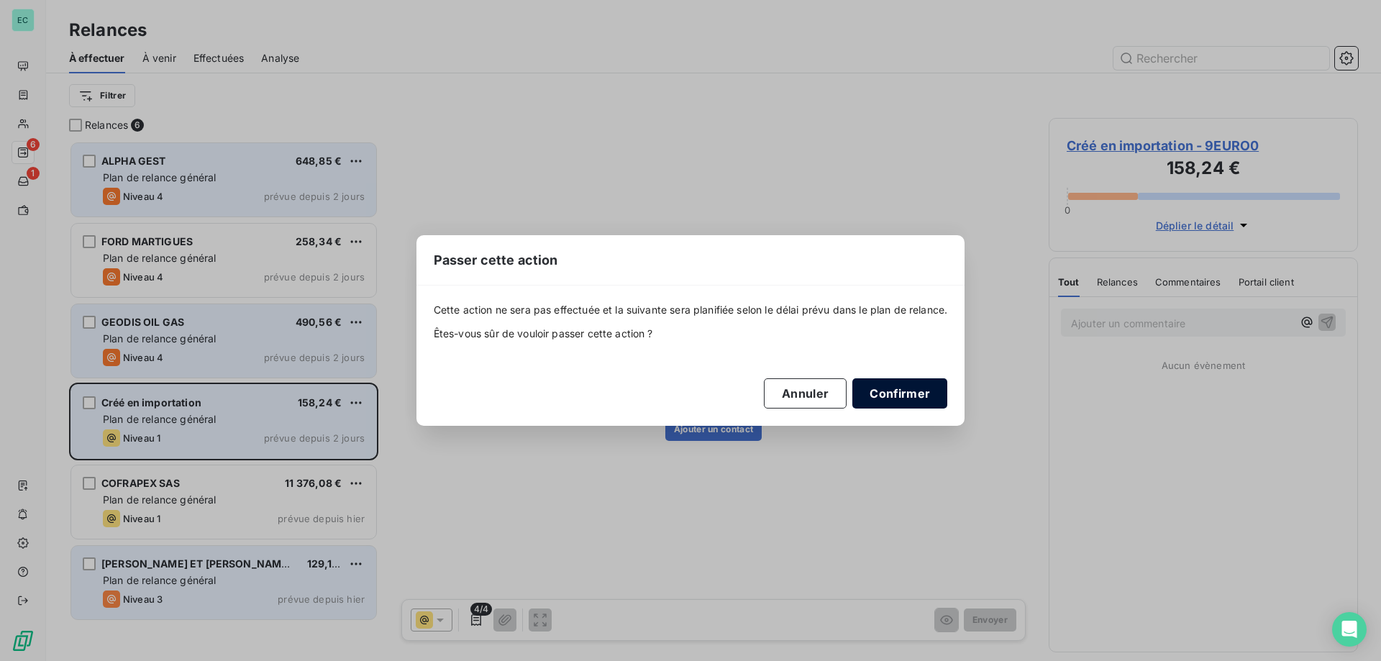
click at [939, 399] on button "Confirmer" at bounding box center [900, 393] width 95 height 30
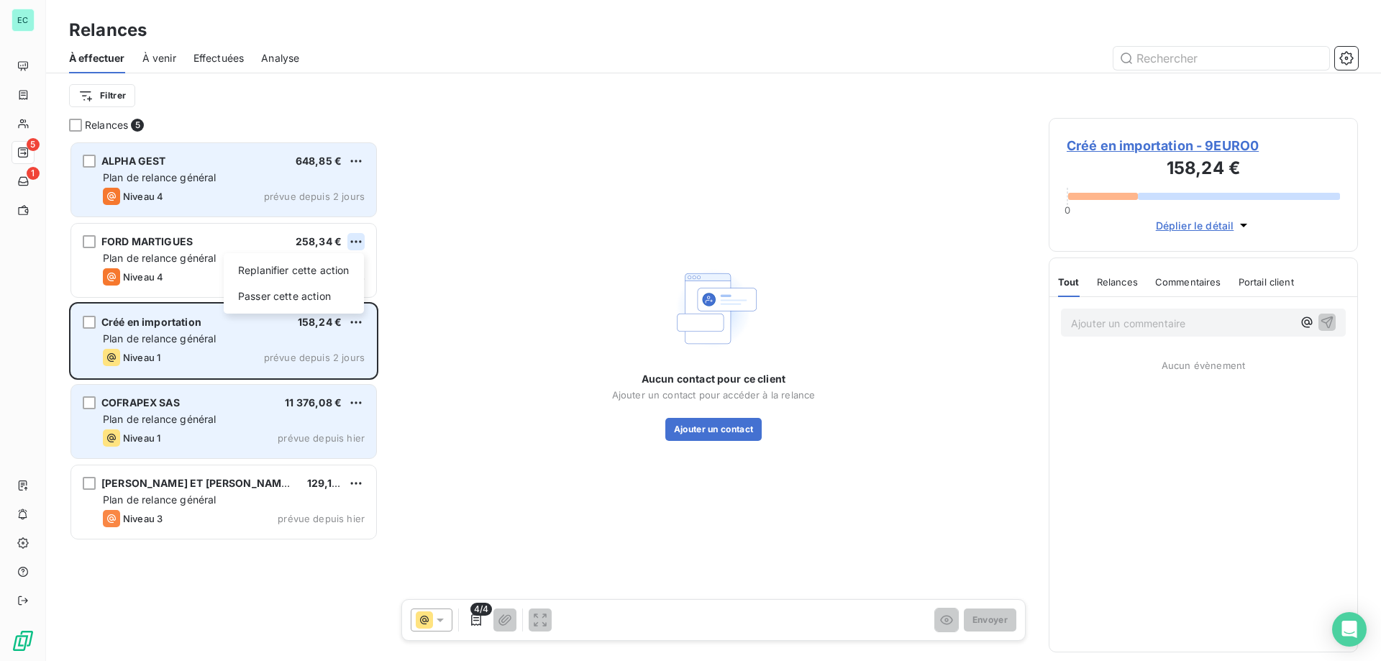
click at [358, 245] on html "EC 5 1 Relances À effectuer À venir Effectuées Analyse Filtrer Relances 5 ALPHA…" at bounding box center [690, 330] width 1381 height 661
click at [289, 303] on div "Passer cette action" at bounding box center [294, 296] width 129 height 23
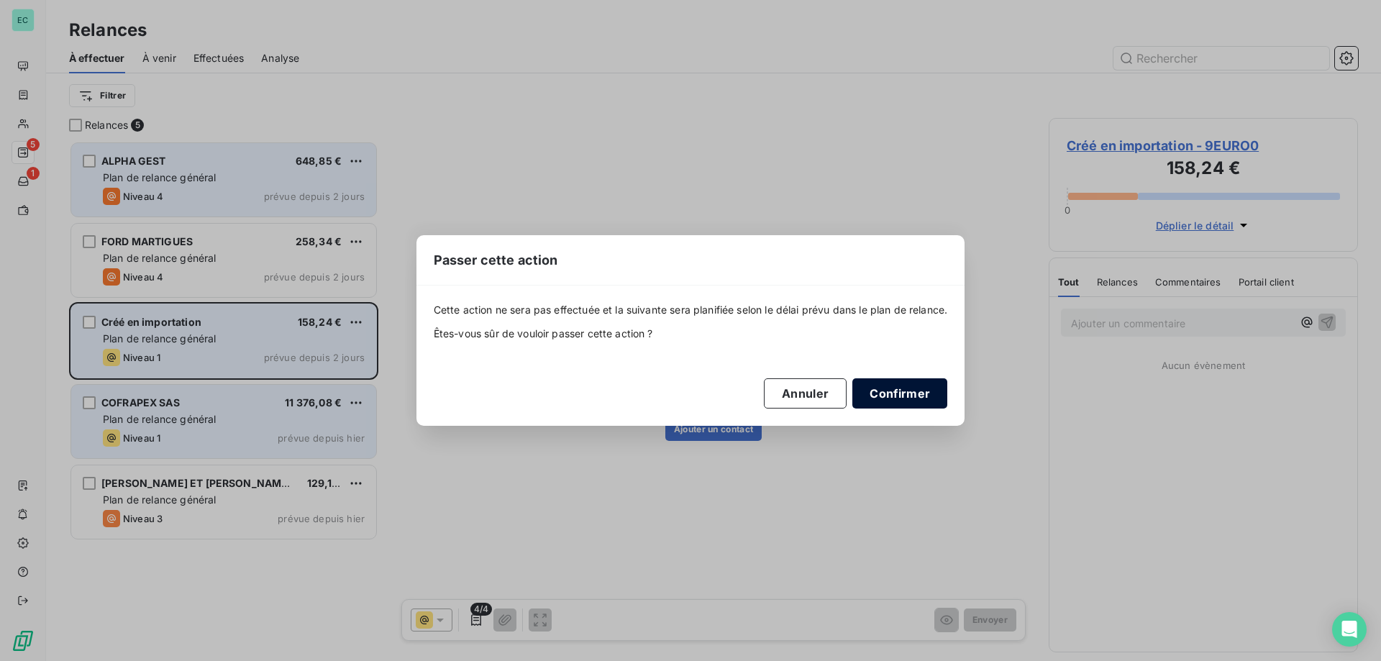
click at [894, 399] on button "Confirmer" at bounding box center [900, 393] width 95 height 30
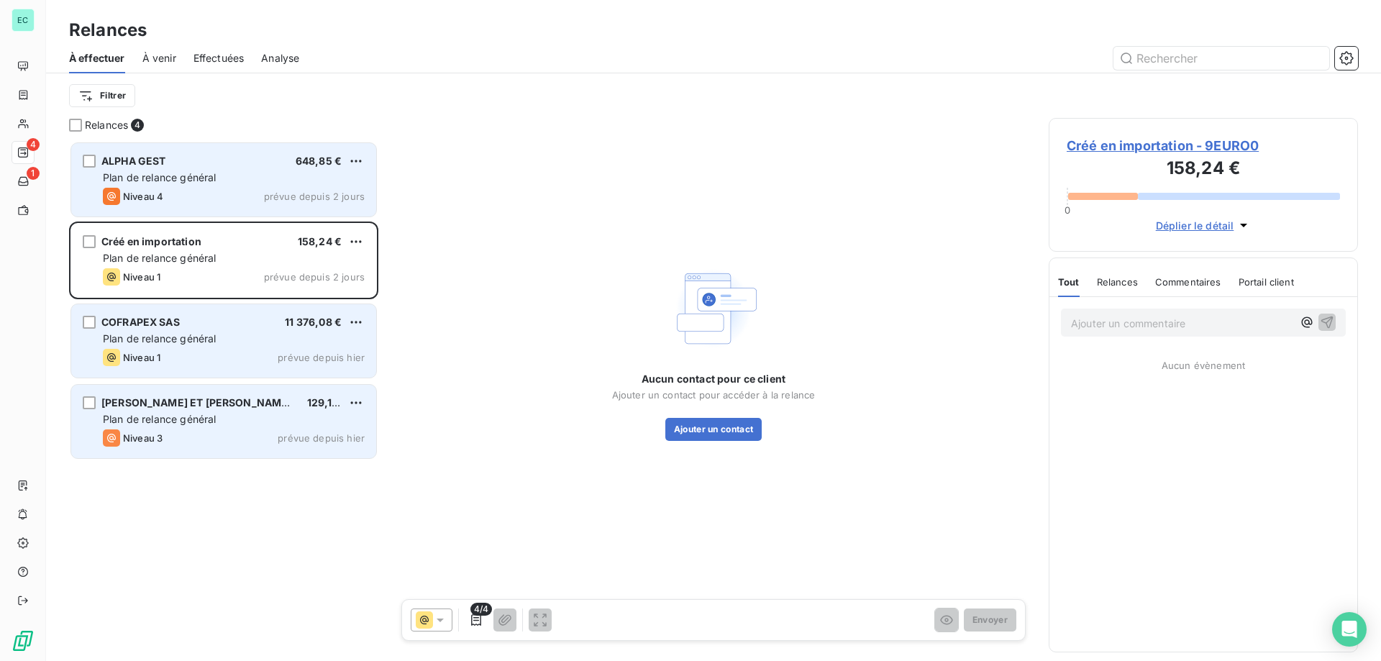
click at [365, 411] on div "MARIE ET PAUL SARL/BOULA 129,18 € Plan de relance général Niveau 3 prévue depui…" at bounding box center [223, 421] width 305 height 73
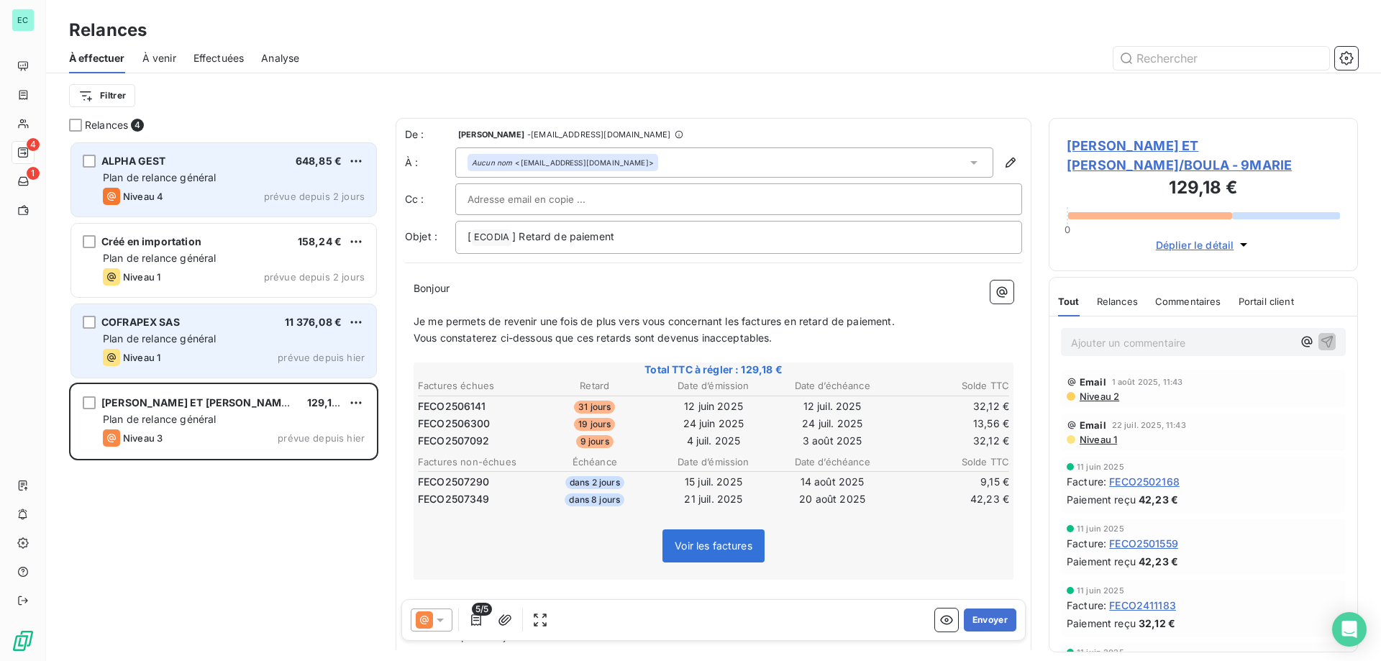
click at [437, 623] on icon at bounding box center [440, 620] width 14 height 14
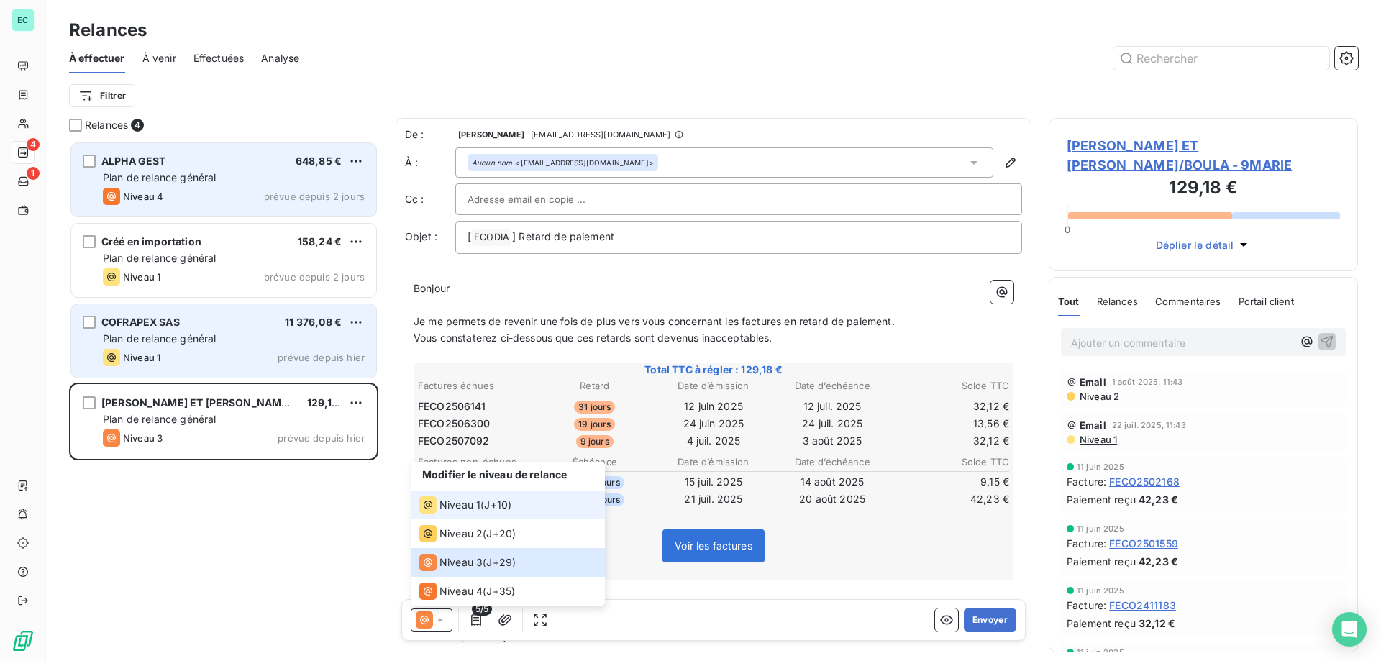
click at [448, 504] on span "Niveau 1" at bounding box center [460, 505] width 41 height 14
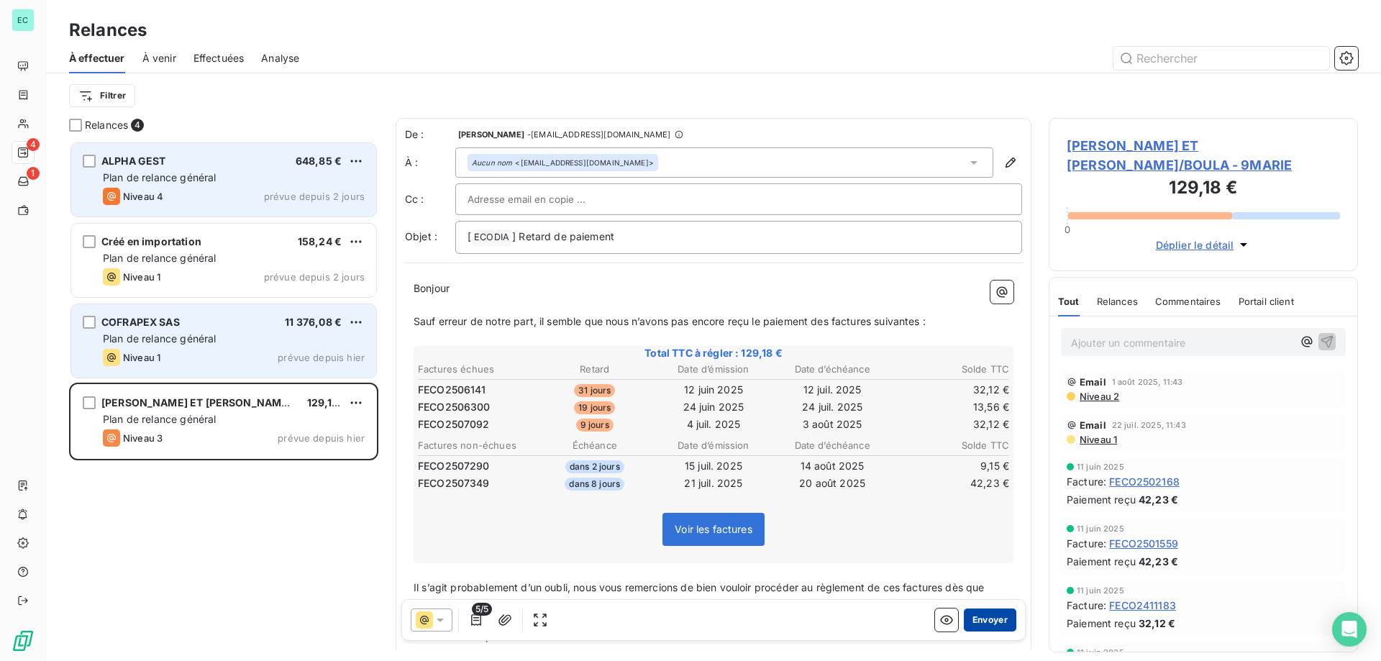
click at [989, 619] on button "Envoyer" at bounding box center [990, 620] width 53 height 23
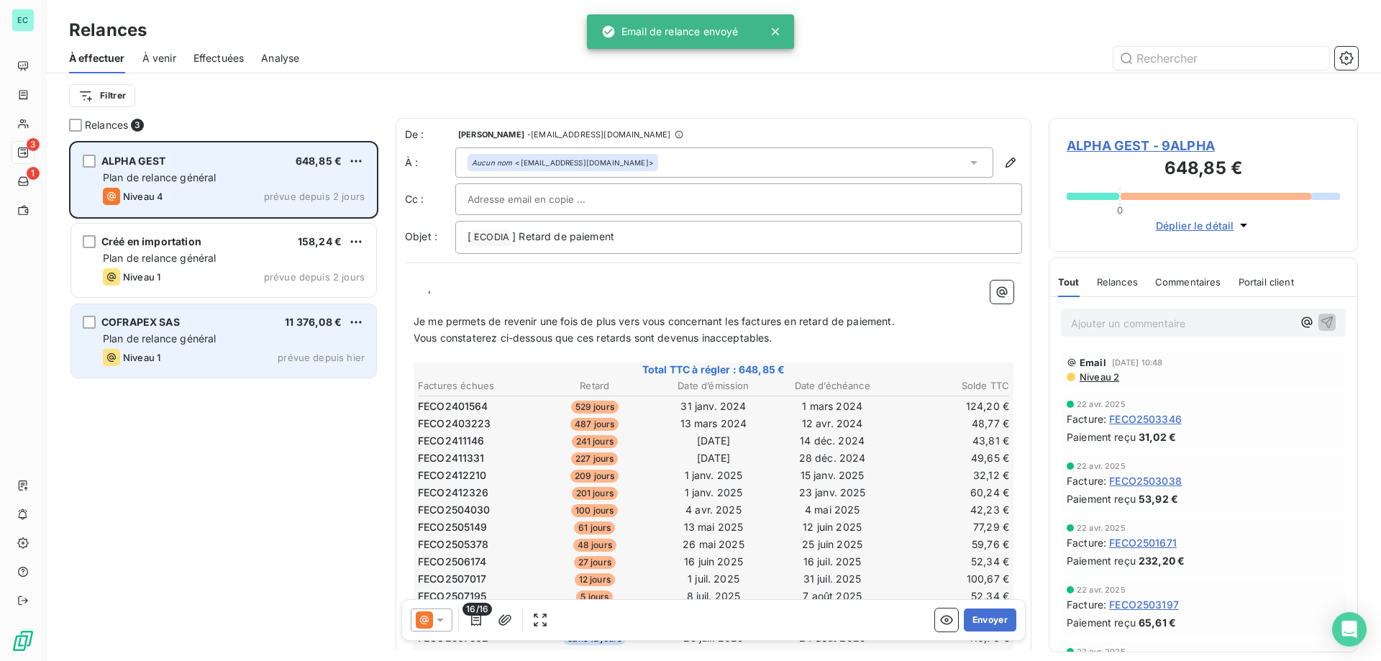
click at [274, 334] on div "Plan de relance général" at bounding box center [234, 339] width 262 height 14
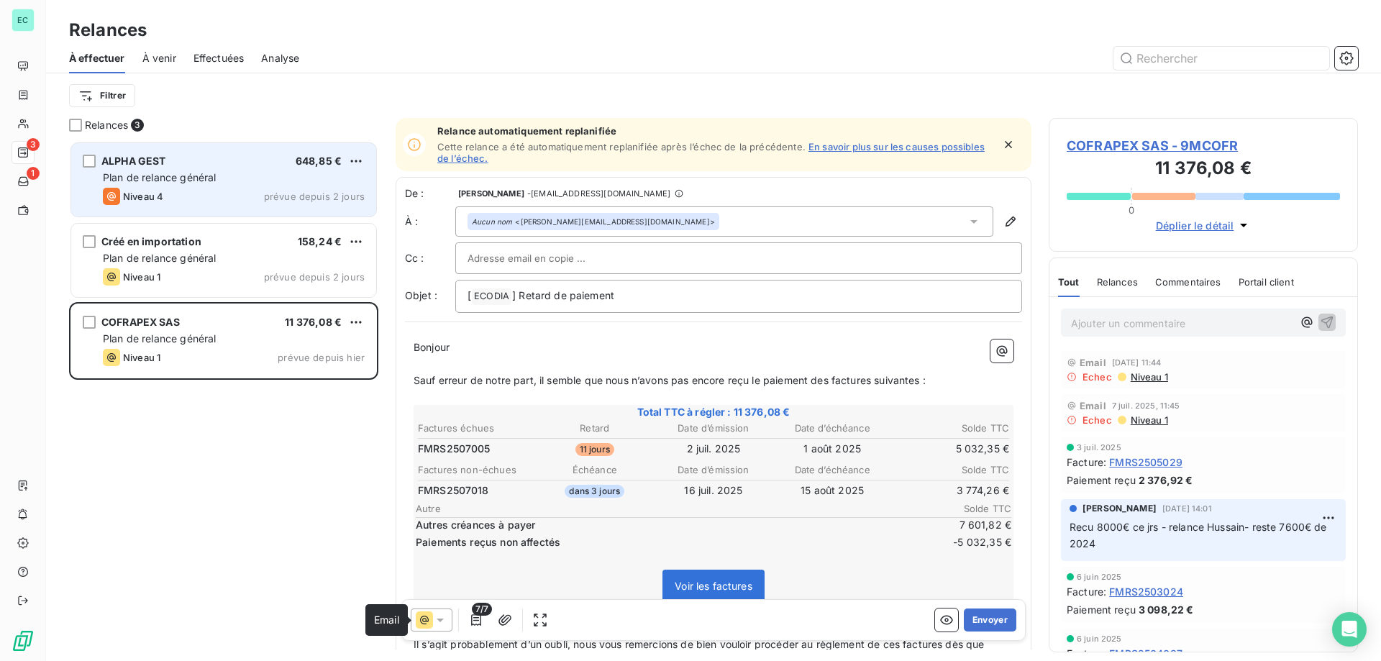
click at [419, 624] on icon at bounding box center [424, 620] width 17 height 17
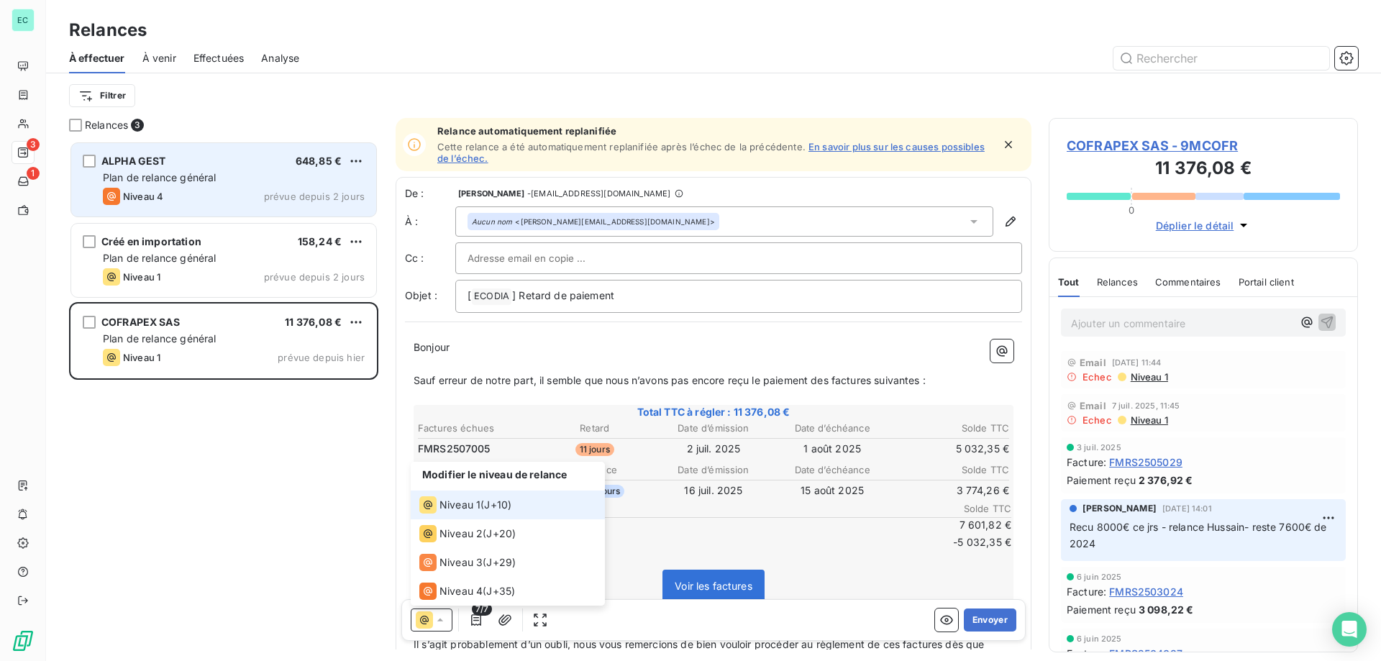
click at [456, 510] on span "Niveau 1" at bounding box center [460, 505] width 41 height 14
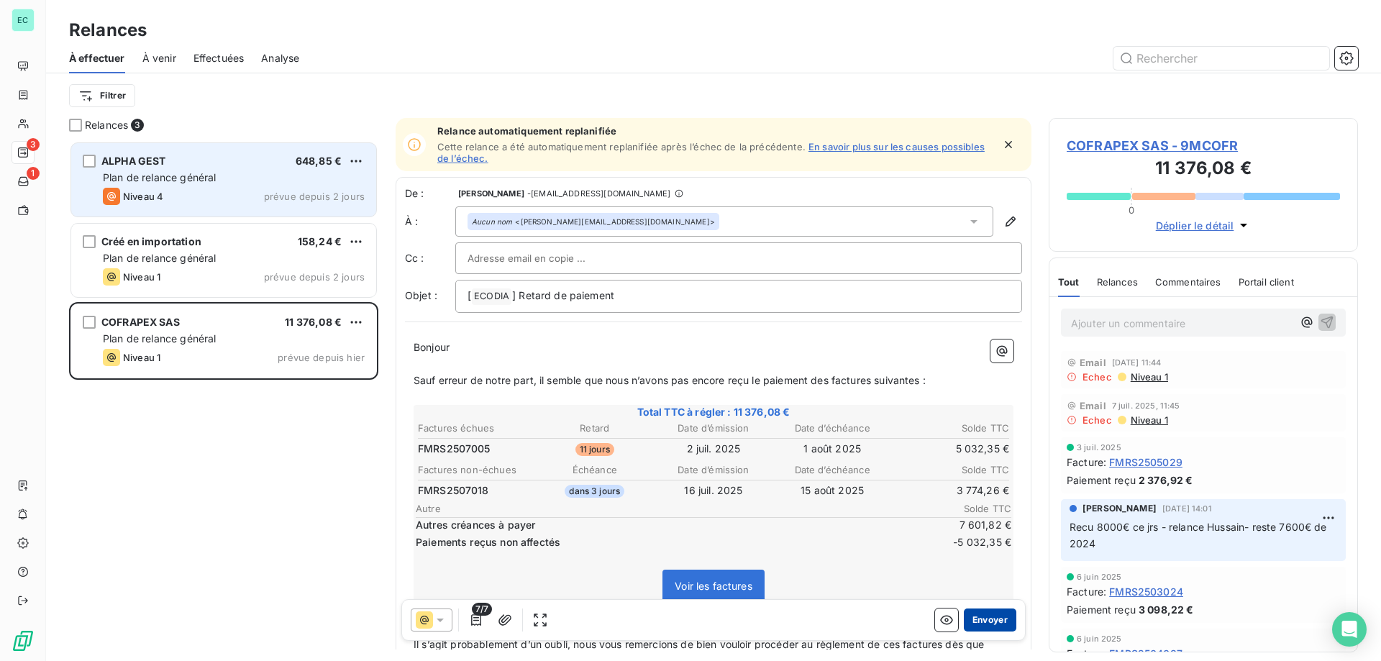
click at [989, 621] on button "Envoyer" at bounding box center [990, 620] width 53 height 23
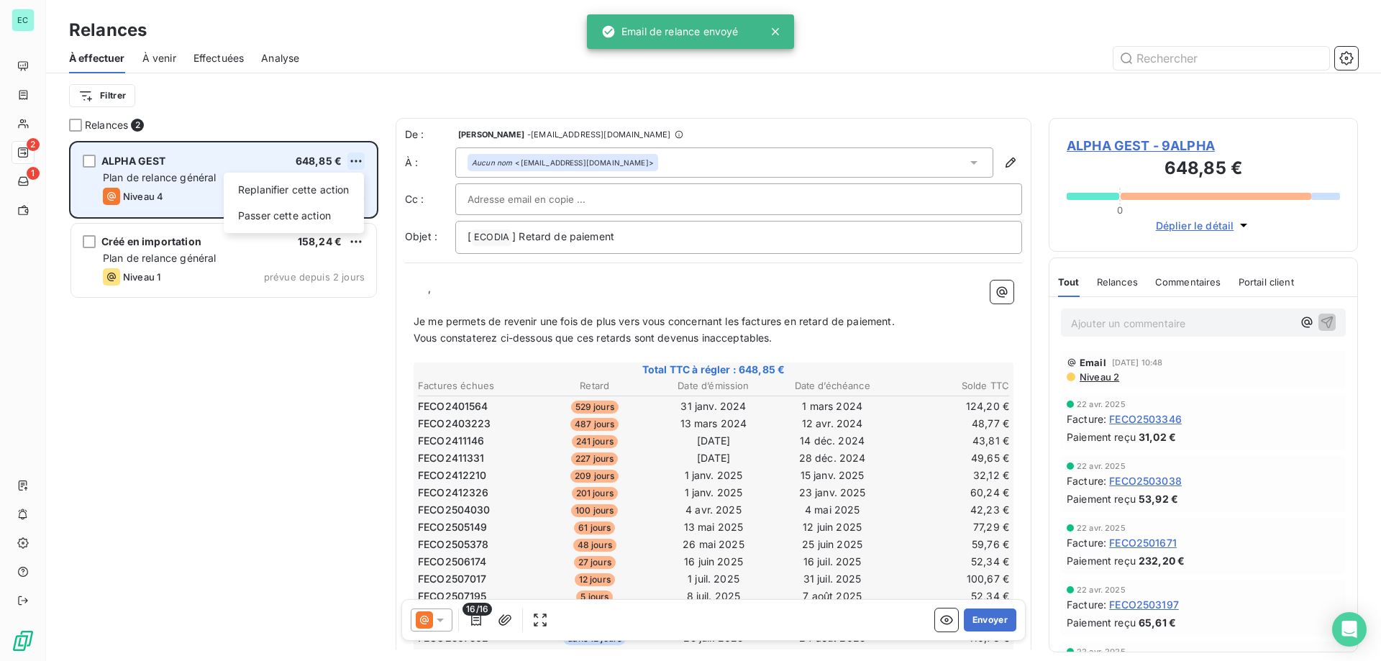
click at [358, 167] on html "EC 2 1 Relances À effectuer À venir Effectuées Analyse Filtrer Relances 2 ALPHA…" at bounding box center [690, 330] width 1381 height 661
click at [302, 221] on div "Passer cette action" at bounding box center [294, 215] width 129 height 23
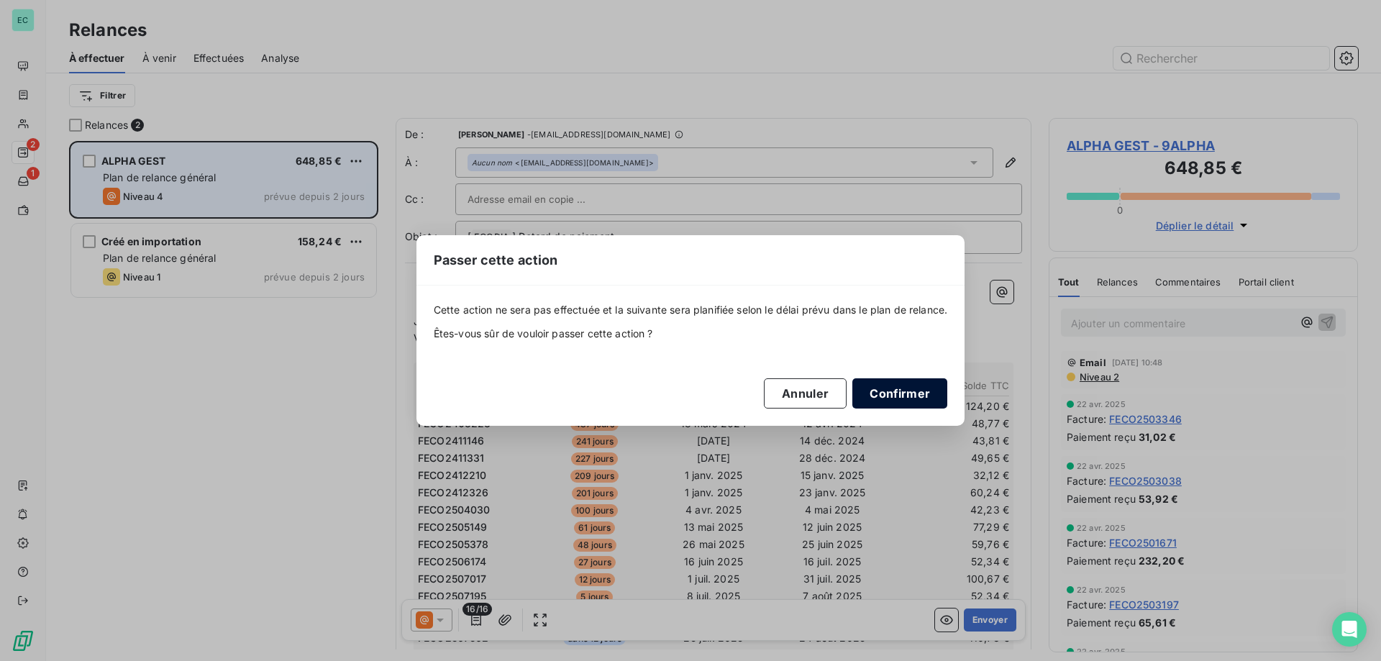
click at [909, 404] on button "Confirmer" at bounding box center [900, 393] width 95 height 30
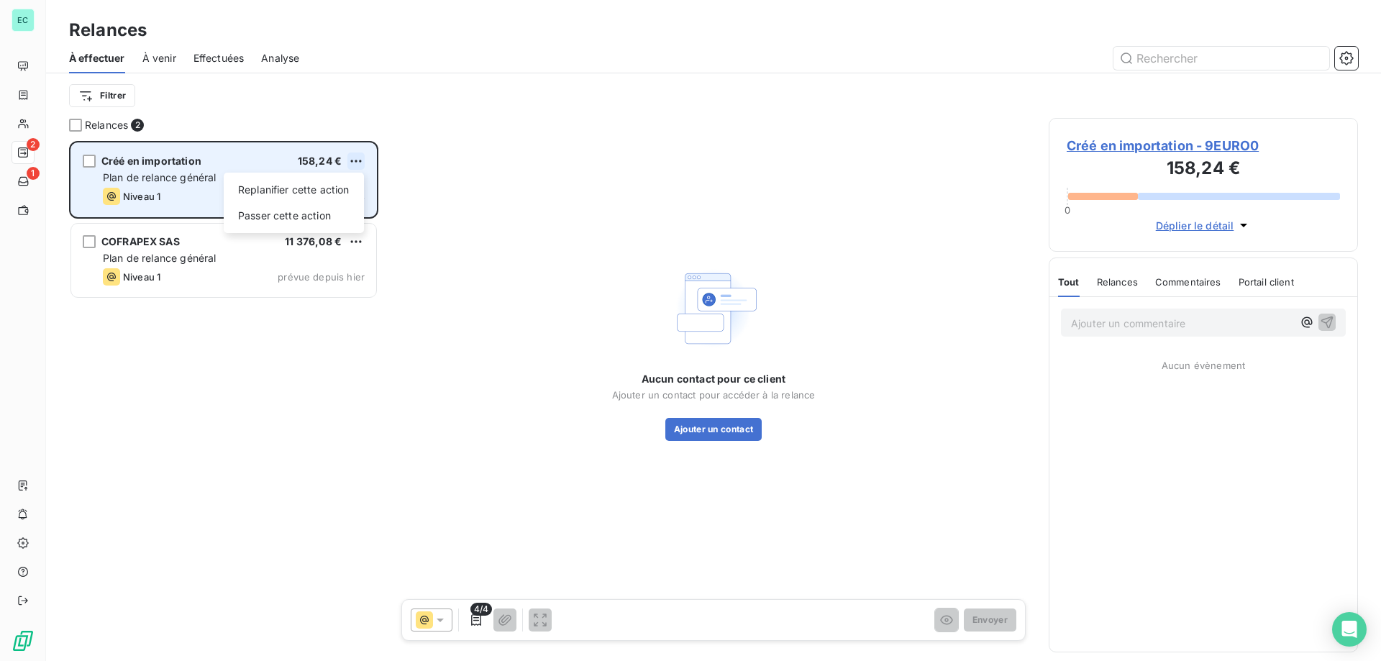
click at [353, 155] on html "EC 2 1 Relances À effectuer À venir Effectuées Analyse Filtrer Relances 2 Créé …" at bounding box center [690, 330] width 1381 height 661
click at [315, 212] on div "Passer cette action" at bounding box center [294, 215] width 129 height 23
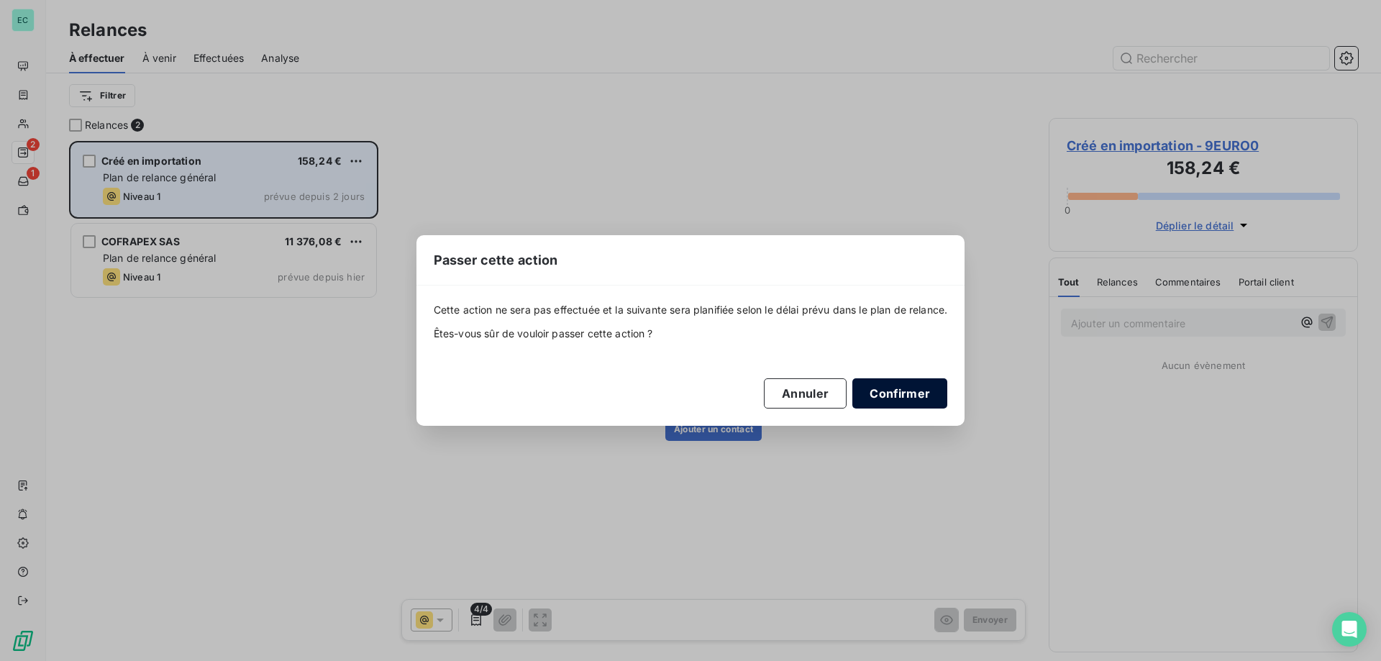
click at [917, 391] on button "Confirmer" at bounding box center [900, 393] width 95 height 30
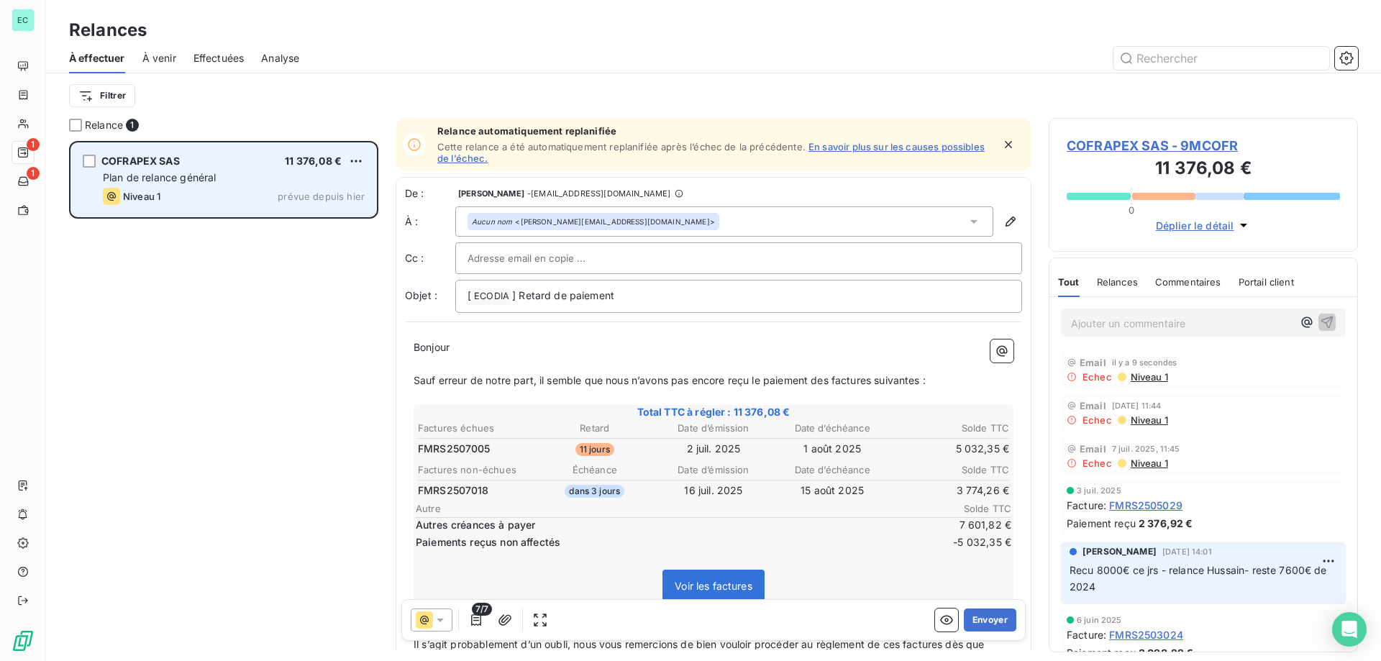
click at [365, 158] on div "COFRAPEX SAS 11 376,08 € Plan de relance général Niveau 1 prévue depuis hier" at bounding box center [223, 179] width 305 height 73
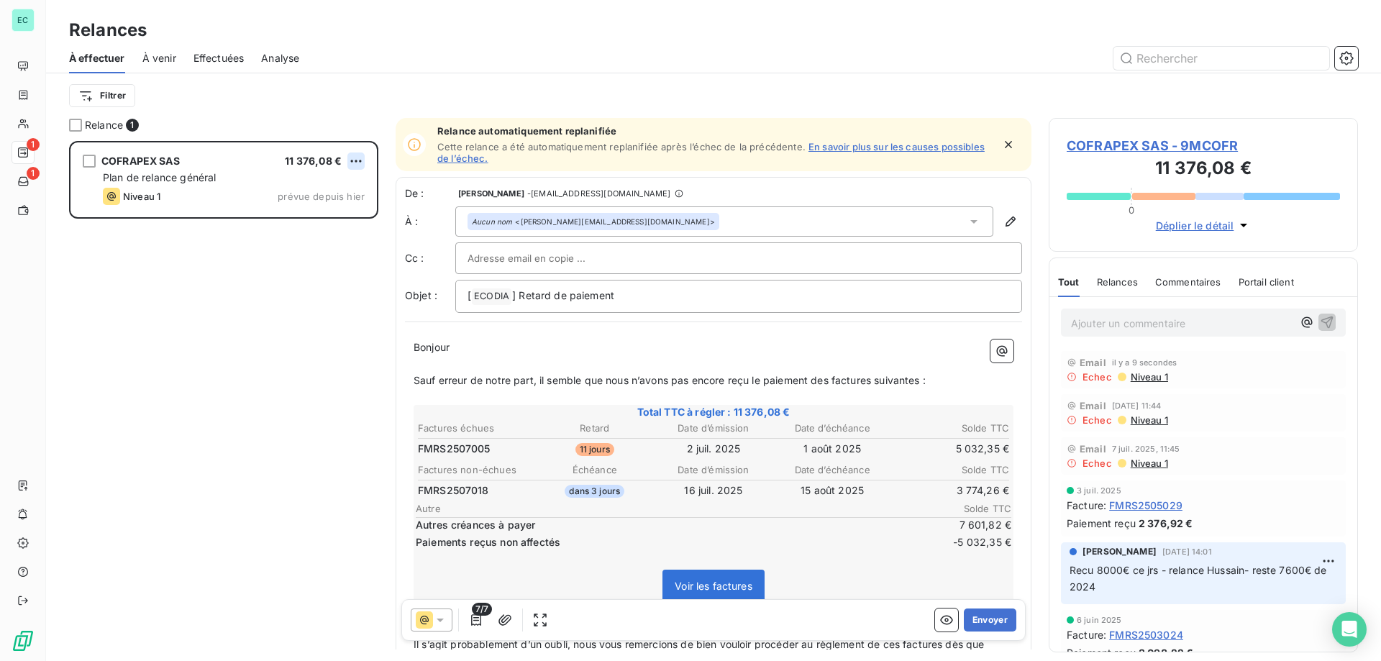
click at [353, 162] on html "EC 1 1 Relances À effectuer À venir Effectuées Analyse Filtrer Relance 1 COFRAP…" at bounding box center [690, 330] width 1381 height 661
click at [324, 219] on div "Passer cette action" at bounding box center [294, 215] width 129 height 23
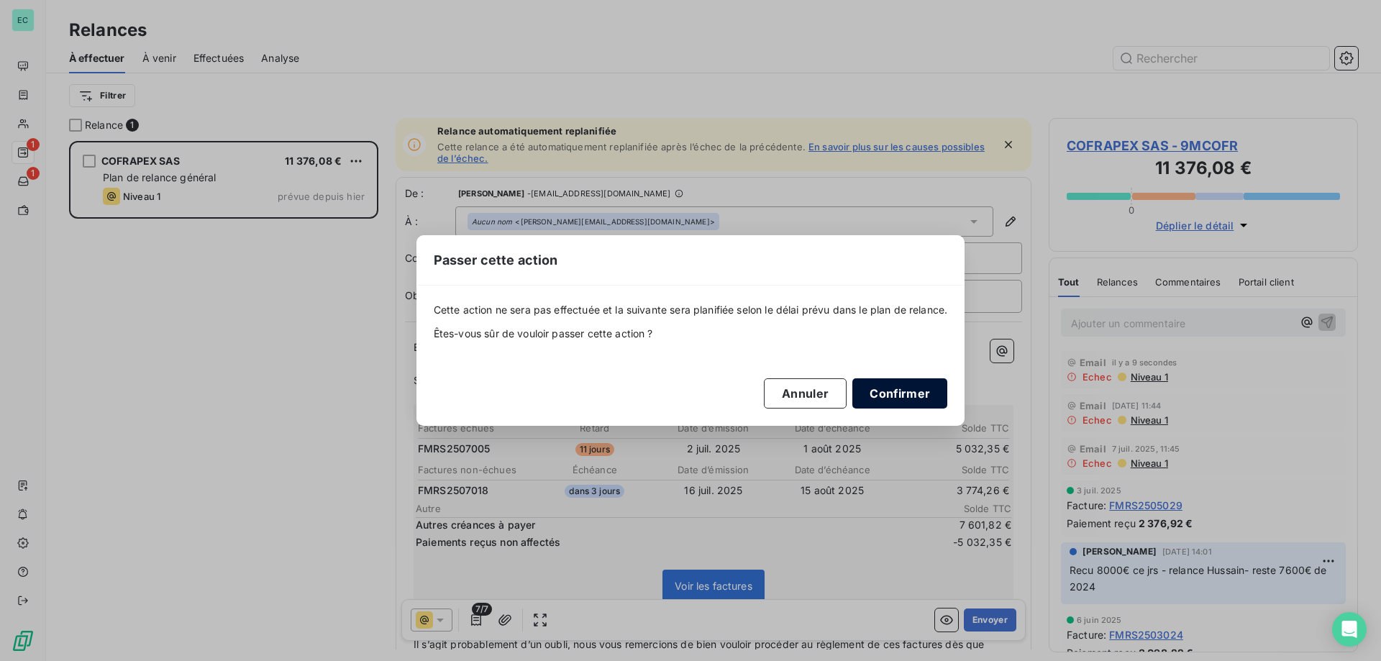
click at [918, 391] on button "Confirmer" at bounding box center [900, 393] width 95 height 30
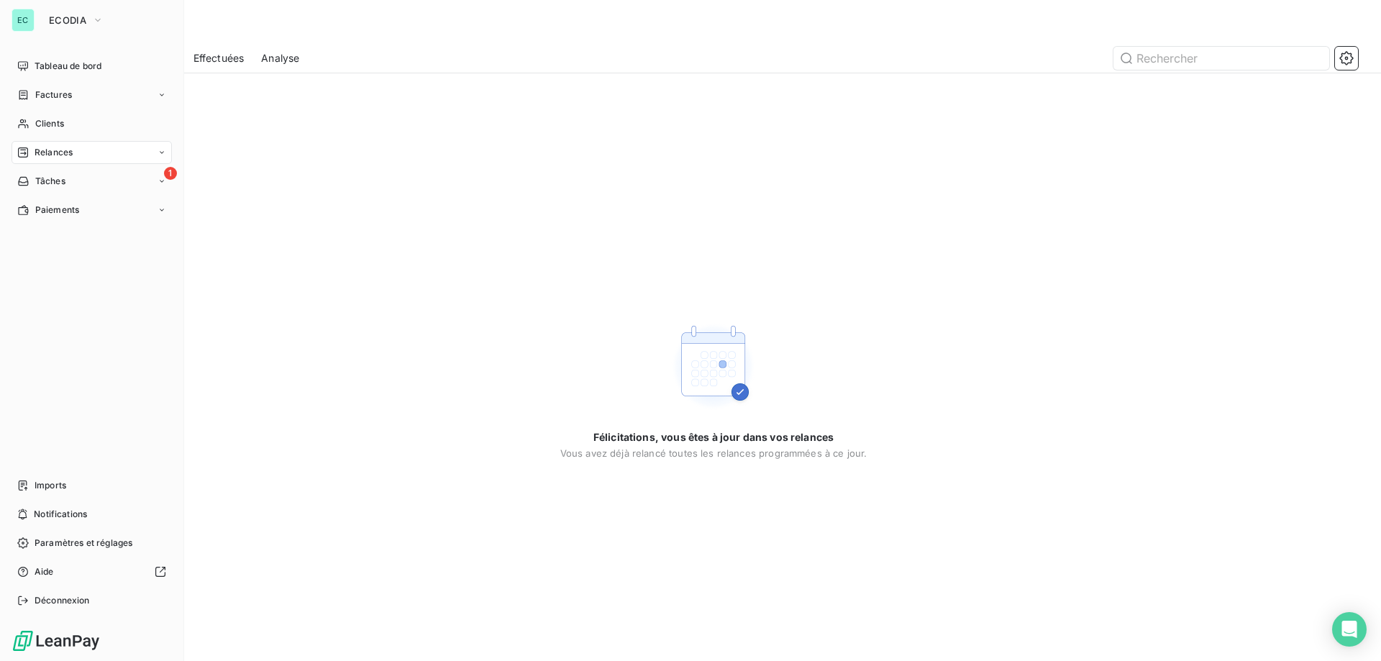
click at [37, 13] on div "EC ECODIA" at bounding box center [92, 20] width 160 height 23
click at [102, 496] on div "Imports" at bounding box center [92, 485] width 160 height 23
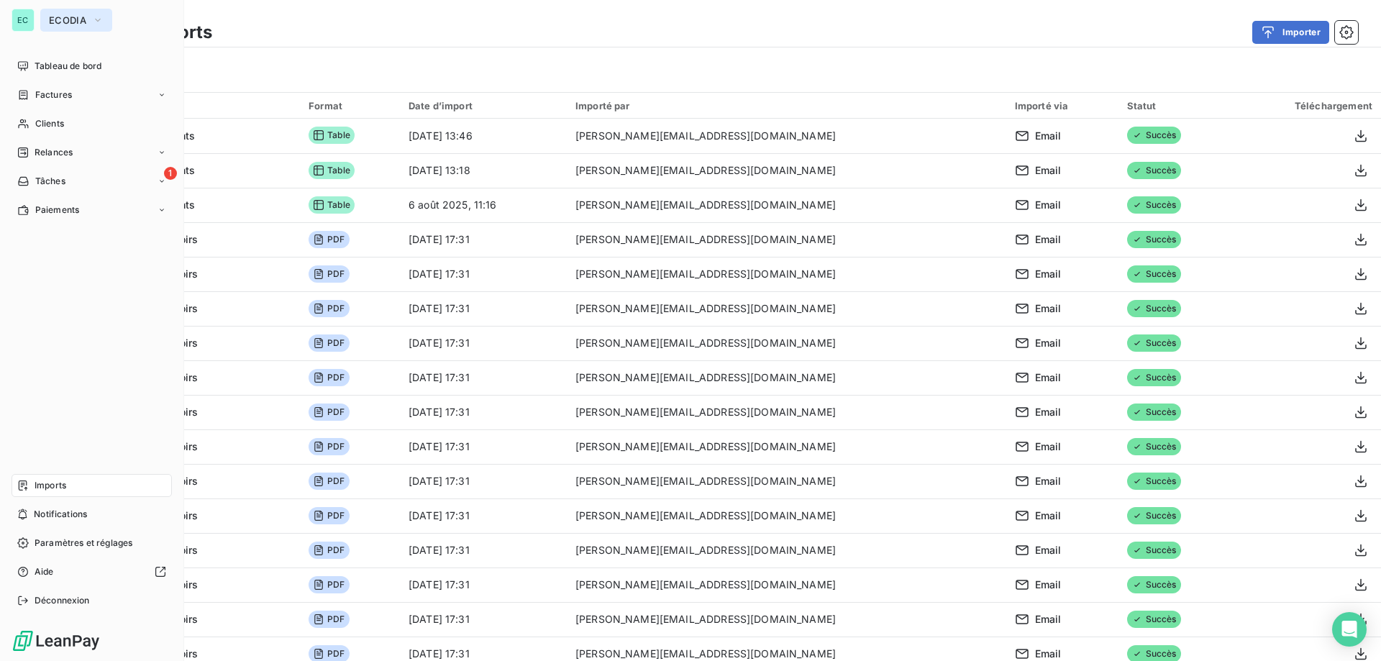
click at [78, 24] on span "ECODIA" at bounding box center [67, 20] width 37 height 12
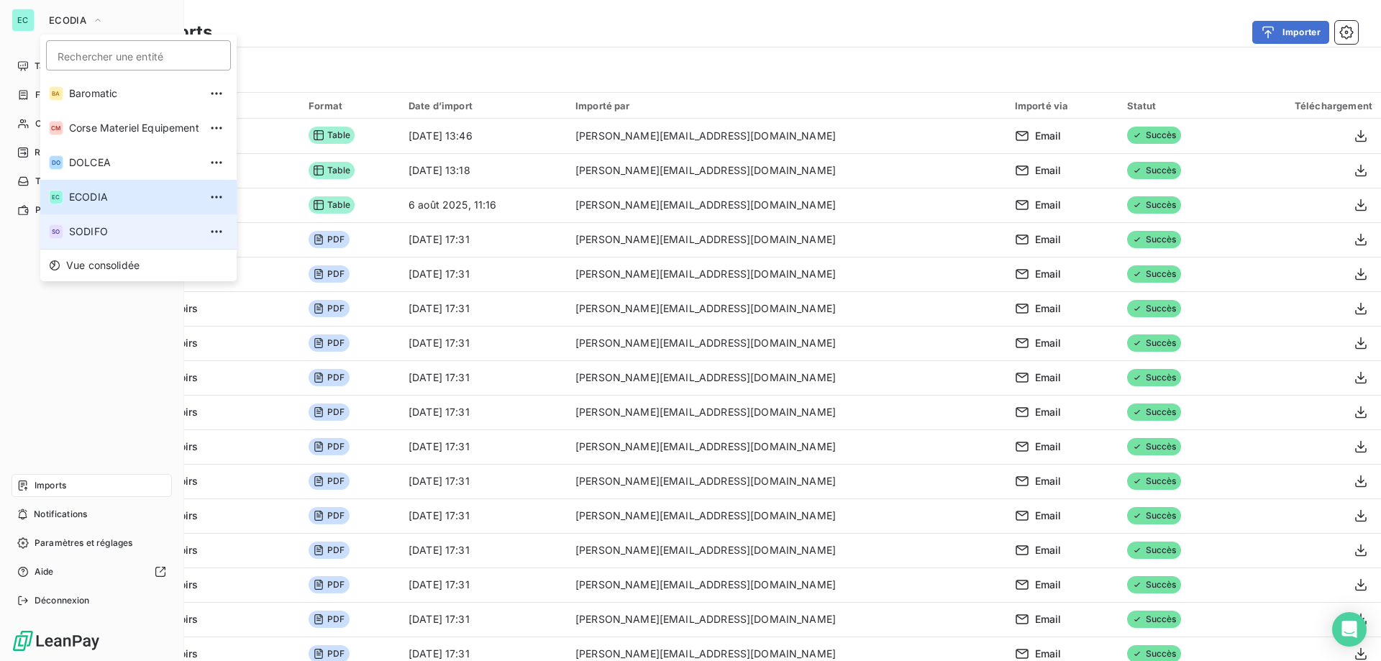
click at [95, 235] on span "SODIFO" at bounding box center [134, 231] width 130 height 14
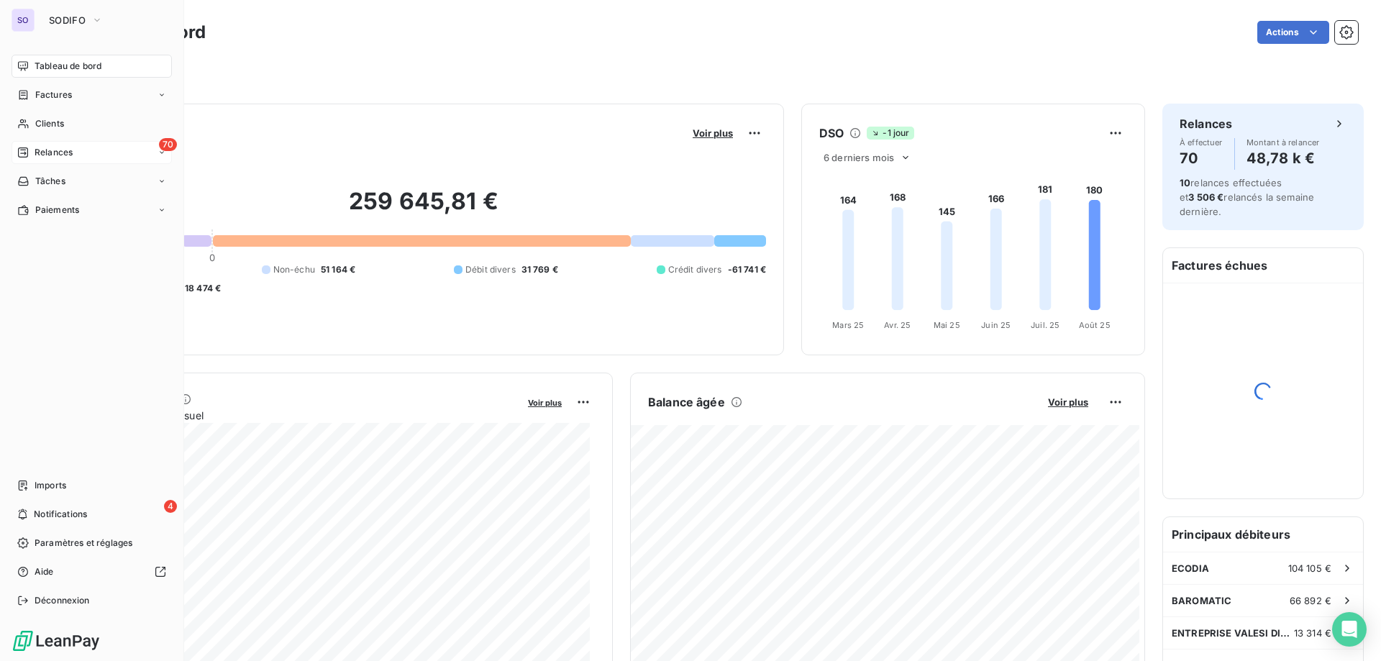
click at [37, 148] on span "Relances" at bounding box center [54, 152] width 38 height 13
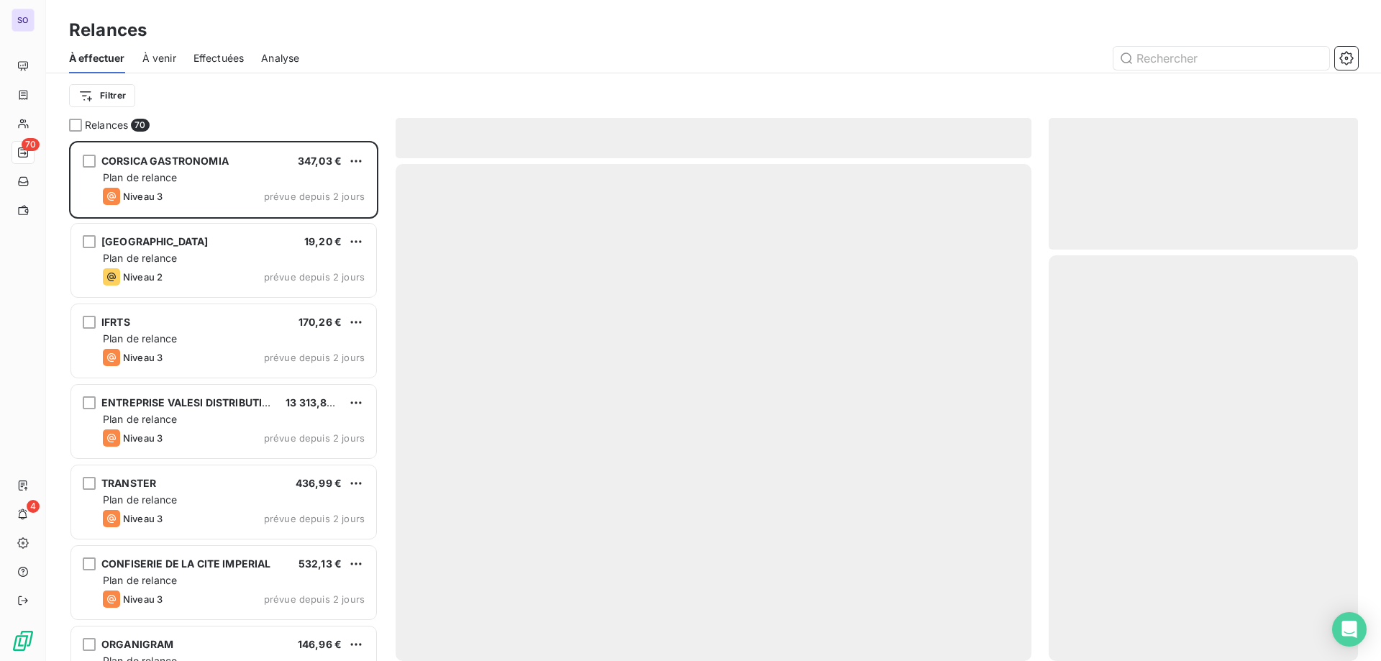
scroll to position [509, 299]
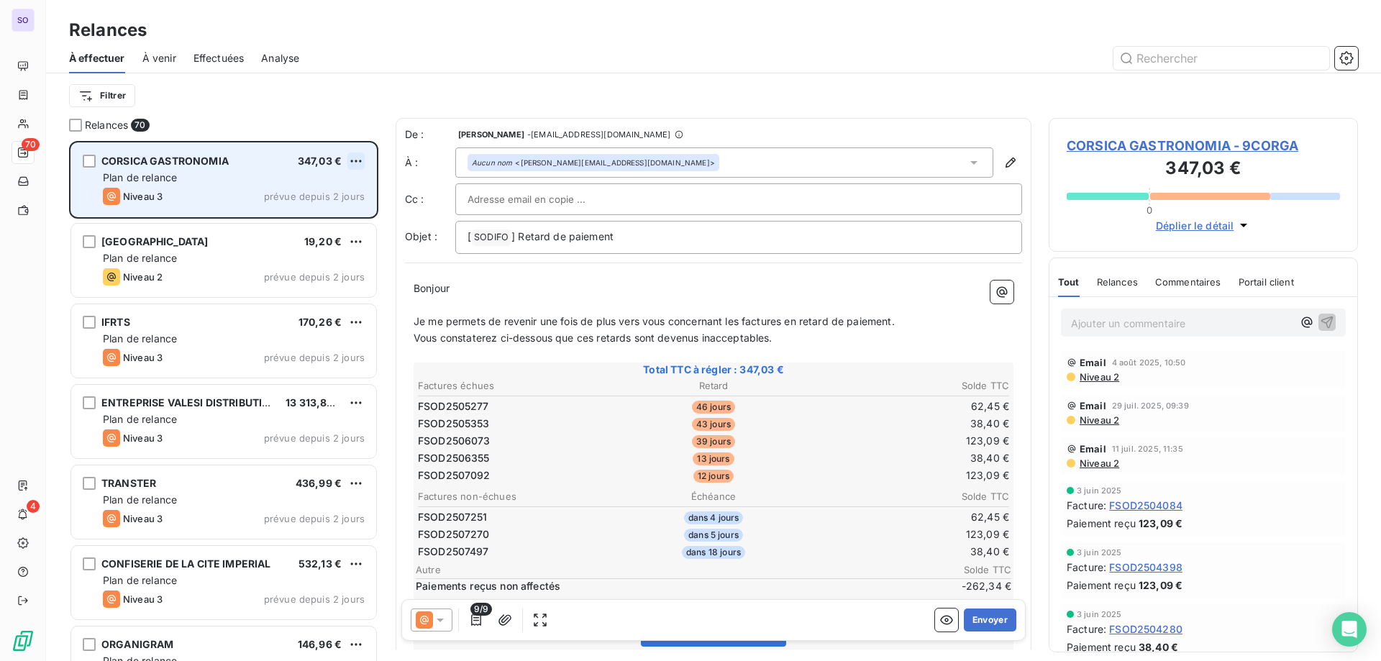
click at [358, 159] on html "SO 70 4 Relances À effectuer À venir Effectuées Analyse Filtrer Relances 70 COR…" at bounding box center [690, 330] width 1381 height 661
click at [297, 212] on div "Passer cette action" at bounding box center [294, 215] width 129 height 23
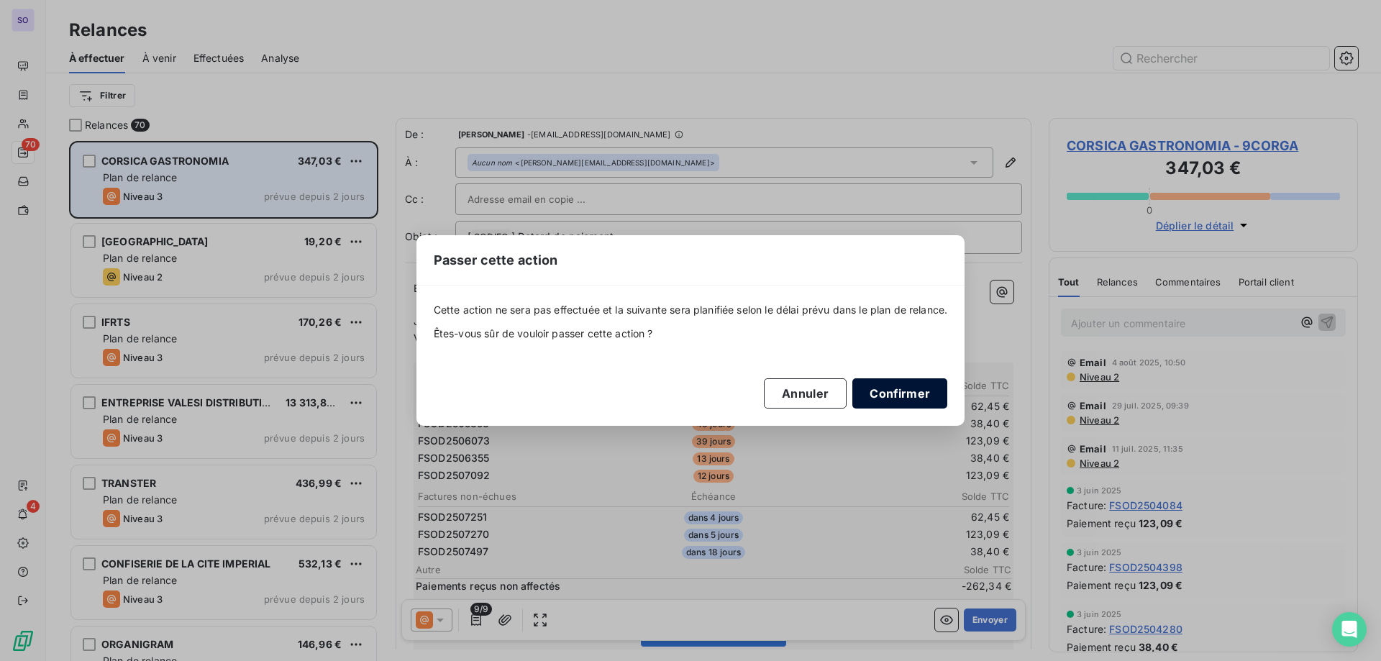
click at [904, 390] on button "Confirmer" at bounding box center [900, 393] width 95 height 30
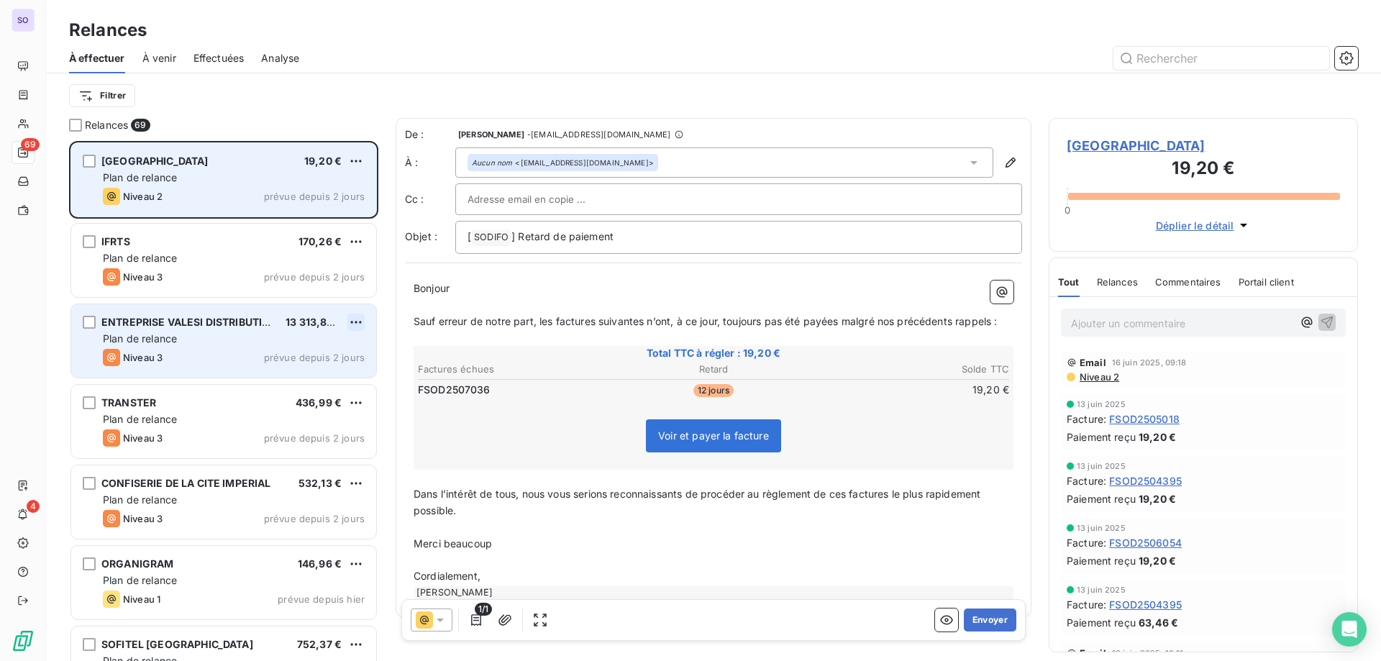
click at [355, 323] on html "SO 69 4 Relances À effectuer À venir Effectuées Analyse Filtrer Relances 69 COL…" at bounding box center [690, 330] width 1381 height 661
click at [314, 383] on div "Passer cette action" at bounding box center [294, 376] width 129 height 23
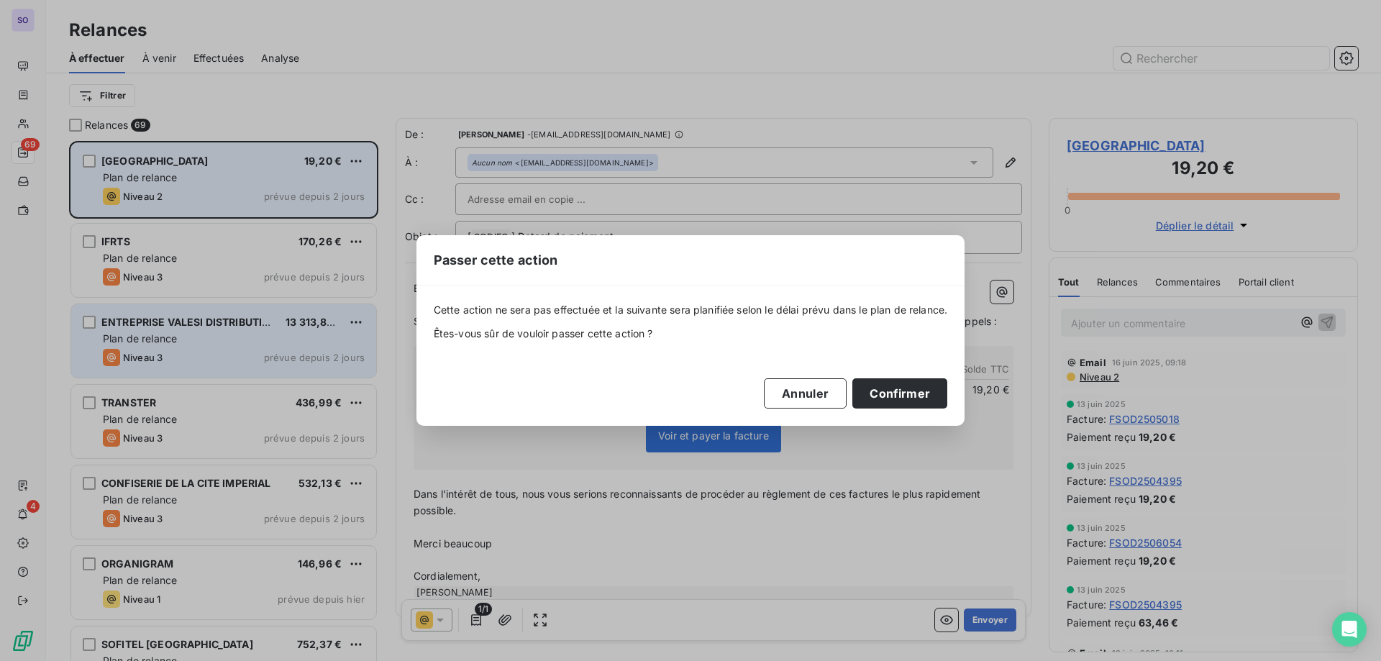
click at [359, 47] on div "Passer cette action Cette action ne sera pas effectuée et la suivante sera plan…" at bounding box center [690, 330] width 1381 height 661
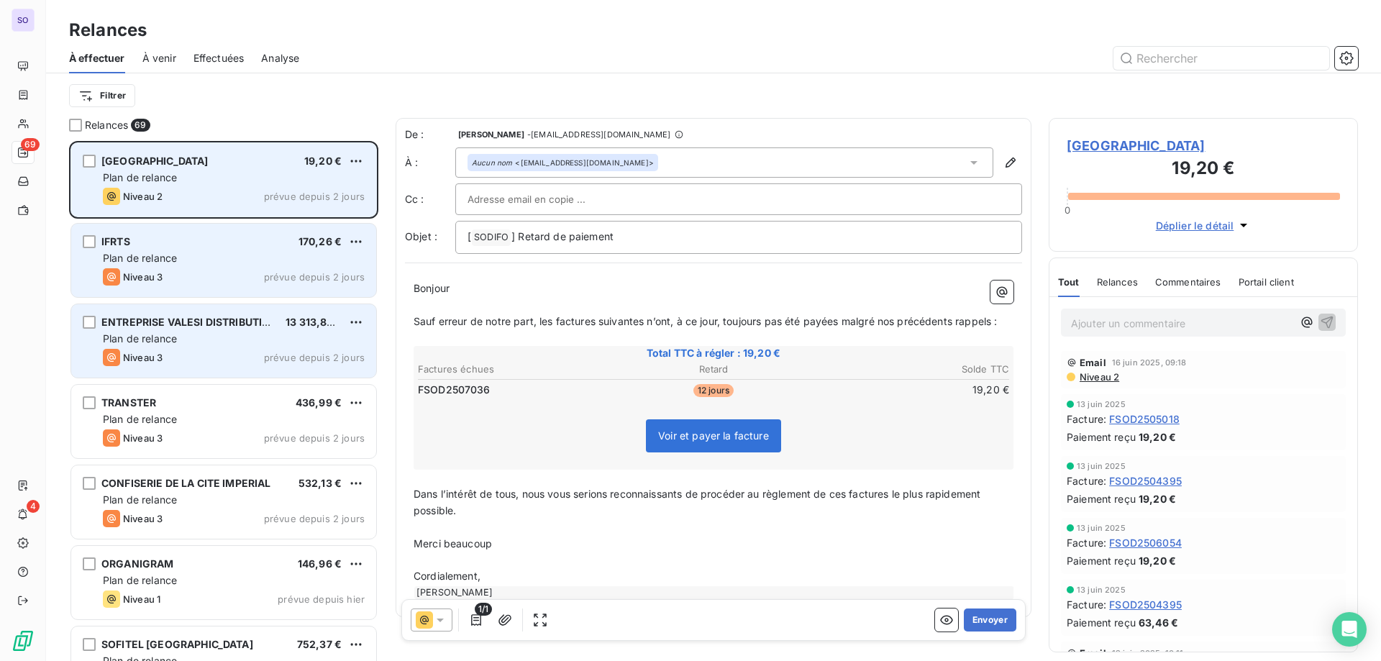
click at [310, 276] on span "prévue depuis 2 jours" at bounding box center [314, 277] width 101 height 12
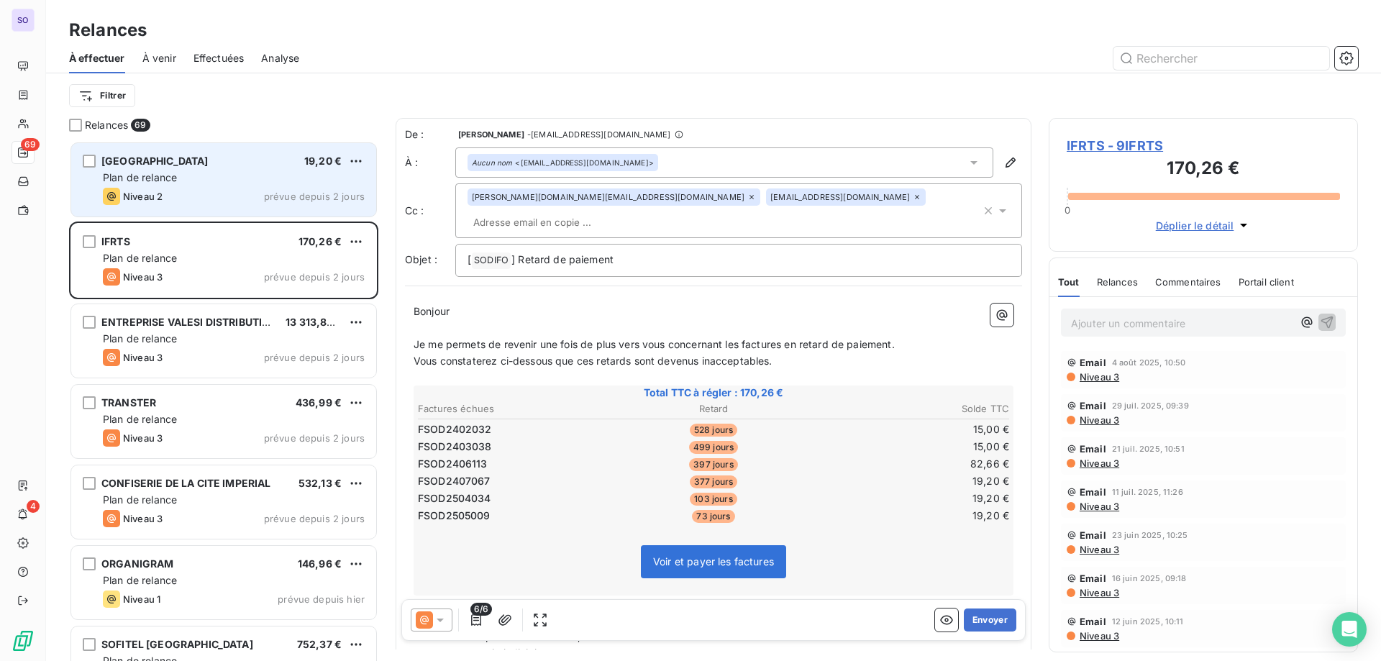
drag, startPoint x: 311, startPoint y: 330, endPoint x: 309, endPoint y: 322, distance: 8.8
click at [311, 329] on div "ENTREPRISE VALESI DISTRIBUTION 13 313,82 € Plan de relance Niveau 3 prévue depu…" at bounding box center [223, 340] width 305 height 73
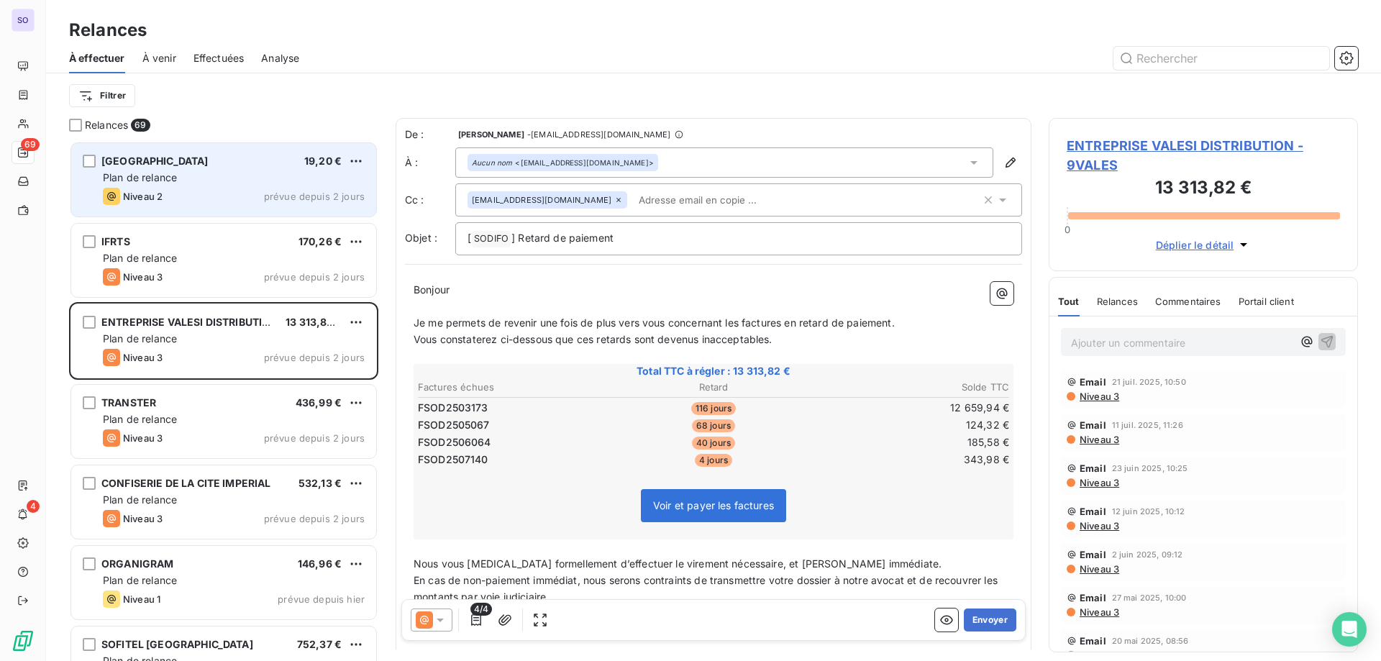
click at [443, 619] on icon at bounding box center [440, 621] width 7 height 4
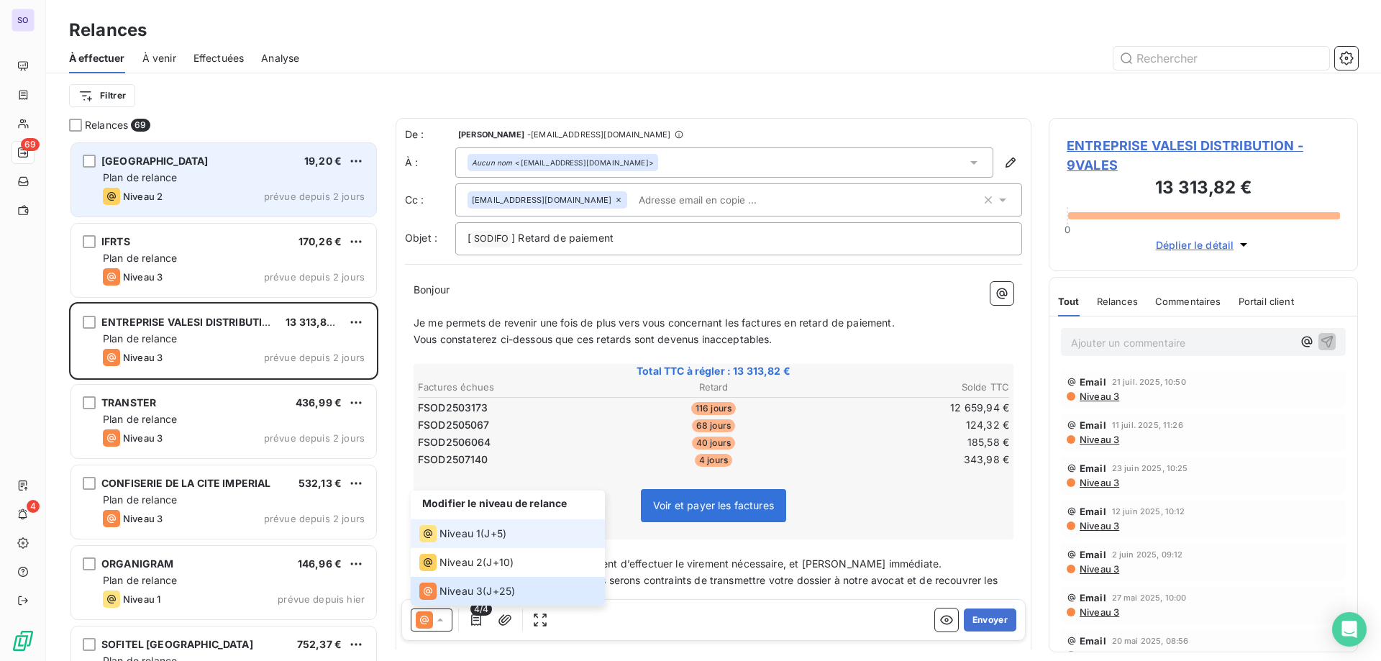
click at [473, 535] on span "Niveau 1" at bounding box center [460, 534] width 41 height 14
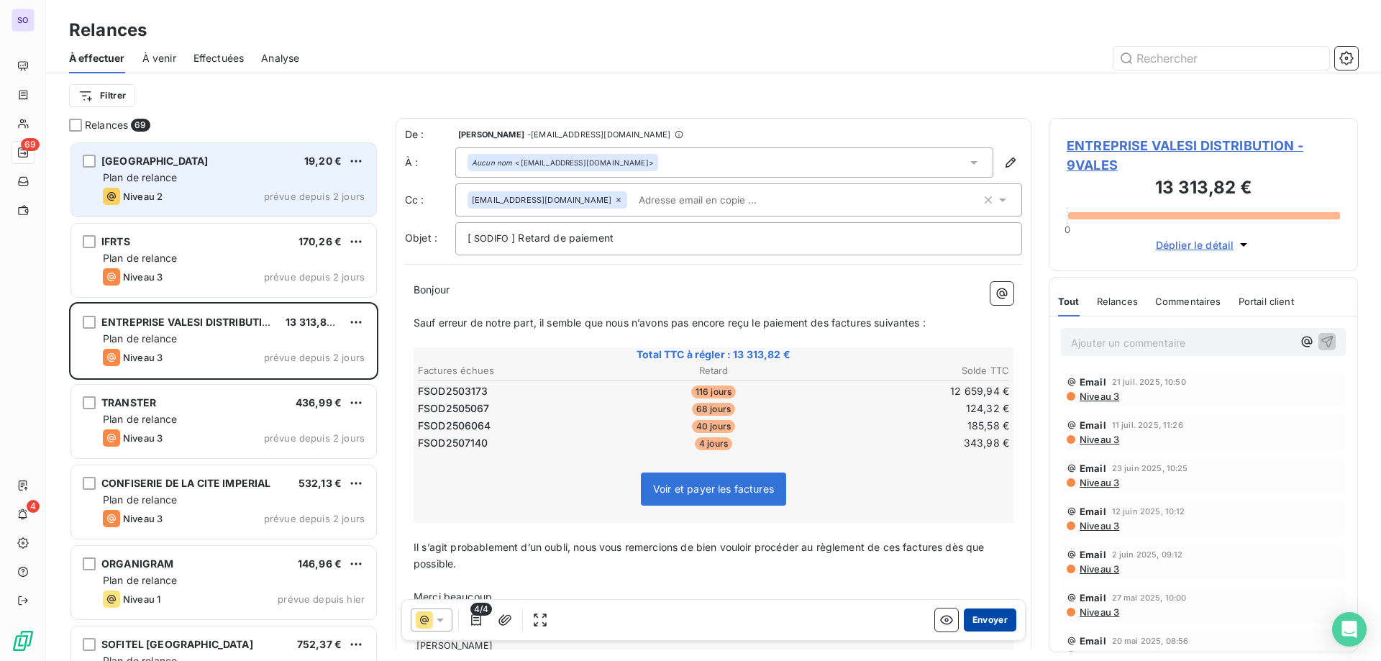
click at [996, 617] on button "Envoyer" at bounding box center [990, 620] width 53 height 23
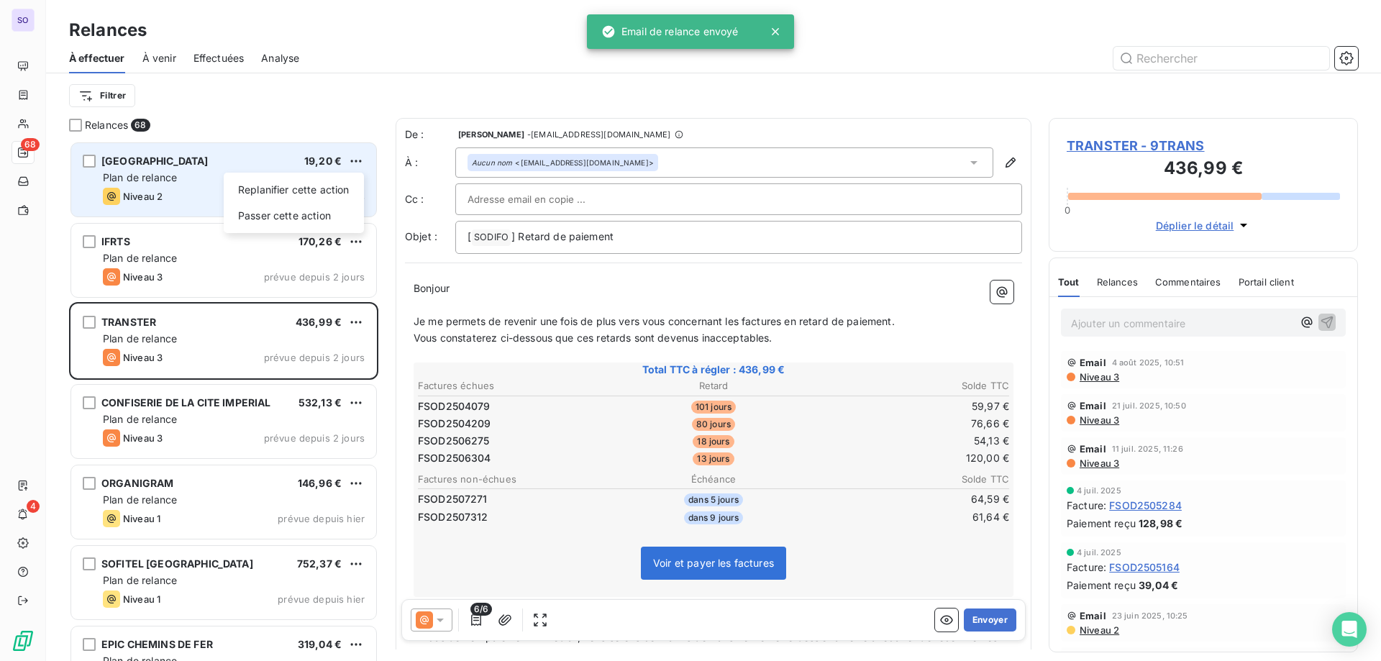
click at [348, 153] on html "SO 68 4 Relances À effectuer À venir Effectuées Analyse Filtrer Relances 68 COL…" at bounding box center [690, 330] width 1381 height 661
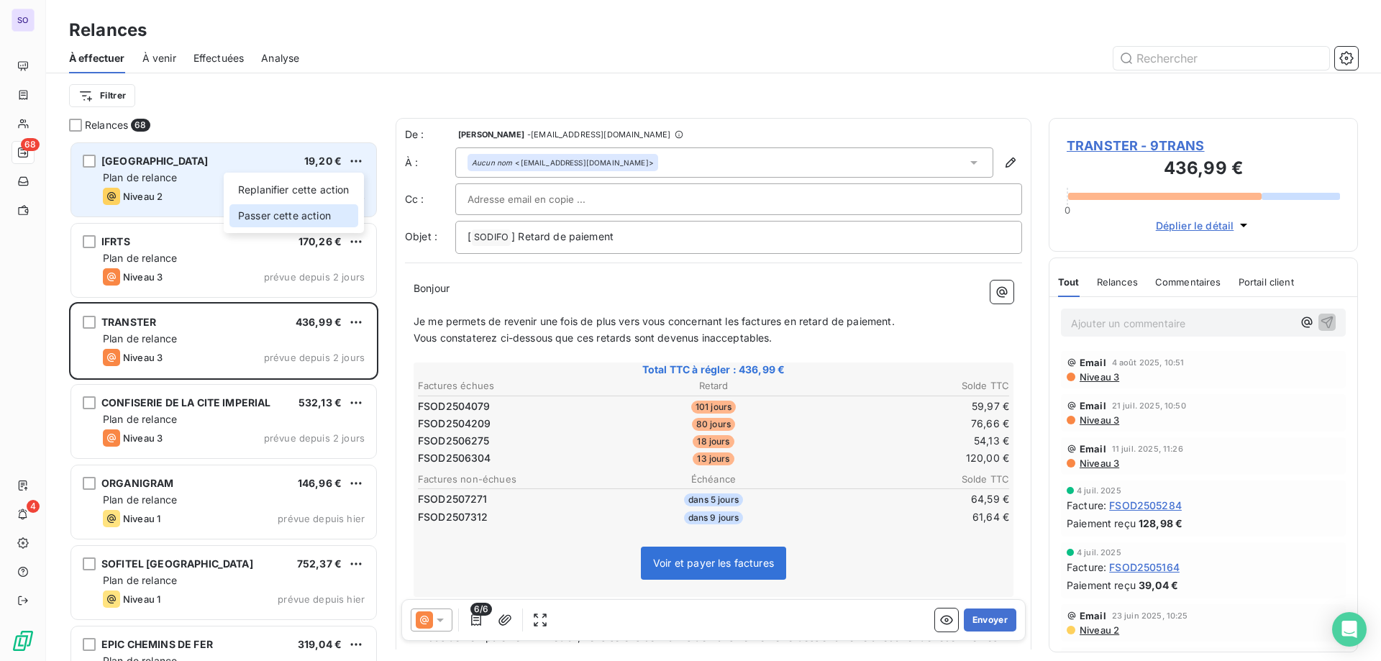
click at [313, 212] on div "Passer cette action" at bounding box center [294, 215] width 129 height 23
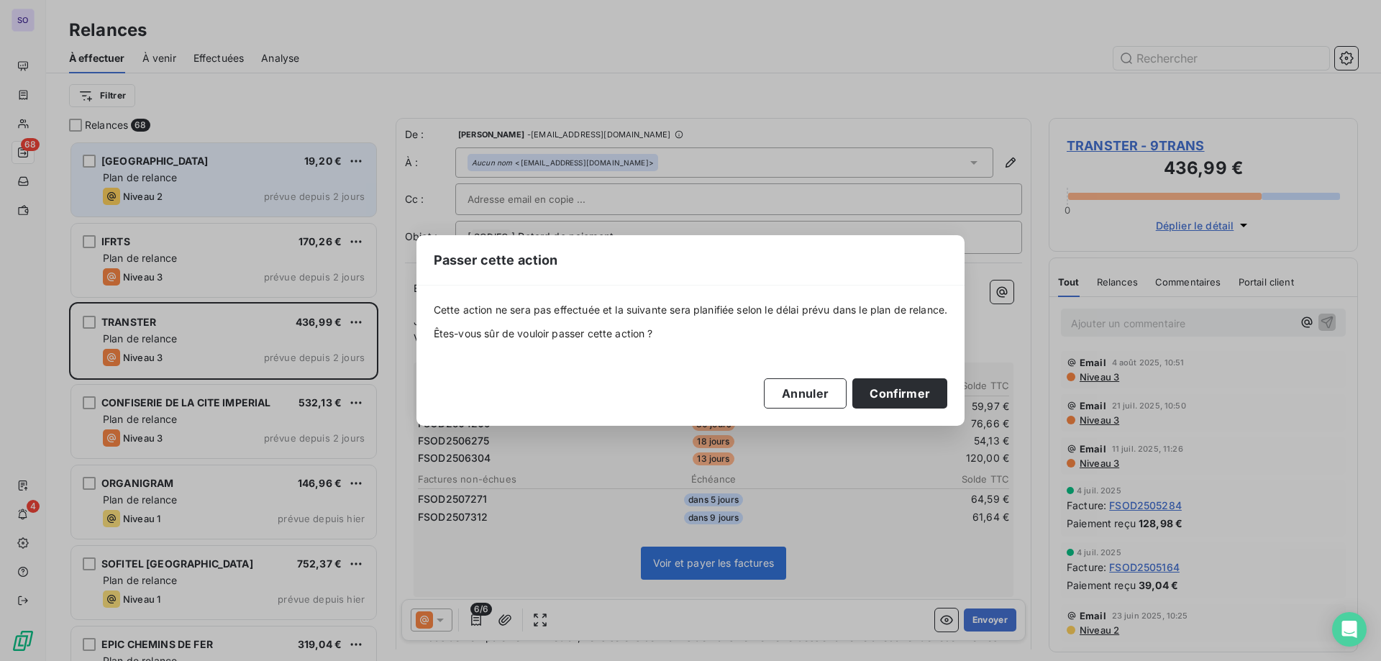
drag, startPoint x: 898, startPoint y: 393, endPoint x: 898, endPoint y: 410, distance: 17.3
click at [898, 408] on button "Confirmer" at bounding box center [900, 393] width 95 height 30
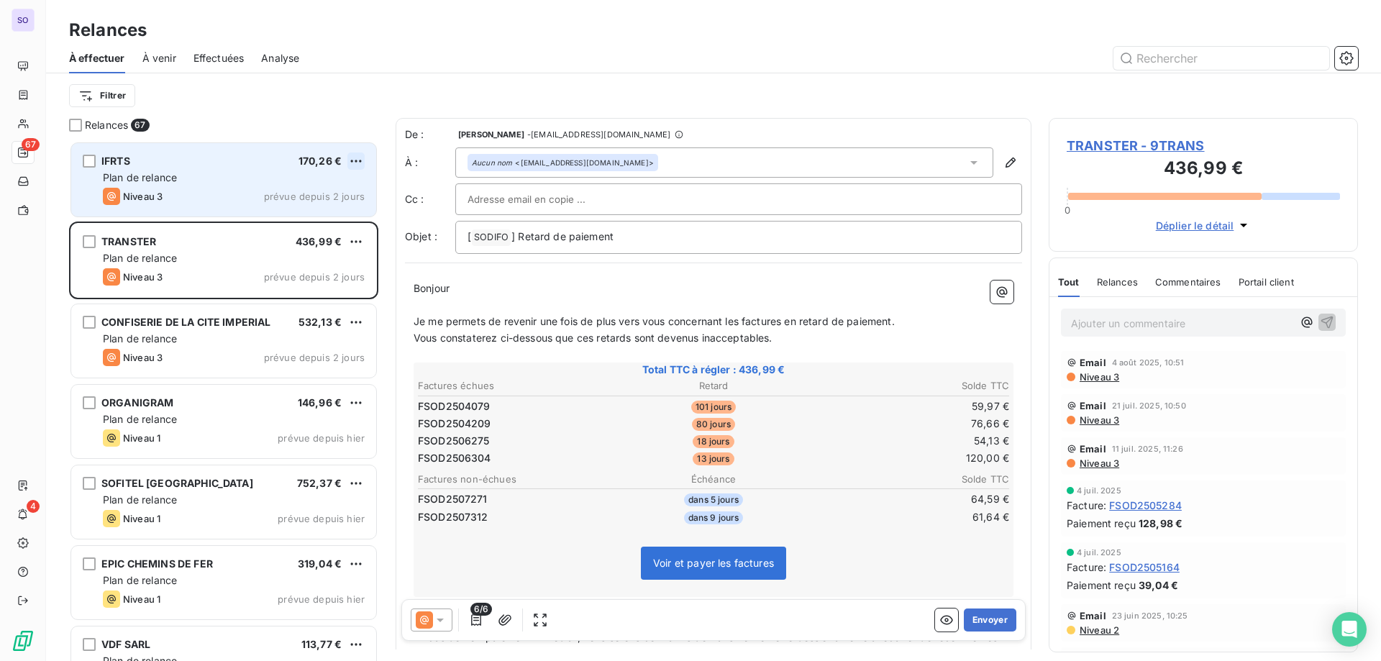
click at [355, 164] on html "SO 67 4 Relances À effectuer À venir Effectuées Analyse Filtrer Relances 67 IFR…" at bounding box center [690, 330] width 1381 height 661
click at [335, 217] on div "Passer cette action" at bounding box center [294, 215] width 129 height 23
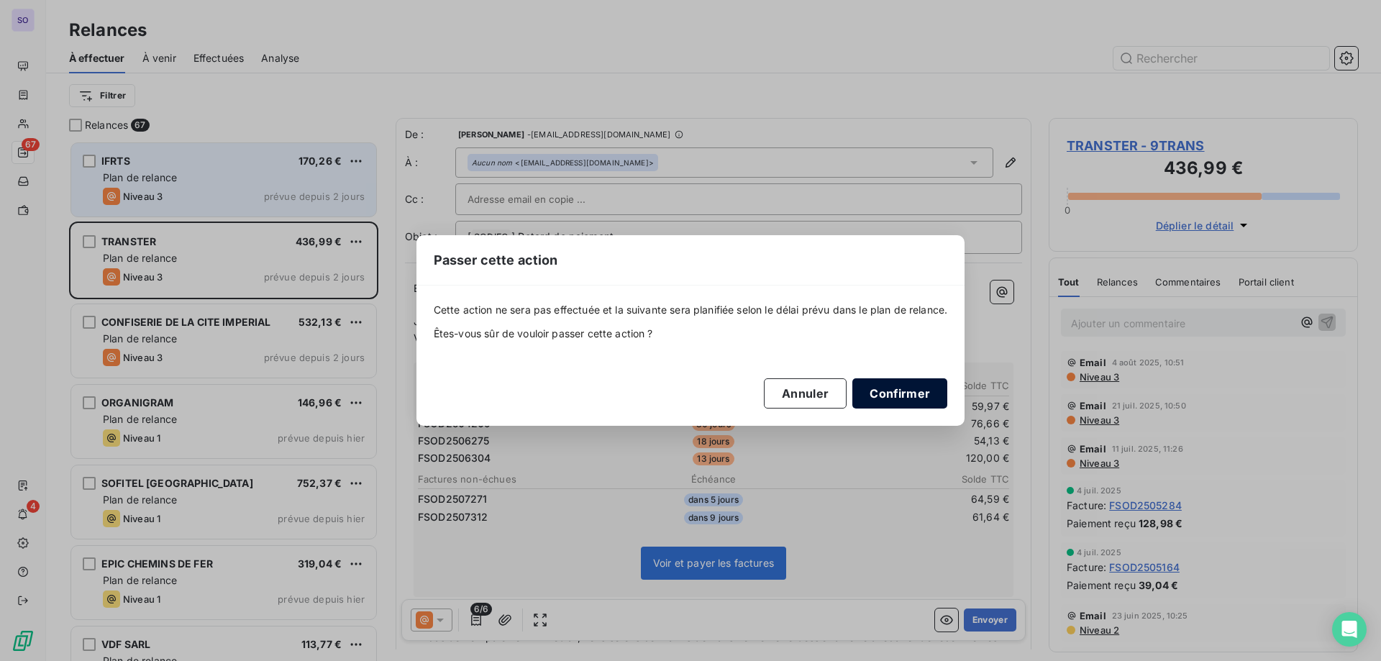
click at [927, 390] on button "Confirmer" at bounding box center [900, 393] width 95 height 30
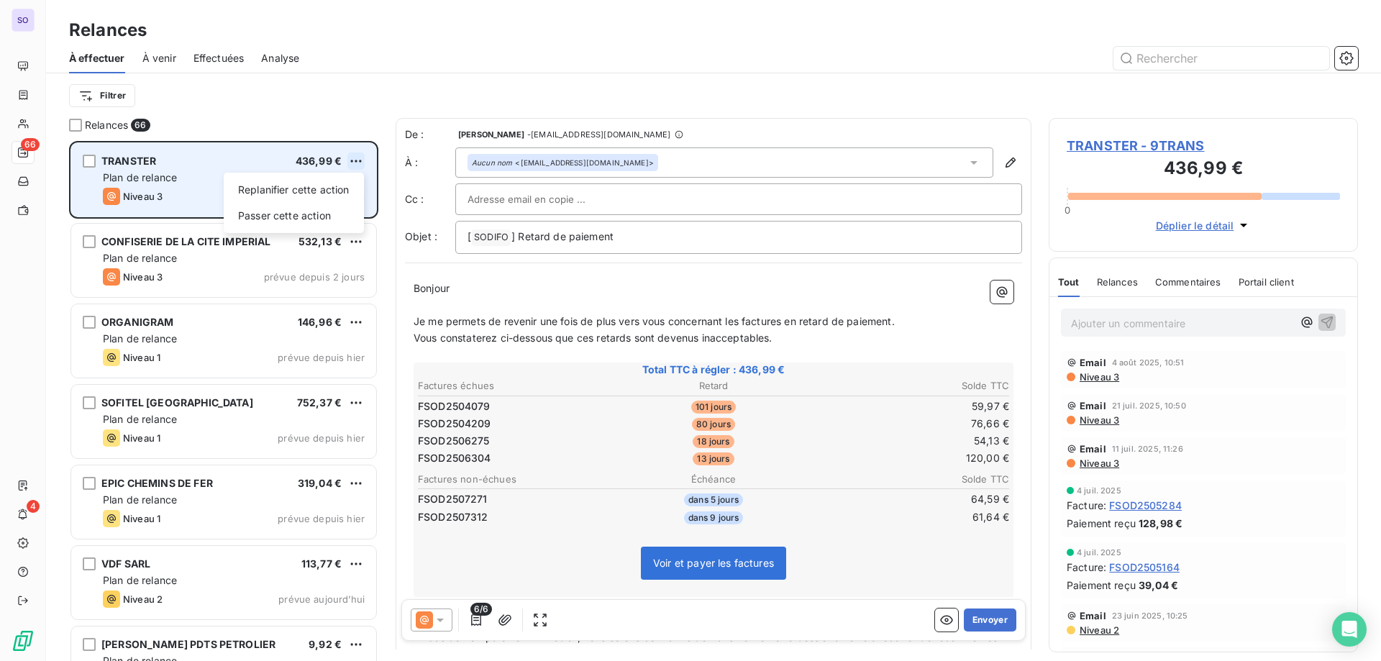
click at [352, 155] on html "SO 66 4 Relances À effectuer À venir Effectuées Analyse Filtrer Relances 66 TRA…" at bounding box center [690, 330] width 1381 height 661
click at [334, 204] on div "Replanifier cette action Passer cette action" at bounding box center [294, 203] width 140 height 60
click at [329, 217] on div "Passer cette action" at bounding box center [294, 215] width 129 height 23
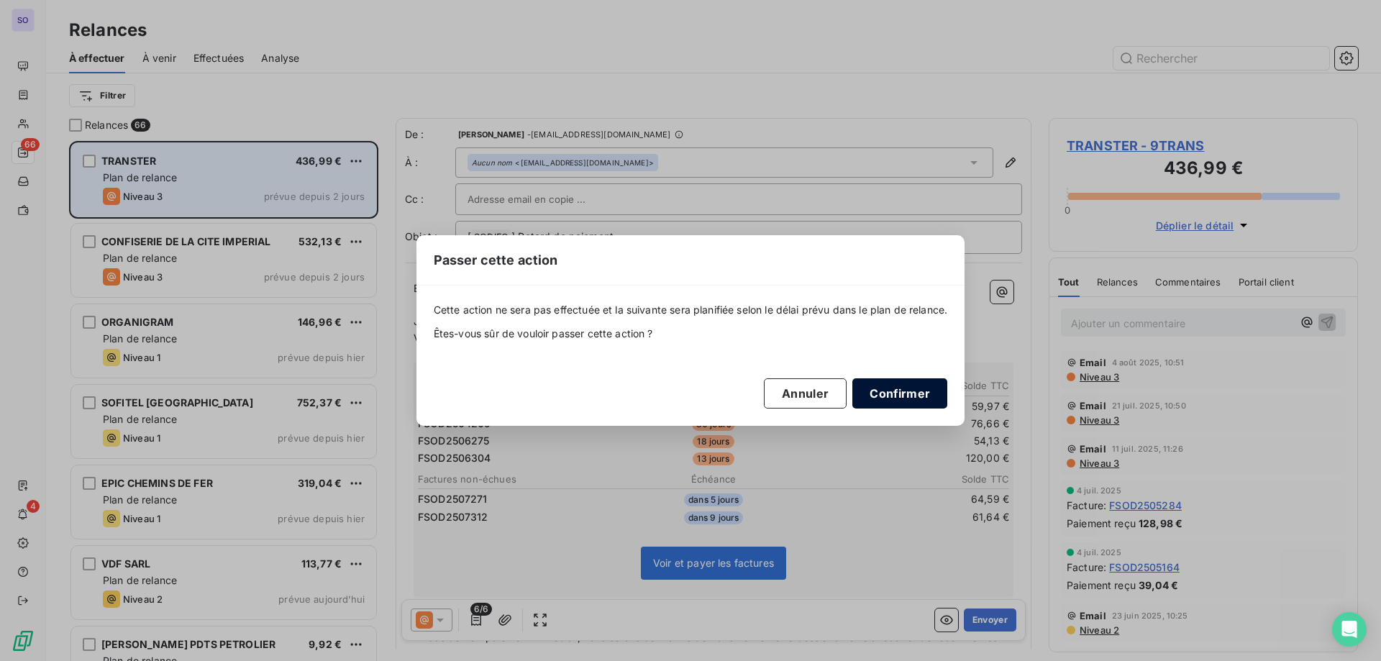
click at [914, 385] on button "Confirmer" at bounding box center [900, 393] width 95 height 30
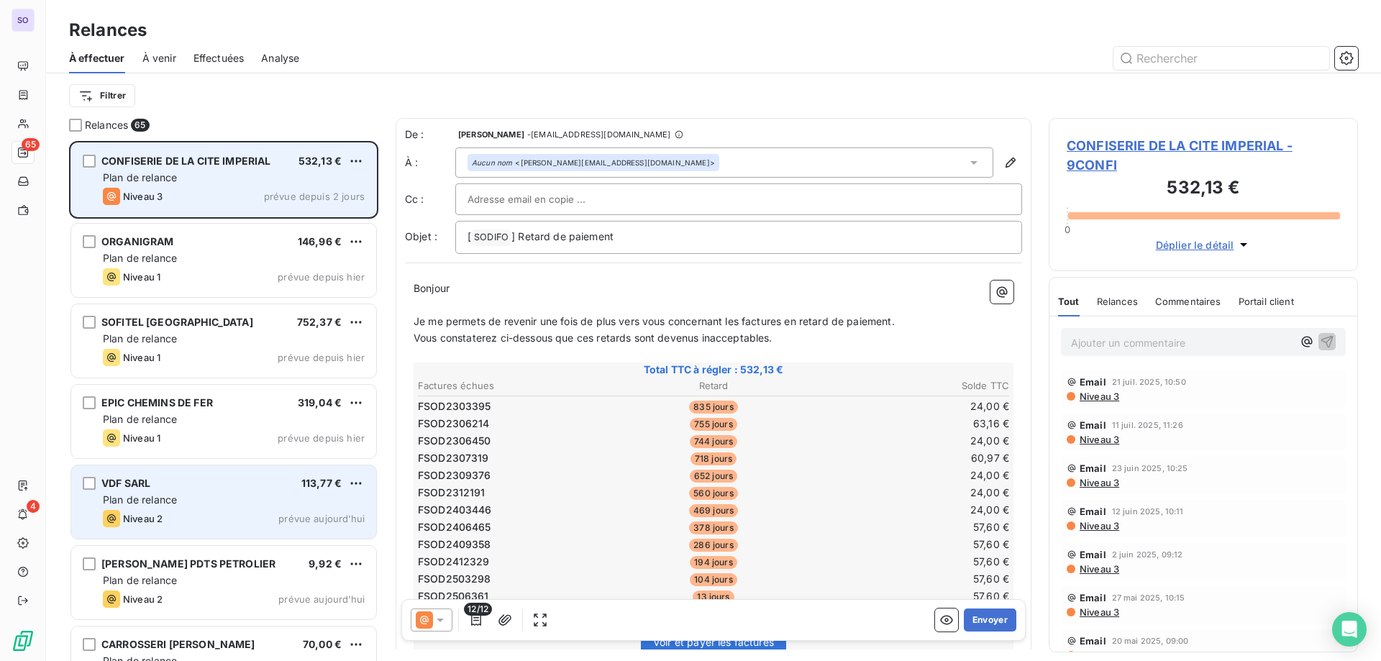
click at [365, 489] on div "VDF SARL 113,77 € Plan de relance Niveau 2 prévue aujourd’hui" at bounding box center [223, 502] width 305 height 73
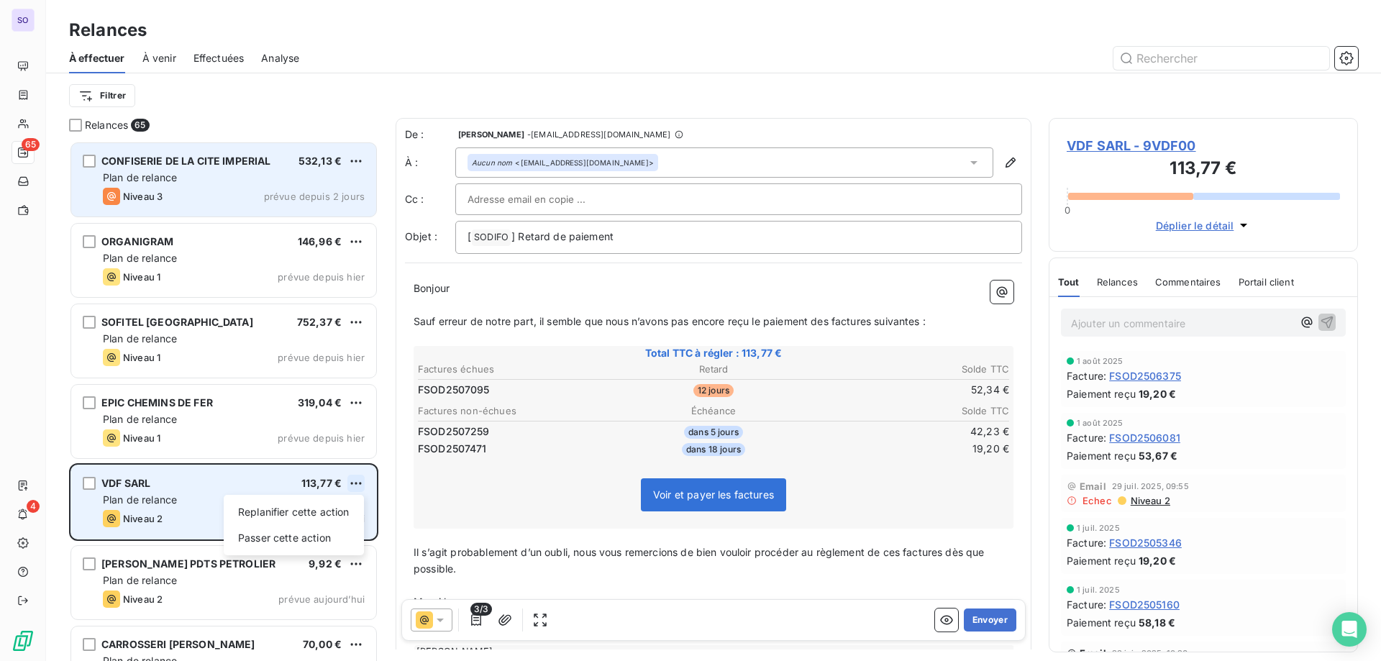
click at [353, 484] on html "SO 65 4 Relances À effectuer À venir Effectuées Analyse Filtrer Relances 65 CON…" at bounding box center [690, 330] width 1381 height 661
click at [319, 542] on div "Passer cette action" at bounding box center [294, 538] width 129 height 23
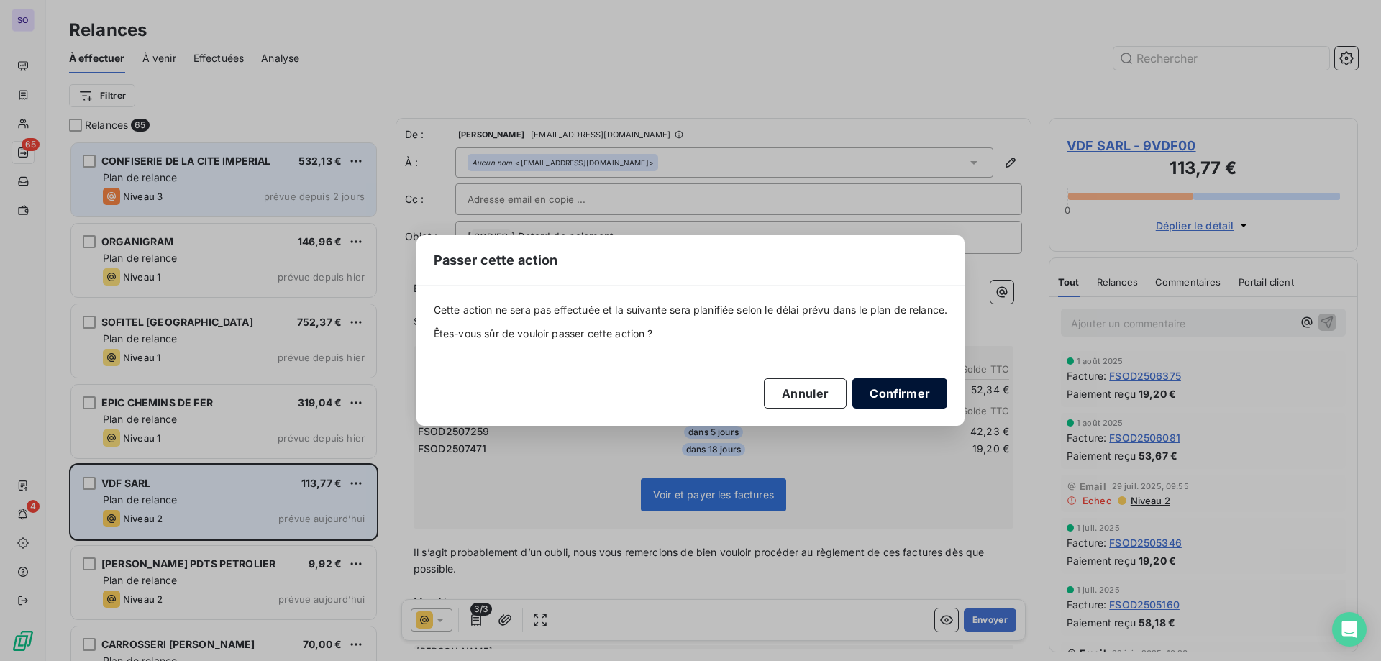
click at [922, 384] on button "Confirmer" at bounding box center [900, 393] width 95 height 30
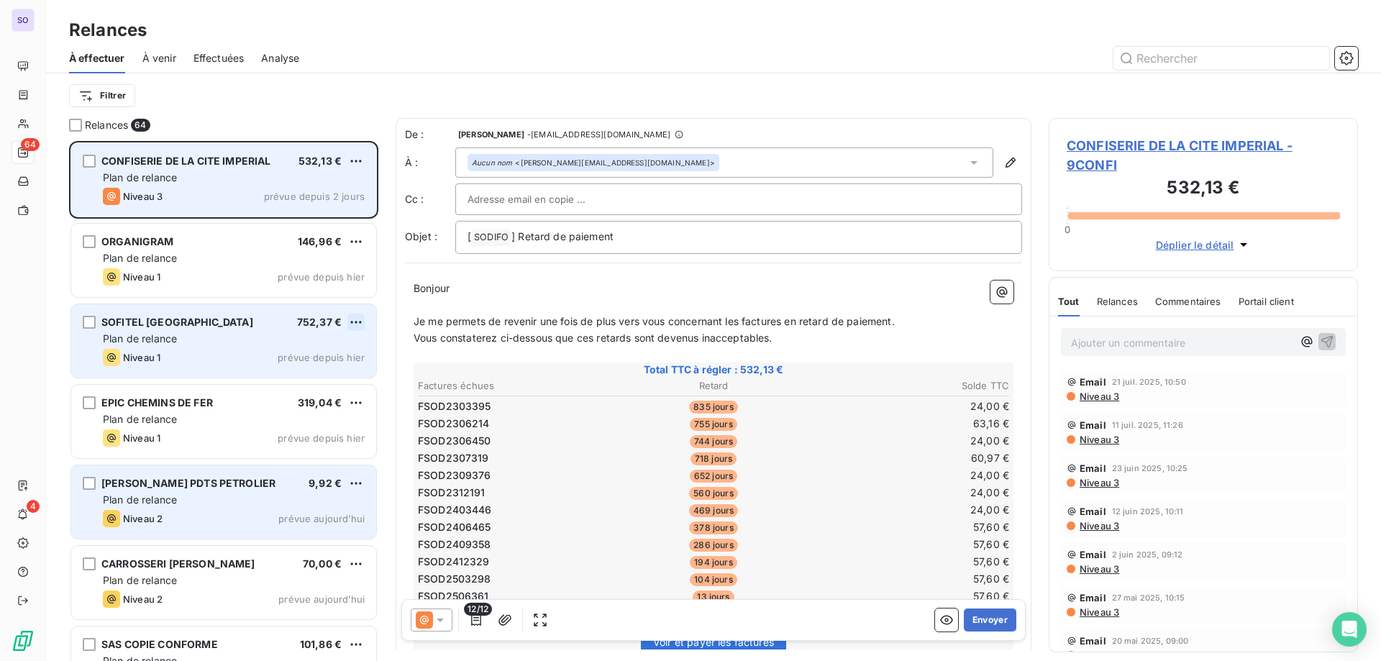
click at [358, 315] on html "SO 64 4 Relances À effectuer À venir Effectuées Analyse Filtrer Relances 64 CON…" at bounding box center [690, 330] width 1381 height 661
click at [287, 371] on div "Passer cette action" at bounding box center [294, 376] width 129 height 23
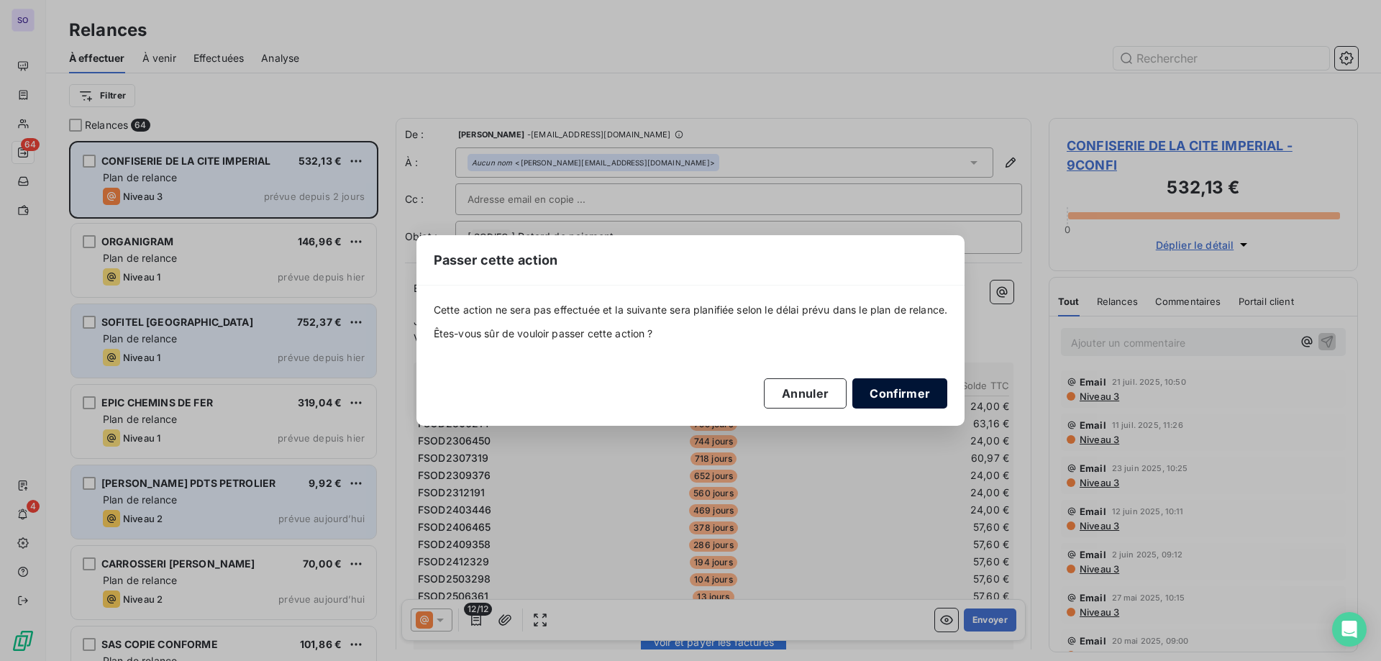
click at [914, 387] on button "Confirmer" at bounding box center [900, 393] width 95 height 30
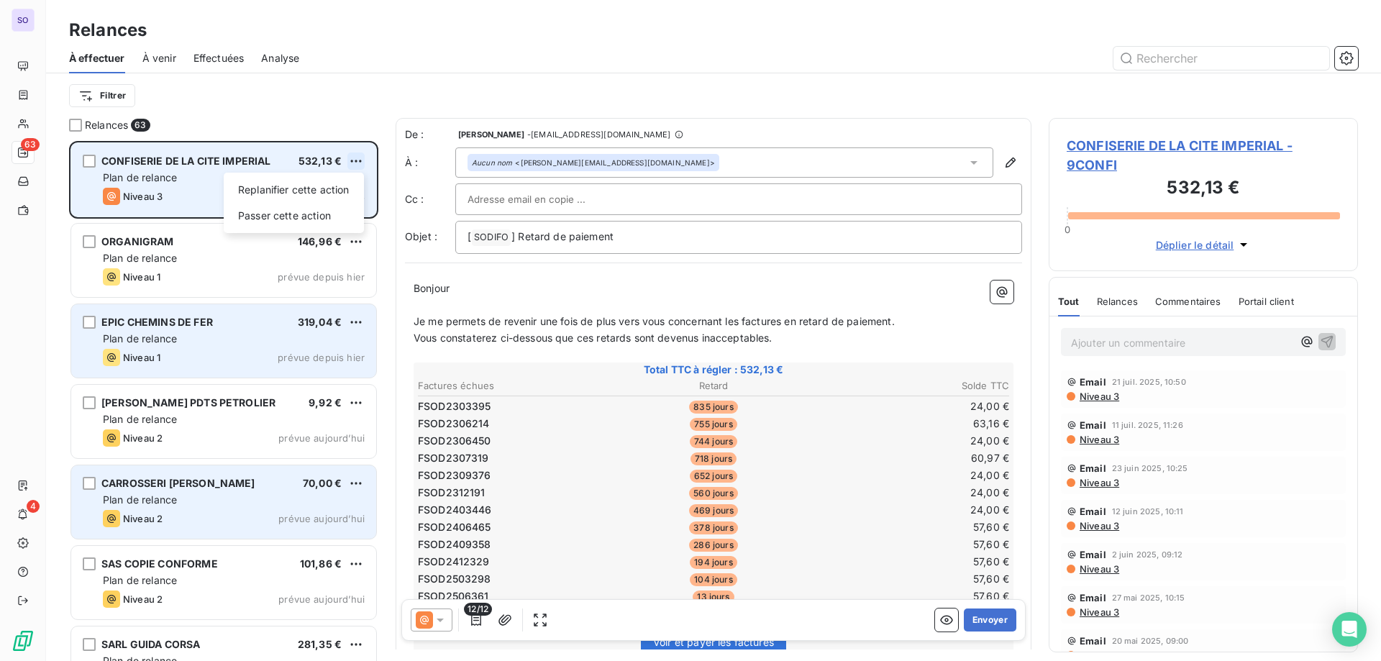
click at [359, 157] on html "SO 63 4 Relances À effectuer À venir Effectuées Analyse Filtrer Relances 63 CON…" at bounding box center [690, 330] width 1381 height 661
click at [300, 212] on div "Passer cette action" at bounding box center [294, 215] width 129 height 23
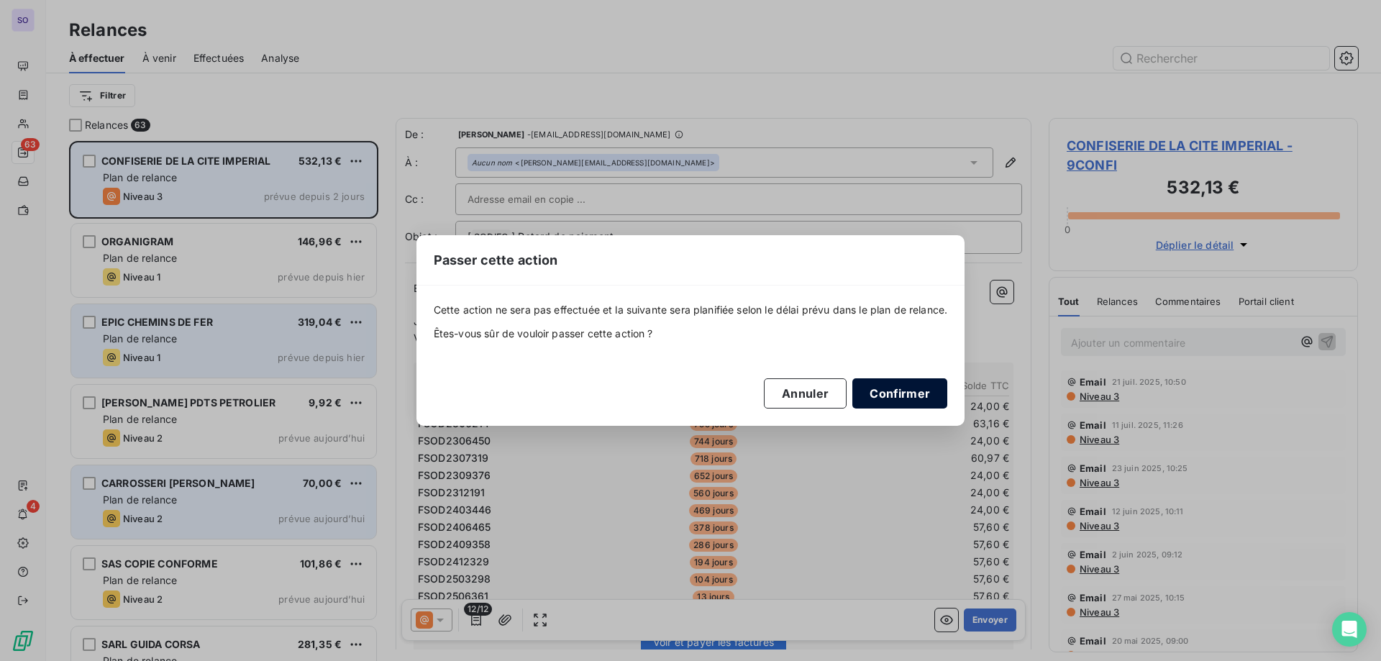
click at [892, 385] on button "Confirmer" at bounding box center [900, 393] width 95 height 30
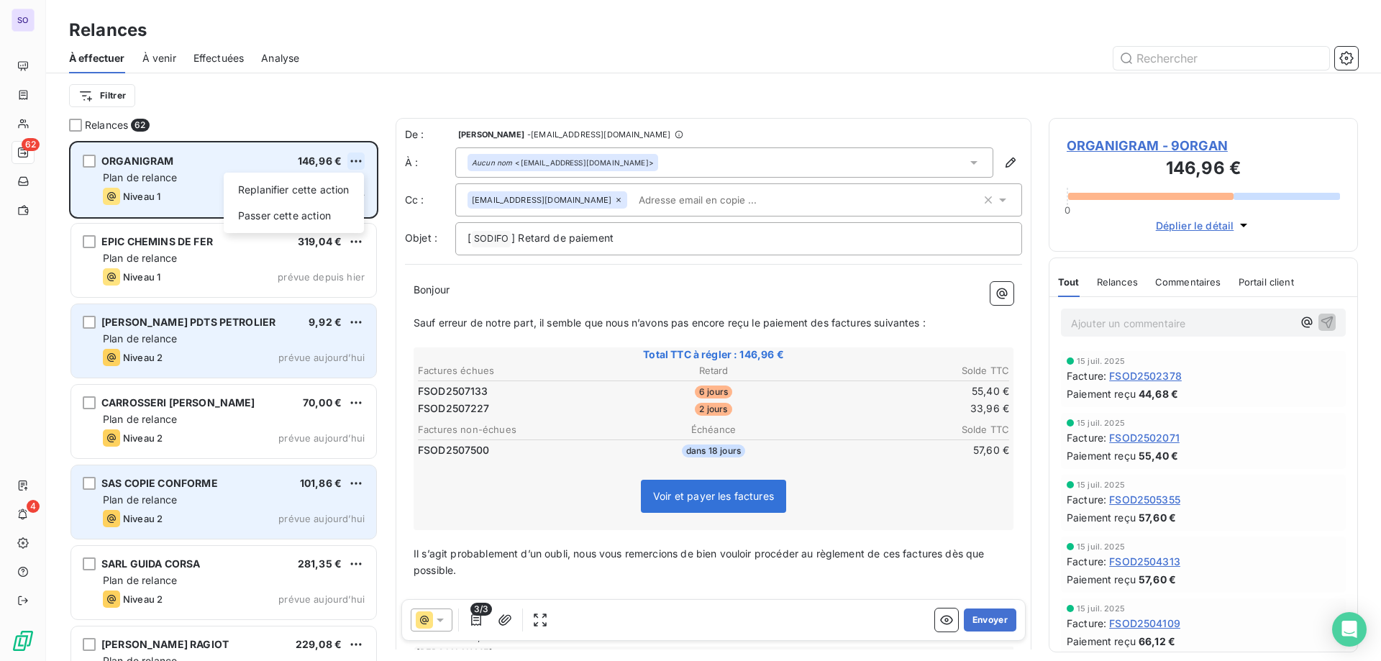
click at [358, 166] on html "SO 62 4 Relances À effectuer À venir Effectuées Analyse Filtrer Relances 62 ORG…" at bounding box center [690, 330] width 1381 height 661
click at [335, 203] on div "Replanifier cette action Passer cette action" at bounding box center [294, 203] width 140 height 60
click at [335, 226] on div "Passer cette action" at bounding box center [294, 215] width 129 height 23
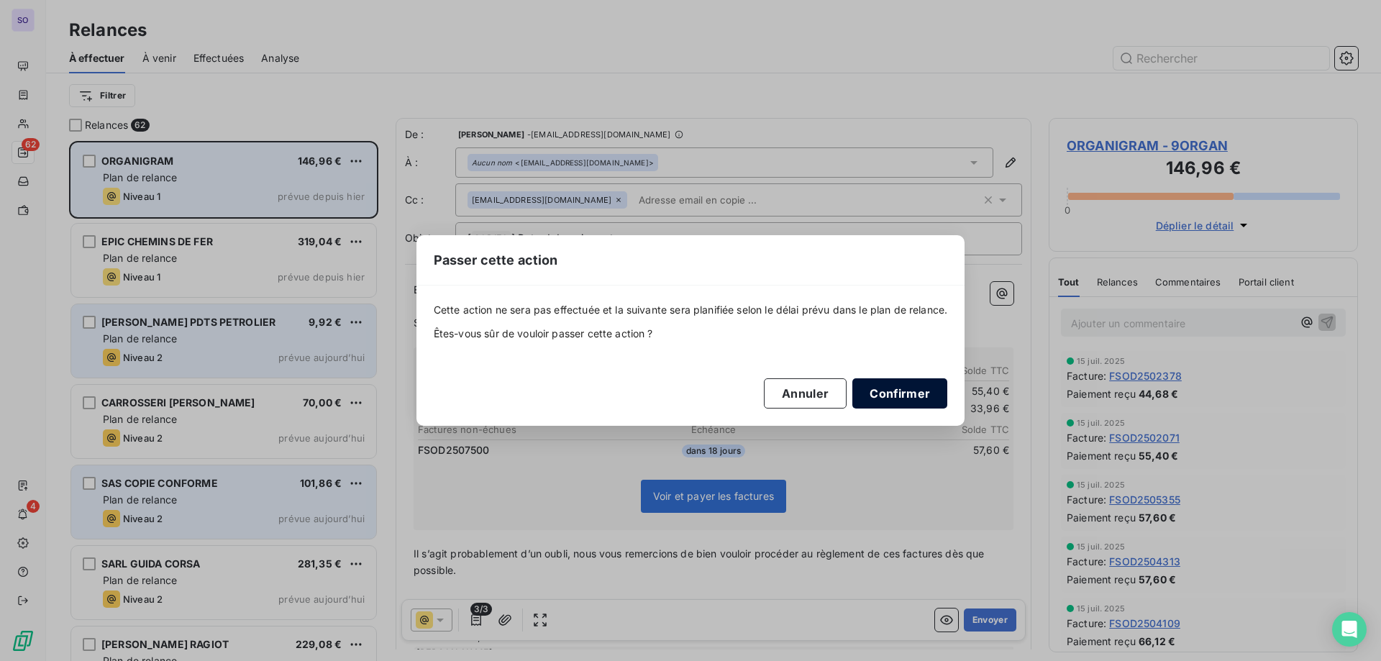
click at [897, 392] on button "Confirmer" at bounding box center [900, 393] width 95 height 30
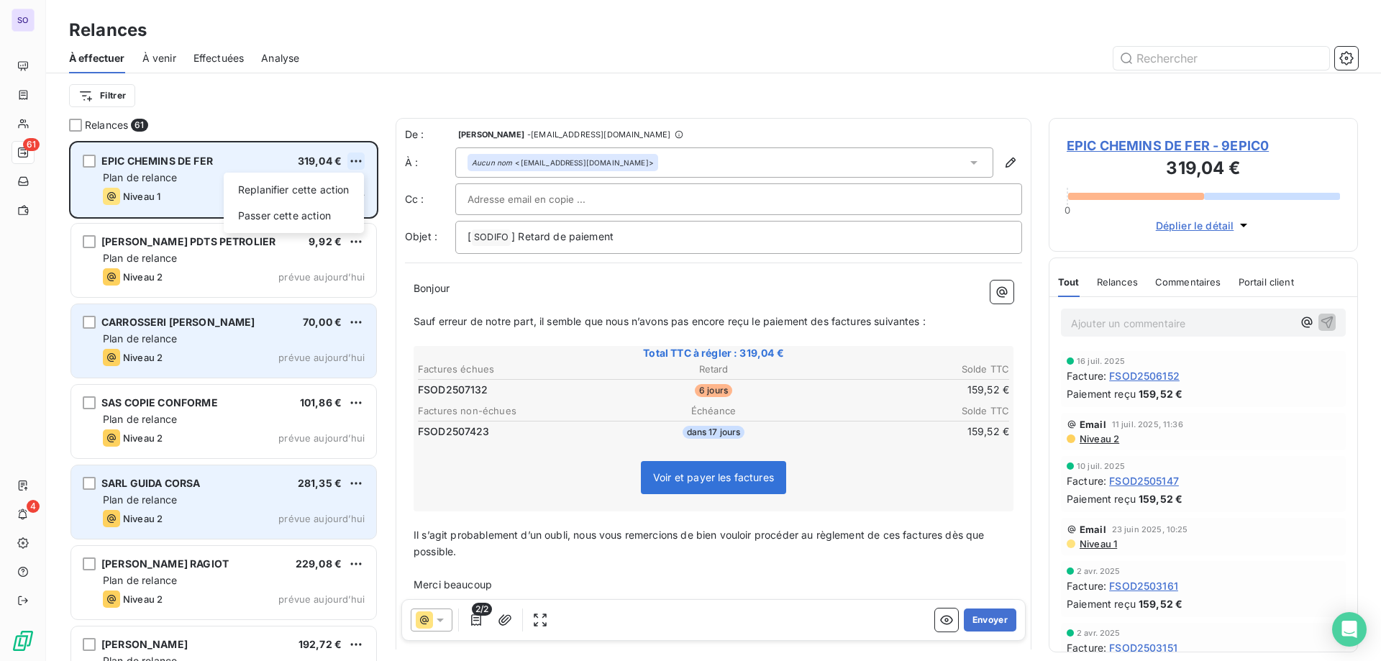
click at [360, 163] on html "SO 61 4 Relances À effectuer À venir Effectuées Analyse Filtrer Relances 61 EPI…" at bounding box center [690, 330] width 1381 height 661
click at [335, 212] on div "Passer cette action" at bounding box center [294, 215] width 129 height 23
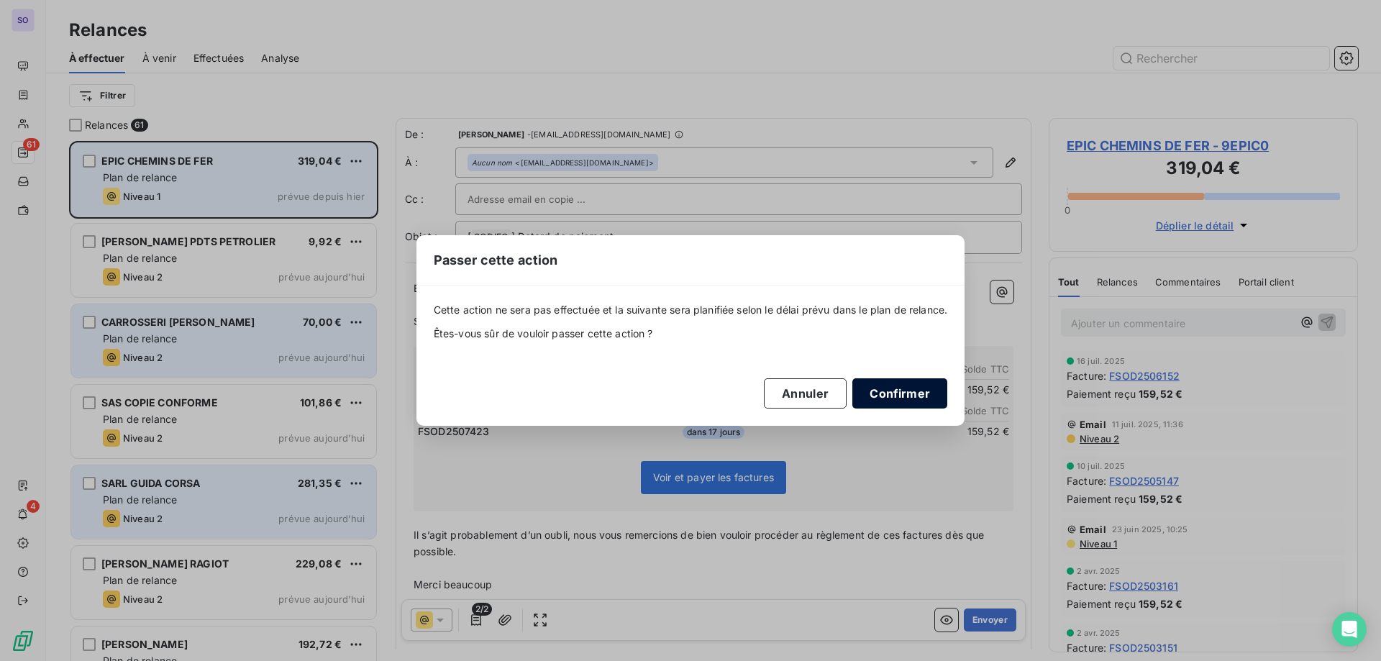
click at [911, 400] on button "Confirmer" at bounding box center [900, 393] width 95 height 30
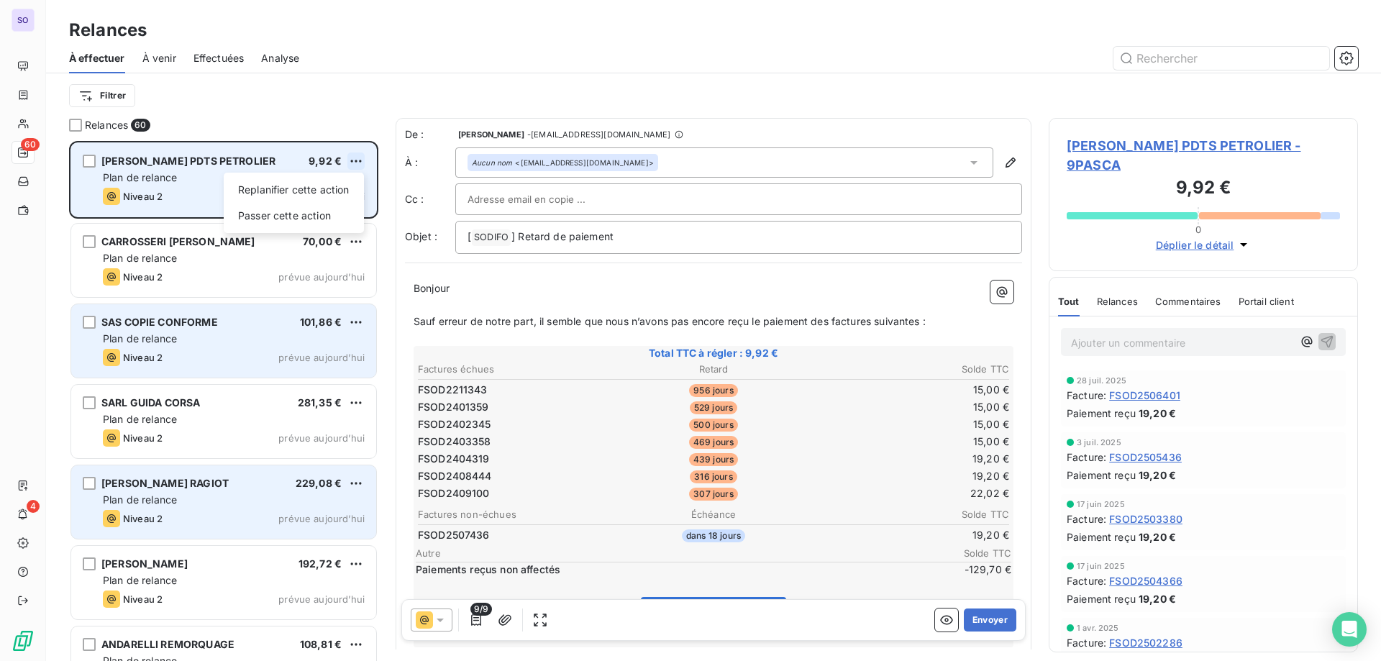
click at [349, 162] on html "SO 60 4 Relances À effectuer À venir Effectuées Analyse Filtrer Relances 60 PAS…" at bounding box center [690, 330] width 1381 height 661
click at [304, 206] on div "Passer cette action" at bounding box center [294, 215] width 129 height 23
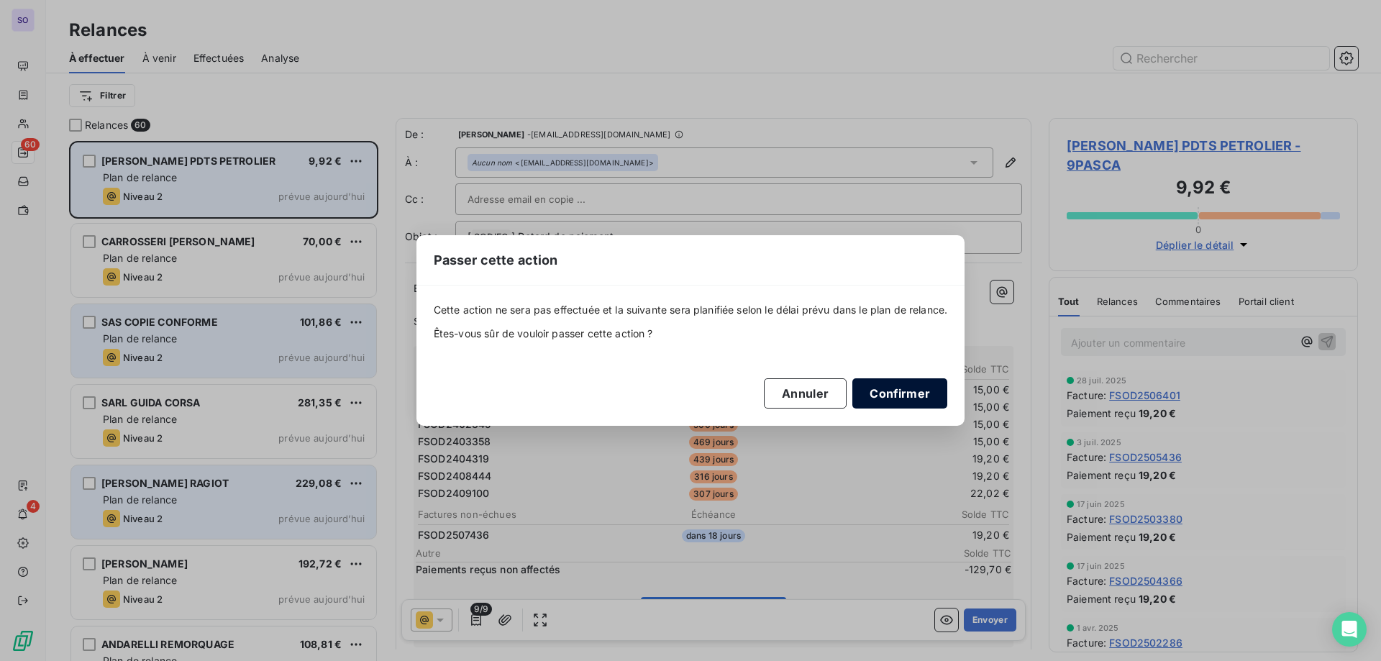
click at [923, 394] on button "Confirmer" at bounding box center [900, 393] width 95 height 30
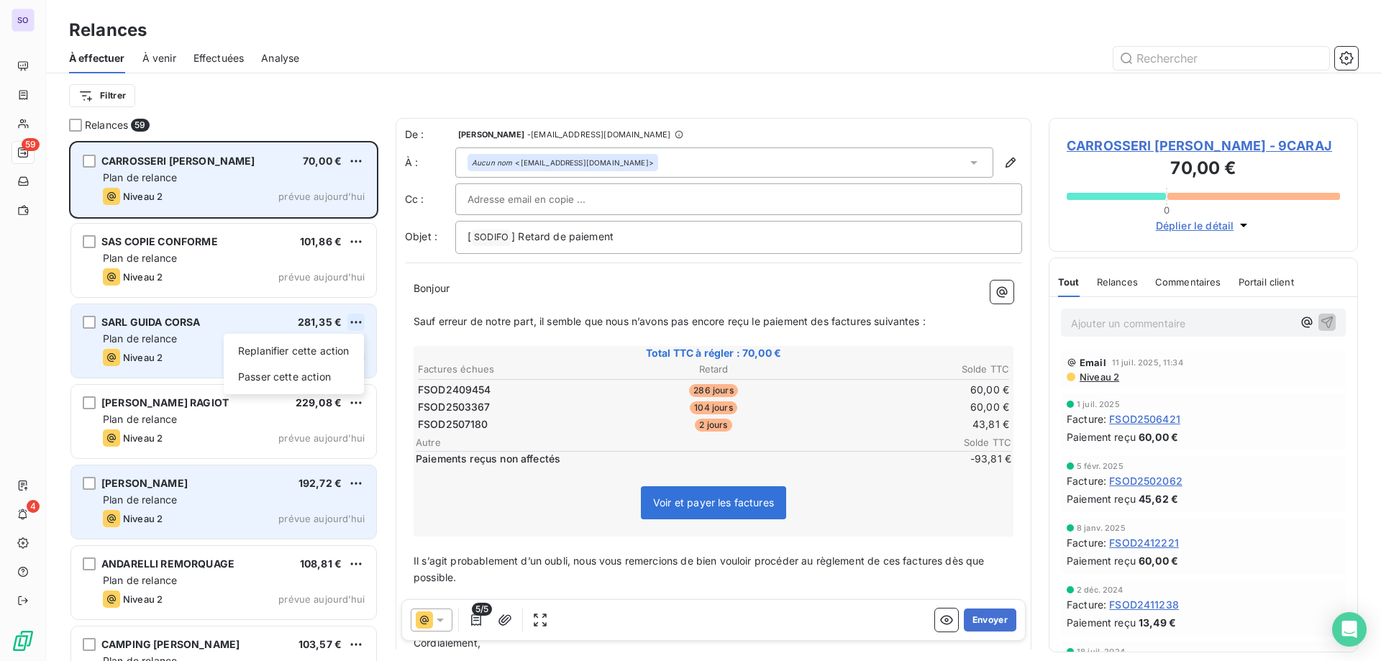
click at [350, 321] on html "SO 59 4 Relances À effectuer À venir Effectuées Analyse Filtrer Relances 59 CAR…" at bounding box center [690, 330] width 1381 height 661
click at [307, 367] on div "Passer cette action" at bounding box center [294, 376] width 129 height 23
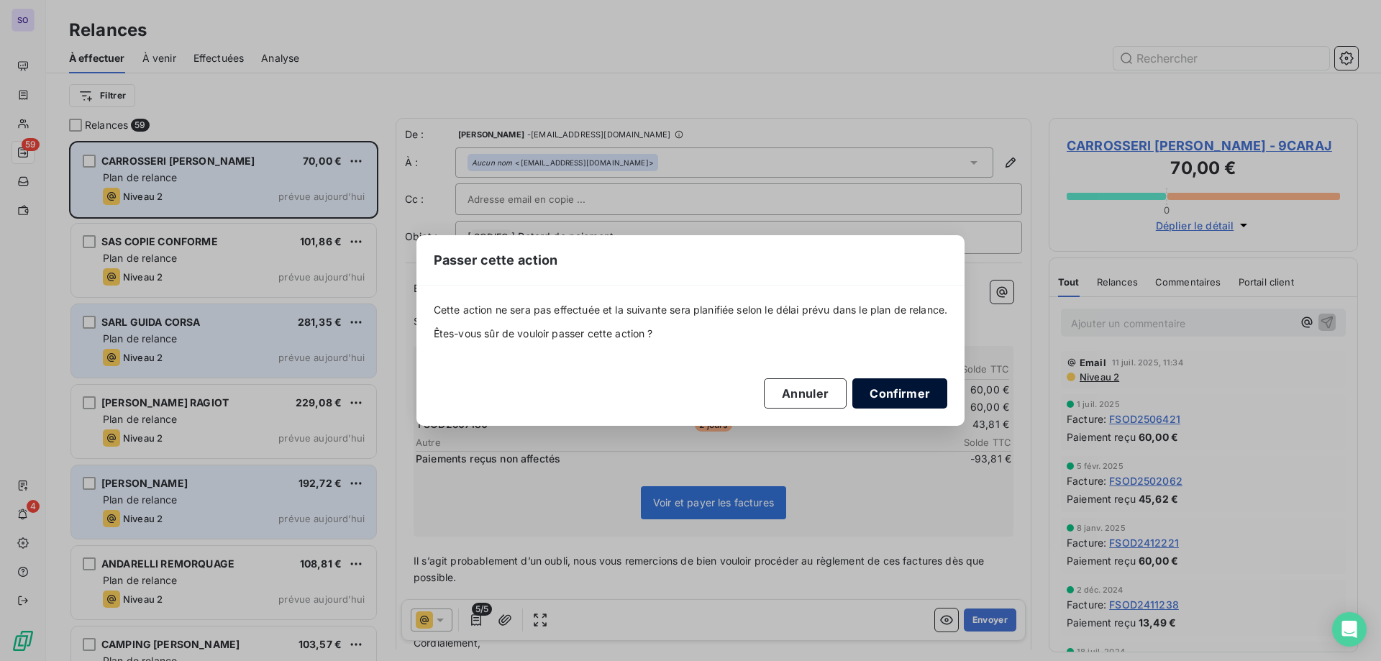
click at [922, 396] on button "Confirmer" at bounding box center [900, 393] width 95 height 30
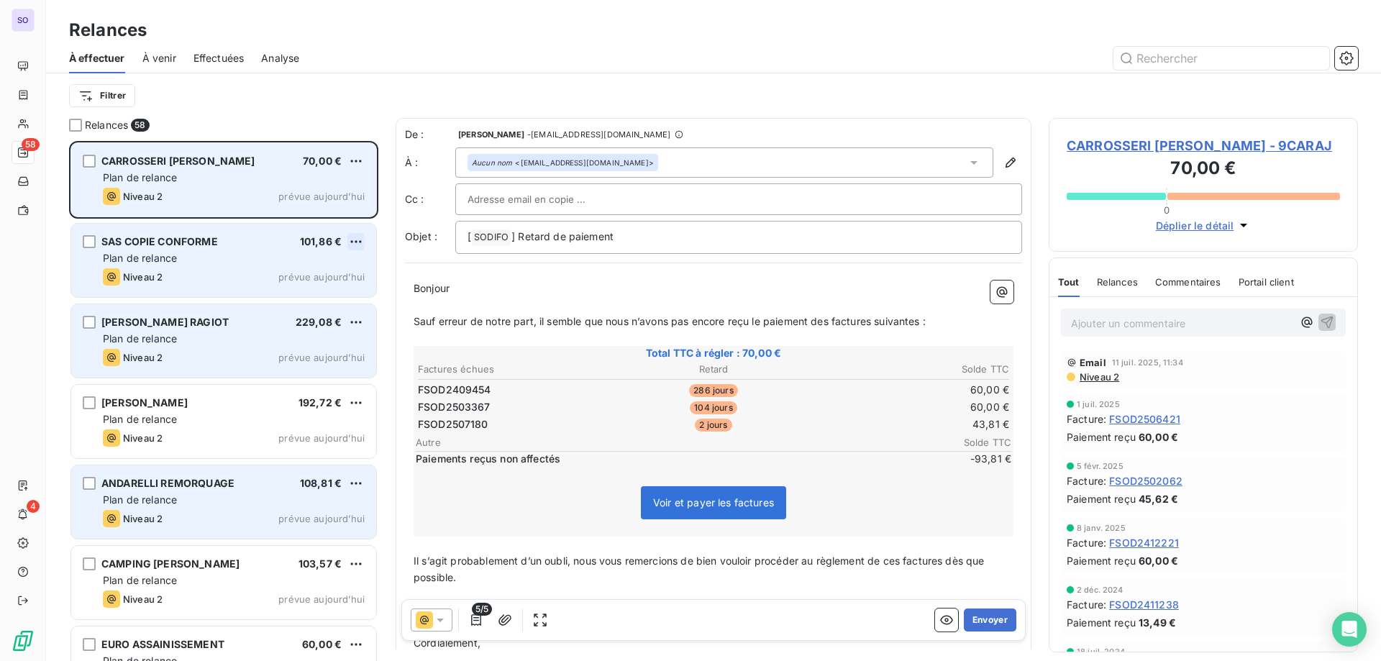
click at [361, 249] on html "SO 58 4 Relances À effectuer À venir Effectuées Analyse Filtrer Relances 58 CAR…" at bounding box center [690, 330] width 1381 height 661
click at [325, 291] on div "Passer cette action" at bounding box center [294, 296] width 129 height 23
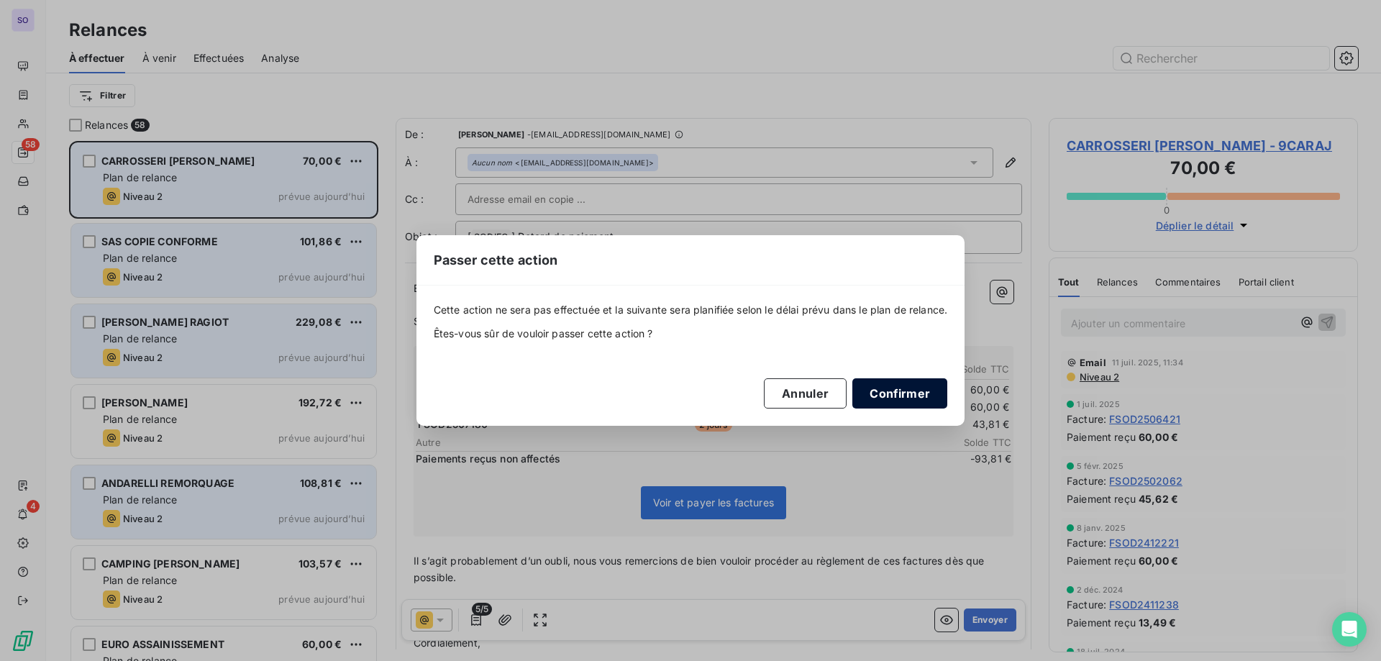
click at [896, 394] on button "Confirmer" at bounding box center [900, 393] width 95 height 30
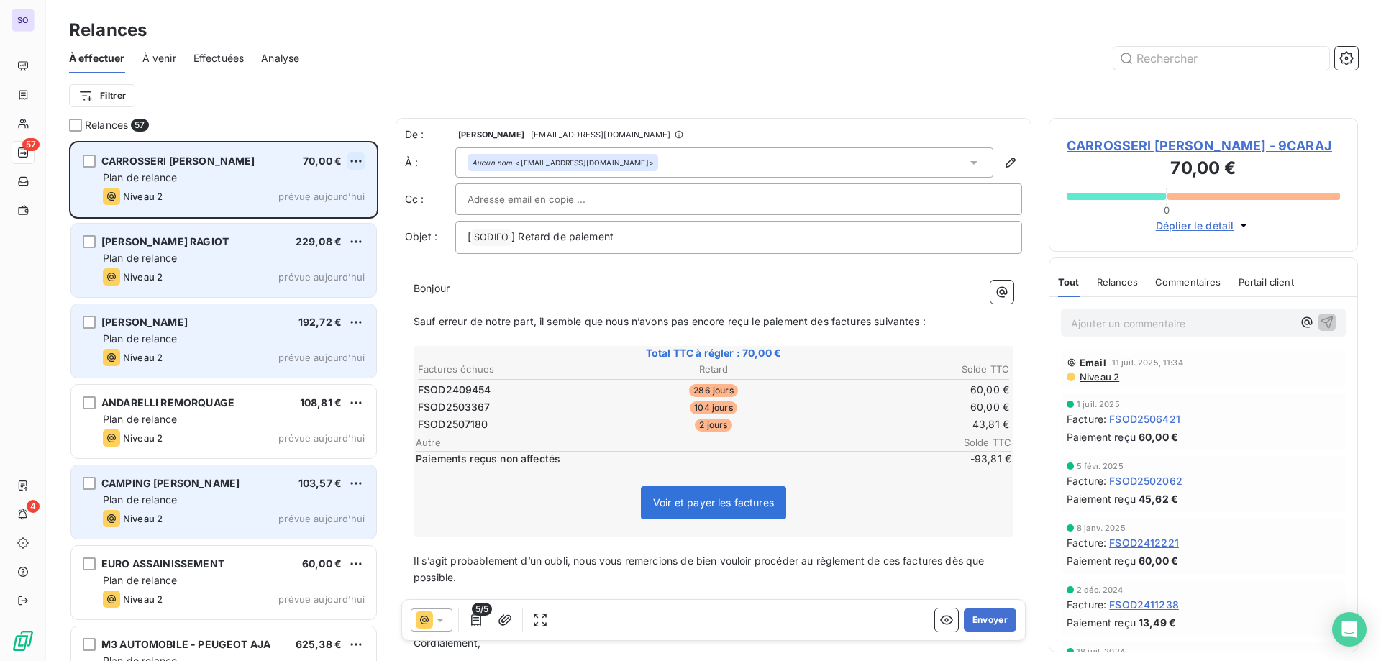
click at [360, 155] on html "SO 57 4 Relances À effectuer À venir Effectuées Analyse Filtrer Relances 57 CAR…" at bounding box center [690, 330] width 1381 height 661
click at [316, 214] on div "Passer cette action" at bounding box center [294, 215] width 129 height 23
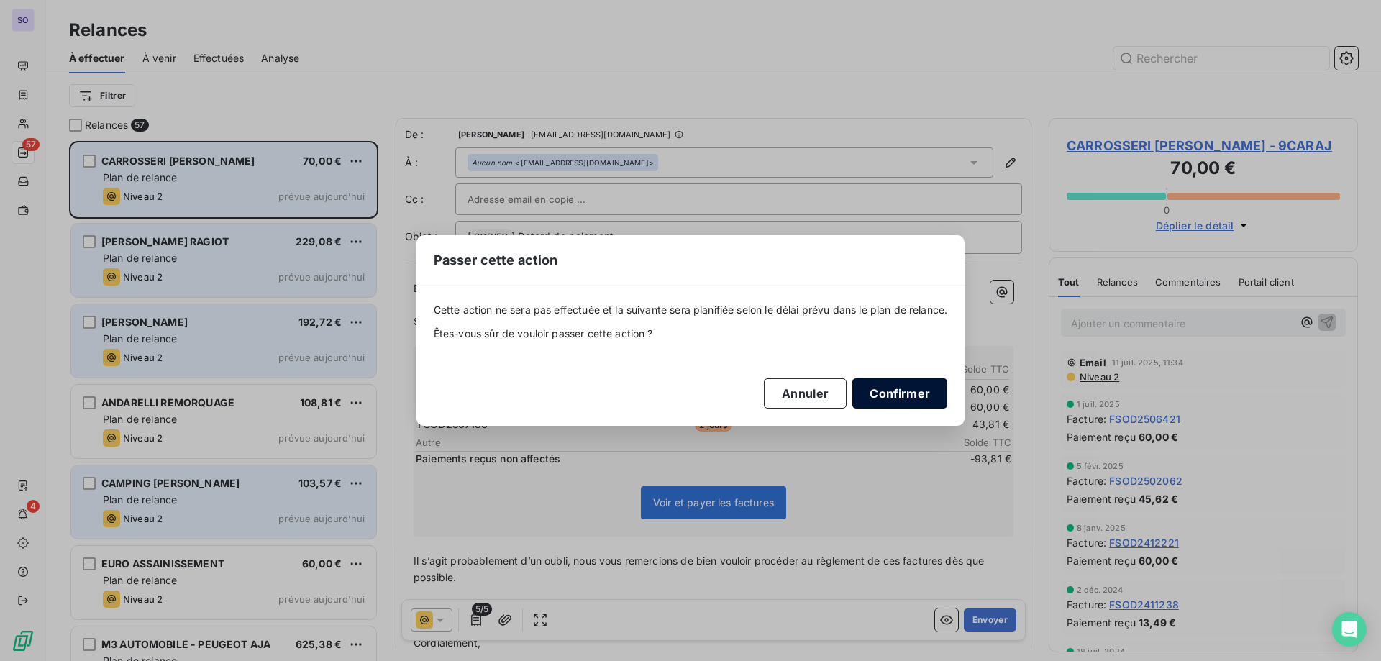
click at [905, 395] on button "Confirmer" at bounding box center [900, 393] width 95 height 30
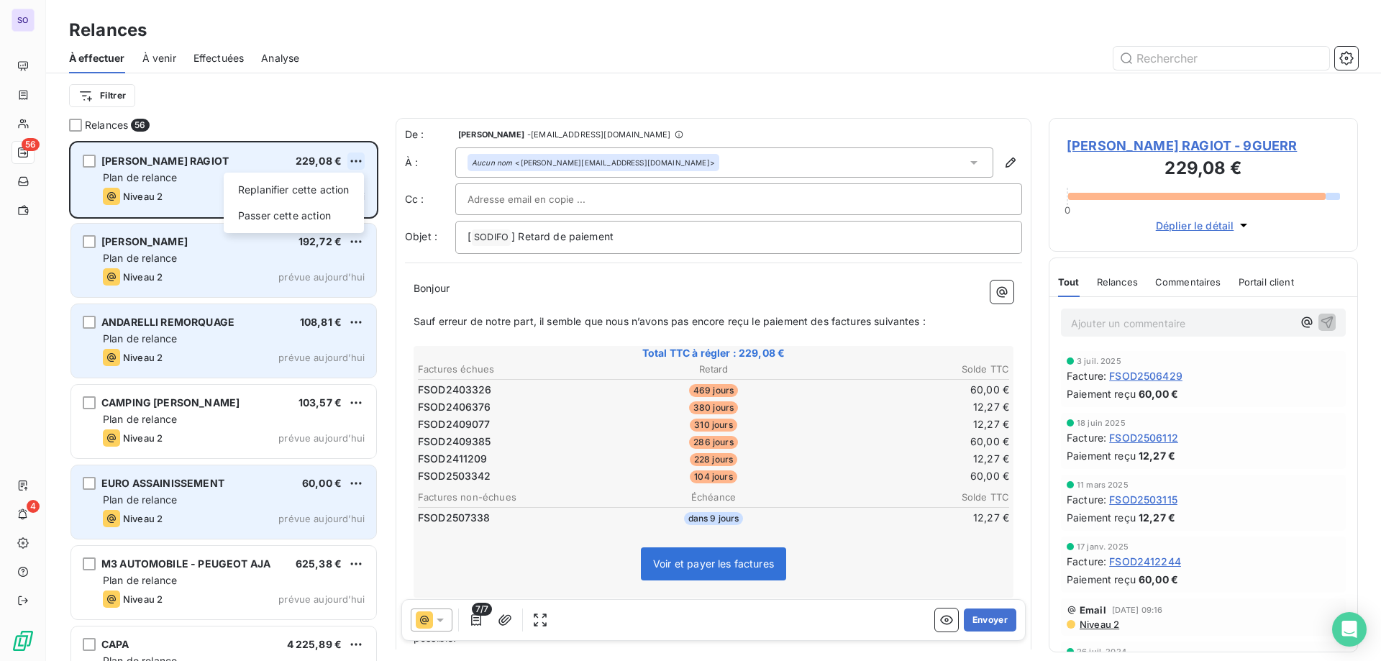
click at [353, 157] on html "SO 56 4 Relances À effectuer À venir Effectuées Analyse Filtrer Relances 56 GUE…" at bounding box center [690, 330] width 1381 height 661
click at [330, 214] on div "Passer cette action" at bounding box center [294, 215] width 129 height 23
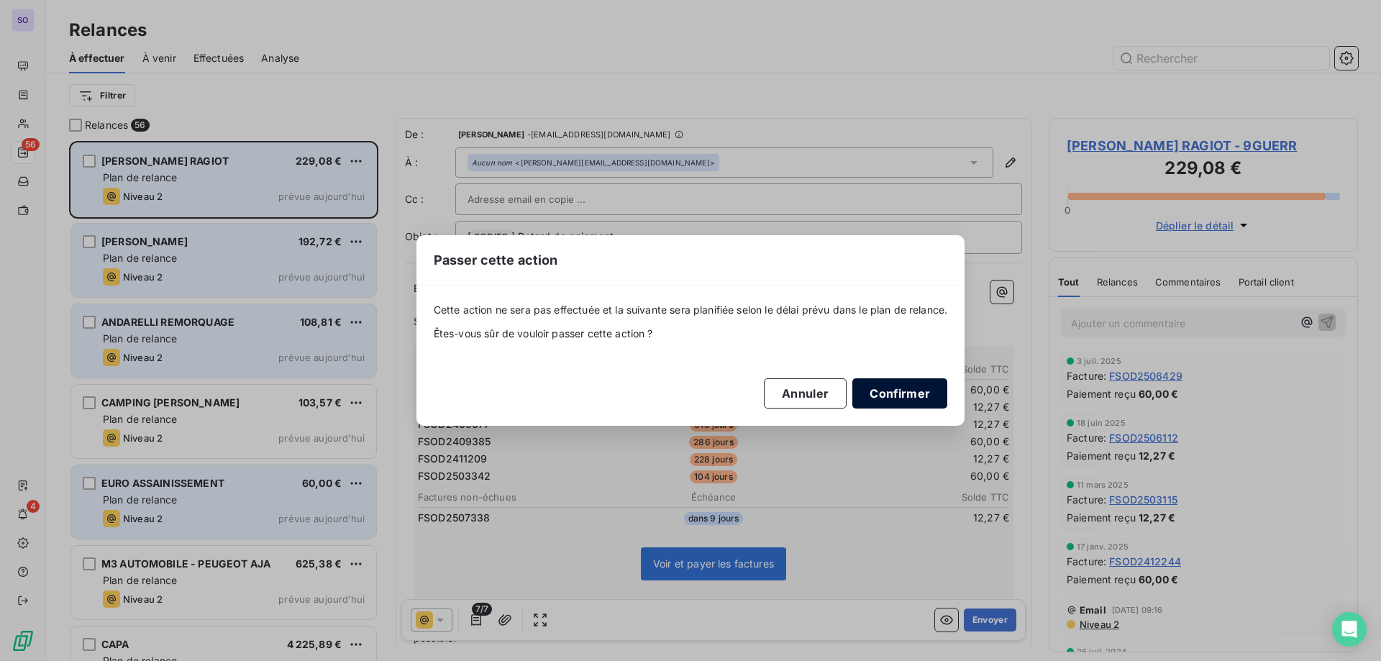
click at [899, 397] on button "Confirmer" at bounding box center [900, 393] width 95 height 30
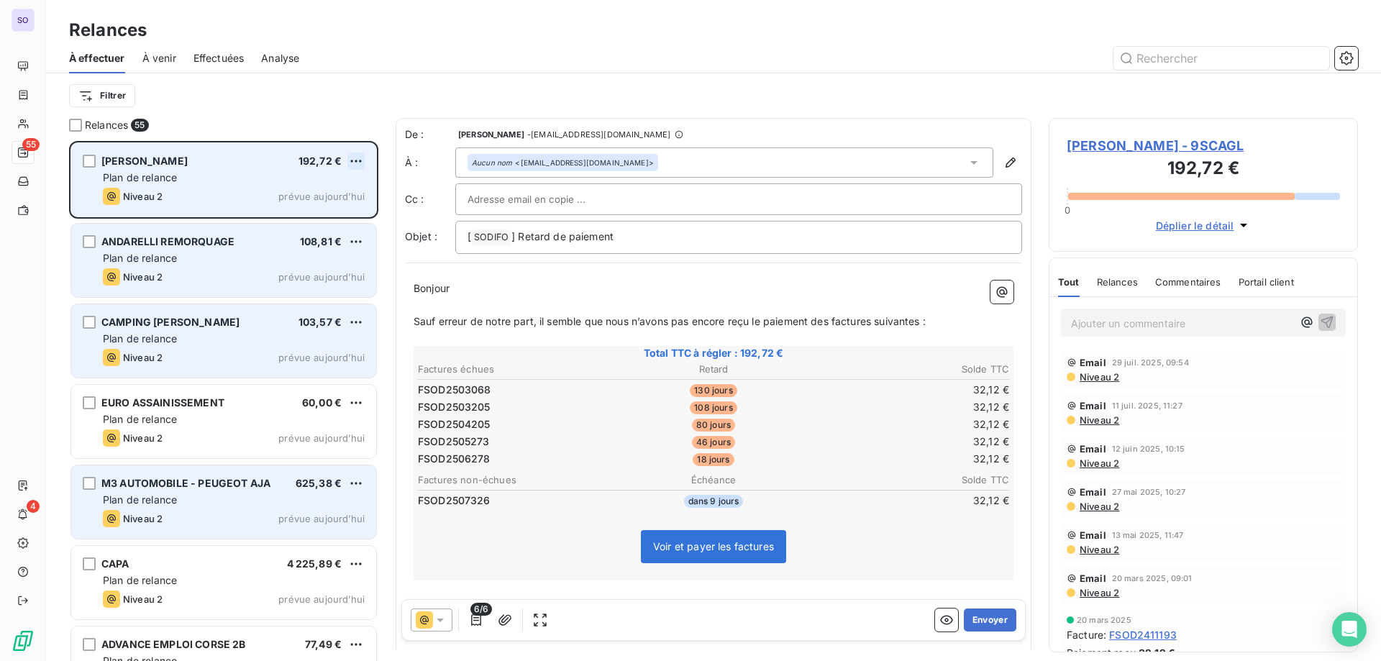
click at [350, 166] on html "SO 55 4 Relances À effectuer À venir Effectuées Analyse Filtrer Relances 55 STE…" at bounding box center [690, 330] width 1381 height 661
click at [338, 212] on div "Passer cette action" at bounding box center [294, 215] width 129 height 23
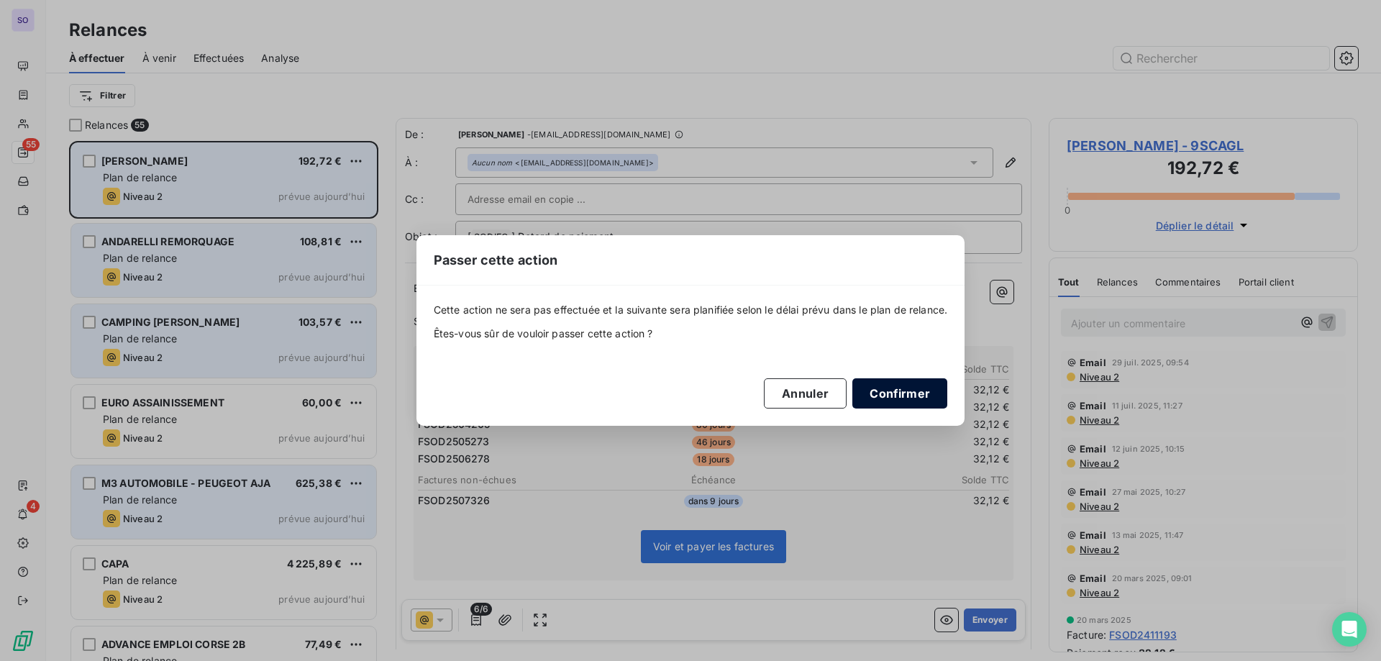
click at [907, 394] on button "Confirmer" at bounding box center [900, 393] width 95 height 30
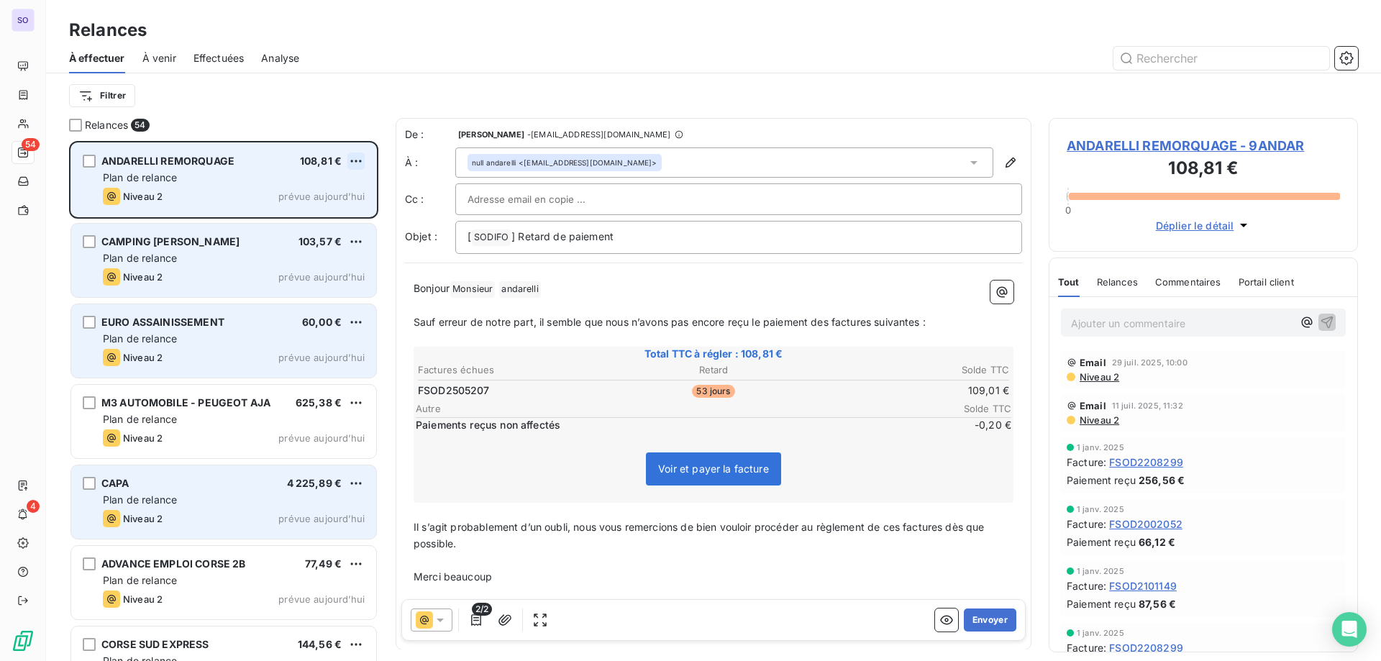
click at [353, 156] on html "SO 54 4 Relances À effectuer À venir Effectuées Analyse Filtrer Relances 54 AND…" at bounding box center [690, 330] width 1381 height 661
click at [324, 217] on div "Passer cette action" at bounding box center [294, 215] width 129 height 23
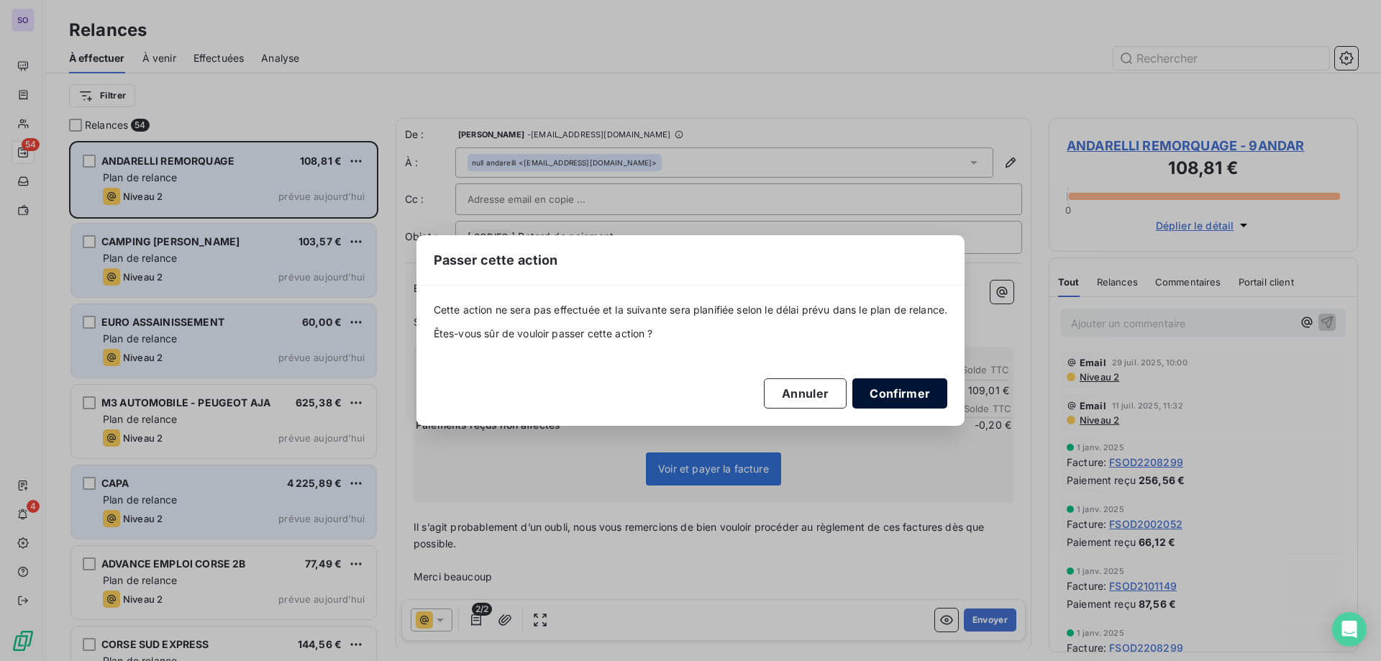
click at [909, 384] on button "Confirmer" at bounding box center [900, 393] width 95 height 30
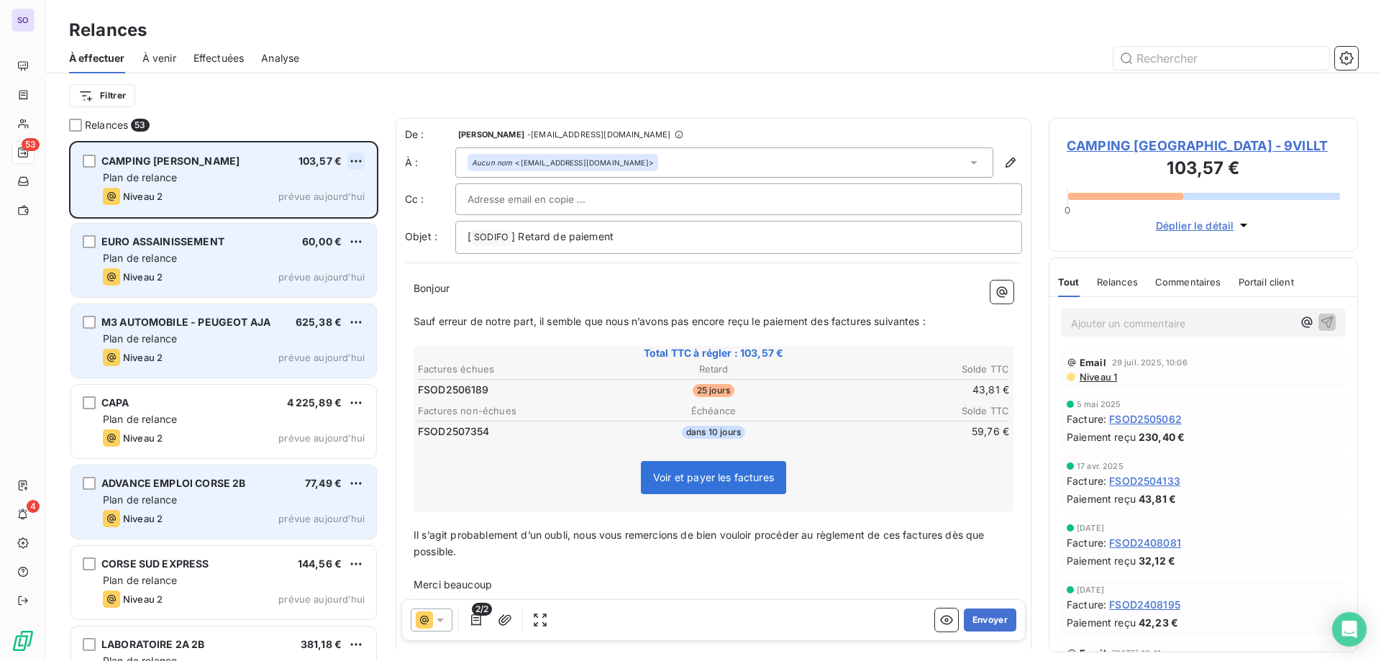
click at [356, 162] on html "SO 53 4 Relances À effectuer À venir Effectuées Analyse Filtrer Relances 53 CAM…" at bounding box center [690, 330] width 1381 height 661
click at [337, 204] on div "Replanifier cette action Passer cette action" at bounding box center [294, 203] width 140 height 60
click at [333, 219] on div "Passer cette action" at bounding box center [294, 215] width 129 height 23
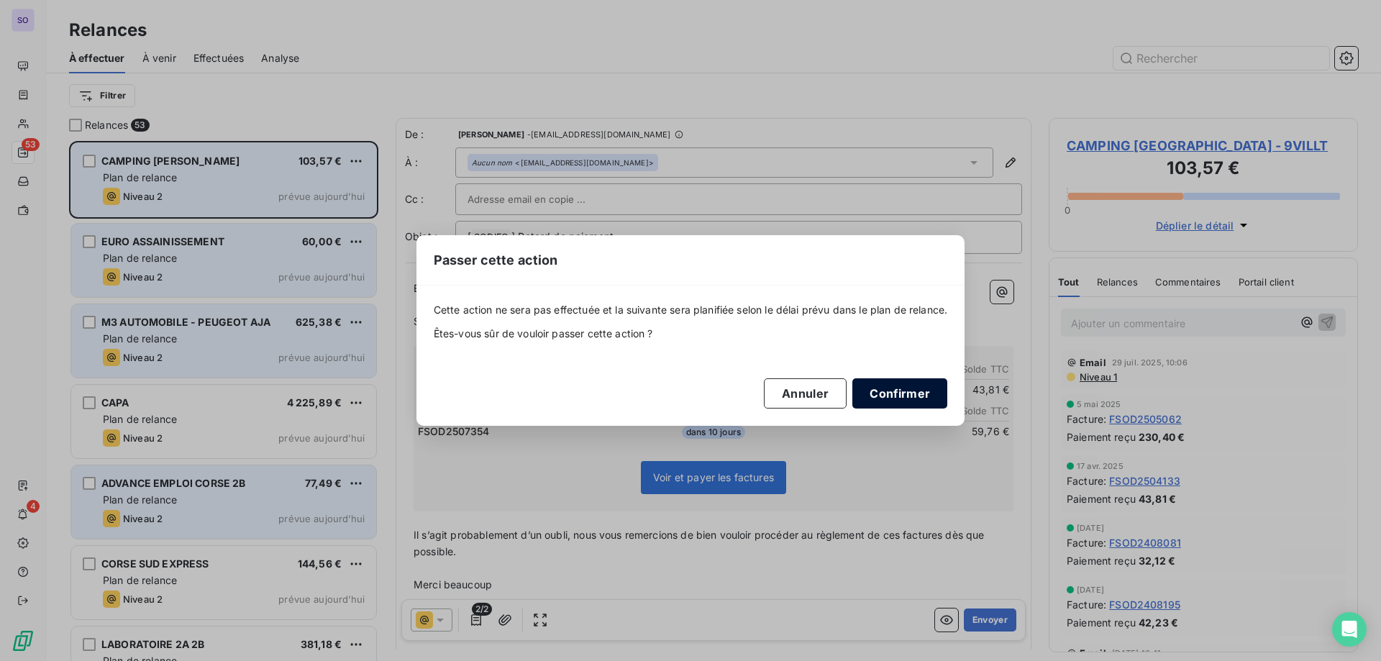
click at [907, 392] on button "Confirmer" at bounding box center [900, 393] width 95 height 30
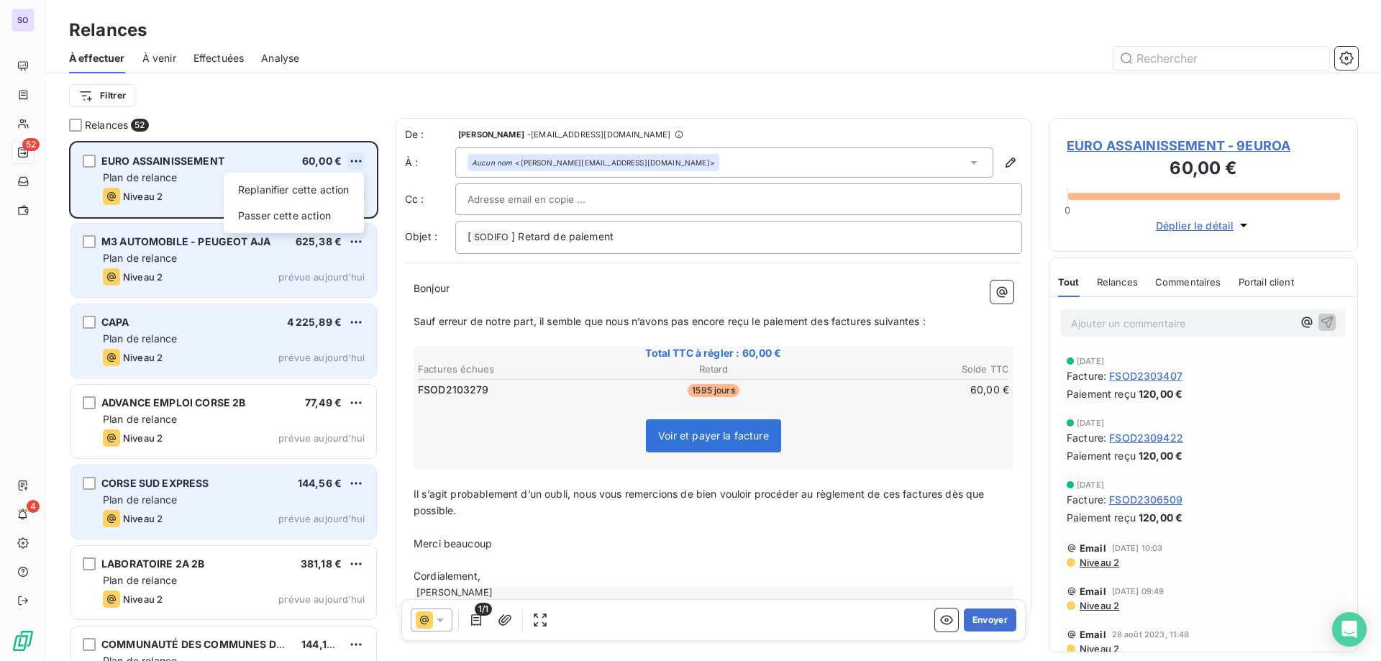
click at [357, 160] on html "SO 52 4 Relances À effectuer À venir Effectuées Analyse Filtrer Relances 52 EUR…" at bounding box center [690, 330] width 1381 height 661
click at [324, 218] on div "Passer cette action" at bounding box center [294, 215] width 129 height 23
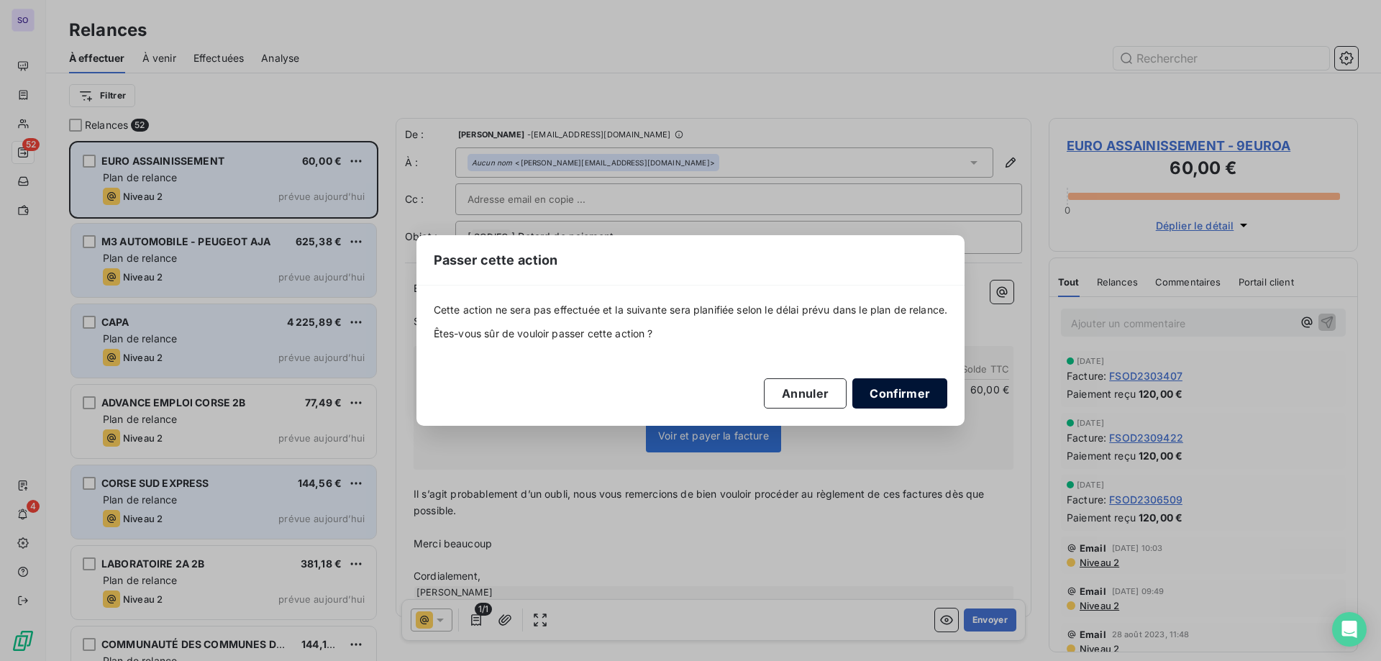
click at [915, 394] on button "Confirmer" at bounding box center [900, 393] width 95 height 30
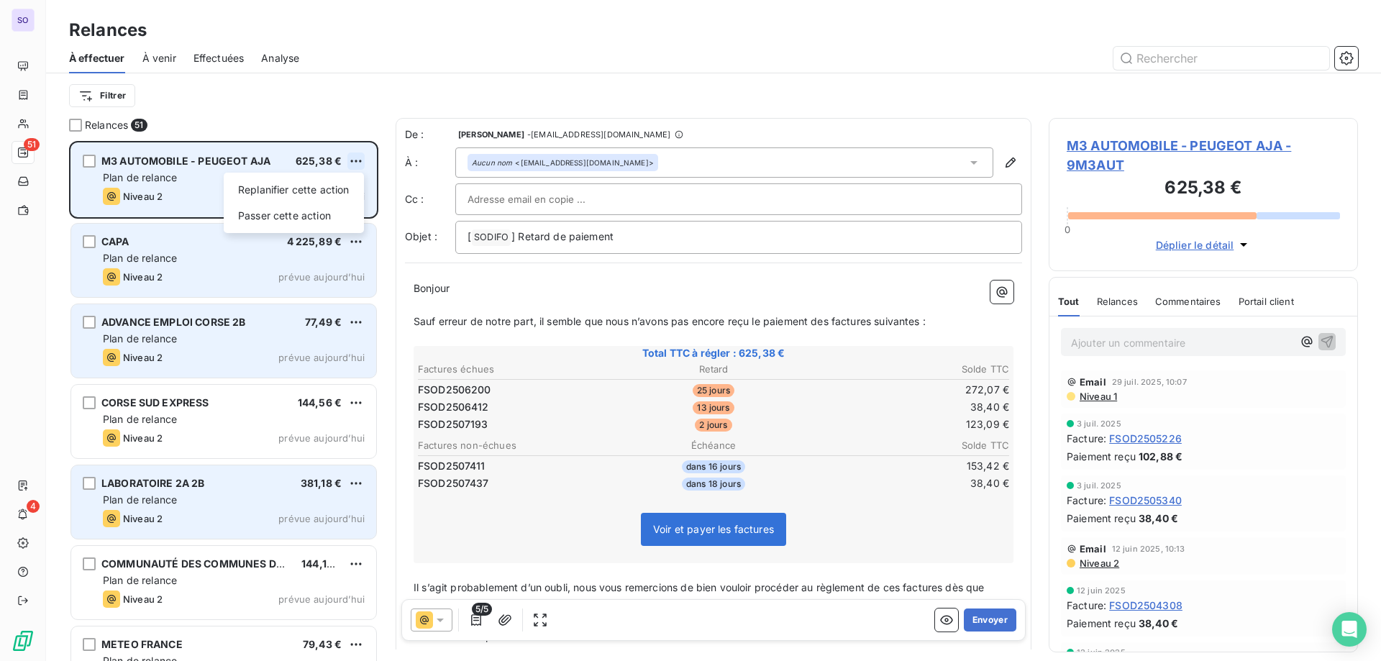
click at [358, 158] on html "SO 51 4 Relances À effectuer À venir Effectuées Analyse Filtrer Relances 51 M3 …" at bounding box center [690, 330] width 1381 height 661
click at [332, 214] on div "Passer cette action" at bounding box center [294, 215] width 129 height 23
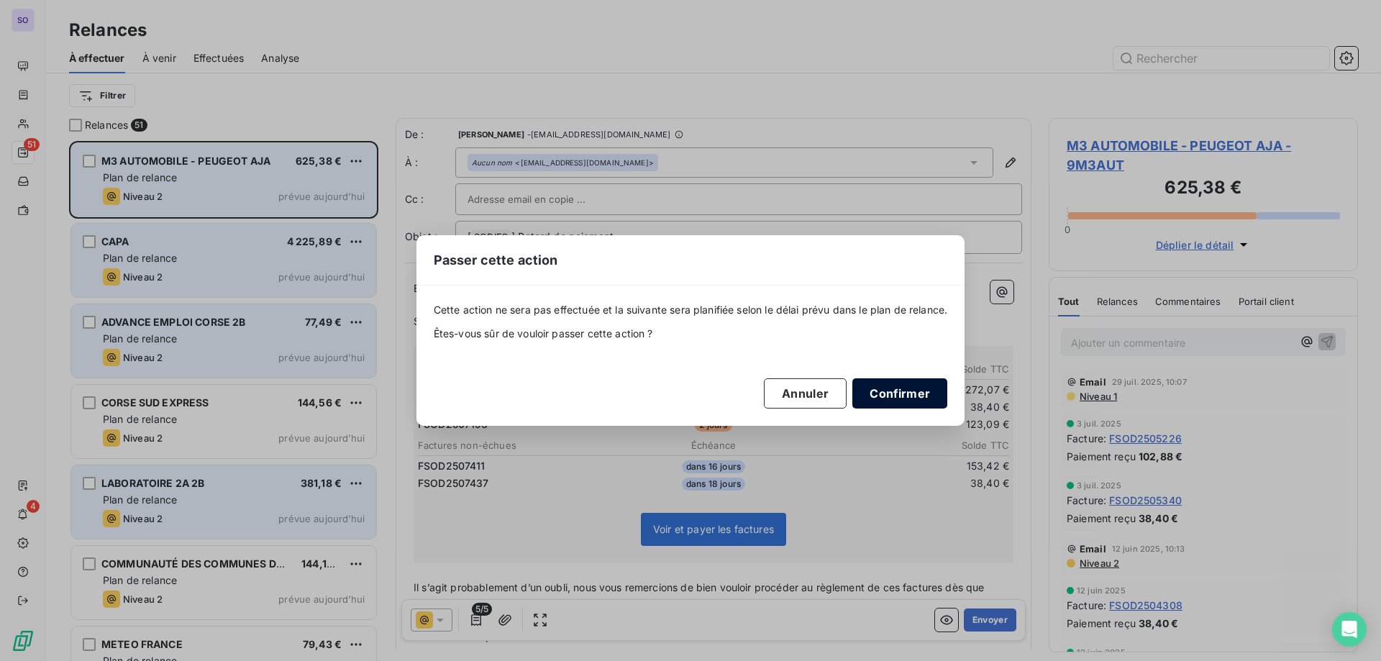
click at [923, 394] on button "Confirmer" at bounding box center [900, 393] width 95 height 30
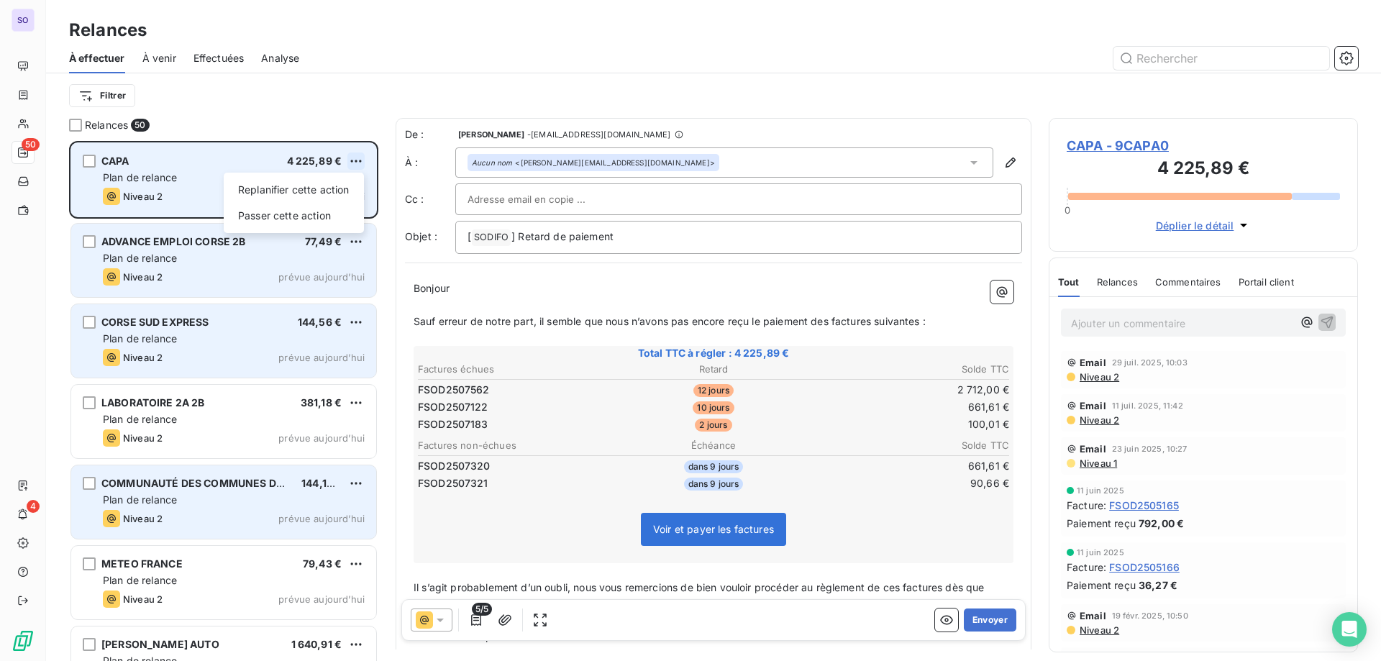
click at [357, 153] on html "SO 50 4 Relances À effectuer À venir Effectuées Analyse Filtrer Relances 50 CAP…" at bounding box center [690, 330] width 1381 height 661
click at [358, 227] on div "Passer cette action" at bounding box center [294, 215] width 129 height 23
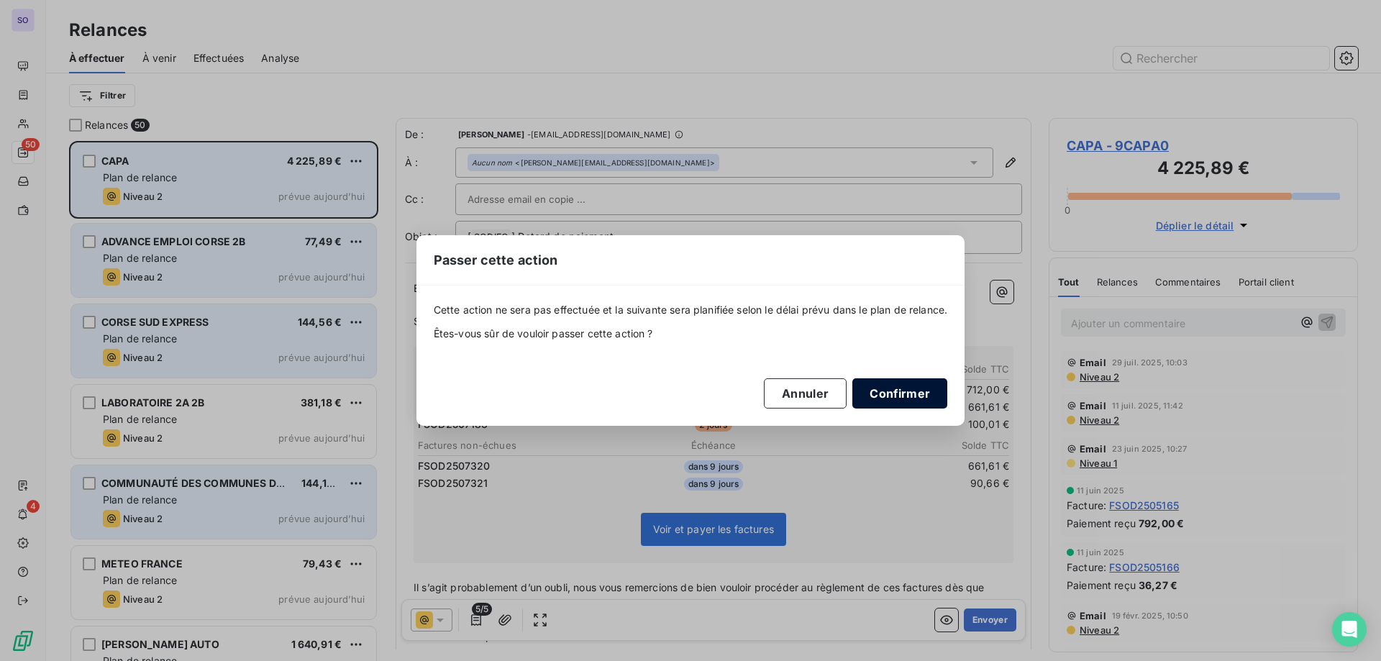
click at [938, 394] on button "Confirmer" at bounding box center [900, 393] width 95 height 30
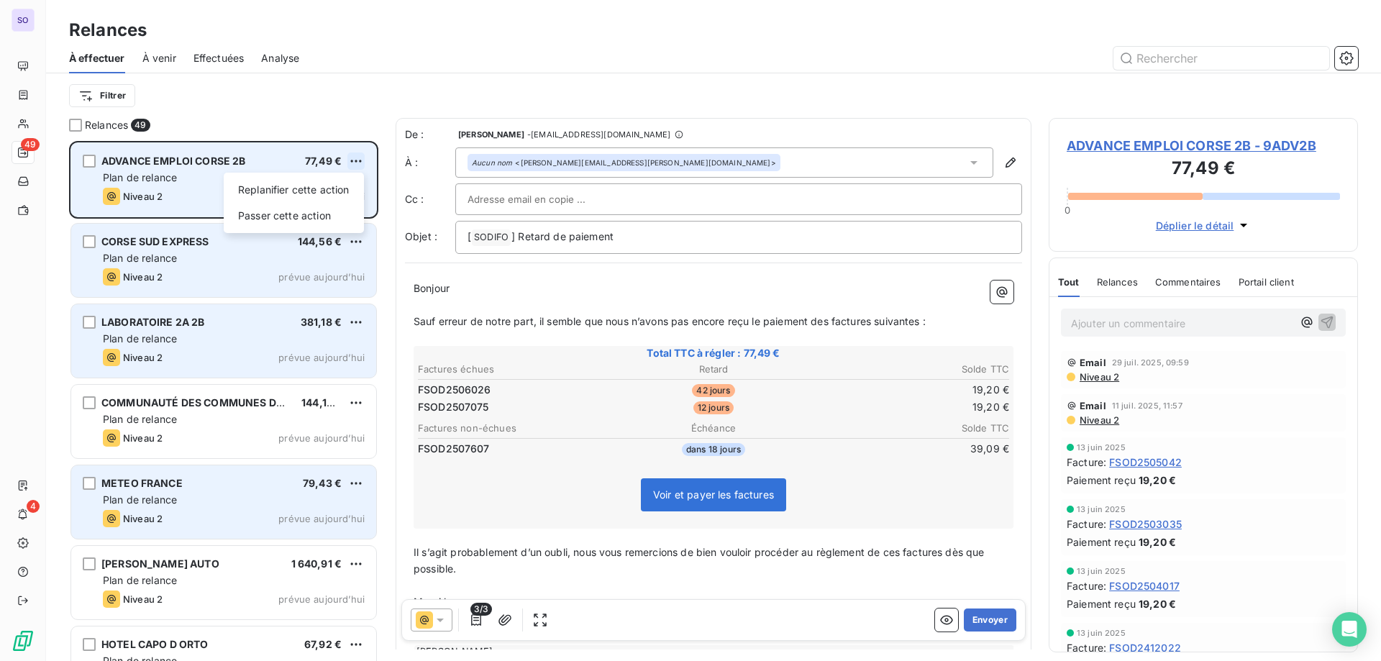
click at [362, 161] on html "SO 49 4 Relances À effectuer À venir Effectuées Analyse Filtrer Relances 49 ADV…" at bounding box center [690, 330] width 1381 height 661
click at [324, 215] on div "Passer cette action" at bounding box center [294, 215] width 129 height 23
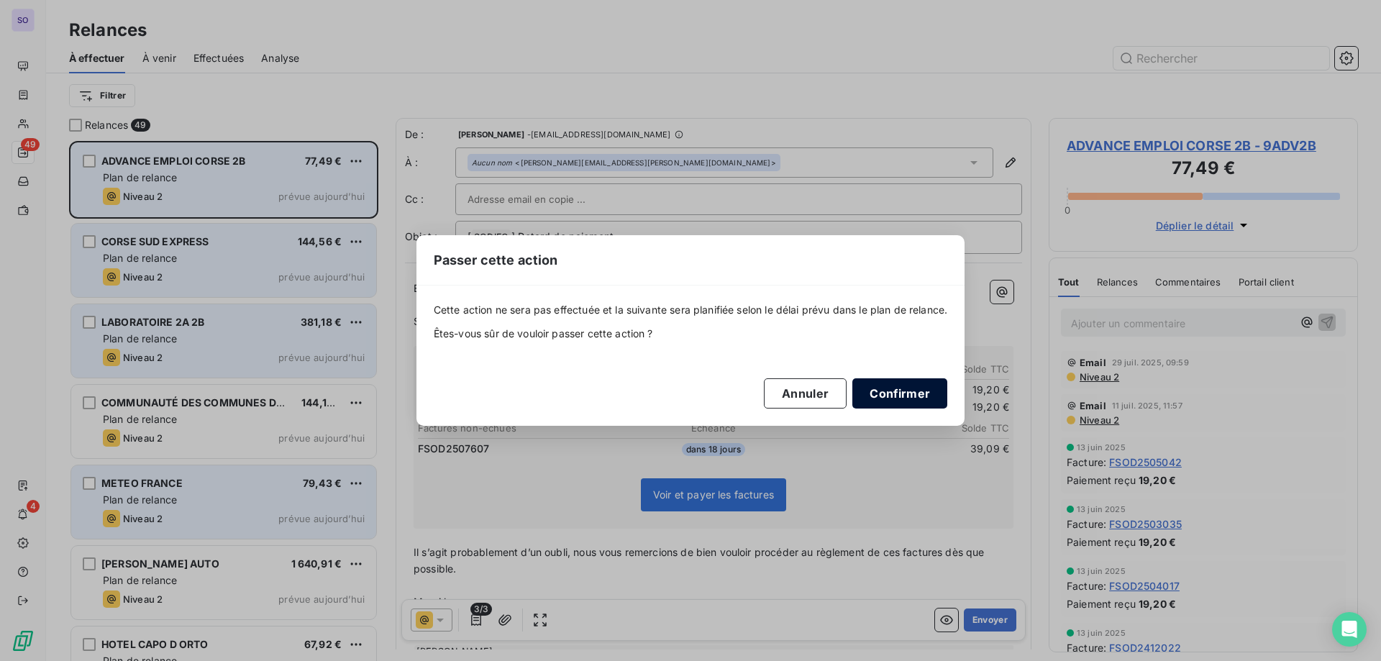
click at [922, 385] on button "Confirmer" at bounding box center [900, 393] width 95 height 30
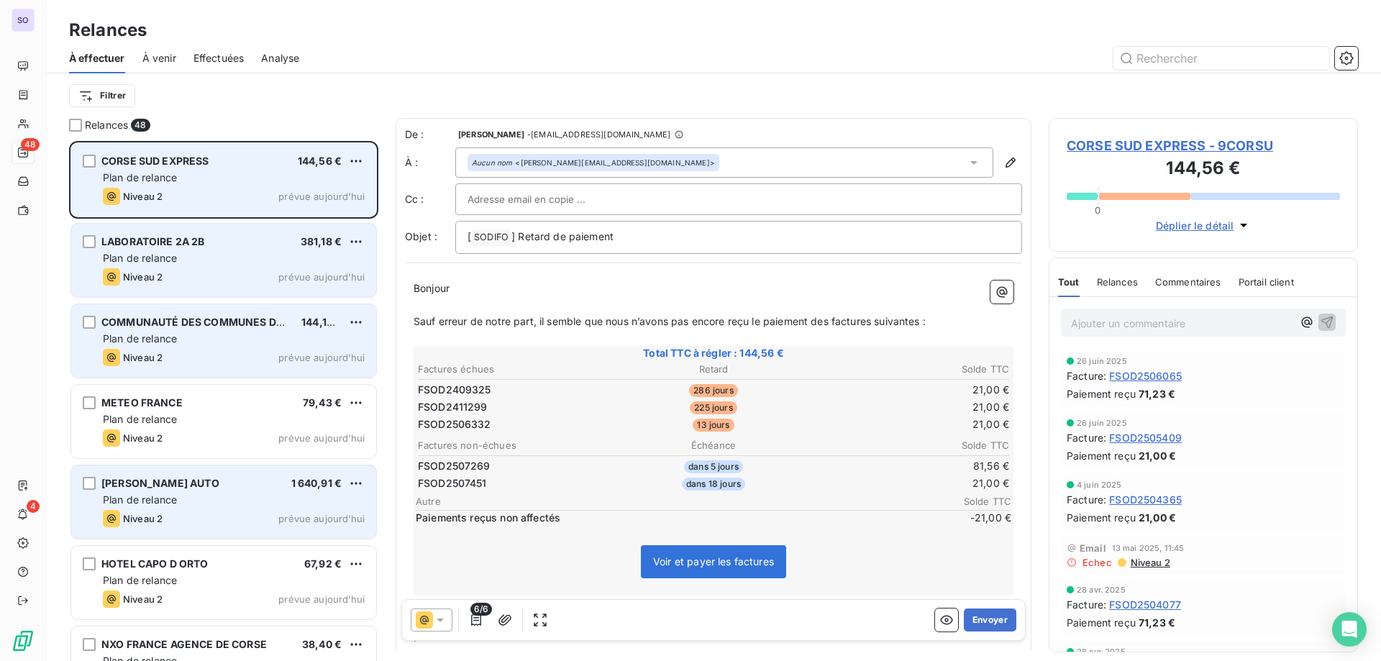
click at [365, 158] on div "CORSE SUD EXPRESS 144,56 € Plan de relance Niveau 2 prévue aujourd’hui" at bounding box center [223, 179] width 305 height 73
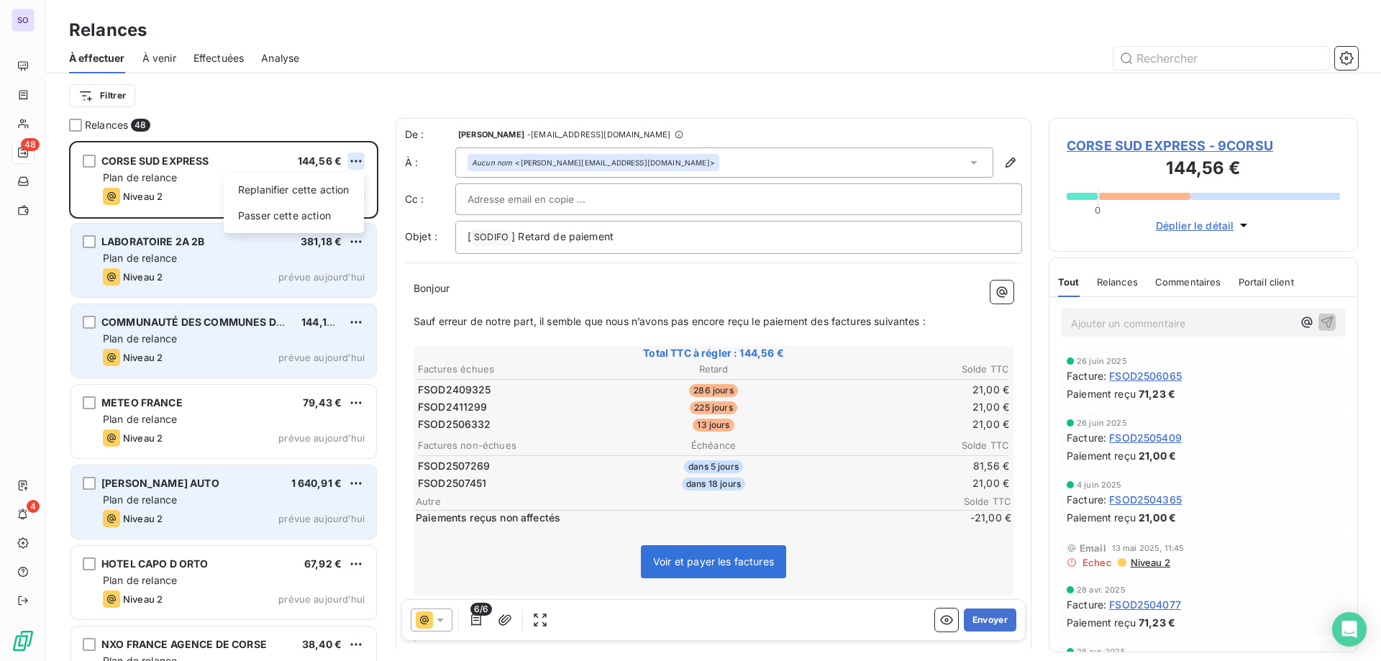
click at [358, 161] on html "SO 48 4 Relances À effectuer À venir Effectuées Analyse Filtrer Relances 48 COR…" at bounding box center [690, 330] width 1381 height 661
click at [281, 212] on div "Passer cette action" at bounding box center [294, 215] width 129 height 23
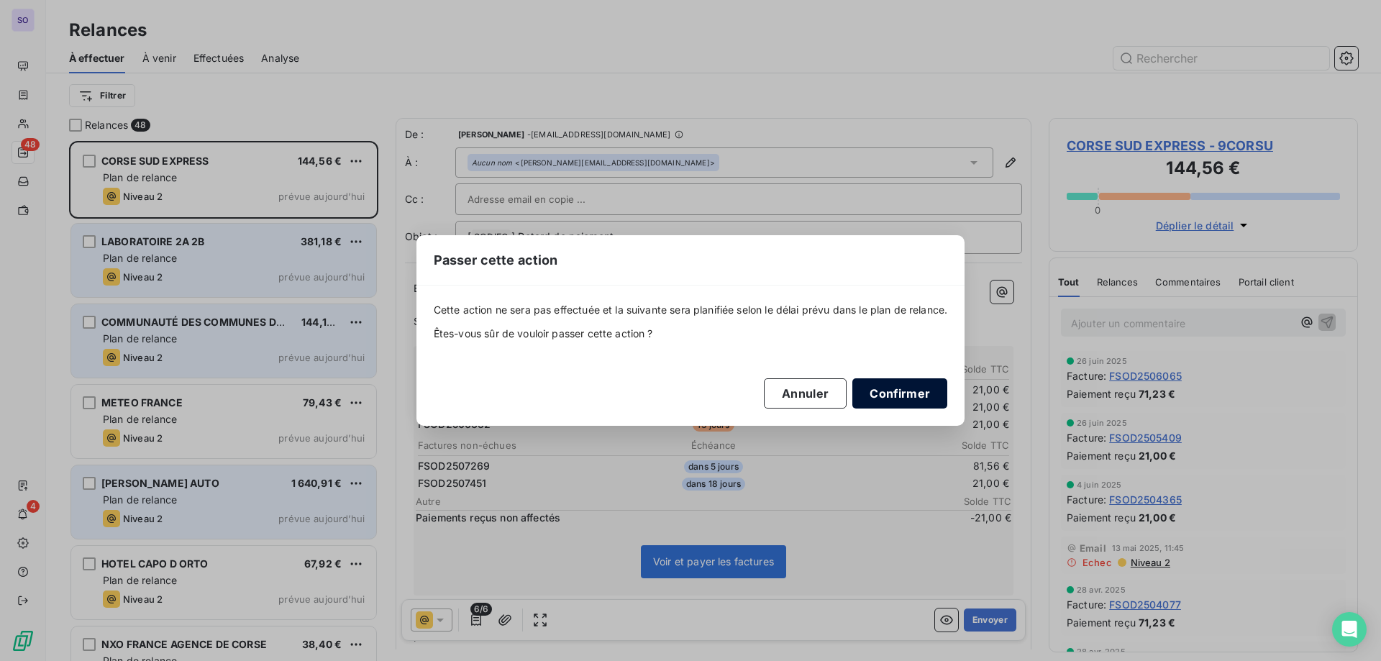
click at [906, 392] on button "Confirmer" at bounding box center [900, 393] width 95 height 30
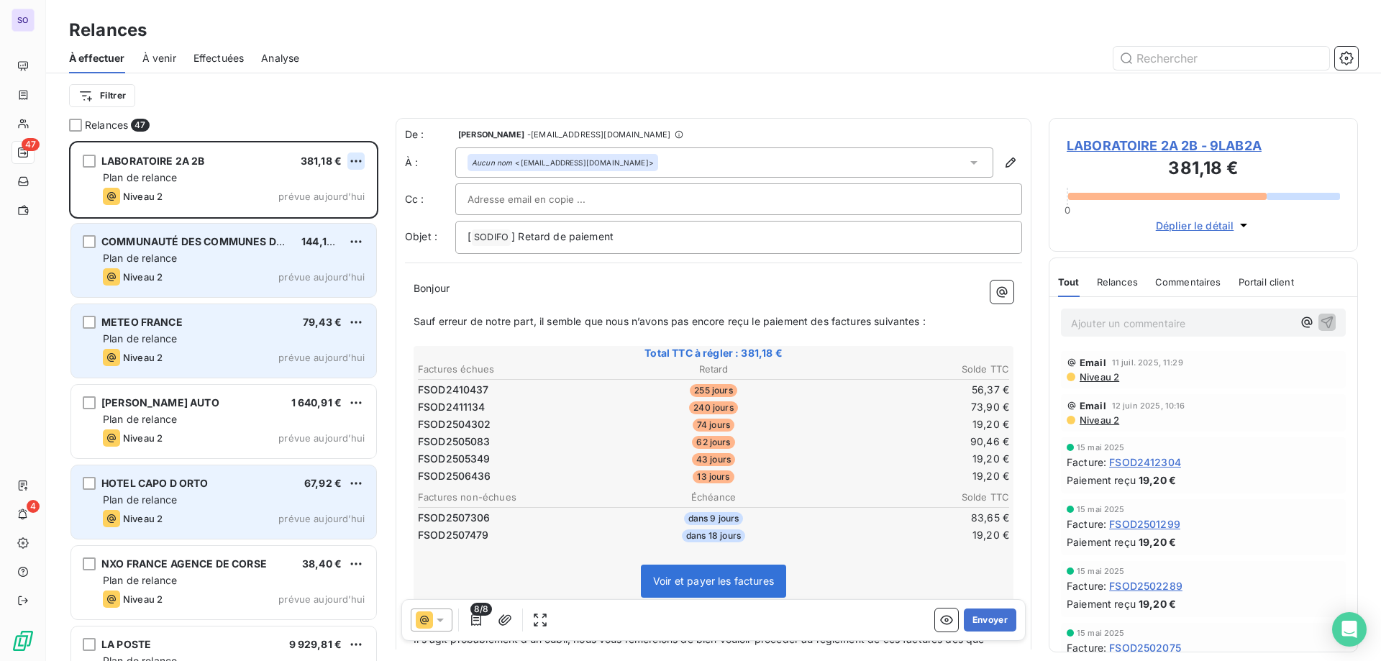
click at [360, 158] on html "SO 47 4 Relances À effectuer À venir Effectuées Analyse Filtrer Relances 47 LAB…" at bounding box center [690, 330] width 1381 height 661
click at [330, 217] on div "Passer cette action" at bounding box center [294, 215] width 129 height 23
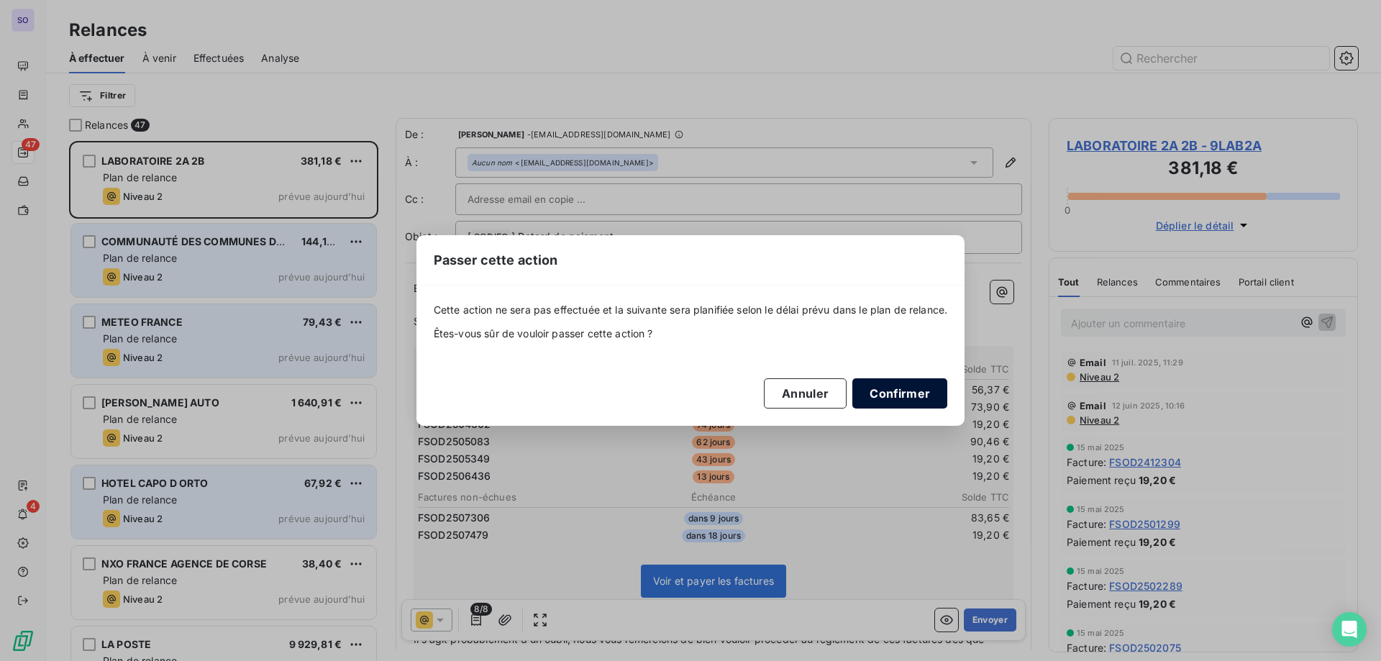
click at [902, 400] on button "Confirmer" at bounding box center [900, 393] width 95 height 30
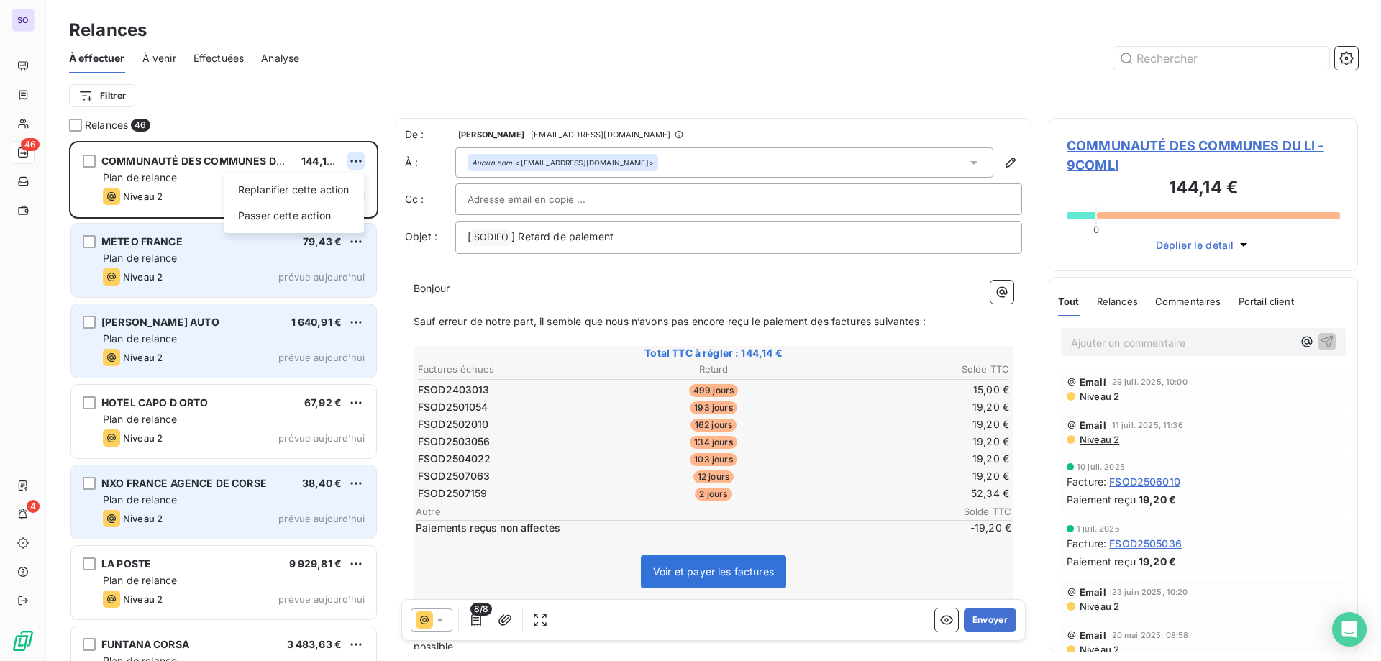
click at [353, 155] on html "SO 46 4 Relances À effectuer À venir Effectuées Analyse Filtrer Relances 46 COM…" at bounding box center [690, 330] width 1381 height 661
click at [319, 215] on div "Passer cette action" at bounding box center [294, 215] width 129 height 23
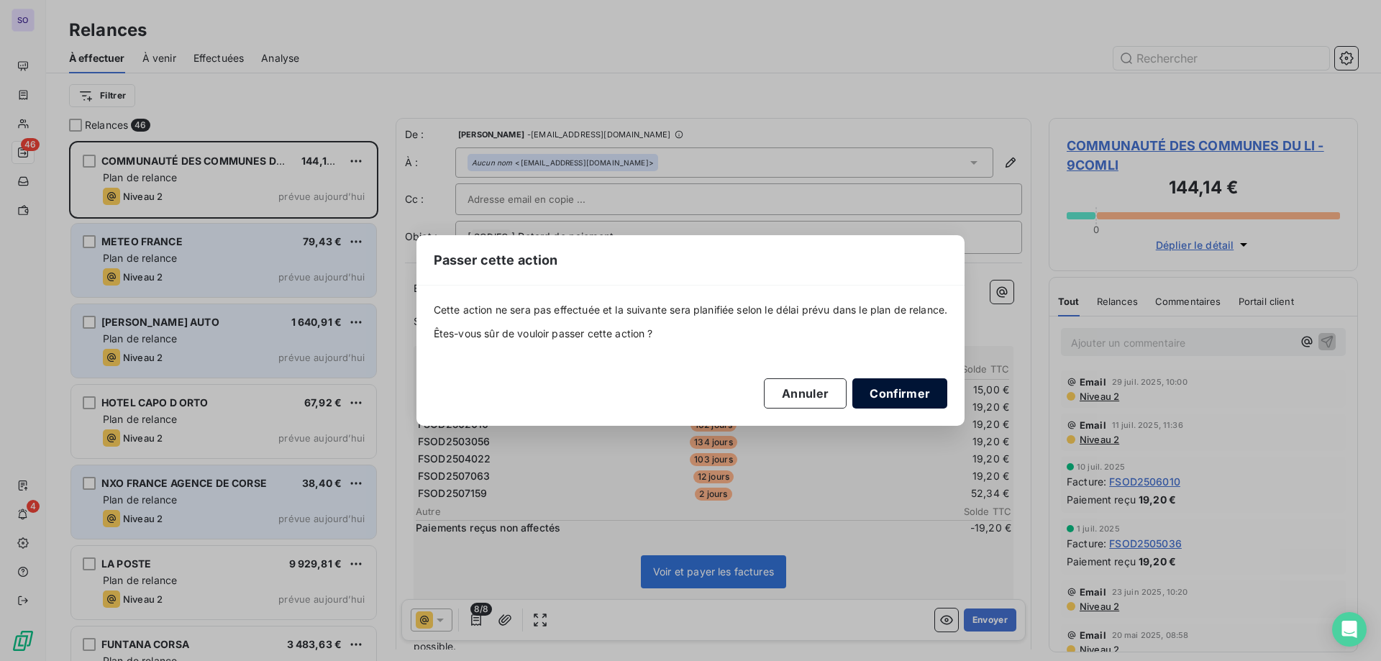
click at [911, 404] on button "Confirmer" at bounding box center [900, 393] width 95 height 30
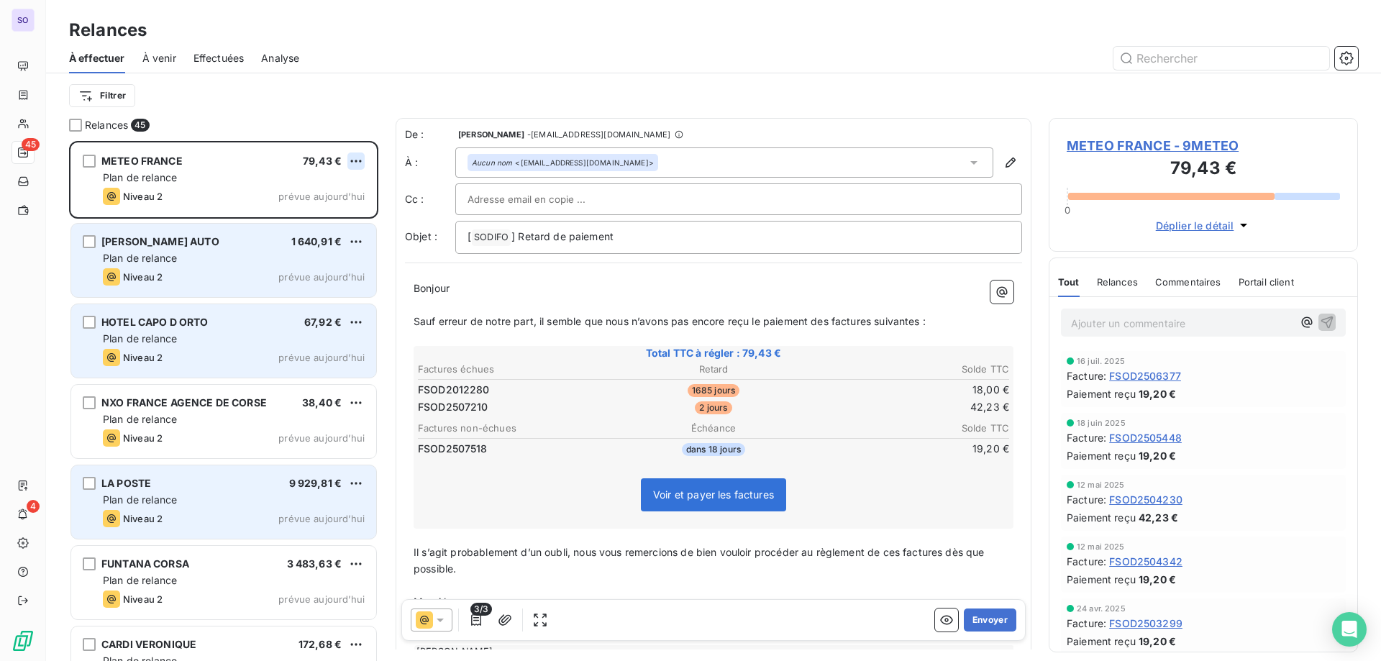
click at [361, 160] on html "SO 45 4 Relances À effectuer À venir Effectuées Analyse Filtrer Relances 45 MET…" at bounding box center [690, 330] width 1381 height 661
click at [330, 220] on div "Passer cette action" at bounding box center [294, 215] width 129 height 23
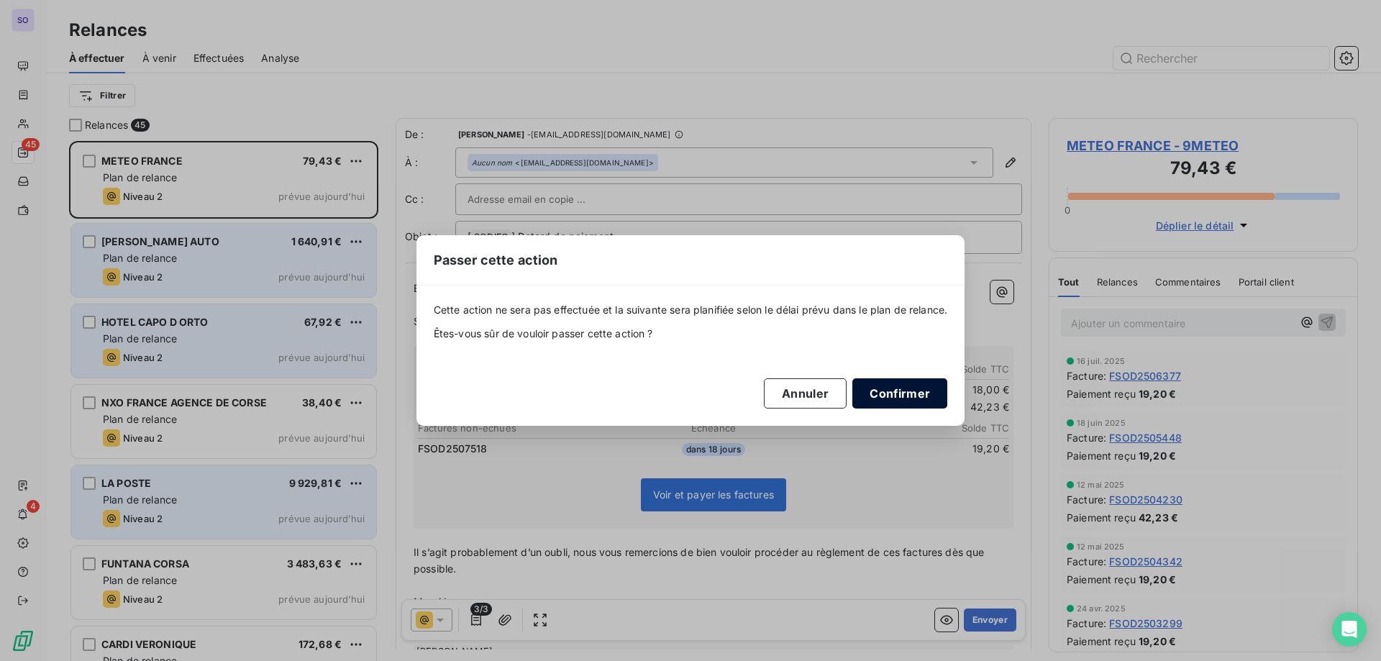
click at [900, 401] on button "Confirmer" at bounding box center [900, 393] width 95 height 30
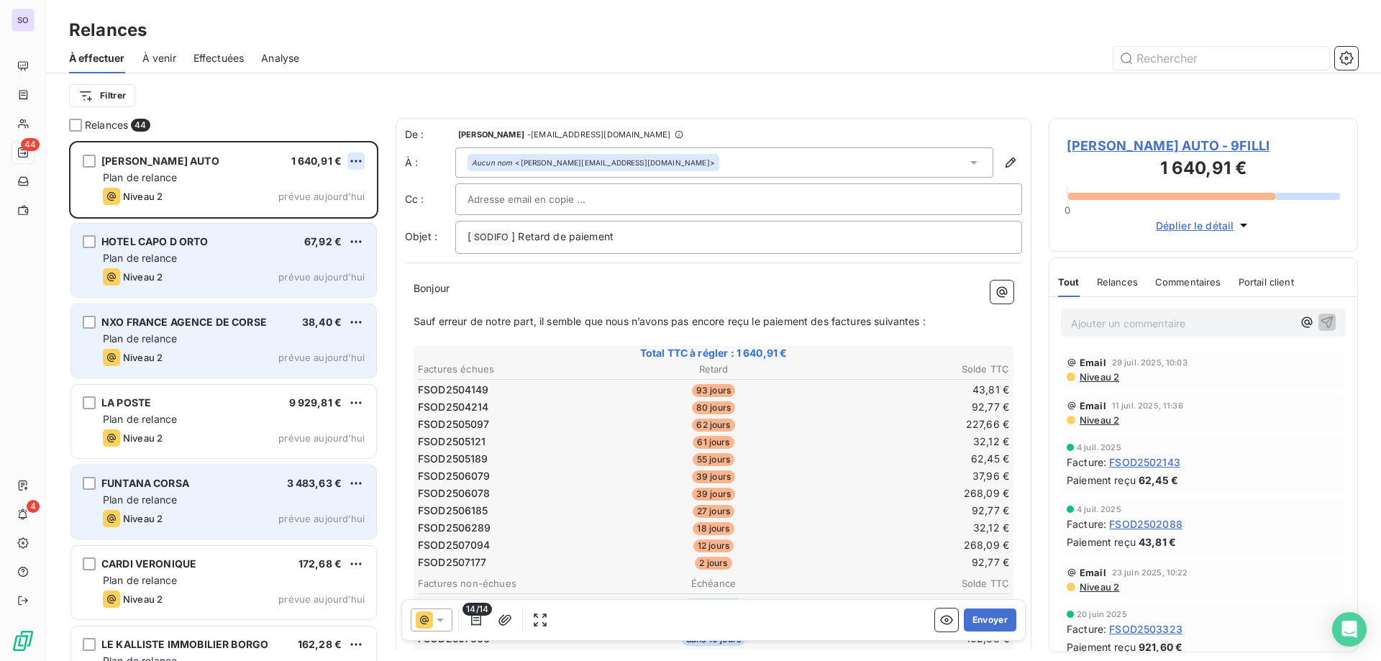
click at [361, 160] on html "SO 44 4 Relances À effectuer À venir Effectuées Analyse Filtrer Relances 44 FIL…" at bounding box center [690, 330] width 1381 height 661
click at [318, 218] on div "Passer cette action" at bounding box center [294, 215] width 129 height 23
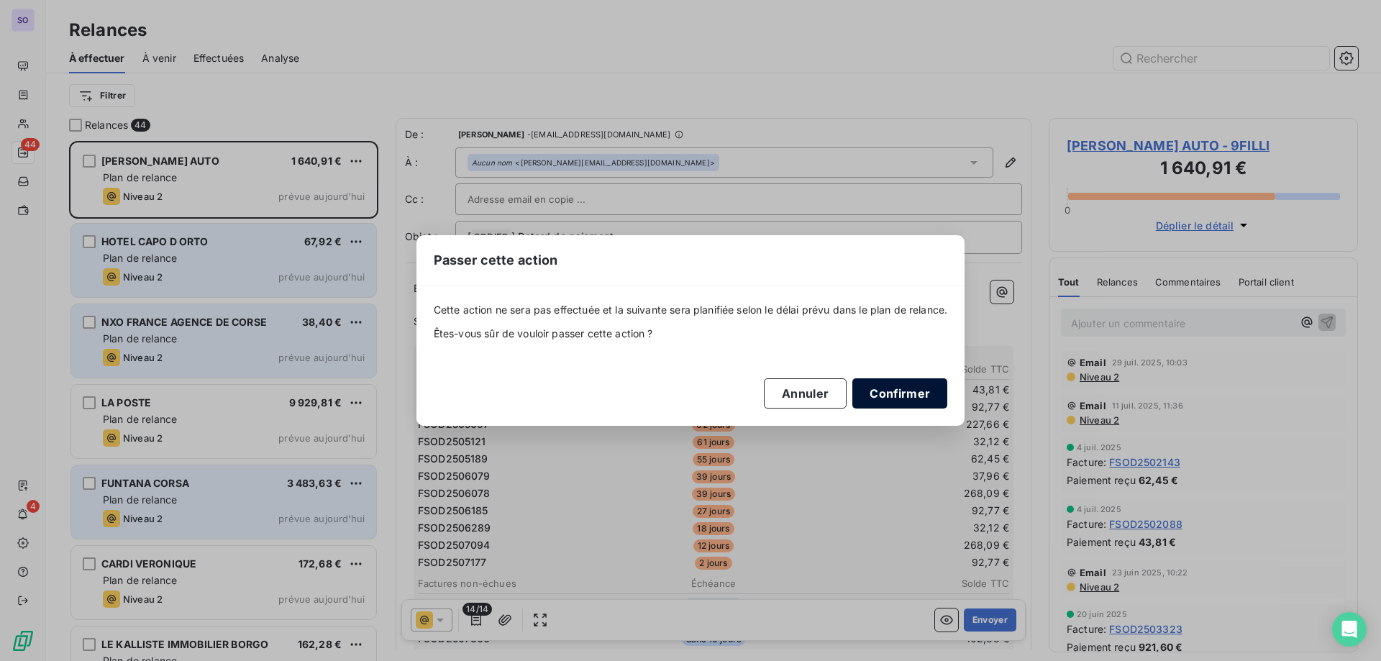
click at [895, 392] on button "Confirmer" at bounding box center [900, 393] width 95 height 30
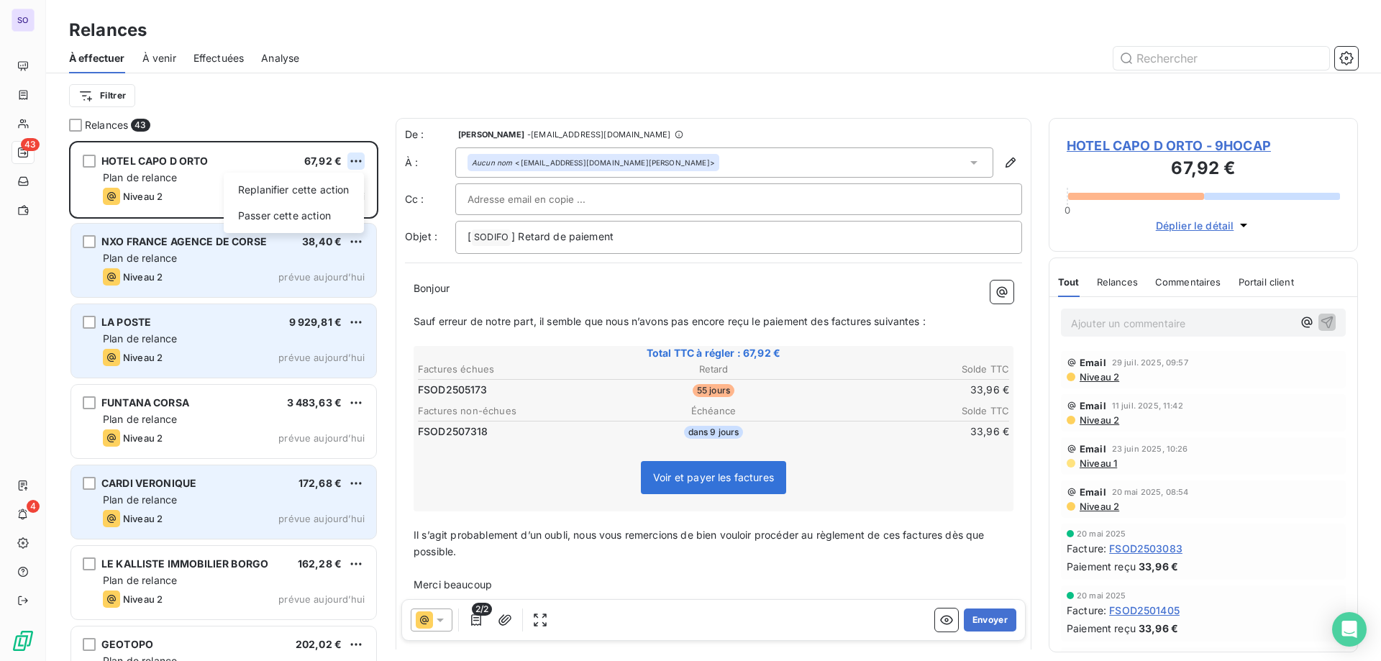
click at [358, 165] on html "SO 43 4 Relances À effectuer À venir Effectuées Analyse Filtrer Relances 43 HOT…" at bounding box center [690, 330] width 1381 height 661
click at [330, 219] on div "Passer cette action" at bounding box center [294, 215] width 129 height 23
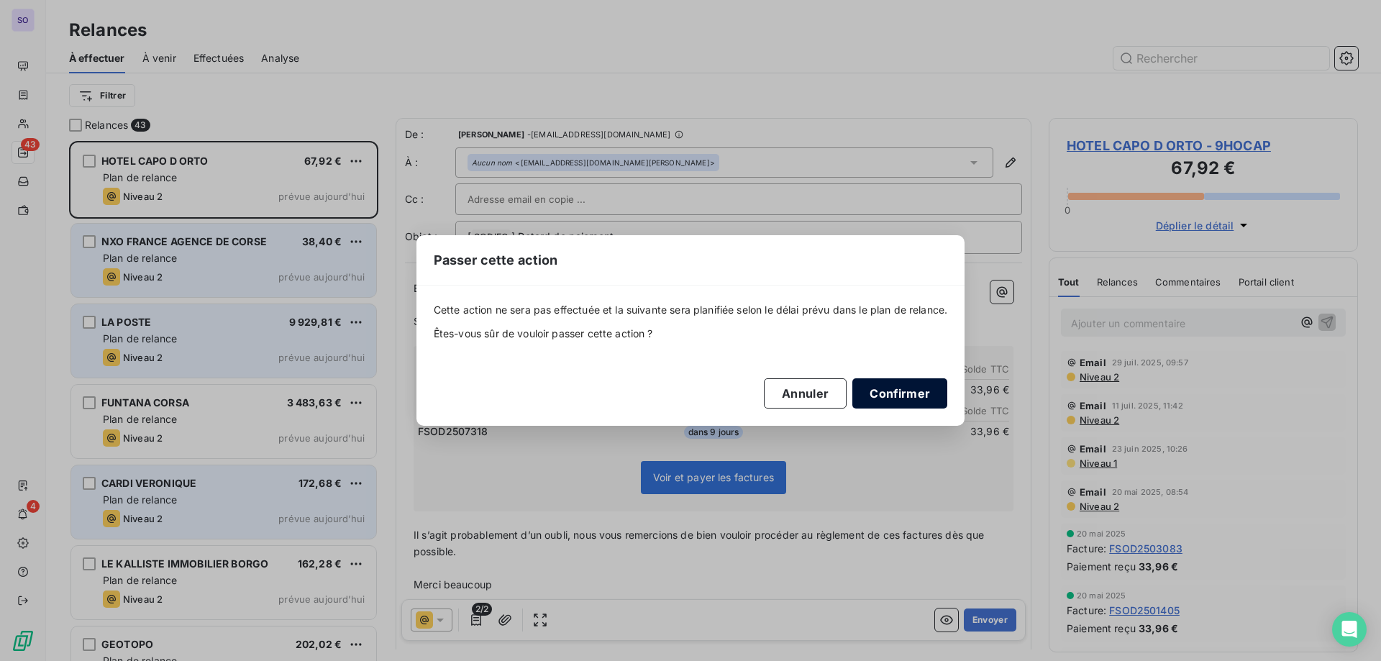
click at [911, 391] on button "Confirmer" at bounding box center [900, 393] width 95 height 30
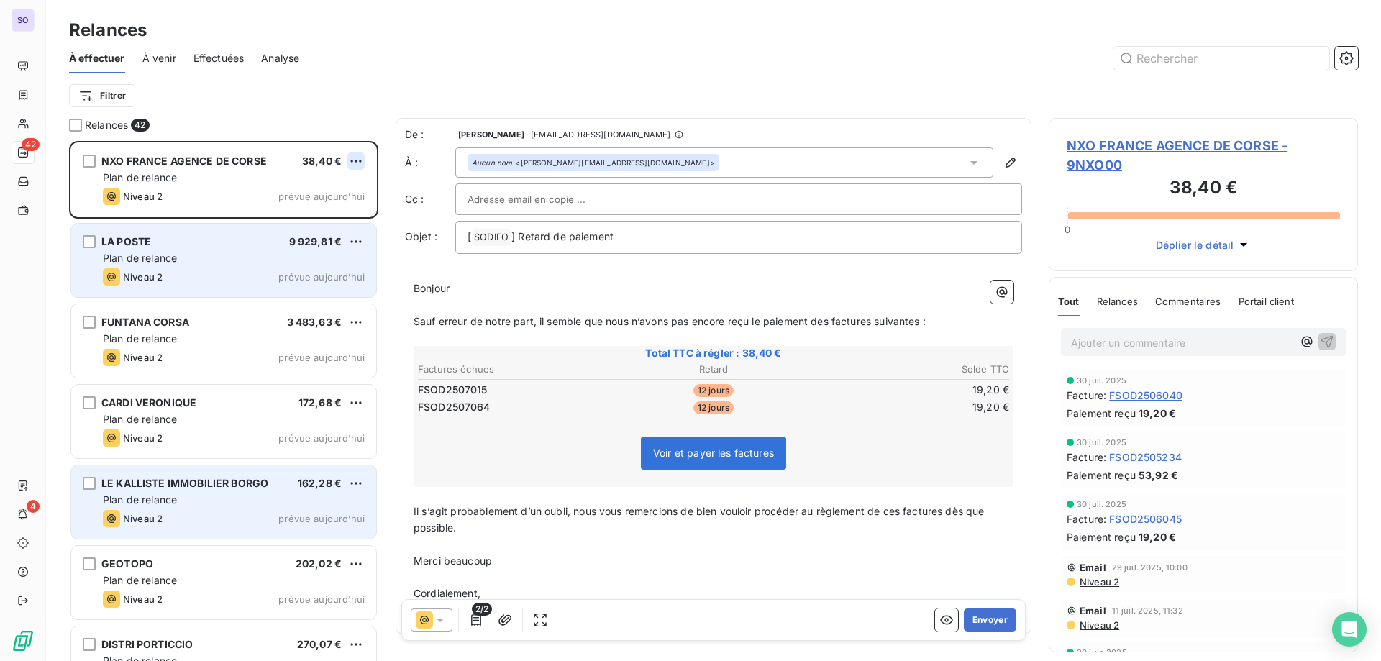
click at [361, 165] on html "SO 42 4 Relances À effectuer À venir Effectuées Analyse Filtrer Relances 42 NXO…" at bounding box center [690, 330] width 1381 height 661
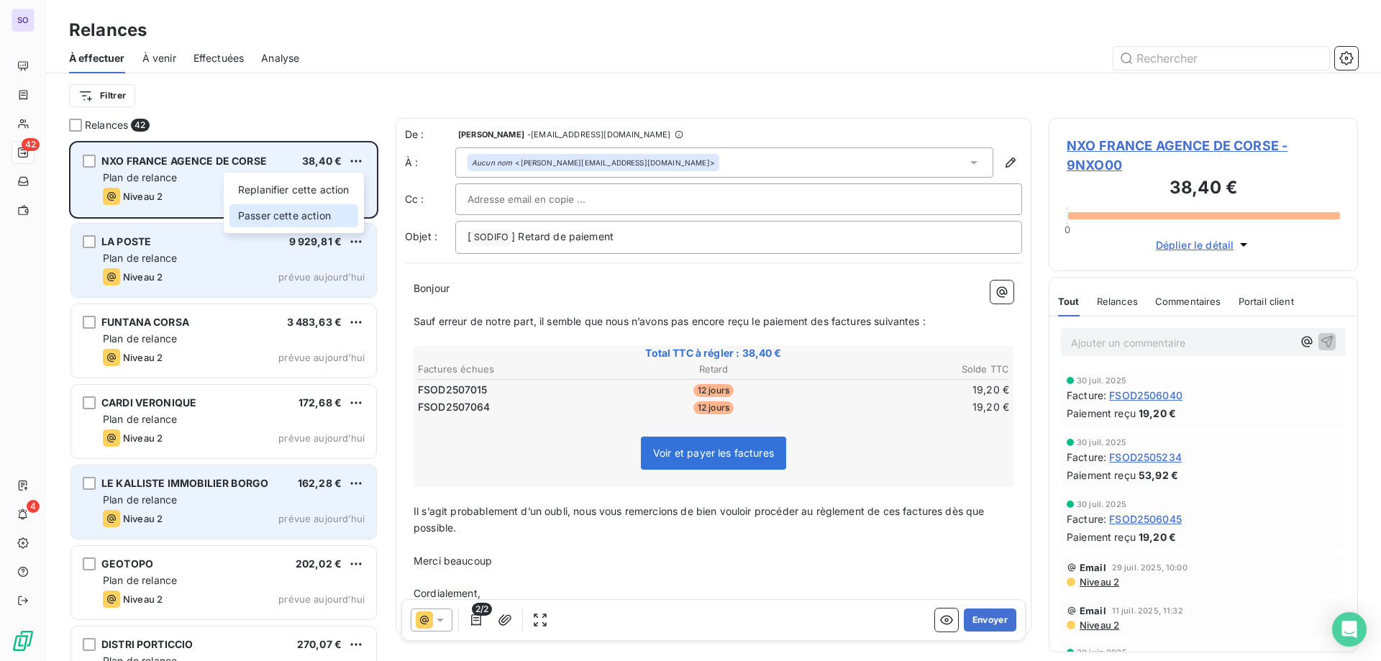
click at [330, 218] on div "Passer cette action" at bounding box center [294, 215] width 129 height 23
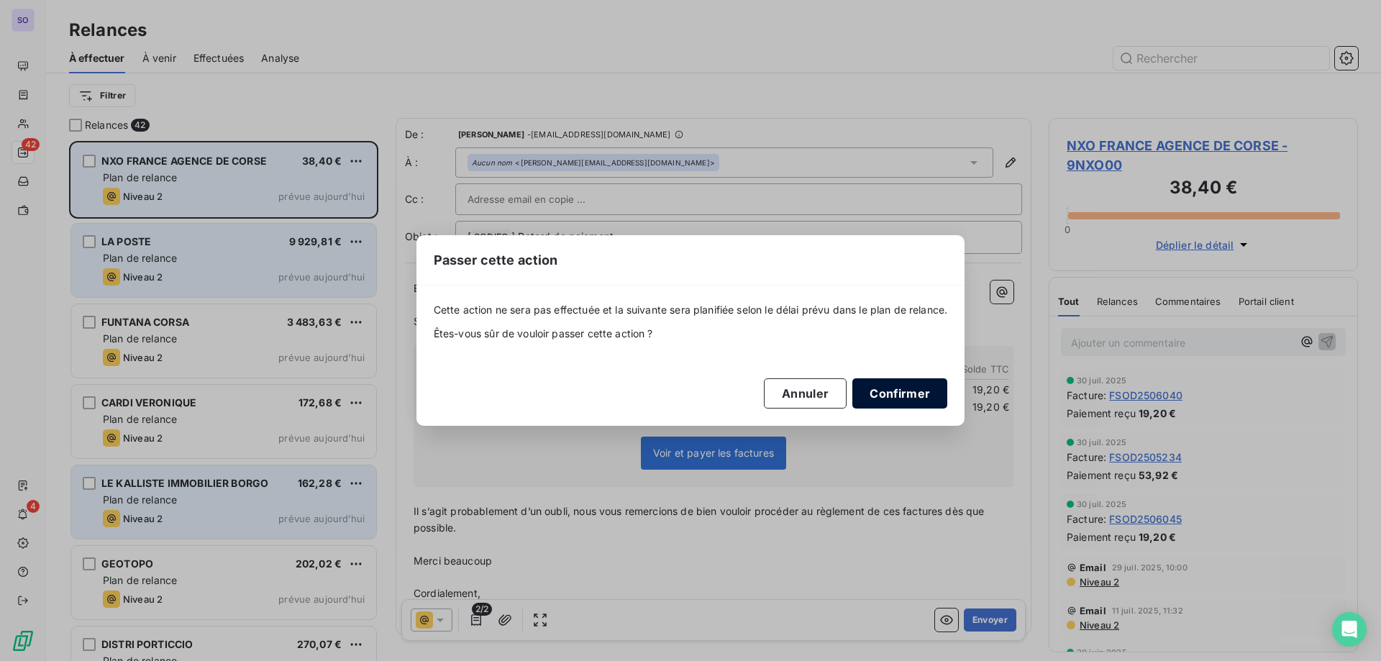
click at [948, 397] on button "Confirmer" at bounding box center [900, 393] width 95 height 30
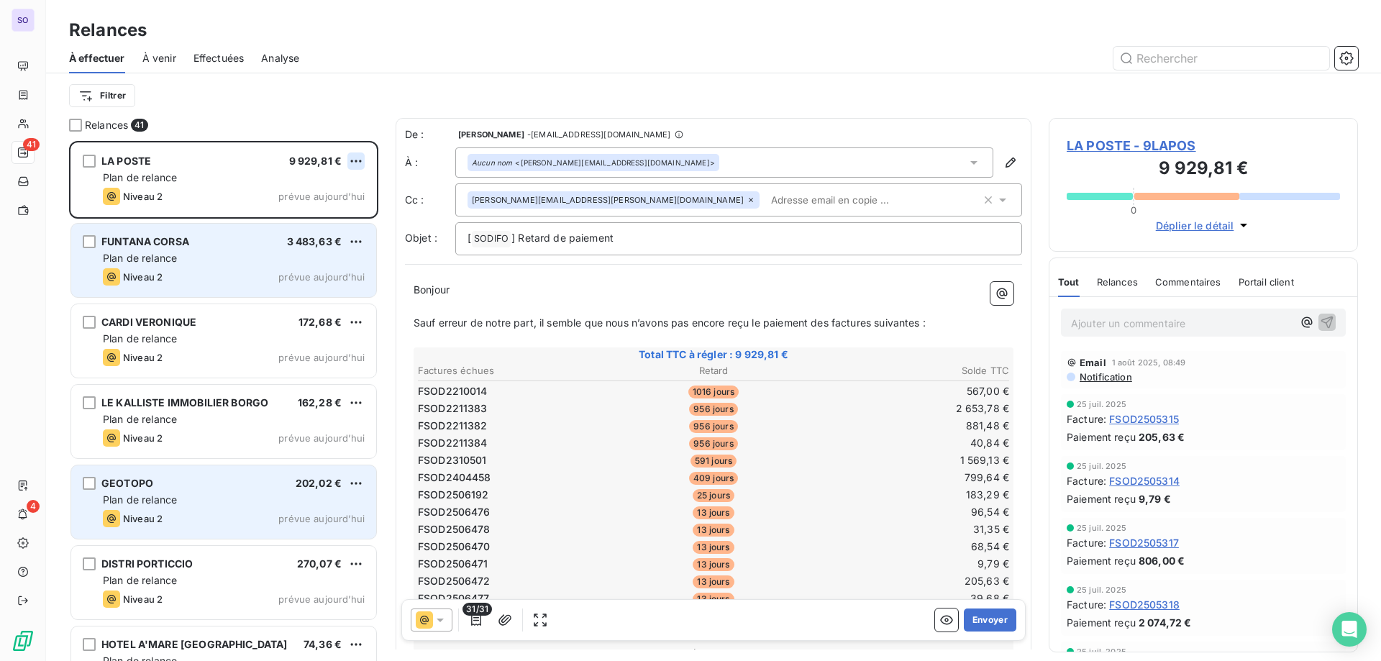
click at [359, 165] on html "SO 41 4 Relances À effectuer À venir Effectuées Analyse Filtrer Relances 41 LA …" at bounding box center [690, 330] width 1381 height 661
click at [301, 224] on div "Passer cette action" at bounding box center [294, 215] width 129 height 23
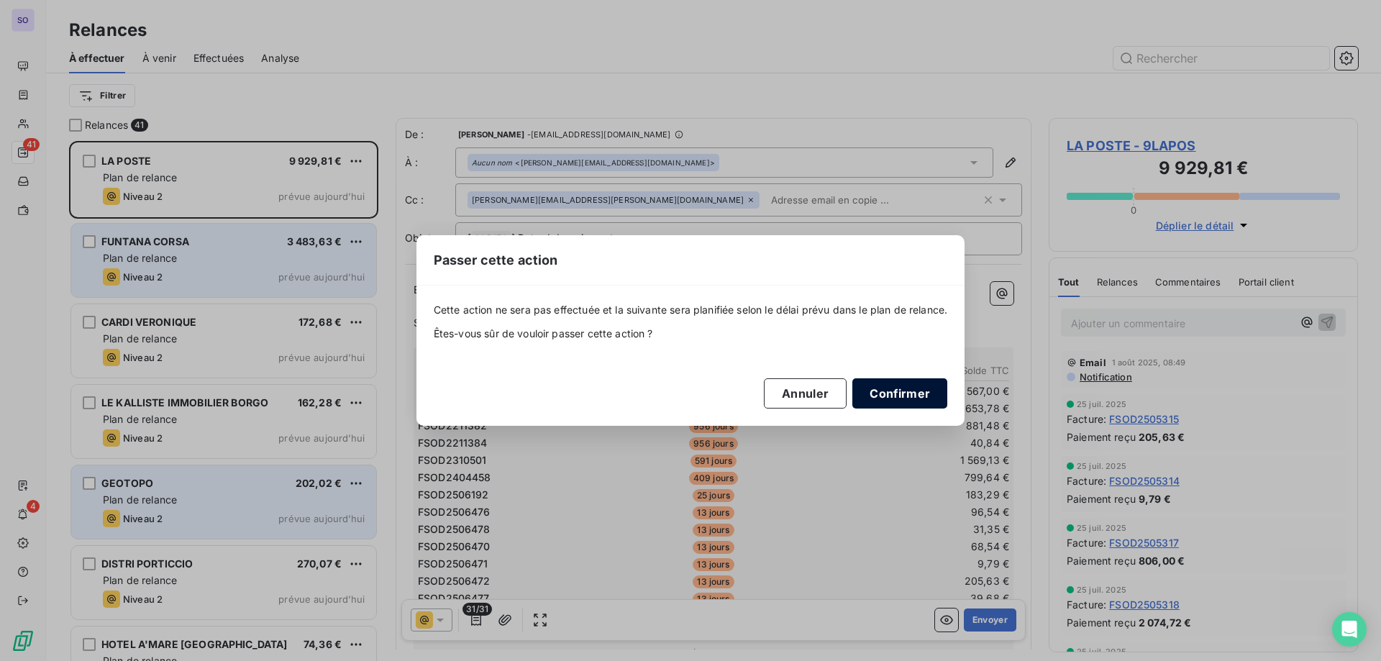
click at [909, 388] on button "Confirmer" at bounding box center [900, 393] width 95 height 30
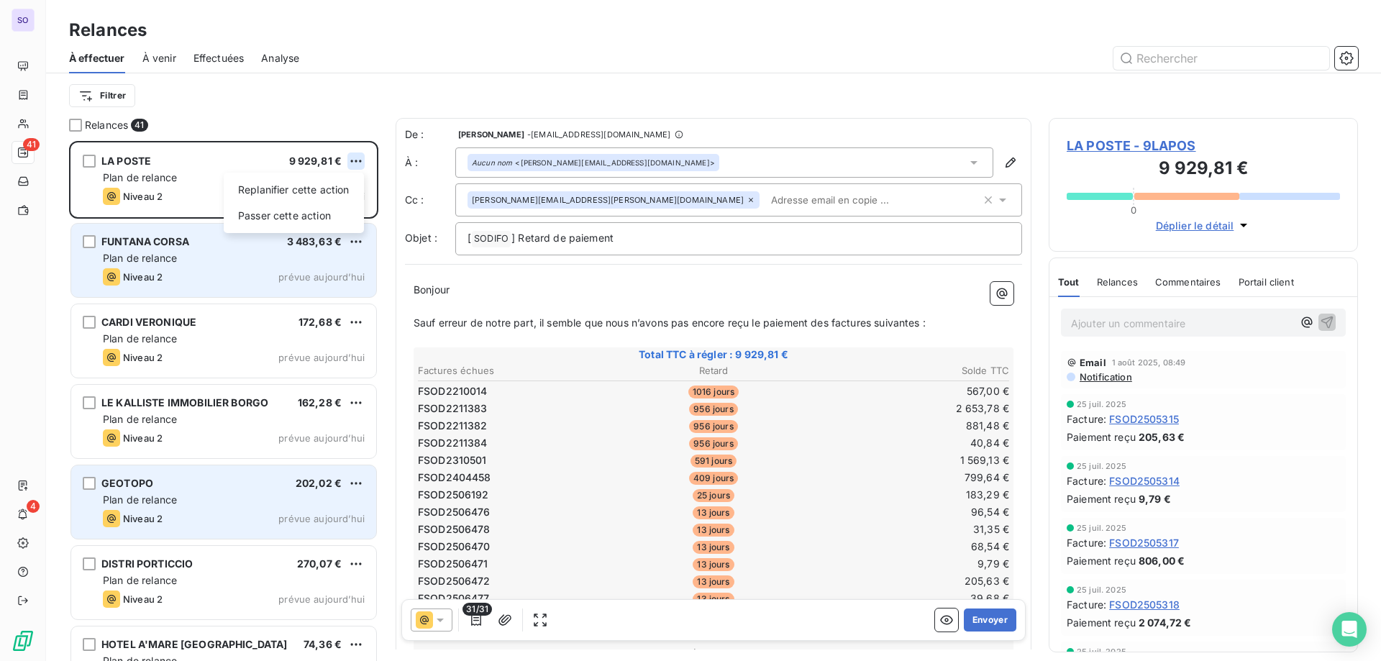
click at [357, 155] on html "SO 41 4 Relances À effectuer À venir Effectuées Analyse Filtrer Relances 41 LA …" at bounding box center [690, 330] width 1381 height 661
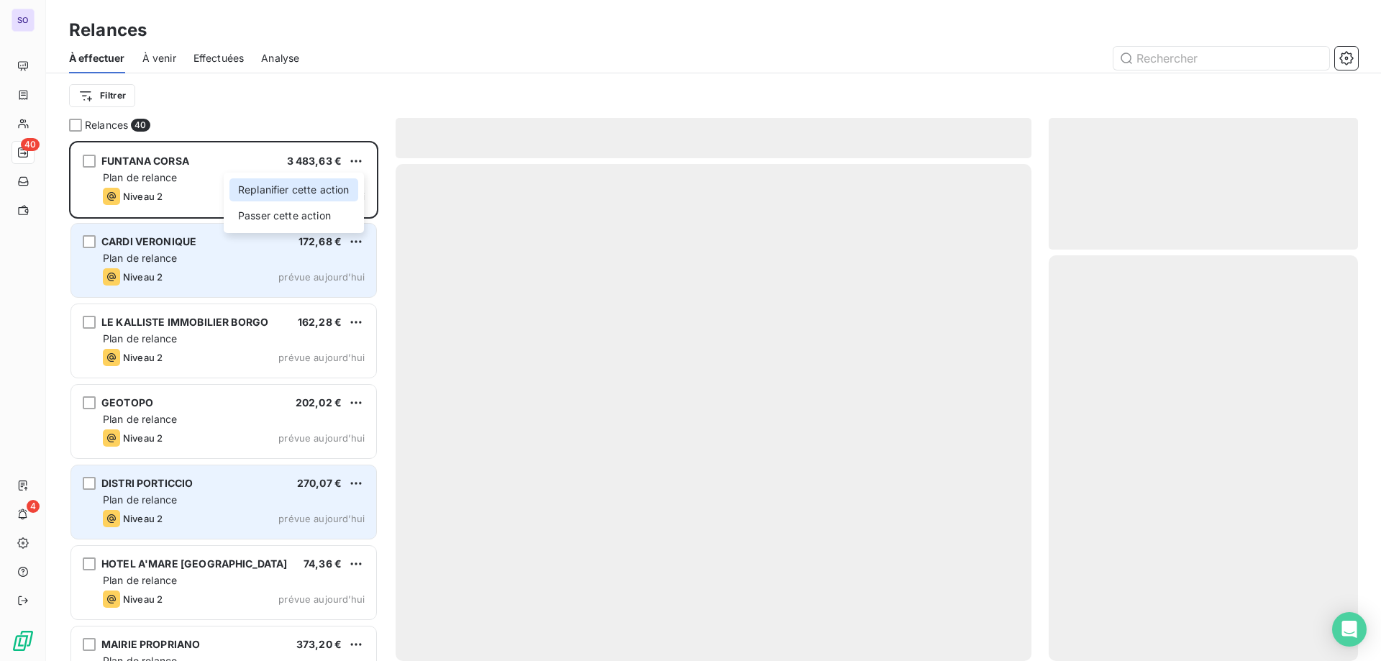
click at [314, 199] on div "Replanifier cette action" at bounding box center [294, 189] width 129 height 23
select select "7"
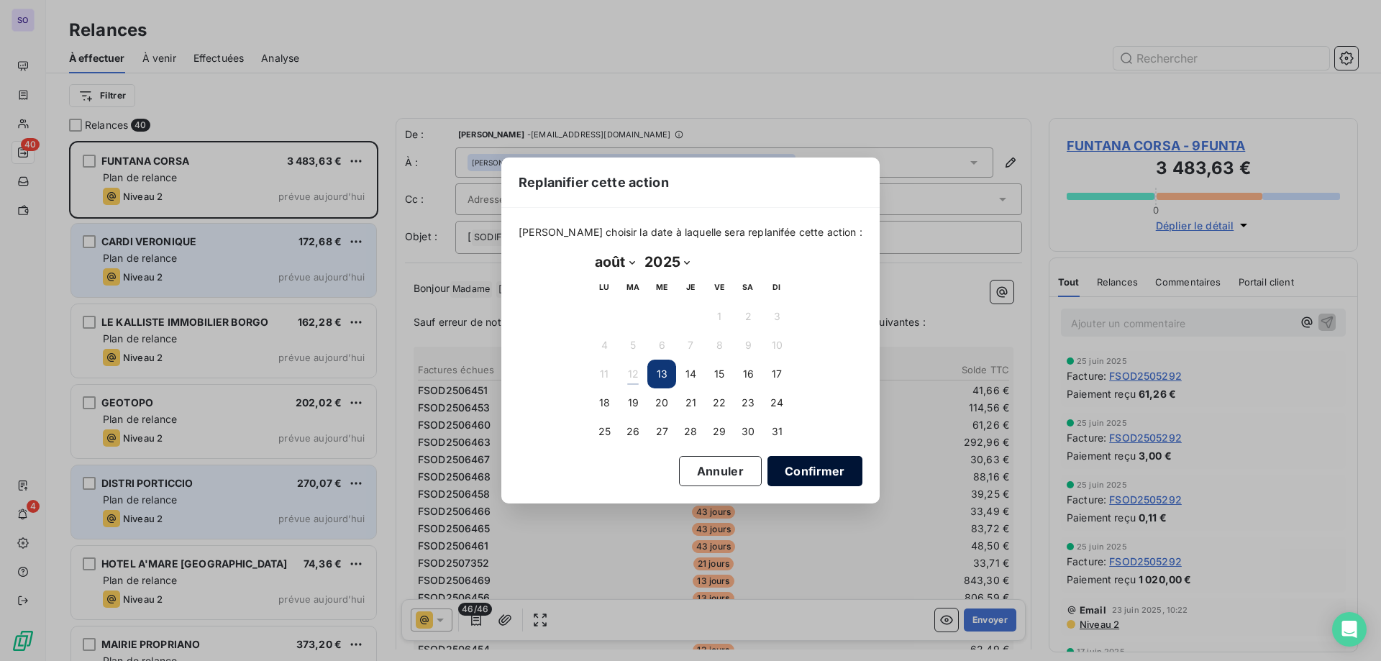
click at [785, 458] on button "Confirmer" at bounding box center [815, 471] width 95 height 30
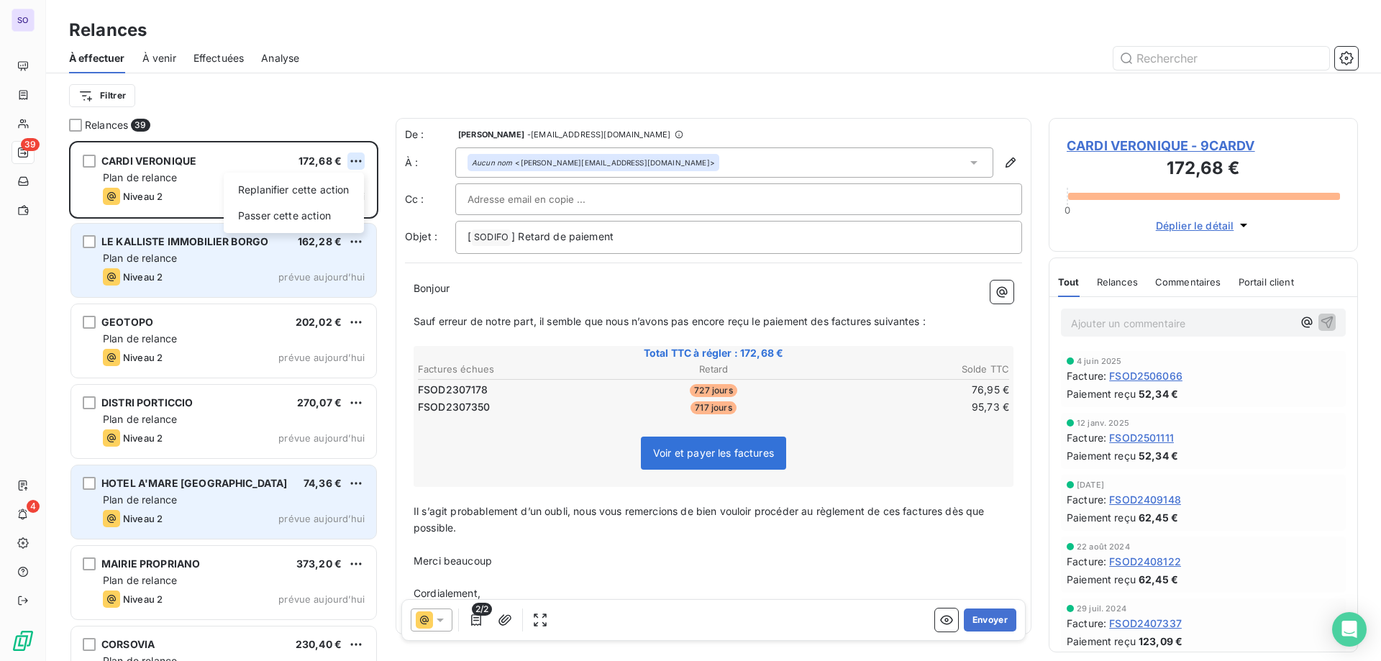
click at [357, 161] on html "SO 39 4 Relances À effectuer À venir Effectuées Analyse Filtrer Relances 39 CAR…" at bounding box center [690, 330] width 1381 height 661
click at [336, 217] on div "Passer cette action" at bounding box center [294, 215] width 129 height 23
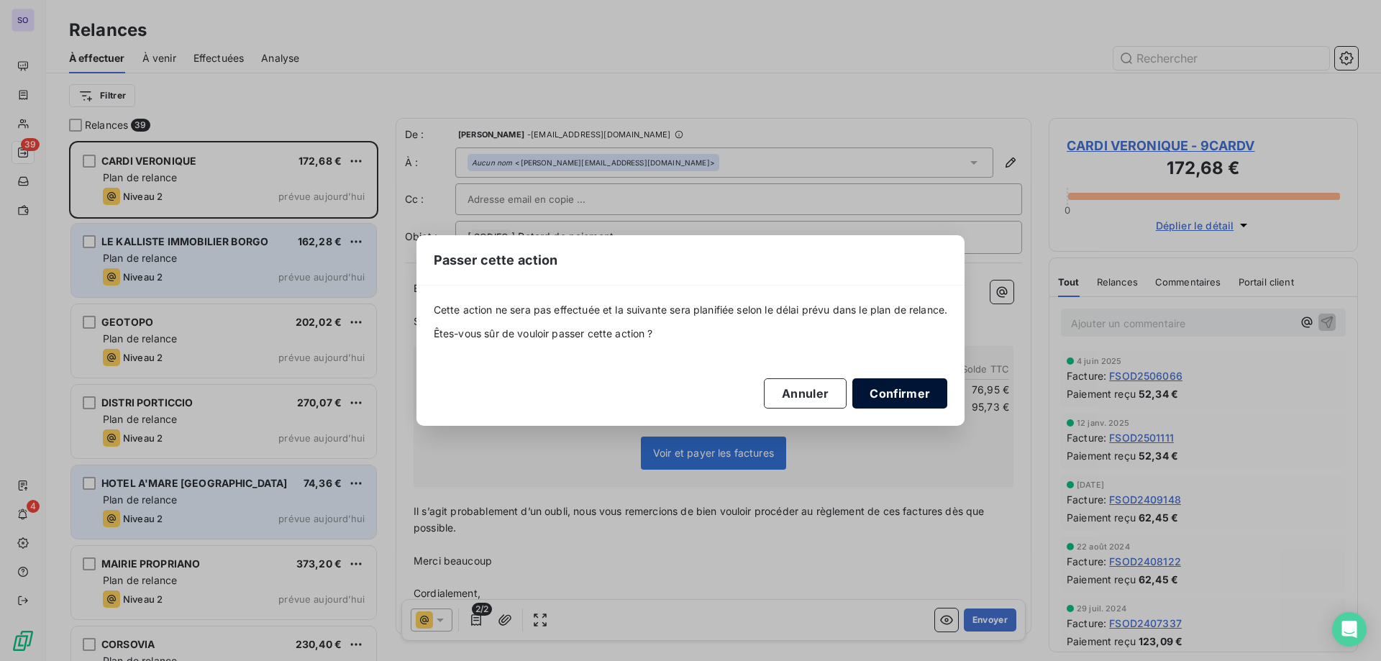
click at [919, 397] on button "Confirmer" at bounding box center [900, 393] width 95 height 30
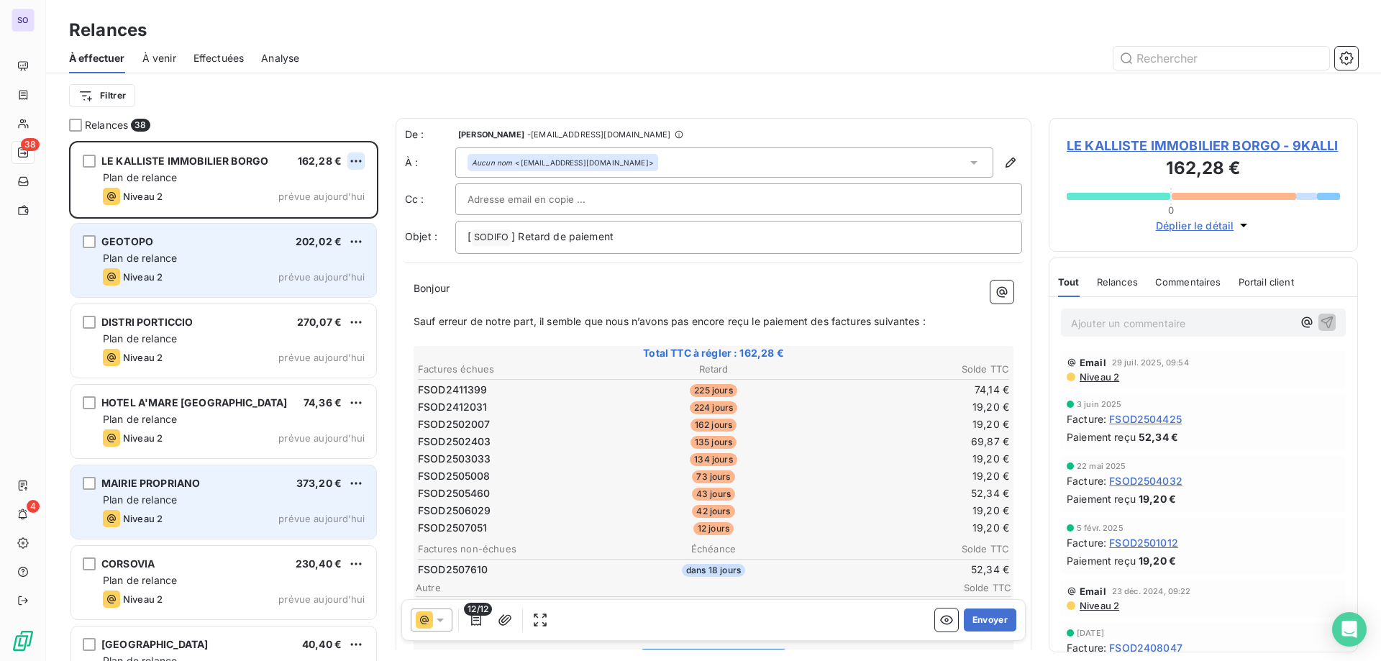
click at [358, 156] on html "SO 38 4 Relances À effectuer À venir Effectuées Analyse Filtrer Relances 38 LE …" at bounding box center [690, 330] width 1381 height 661
click at [314, 226] on div "Passer cette action" at bounding box center [294, 215] width 129 height 23
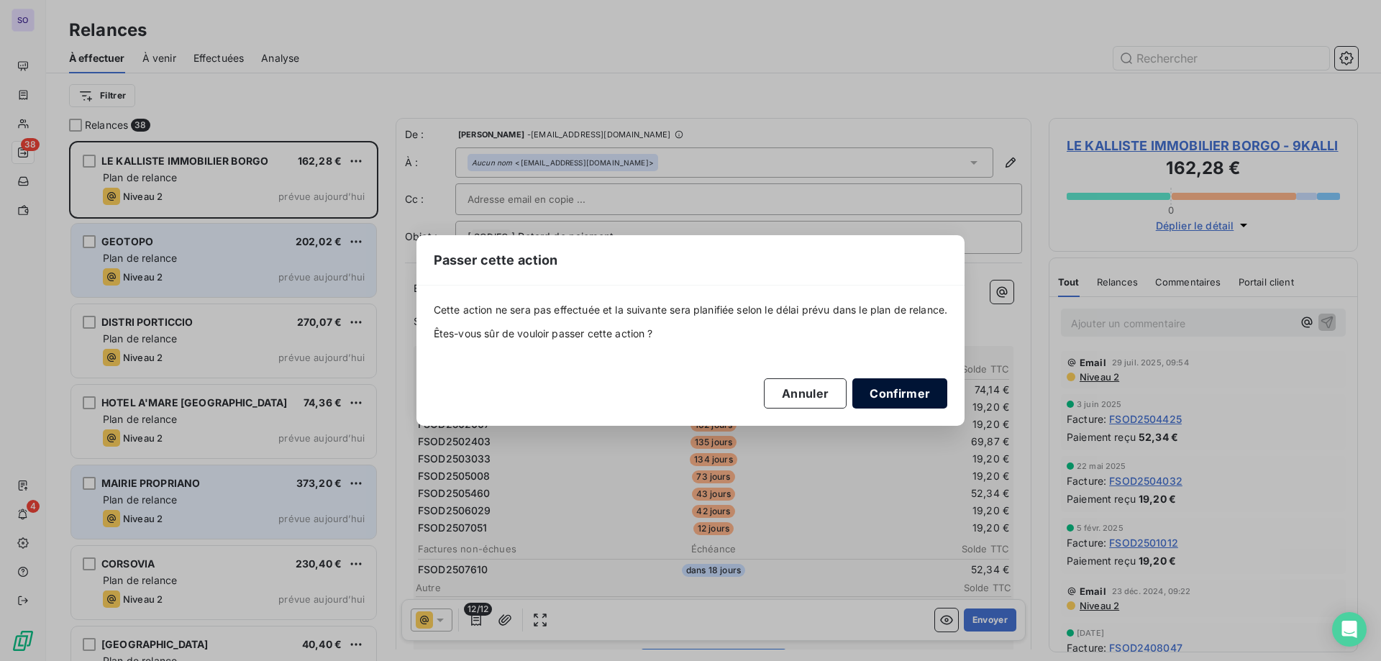
click at [890, 396] on button "Confirmer" at bounding box center [900, 393] width 95 height 30
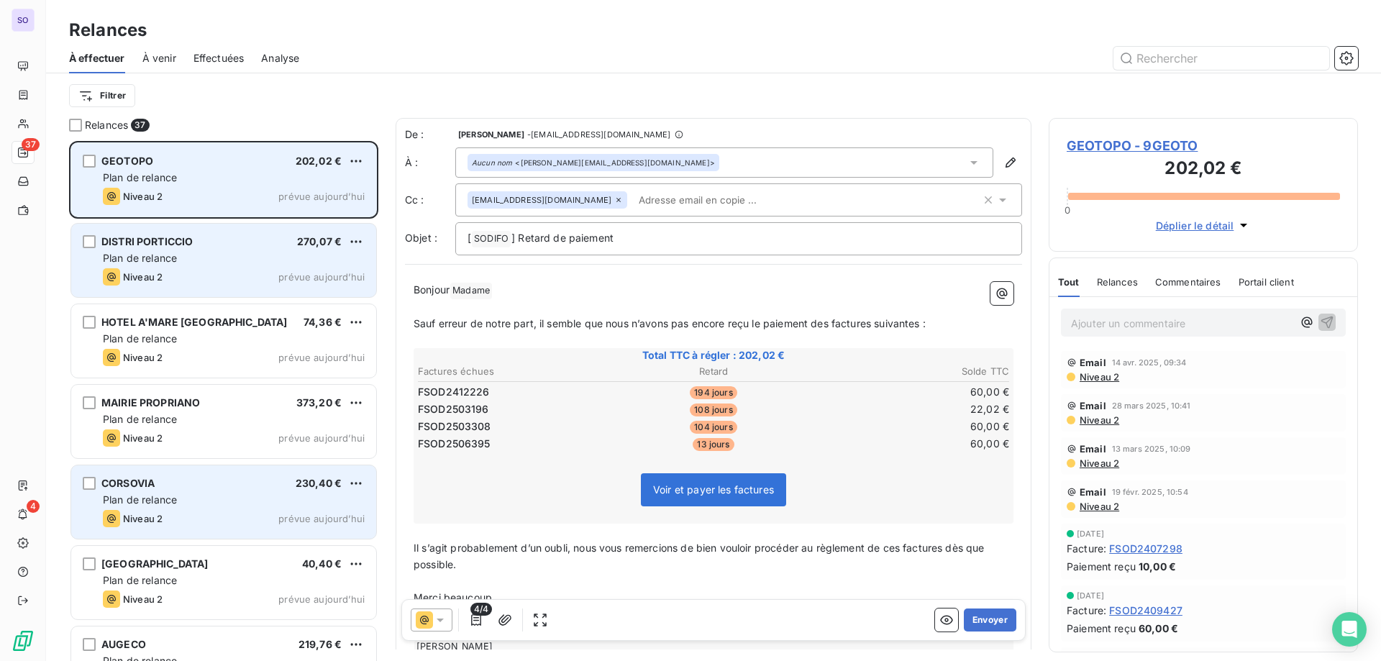
click at [372, 160] on div "GEOTOPO 202,02 € Plan de relance Niveau 2 prévue aujourd’hui" at bounding box center [223, 179] width 305 height 73
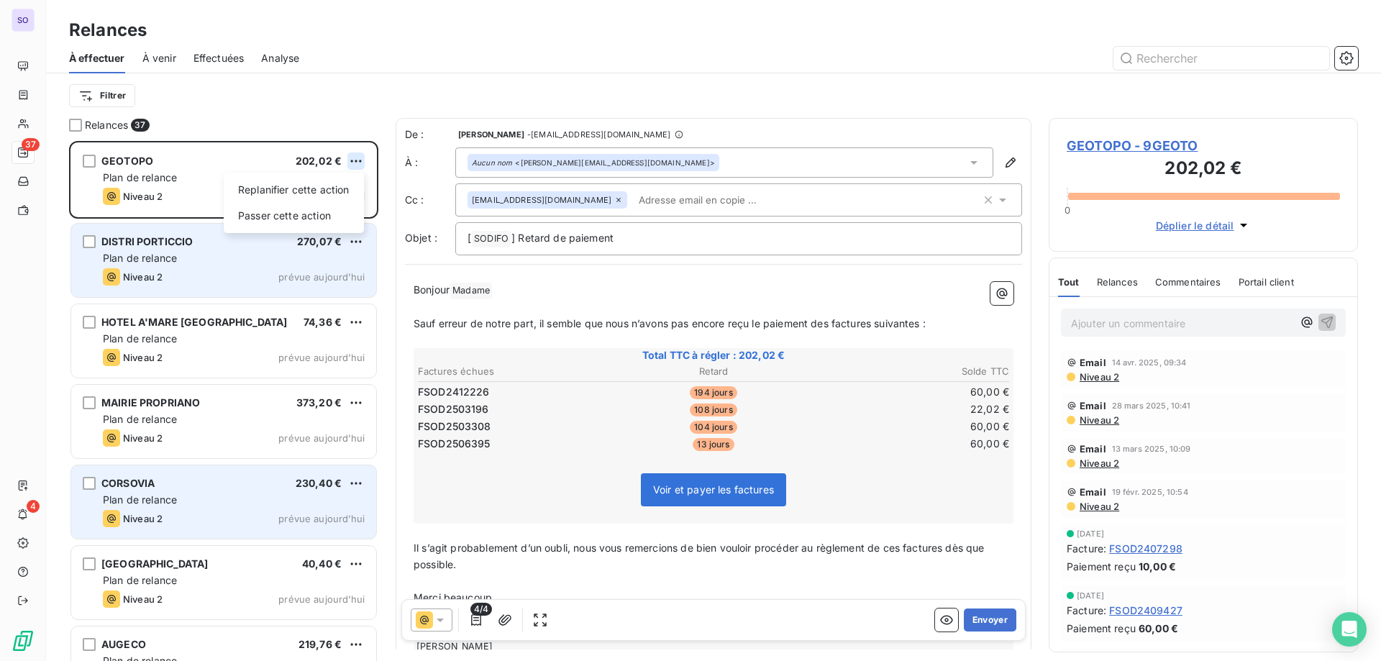
click at [364, 159] on html "SO 37 4 Relances À effectuer À venir Effectuées Analyse Filtrer Relances 37 GEO…" at bounding box center [690, 330] width 1381 height 661
click at [301, 212] on div "Passer cette action" at bounding box center [294, 215] width 129 height 23
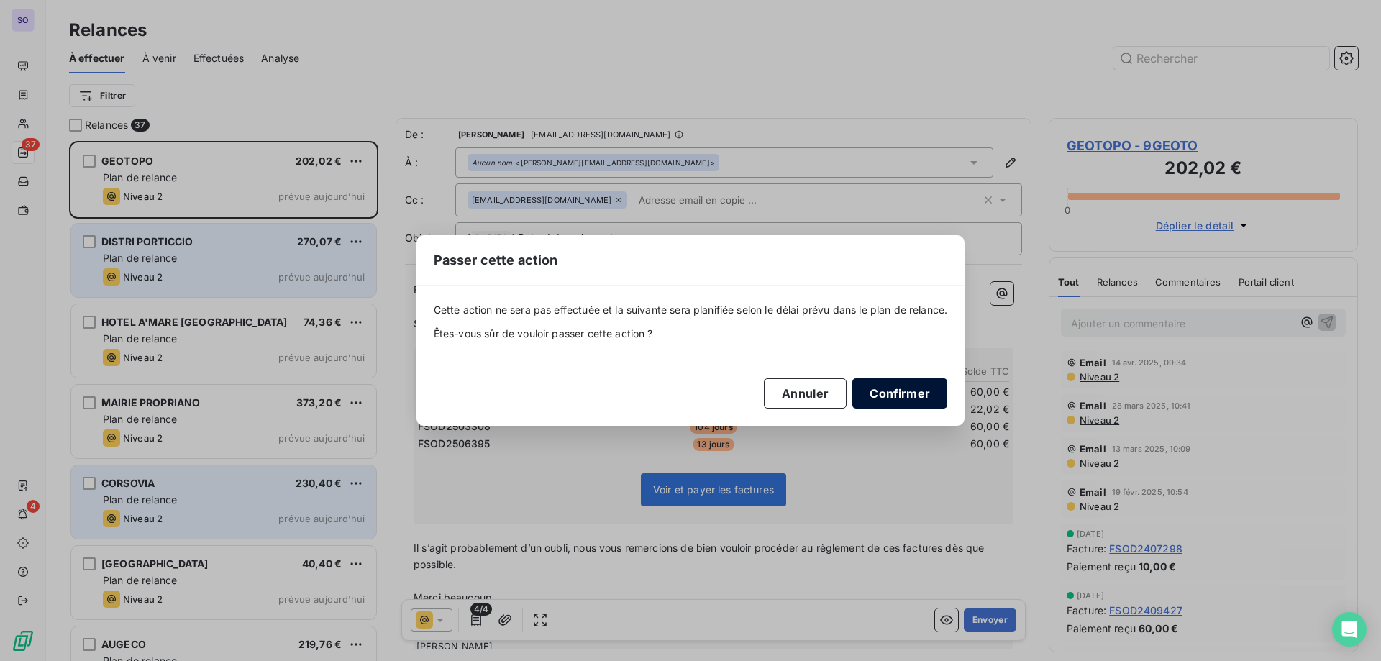
click at [903, 384] on button "Confirmer" at bounding box center [900, 393] width 95 height 30
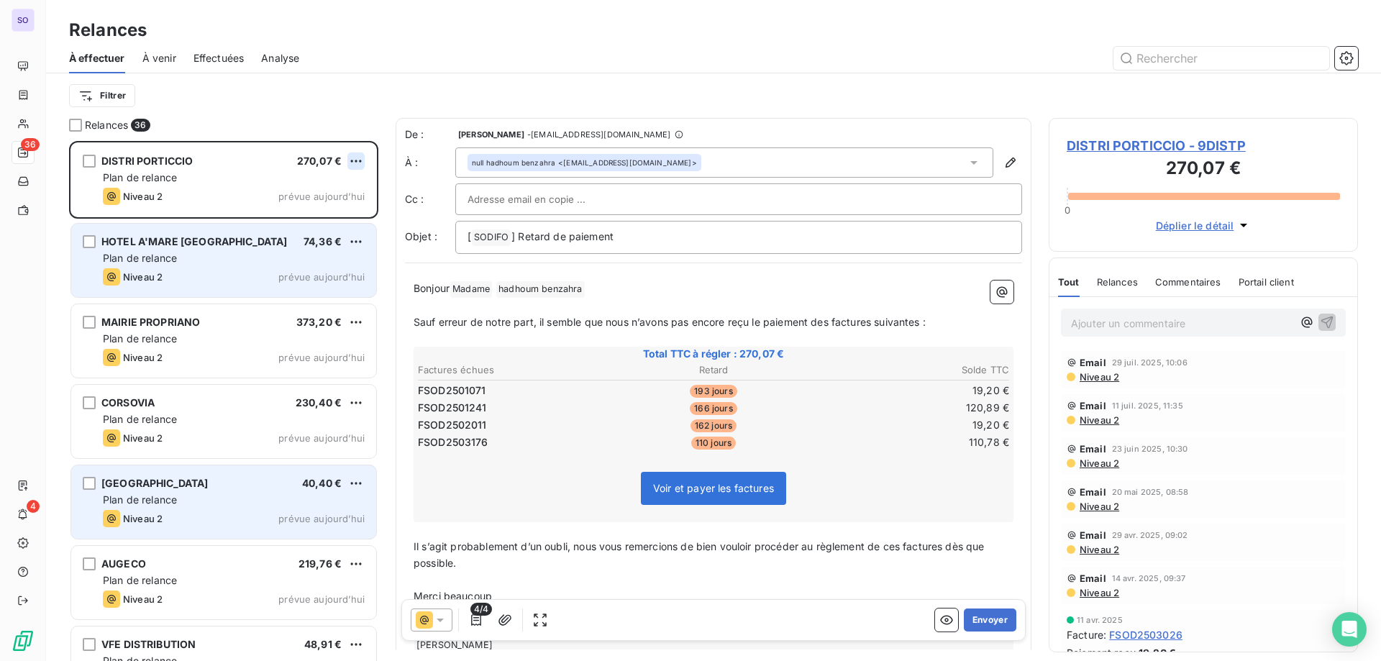
click at [355, 158] on html "SO 36 4 Relances À effectuer À venir Effectuées Analyse Filtrer Relances 36 DIS…" at bounding box center [690, 330] width 1381 height 661
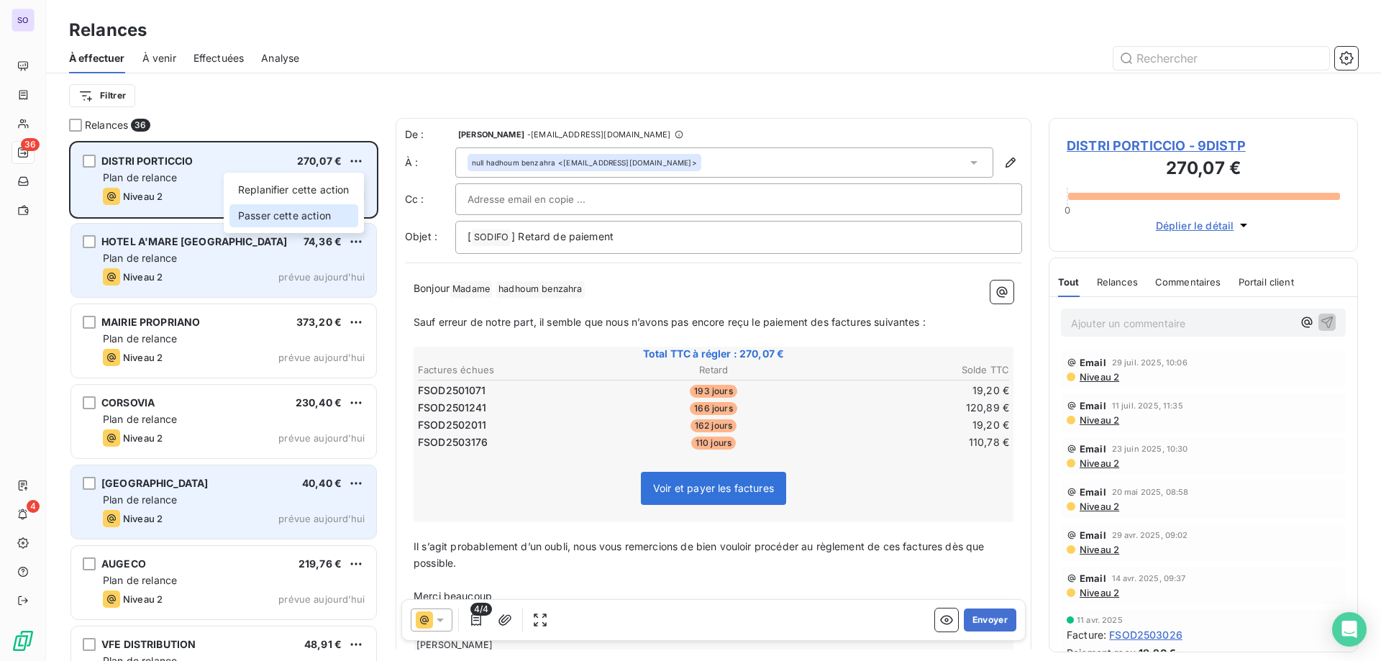
click at [310, 214] on div "Passer cette action" at bounding box center [294, 215] width 129 height 23
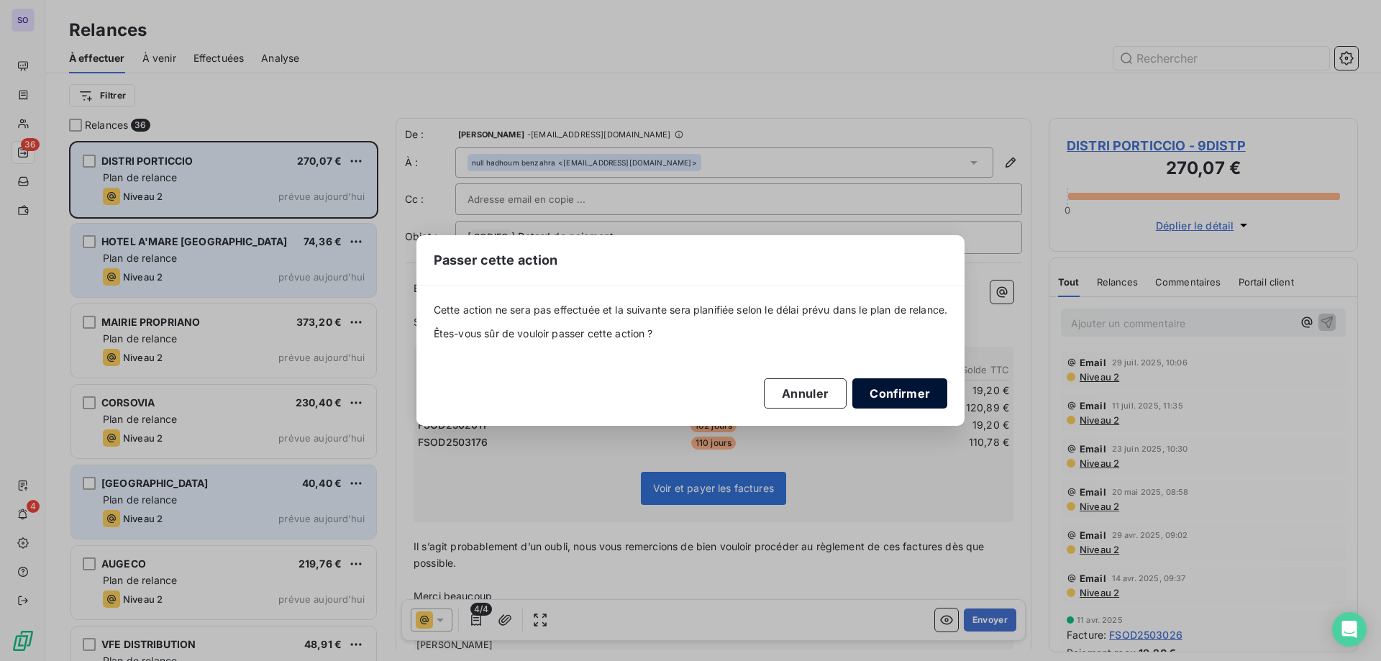
click at [896, 395] on button "Confirmer" at bounding box center [900, 393] width 95 height 30
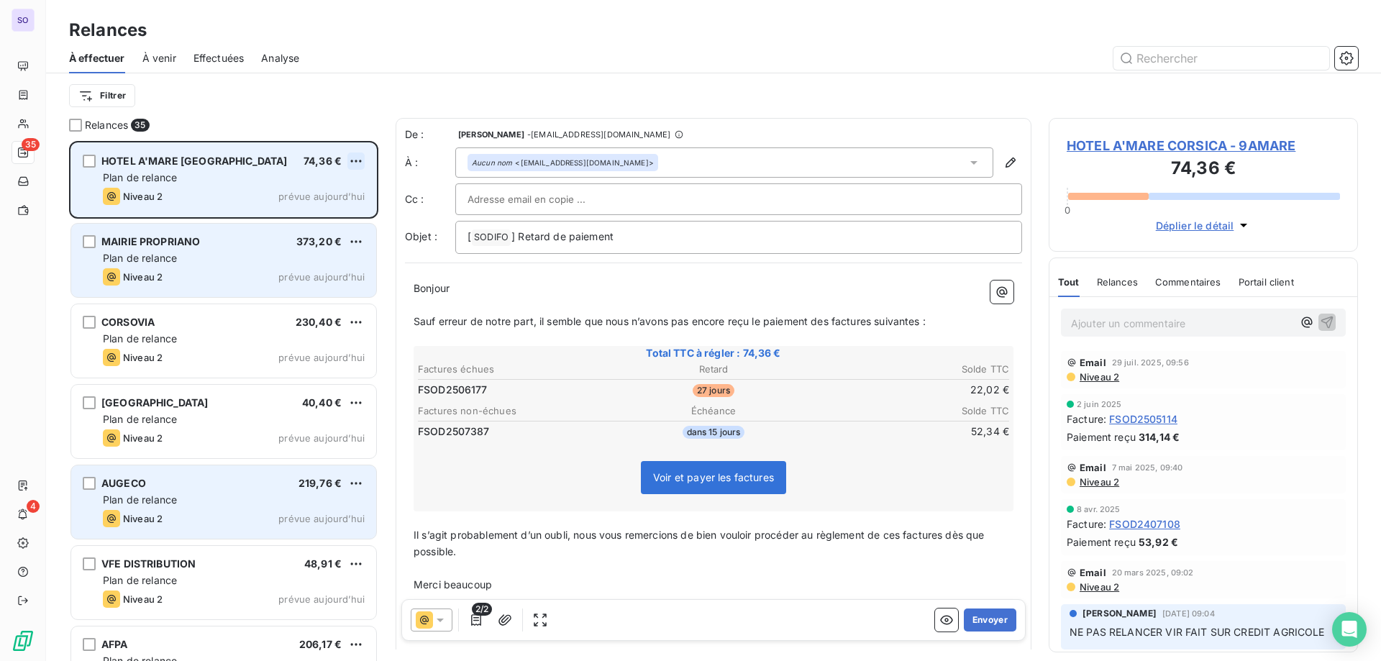
click at [362, 153] on html "SO 35 4 Relances À effectuer À venir Effectuées Analyse Filtrer Relances 35 HOT…" at bounding box center [690, 330] width 1381 height 661
click at [316, 217] on div "Passer cette action" at bounding box center [294, 215] width 129 height 23
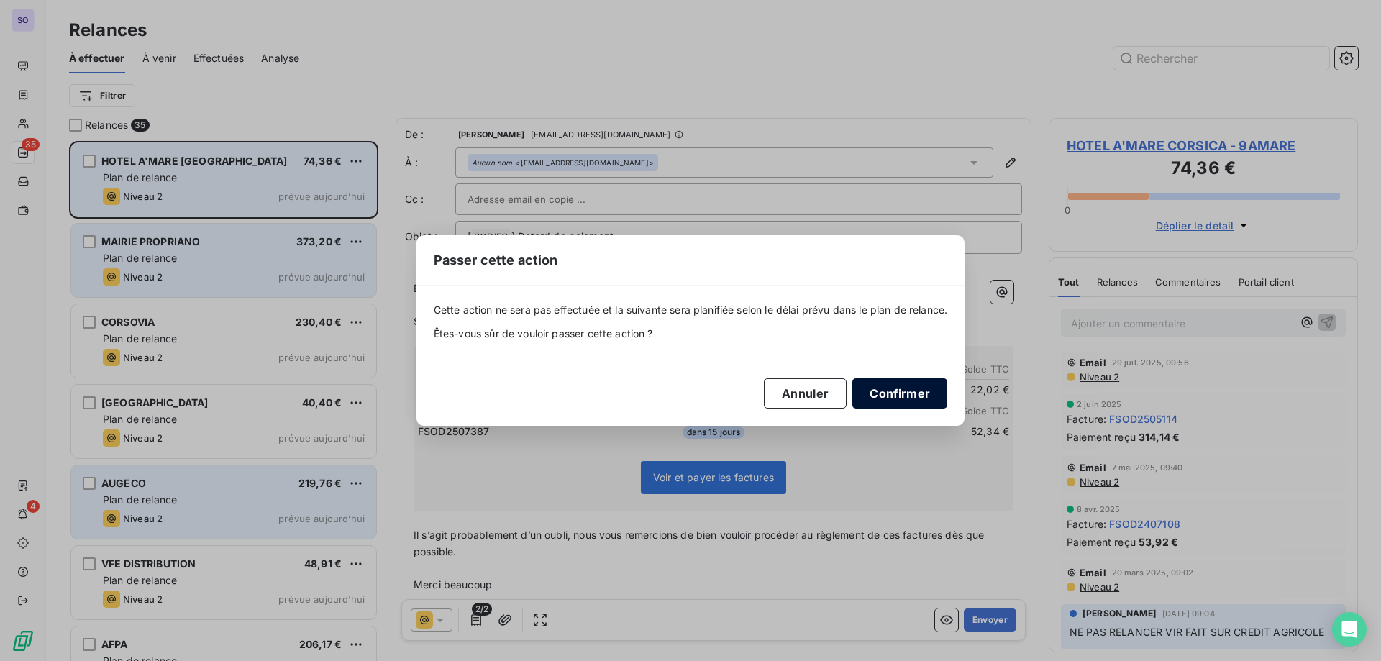
click at [899, 391] on button "Confirmer" at bounding box center [900, 393] width 95 height 30
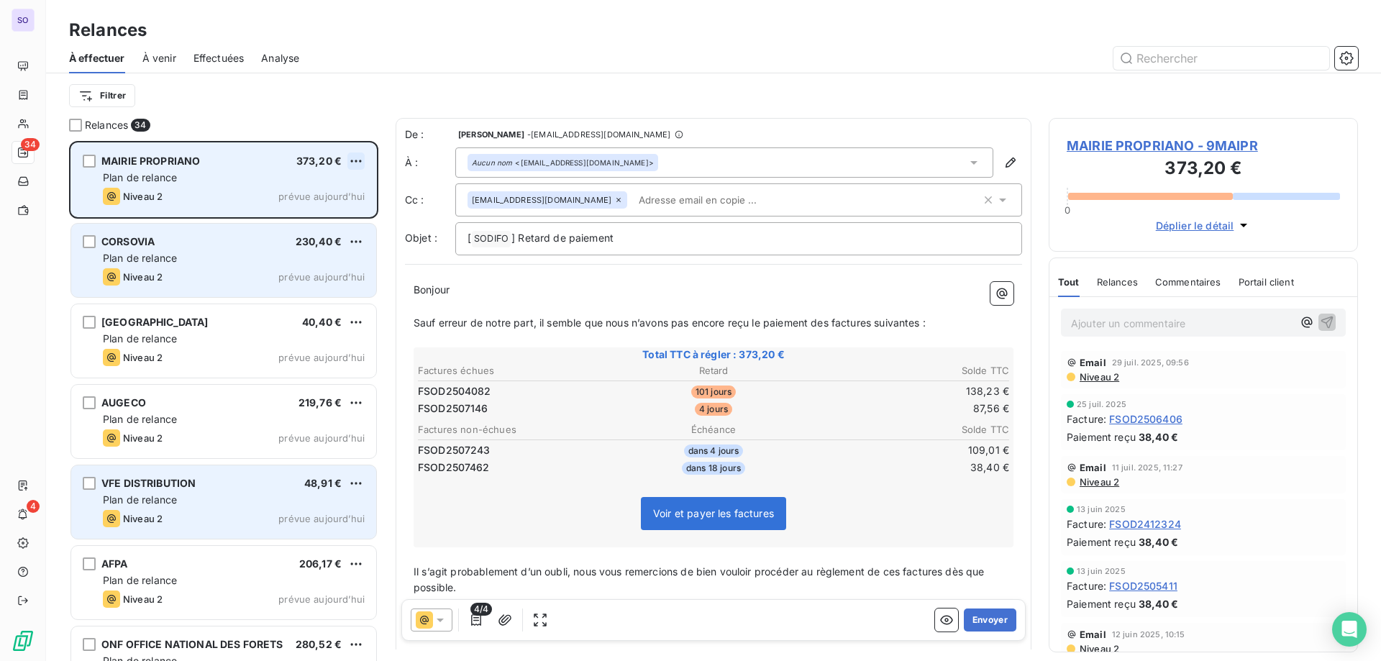
click at [359, 153] on html "SO 34 4 Relances À effectuer À venir Effectuées Analyse Filtrer Relances 34 MAI…" at bounding box center [690, 330] width 1381 height 661
click at [304, 217] on div "Passer cette action" at bounding box center [294, 215] width 129 height 23
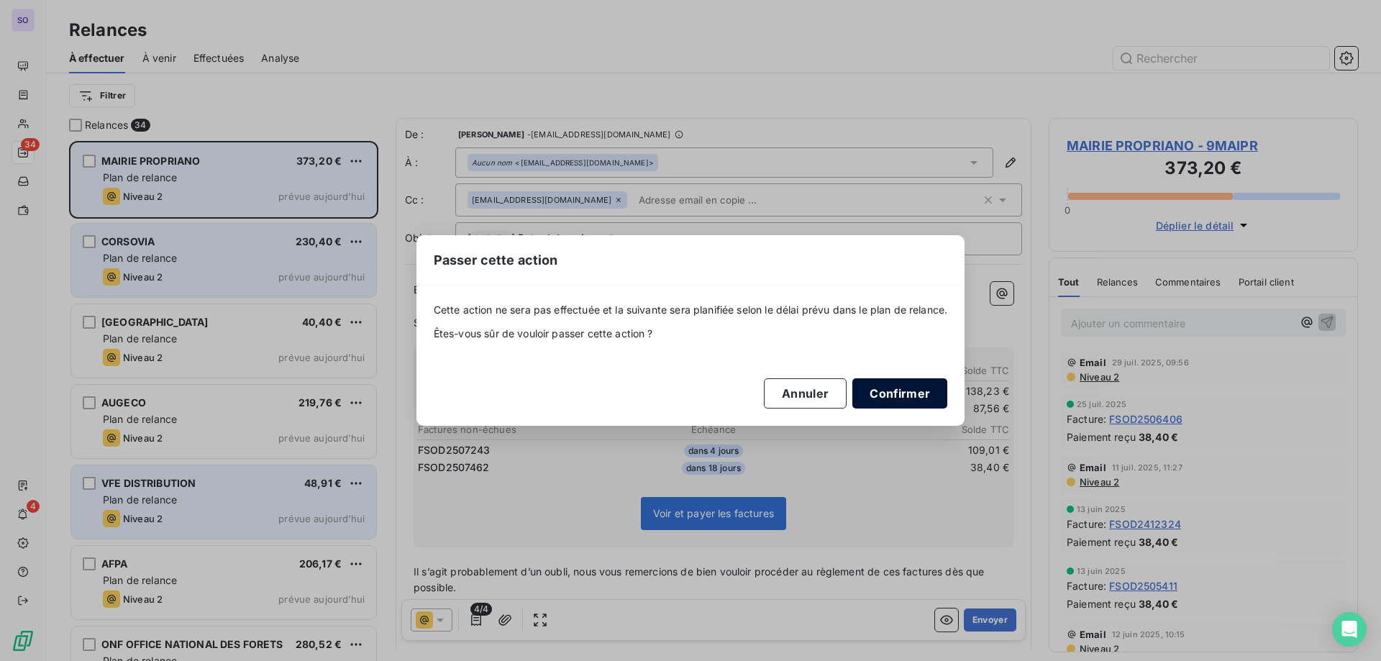
click at [922, 392] on button "Confirmer" at bounding box center [900, 393] width 95 height 30
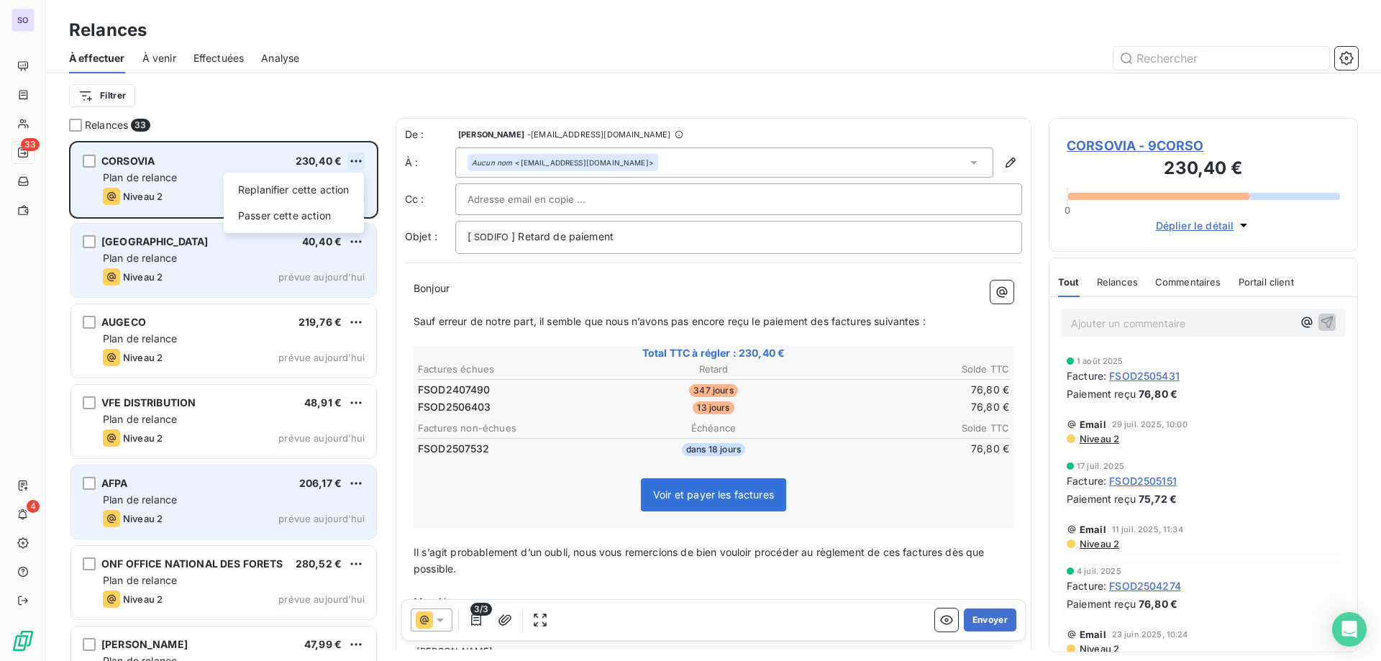
click at [359, 155] on html "SO 33 4 Relances À effectuer À venir Effectuées Analyse Filtrer Relances 33 COR…" at bounding box center [690, 330] width 1381 height 661
click at [314, 219] on div "Passer cette action" at bounding box center [294, 215] width 129 height 23
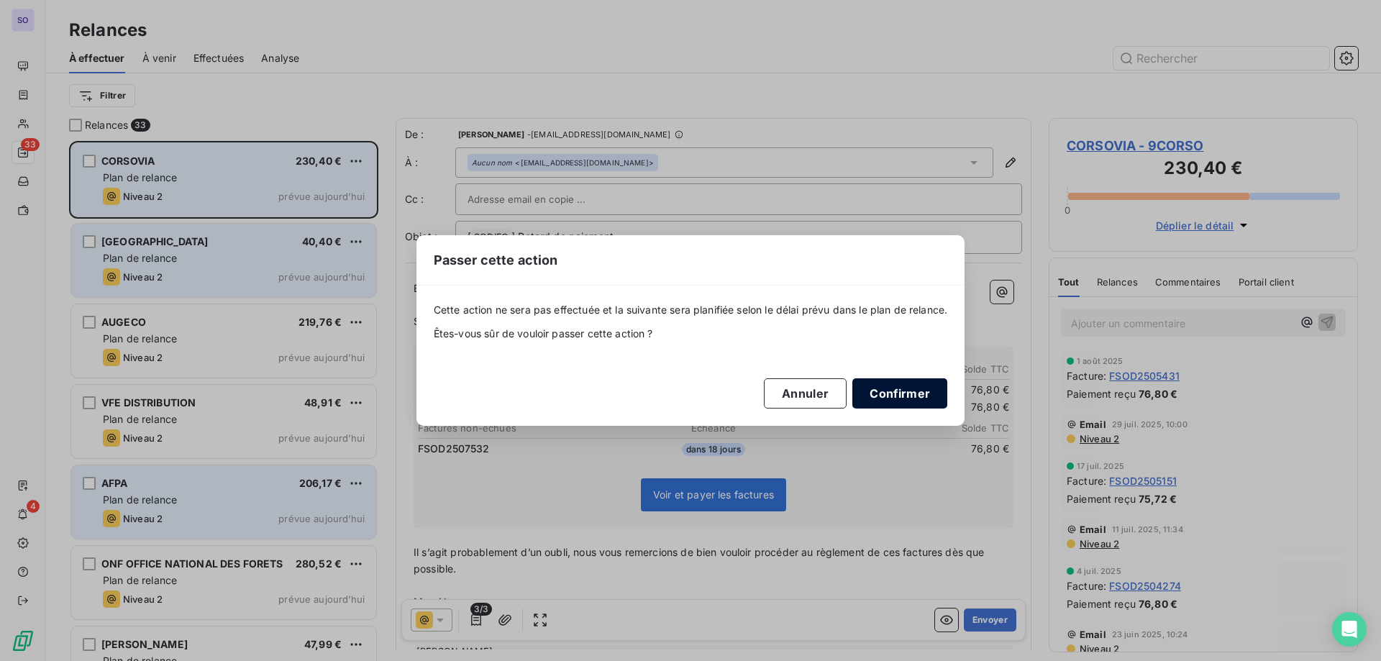
click at [912, 401] on button "Confirmer" at bounding box center [900, 393] width 95 height 30
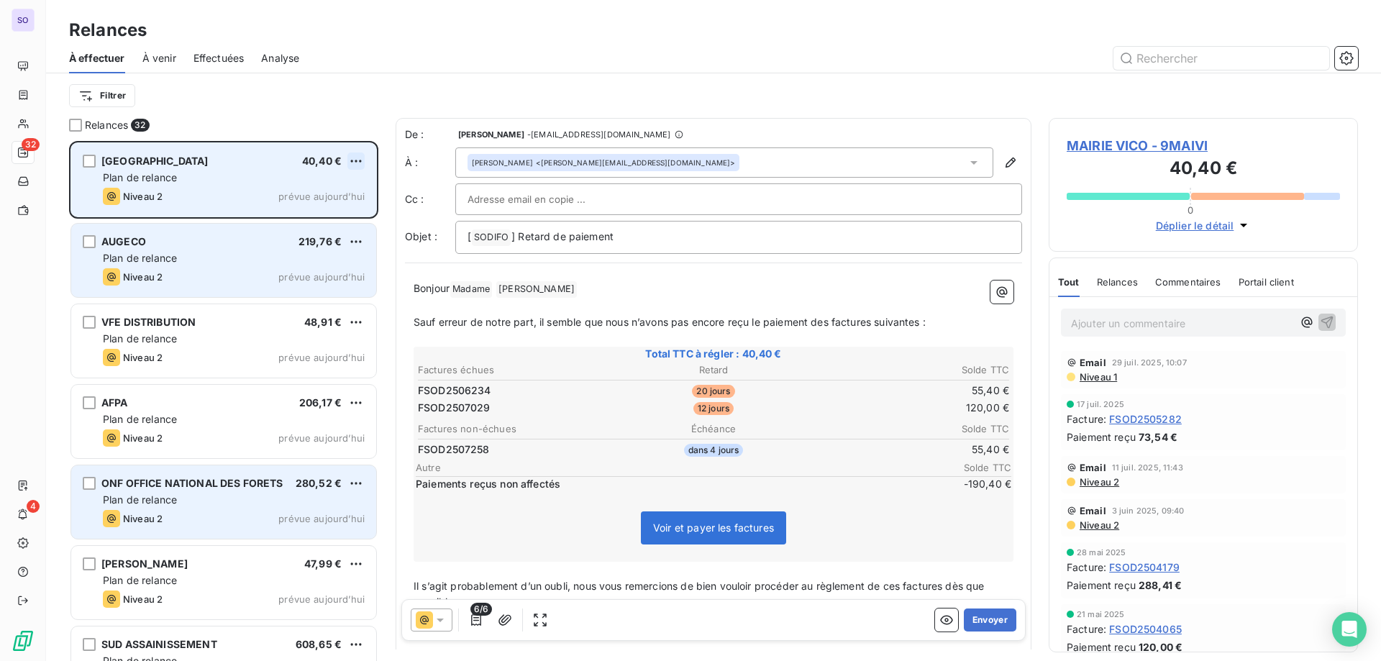
click at [357, 163] on html "SO 32 4 Relances À effectuer À venir Effectuées Analyse Filtrer Relances 32 MAI…" at bounding box center [690, 330] width 1381 height 661
click at [317, 220] on div "Passer cette action" at bounding box center [294, 215] width 129 height 23
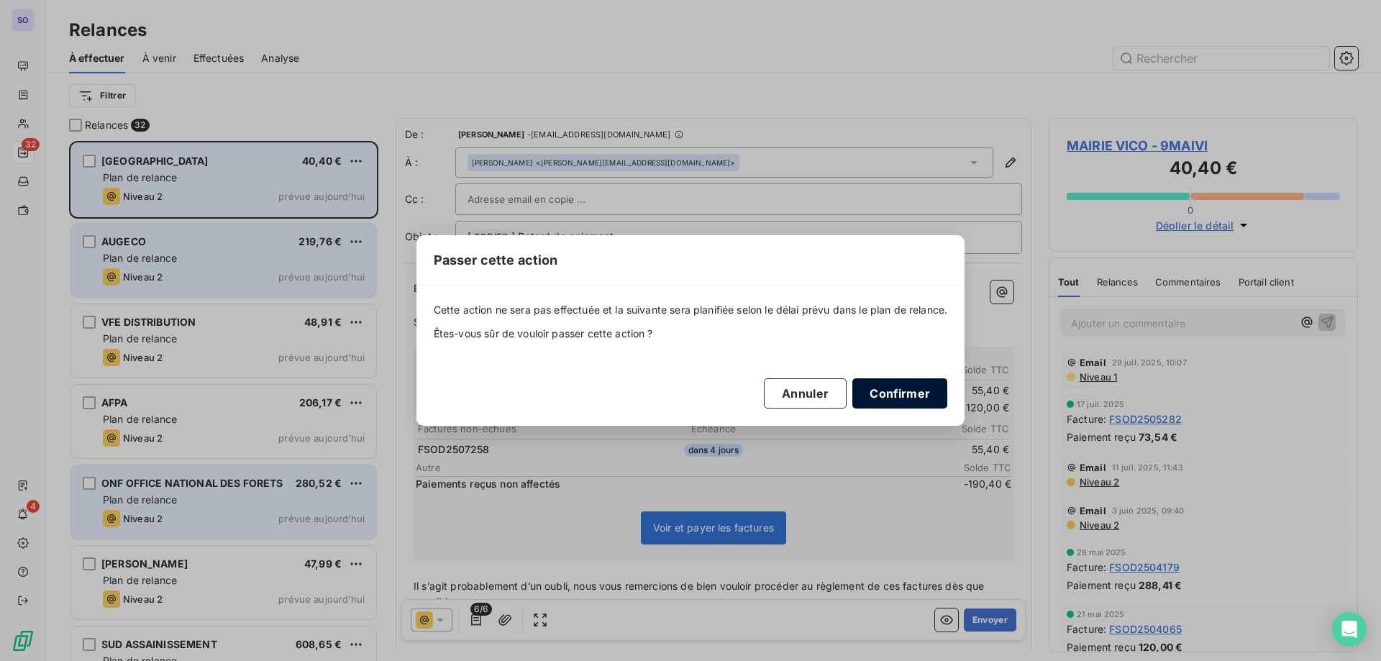
click at [916, 397] on button "Confirmer" at bounding box center [900, 393] width 95 height 30
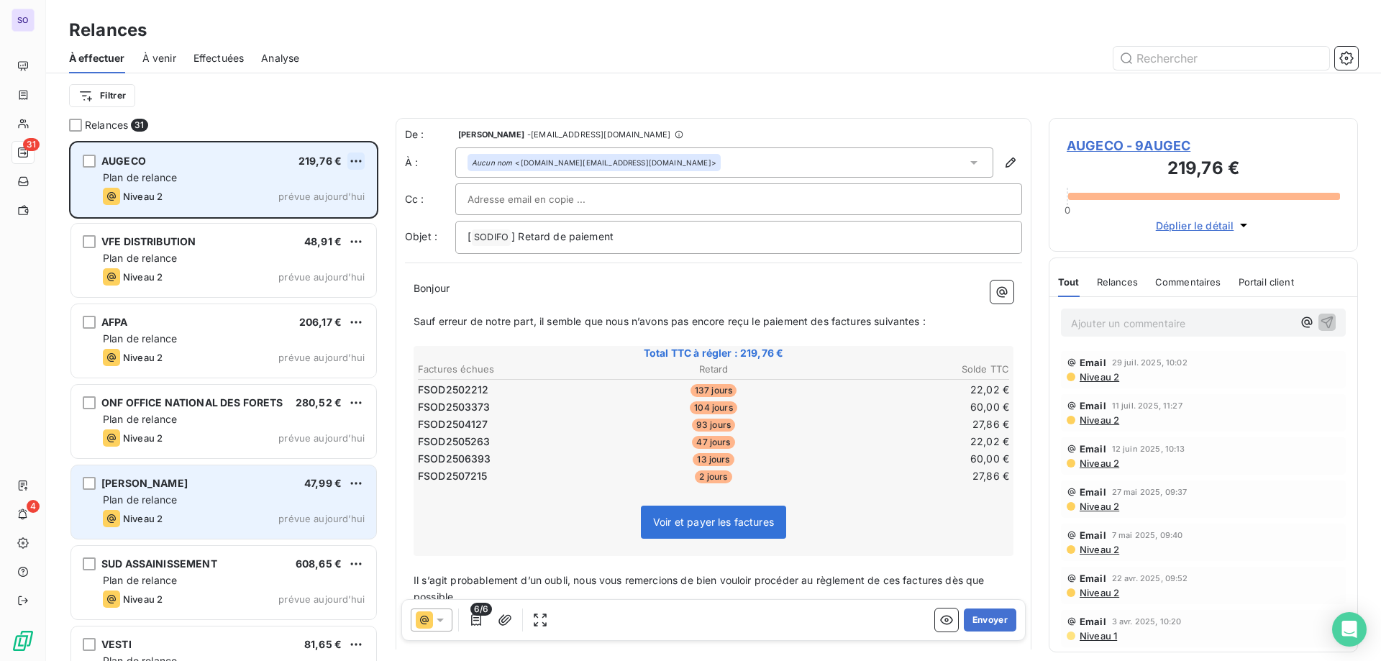
click at [361, 153] on html "SO 31 4 Relances À effectuer À venir Effectuées Analyse Filtrer Relances 31 AUG…" at bounding box center [690, 330] width 1381 height 661
click at [322, 211] on div "Passer cette action" at bounding box center [294, 215] width 129 height 23
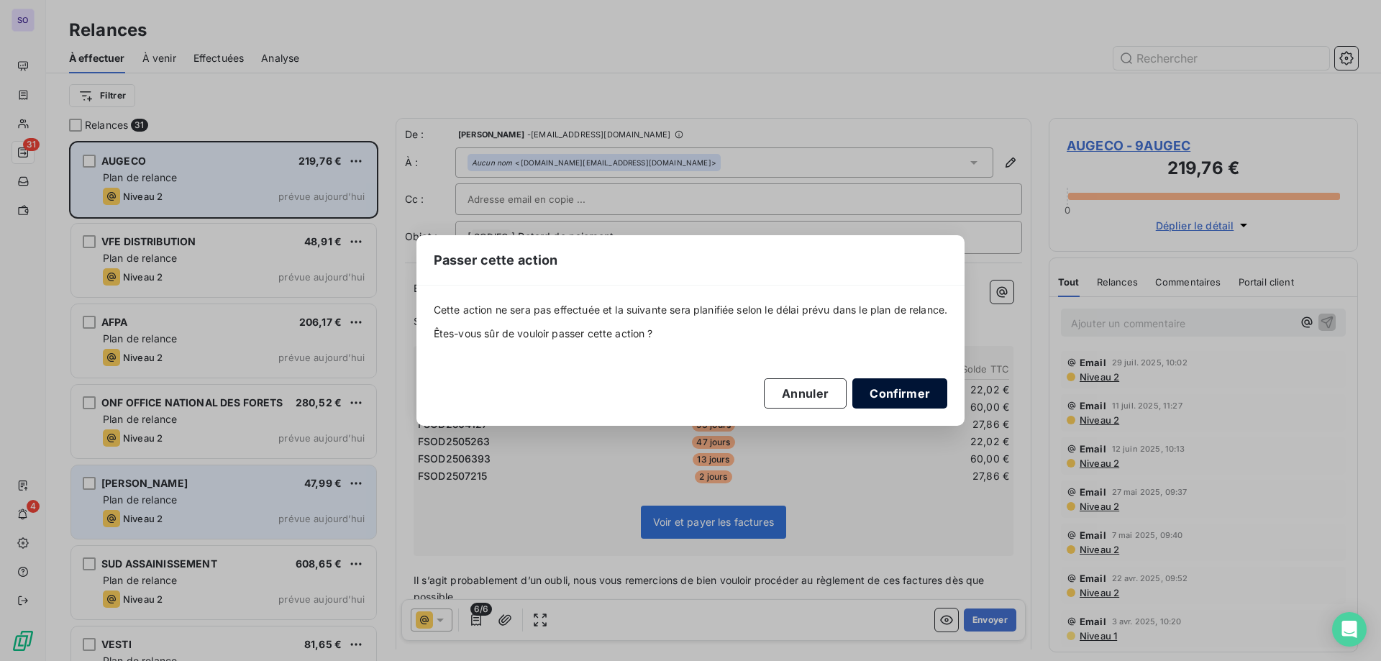
click at [889, 393] on button "Confirmer" at bounding box center [900, 393] width 95 height 30
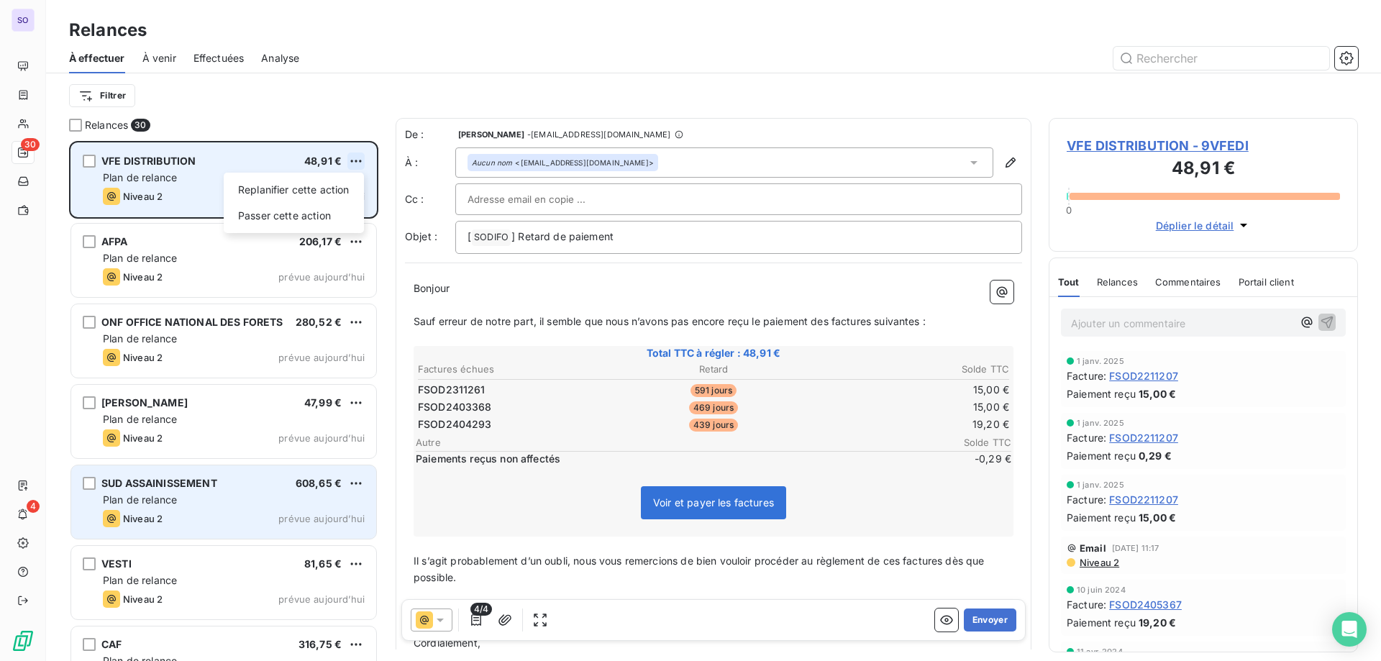
click at [355, 157] on html "SO 30 4 Relances À effectuer À venir Effectuées Analyse Filtrer Relances 30 VFE…" at bounding box center [690, 330] width 1381 height 661
click at [304, 214] on div "Passer cette action" at bounding box center [294, 215] width 129 height 23
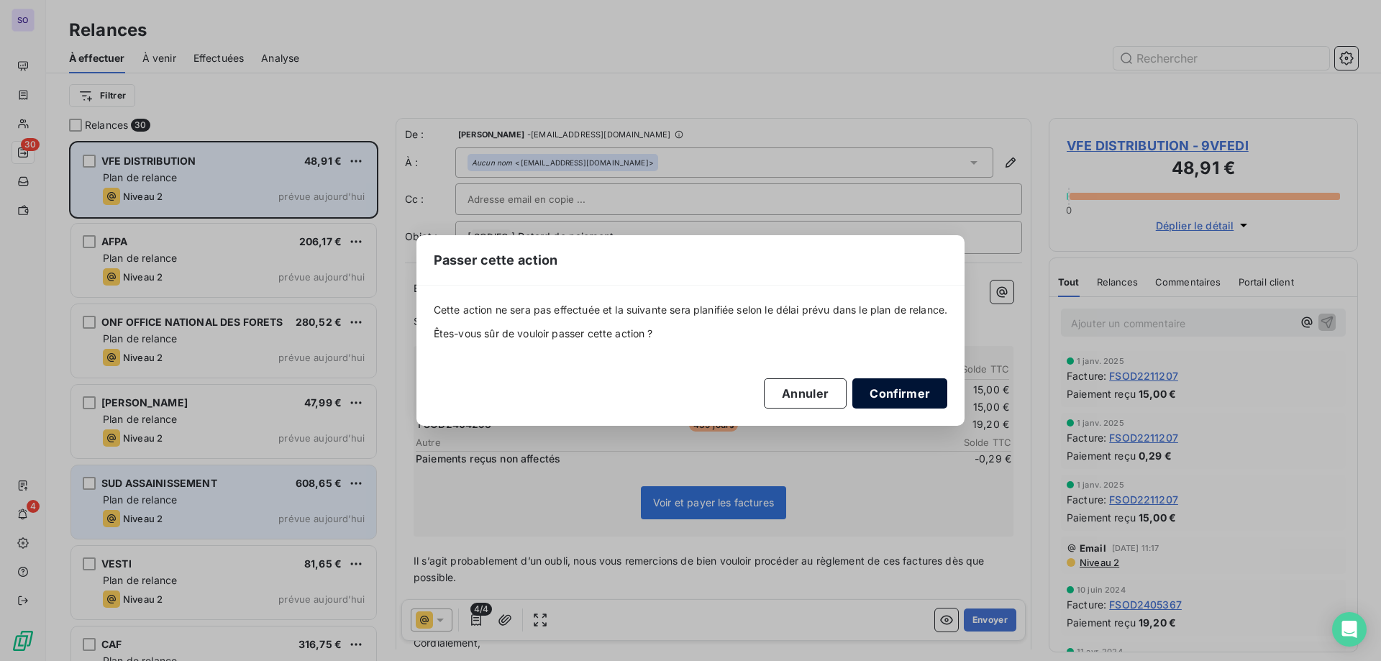
click at [876, 391] on button "Confirmer" at bounding box center [900, 393] width 95 height 30
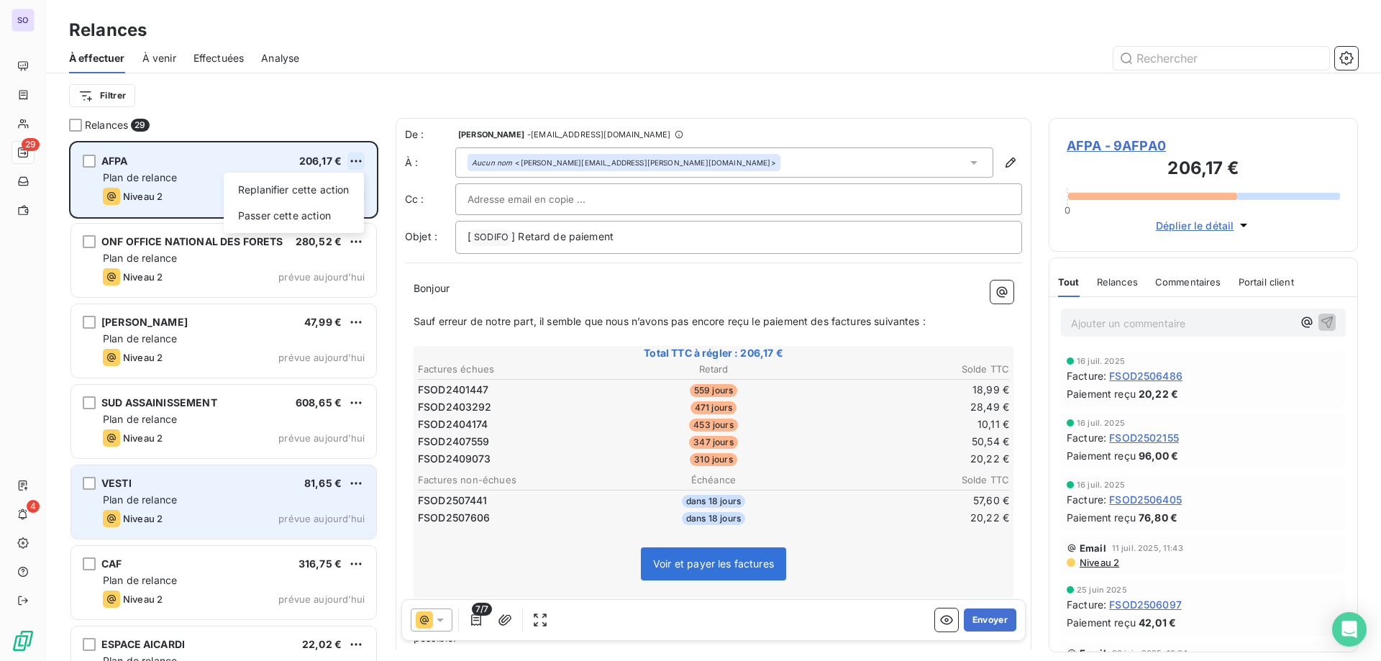
click at [357, 161] on html "SO 29 4 Relances À effectuer À venir Effectuées Analyse Filtrer Relances 29 AFP…" at bounding box center [690, 330] width 1381 height 661
click at [308, 217] on div "Passer cette action" at bounding box center [294, 215] width 129 height 23
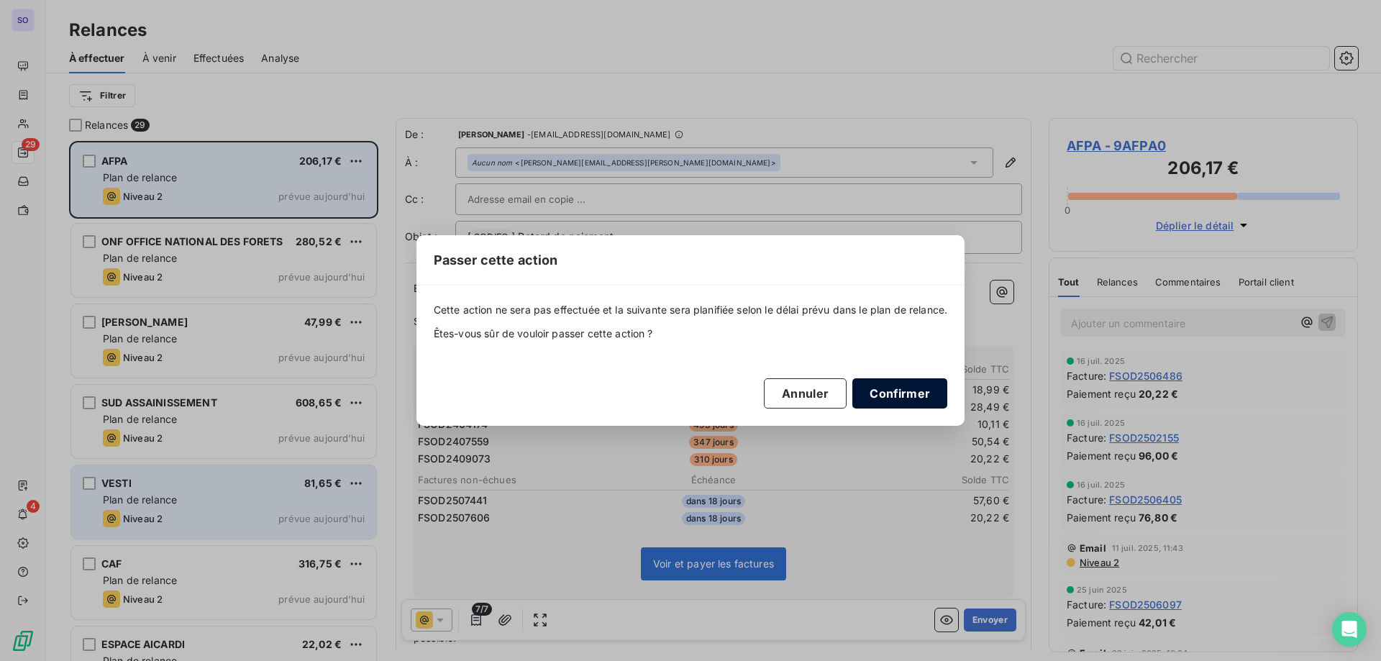
click at [937, 385] on button "Confirmer" at bounding box center [900, 393] width 95 height 30
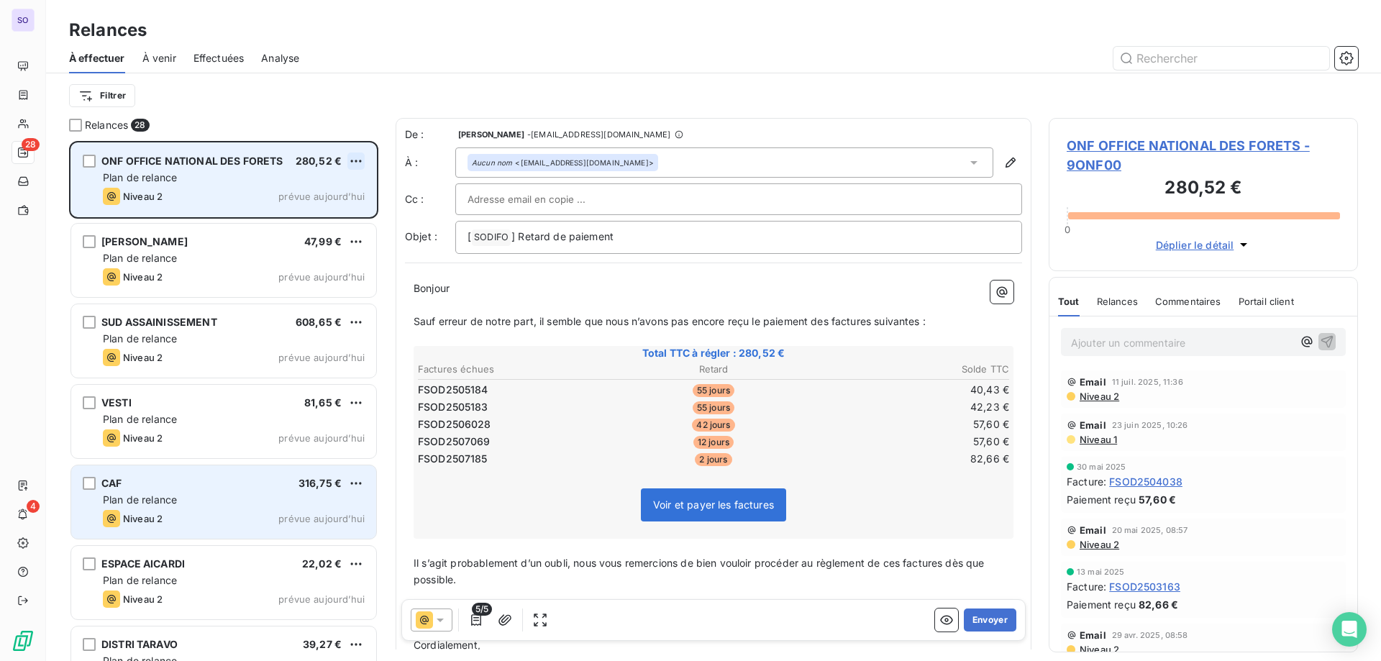
click at [360, 156] on html "SO 28 4 Relances À effectuer À venir Effectuées Analyse Filtrer Relances 28 ONF…" at bounding box center [690, 330] width 1381 height 661
click at [304, 212] on div "Passer cette action" at bounding box center [294, 215] width 129 height 23
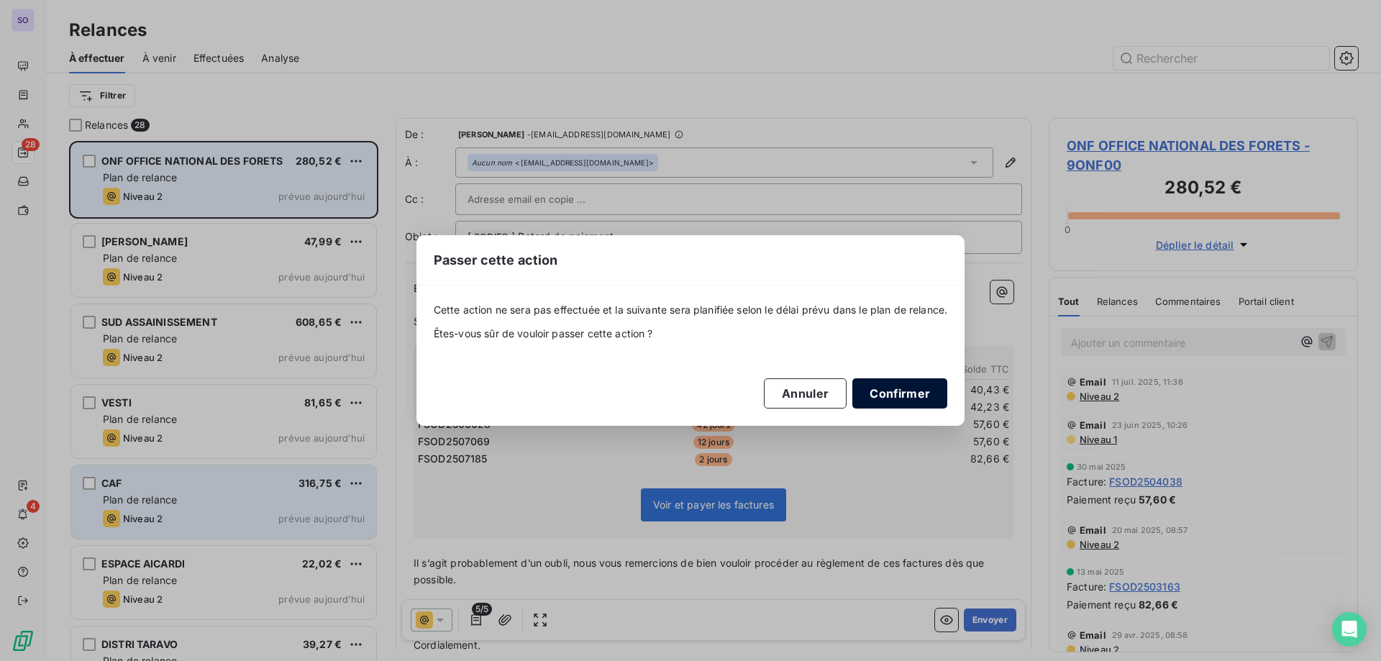
click at [904, 391] on button "Confirmer" at bounding box center [900, 393] width 95 height 30
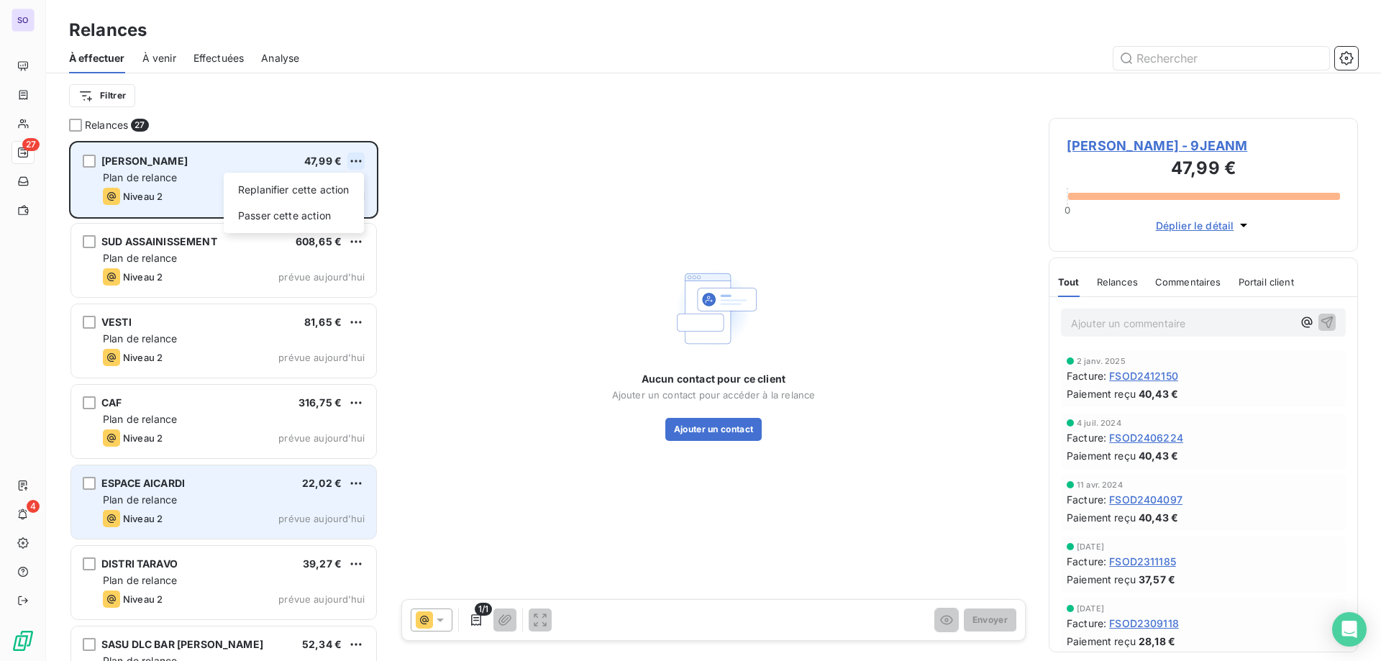
click at [360, 162] on html "SO 27 4 Relances À effectuer À venir Effectuées Analyse Filtrer Relances 27 JEA…" at bounding box center [690, 330] width 1381 height 661
click at [317, 216] on div "Passer cette action" at bounding box center [294, 215] width 129 height 23
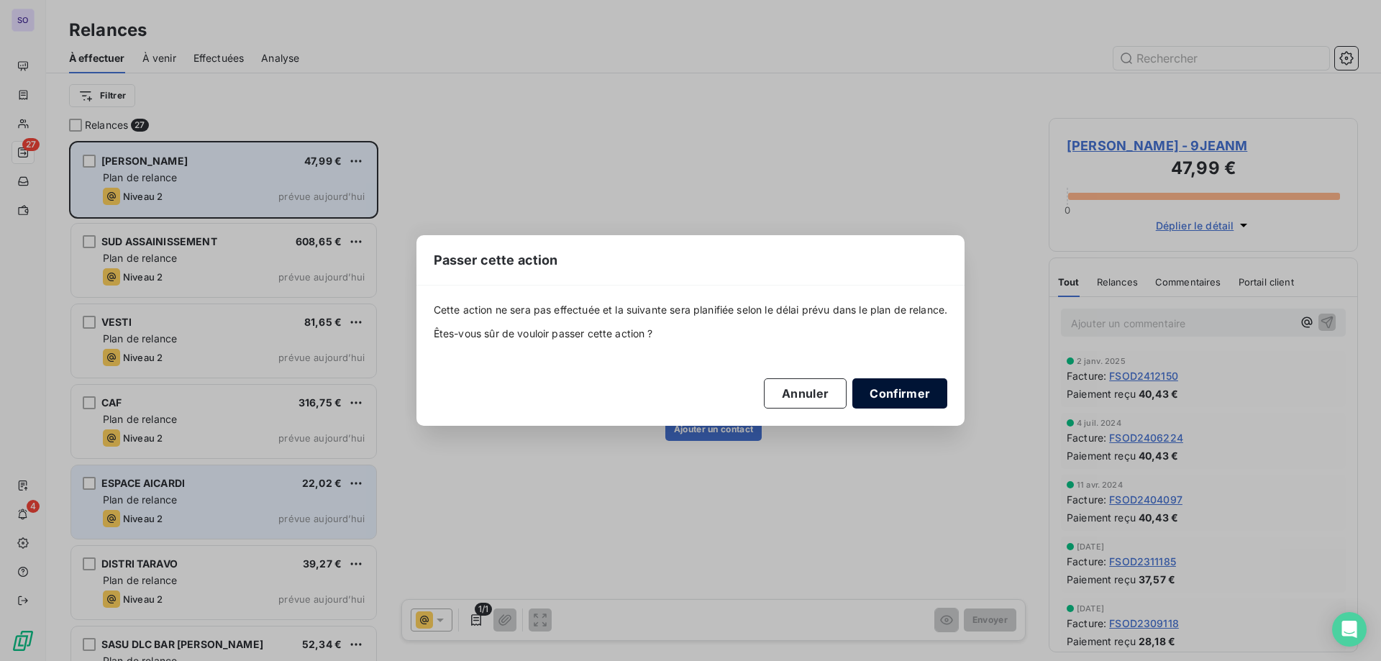
click at [917, 382] on button "Confirmer" at bounding box center [900, 393] width 95 height 30
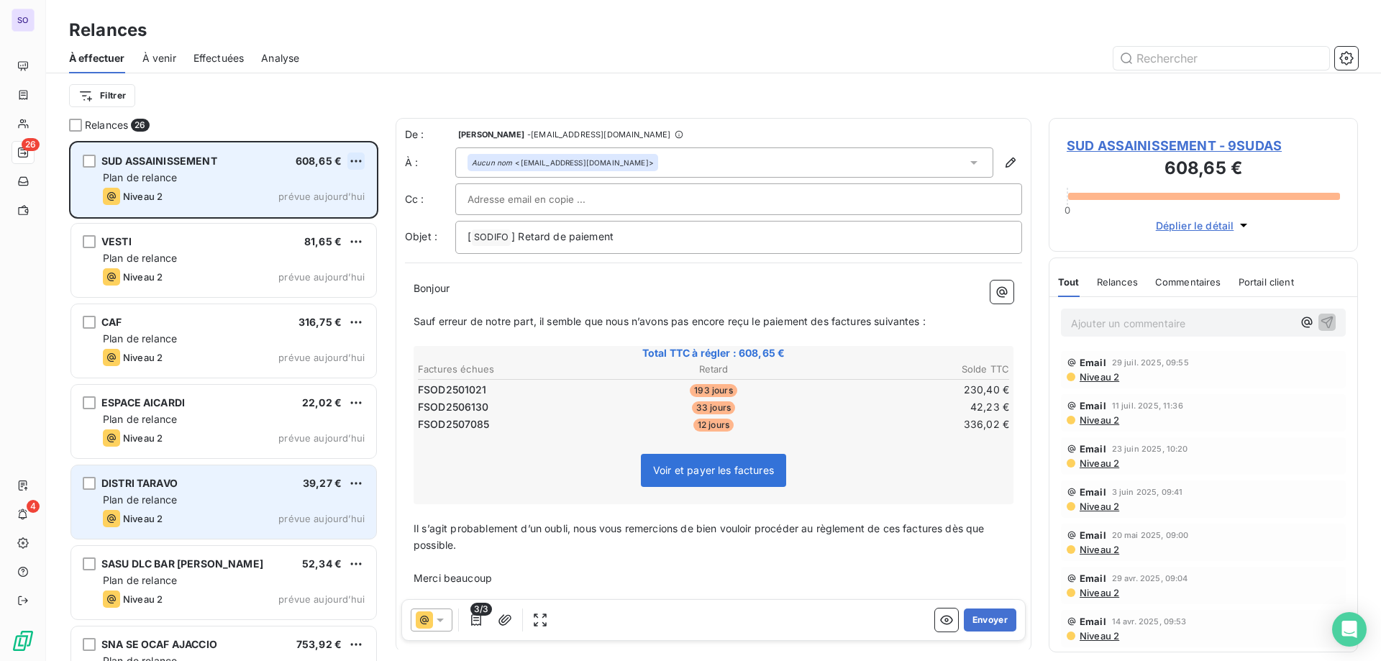
click at [351, 161] on html "SO 26 4 Relances À effectuer À venir Effectuées Analyse Filtrer Relances 26 SUD…" at bounding box center [690, 330] width 1381 height 661
click at [314, 217] on div "Passer cette action" at bounding box center [294, 215] width 129 height 23
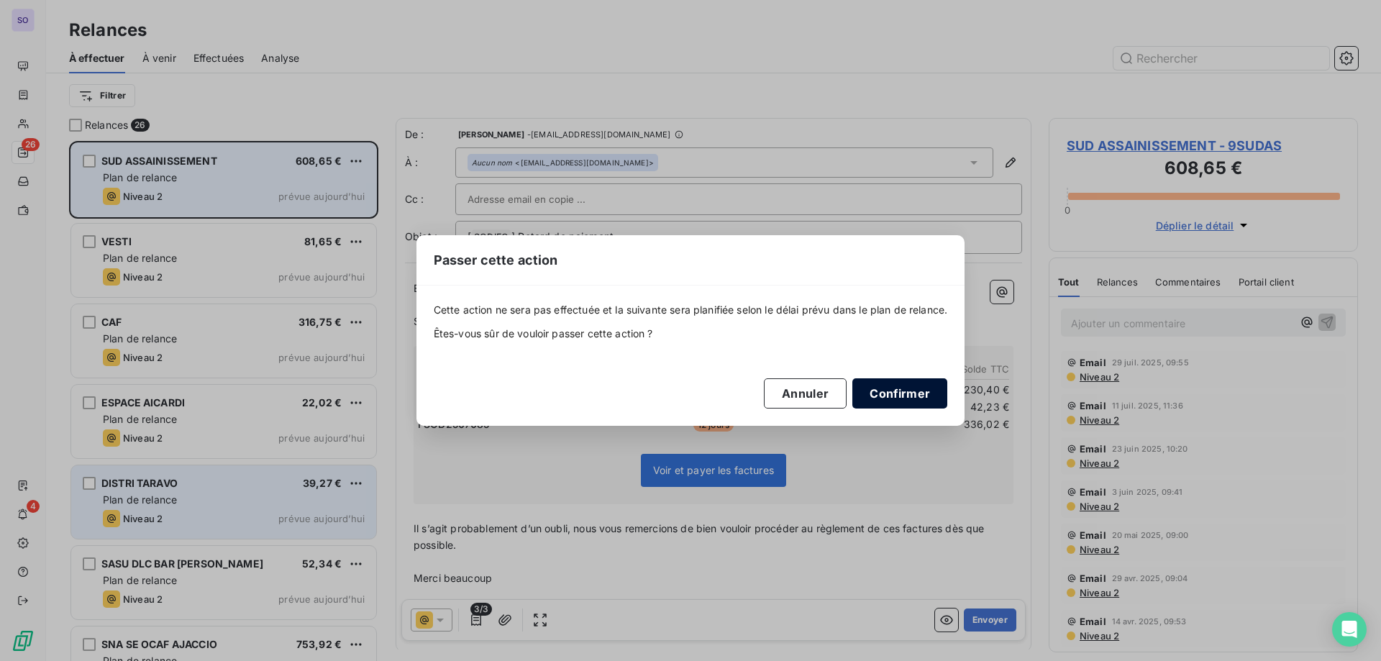
click at [924, 388] on button "Confirmer" at bounding box center [900, 393] width 95 height 30
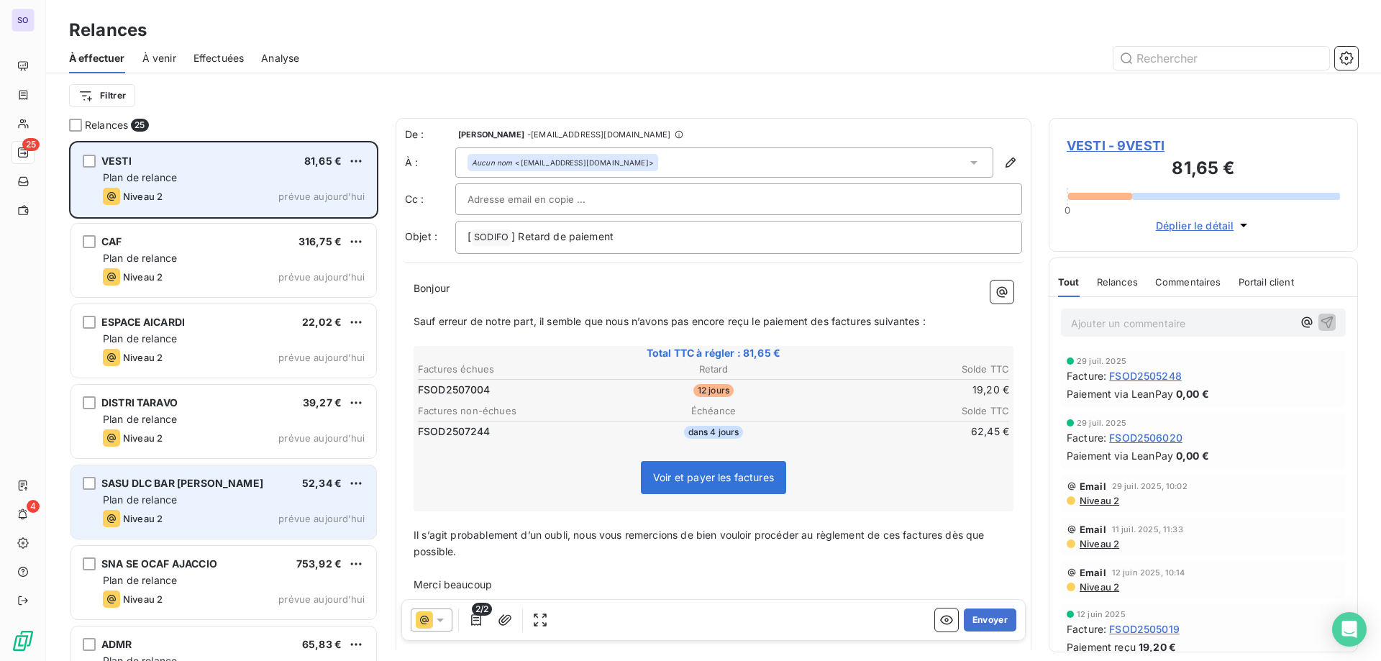
click at [370, 162] on div "VESTI 81,65 € Plan de relance Niveau 2 prévue aujourd’hui" at bounding box center [223, 179] width 305 height 73
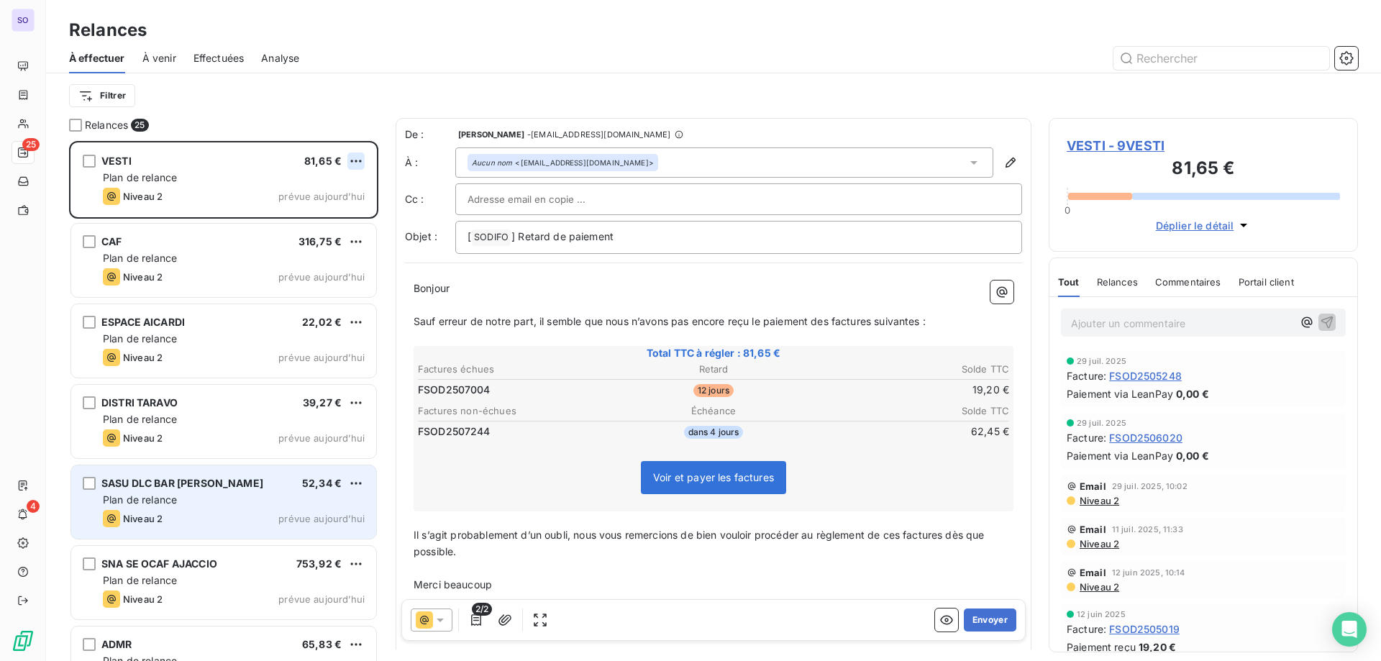
click at [363, 160] on html "SO 25 4 Relances À effectuer À venir Effectuées Analyse Filtrer Relances 25 VES…" at bounding box center [690, 330] width 1381 height 661
click at [297, 226] on div "Passer cette action" at bounding box center [294, 215] width 129 height 23
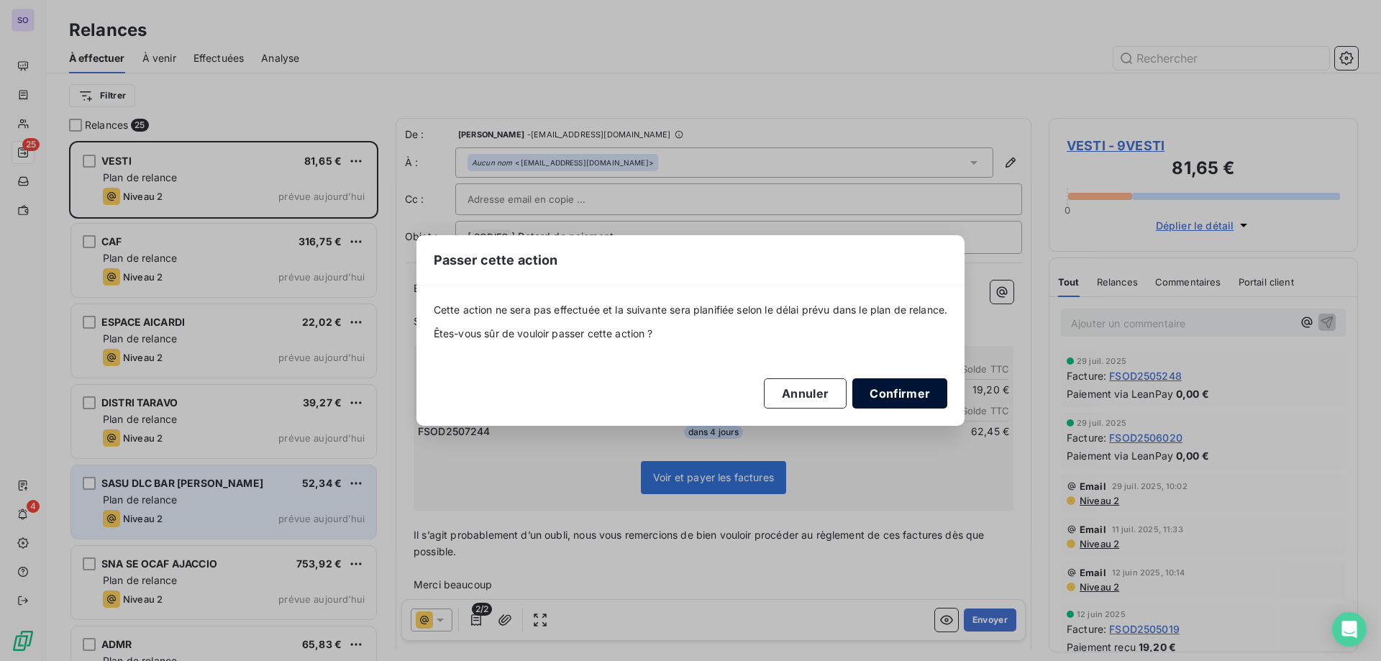
click at [889, 390] on button "Confirmer" at bounding box center [900, 393] width 95 height 30
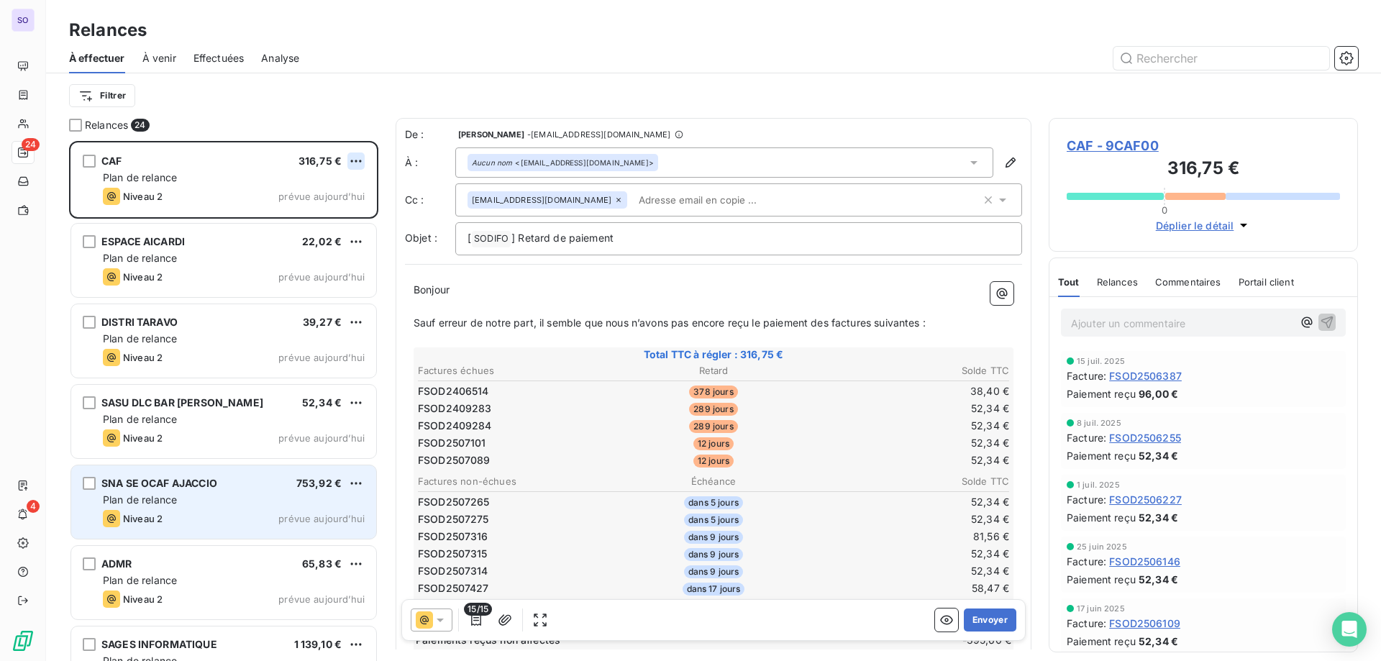
click at [362, 155] on html "SO 24 4 Relances À effectuer À venir Effectuées Analyse Filtrer Relances 24 CAF…" at bounding box center [690, 330] width 1381 height 661
click at [316, 217] on div "Passer cette action" at bounding box center [294, 215] width 129 height 23
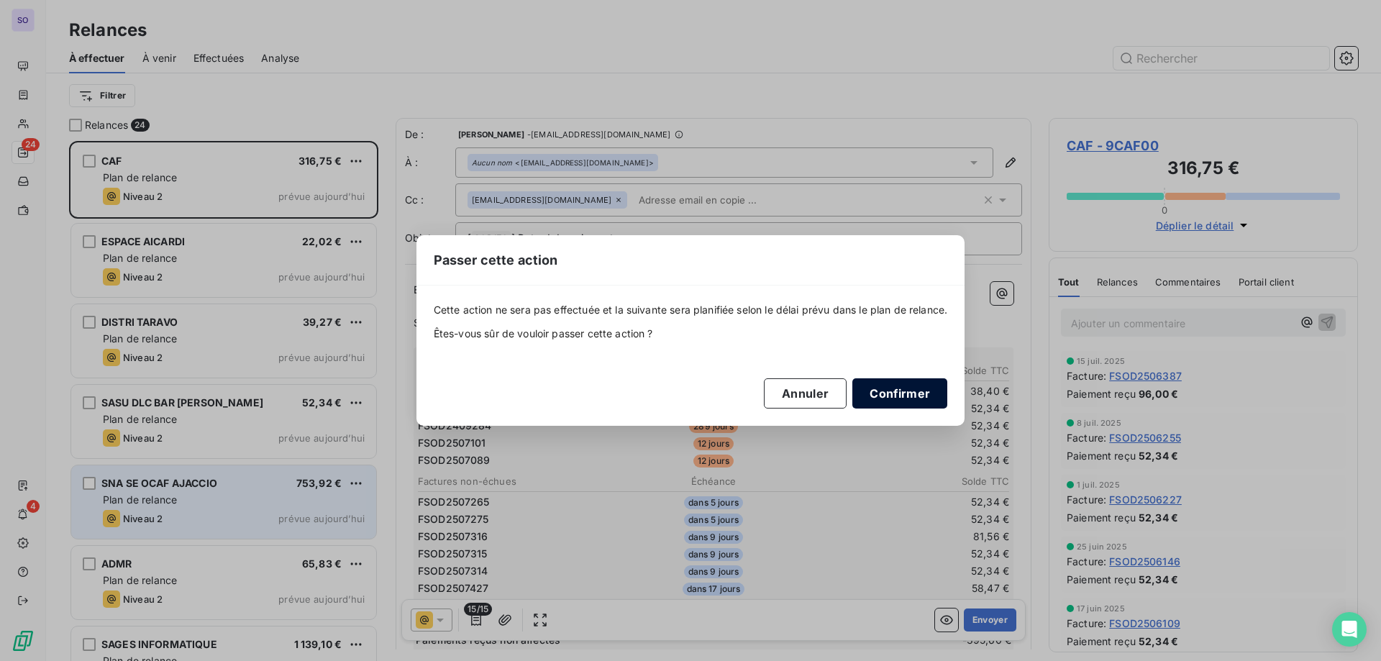
click at [894, 401] on button "Confirmer" at bounding box center [900, 393] width 95 height 30
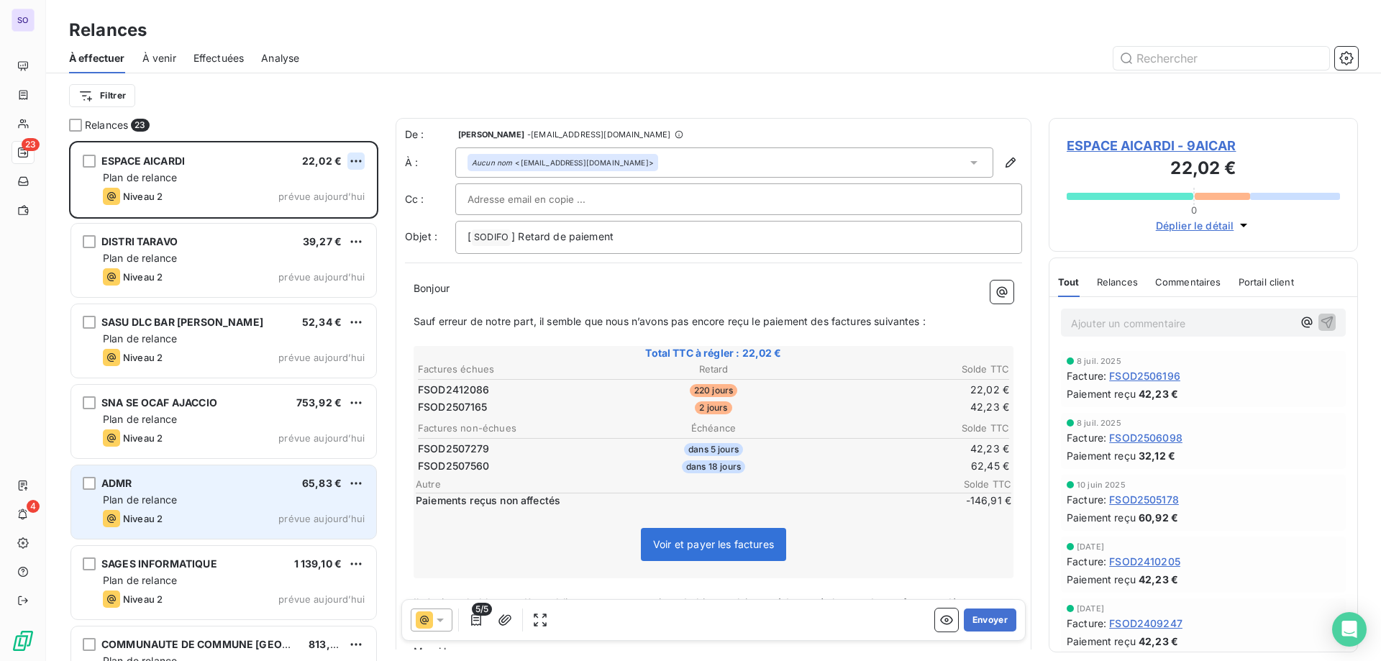
click at [353, 160] on html "SO 23 4 Relances À effectuer À venir Effectuées Analyse Filtrer Relances 23 ESP…" at bounding box center [690, 330] width 1381 height 661
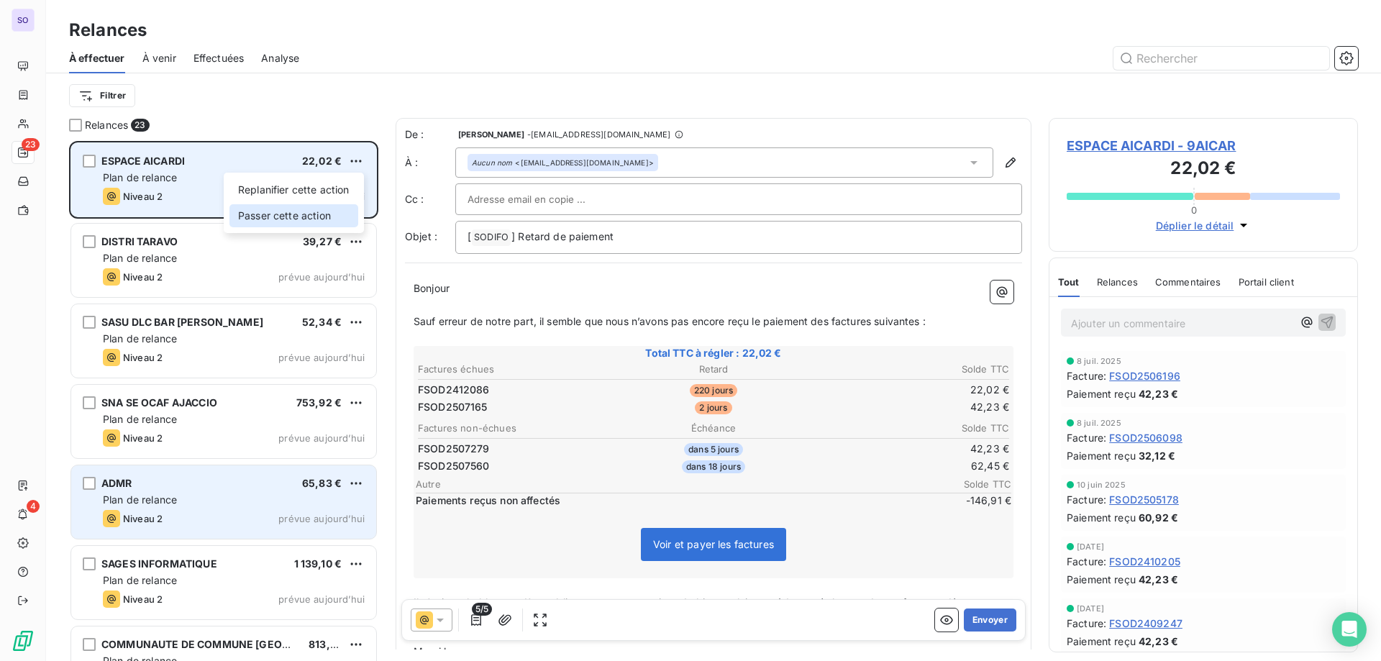
click at [272, 209] on div "Passer cette action" at bounding box center [294, 215] width 129 height 23
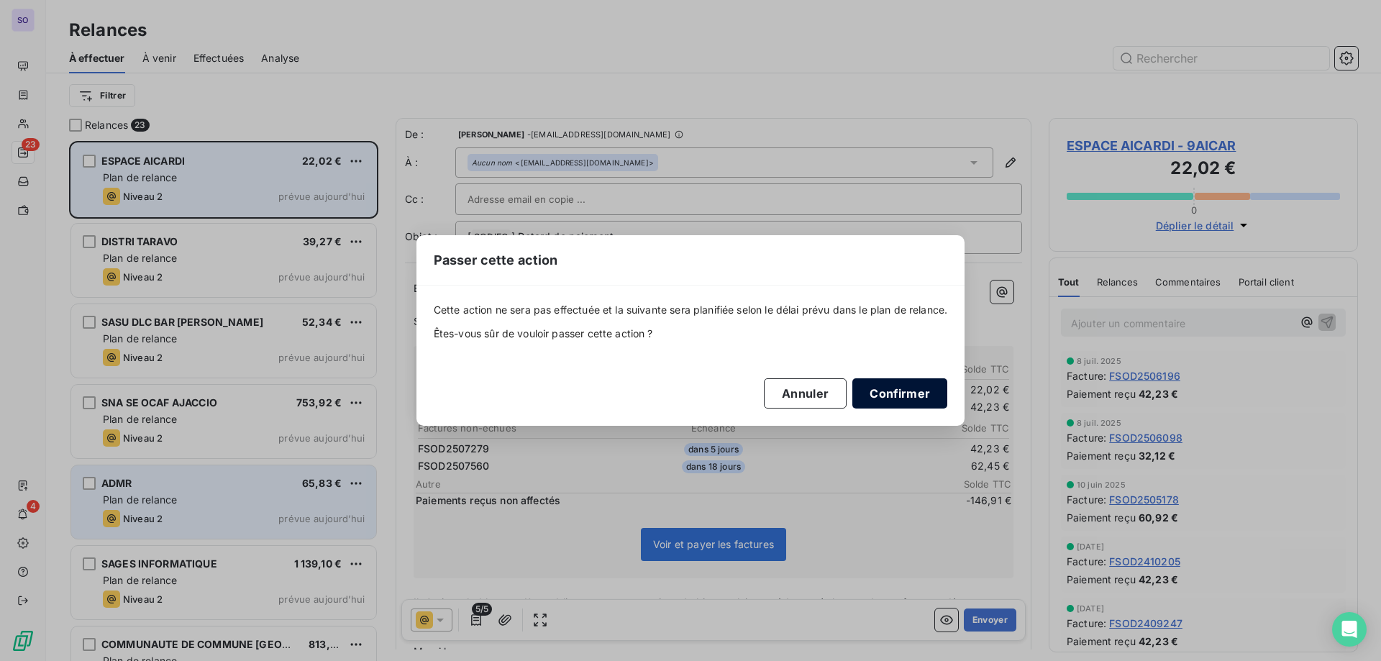
click at [932, 399] on button "Confirmer" at bounding box center [900, 393] width 95 height 30
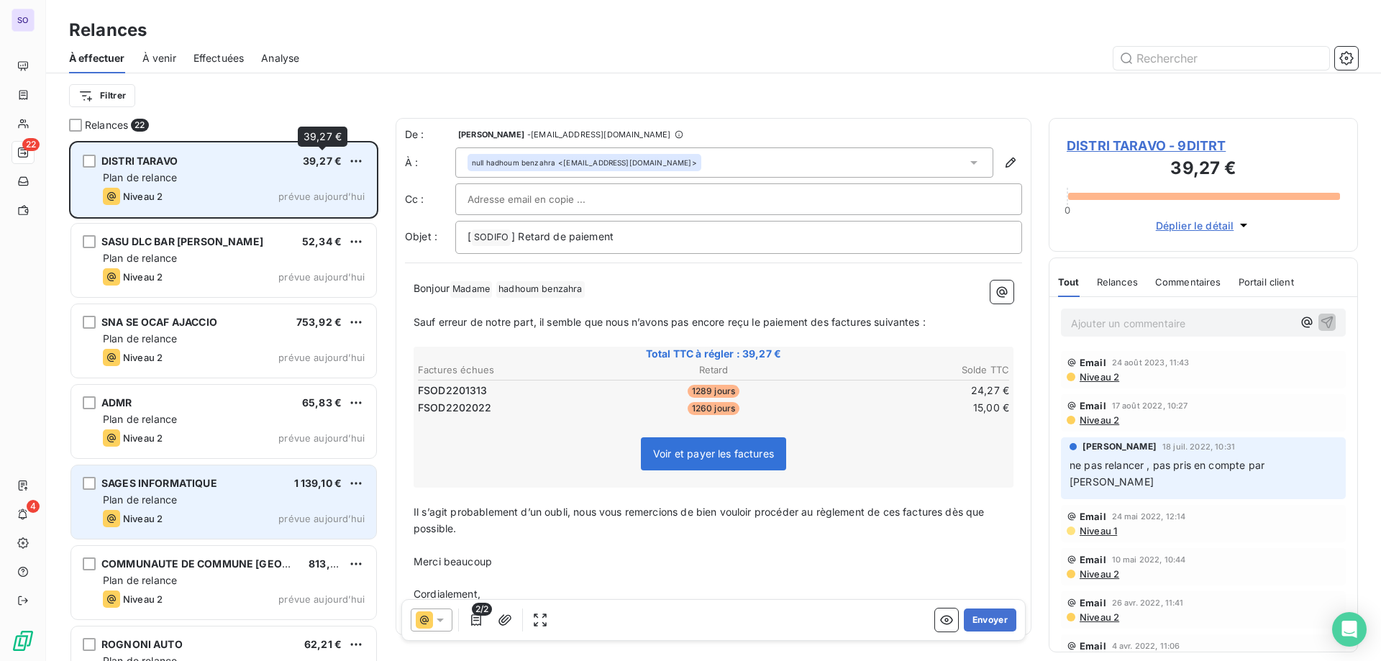
click at [347, 164] on div "DISTRI TARAVO 39,27 €" at bounding box center [234, 161] width 262 height 13
click at [355, 163] on html "SO 22 4 Relances À effectuer À venir Effectuées Analyse Filtrer Relances 22 DIS…" at bounding box center [690, 330] width 1381 height 661
click at [327, 217] on div "Passer cette action" at bounding box center [294, 215] width 129 height 23
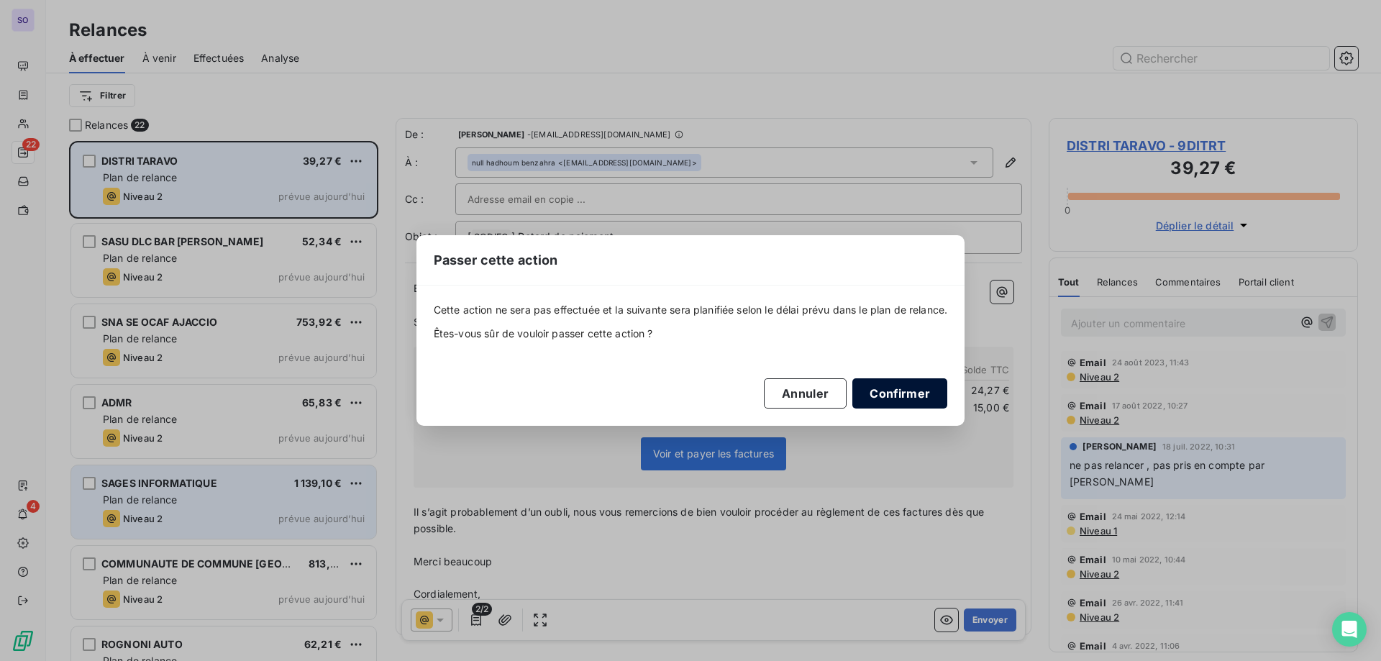
click at [937, 389] on button "Confirmer" at bounding box center [900, 393] width 95 height 30
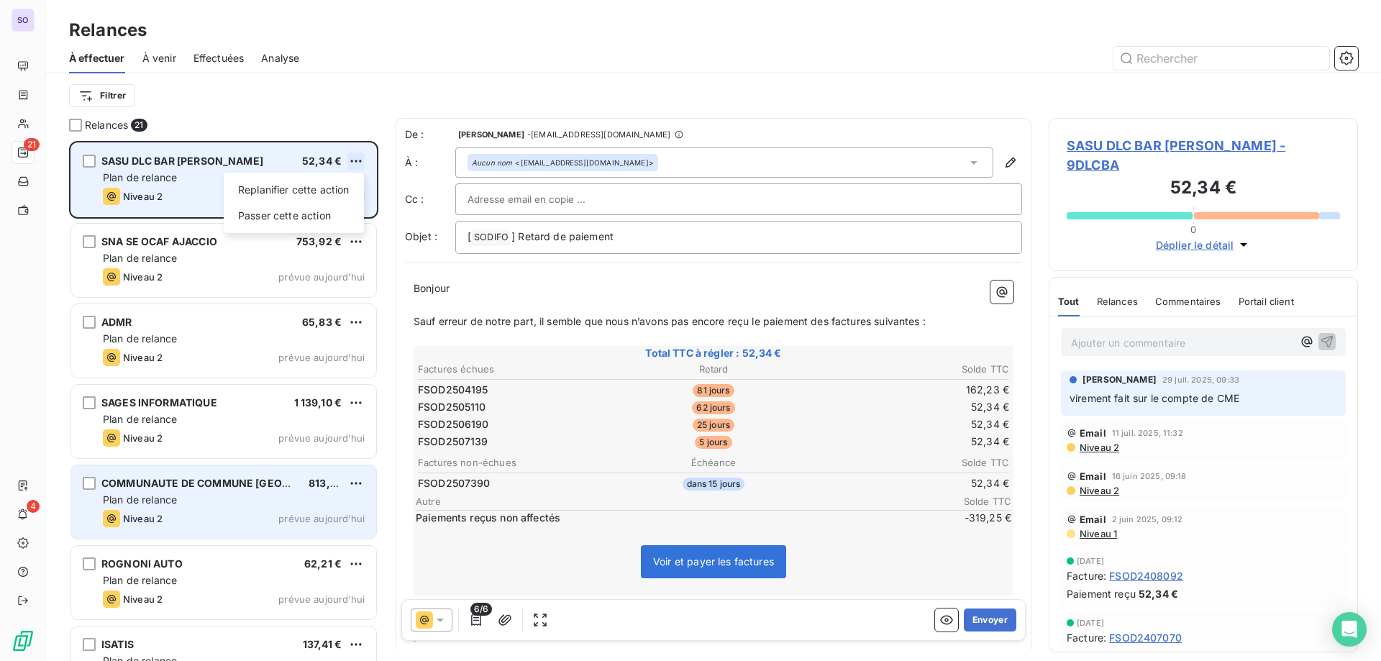
click at [351, 158] on html "SO 21 4 Relances À effectuer À venir Effectuées Analyse Filtrer Relances 21 SAS…" at bounding box center [690, 330] width 1381 height 661
click at [327, 210] on div "Passer cette action" at bounding box center [294, 215] width 129 height 23
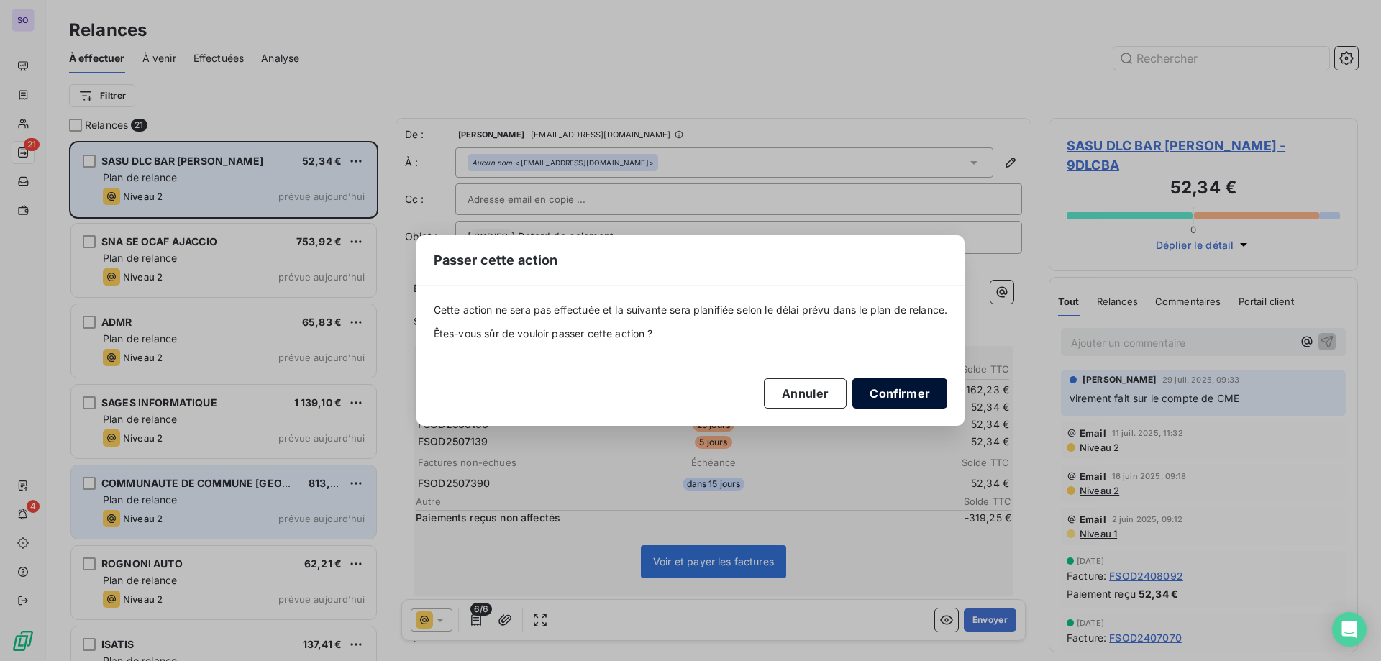
click at [904, 396] on button "Confirmer" at bounding box center [900, 393] width 95 height 30
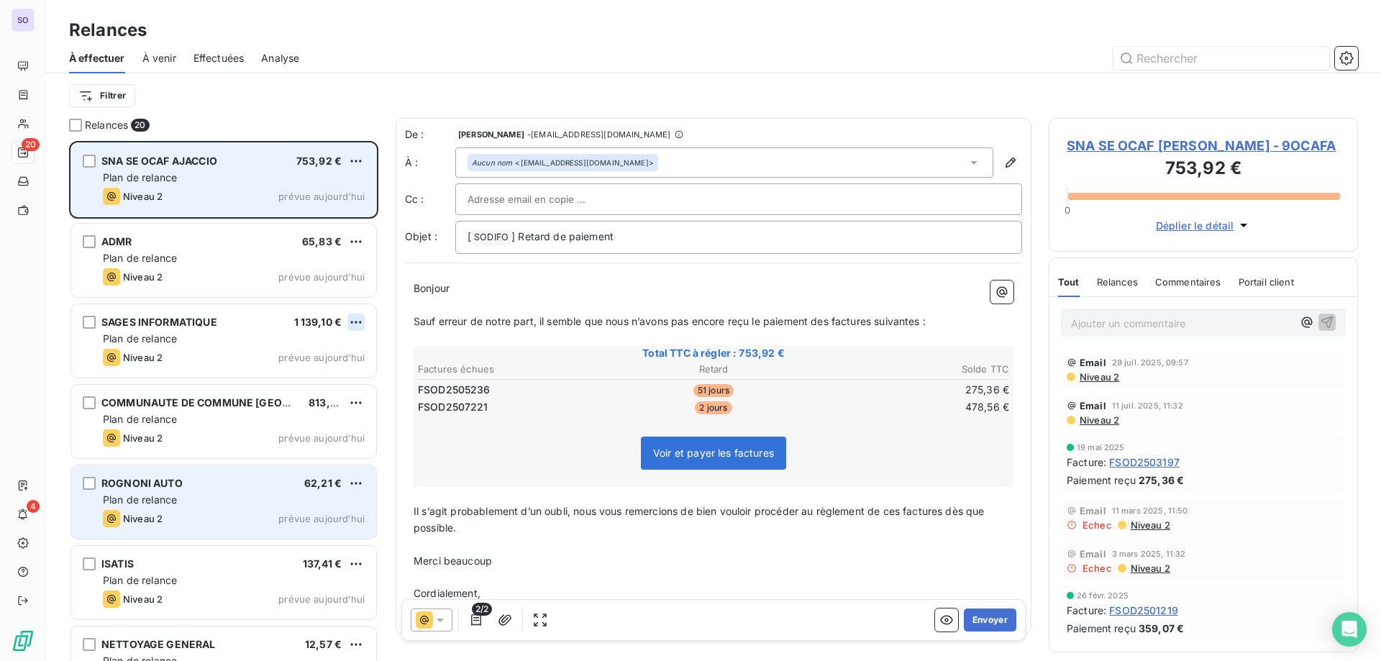
click at [361, 321] on html "SO 20 4 Relances À effectuer À venir Effectuées Analyse Filtrer Relances 20 SNA…" at bounding box center [690, 330] width 1381 height 661
click at [324, 387] on div "Passer cette action" at bounding box center [294, 376] width 129 height 23
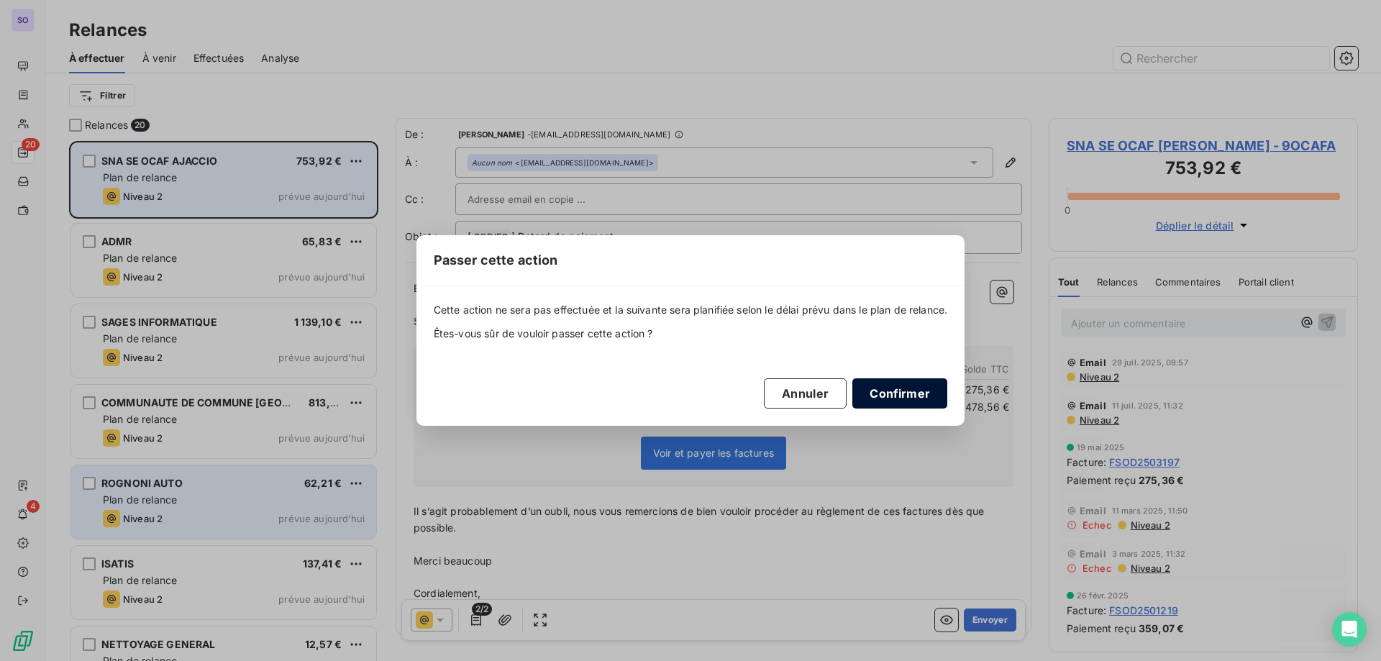
click at [912, 396] on button "Confirmer" at bounding box center [900, 393] width 95 height 30
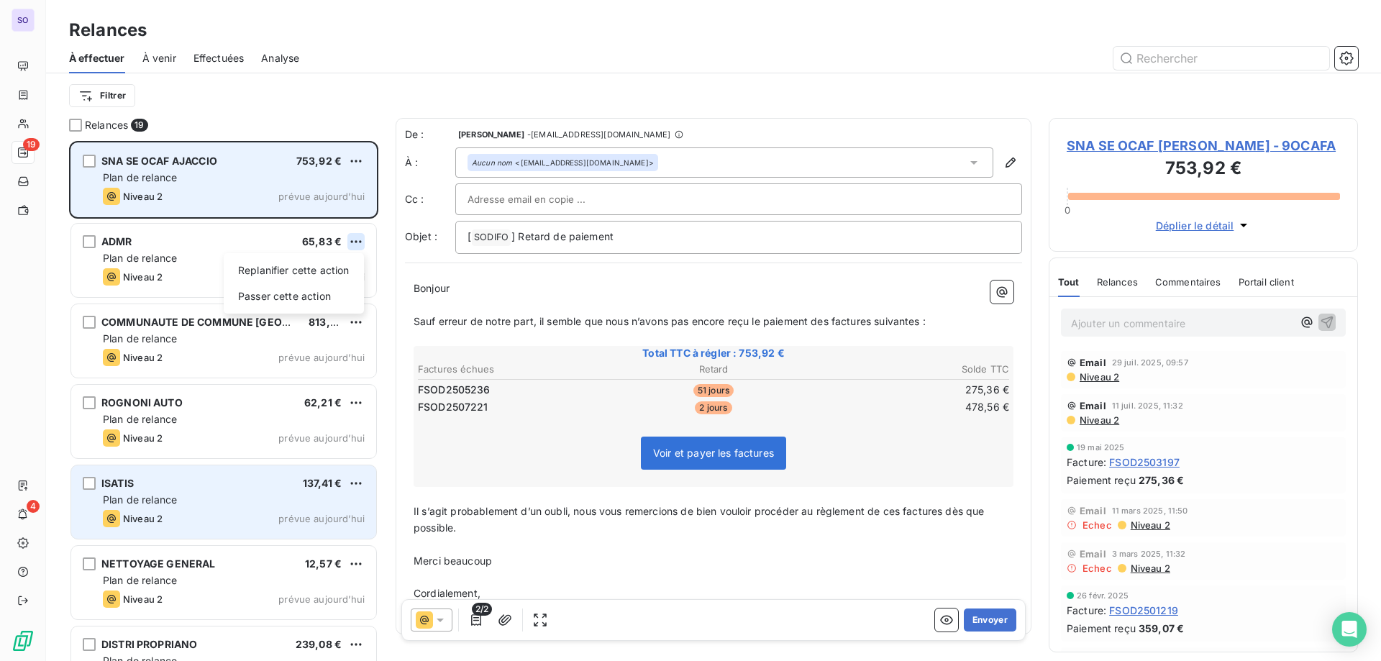
click at [360, 240] on html "SO 19 4 Relances À effectuer À venir Effectuées Analyse Filtrer Relances 19 SNA…" at bounding box center [690, 330] width 1381 height 661
click at [296, 298] on div "Passer cette action" at bounding box center [294, 296] width 129 height 23
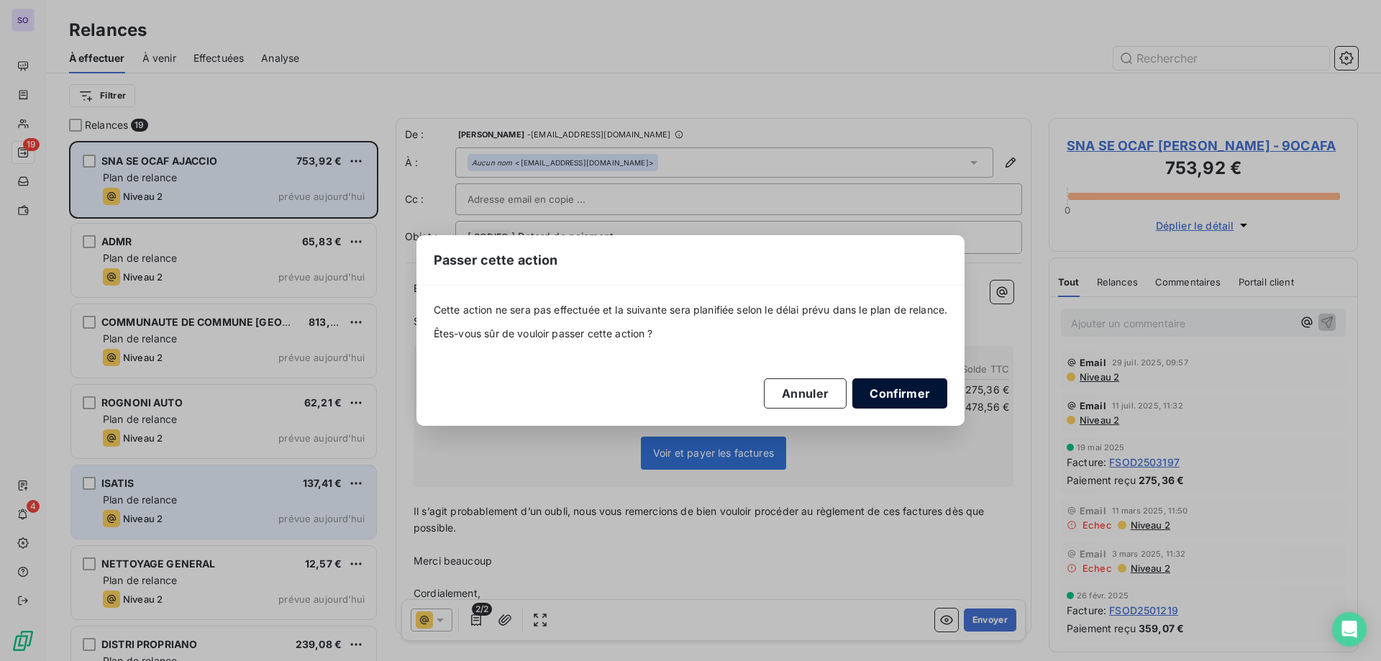
click at [935, 396] on button "Confirmer" at bounding box center [900, 393] width 95 height 30
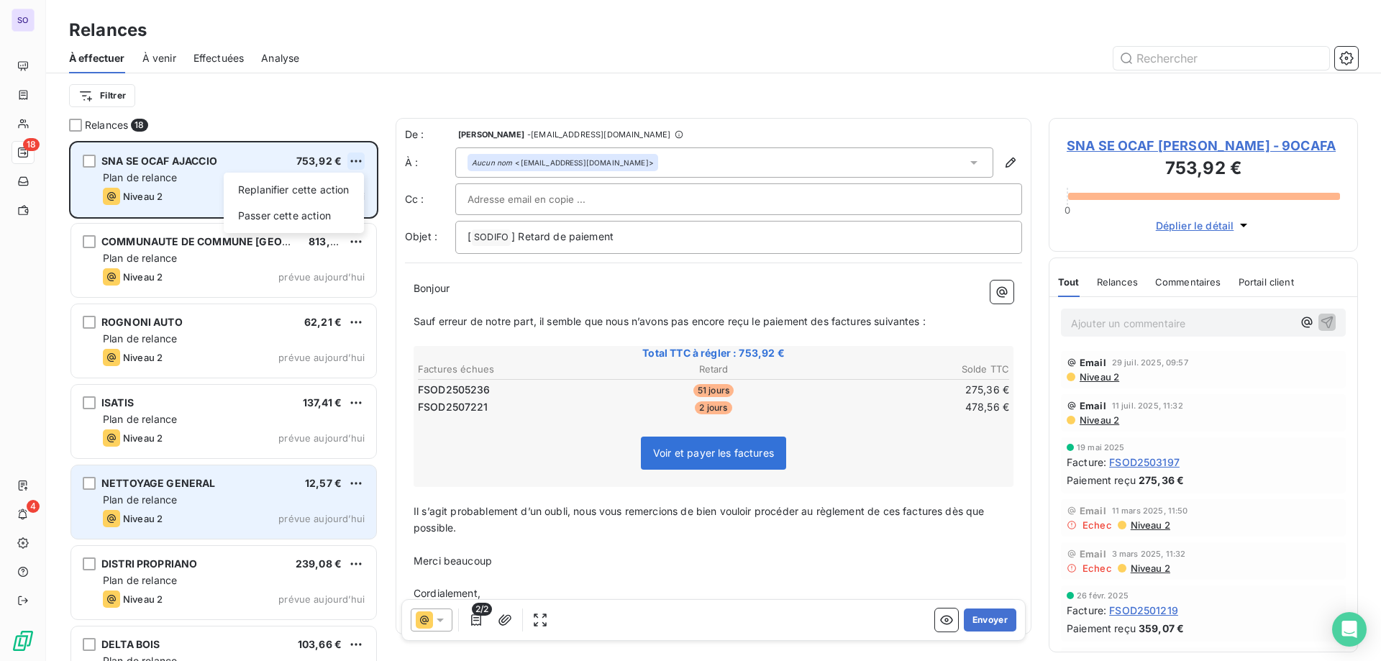
click at [361, 155] on html "SO 18 4 Relances À effectuer À venir Effectuées Analyse Filtrer Relances 18 SNA…" at bounding box center [690, 330] width 1381 height 661
click at [309, 215] on div "Passer cette action" at bounding box center [294, 215] width 129 height 23
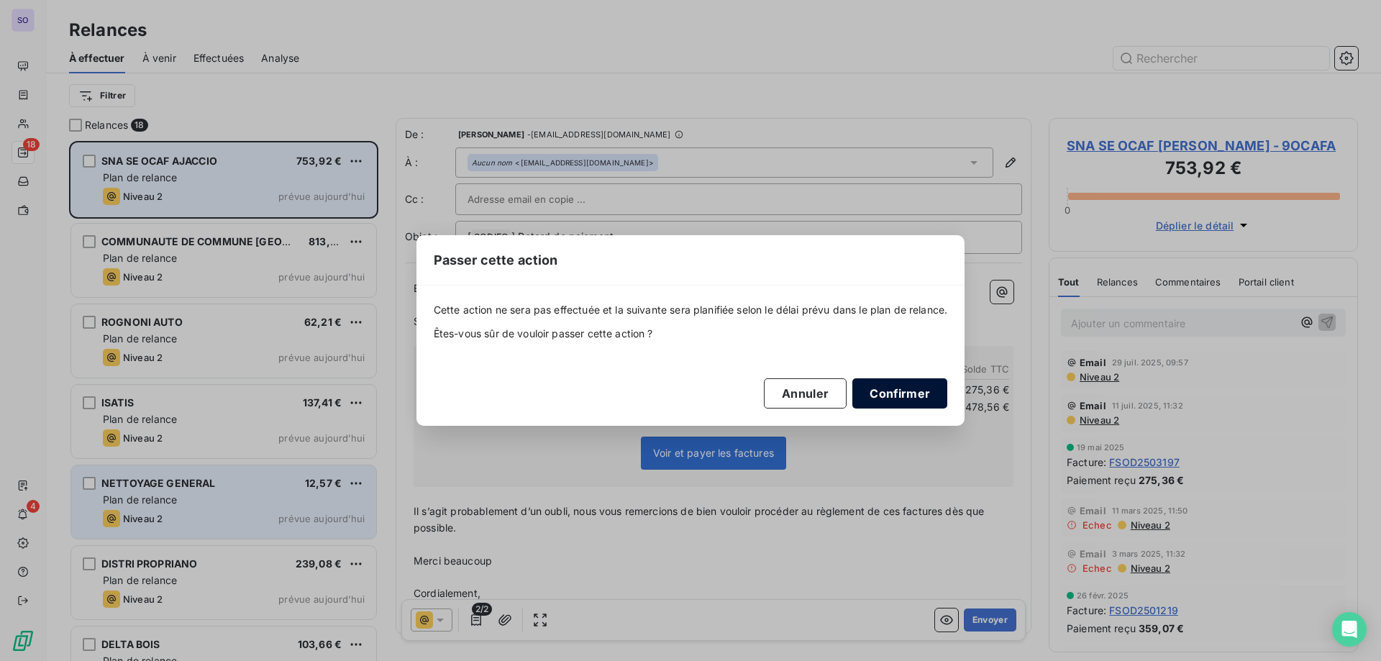
click at [912, 394] on button "Confirmer" at bounding box center [900, 393] width 95 height 30
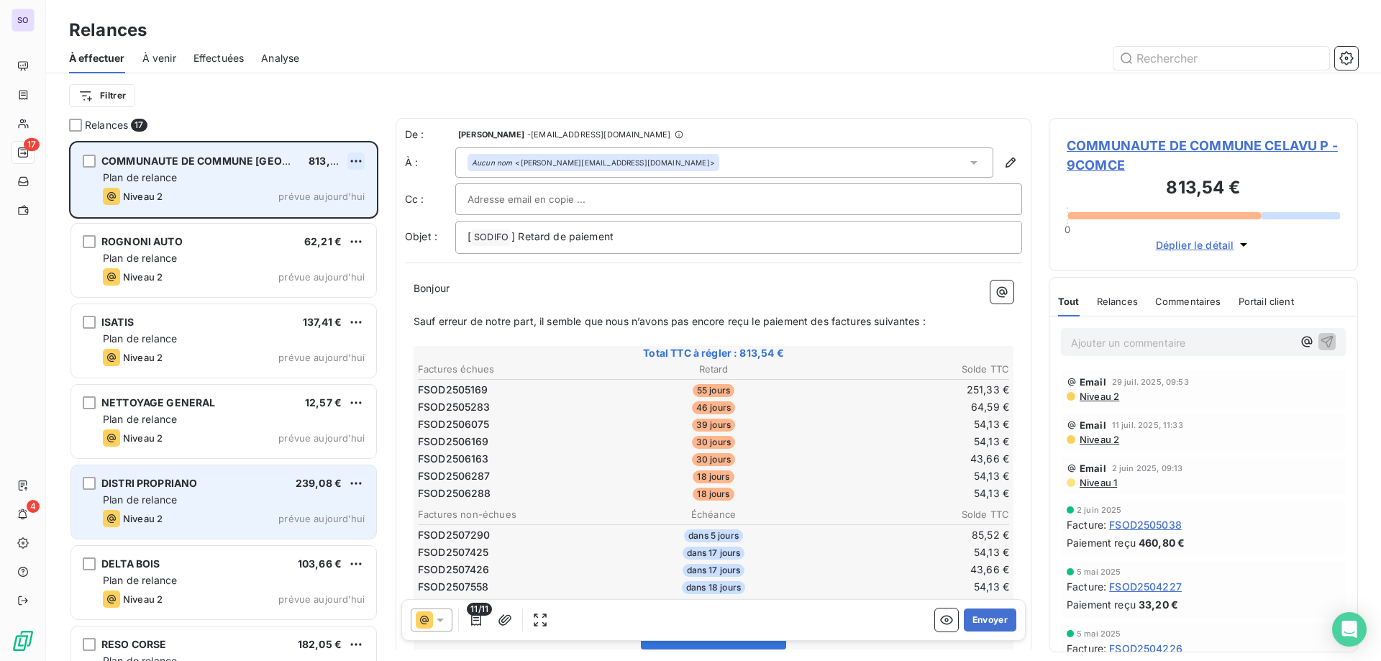
click at [358, 155] on html "SO 17 4 Relances À effectuer À venir Effectuées Analyse Filtrer Relances 17 COM…" at bounding box center [690, 330] width 1381 height 661
click at [318, 213] on div "Passer cette action" at bounding box center [294, 215] width 129 height 23
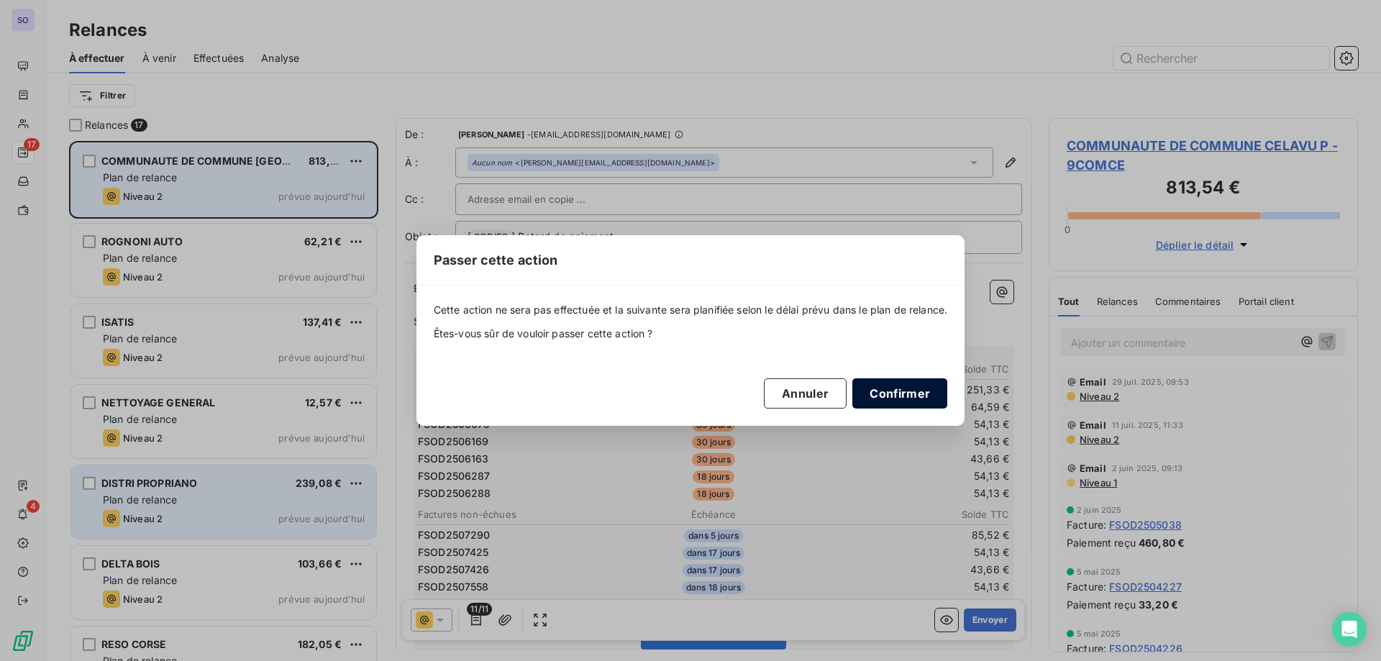
click at [926, 386] on button "Confirmer" at bounding box center [900, 393] width 95 height 30
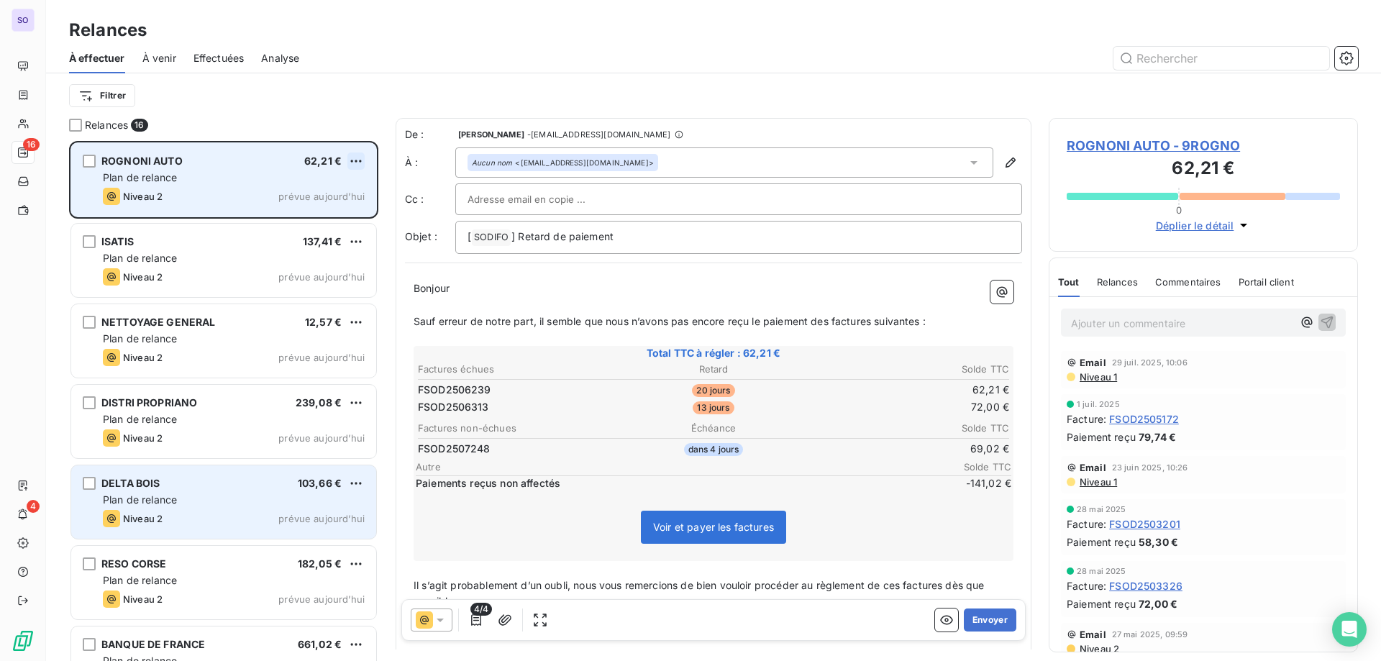
click at [362, 158] on html "SO 16 4 Relances À effectuer À venir Effectuées Analyse Filtrer Relances 16 ROG…" at bounding box center [690, 330] width 1381 height 661
click at [332, 212] on div "Passer cette action" at bounding box center [294, 215] width 129 height 23
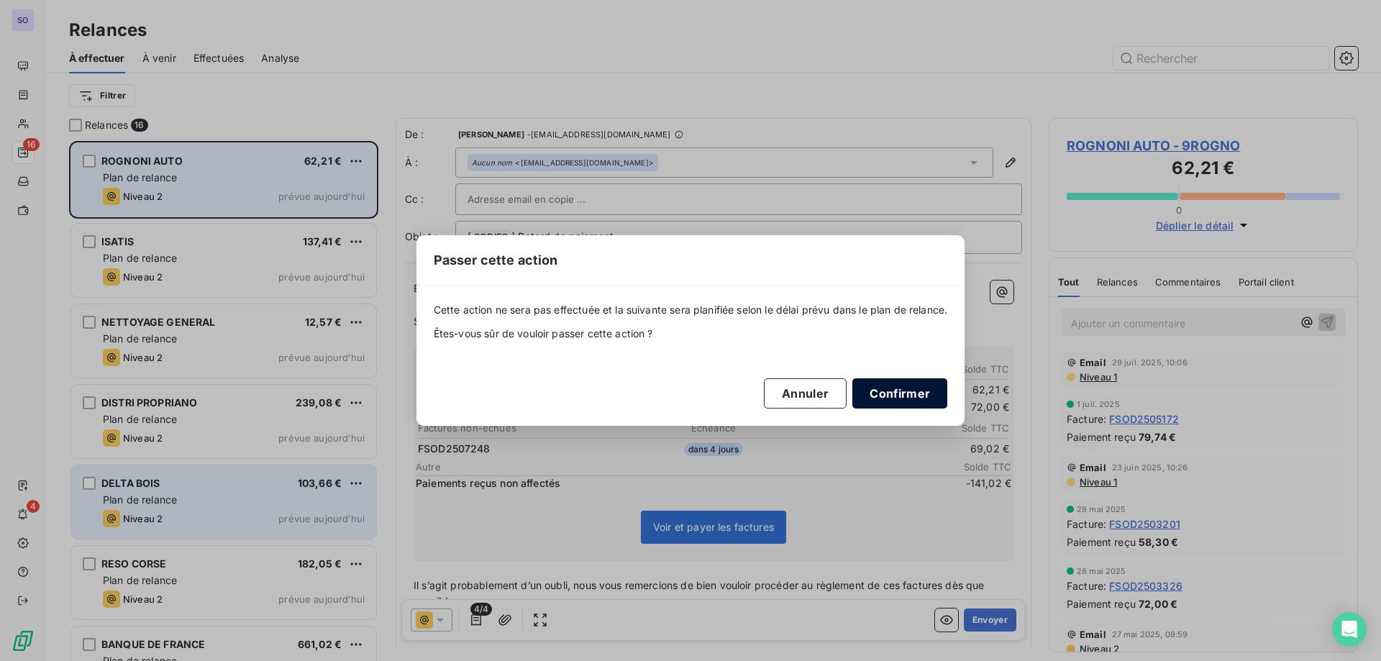
click at [888, 393] on button "Confirmer" at bounding box center [900, 393] width 95 height 30
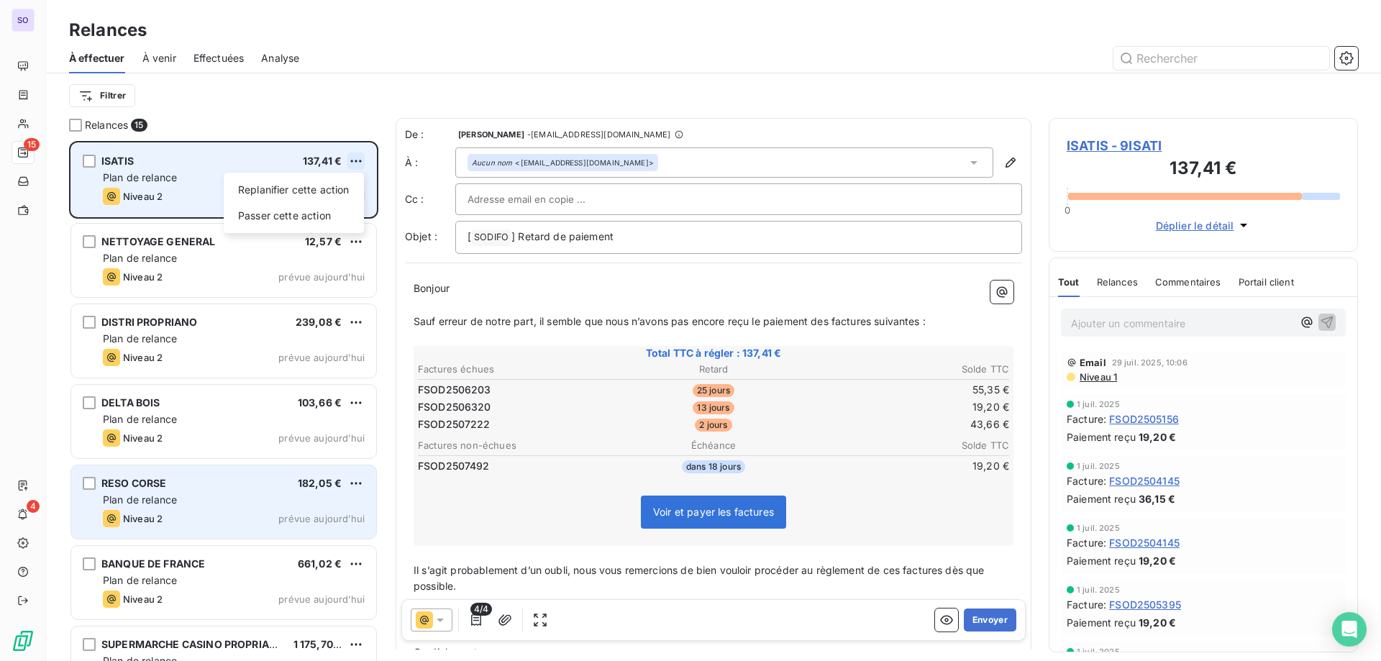
click at [353, 162] on html "SO 15 4 Relances À effectuer À venir Effectuées Analyse Filtrer Relances 15 ISA…" at bounding box center [690, 330] width 1381 height 661
click at [319, 212] on div "Passer cette action" at bounding box center [294, 215] width 129 height 23
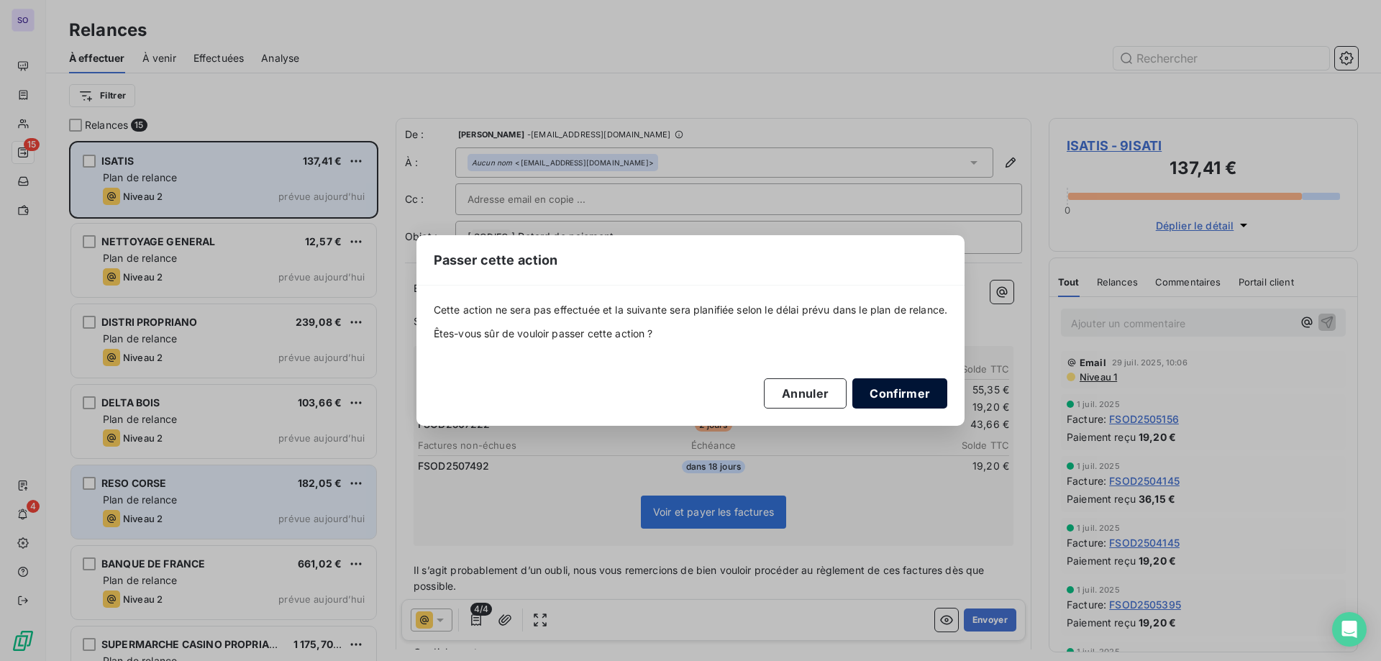
click at [937, 391] on button "Confirmer" at bounding box center [900, 393] width 95 height 30
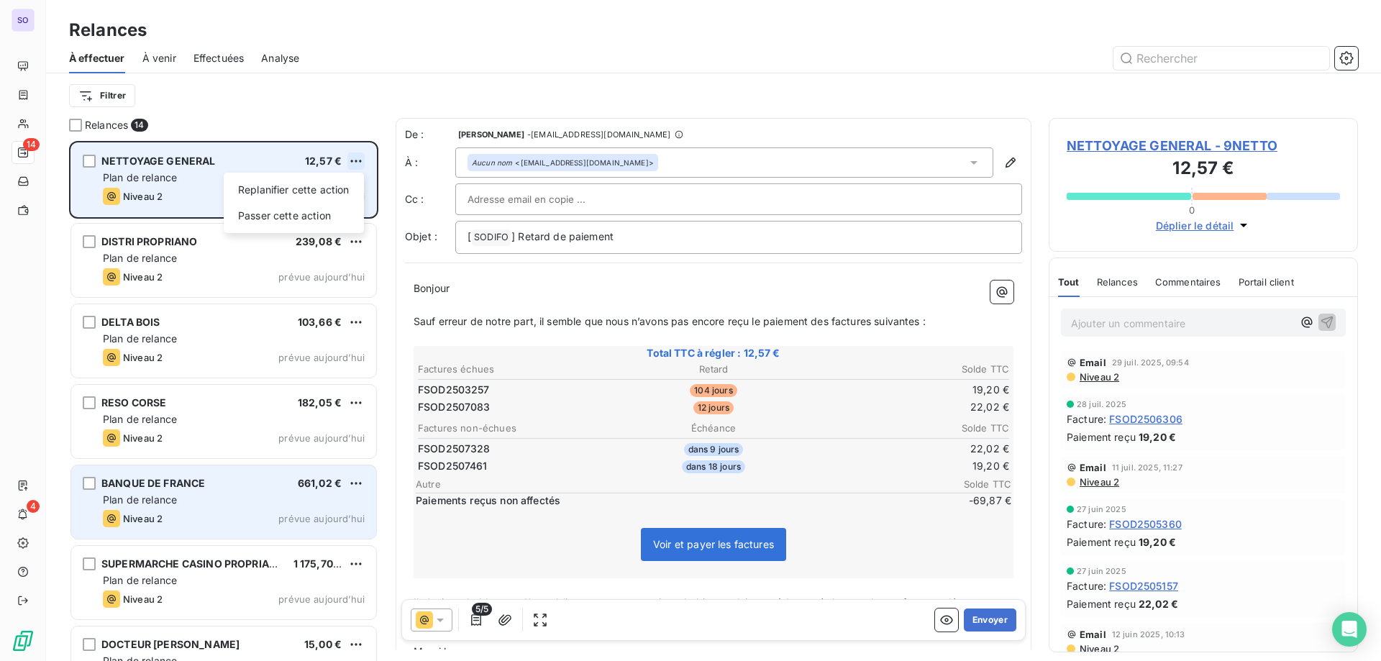
click at [350, 160] on html "SO 14 4 Relances À effectuer À venir Effectuées Analyse Filtrer Relances 14 NET…" at bounding box center [690, 330] width 1381 height 661
click at [337, 208] on div "Passer cette action" at bounding box center [294, 215] width 129 height 23
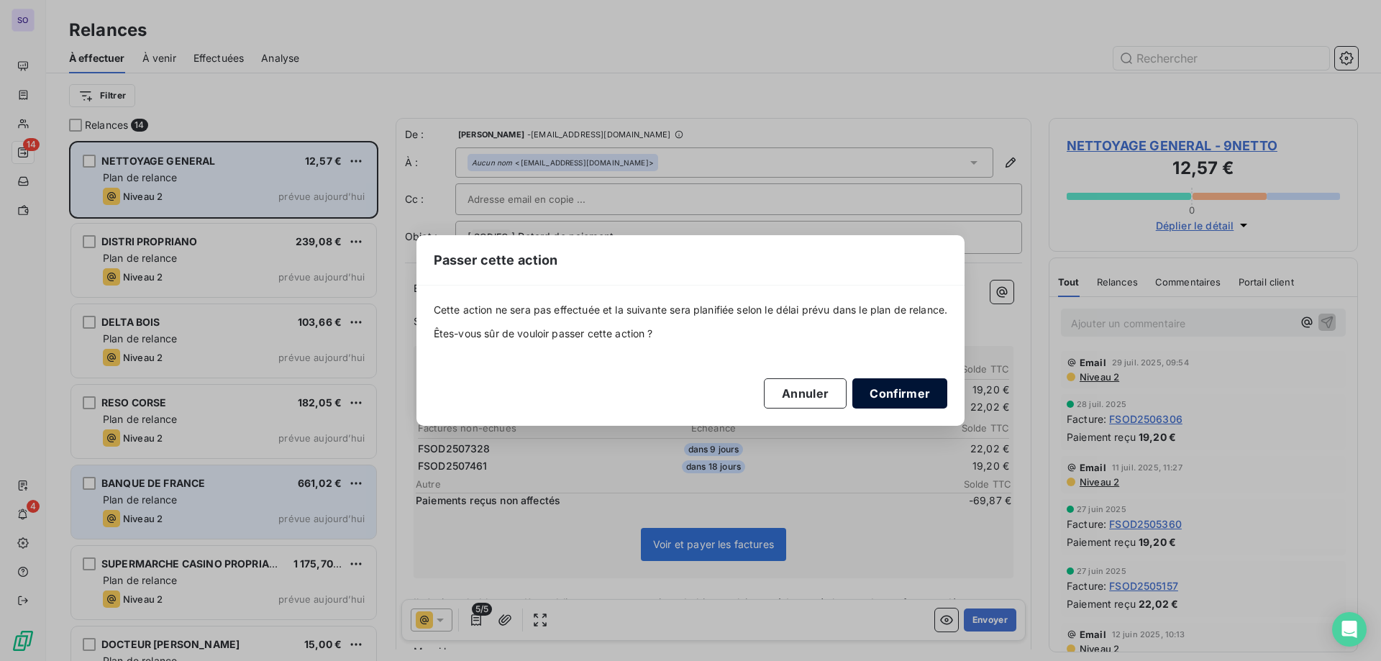
click at [921, 386] on button "Confirmer" at bounding box center [900, 393] width 95 height 30
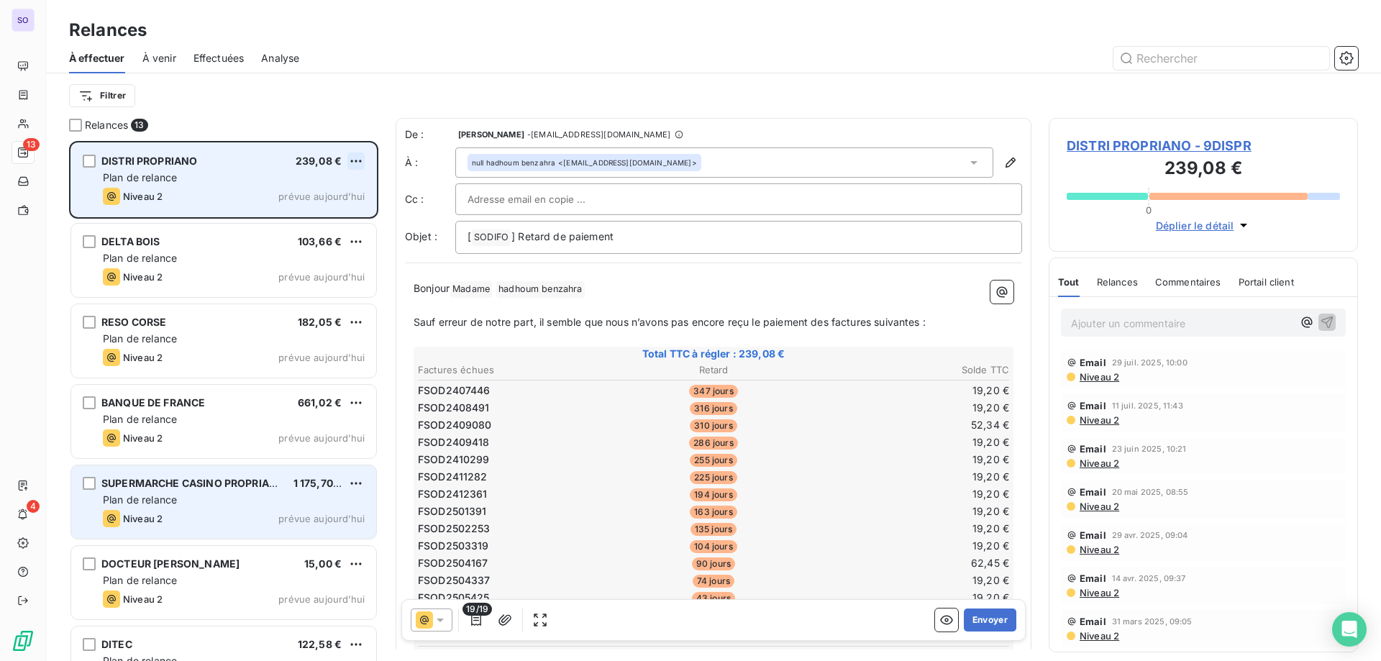
click at [353, 161] on html "SO 13 4 Relances À effectuer À venir Effectuées Analyse Filtrer Relances 13 DIS…" at bounding box center [690, 330] width 1381 height 661
click at [322, 218] on div "Passer cette action" at bounding box center [294, 215] width 129 height 23
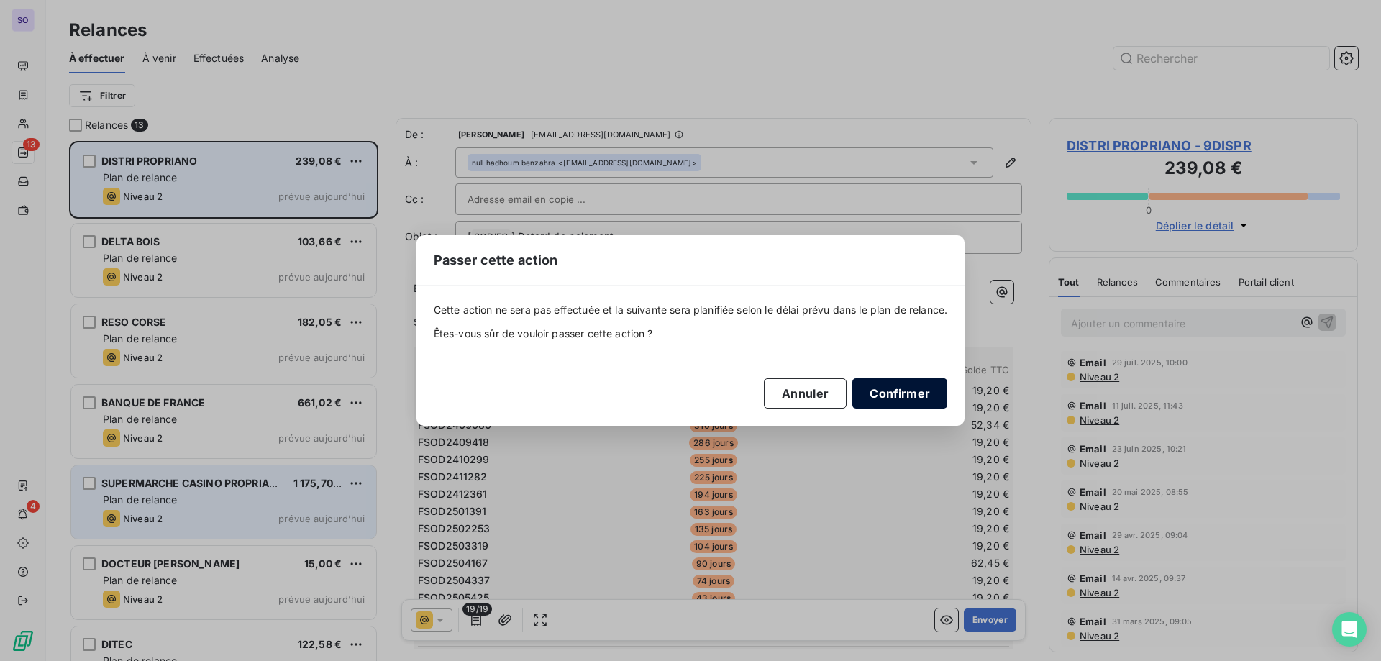
click at [933, 404] on button "Confirmer" at bounding box center [900, 393] width 95 height 30
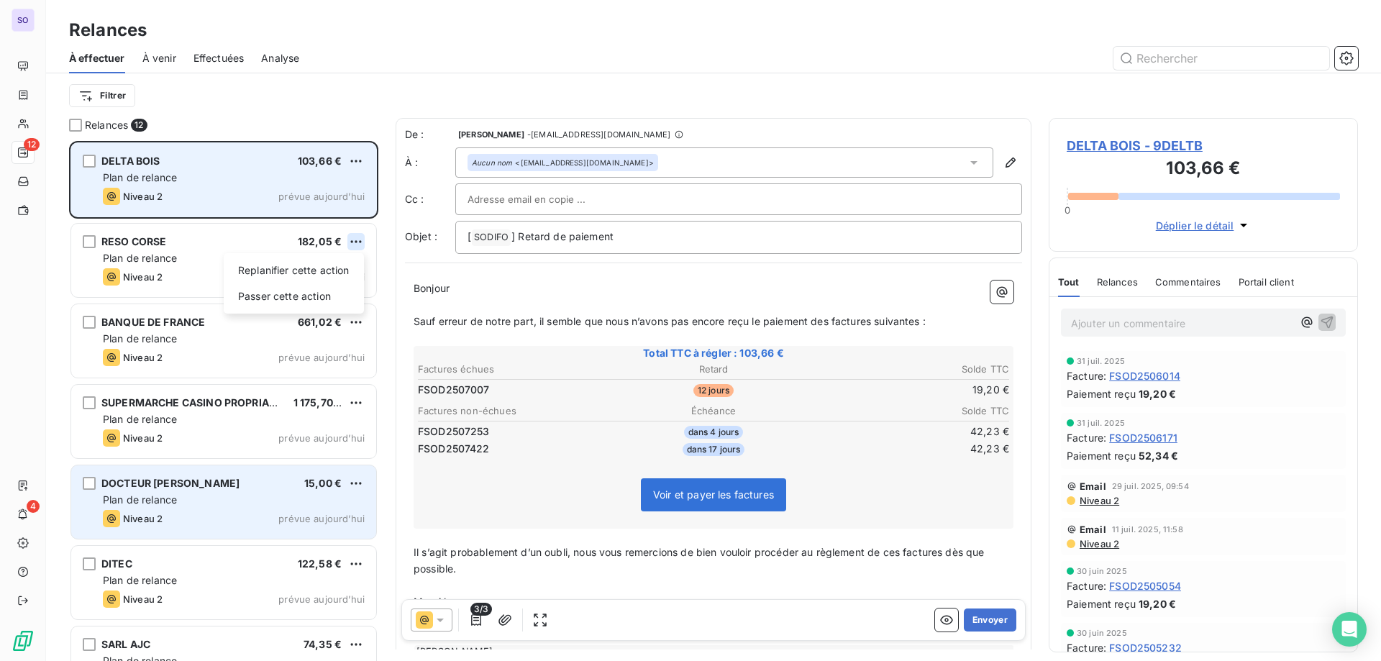
click at [356, 246] on html "SO 12 4 Relances À effectuer À venir Effectuées Analyse Filtrer Relances 12 DEL…" at bounding box center [690, 330] width 1381 height 661
click at [324, 296] on div "Passer cette action" at bounding box center [294, 296] width 129 height 23
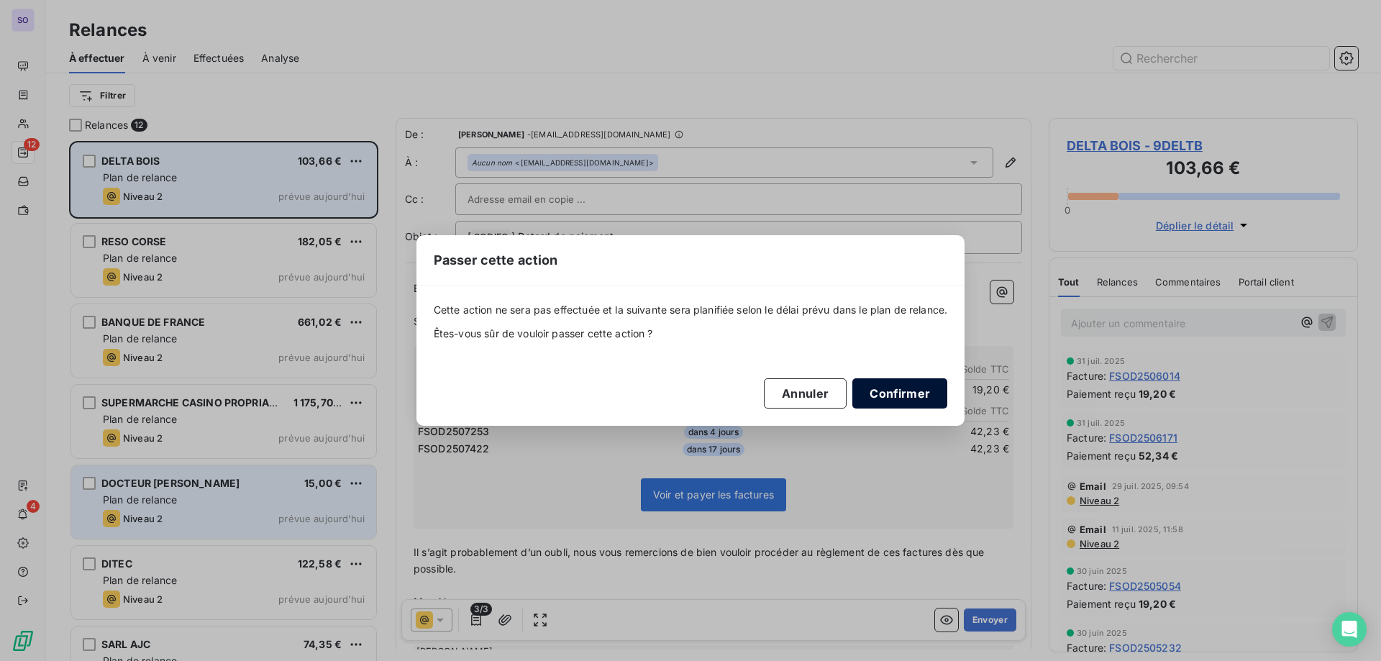
click at [866, 386] on button "Confirmer" at bounding box center [900, 393] width 95 height 30
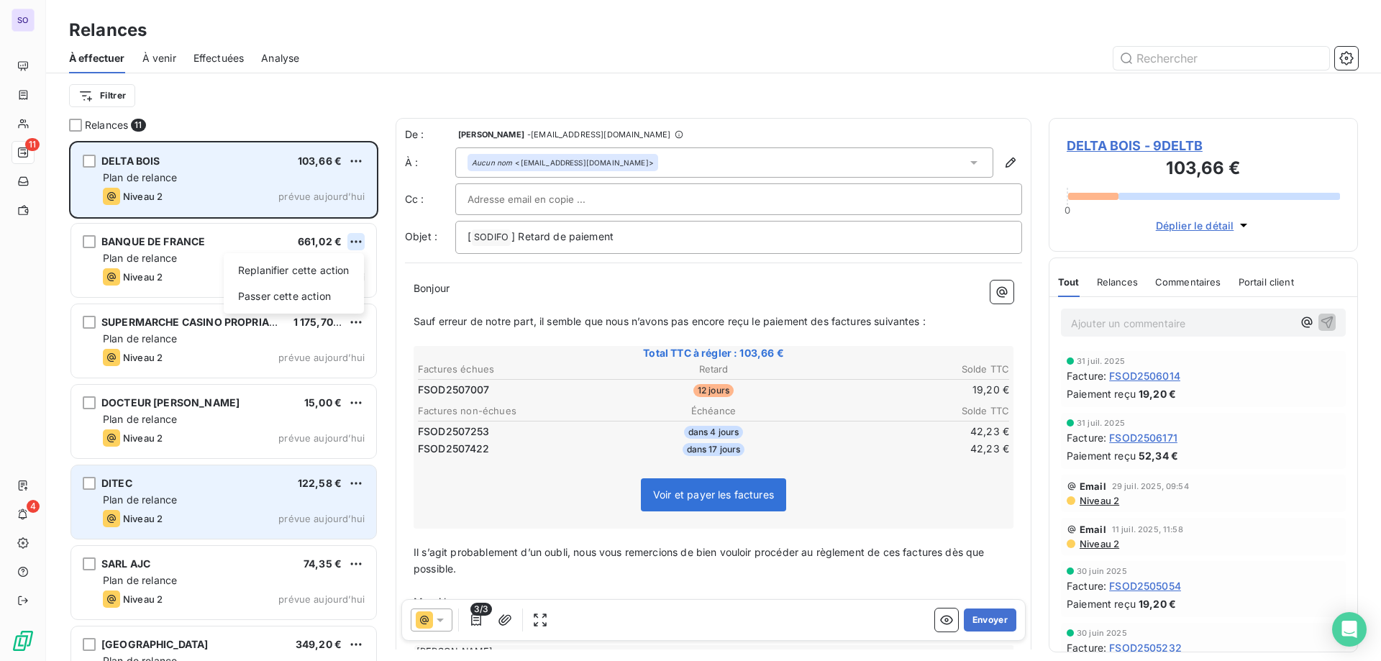
click at [355, 241] on html "SO 11 4 Relances À effectuer À venir Effectuées Analyse Filtrer Relances 11 DEL…" at bounding box center [690, 330] width 1381 height 661
click at [291, 304] on div "Passer cette action" at bounding box center [294, 296] width 129 height 23
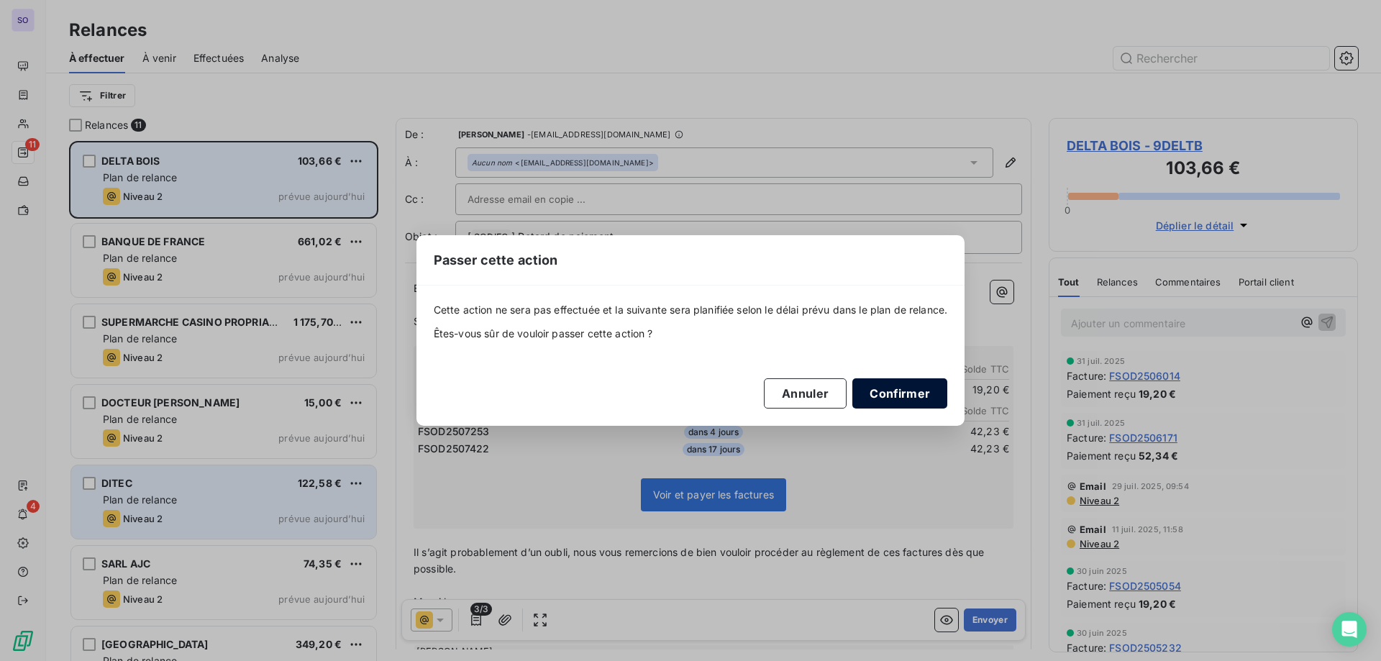
click at [936, 400] on button "Confirmer" at bounding box center [900, 393] width 95 height 30
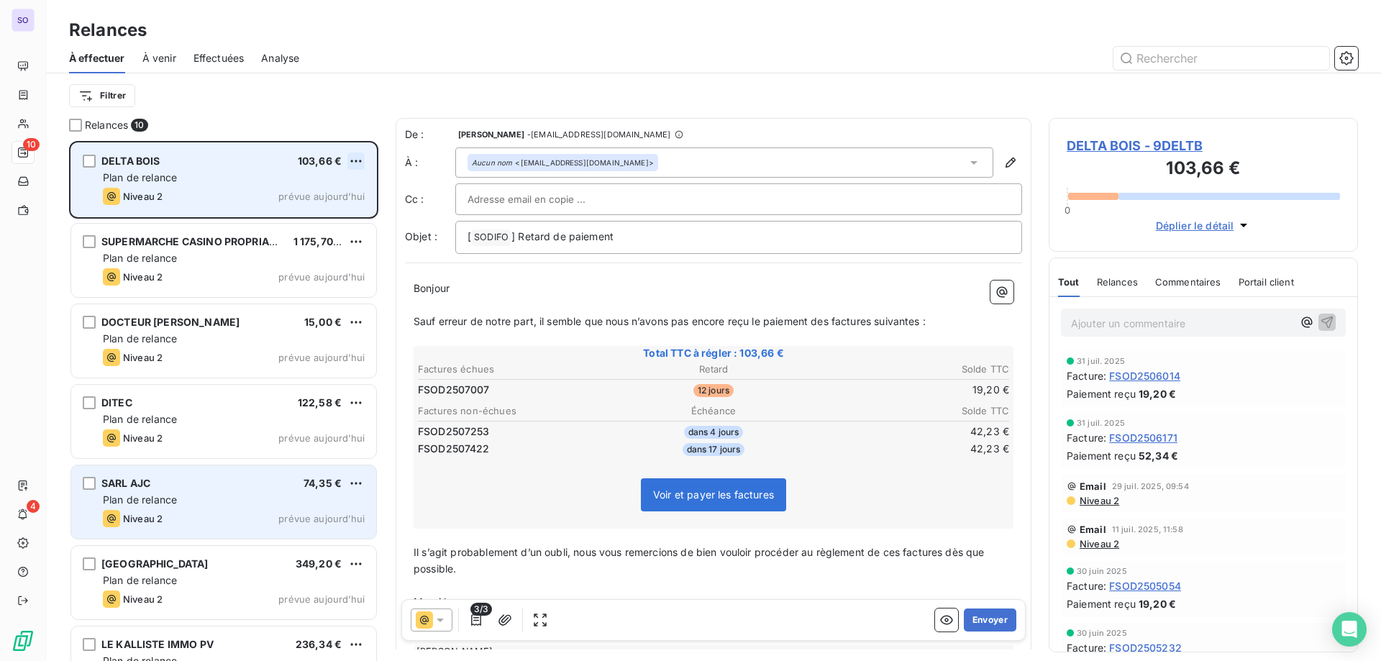
click at [350, 160] on html "SO 10 4 Relances À effectuer À venir Effectuées Analyse Filtrer Relances 10 DEL…" at bounding box center [690, 330] width 1381 height 661
click at [322, 211] on div "Passer cette action" at bounding box center [294, 215] width 129 height 23
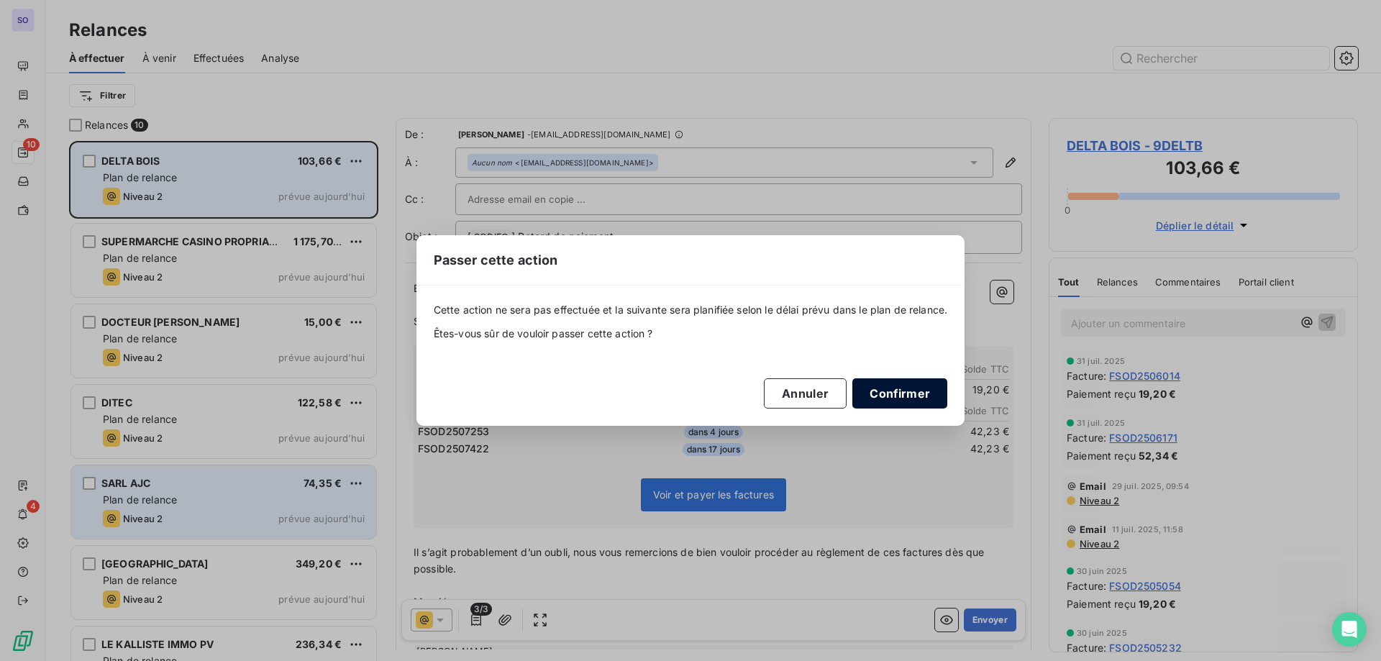
click at [884, 389] on button "Confirmer" at bounding box center [900, 393] width 95 height 30
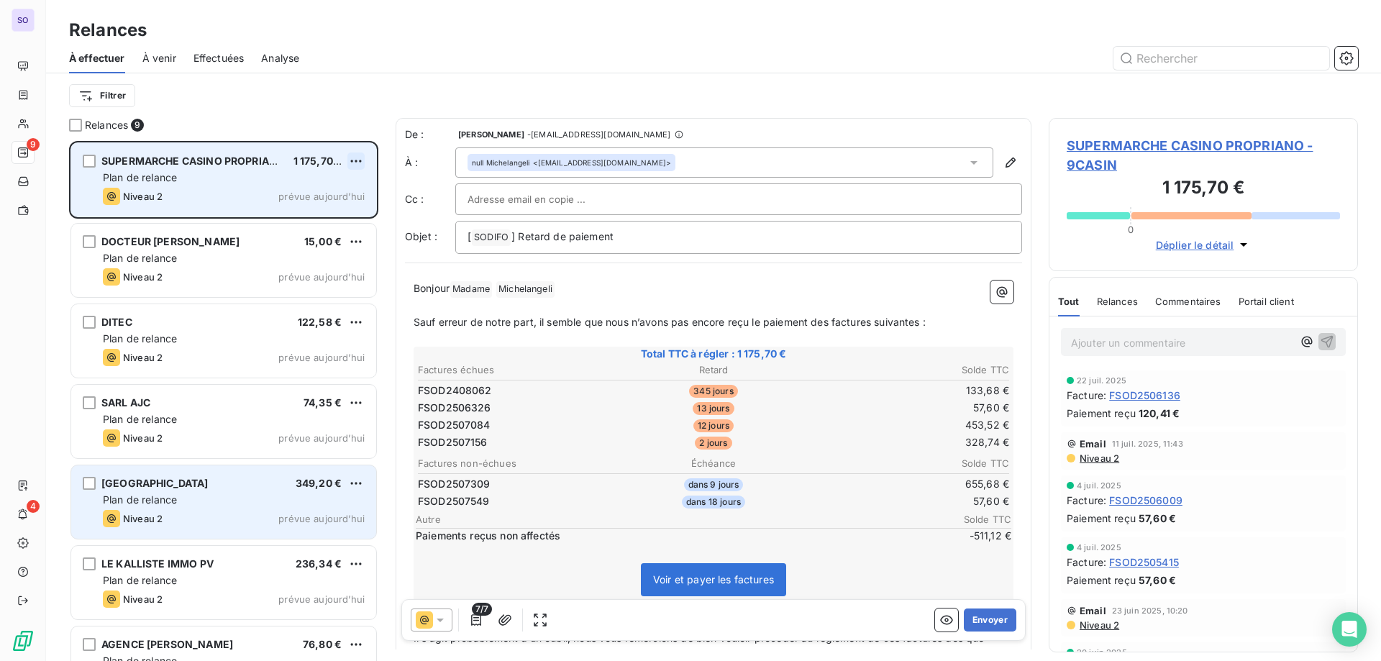
click at [358, 162] on html "SO 9 4 Relances À effectuer À venir Effectuées Analyse Filtrer Relances 9 SUPER…" at bounding box center [690, 330] width 1381 height 661
click at [311, 209] on div "Passer cette action" at bounding box center [294, 215] width 129 height 23
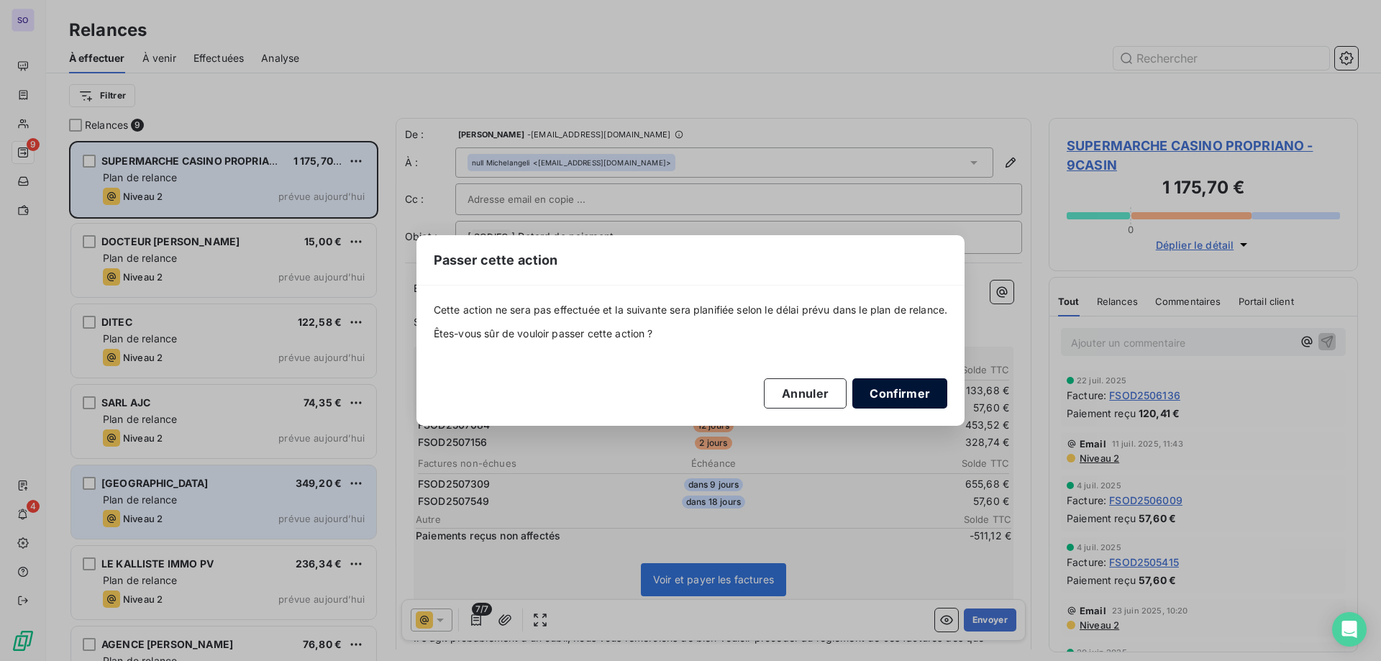
click at [894, 386] on button "Confirmer" at bounding box center [900, 393] width 95 height 30
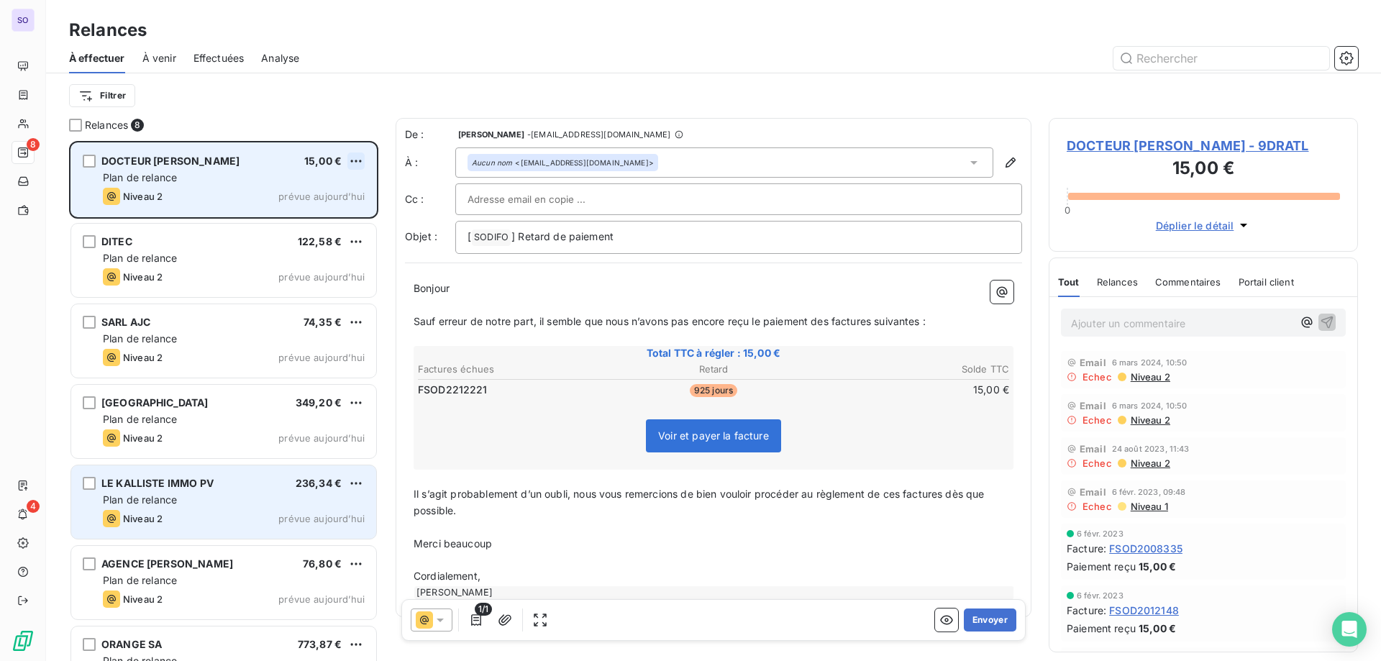
click at [363, 159] on html "SO 8 4 Relances À effectuer À venir Effectuées Analyse Filtrer Relances 8 DOCTE…" at bounding box center [690, 330] width 1381 height 661
click at [333, 204] on div "Passer cette action" at bounding box center [294, 215] width 129 height 23
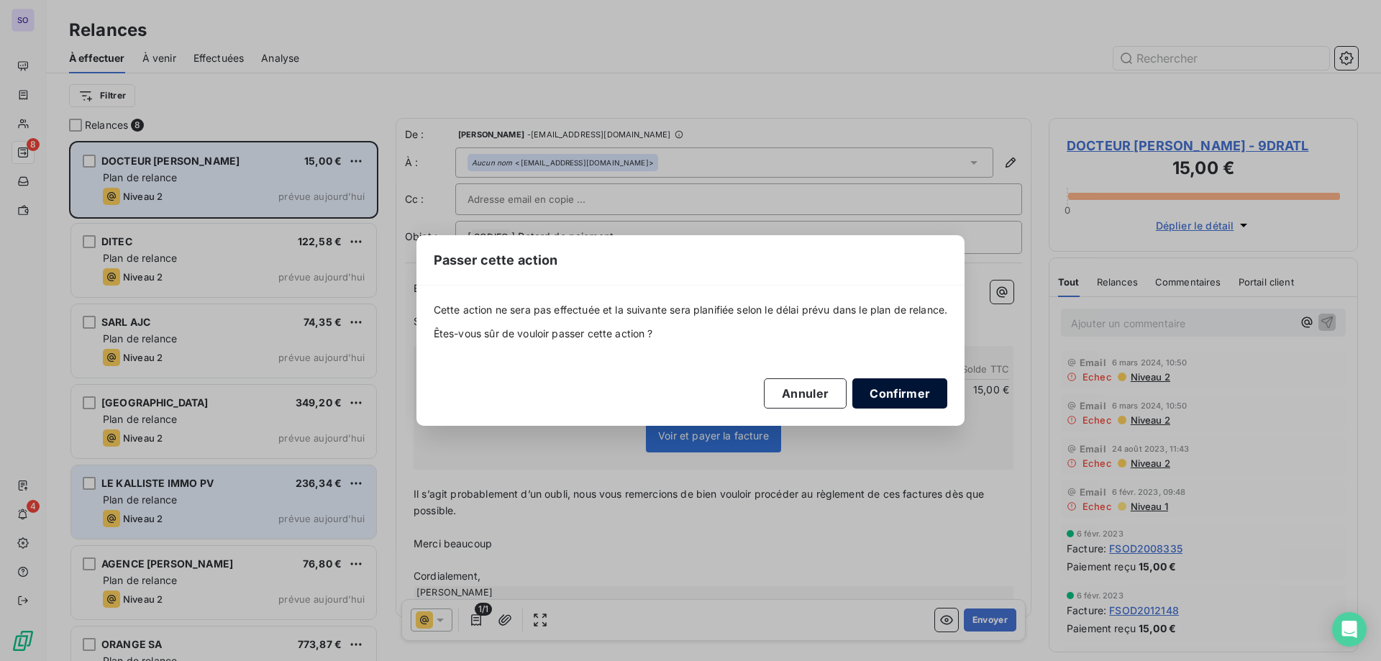
click at [919, 404] on button "Confirmer" at bounding box center [900, 393] width 95 height 30
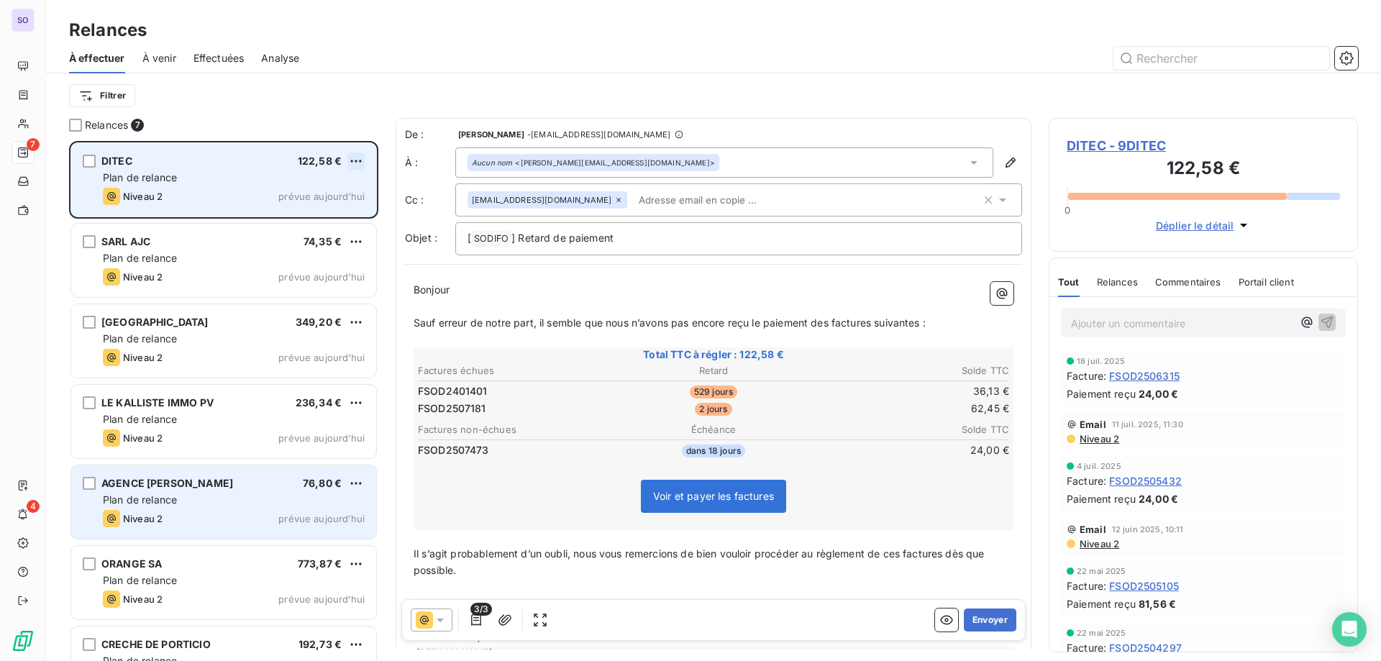
click at [356, 161] on html "SO 7 4 Relances À effectuer À venir Effectuées Analyse Filtrer Relances 7 DITEC…" at bounding box center [690, 330] width 1381 height 661
click at [324, 217] on div "Passer cette action" at bounding box center [294, 215] width 129 height 23
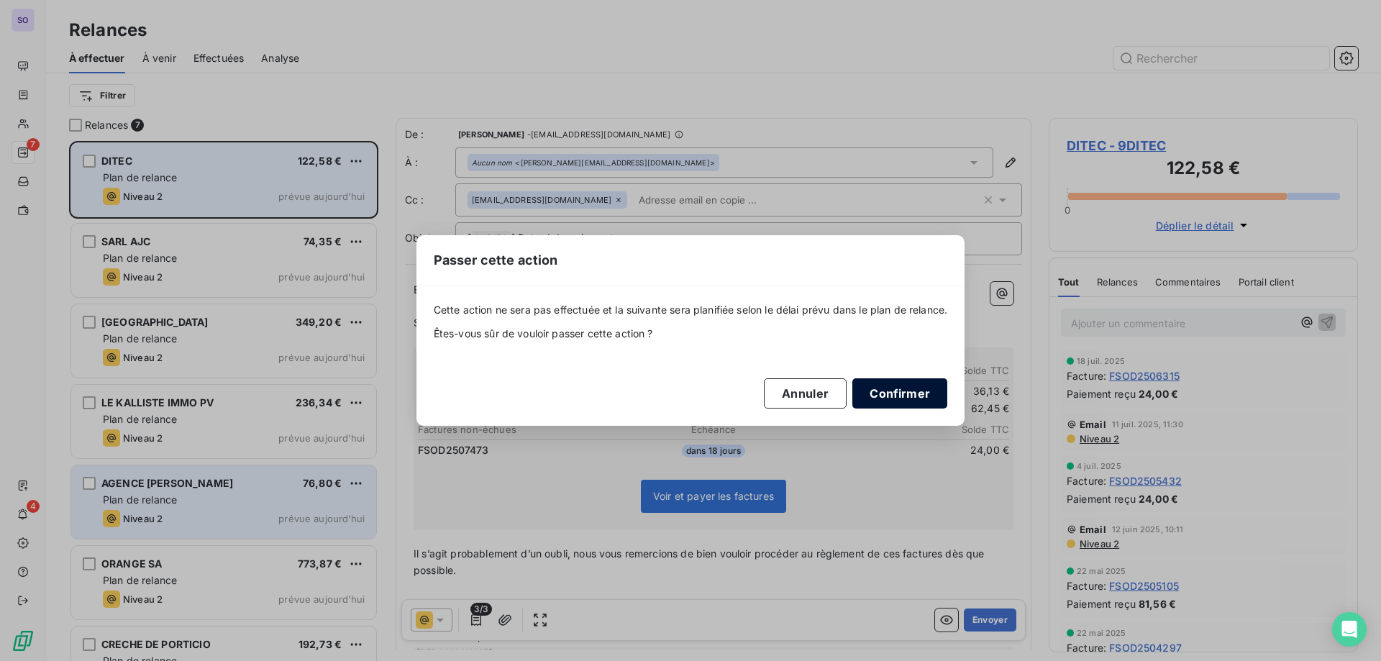
click at [912, 399] on button "Confirmer" at bounding box center [900, 393] width 95 height 30
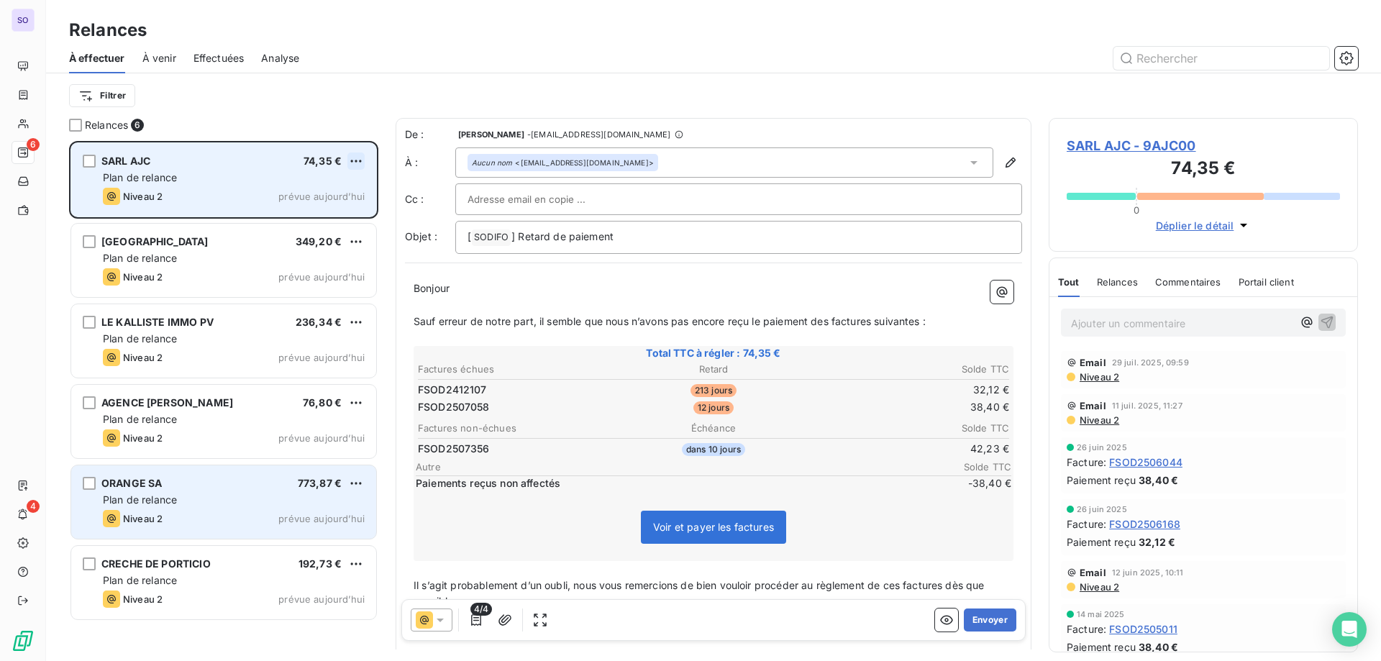
click at [355, 160] on html "SO 6 4 Relances À effectuer À venir Effectuées Analyse Filtrer Relances 6 SARL …" at bounding box center [690, 330] width 1381 height 661
click at [284, 216] on div "Passer cette action" at bounding box center [294, 215] width 129 height 23
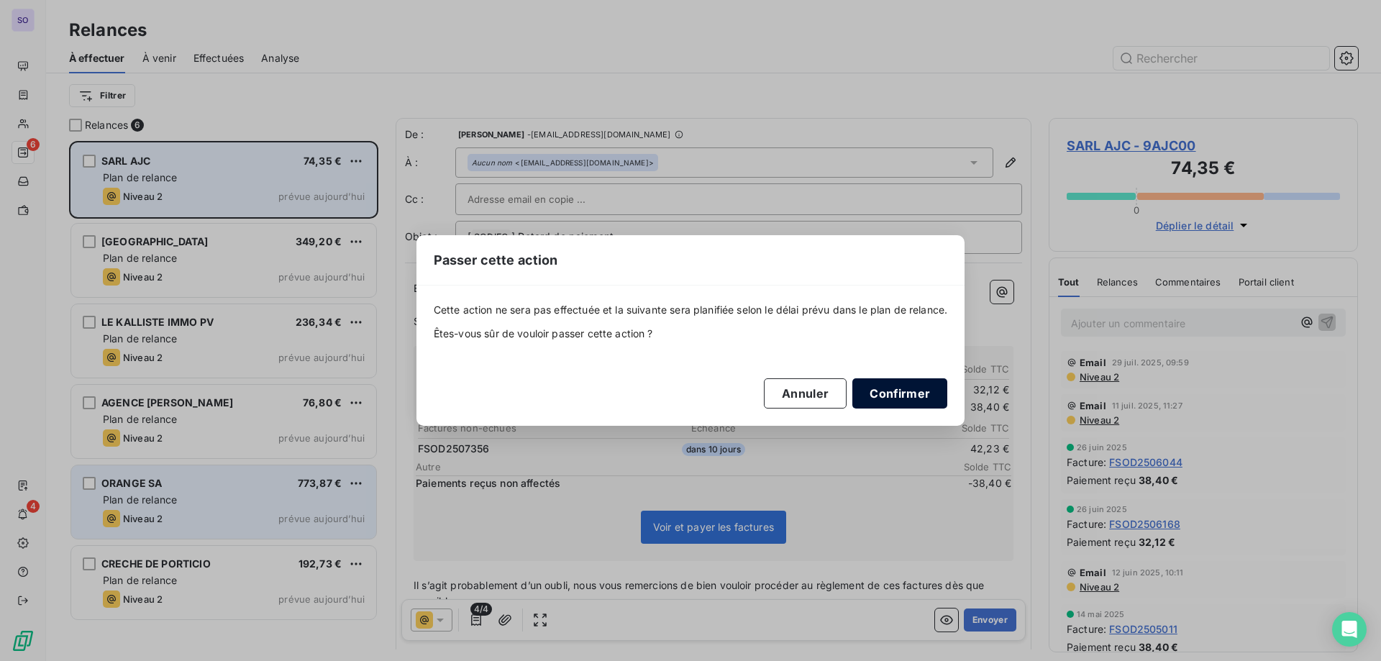
click at [939, 398] on button "Confirmer" at bounding box center [900, 393] width 95 height 30
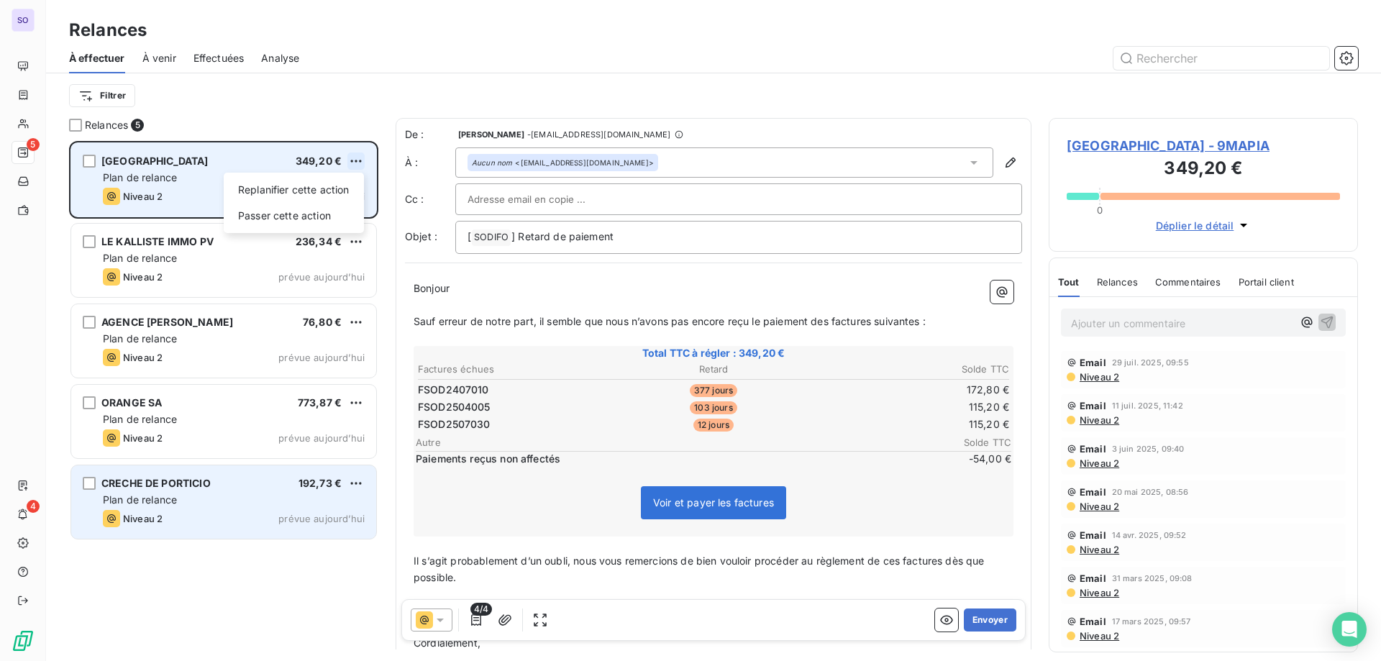
click at [353, 160] on html "SO 5 4 Relances À effectuer À venir Effectuées Analyse Filtrer Relances 5 MAIRI…" at bounding box center [690, 330] width 1381 height 661
click at [316, 222] on div "Passer cette action" at bounding box center [294, 215] width 129 height 23
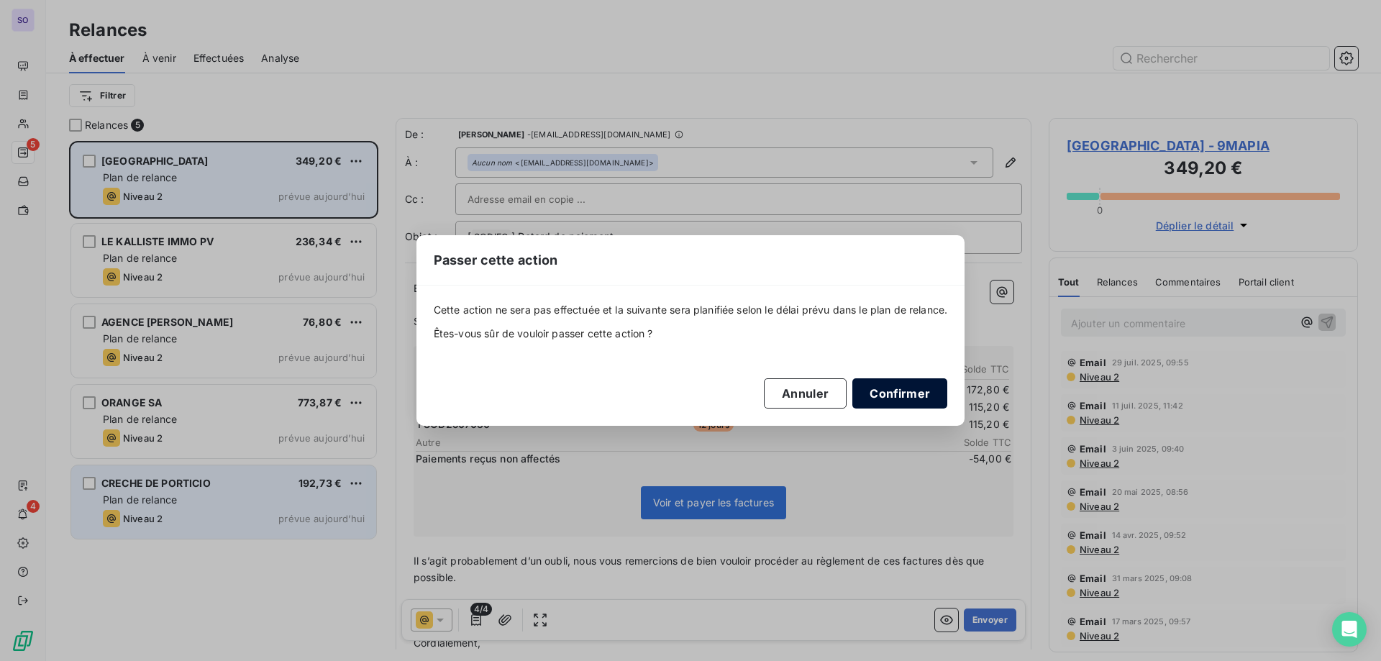
click at [924, 387] on button "Confirmer" at bounding box center [900, 393] width 95 height 30
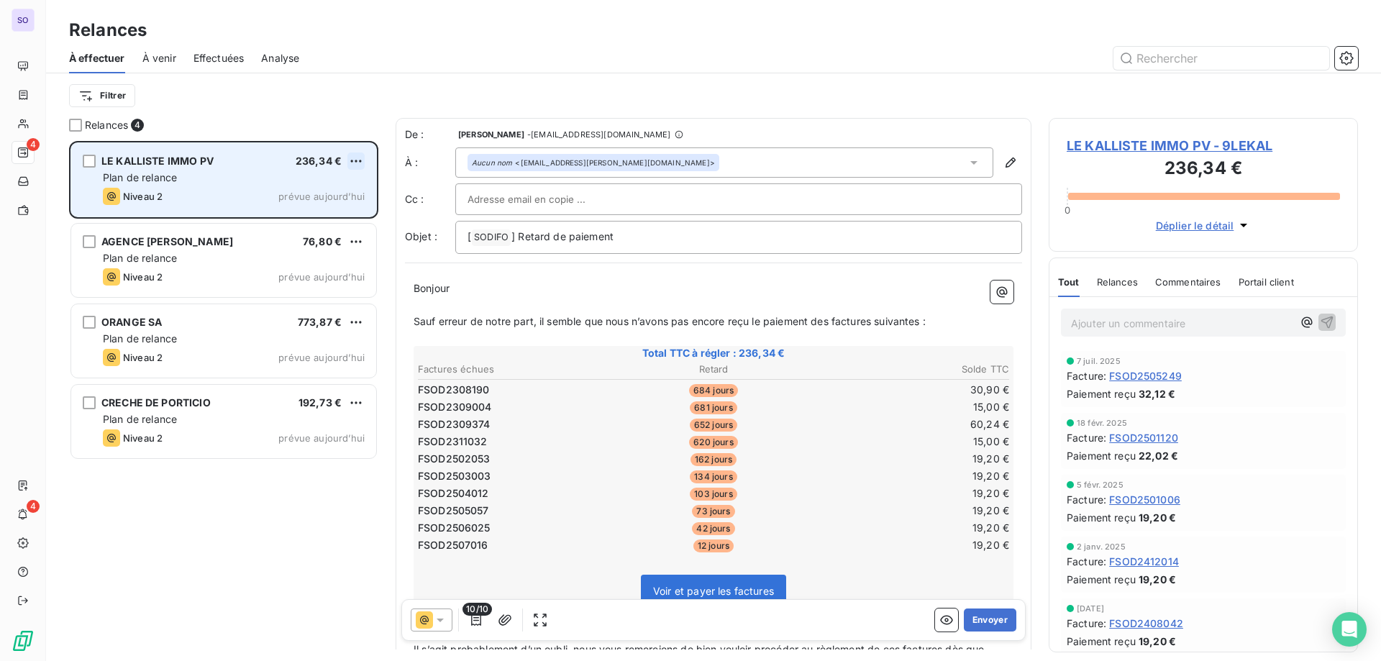
click at [358, 161] on html "SO 4 4 Relances À effectuer À venir Effectuées Analyse Filtrer Relances 4 LE KA…" at bounding box center [690, 330] width 1381 height 661
click at [324, 222] on div "Passer cette action" at bounding box center [294, 215] width 129 height 23
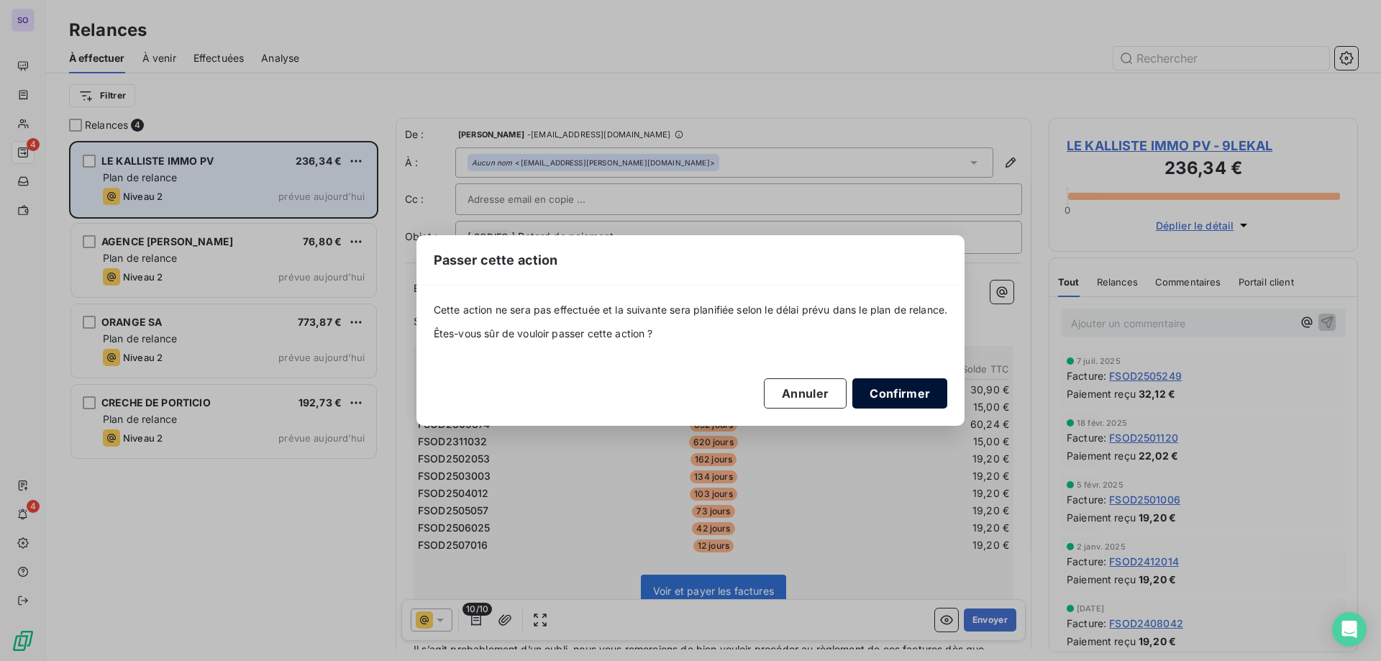
click at [919, 396] on button "Confirmer" at bounding box center [900, 393] width 95 height 30
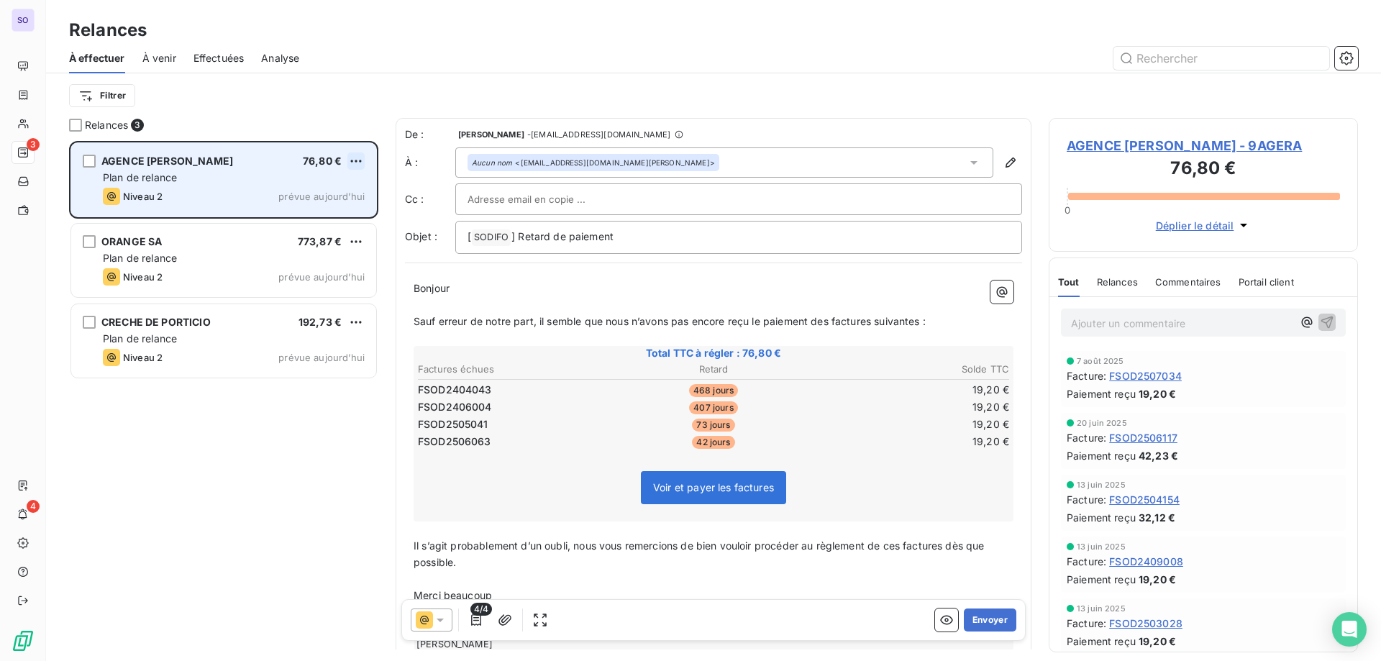
click at [363, 153] on html "SO 3 4 Relances À effectuer À venir Effectuées Analyse Filtrer Relances 3 AGENC…" at bounding box center [690, 330] width 1381 height 661
click at [309, 215] on div "Passer cette action" at bounding box center [294, 215] width 129 height 23
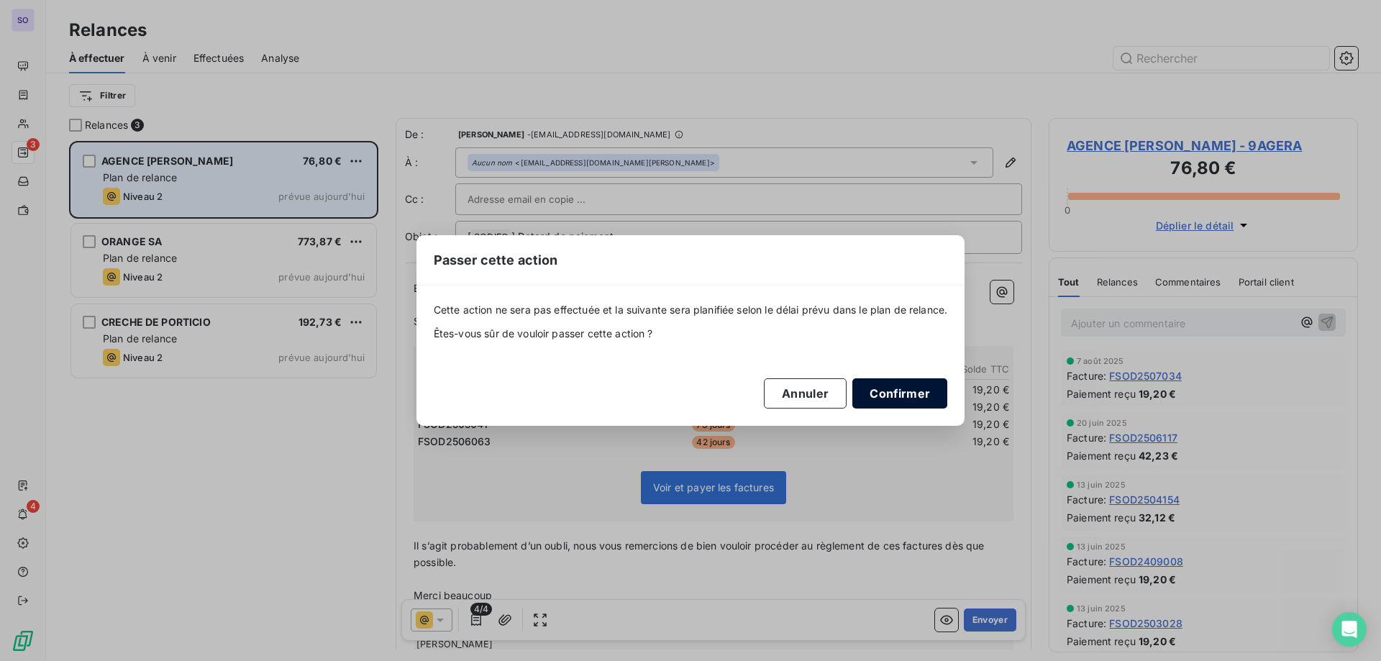
click at [899, 393] on button "Confirmer" at bounding box center [900, 393] width 95 height 30
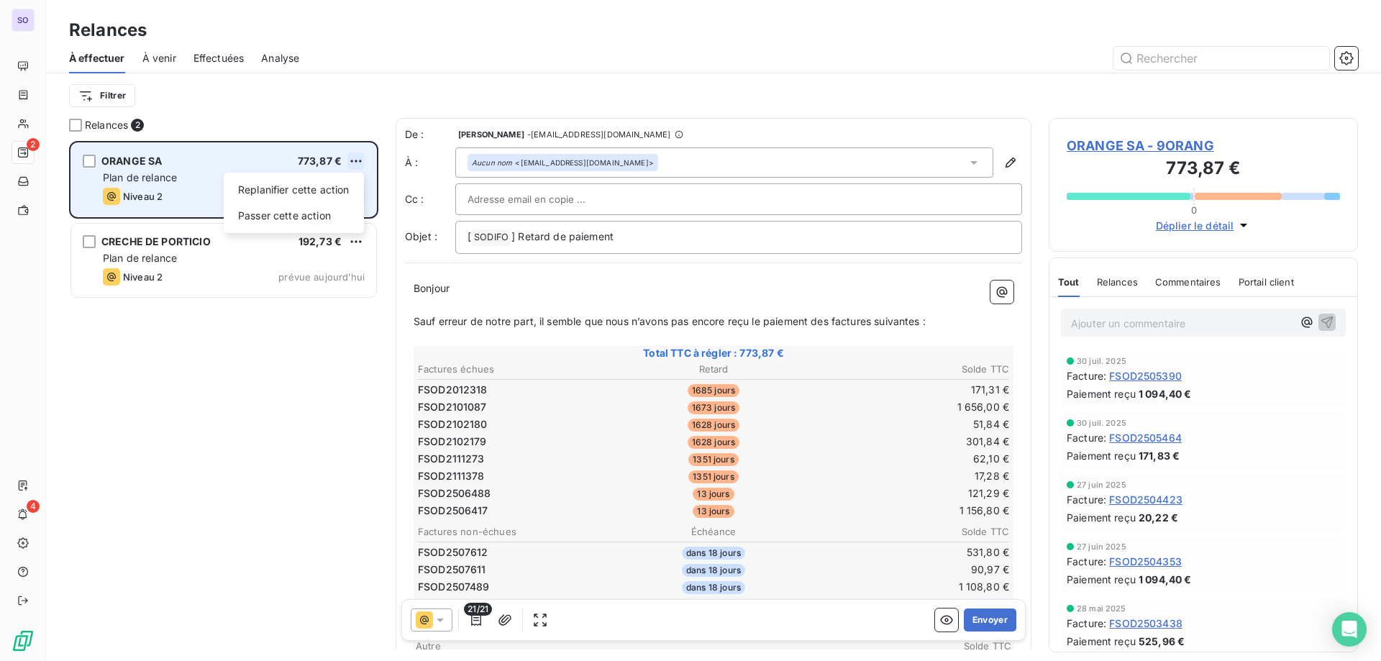
click at [352, 160] on html "SO 2 4 Relances À effectuer À venir Effectuées Analyse Filtrer Relances 2 ORANG…" at bounding box center [690, 330] width 1381 height 661
click at [324, 217] on div "Passer cette action" at bounding box center [294, 215] width 129 height 23
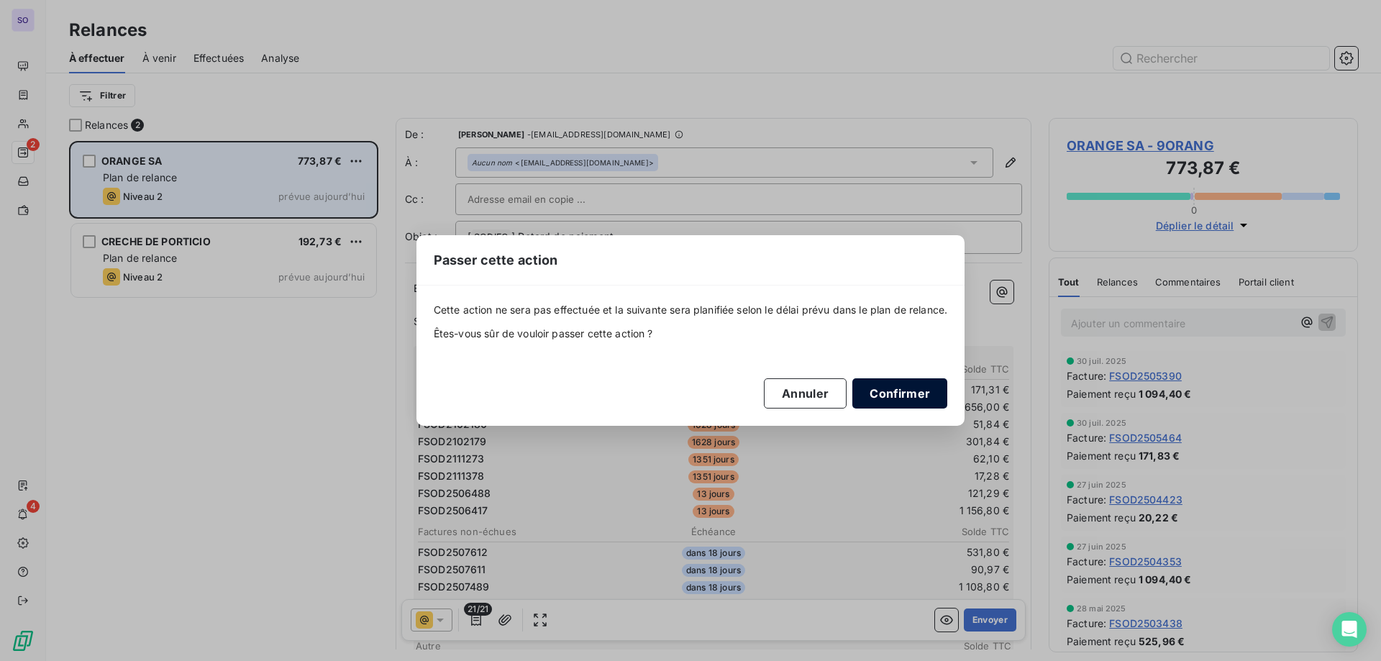
click at [896, 394] on button "Confirmer" at bounding box center [900, 393] width 95 height 30
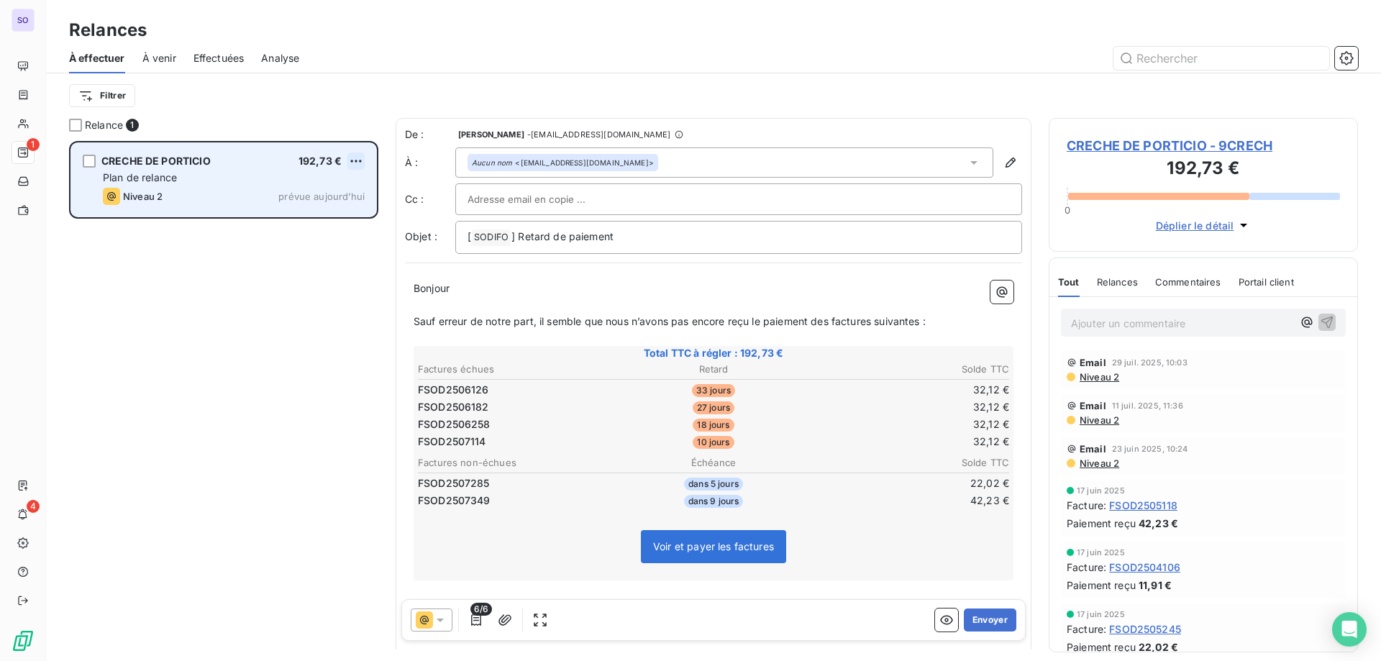
click at [358, 155] on html "SO 1 4 Relances À effectuer À venir Effectuées Analyse Filtrer Relance 1 CRECHE…" at bounding box center [690, 330] width 1381 height 661
click at [319, 209] on div "Passer cette action" at bounding box center [294, 215] width 129 height 23
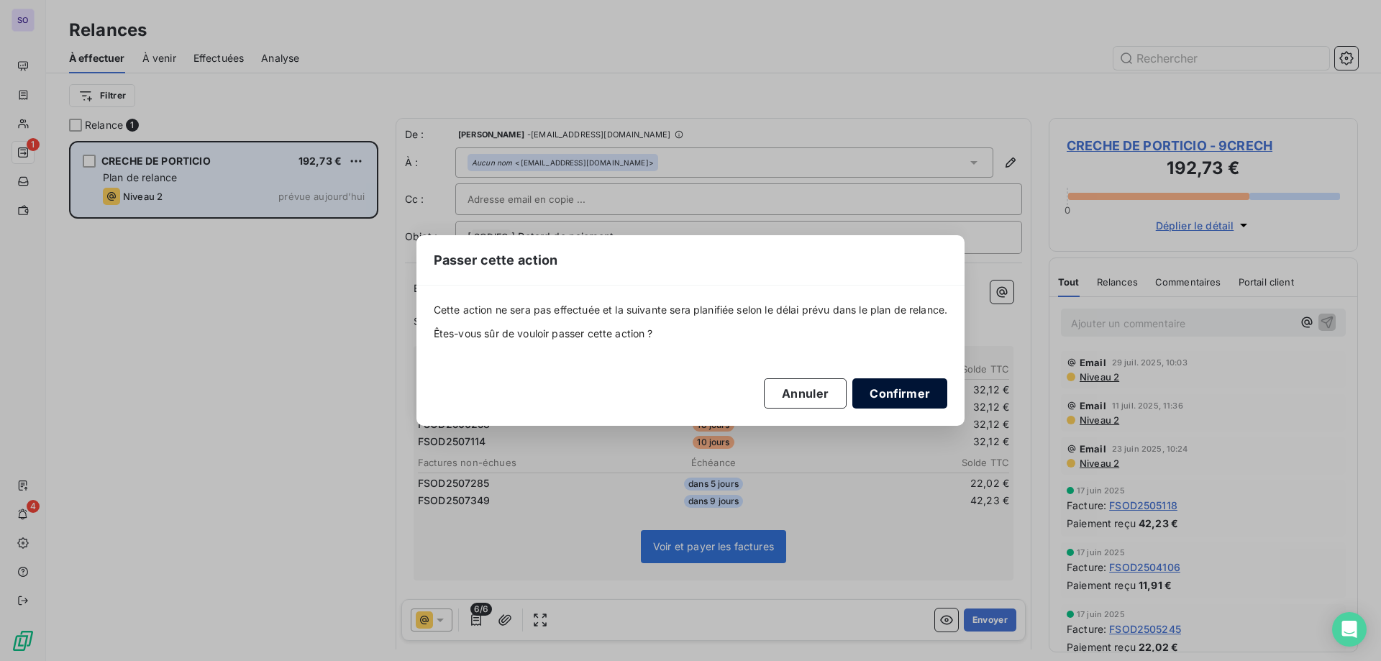
click at [909, 389] on button "Confirmer" at bounding box center [900, 393] width 95 height 30
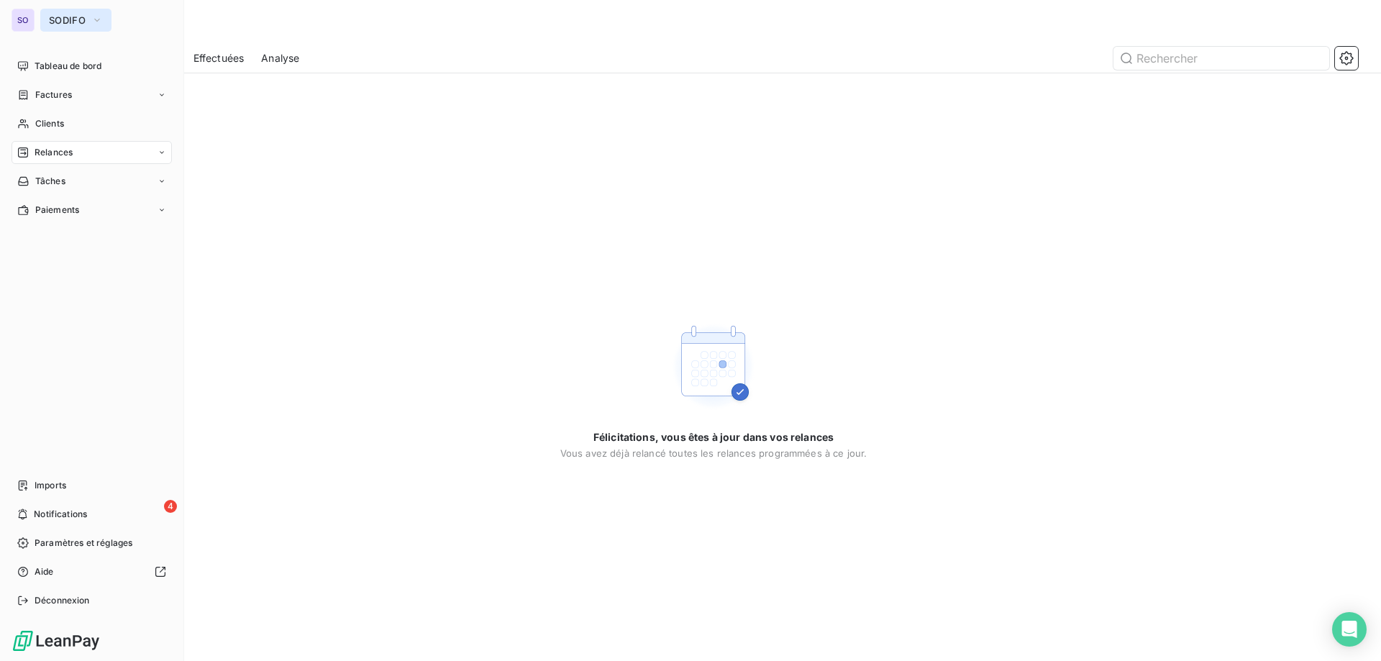
click at [54, 14] on button "SODIFO" at bounding box center [75, 20] width 71 height 23
click at [78, 27] on button "SODIFO" at bounding box center [75, 20] width 71 height 23
